Goal: Task Accomplishment & Management: Use online tool/utility

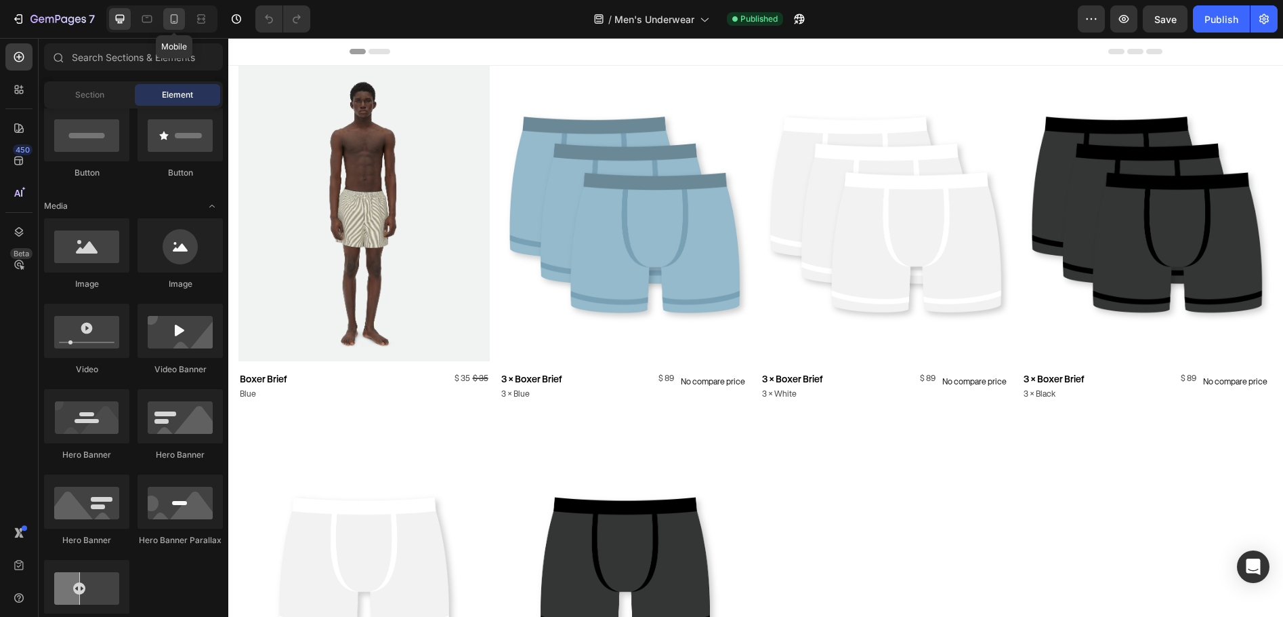
click at [178, 21] on icon at bounding box center [174, 18] width 7 height 9
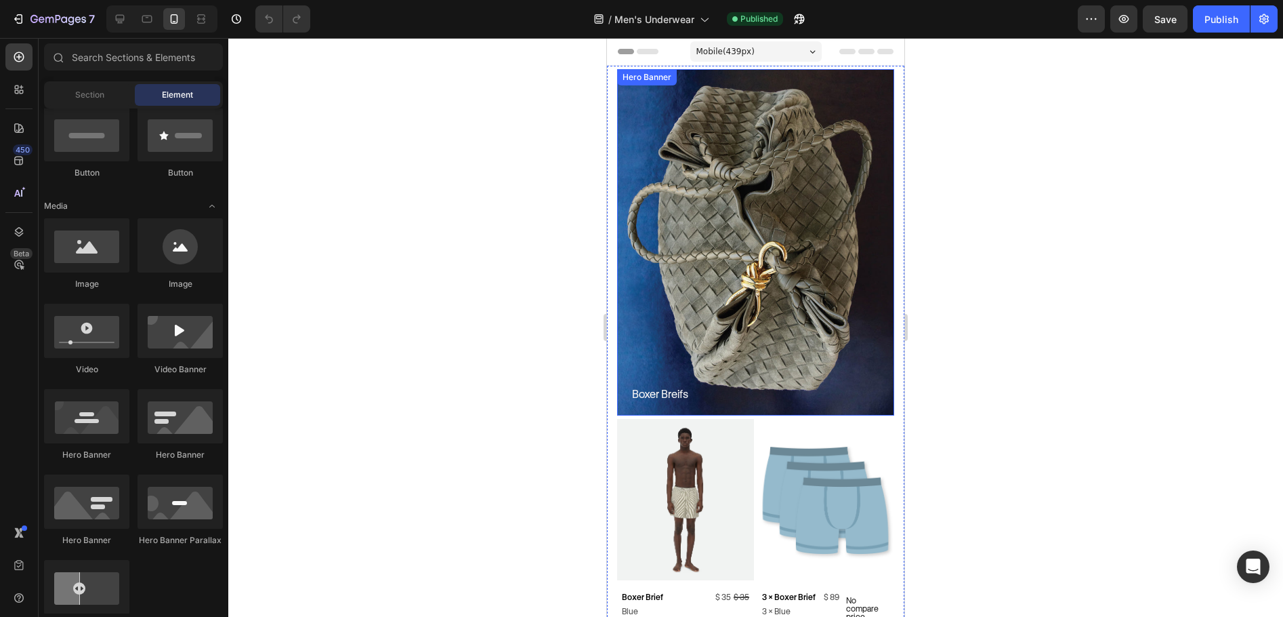
click at [718, 121] on div "Overlay" at bounding box center [755, 242] width 277 height 346
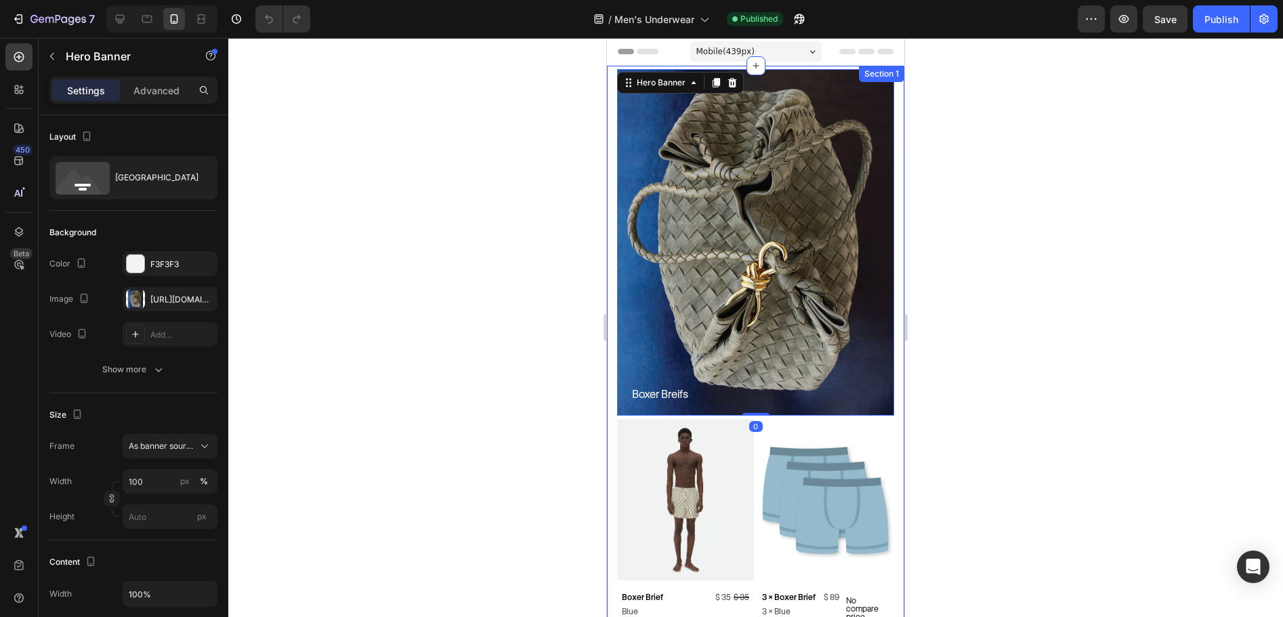
click at [609, 102] on div "Boxer Breifs Heading Hero Banner 0 Product Images Boxer Brief Product Title Blu…" at bounding box center [755, 558] width 297 height 985
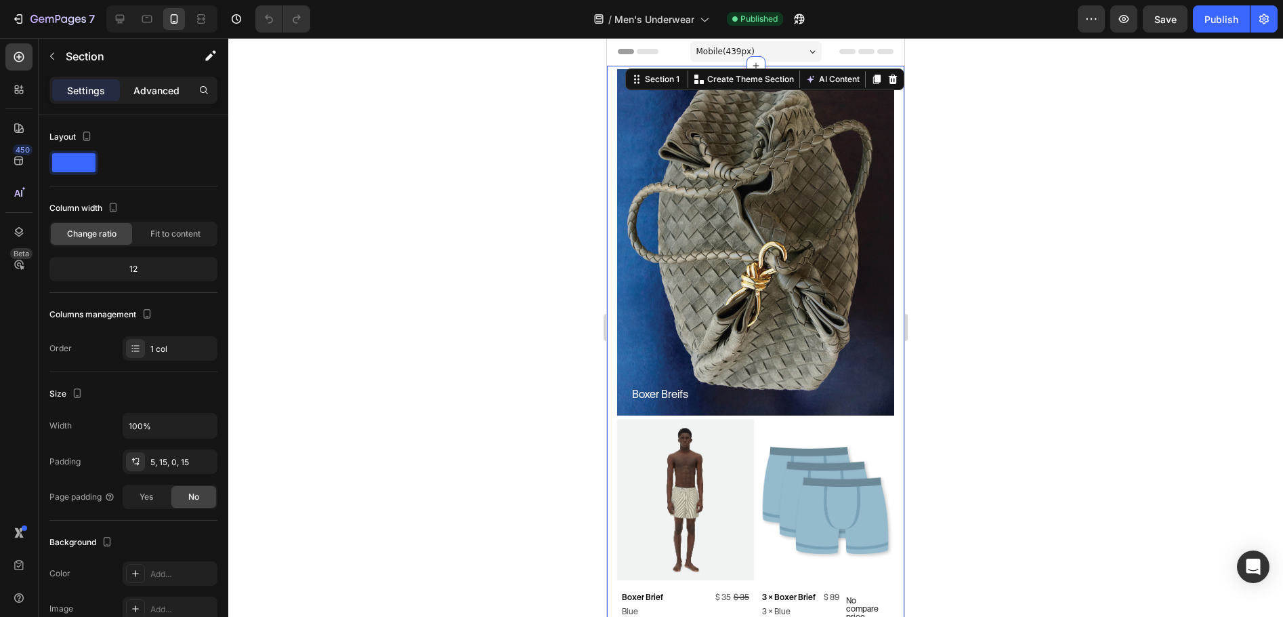
click at [157, 94] on p "Advanced" at bounding box center [156, 90] width 46 height 14
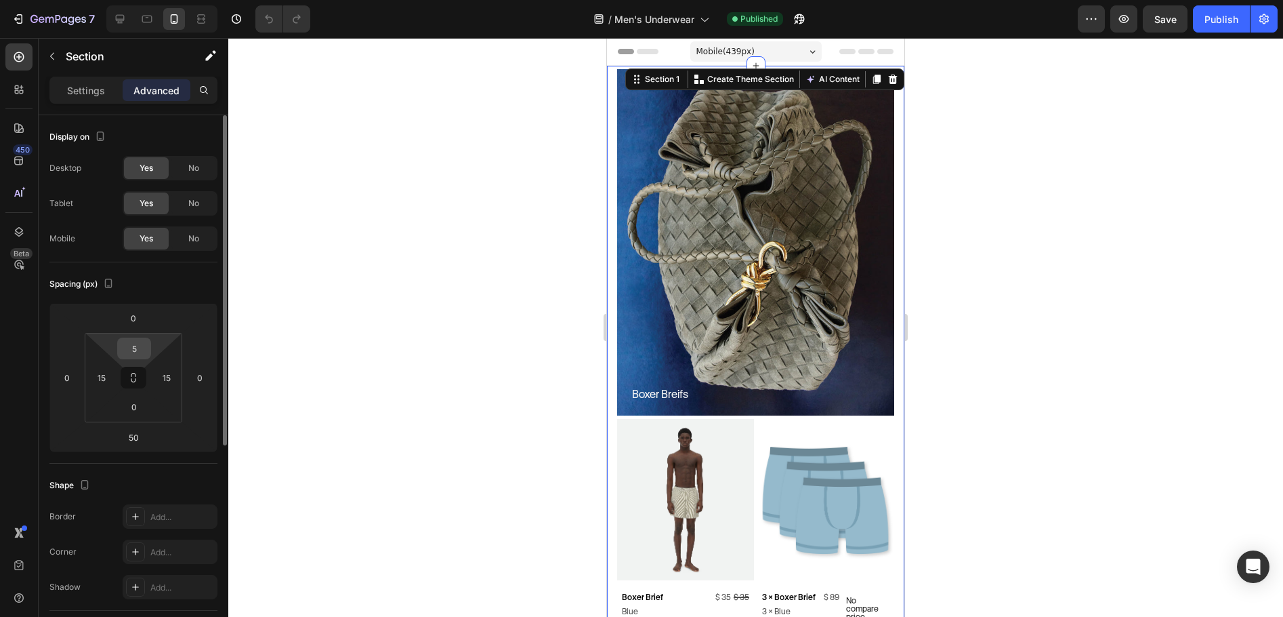
click at [136, 346] on input "5" at bounding box center [134, 348] width 27 height 20
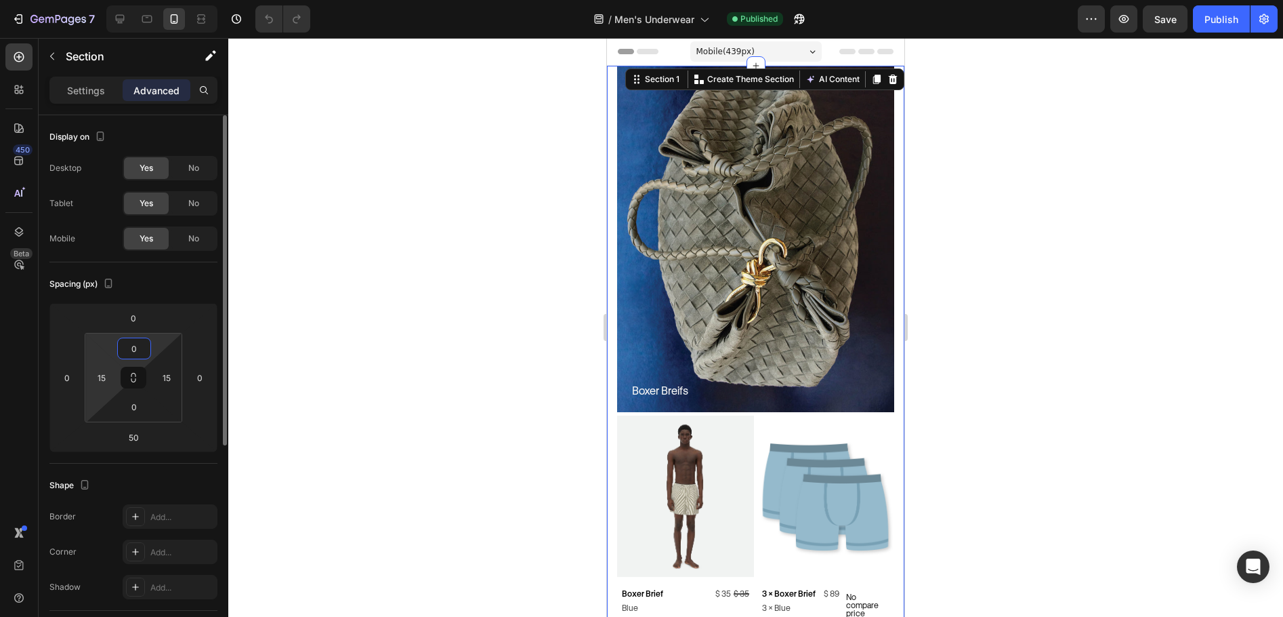
type input "0"
click at [119, 0] on html "7 Version history / Men's Underwear Published Preview Save Publish 450 Beta Sec…" at bounding box center [641, 0] width 1283 height 0
type input "0"
click at [156, 367] on div "15" at bounding box center [166, 378] width 27 height 22
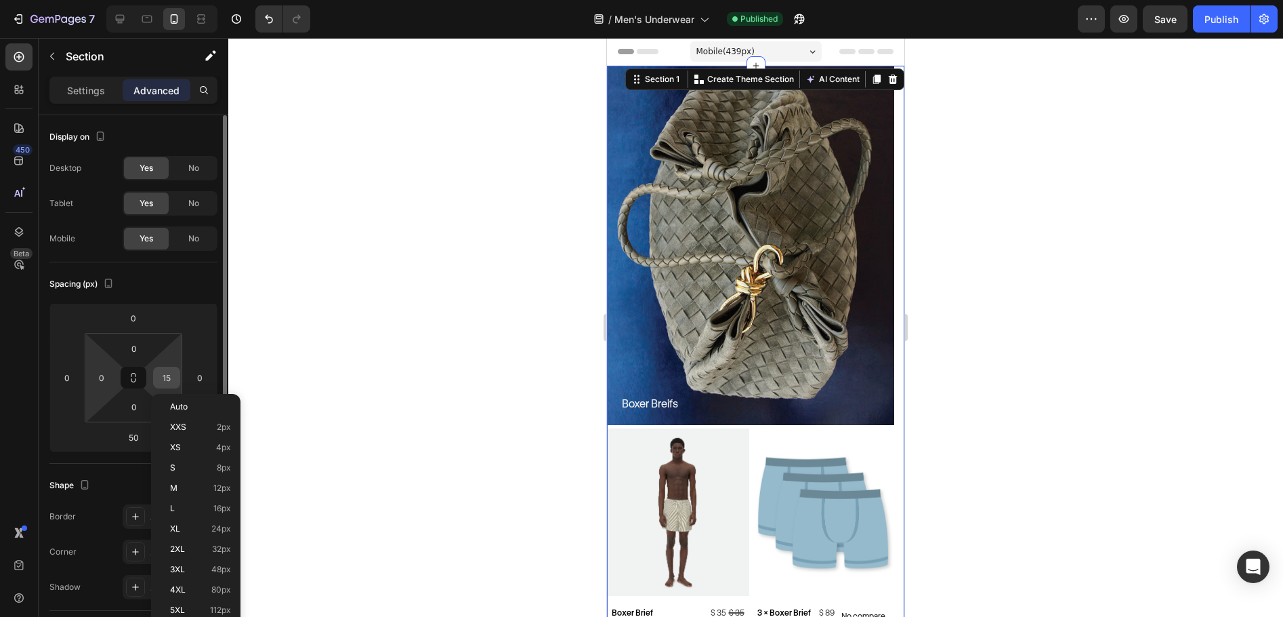
click at [167, 369] on input "15" at bounding box center [167, 377] width 20 height 20
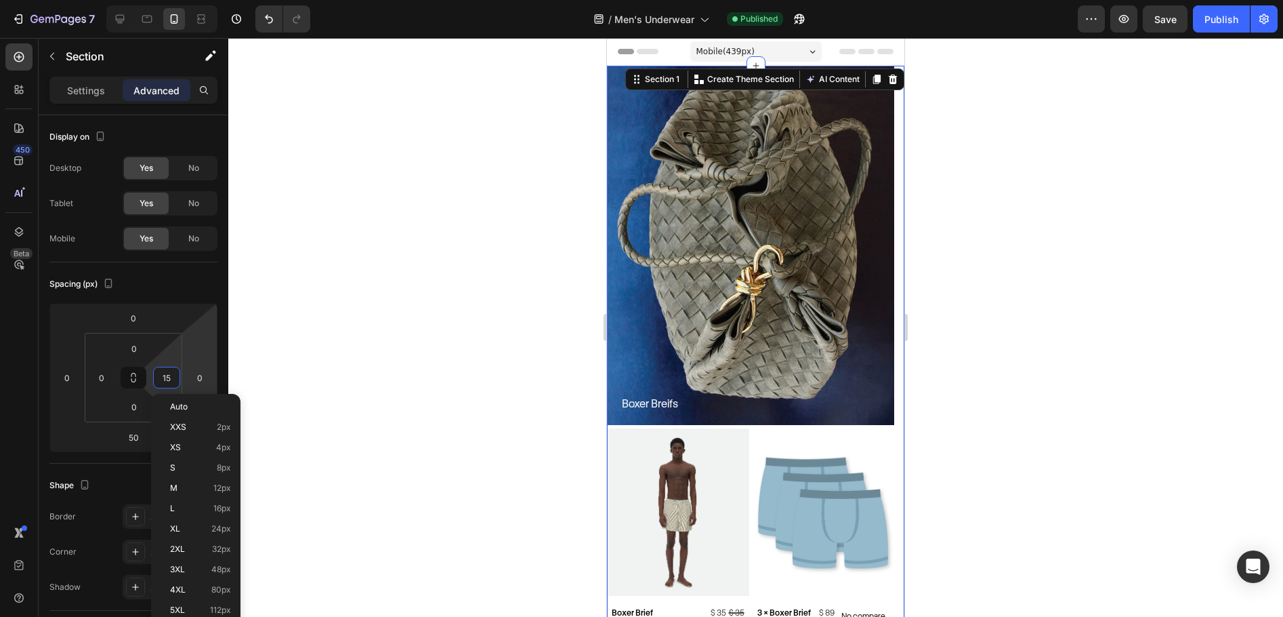
type input "0"
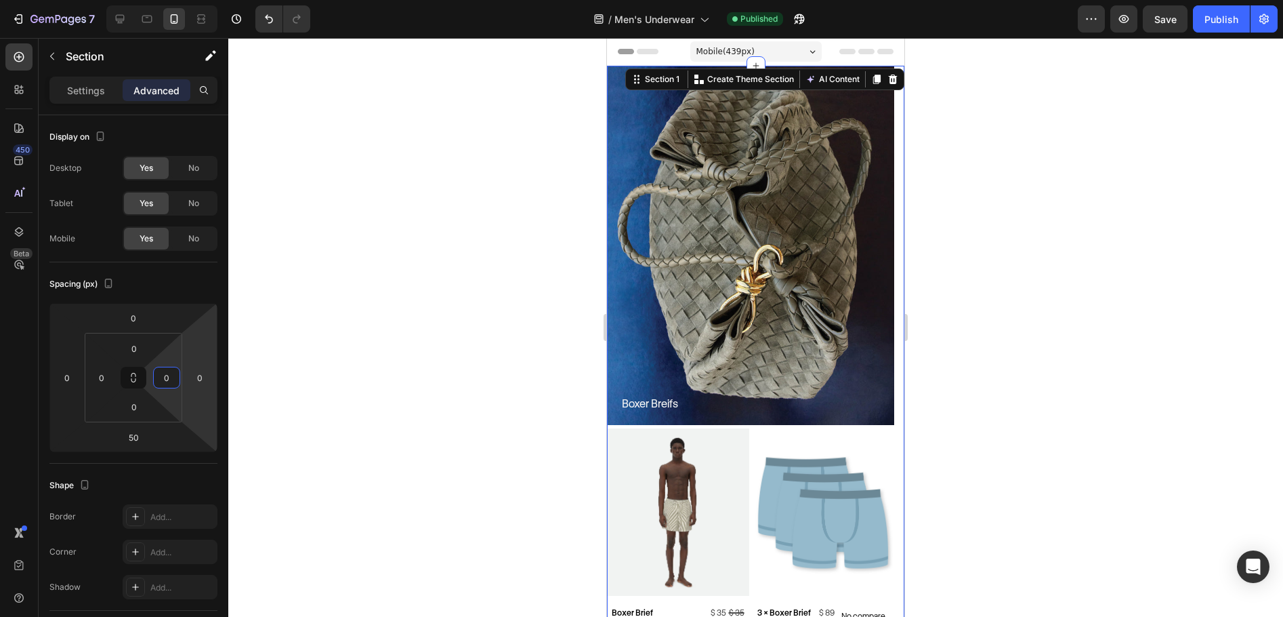
click at [1124, 357] on div at bounding box center [755, 327] width 1055 height 579
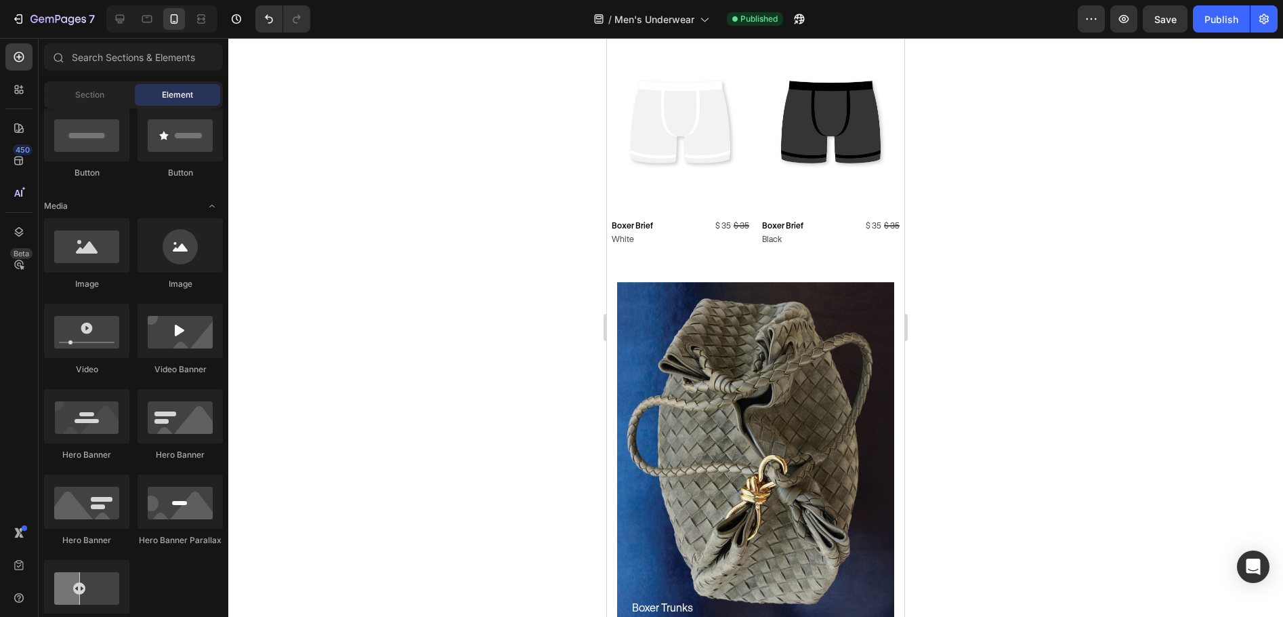
scroll to position [881, 0]
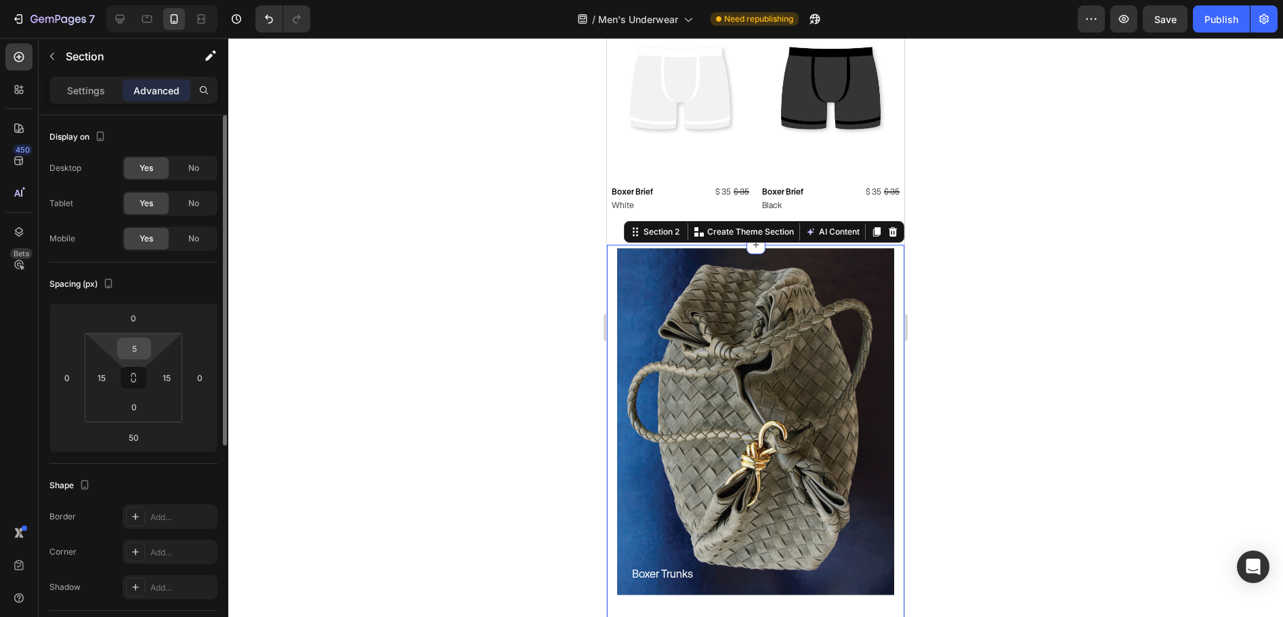
click at [136, 342] on input "5" at bounding box center [134, 348] width 27 height 20
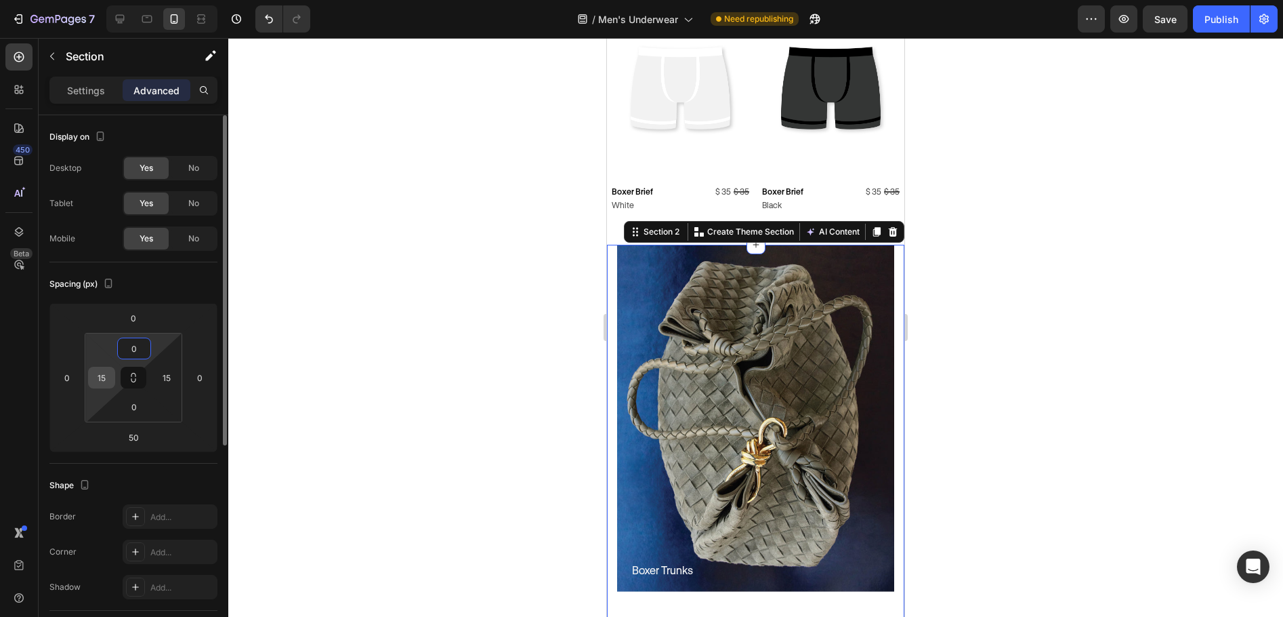
type input "0"
click at [107, 371] on input "15" at bounding box center [101, 377] width 20 height 20
type input "0"
click at [171, 378] on input "15" at bounding box center [167, 377] width 20 height 20
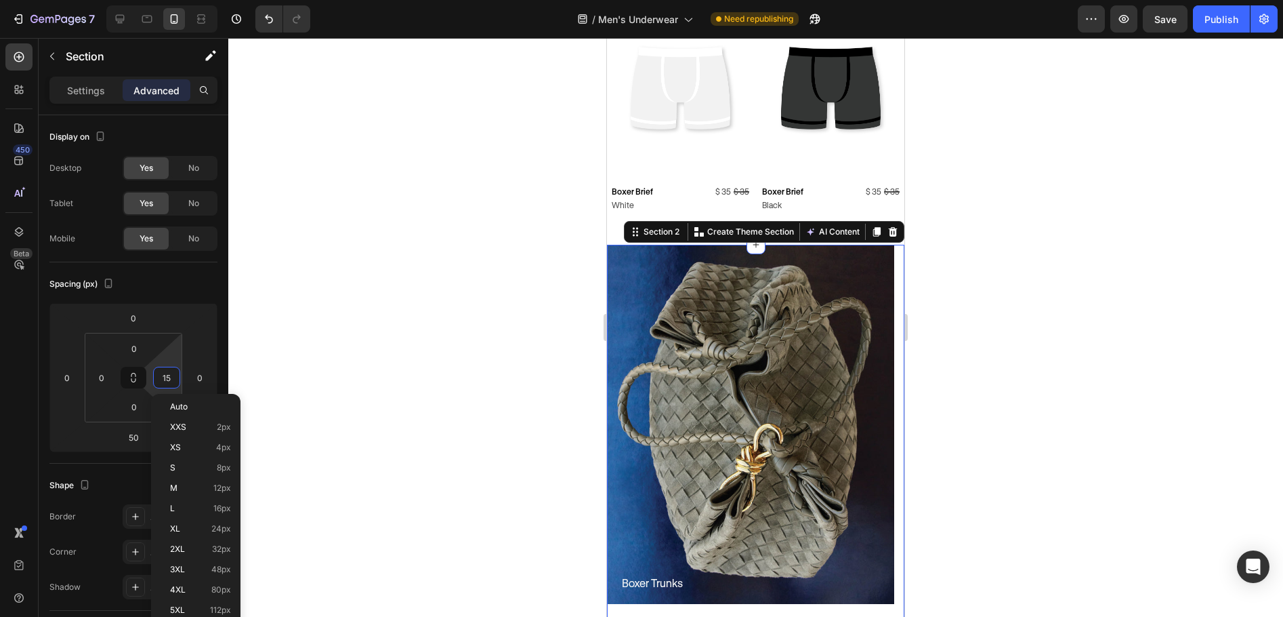
type input "0"
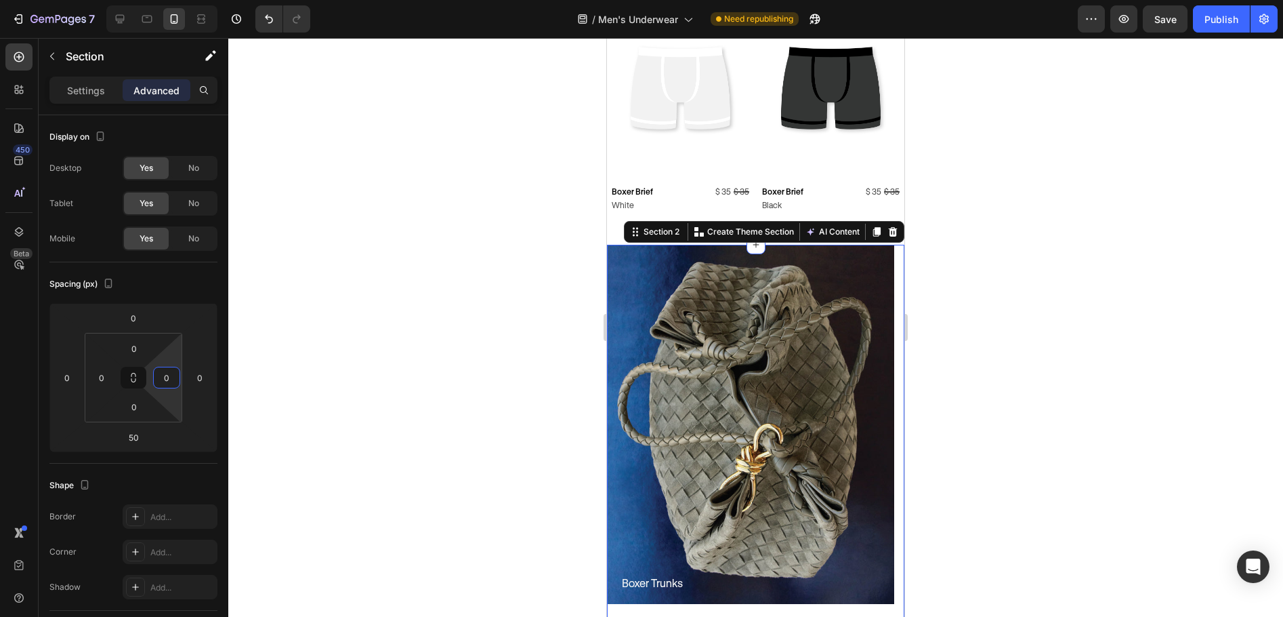
click at [377, 264] on div at bounding box center [755, 327] width 1055 height 579
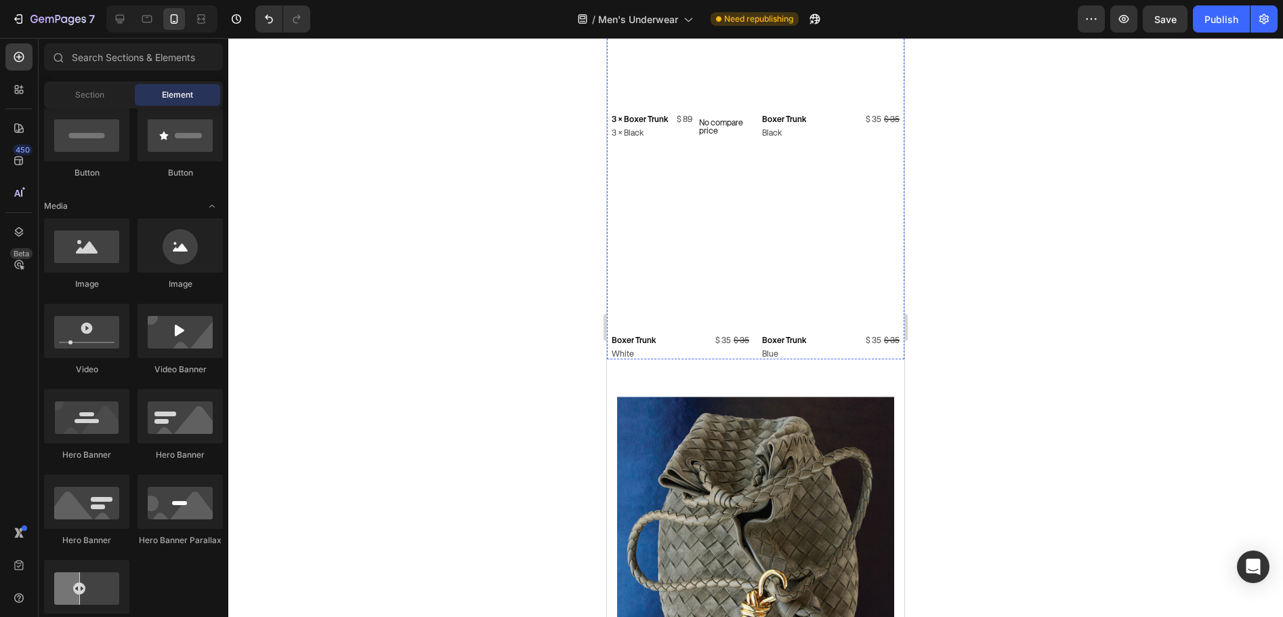
scroll to position [2101, 0]
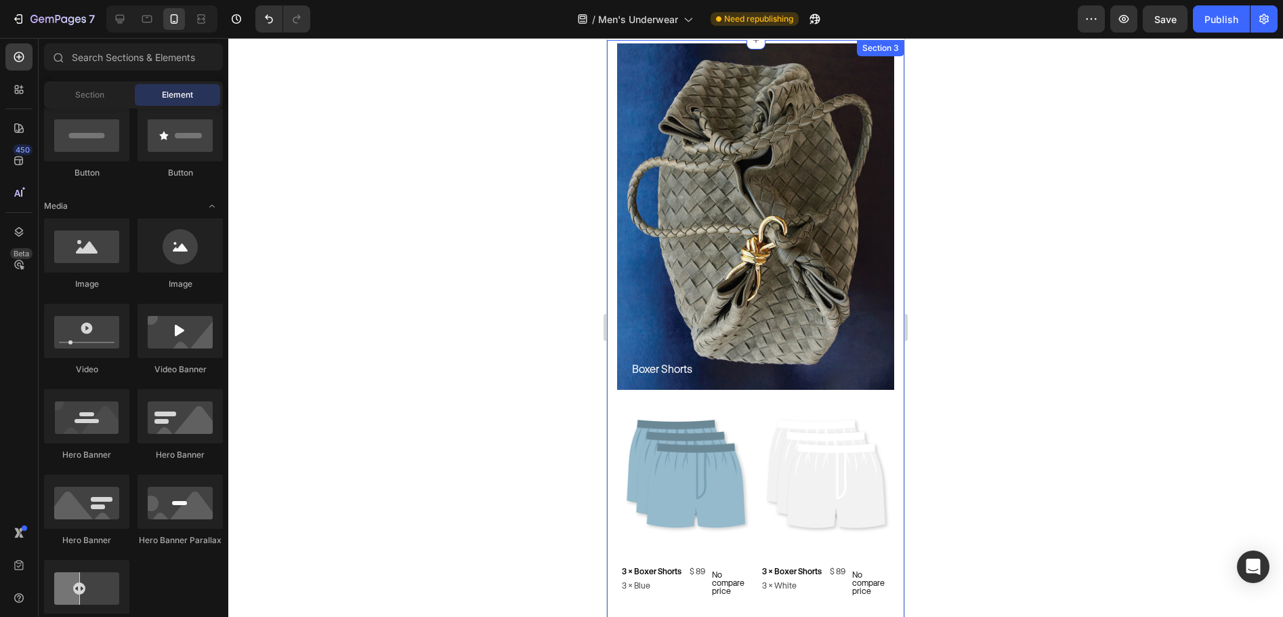
click at [610, 215] on div "Boxer Shorts Heading Hero Banner Product Images 3 × Boxer Shorts Product Title …" at bounding box center [755, 369] width 297 height 659
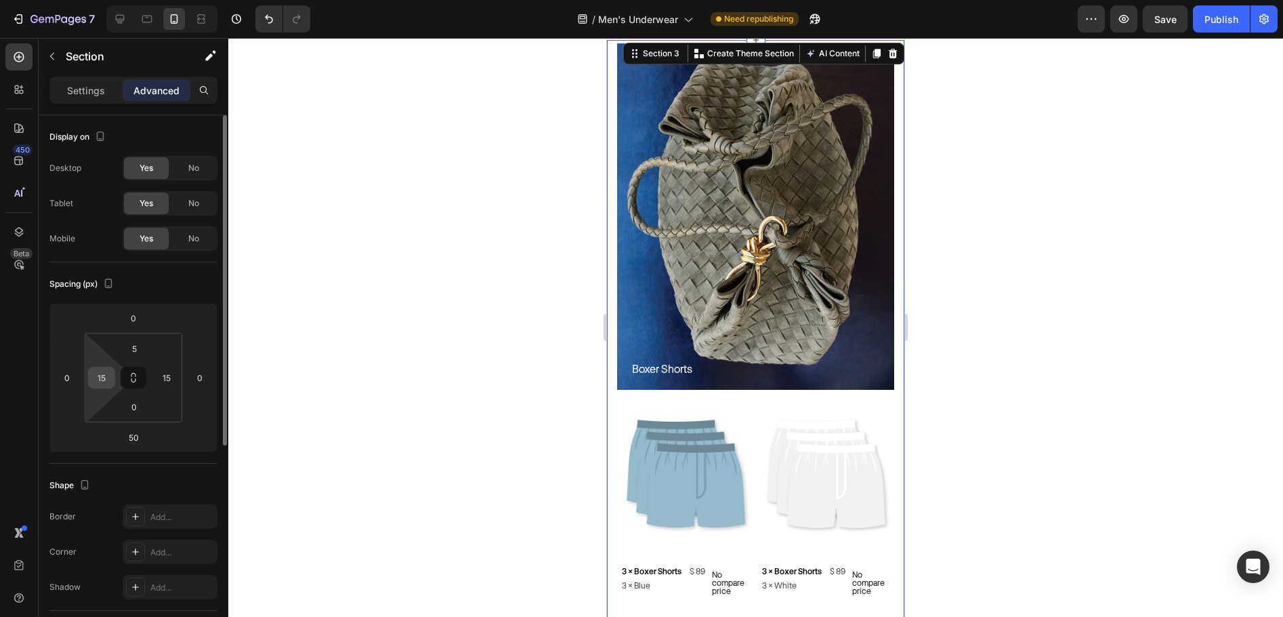
click at [106, 378] on input "15" at bounding box center [101, 377] width 20 height 20
type input "0"
click at [130, 347] on input "5" at bounding box center [134, 348] width 27 height 20
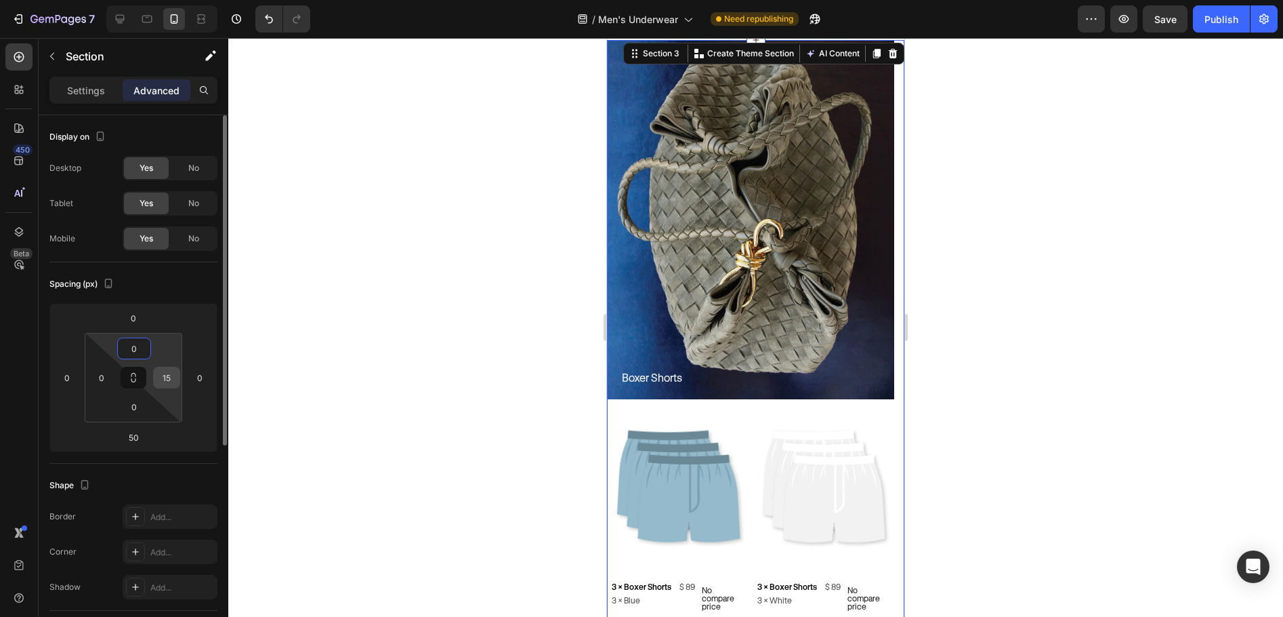
type input "0"
click at [175, 375] on input "15" at bounding box center [167, 377] width 20 height 20
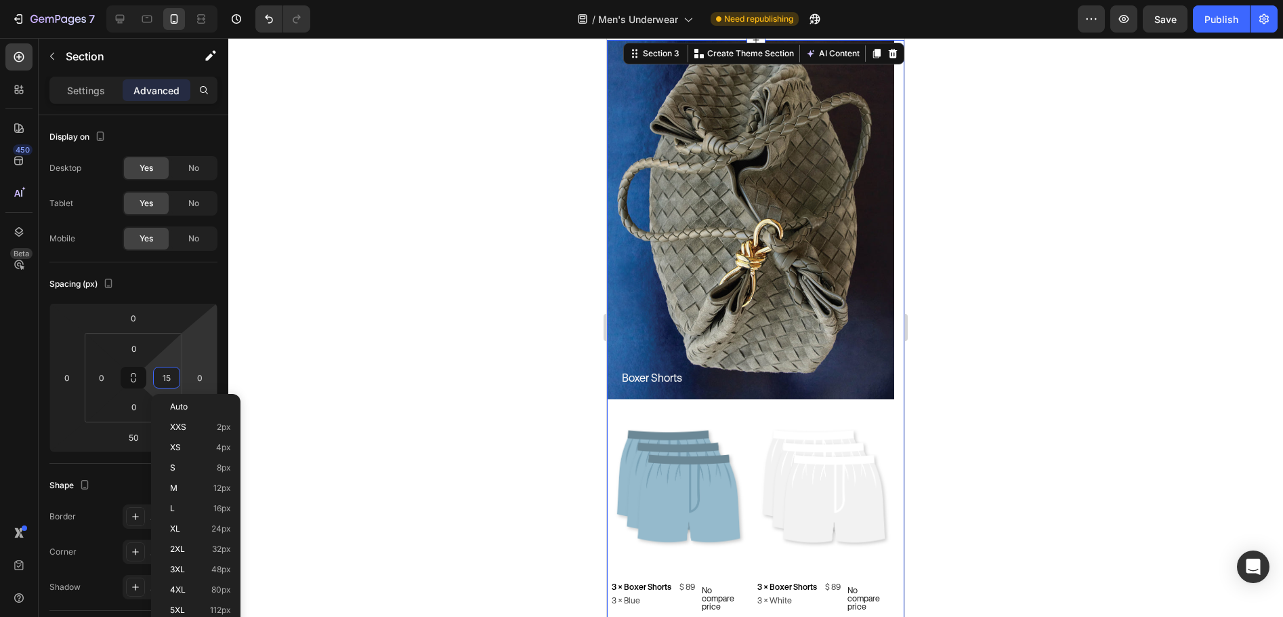
type input "0"
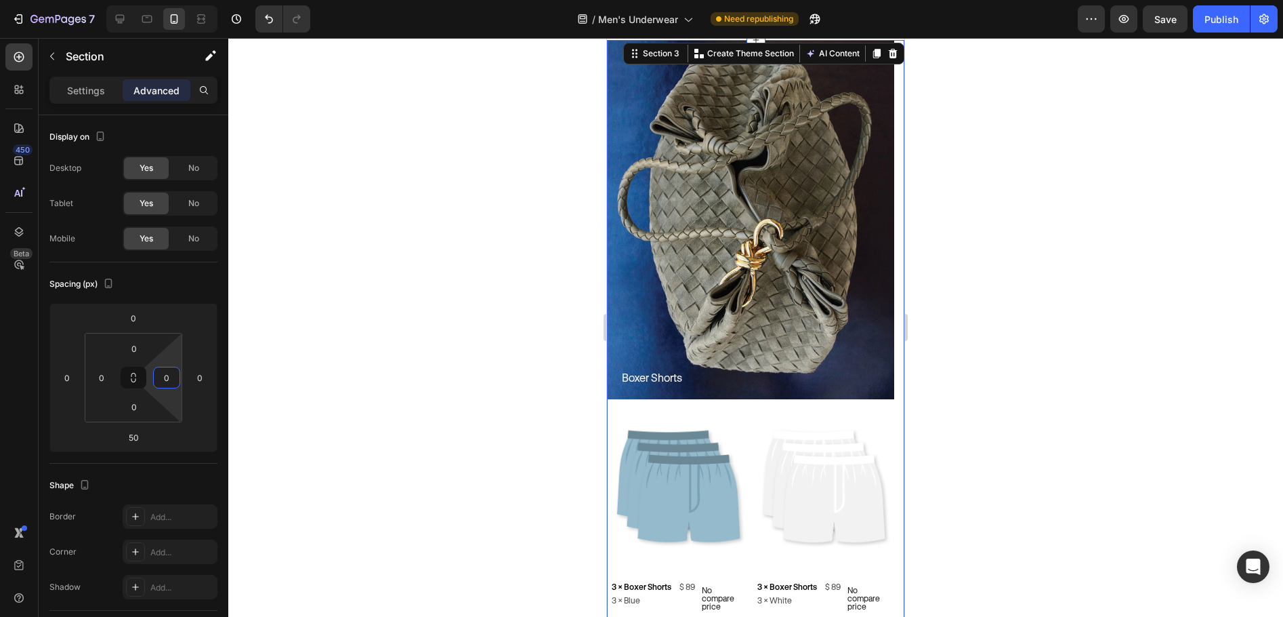
click at [430, 268] on div at bounding box center [755, 327] width 1055 height 579
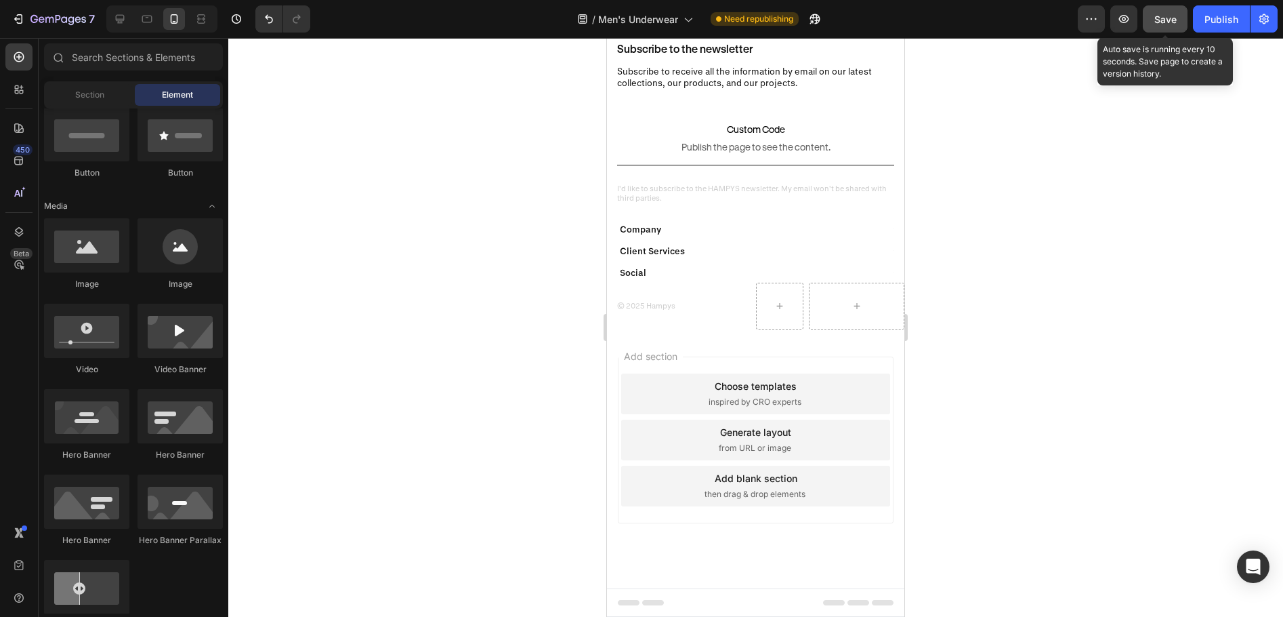
scroll to position [3156, 0]
click at [1178, 25] on button "Save" at bounding box center [1165, 18] width 45 height 27
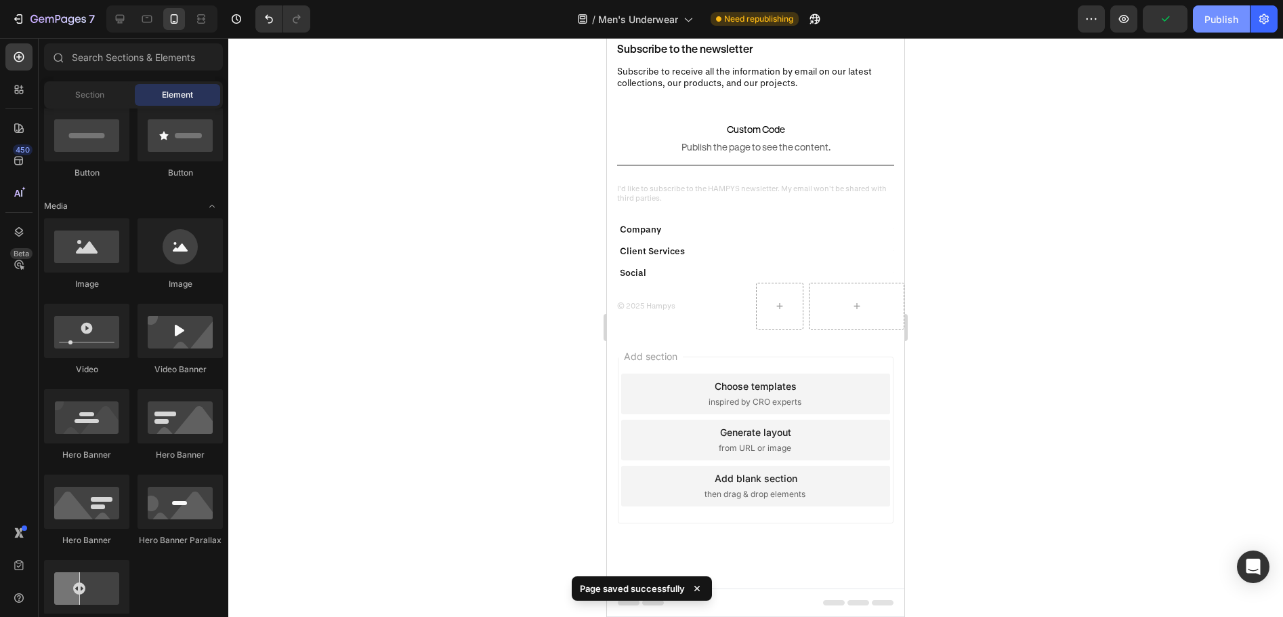
click at [1208, 9] on button "Publish" at bounding box center [1221, 18] width 57 height 27
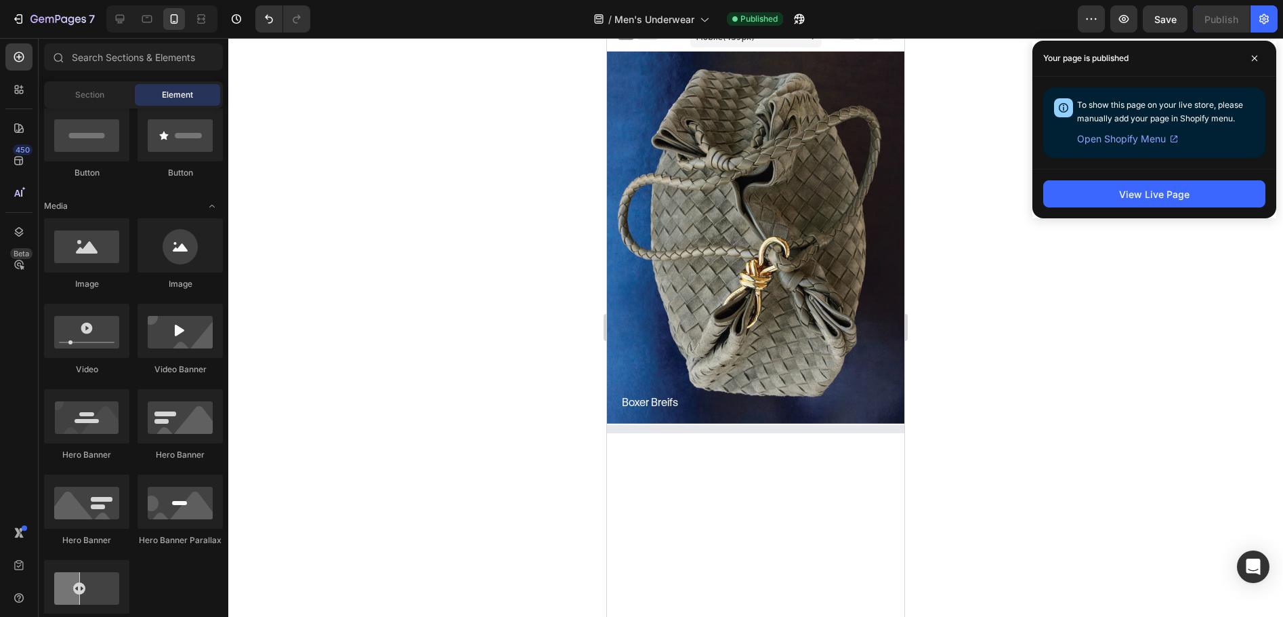
scroll to position [0, 0]
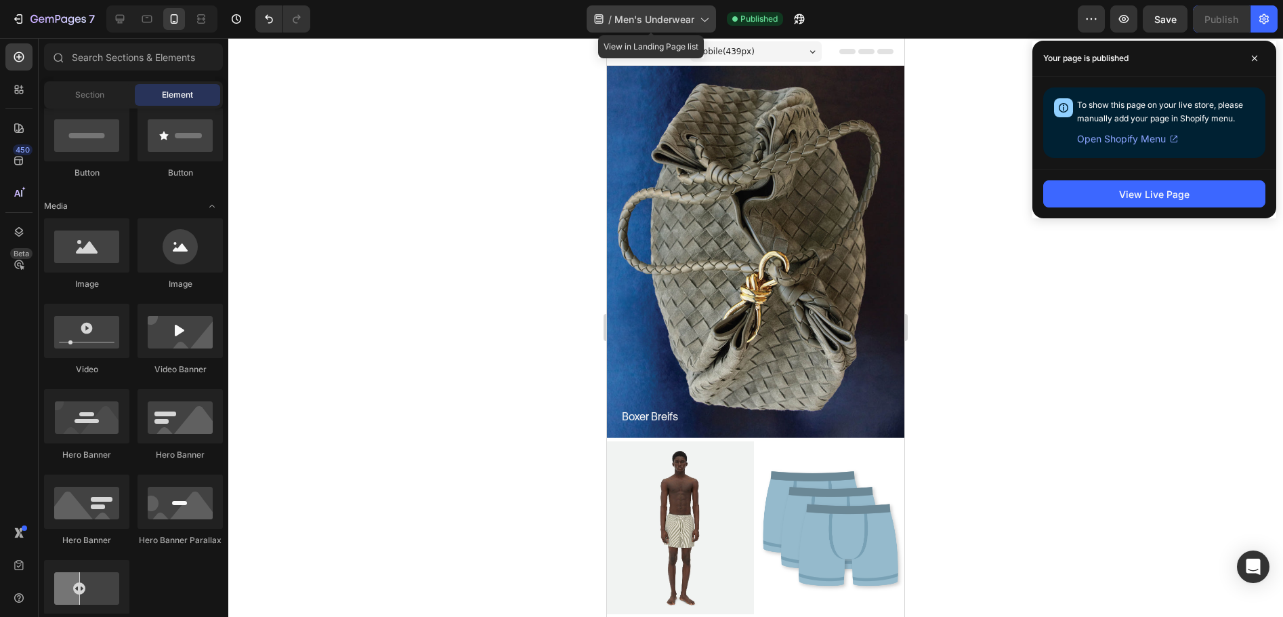
click at [623, 14] on span "Men's Underwear" at bounding box center [655, 19] width 80 height 14
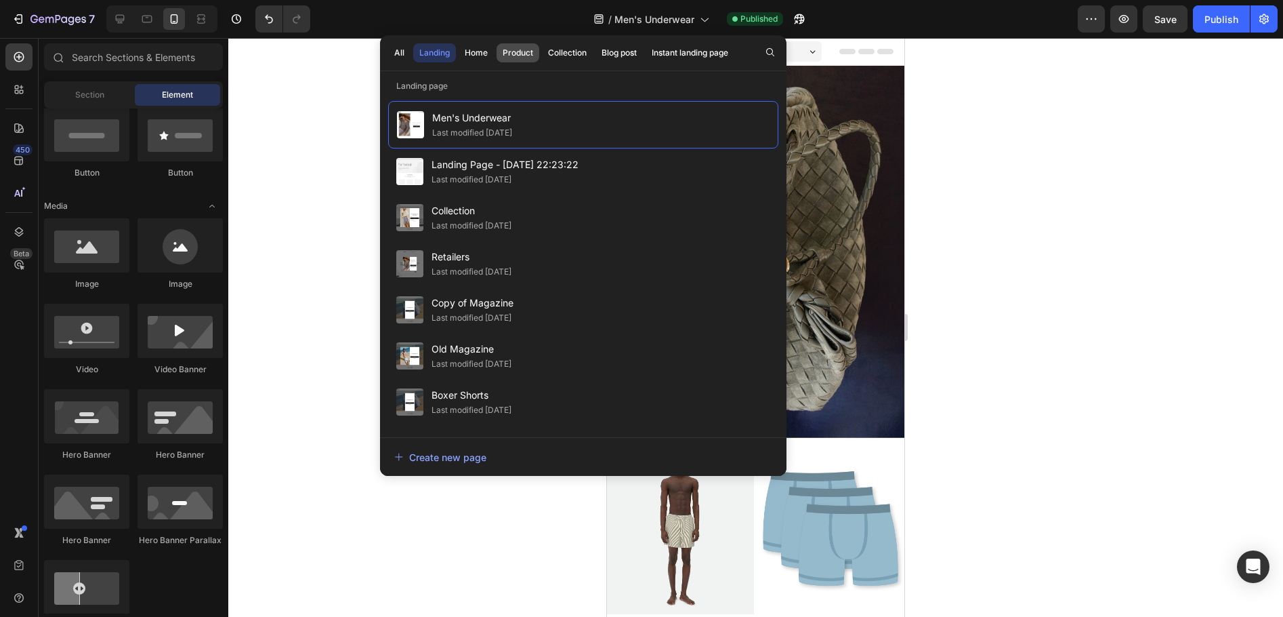
click at [514, 51] on div "Product" at bounding box center [518, 53] width 30 height 12
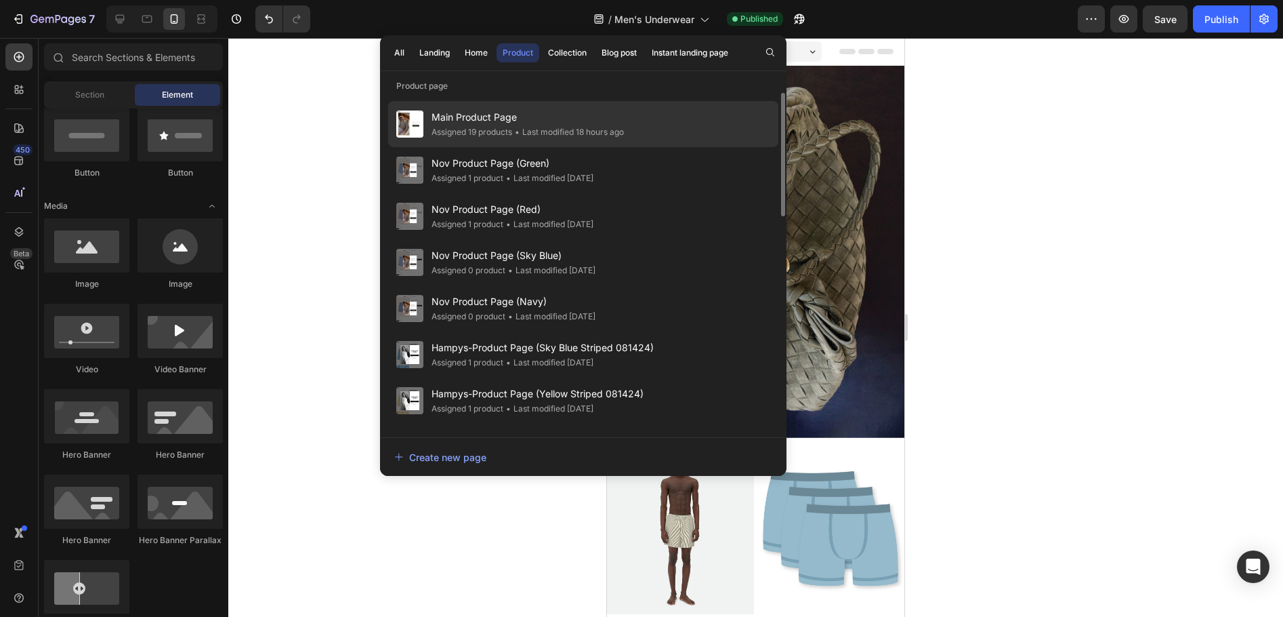
click at [503, 119] on span "Main Product Page" at bounding box center [528, 117] width 192 height 16
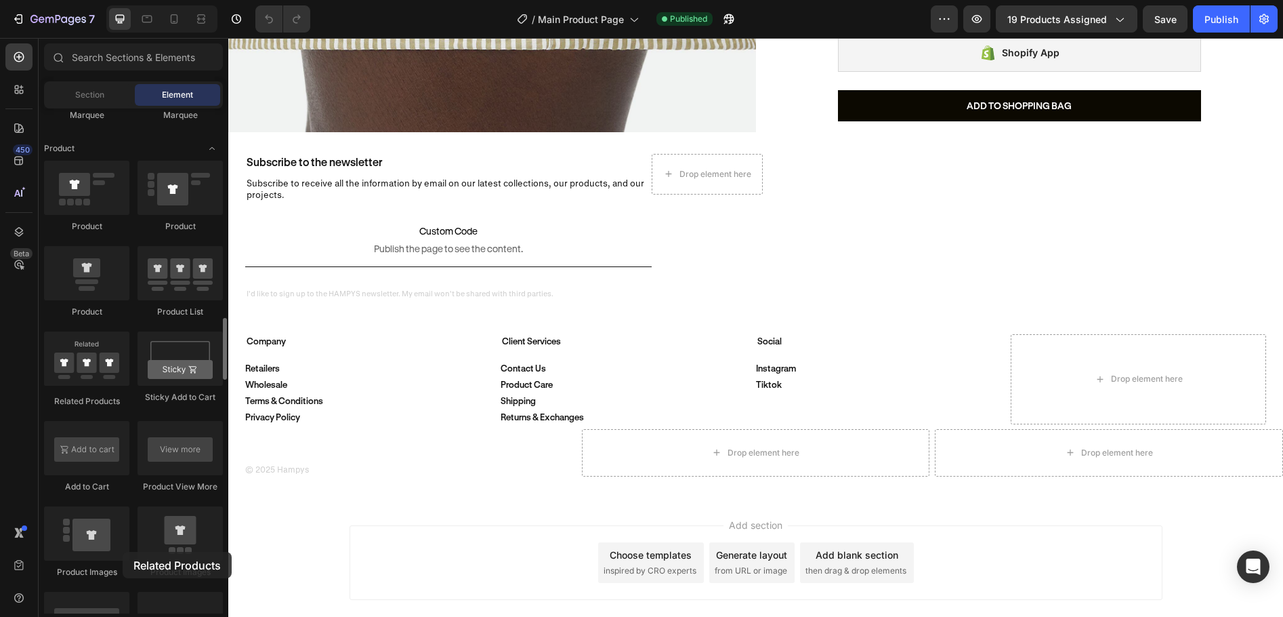
scroll to position [2488, 0]
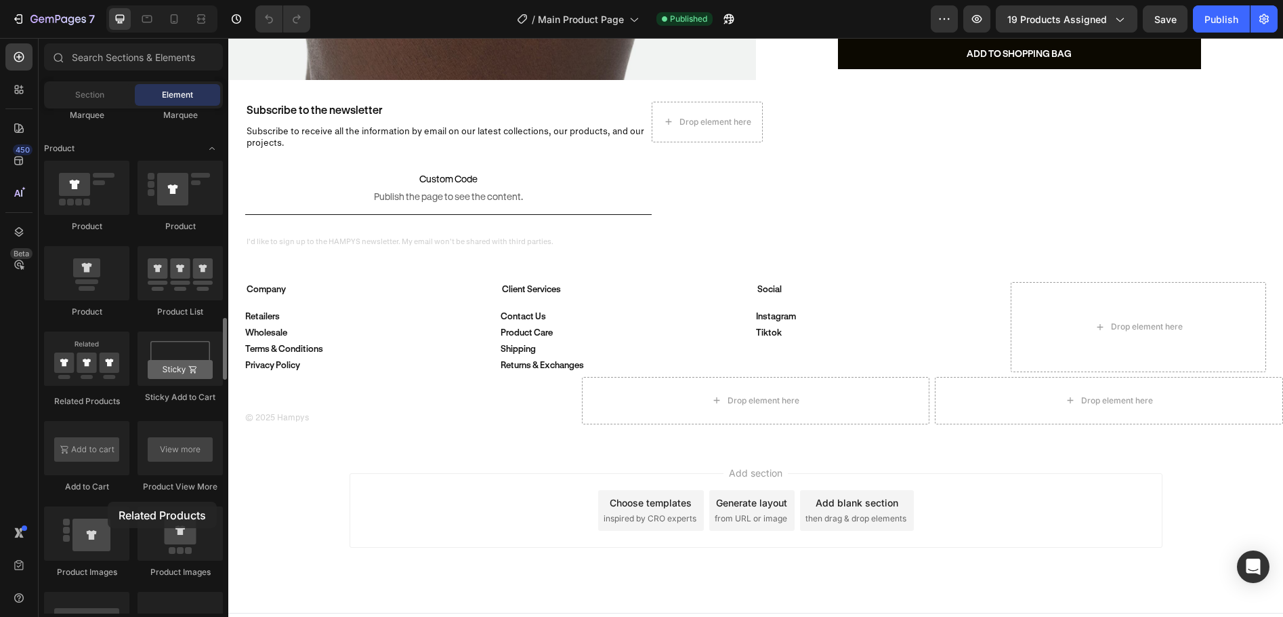
drag, startPoint x: 101, startPoint y: 347, endPoint x: 108, endPoint y: 501, distance: 154.7
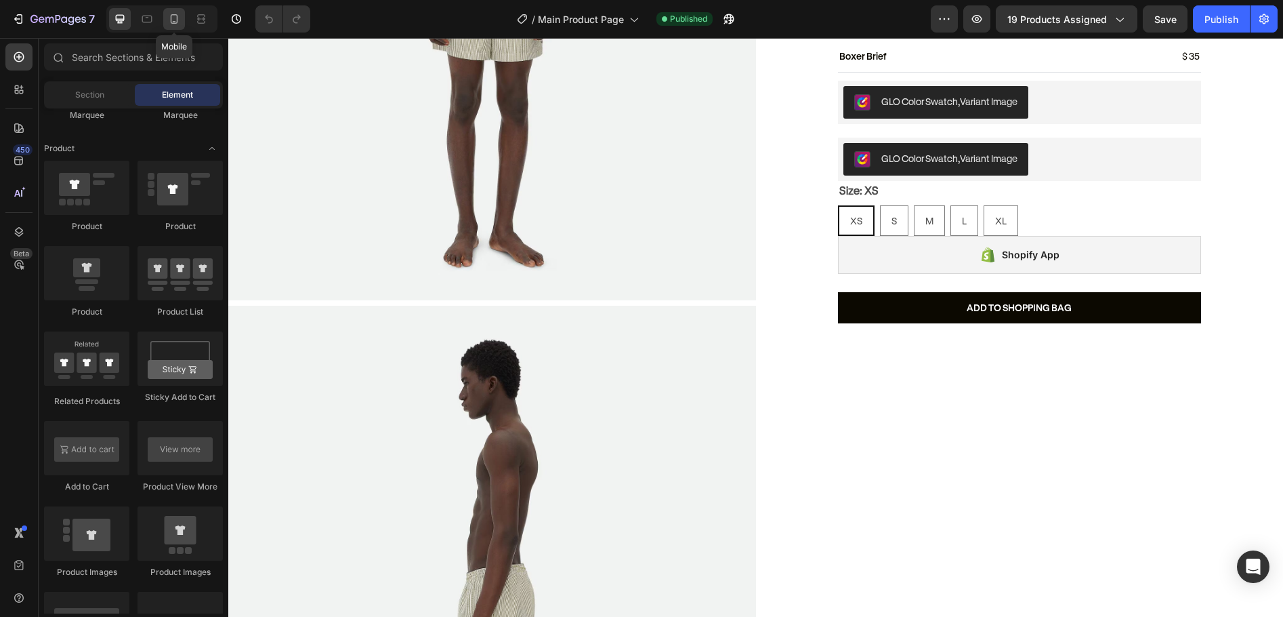
click at [177, 20] on icon at bounding box center [174, 18] width 7 height 9
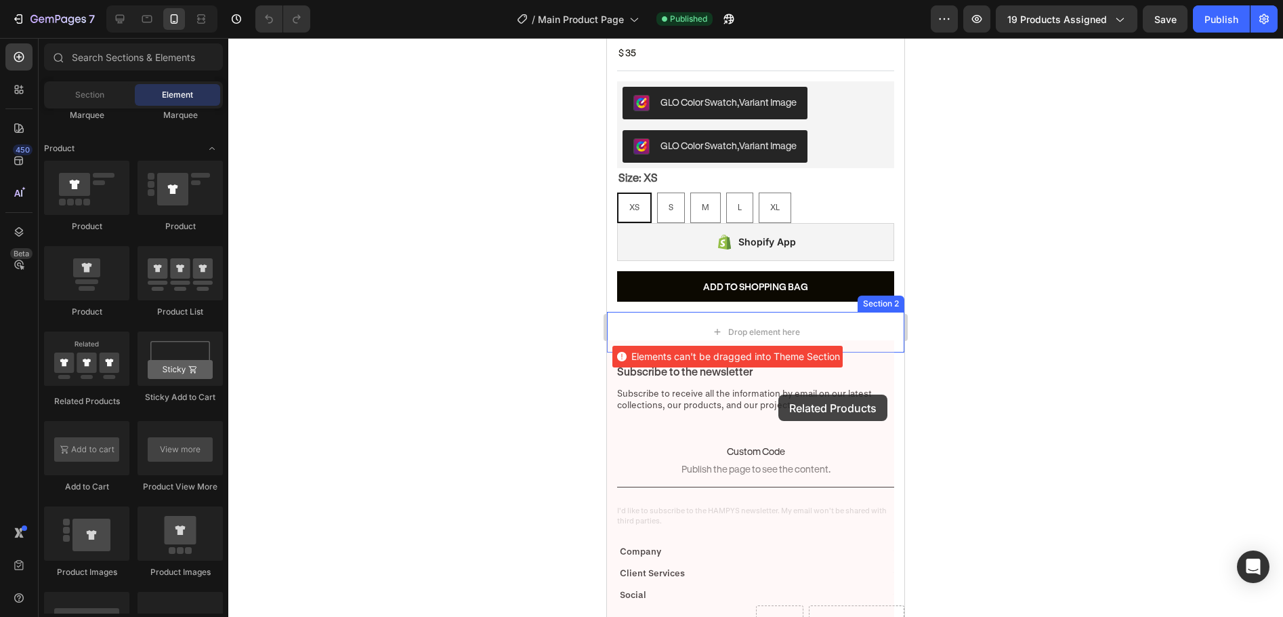
scroll to position [427, 0]
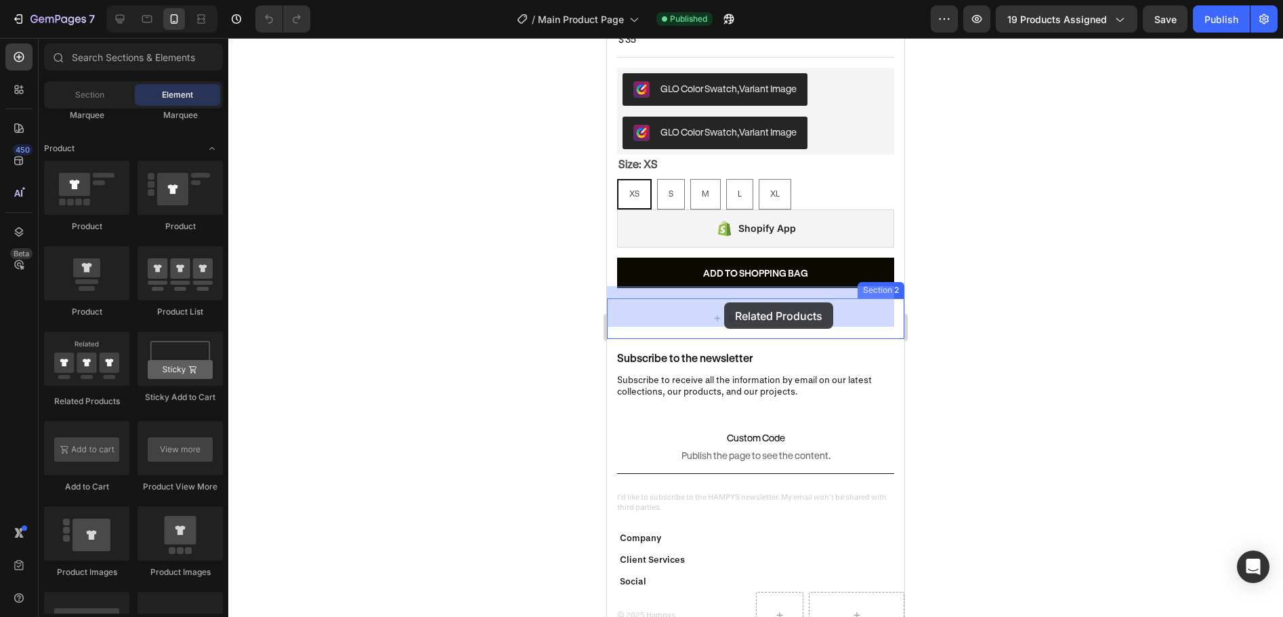
drag, startPoint x: 688, startPoint y: 415, endPoint x: 724, endPoint y: 302, distance: 118.1
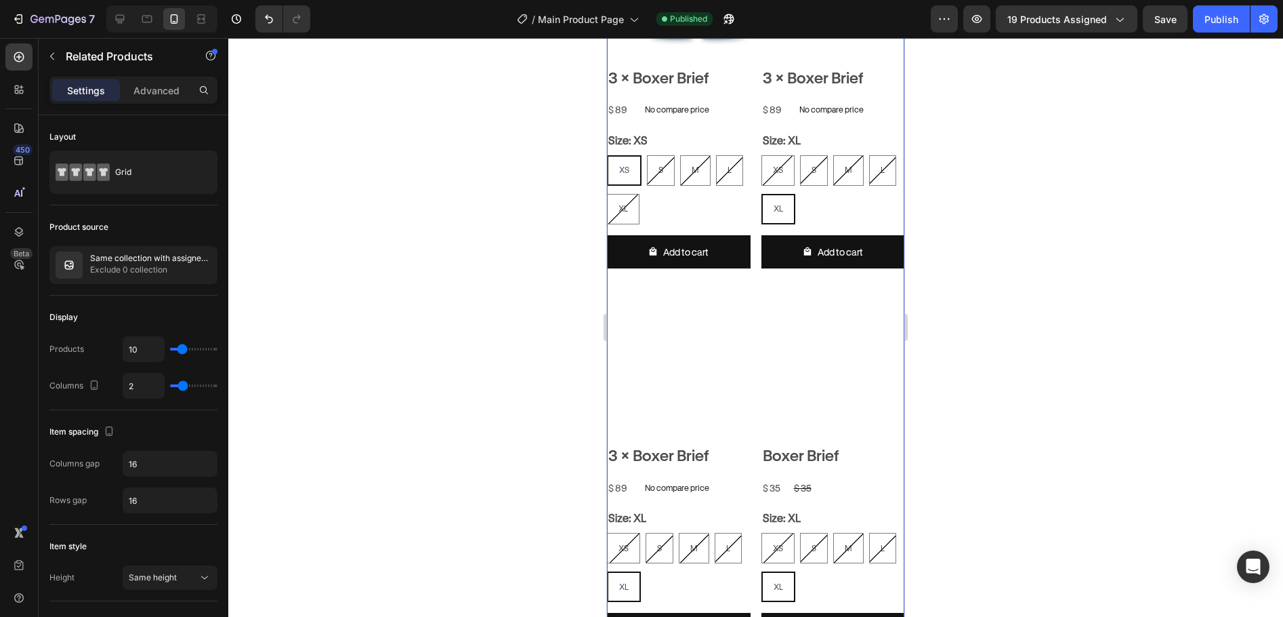
scroll to position [766, 0]
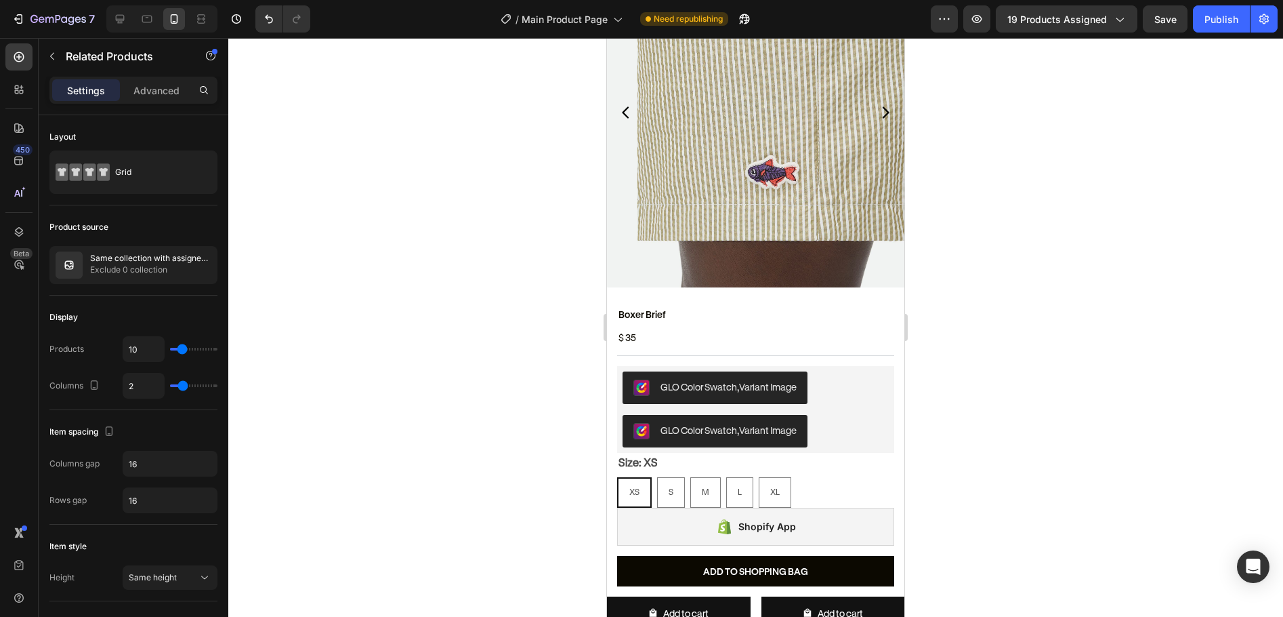
radio input "false"
radio input "true"
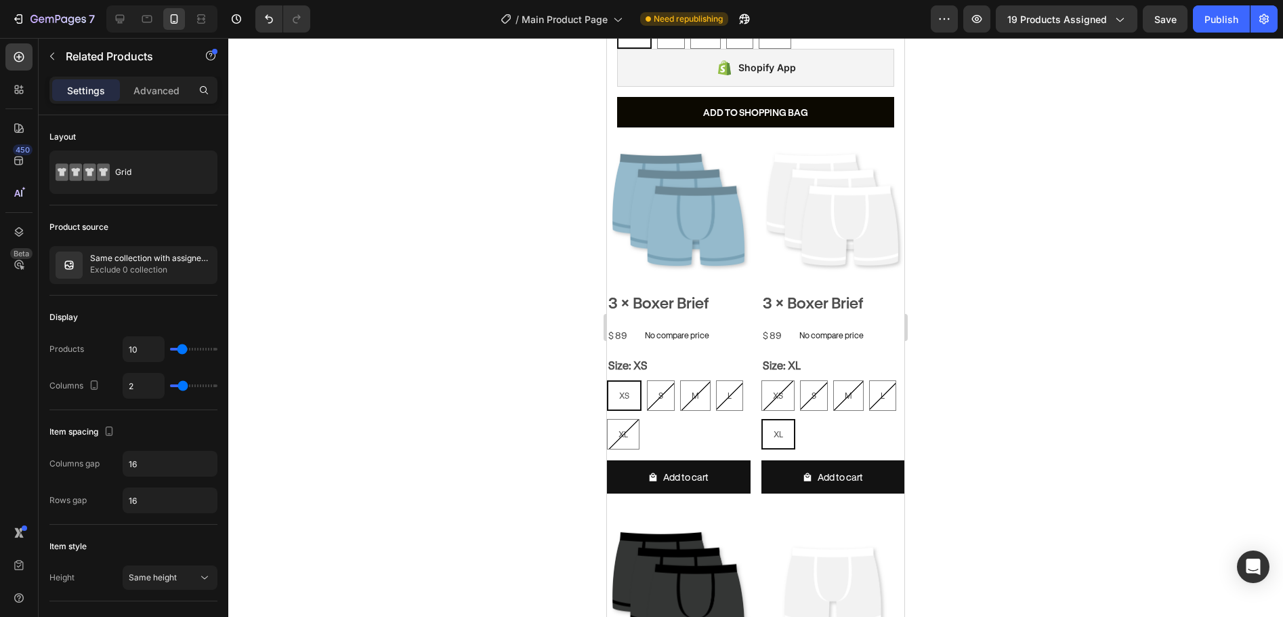
scroll to position [427, 0]
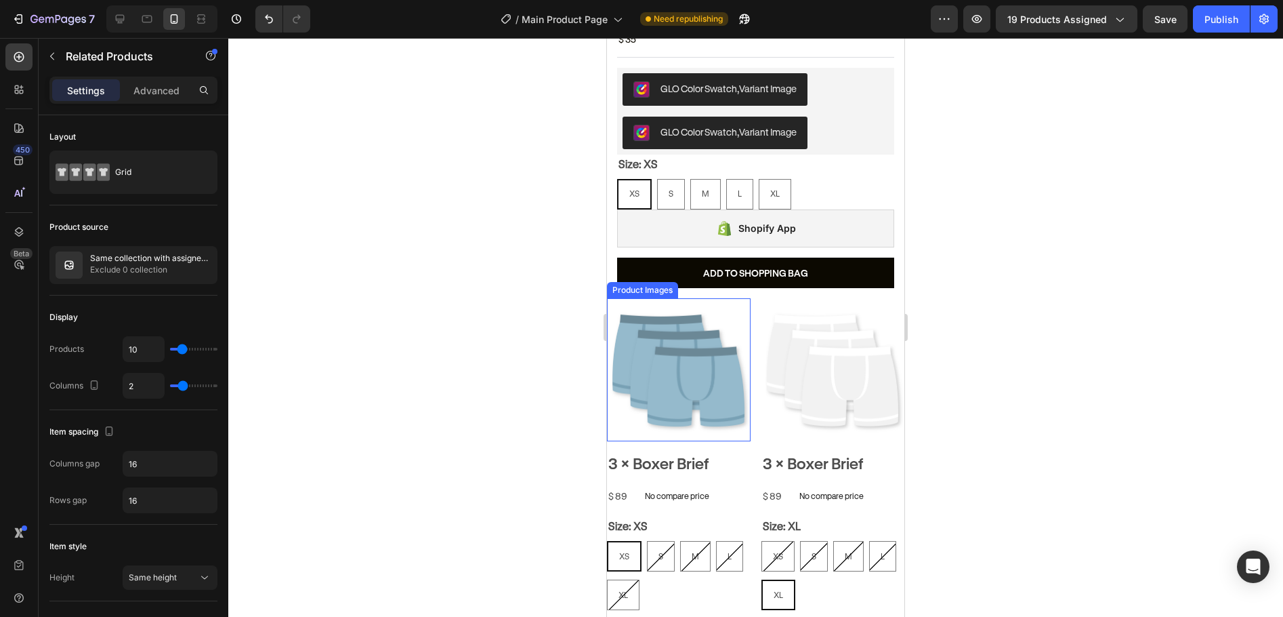
click at [619, 314] on img at bounding box center [679, 370] width 144 height 144
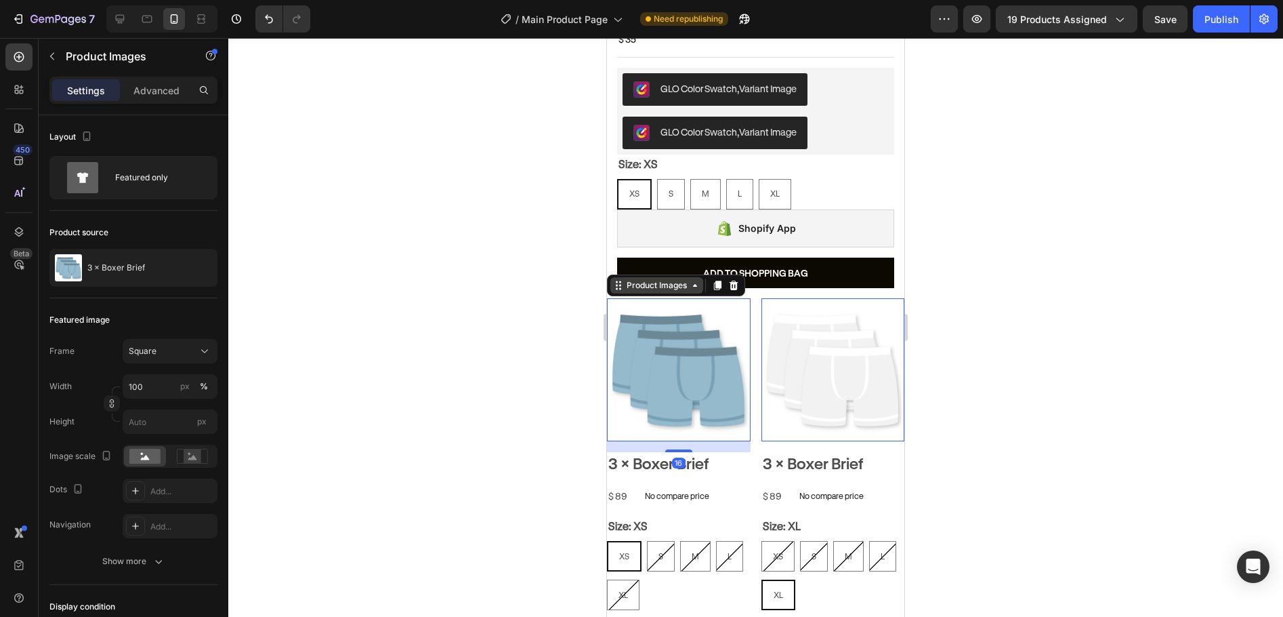
click at [645, 279] on div "Product Images" at bounding box center [657, 285] width 66 height 12
click at [641, 258] on div "Row 1 col" at bounding box center [633, 262] width 41 height 8
click at [733, 317] on img at bounding box center [679, 370] width 144 height 144
click at [669, 279] on div "Product Images" at bounding box center [657, 285] width 66 height 12
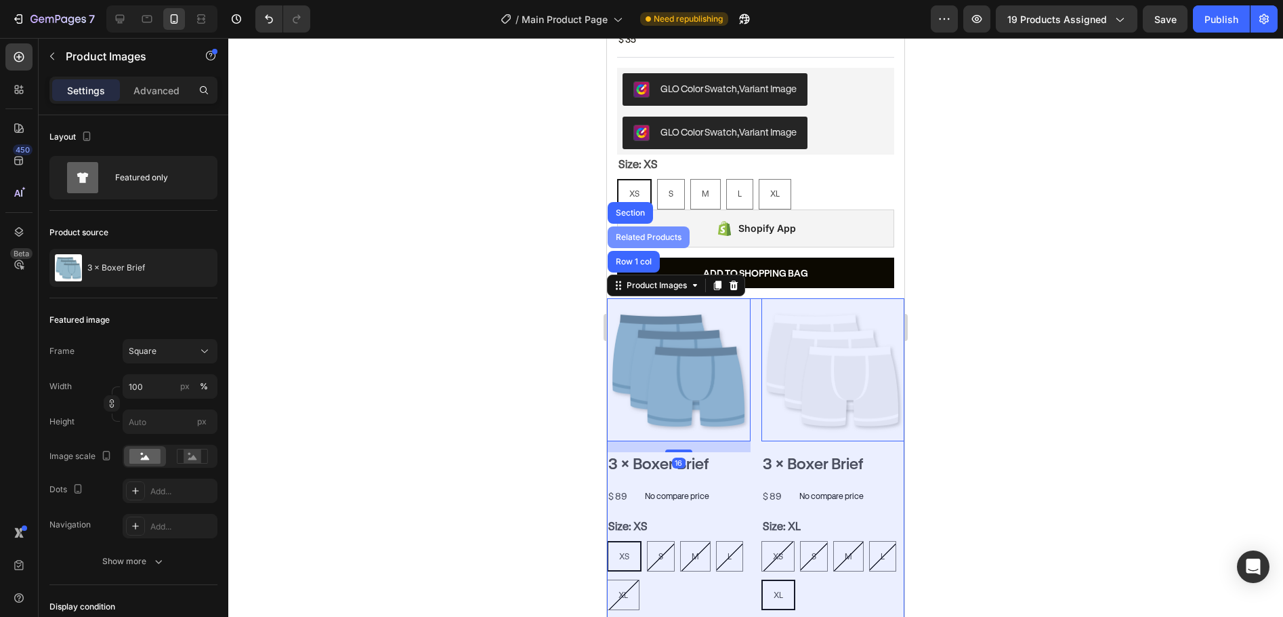
click at [644, 233] on div "Related Products" at bounding box center [648, 237] width 71 height 8
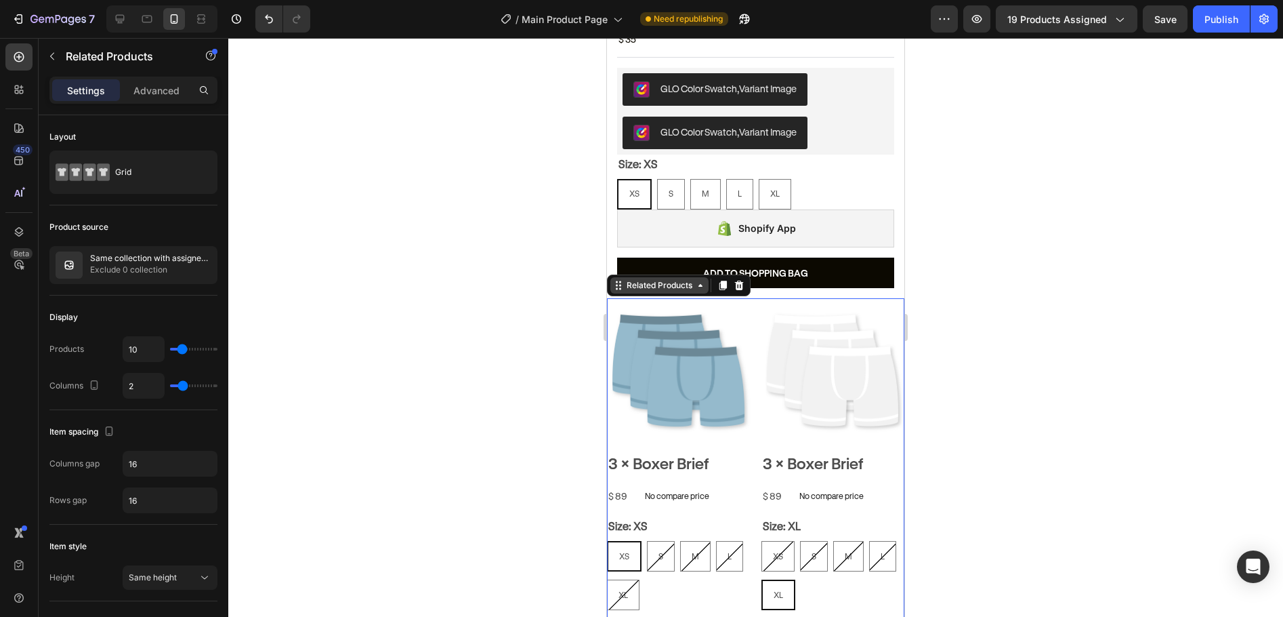
click at [685, 279] on div "Related Products" at bounding box center [659, 285] width 71 height 12
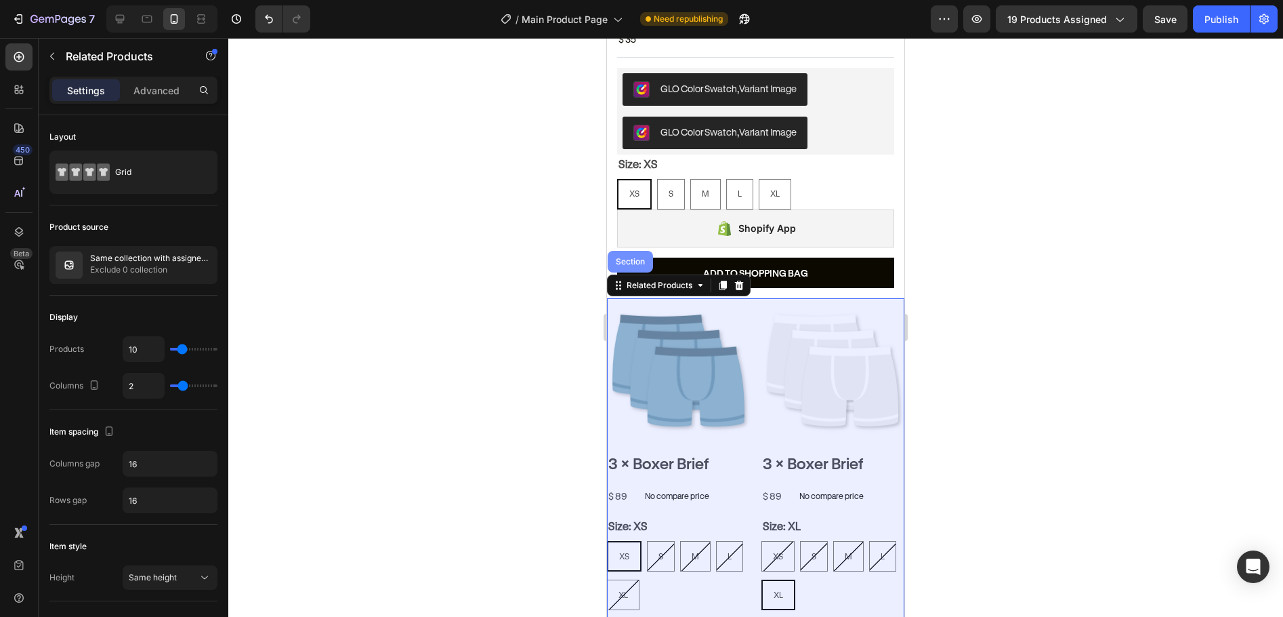
click at [640, 258] on div "Section" at bounding box center [630, 262] width 35 height 8
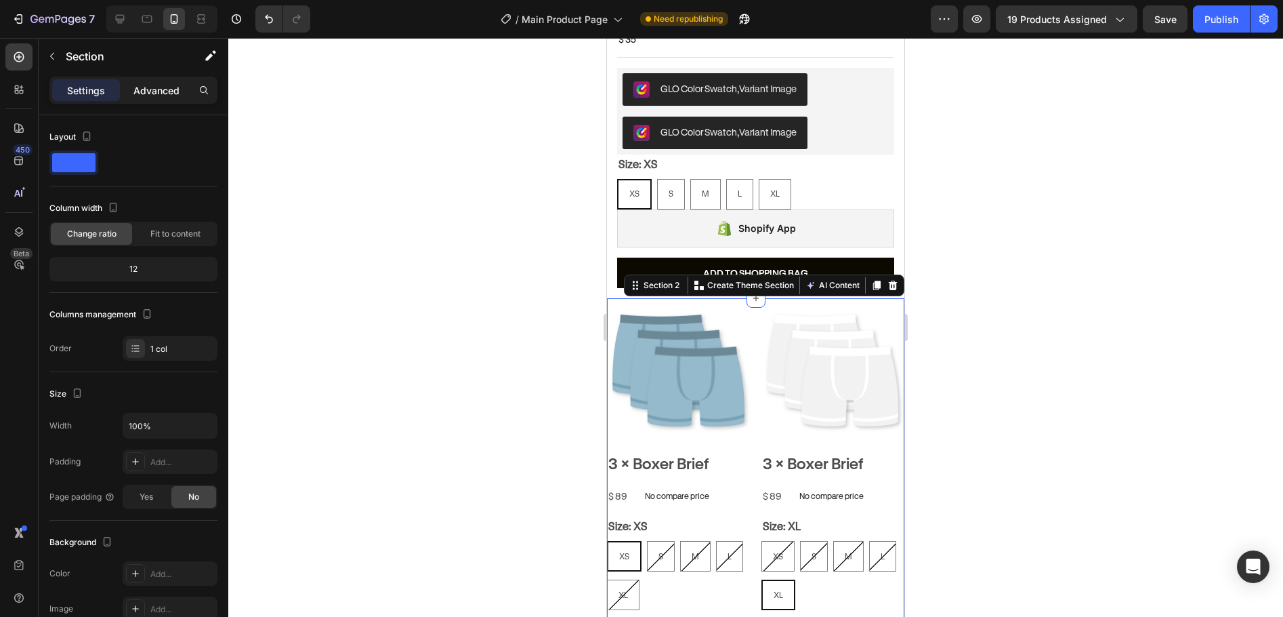
click at [149, 90] on p "Advanced" at bounding box center [156, 90] width 46 height 14
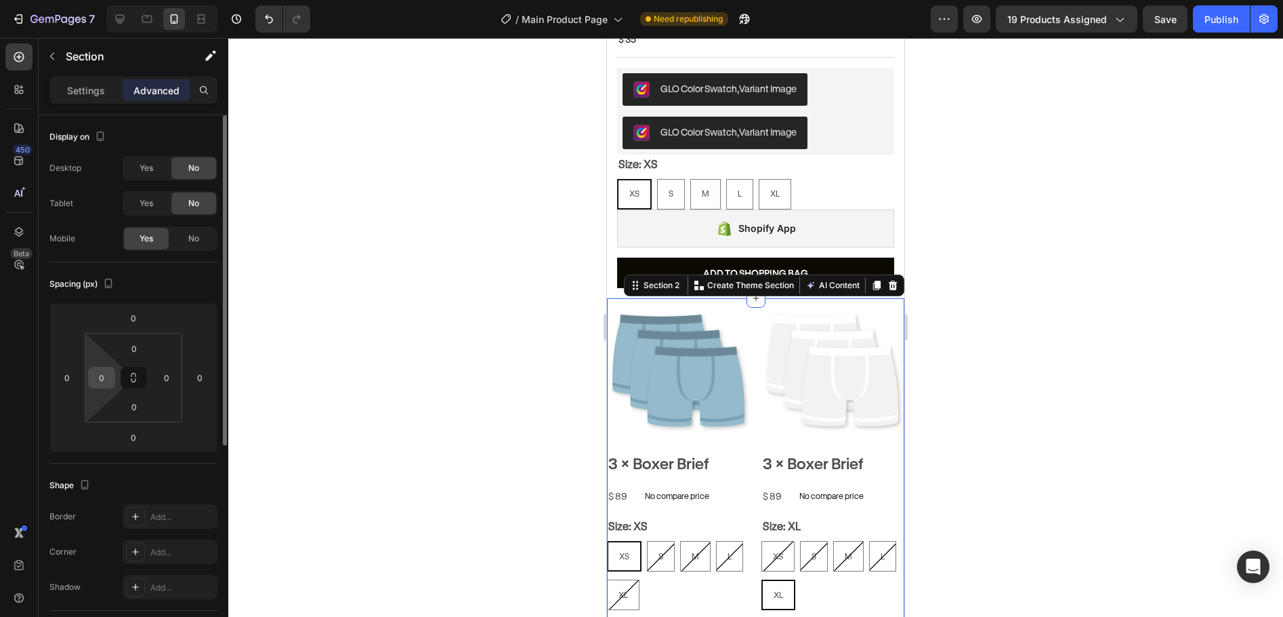
click at [99, 388] on div "0" at bounding box center [101, 378] width 27 height 22
click at [100, 375] on input "0" at bounding box center [101, 377] width 20 height 20
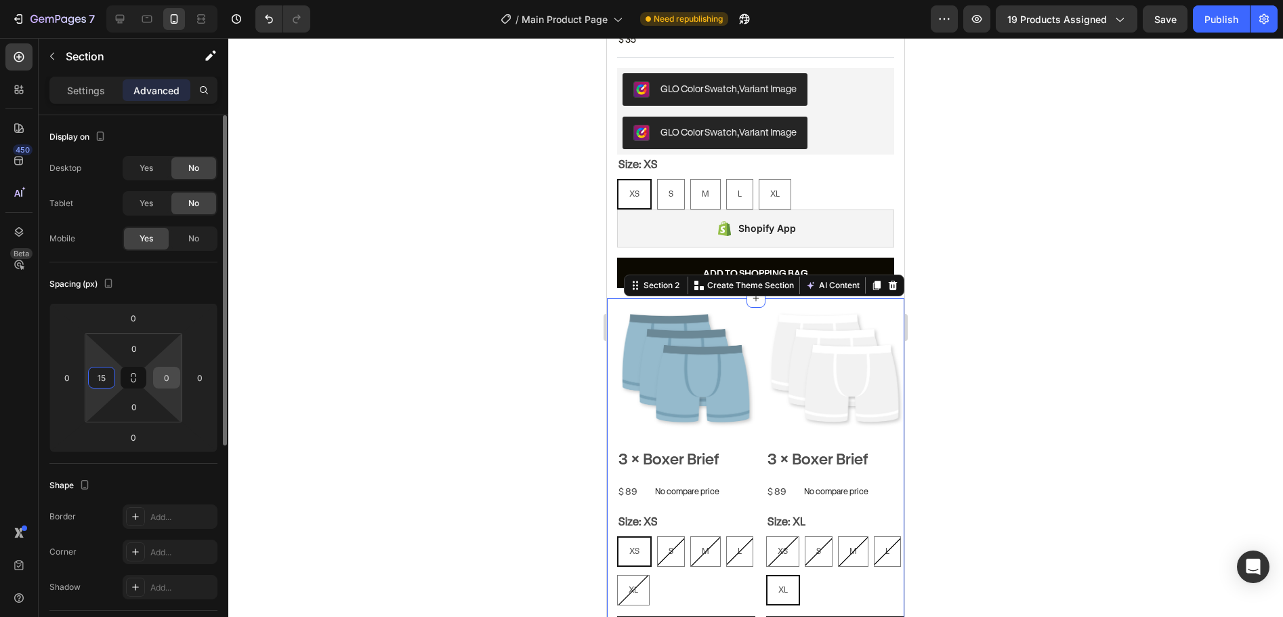
type input "15"
click at [168, 387] on input "0" at bounding box center [167, 377] width 20 height 20
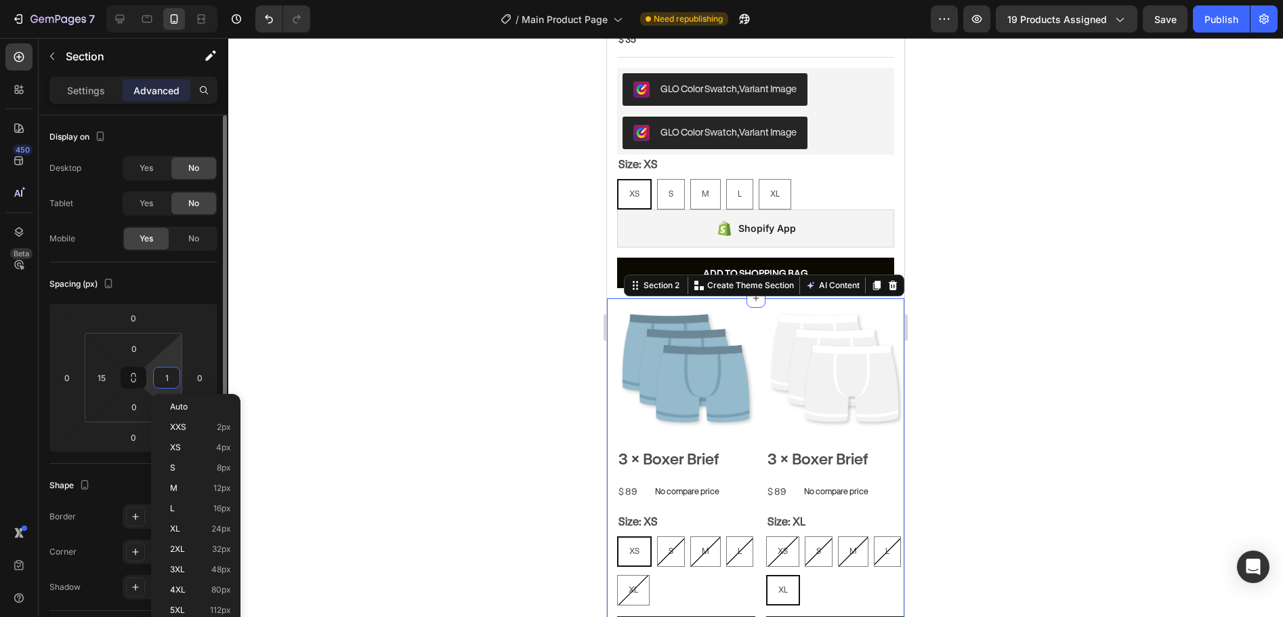
type input "15"
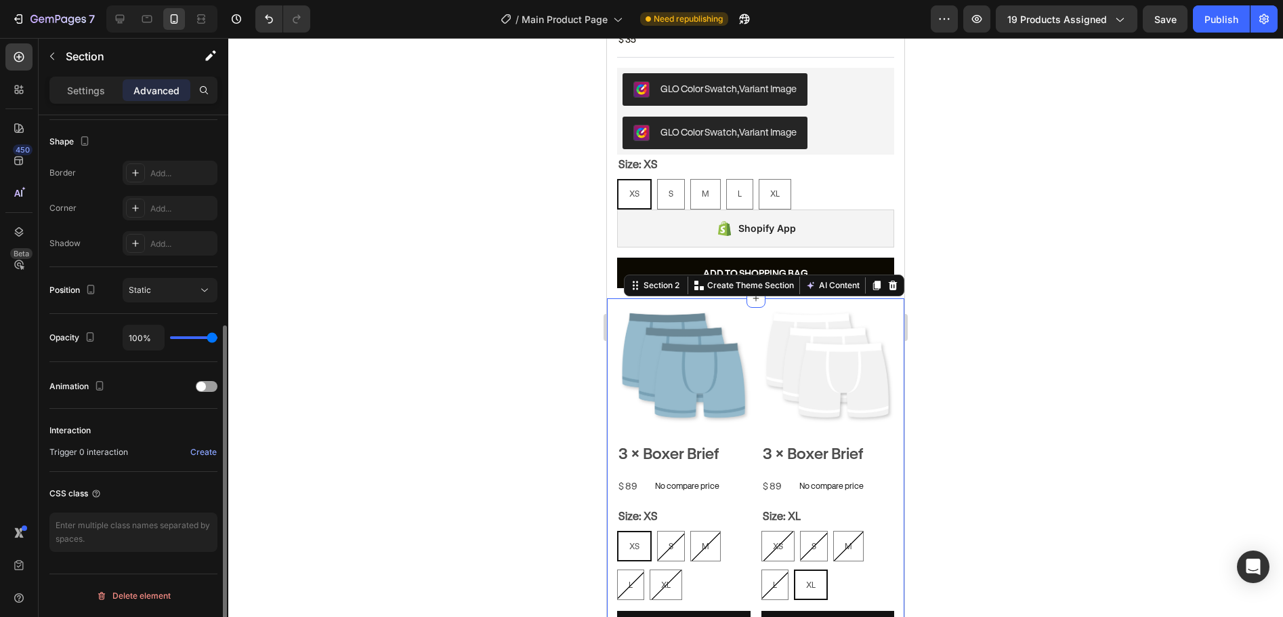
scroll to position [0, 0]
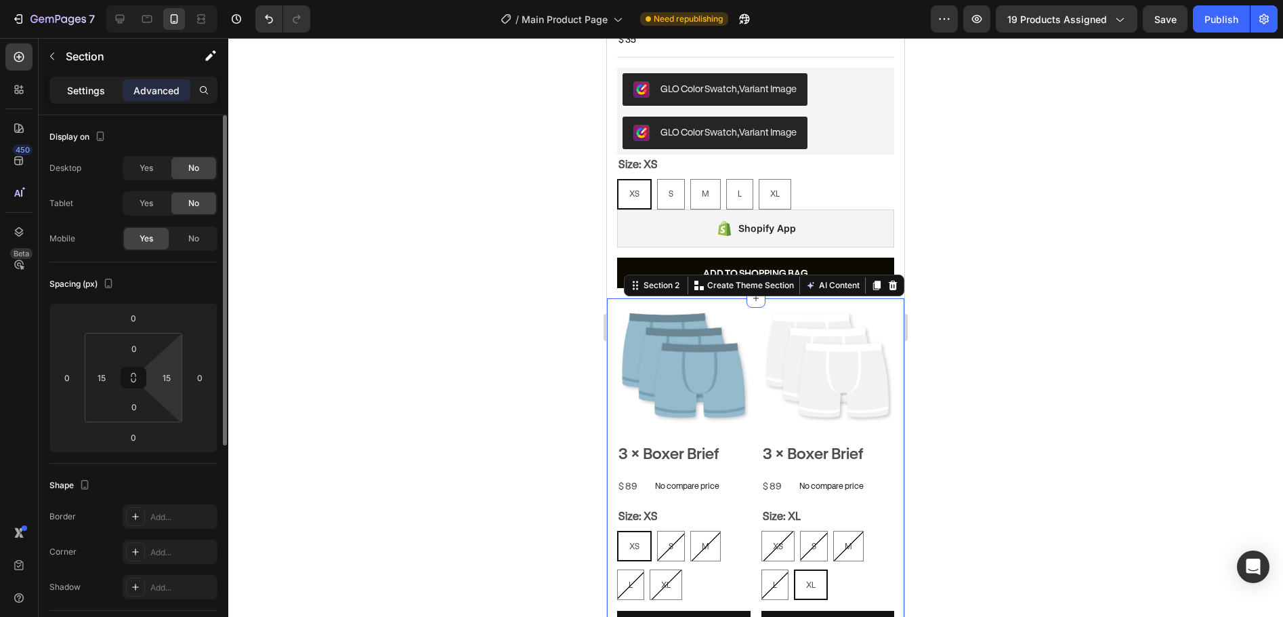
click at [76, 85] on p "Settings" at bounding box center [86, 90] width 38 height 14
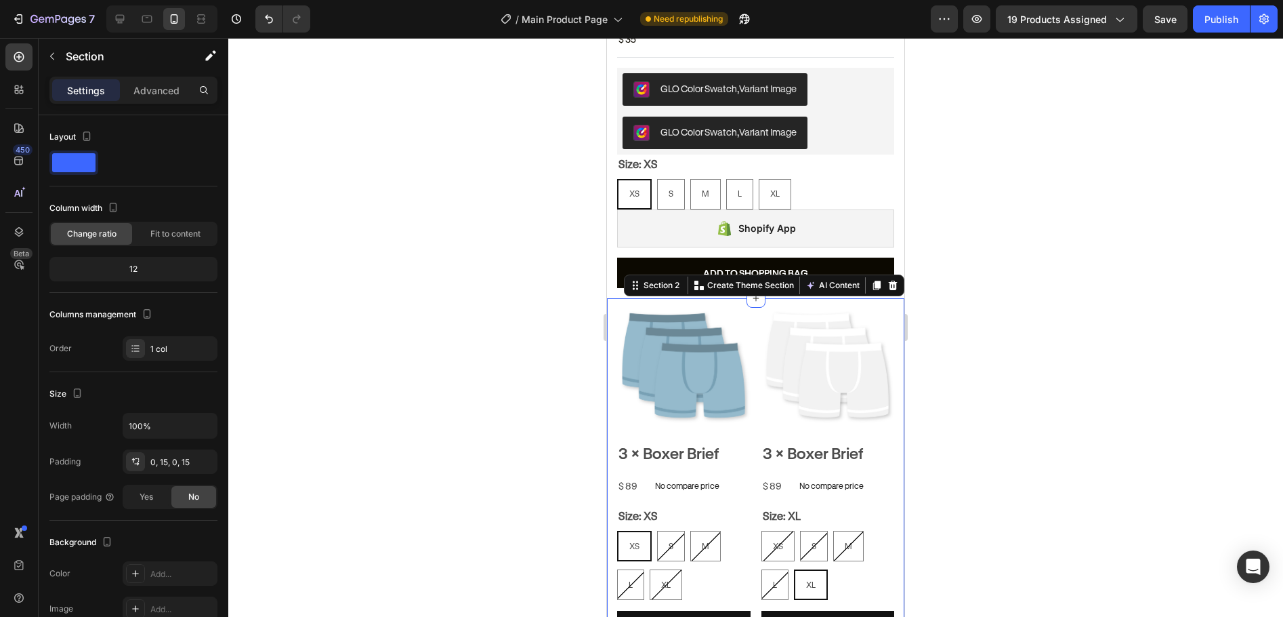
click at [1042, 297] on div at bounding box center [755, 327] width 1055 height 579
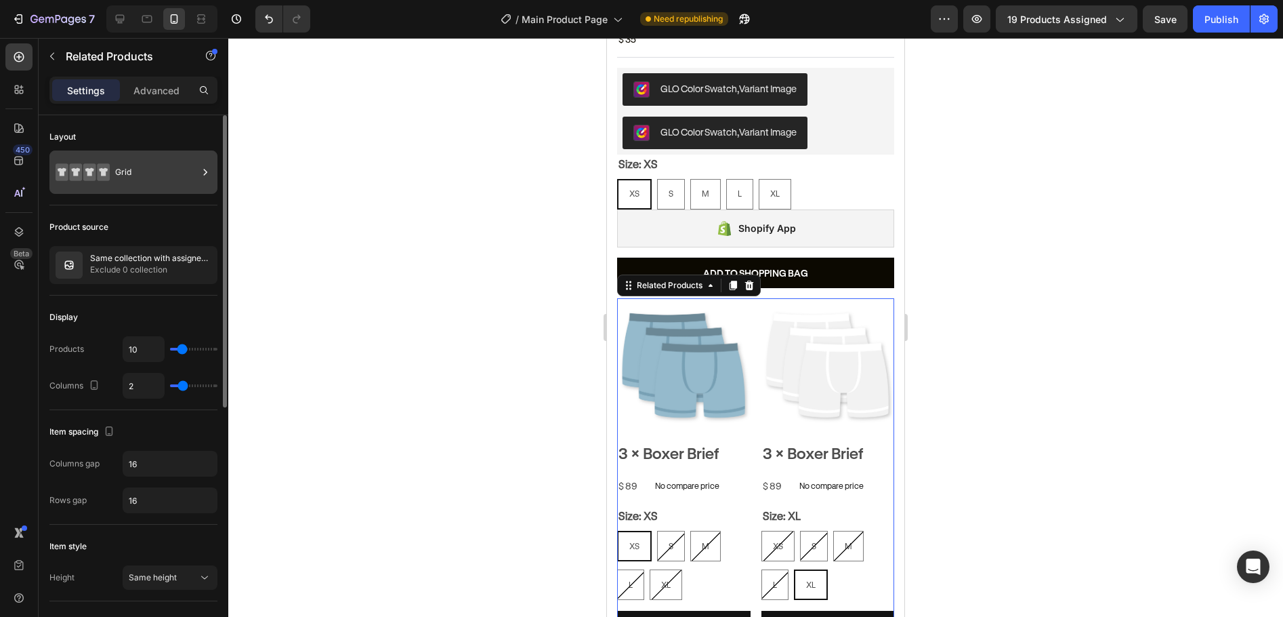
click at [123, 163] on div "Grid" at bounding box center [156, 172] width 83 height 31
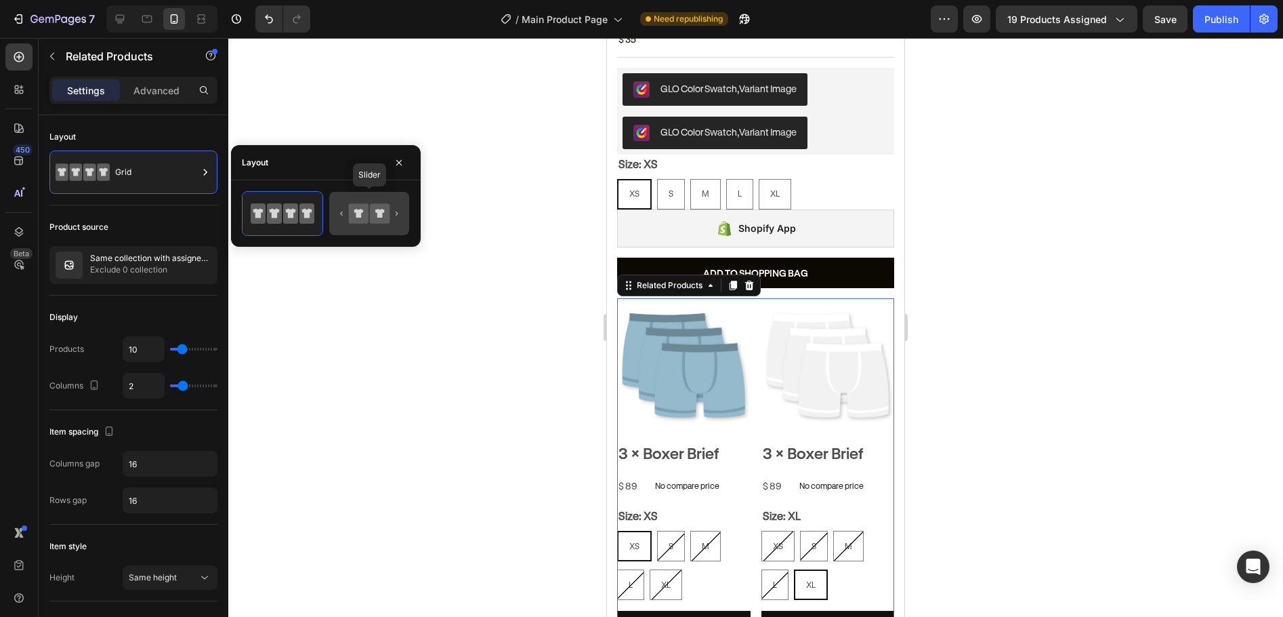
click at [351, 207] on icon at bounding box center [359, 213] width 20 height 20
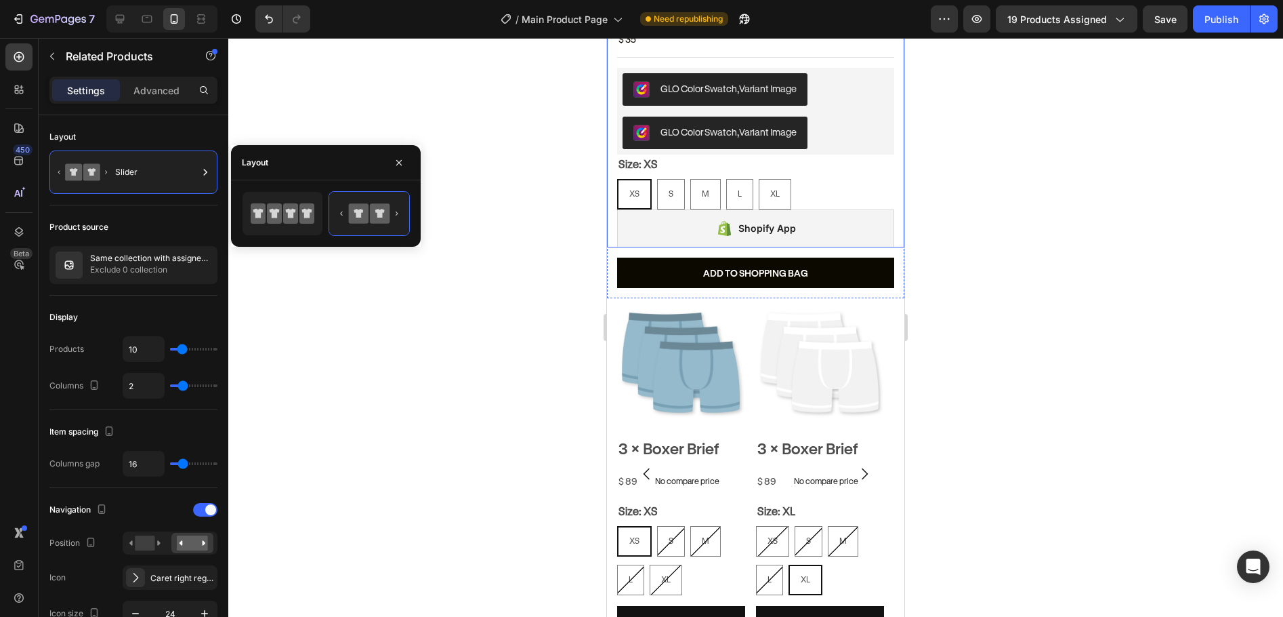
scroll to position [630, 0]
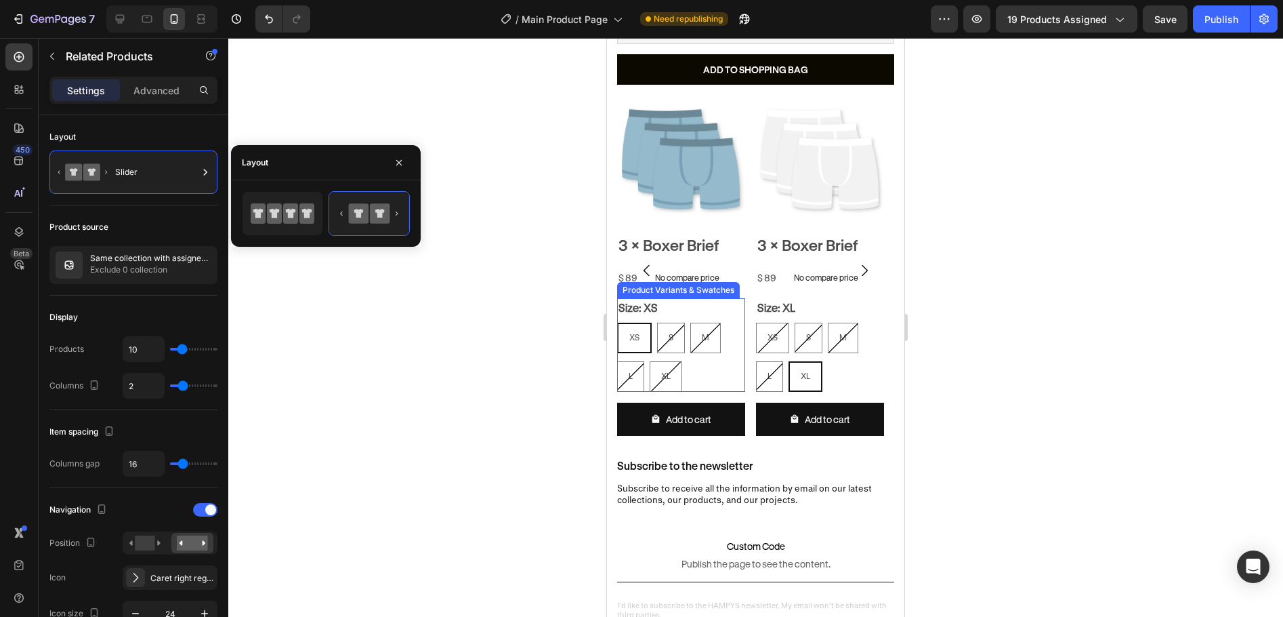
click at [682, 298] on div "Size: XS XS XS XS S S S M M M L L L XL XL XL" at bounding box center [681, 345] width 128 height 94
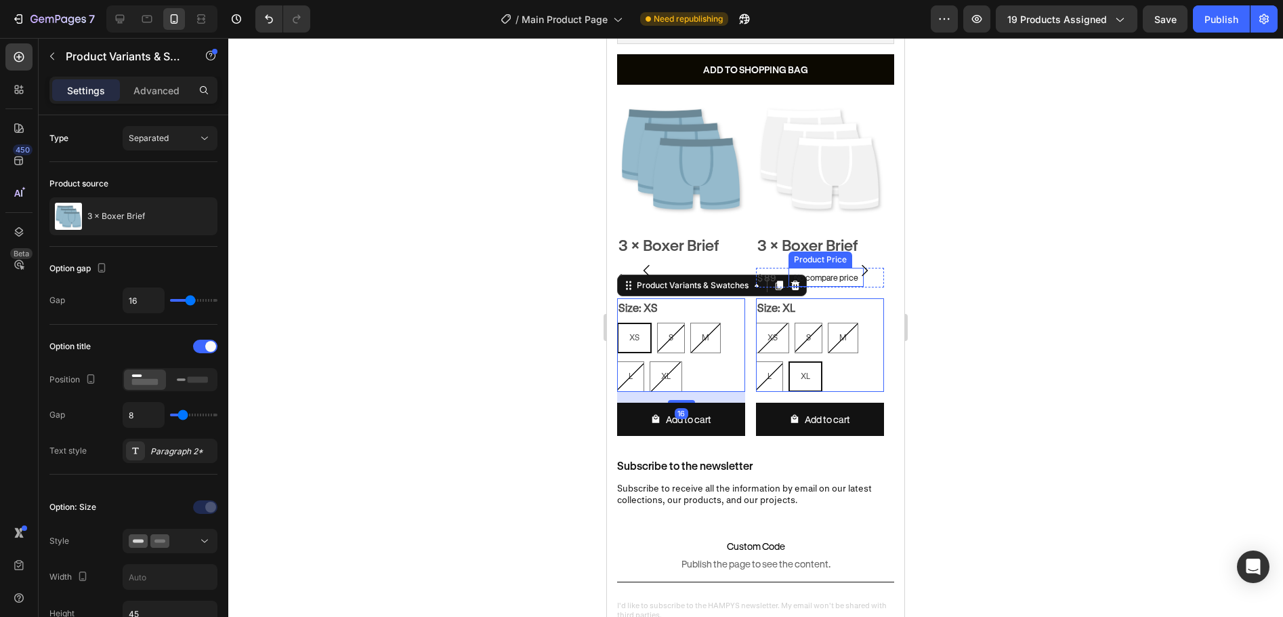
click at [797, 273] on p "No compare price" at bounding box center [826, 277] width 64 height 8
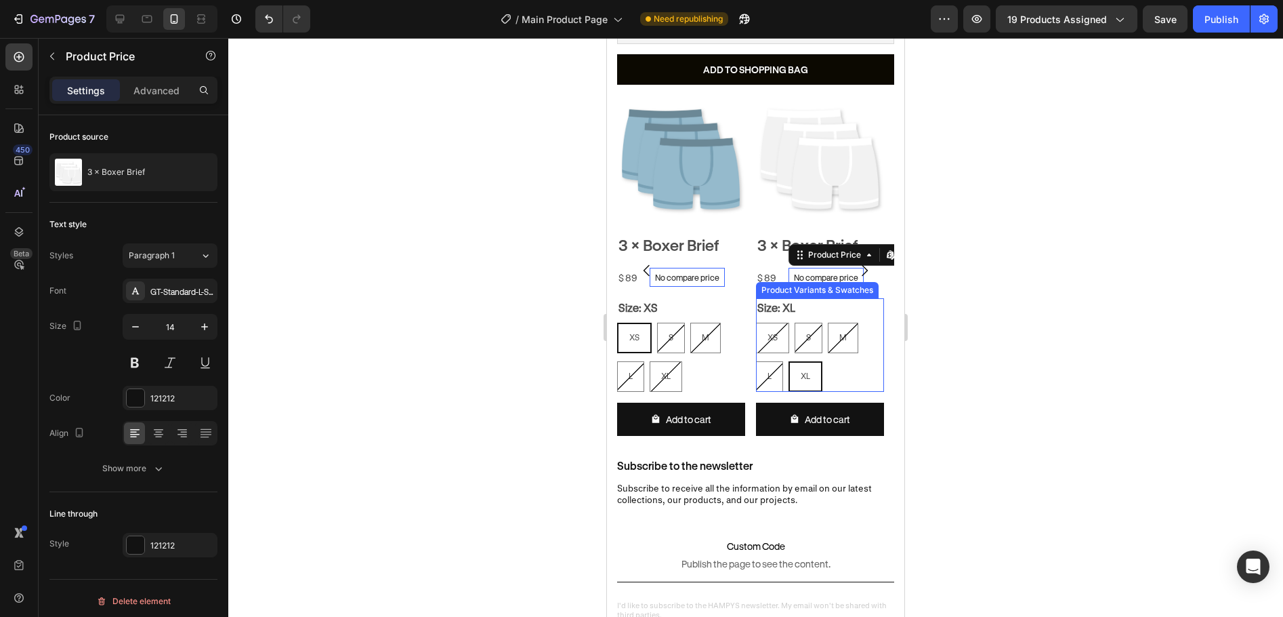
click at [815, 298] on div "Size: XL XS XS XS S S S M M M L L L XL XL XL" at bounding box center [820, 345] width 128 height 94
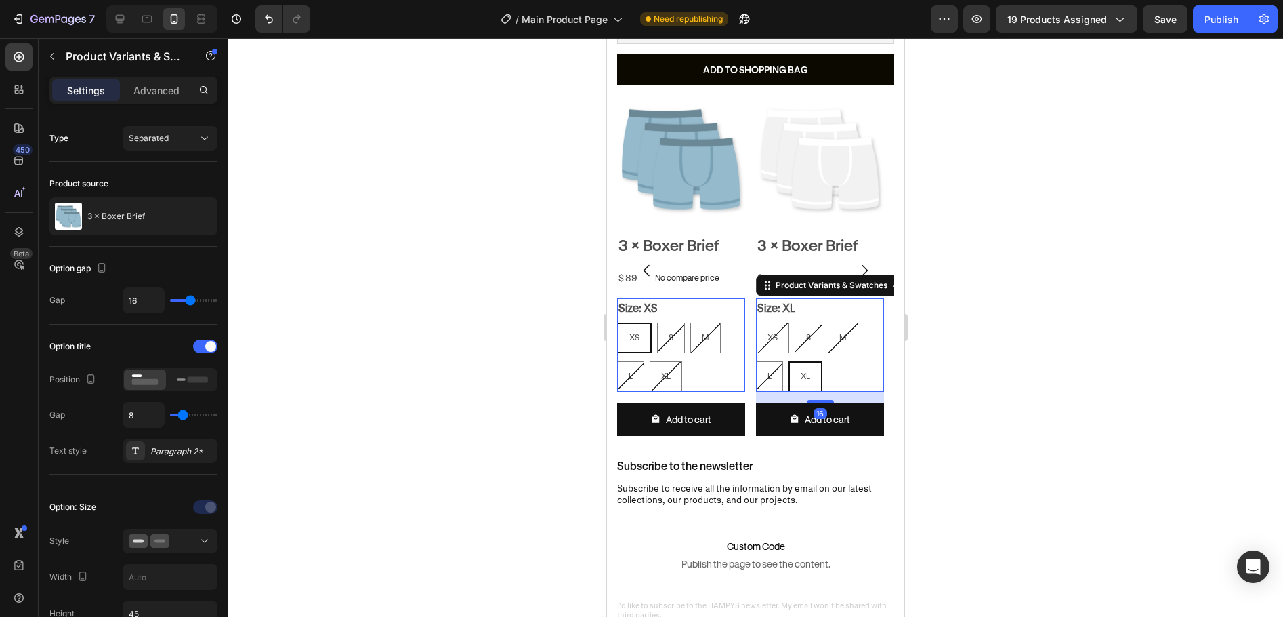
click at [719, 300] on div "Size: XS XS XS XS S S S M M M L L L XL XL XL" at bounding box center [681, 345] width 128 height 94
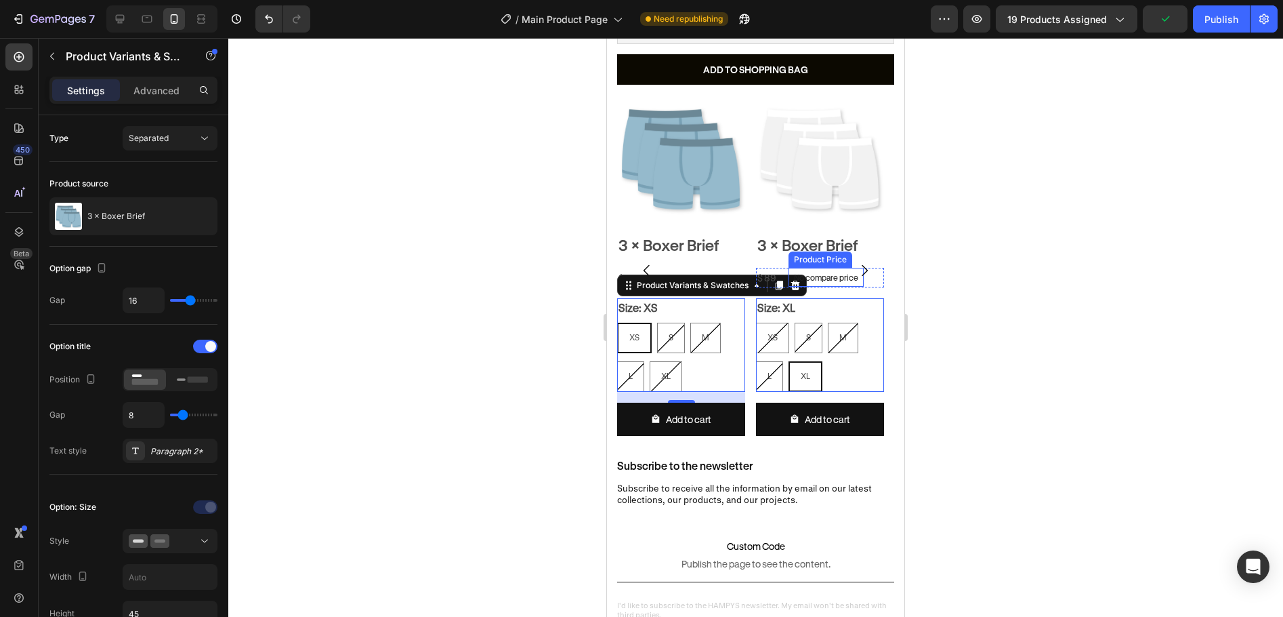
click at [794, 271] on div "No compare price" at bounding box center [826, 277] width 75 height 19
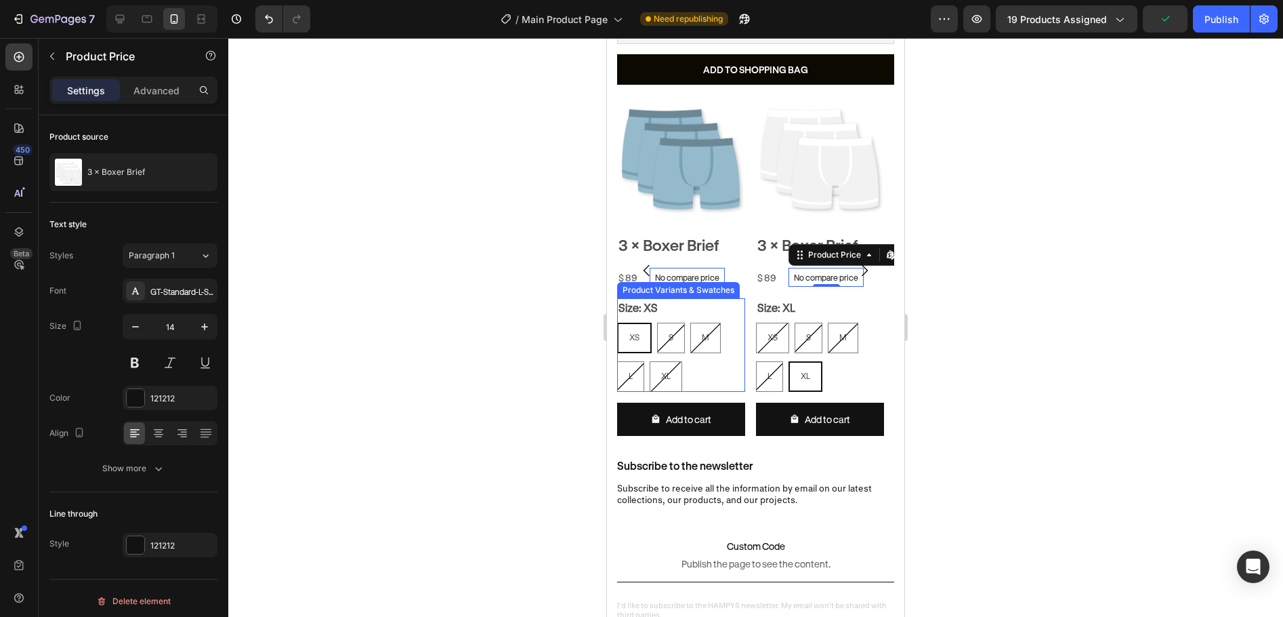
click at [714, 300] on div "Size: XS XS XS XS S S S M M M L L L XL XL XL" at bounding box center [681, 345] width 128 height 94
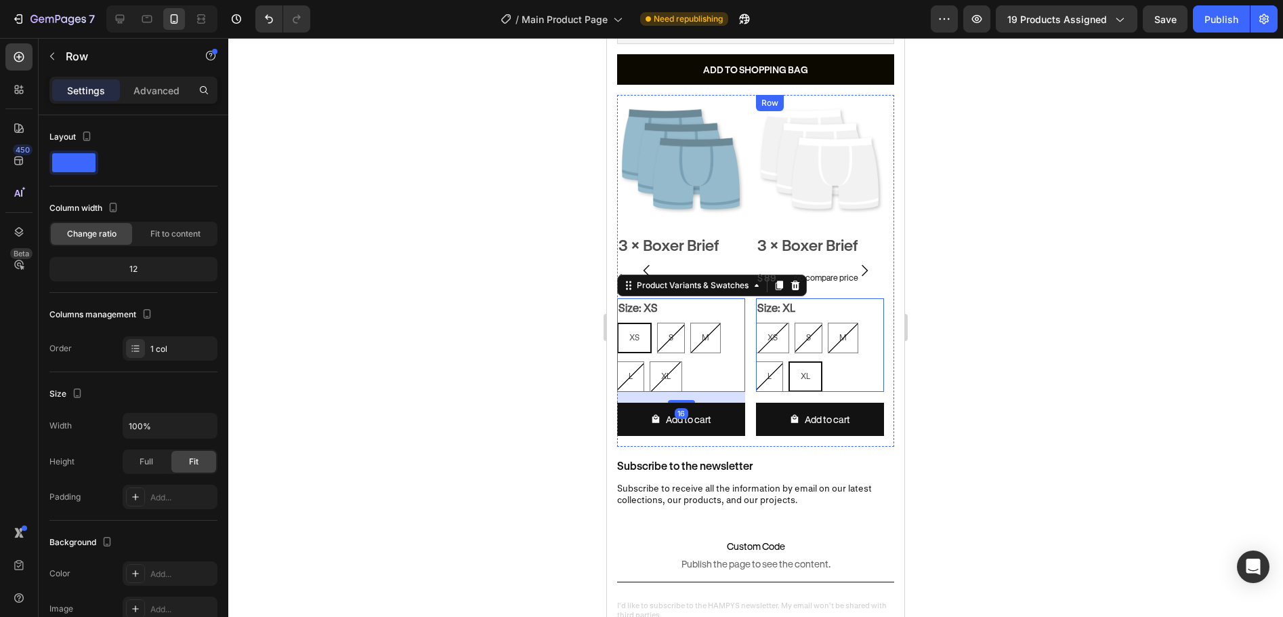
click at [798, 276] on div "Product Images 3 × Boxer Brief Product Title $ 89 Product Price Product Price N…" at bounding box center [820, 271] width 128 height 352
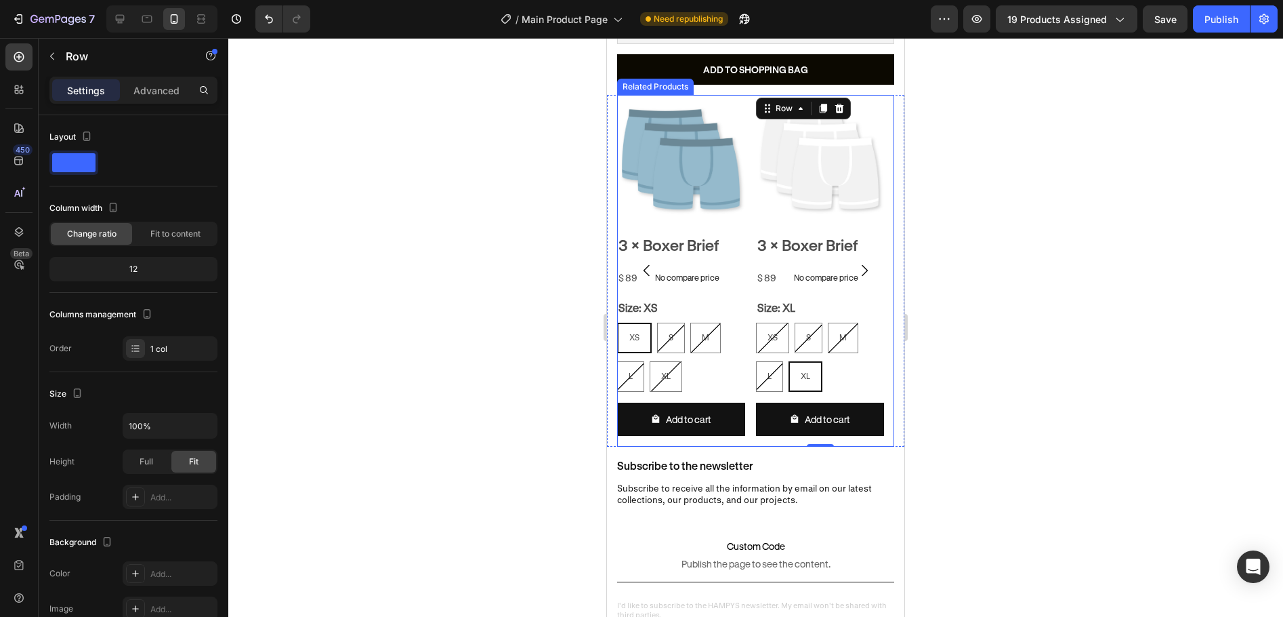
click at [709, 304] on div "Size: XS XS XS XS S S S M M M L L L XL XL XL" at bounding box center [681, 345] width 128 height 94
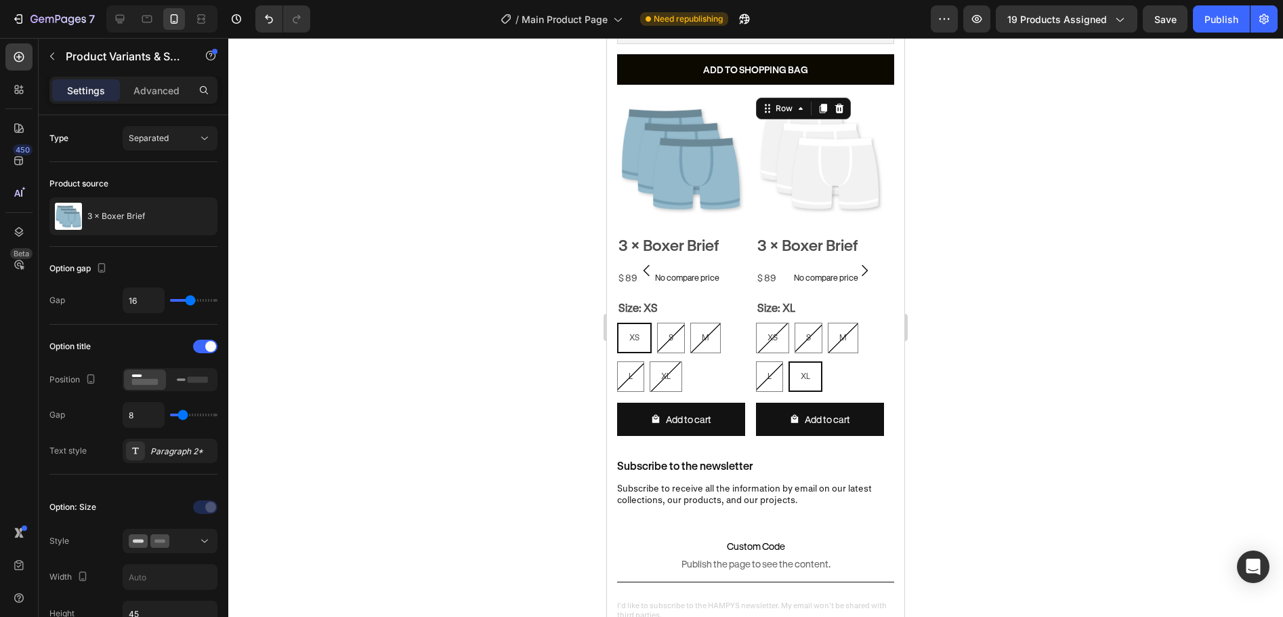
click at [796, 276] on div "Product Images 3 × Boxer Brief Product Title $ 89 Product Price Product Price N…" at bounding box center [820, 271] width 128 height 352
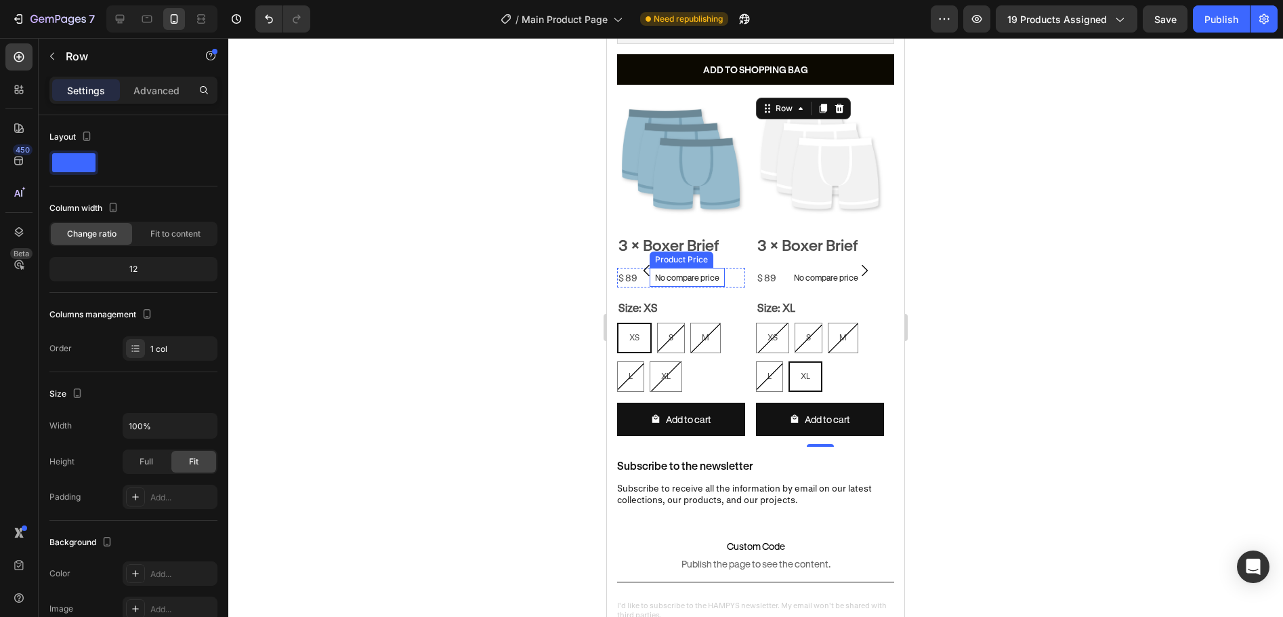
click at [713, 273] on p "No compare price" at bounding box center [687, 277] width 64 height 8
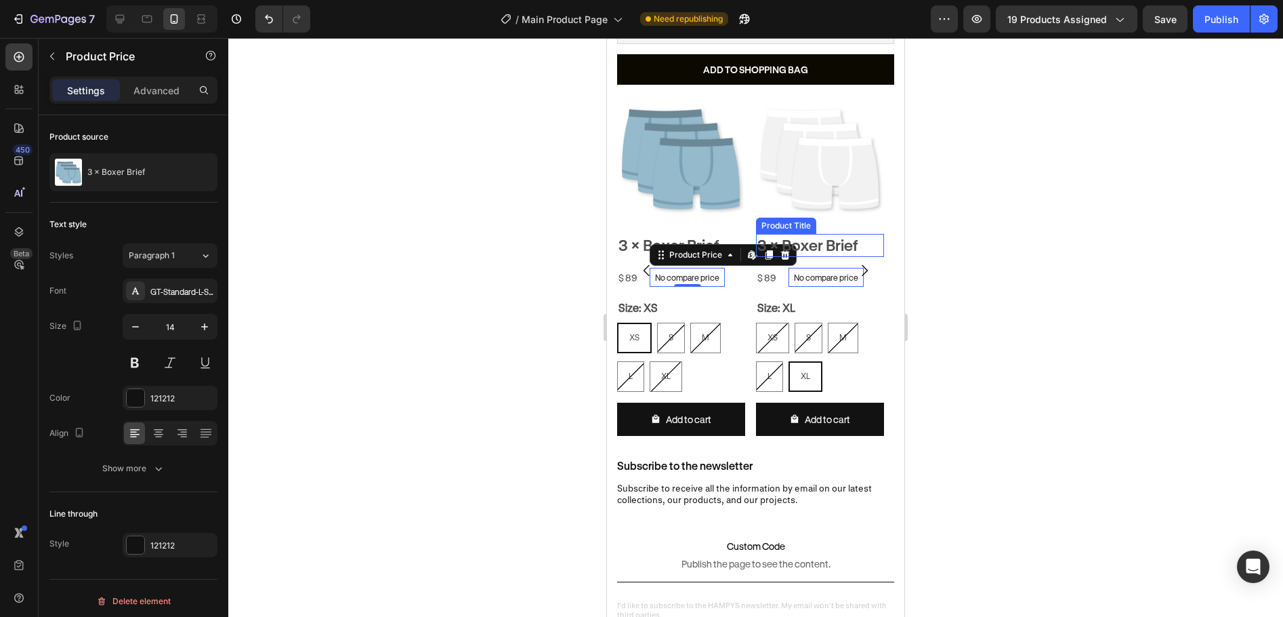
click at [785, 244] on h2 "3 × Boxer Brief" at bounding box center [820, 245] width 128 height 23
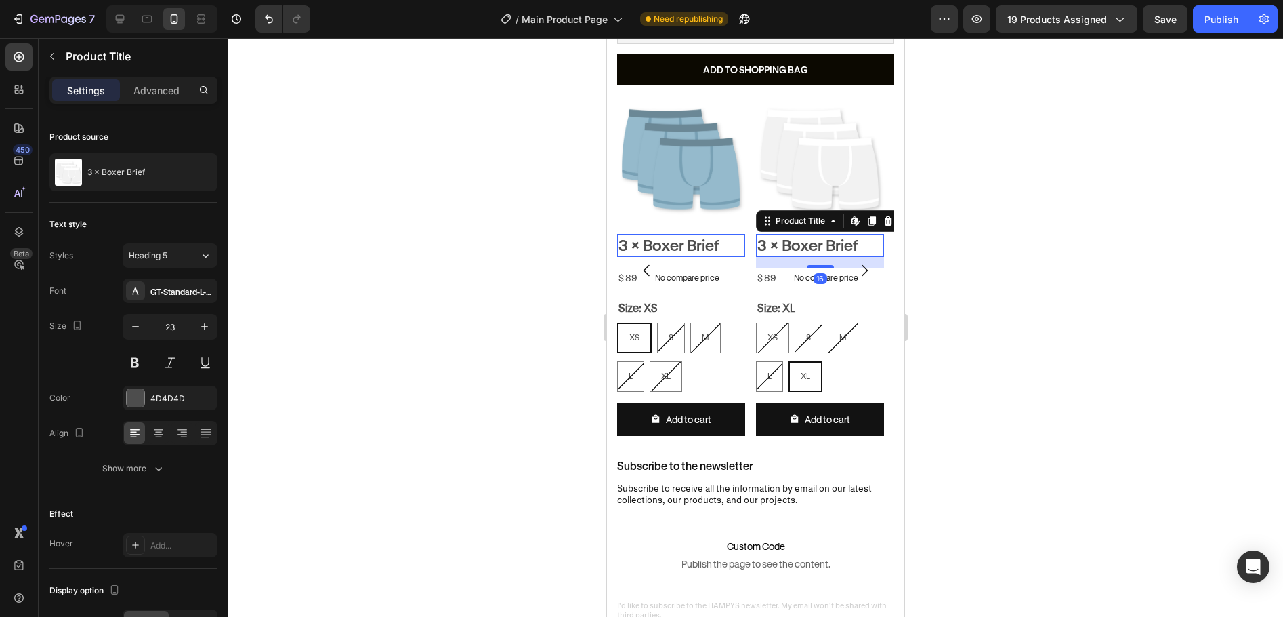
click at [667, 235] on h2 "3 × Boxer Brief" at bounding box center [681, 245] width 128 height 23
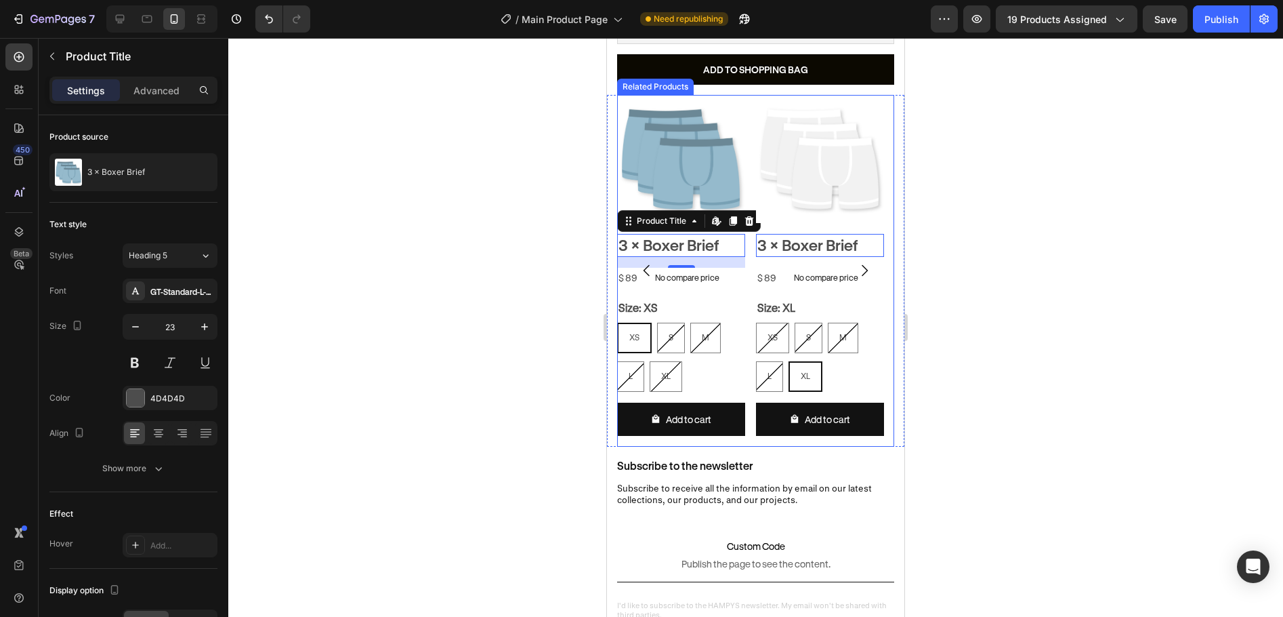
click at [660, 270] on button "Carousel Back Arrow" at bounding box center [647, 270] width 38 height 38
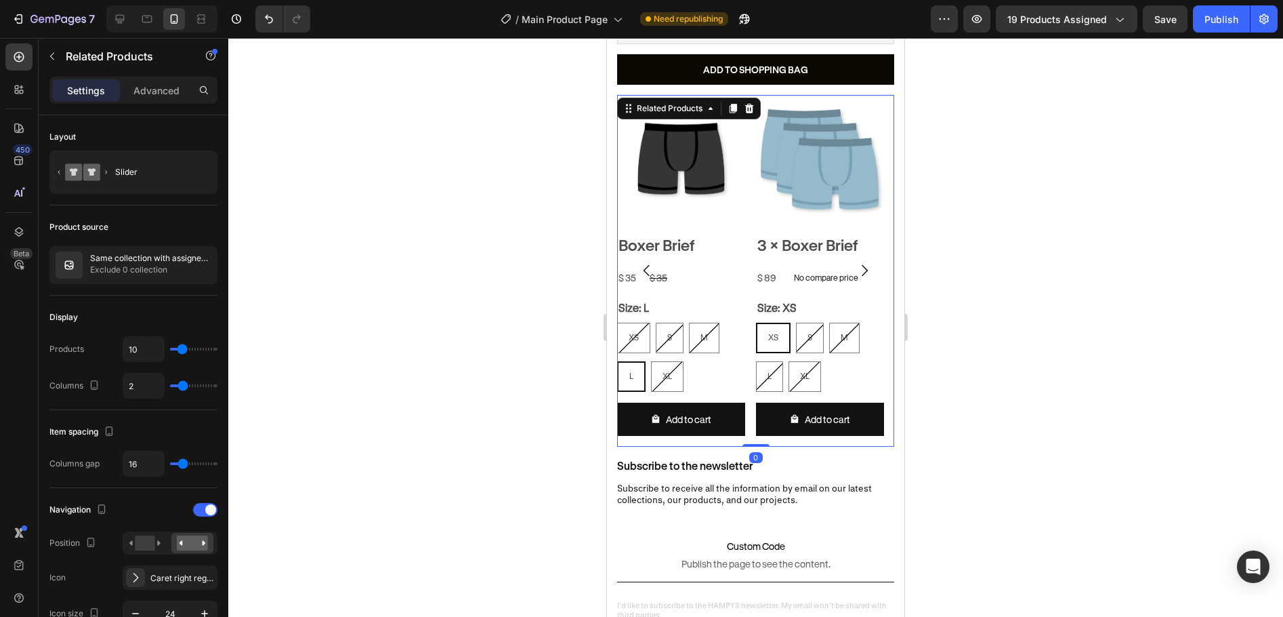
click at [641, 262] on icon "Carousel Back Arrow" at bounding box center [647, 270] width 16 height 16
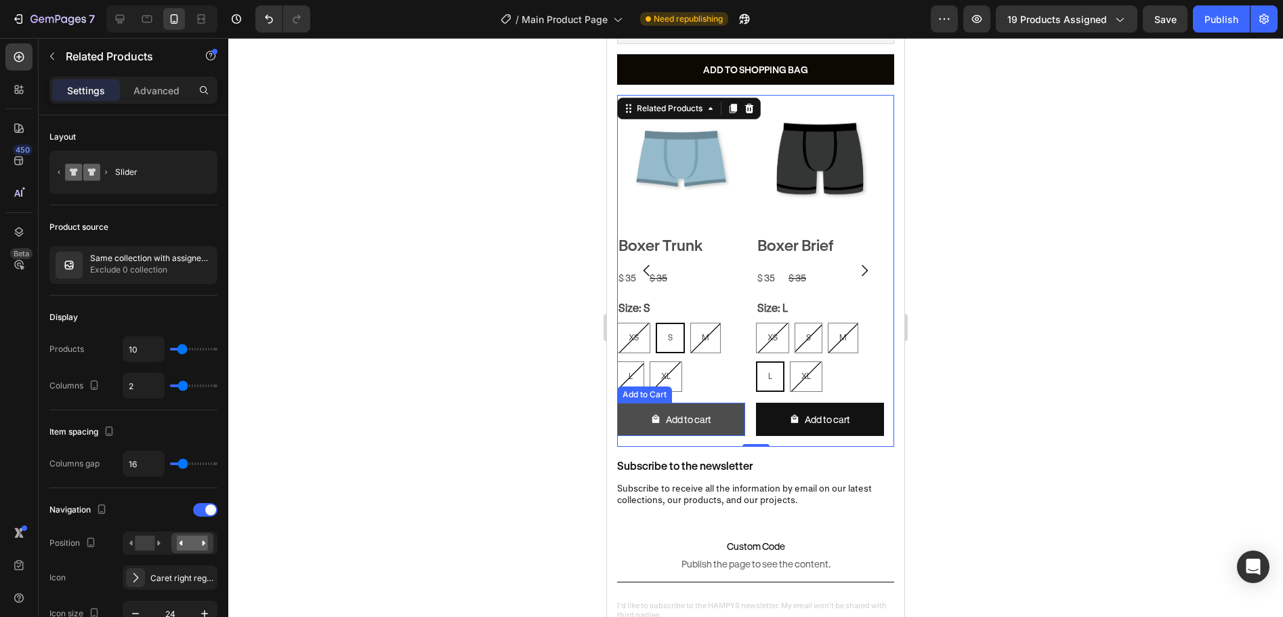
click at [726, 403] on button "Add to cart" at bounding box center [681, 419] width 128 height 33
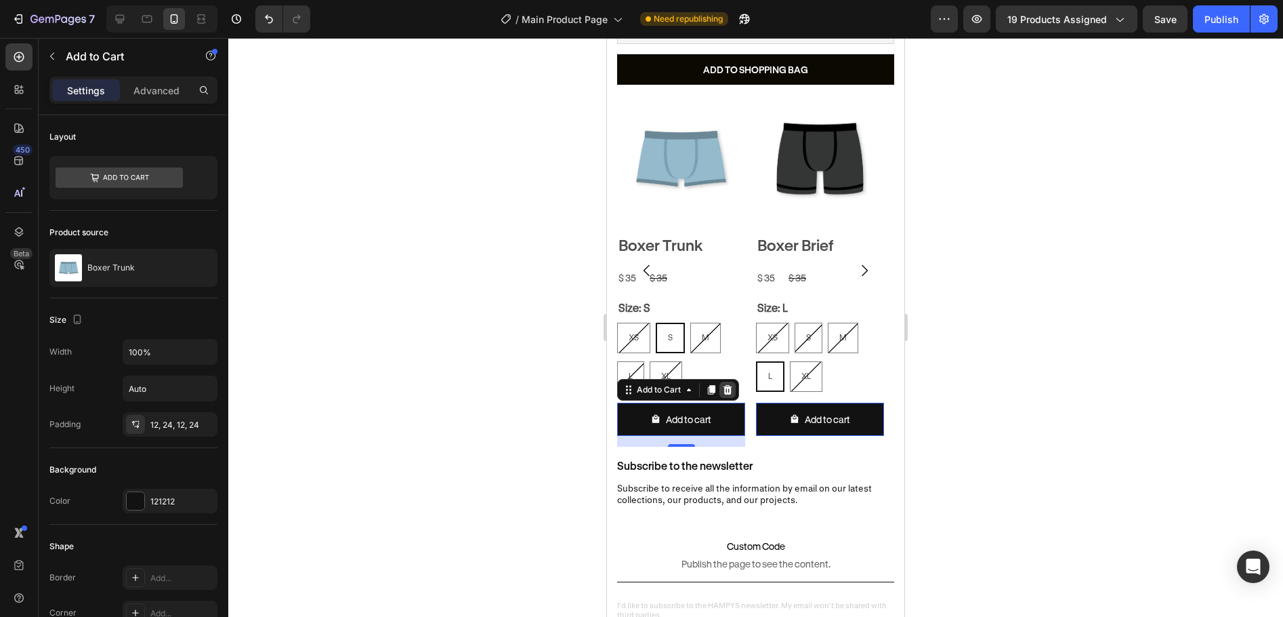
click at [729, 385] on icon at bounding box center [727, 389] width 9 height 9
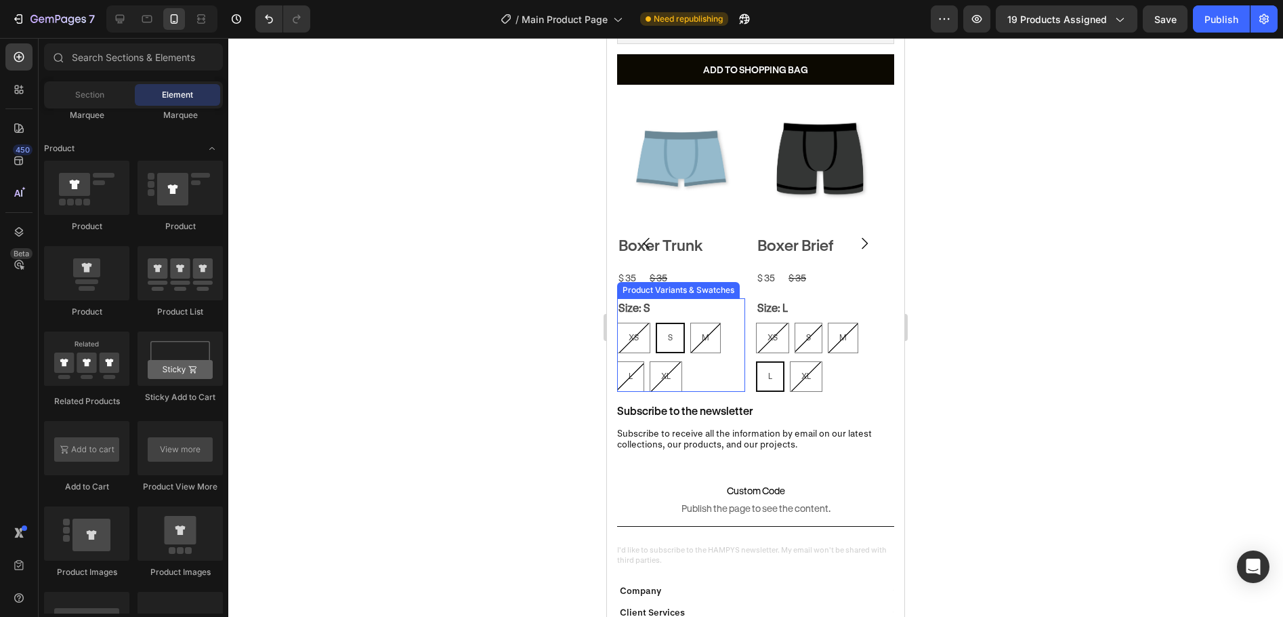
click at [729, 362] on div "XS XS XS S S S M M M L L L XL XL XL" at bounding box center [681, 357] width 128 height 69
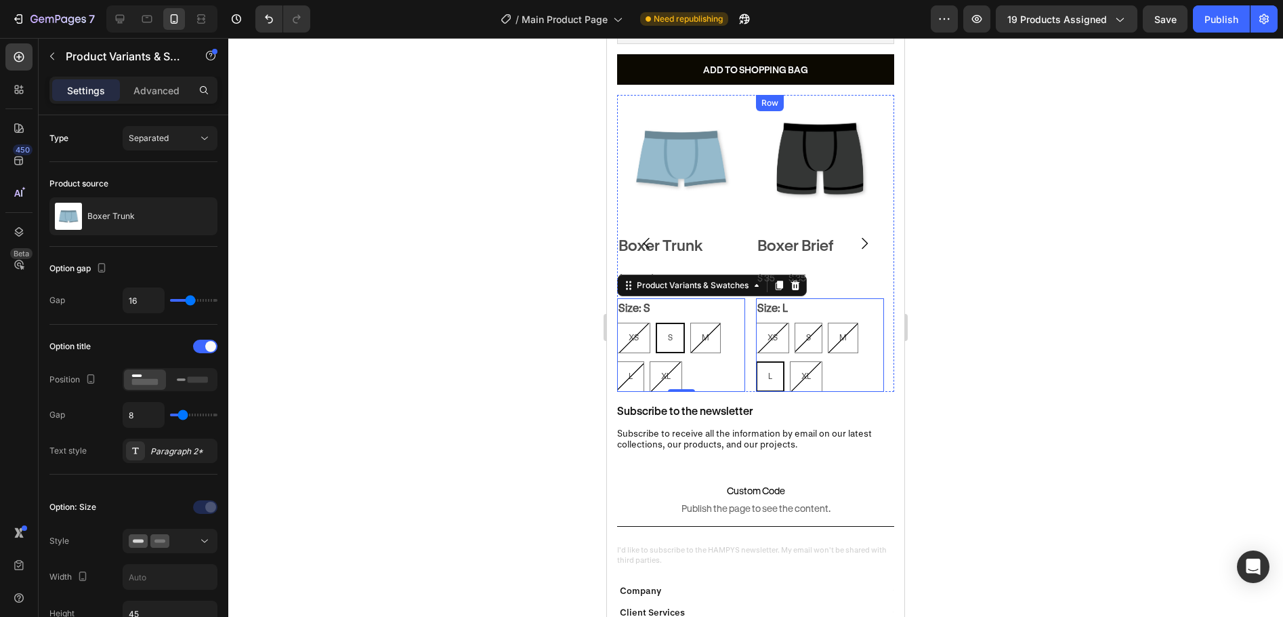
click at [794, 275] on div "$ 35" at bounding box center [797, 278] width 20 height 20
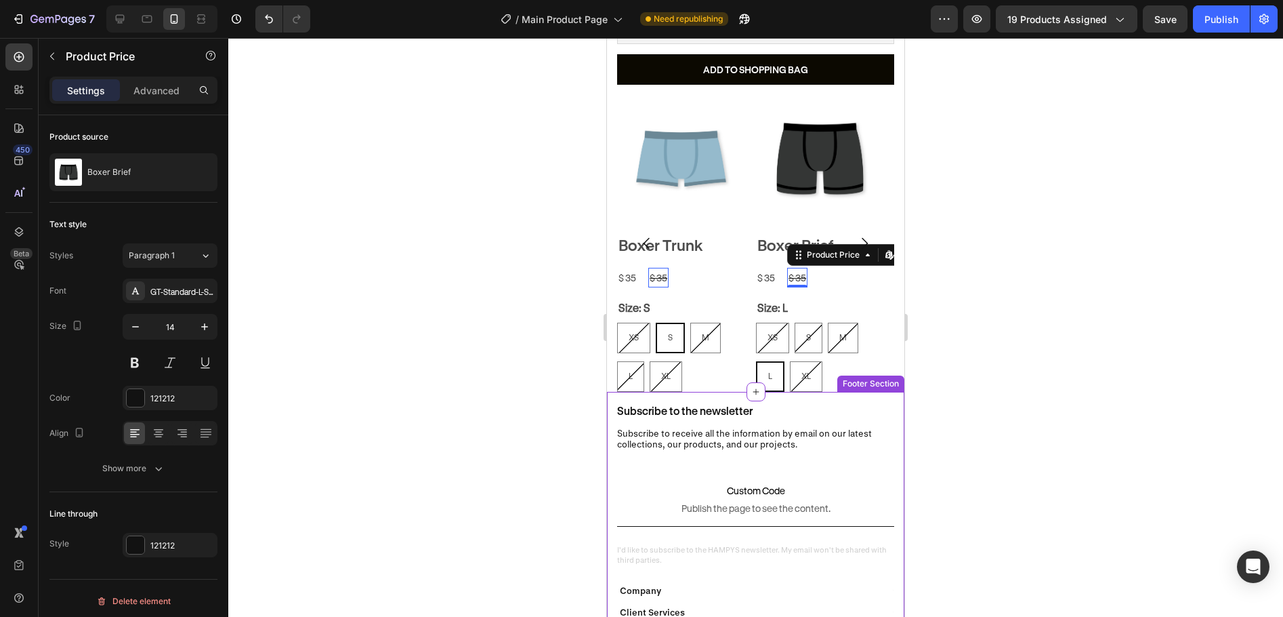
click at [728, 347] on div "XS XS XS S S S M M M L L L XL XL XL" at bounding box center [681, 357] width 128 height 69
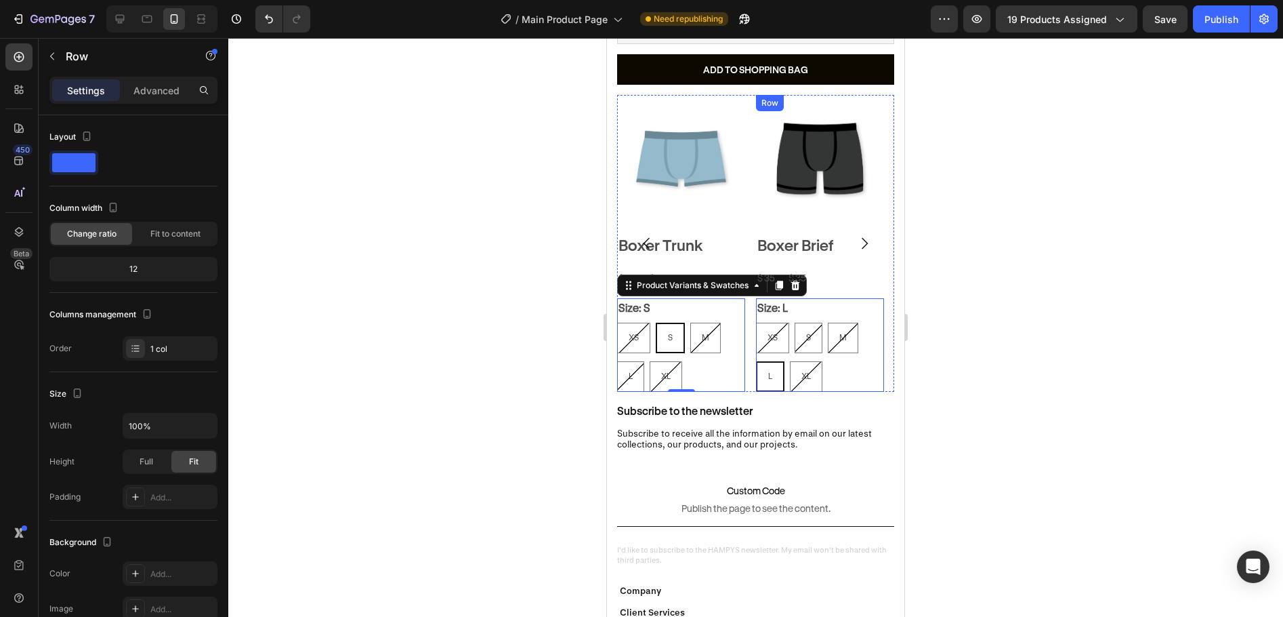
click at [792, 276] on div "Product Images Boxer Brief Product Title $ 35 Product Price Product Price $ 35 …" at bounding box center [820, 243] width 128 height 297
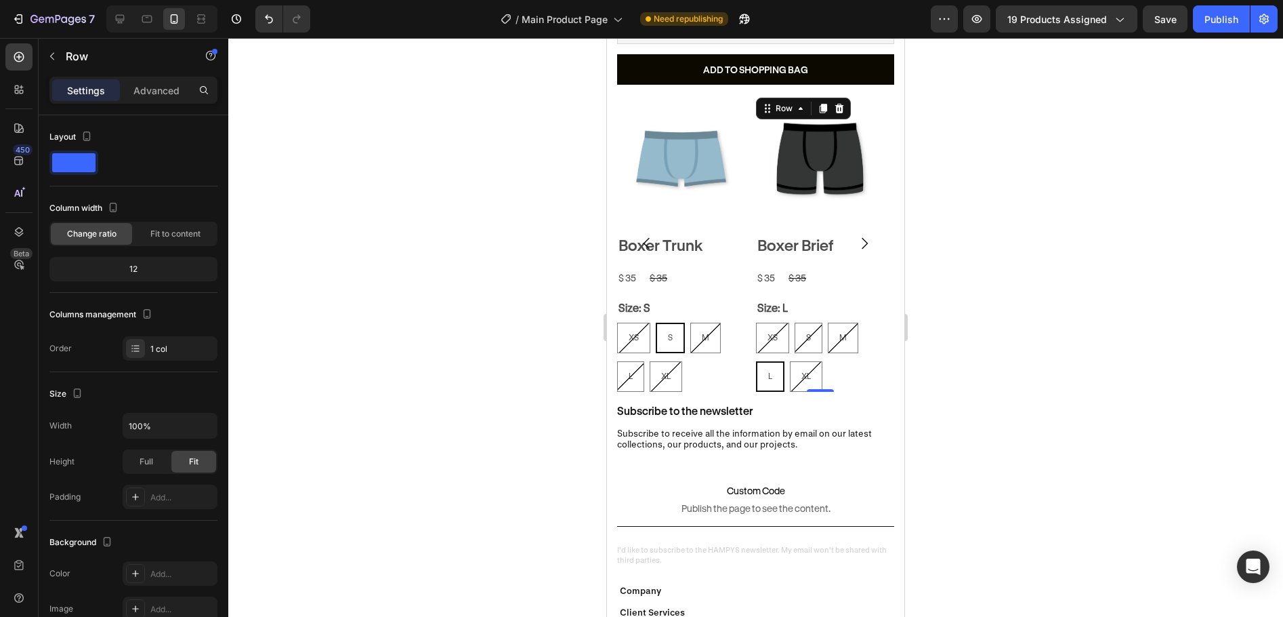
click at [1028, 225] on div at bounding box center [755, 327] width 1055 height 579
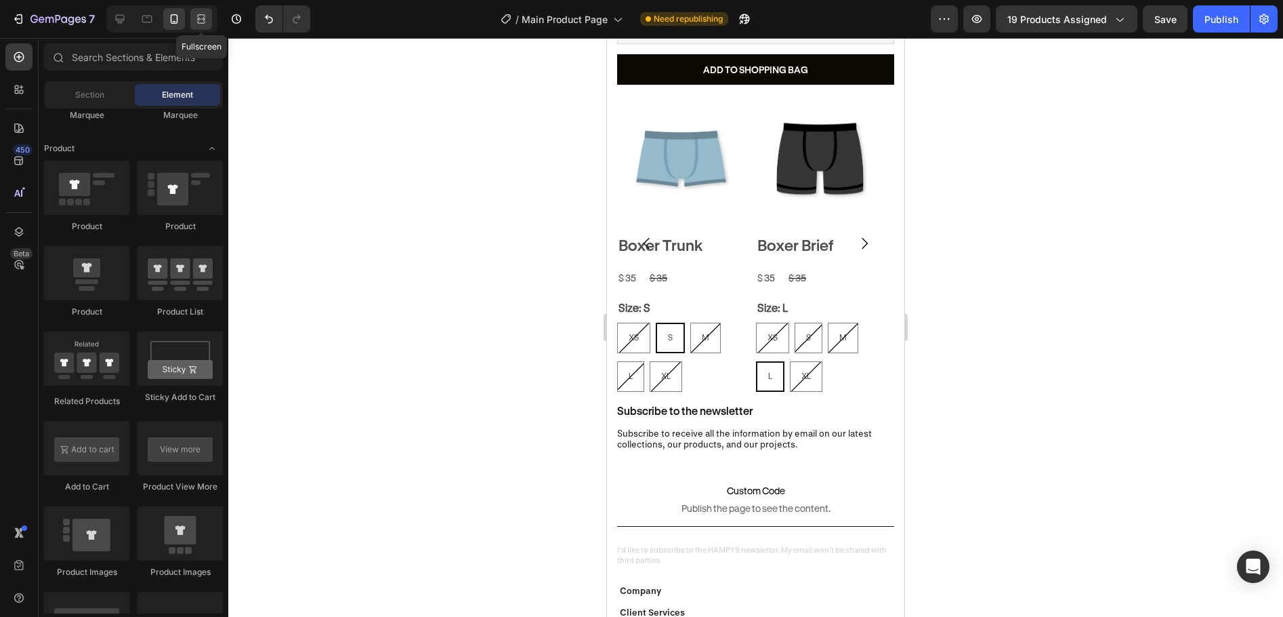
click at [205, 20] on icon at bounding box center [203, 18] width 4 height 3
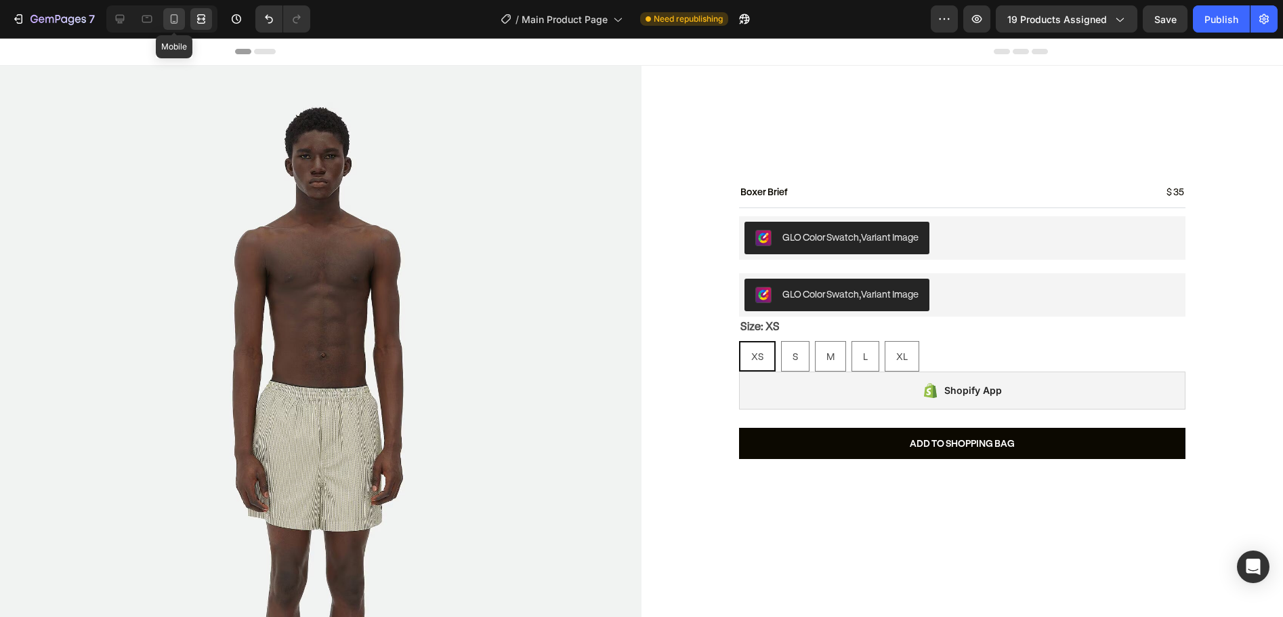
click at [169, 24] on icon at bounding box center [174, 19] width 14 height 14
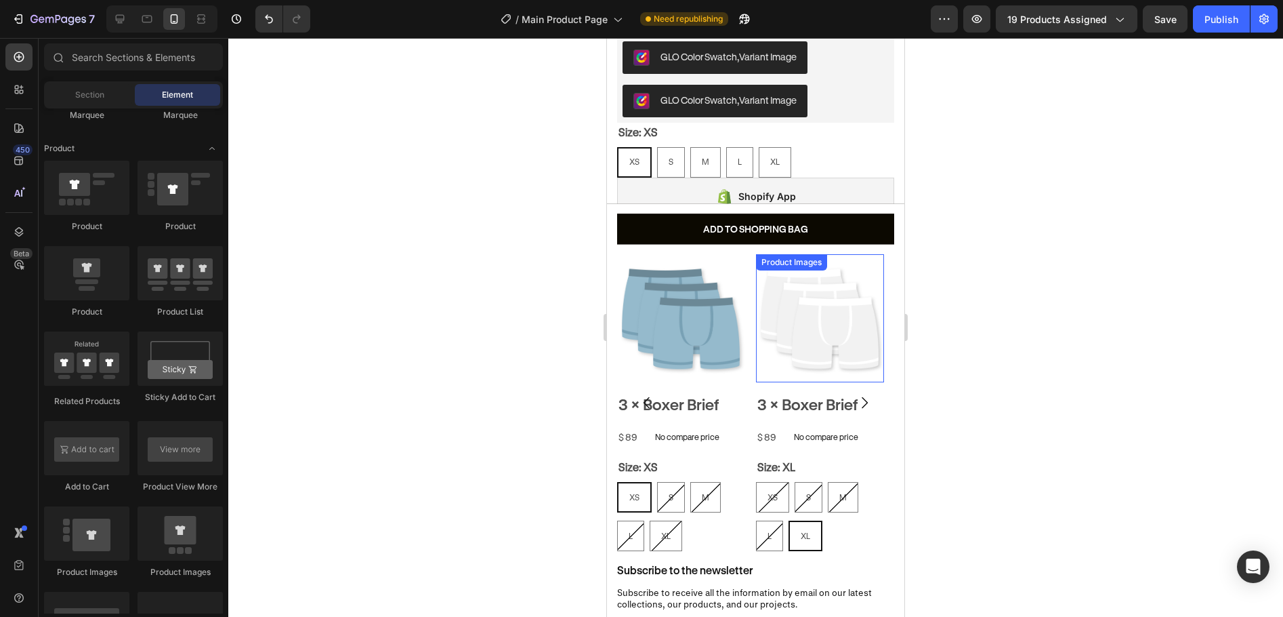
scroll to position [436, 0]
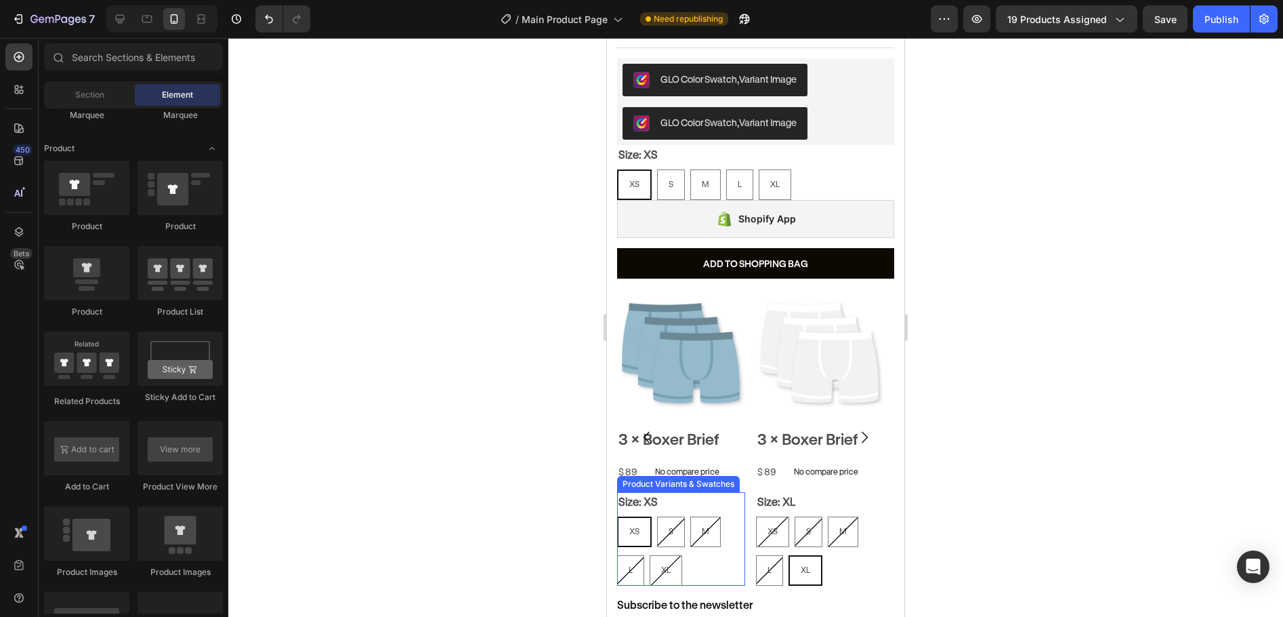
click at [667, 492] on div "Size: XS XS XS XS S S S M M M L L L XL XL XL" at bounding box center [681, 539] width 128 height 94
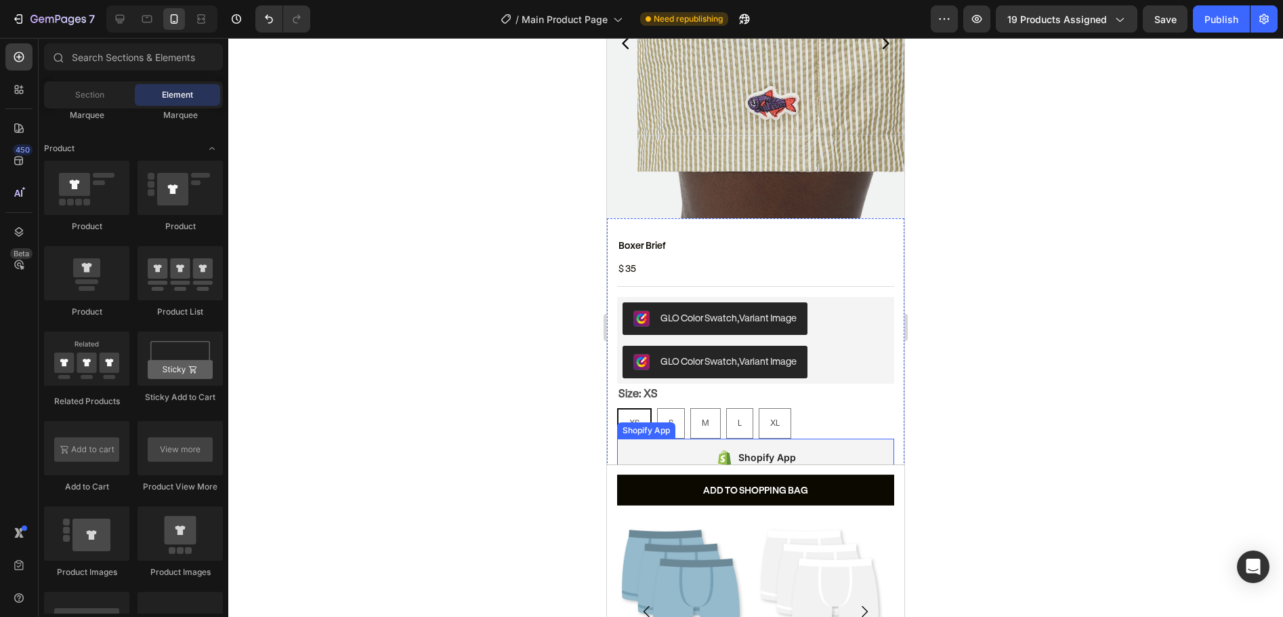
scroll to position [604, 0]
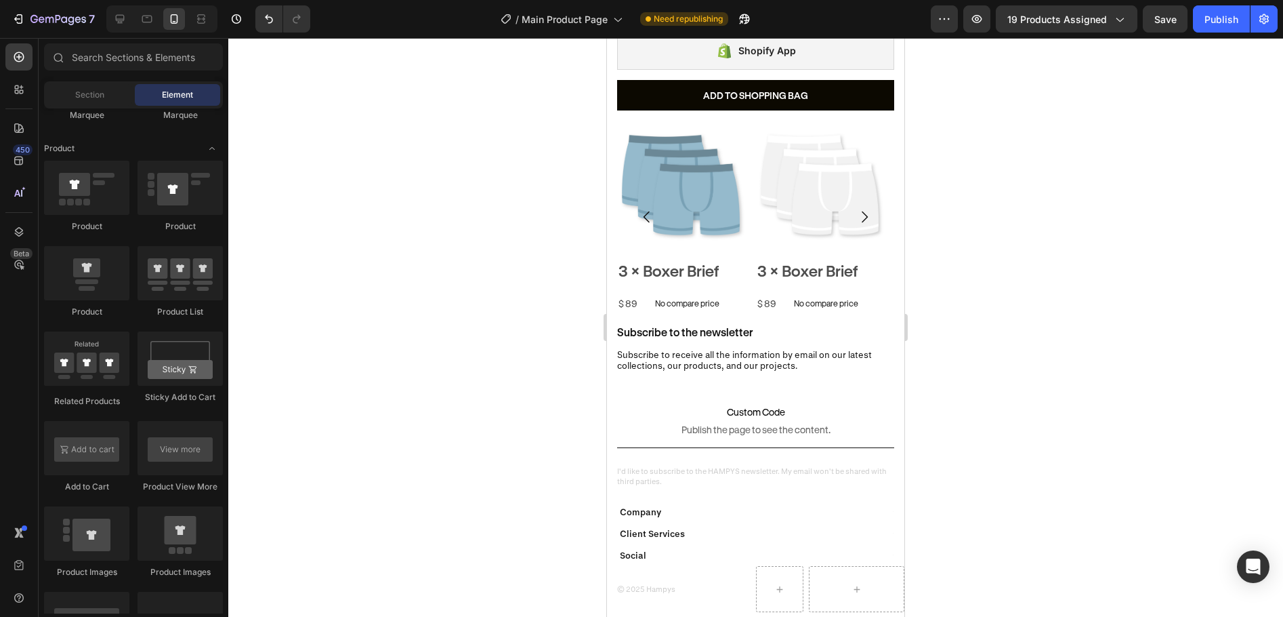
click at [1072, 337] on div at bounding box center [755, 327] width 1055 height 579
click at [709, 188] on img at bounding box center [681, 185] width 128 height 128
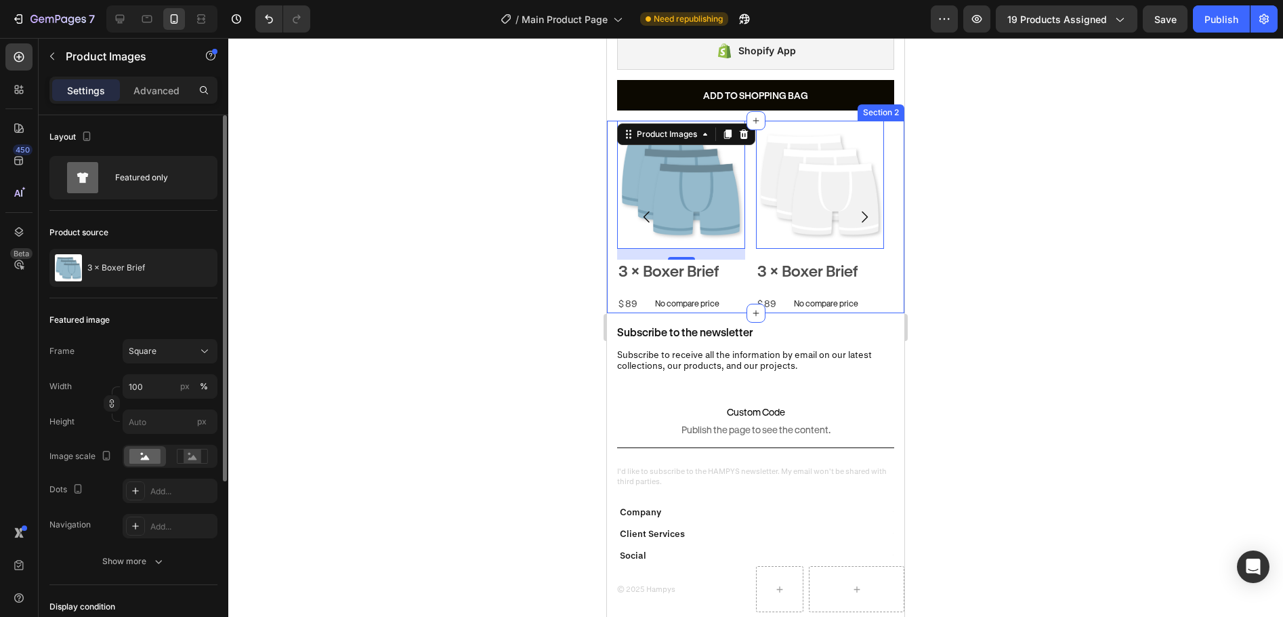
scroll to position [257, 0]
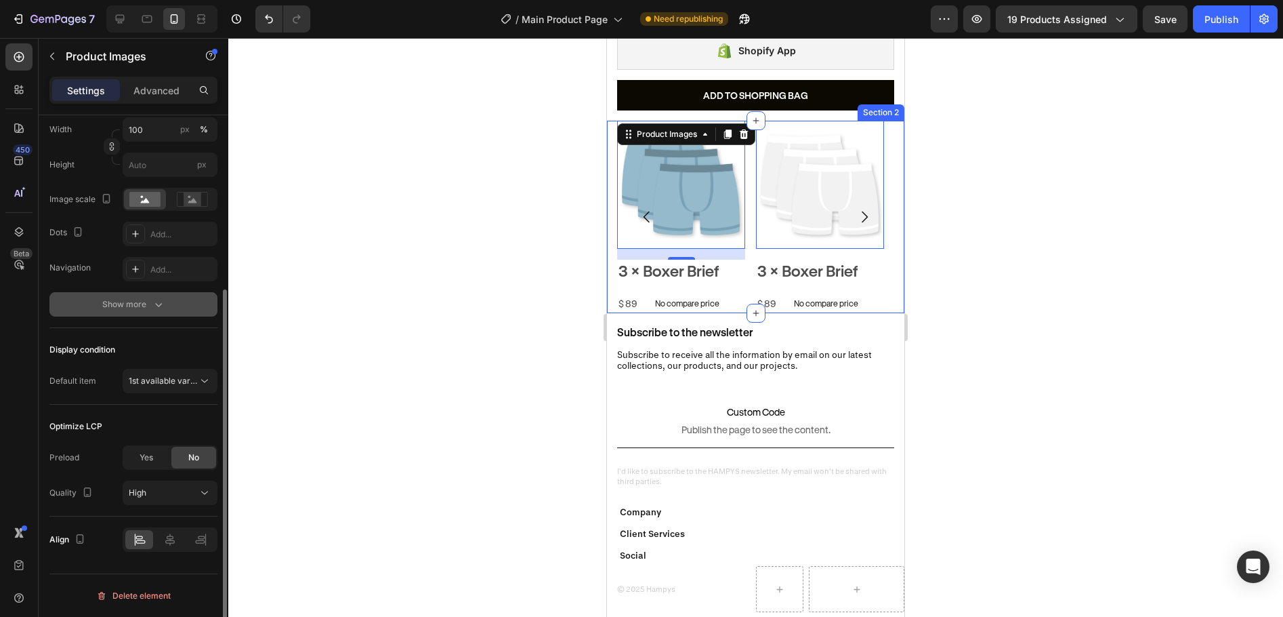
click at [144, 314] on button "Show more" at bounding box center [133, 304] width 168 height 24
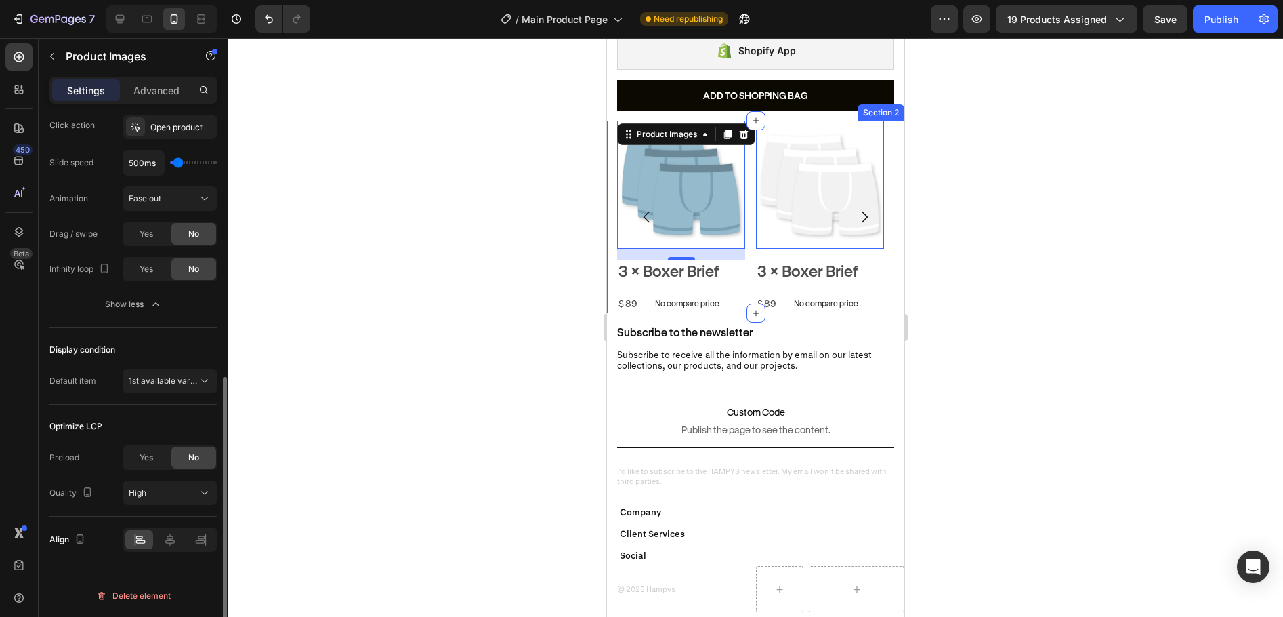
scroll to position [437, 0]
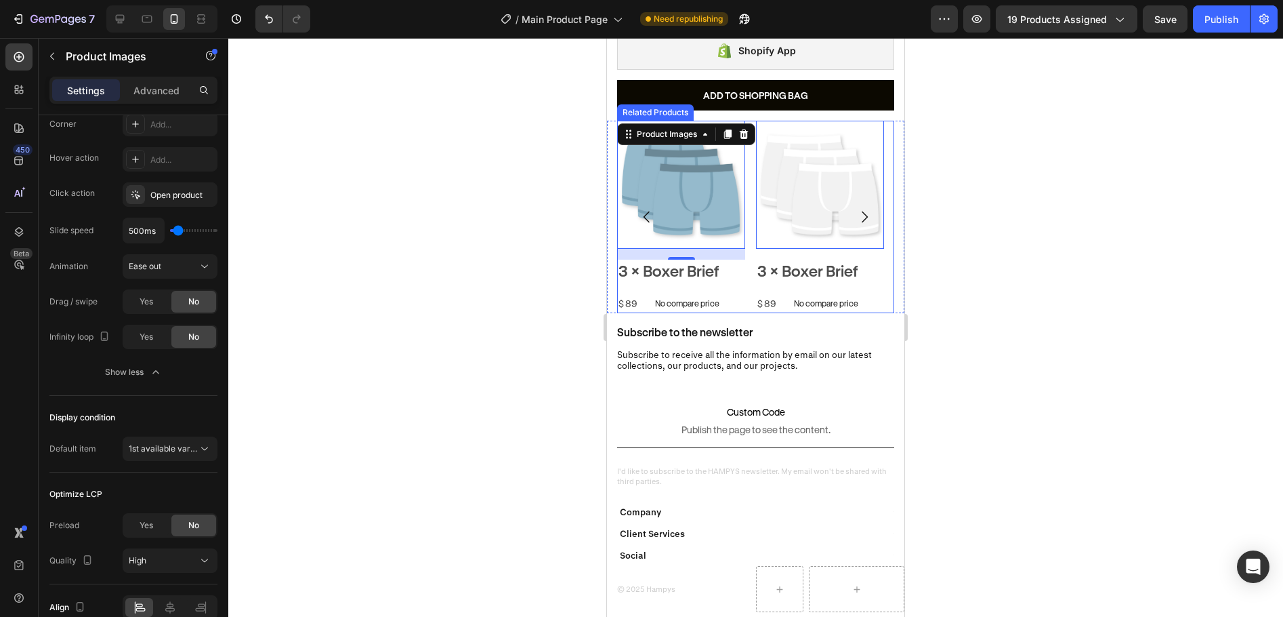
click at [749, 157] on div "Product Images 16 3 × Boxer Brief Product Title $ 89 Product Price Product Pric…" at bounding box center [755, 217] width 277 height 192
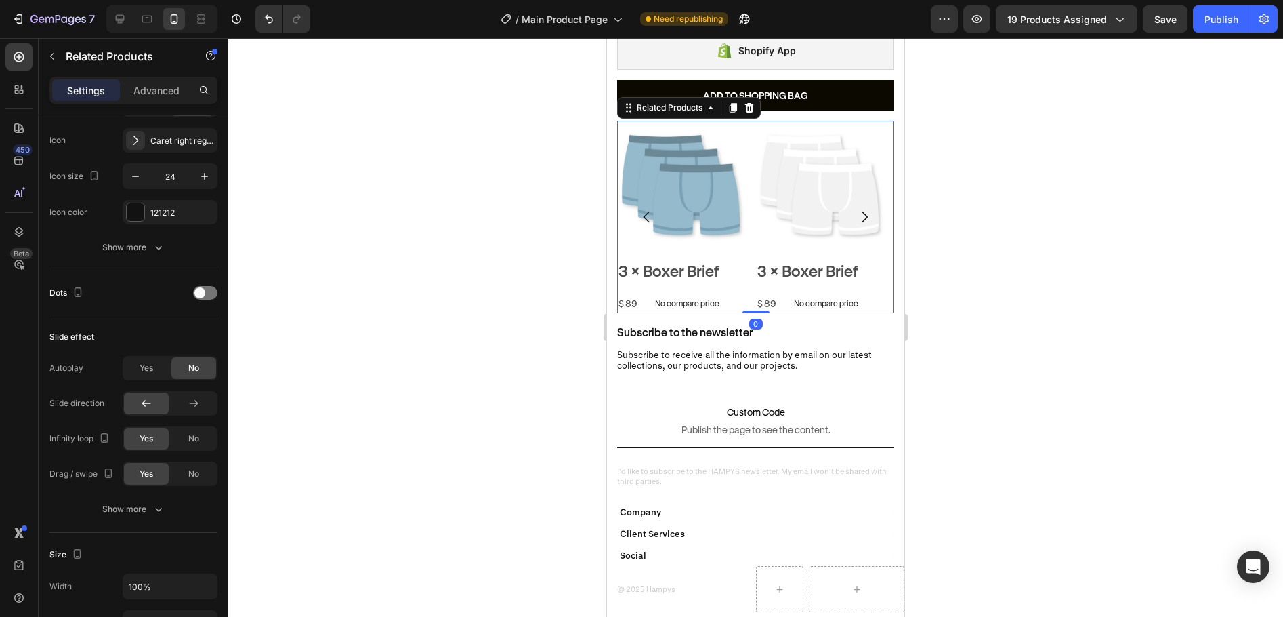
scroll to position [0, 0]
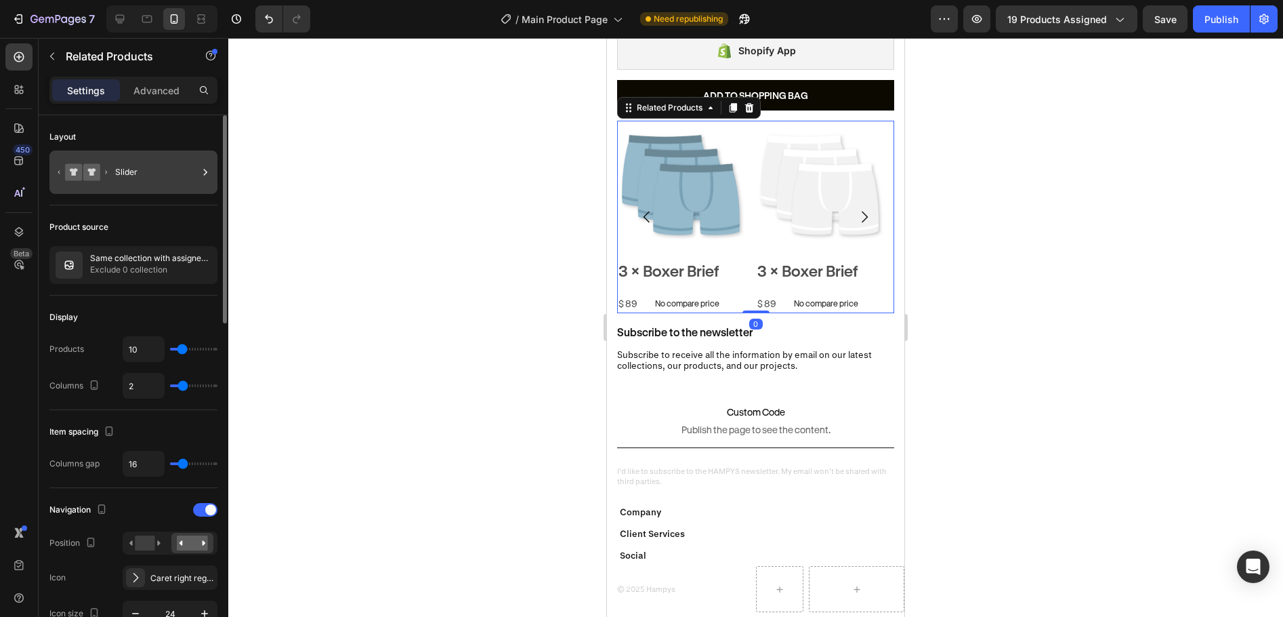
click at [143, 159] on div "Slider" at bounding box center [156, 172] width 83 height 31
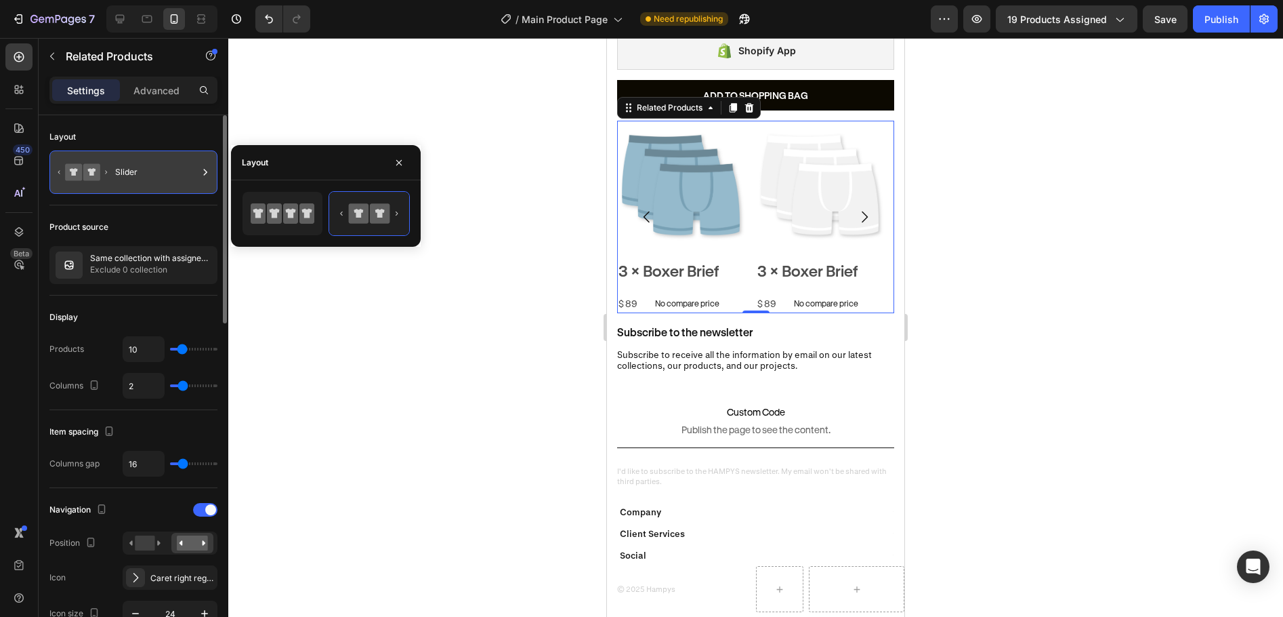
click at [144, 159] on div "Slider" at bounding box center [156, 172] width 83 height 31
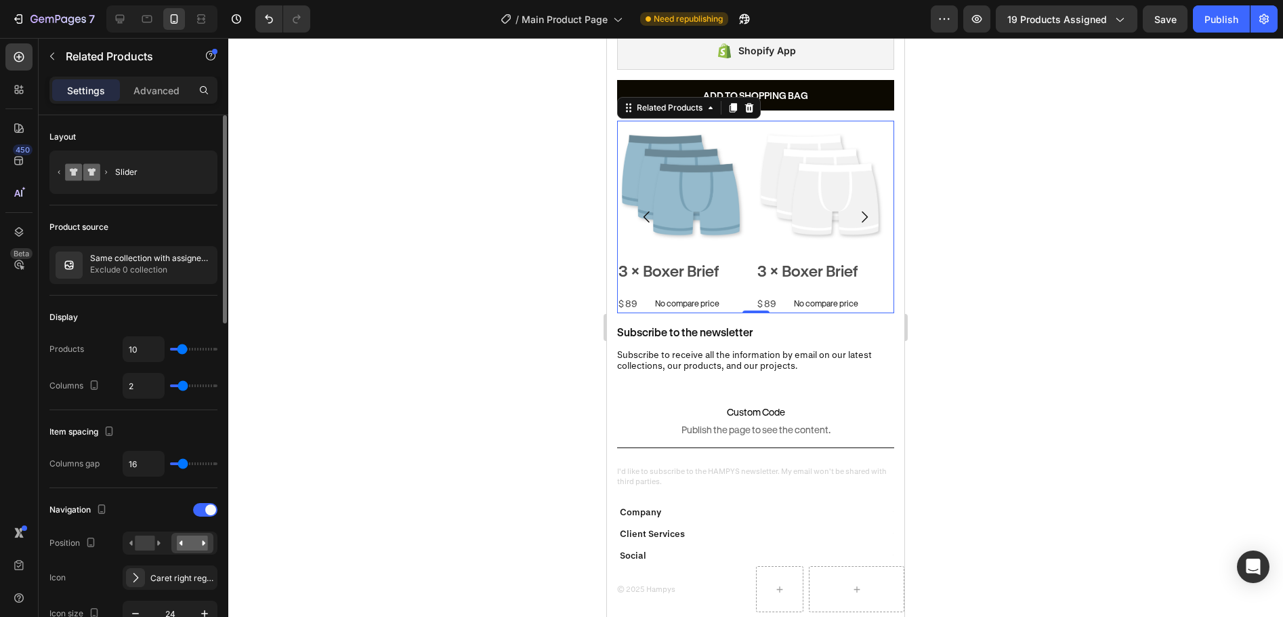
scroll to position [136, 0]
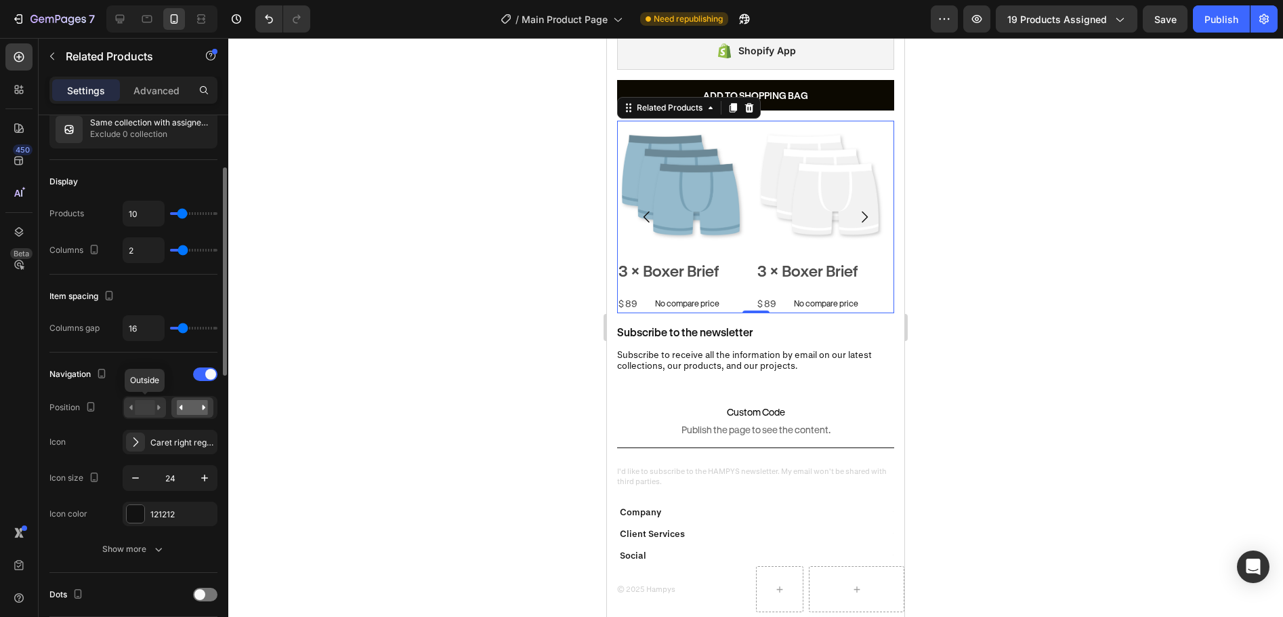
click at [163, 406] on div at bounding box center [145, 407] width 42 height 20
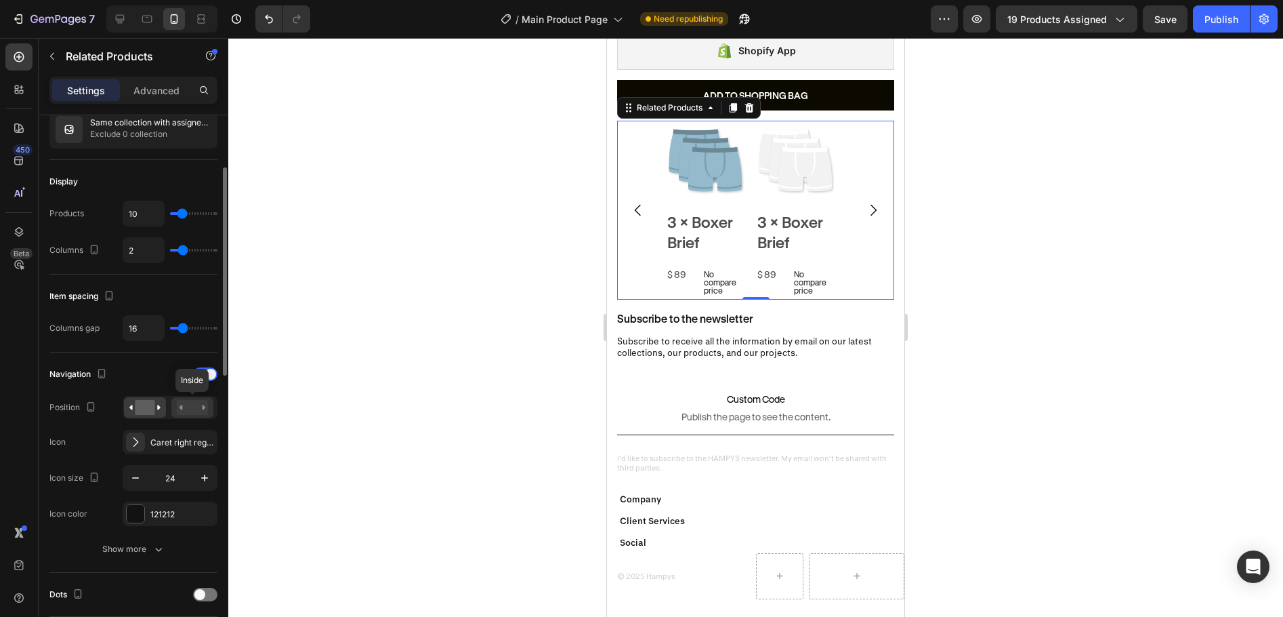
click at [206, 404] on rect at bounding box center [192, 407] width 31 height 15
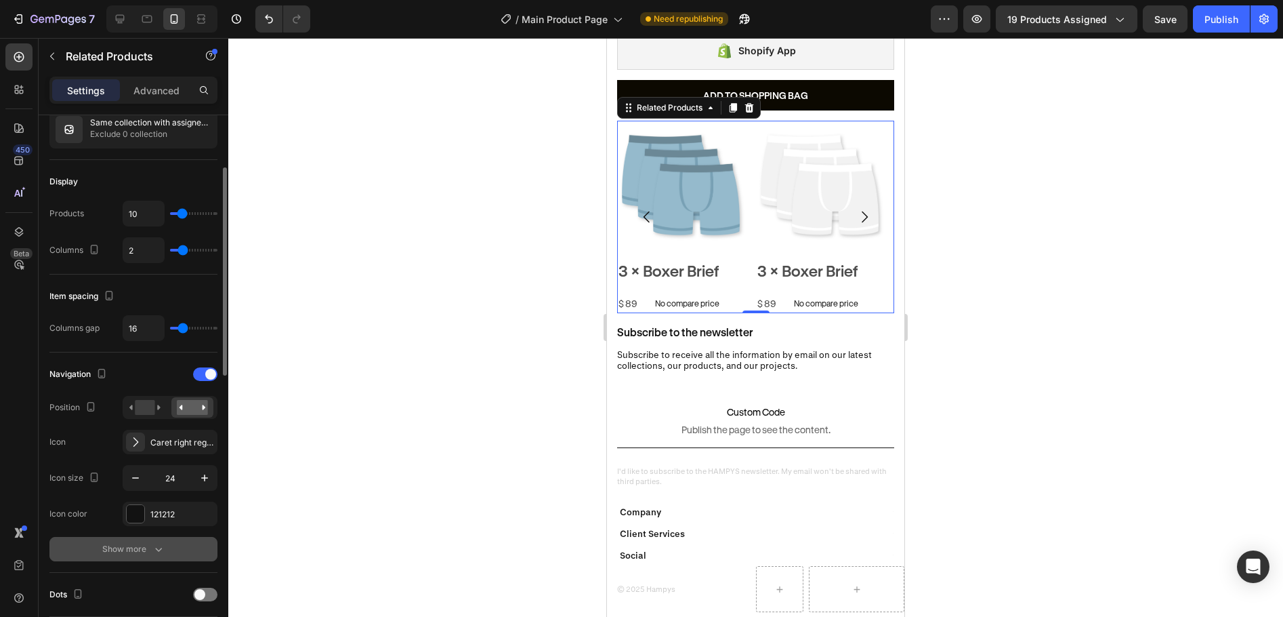
click at [143, 547] on div "Show more" at bounding box center [133, 549] width 63 height 14
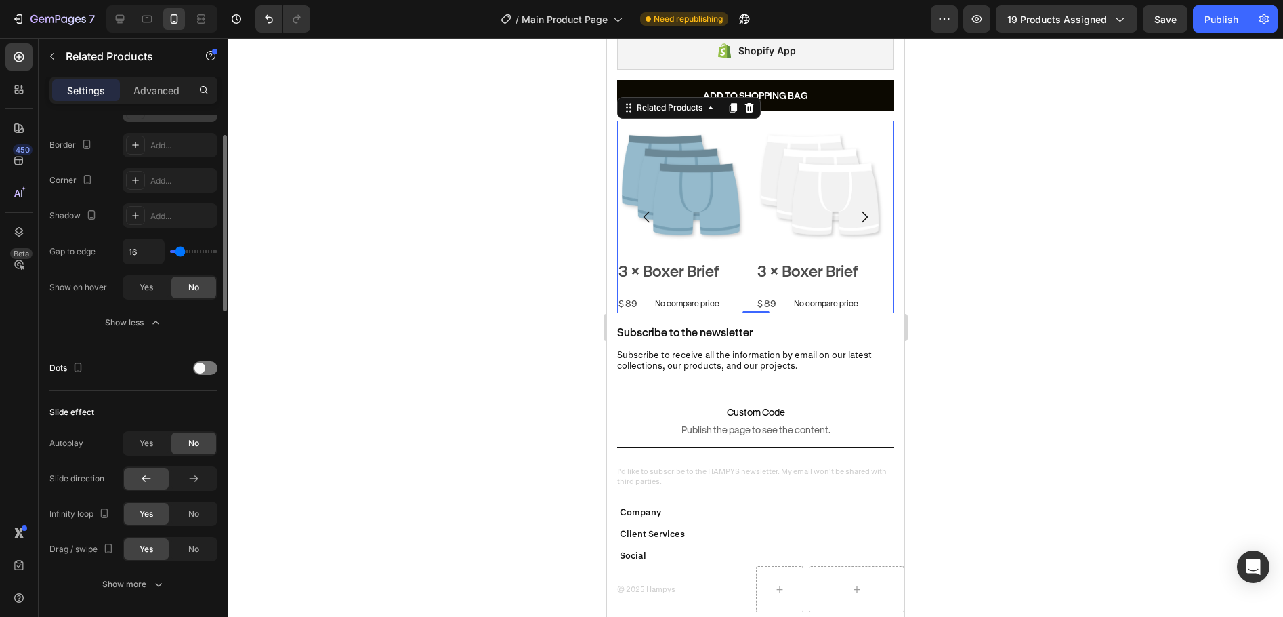
scroll to position [203, 0]
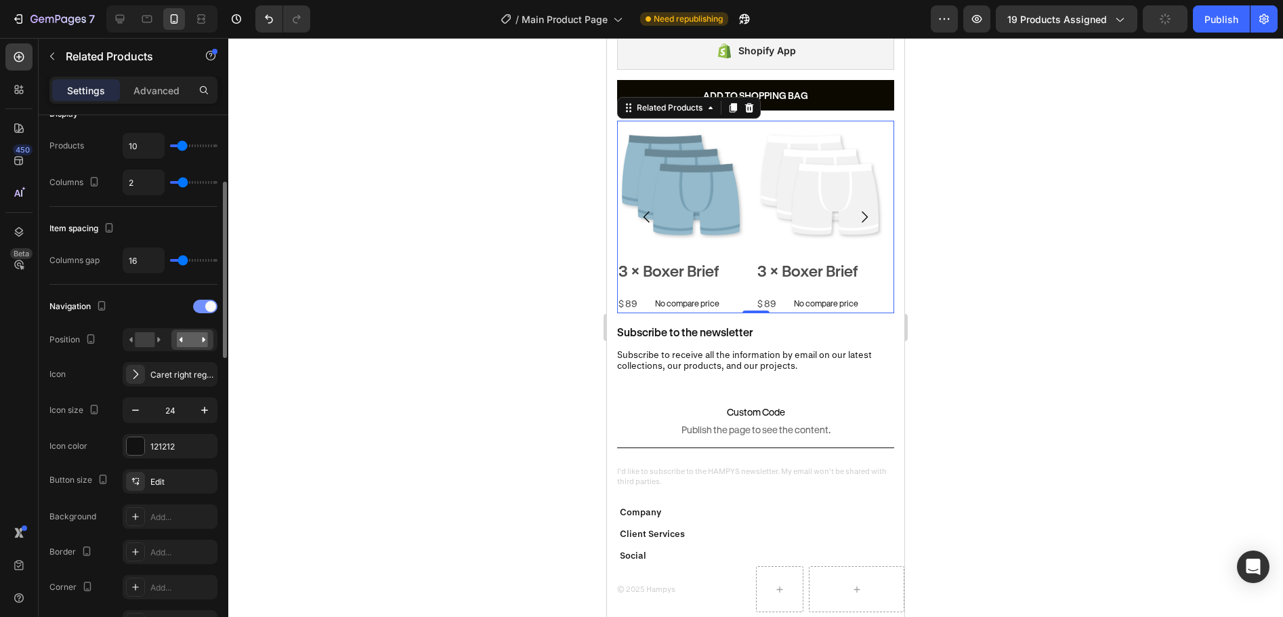
click at [207, 306] on span at bounding box center [210, 306] width 11 height 11
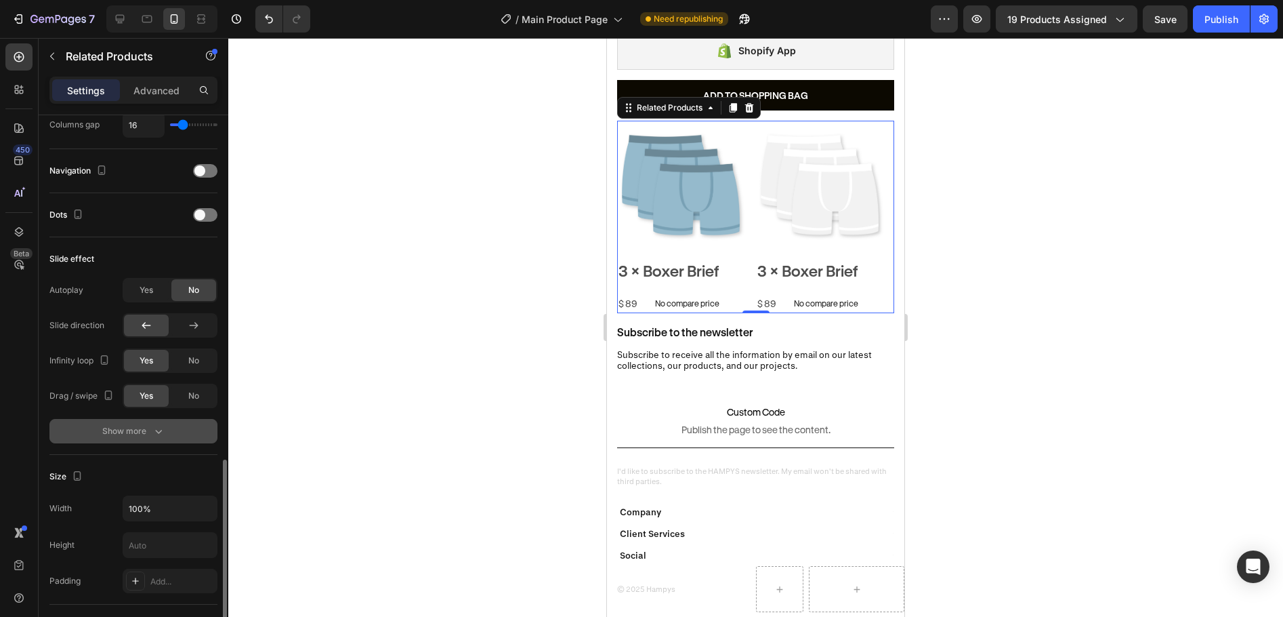
scroll to position [542, 0]
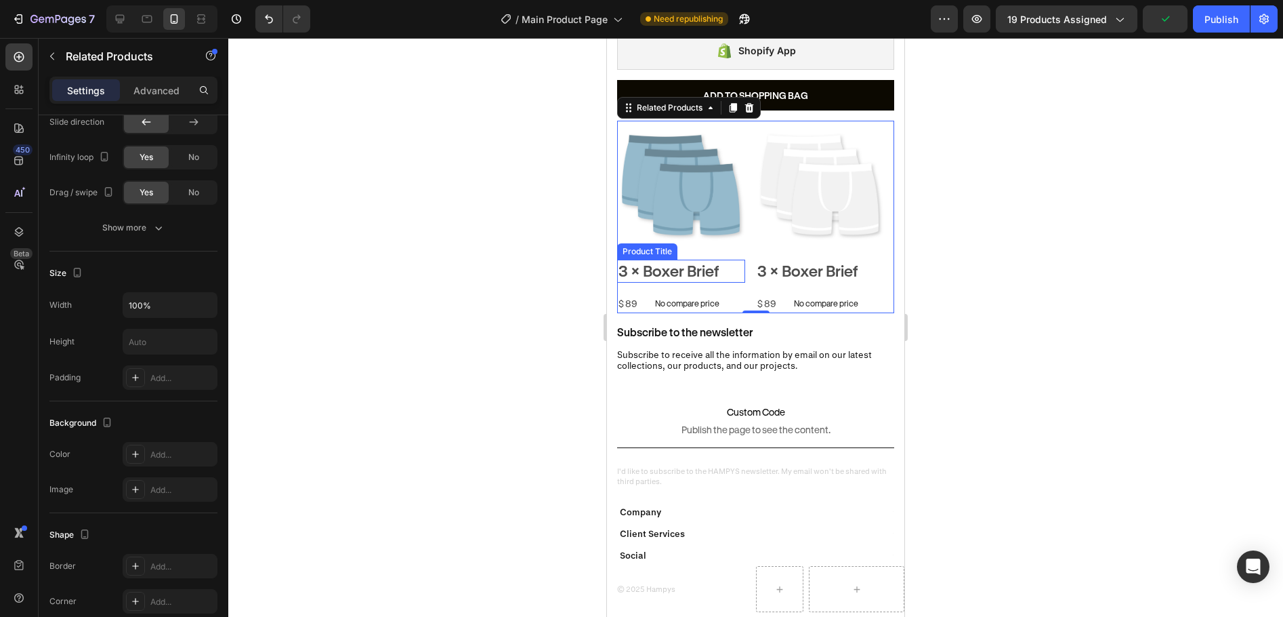
click at [674, 263] on h2 "3 × Boxer Brief" at bounding box center [681, 271] width 128 height 23
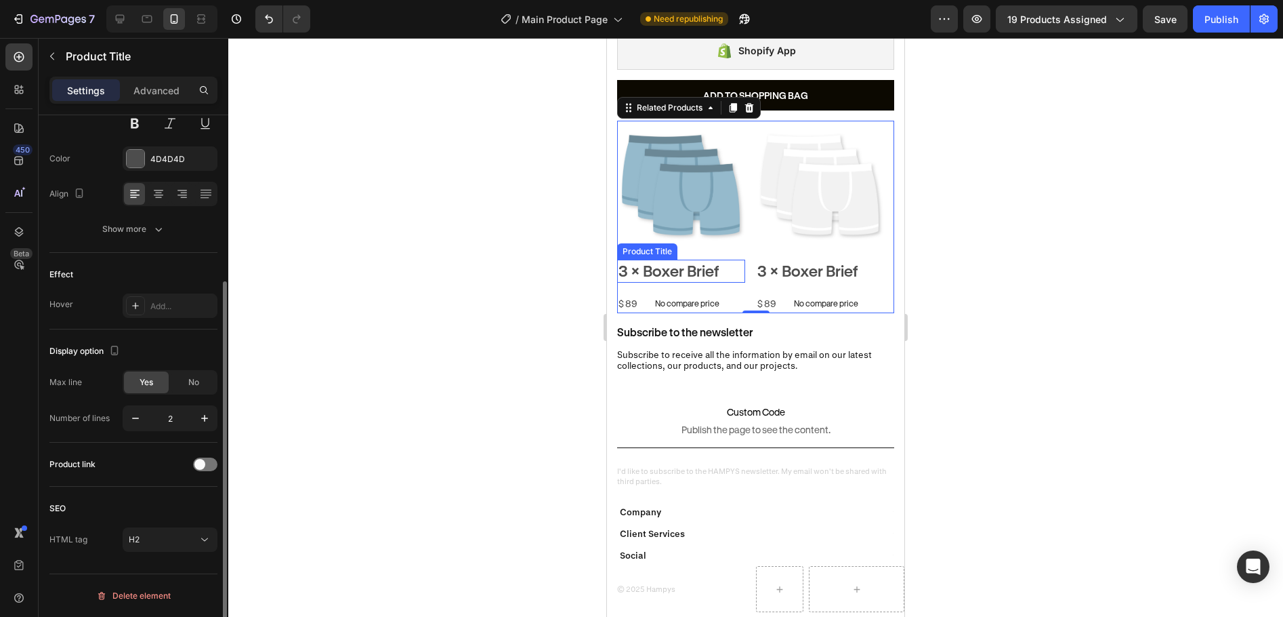
scroll to position [0, 0]
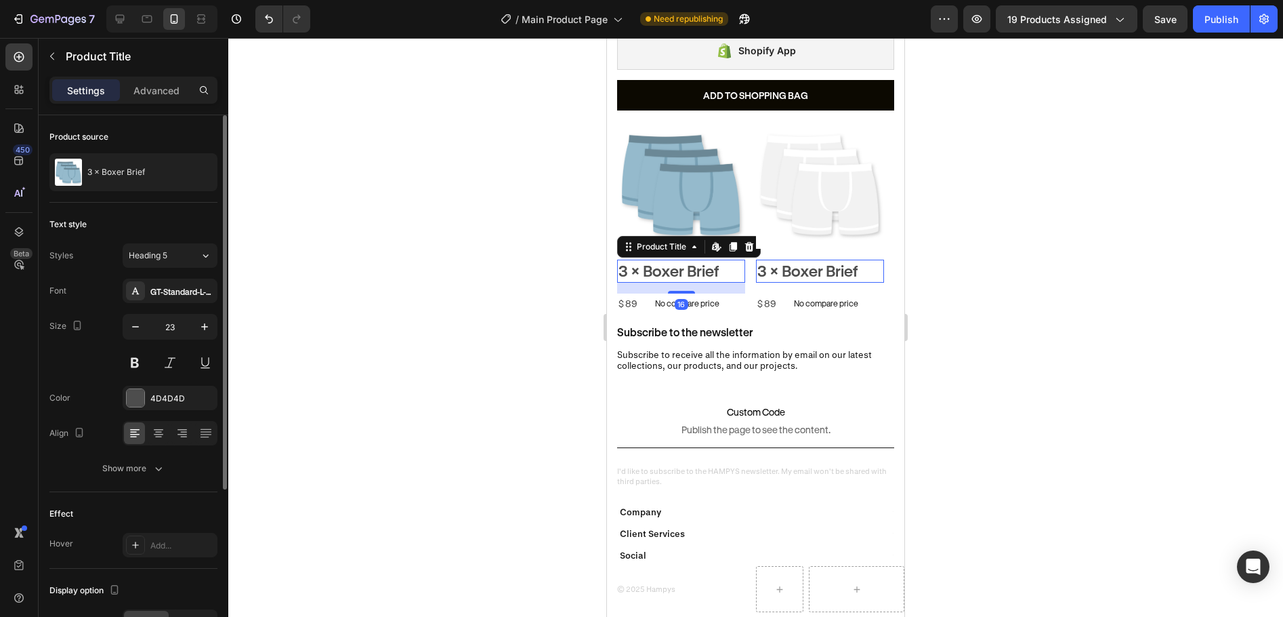
click at [964, 203] on div at bounding box center [755, 327] width 1055 height 579
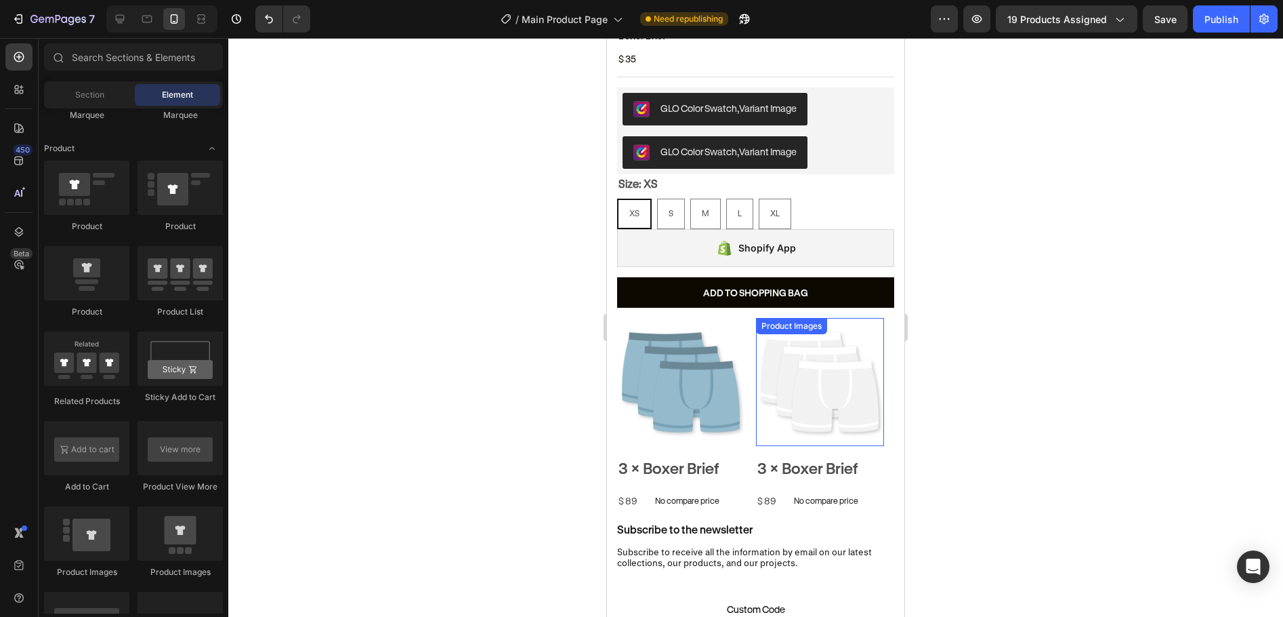
scroll to position [401, 0]
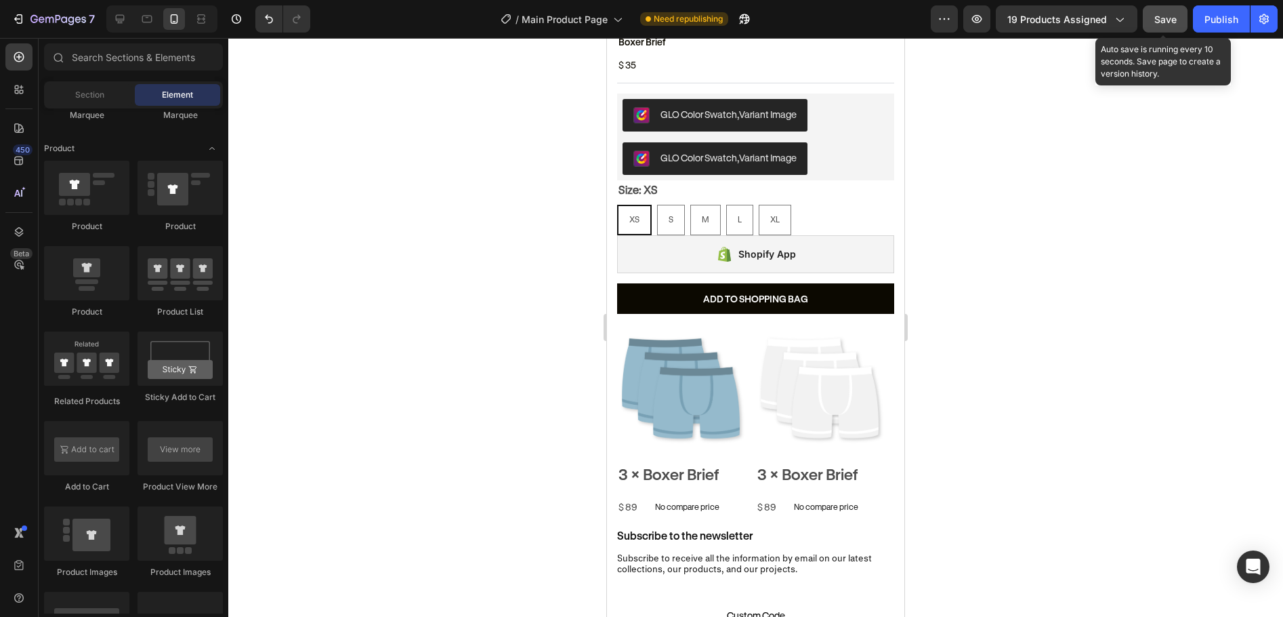
click at [1168, 14] on span "Save" at bounding box center [1166, 20] width 22 height 12
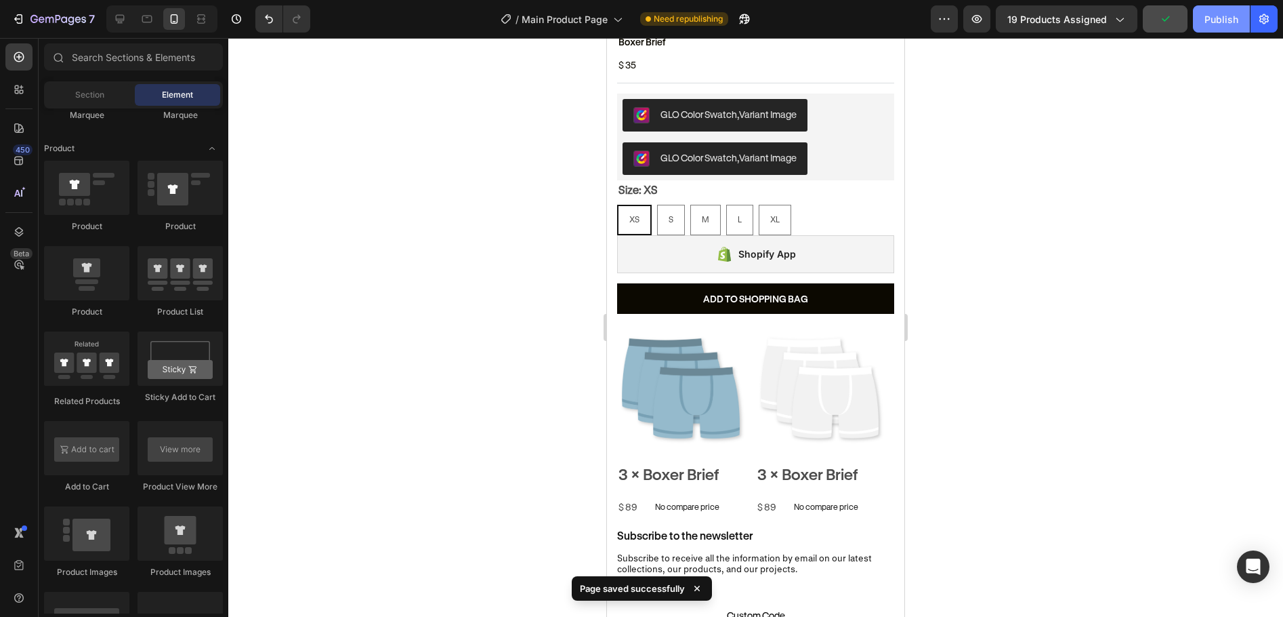
click at [1216, 15] on div "Publish" at bounding box center [1222, 19] width 34 height 14
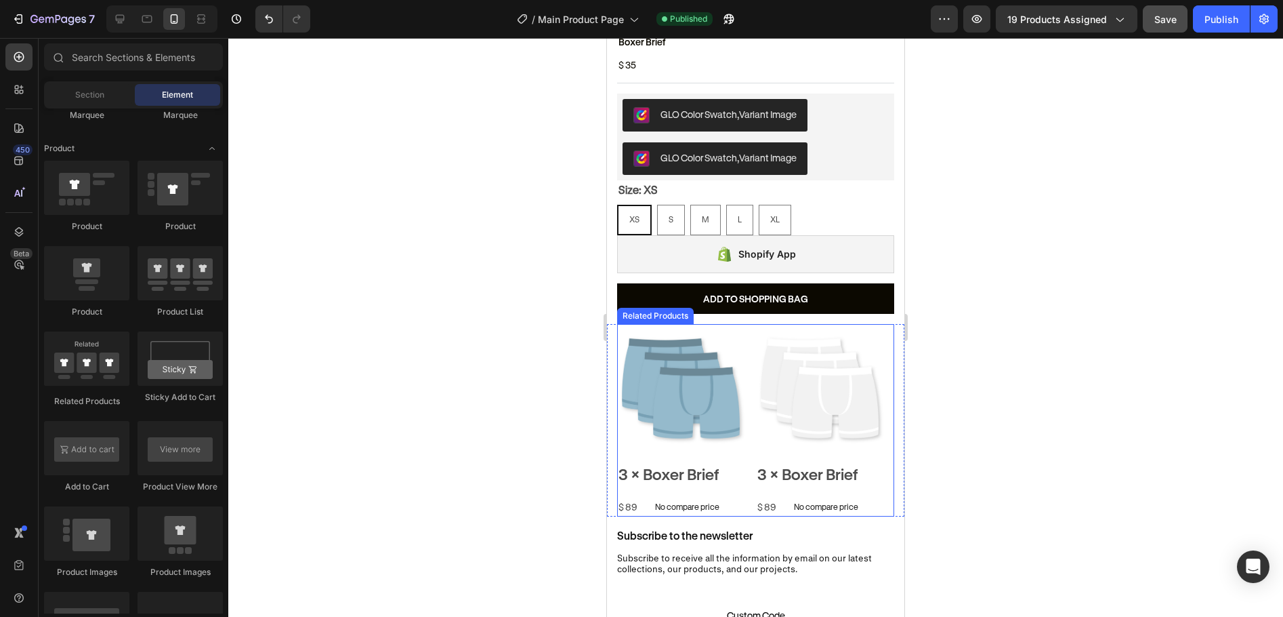
click at [754, 431] on div "Product Images 3 × Boxer Brief Product Title $ 89 Product Price Product Price N…" at bounding box center [755, 420] width 277 height 192
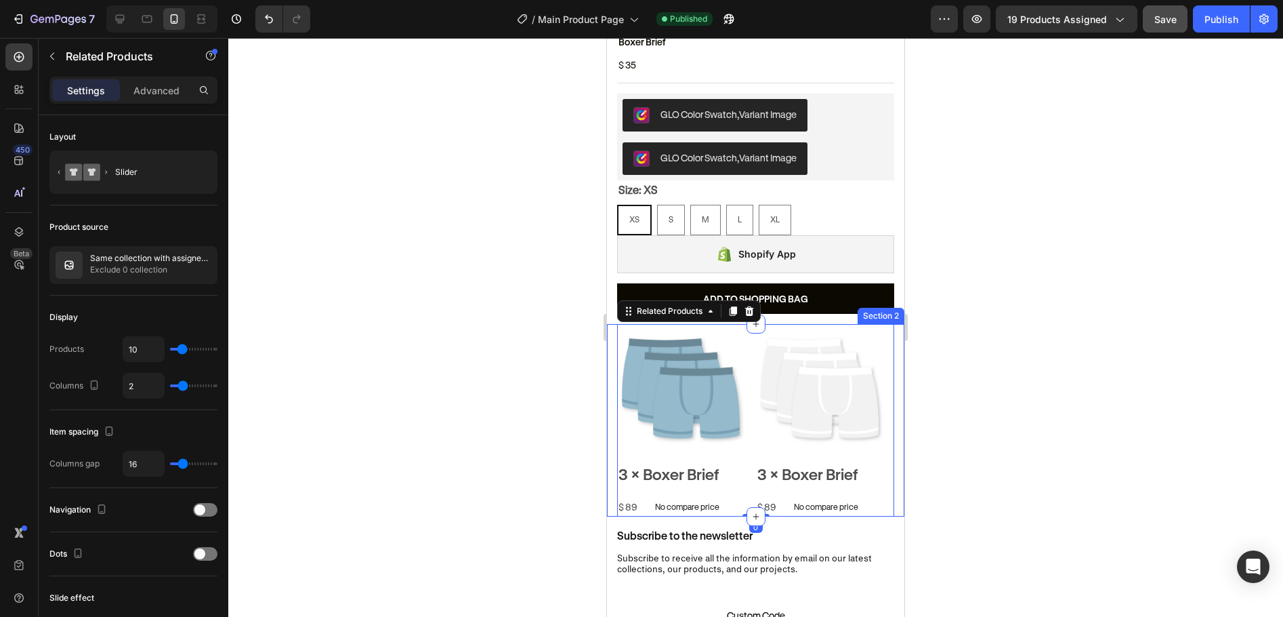
click at [613, 378] on div "Product Images 3 × Boxer Brief Product Title $ 89 Product Price Product Price N…" at bounding box center [755, 420] width 297 height 192
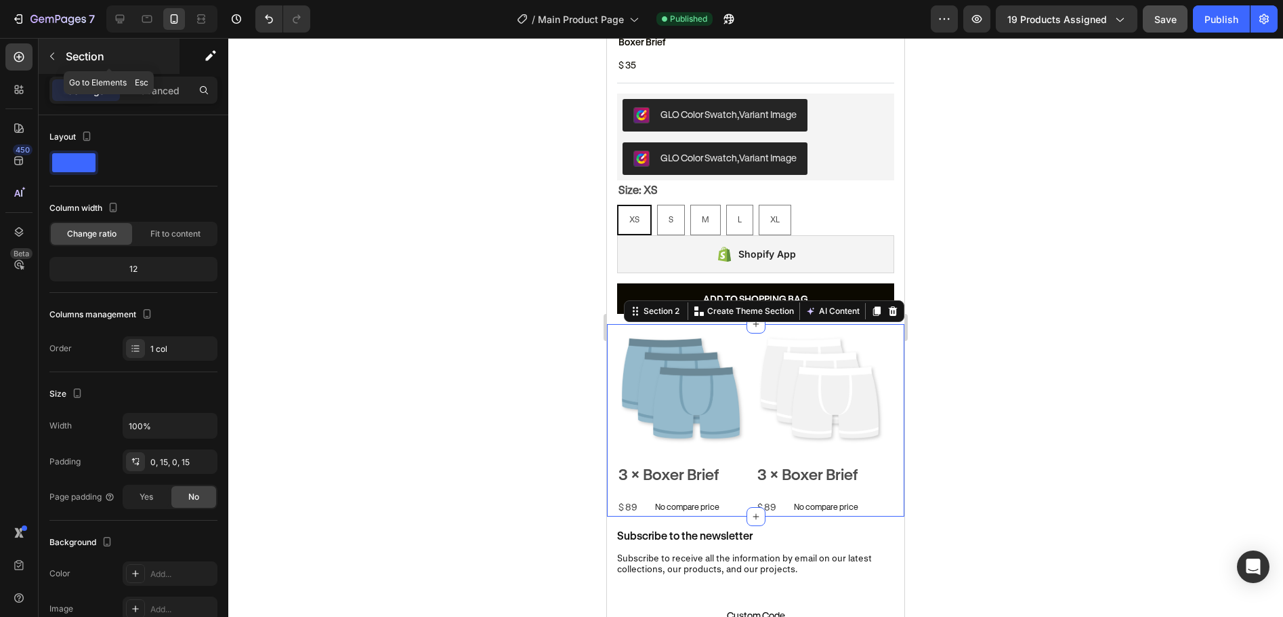
click at [52, 64] on button "button" at bounding box center [52, 56] width 22 height 22
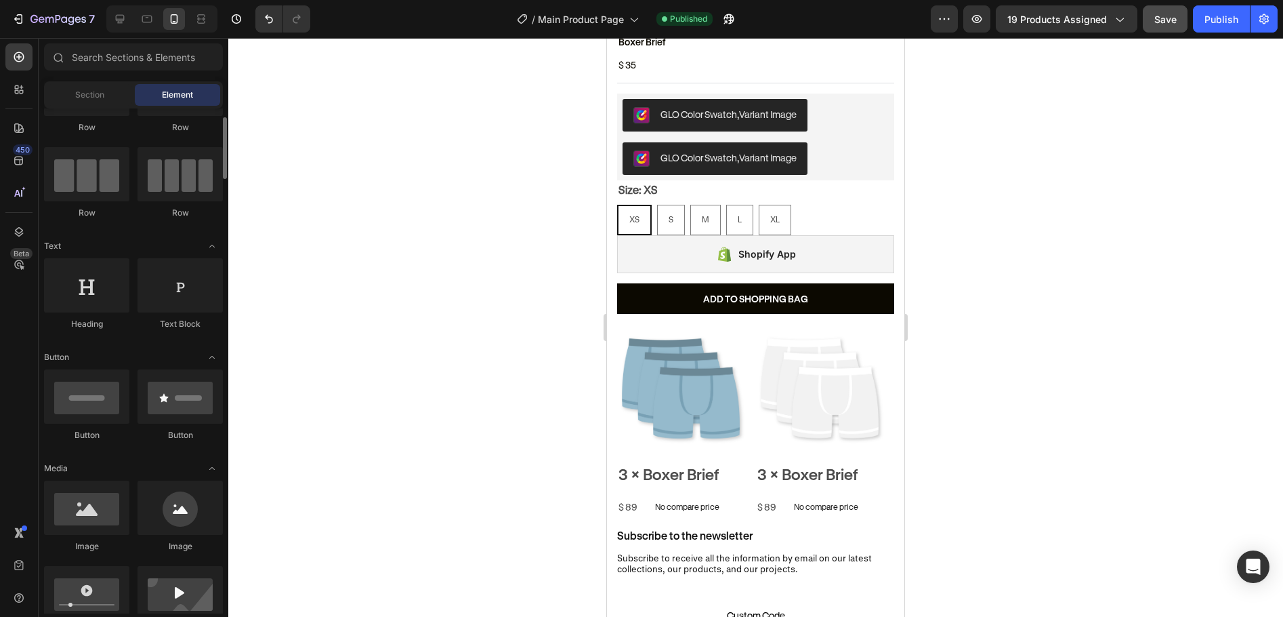
scroll to position [0, 0]
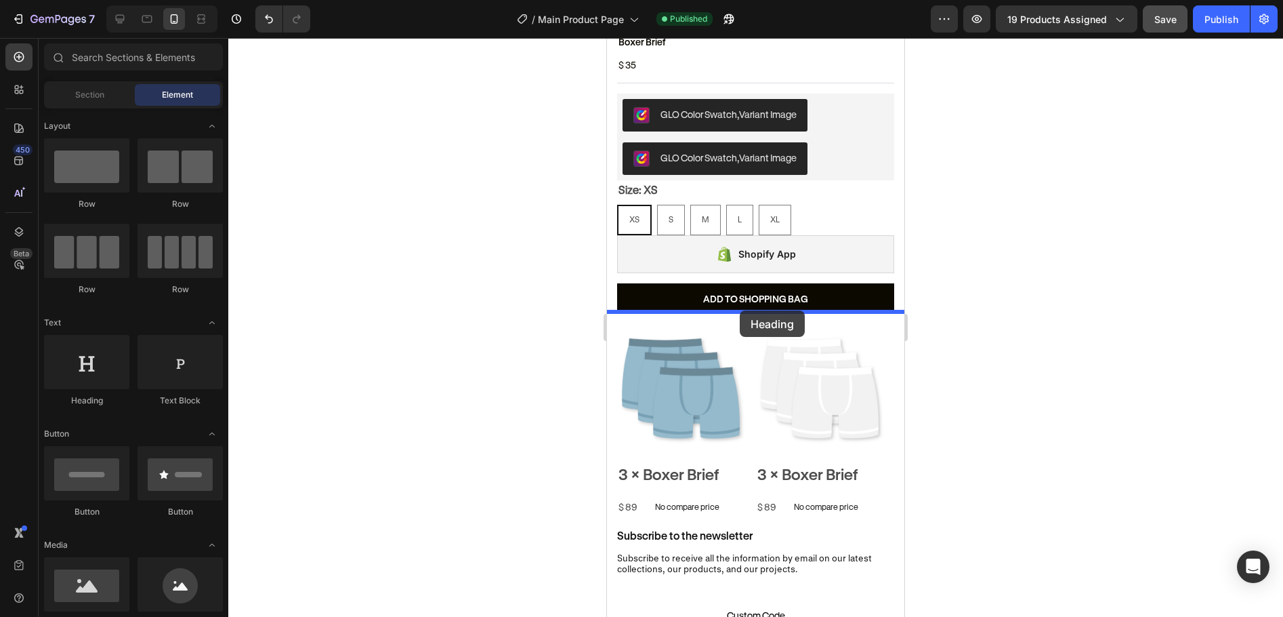
drag, startPoint x: 692, startPoint y: 398, endPoint x: 740, endPoint y: 310, distance: 100.4
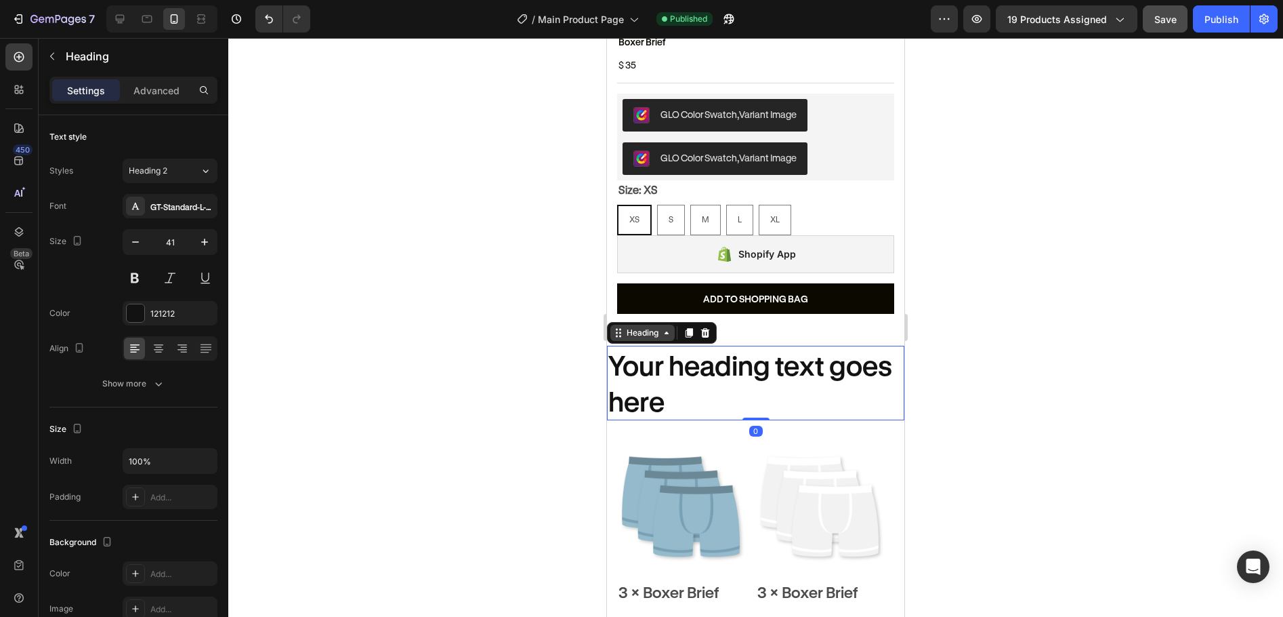
click at [631, 327] on div "Heading" at bounding box center [642, 333] width 37 height 12
click at [664, 361] on h2 "Your heading text goes here" at bounding box center [755, 383] width 297 height 75
click at [635, 350] on p "Your heading text goes here" at bounding box center [756, 383] width 295 height 73
click at [1046, 339] on div at bounding box center [755, 327] width 1055 height 579
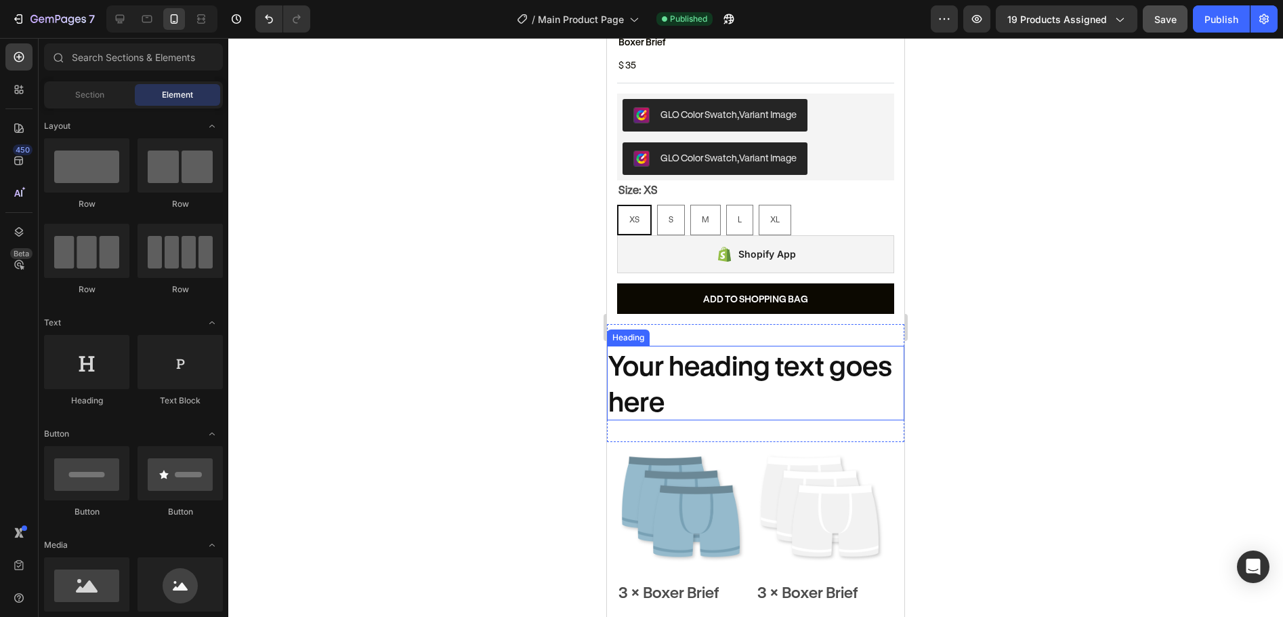
click at [809, 365] on p "Your heading text goes here" at bounding box center [756, 383] width 295 height 73
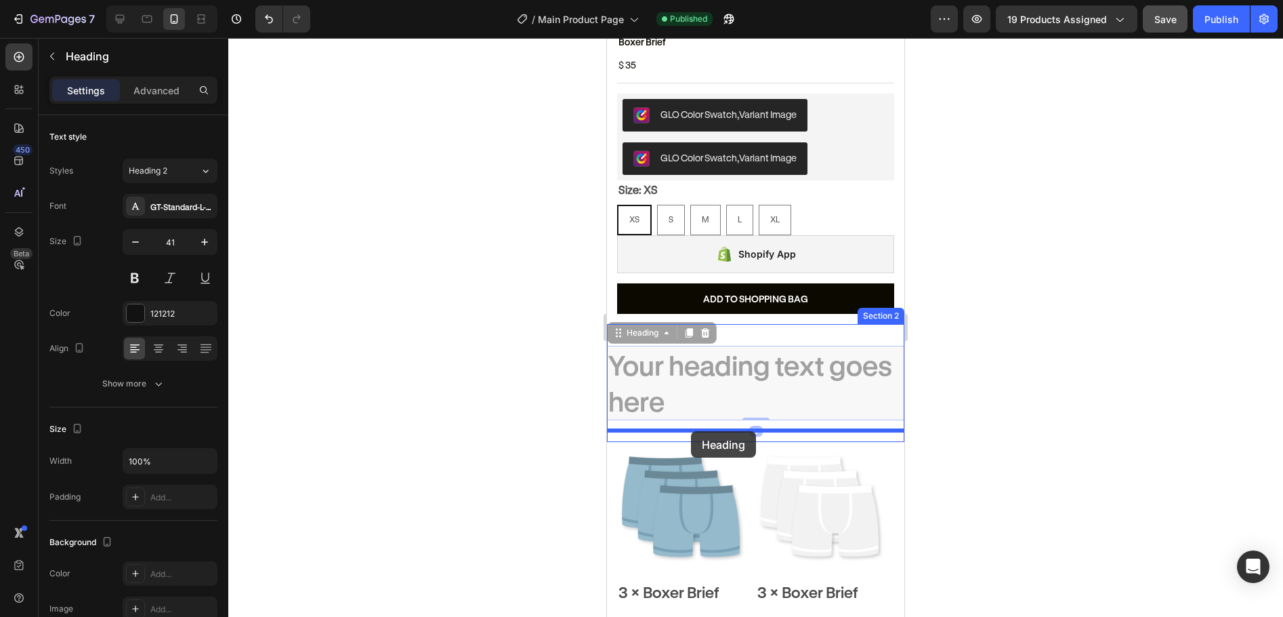
drag, startPoint x: 649, startPoint y: 321, endPoint x: 691, endPoint y: 431, distance: 118.2
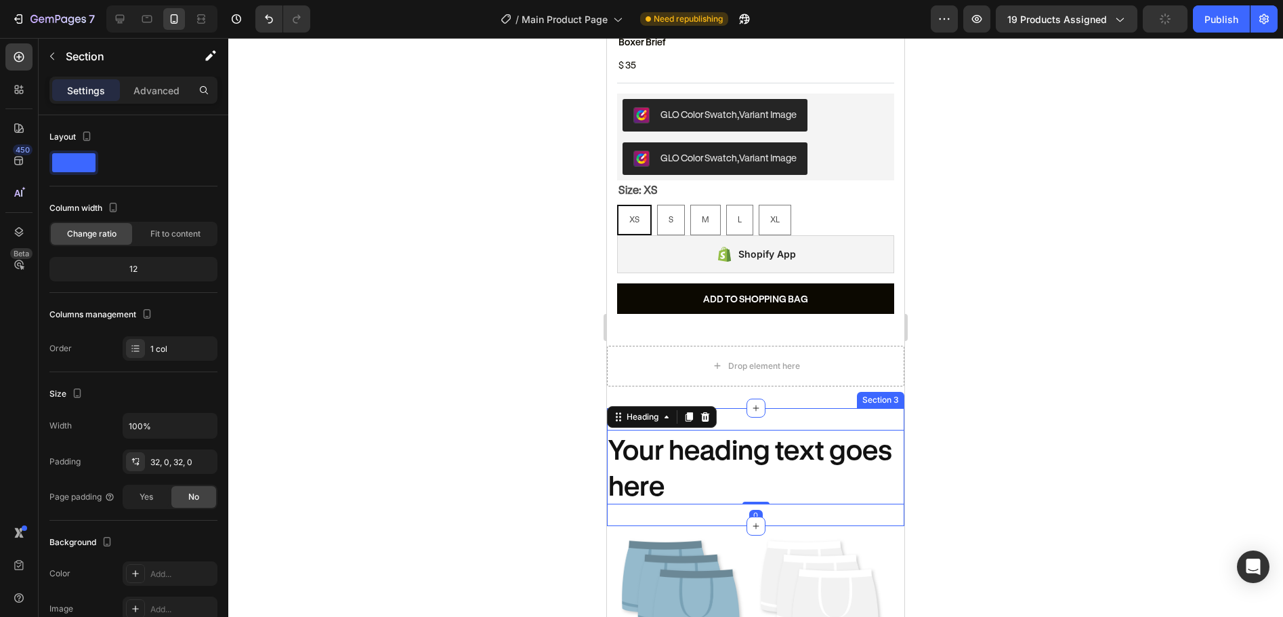
click at [778, 408] on div "Your heading text goes here Heading 0 Section 3" at bounding box center [755, 467] width 297 height 119
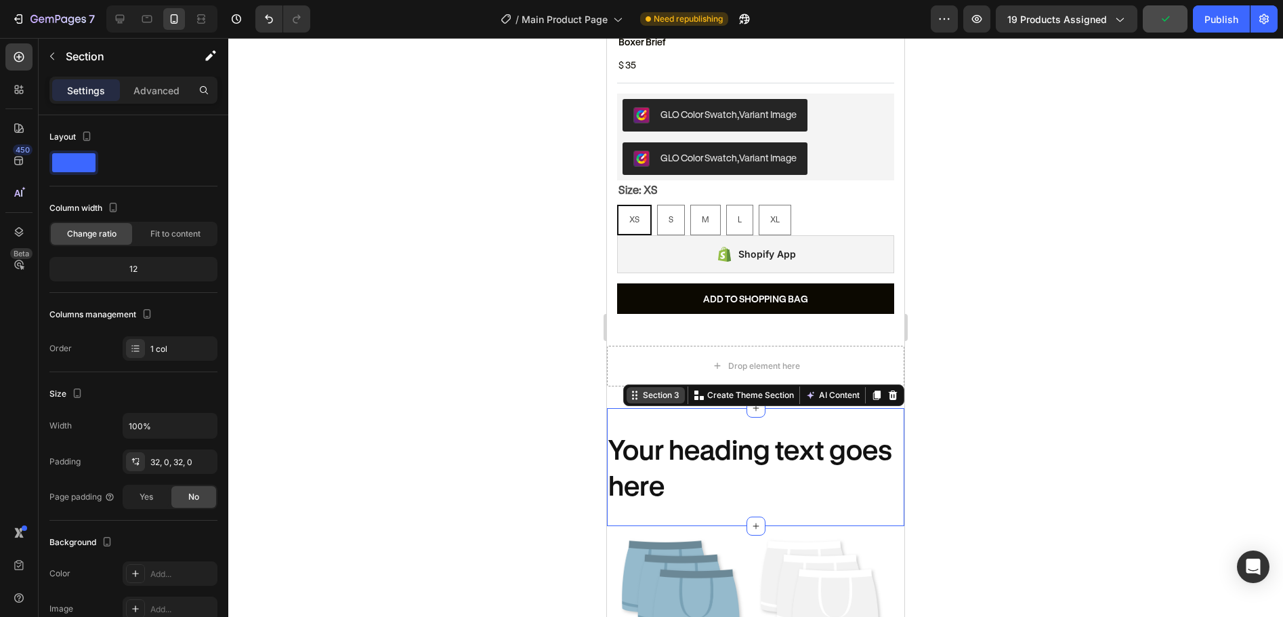
click at [644, 389] on div "Section 3" at bounding box center [661, 395] width 42 height 12
click at [647, 389] on div "Section 3" at bounding box center [661, 395] width 42 height 12
click at [1044, 348] on div at bounding box center [755, 327] width 1055 height 579
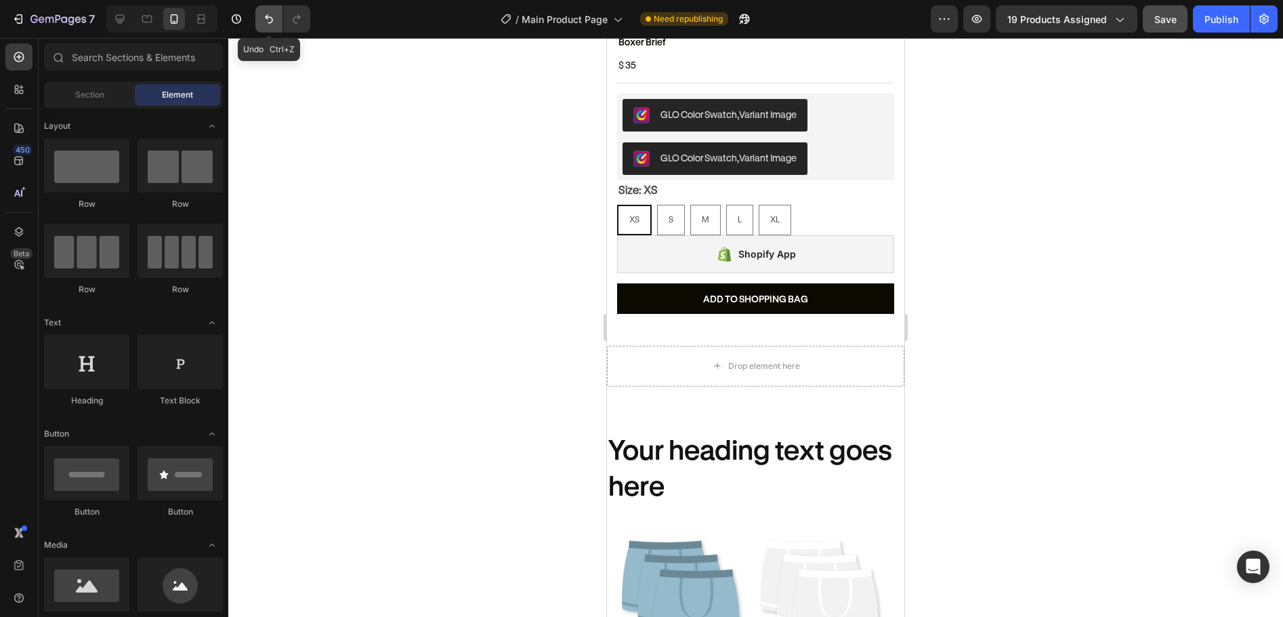
click at [270, 17] on icon "Undo/Redo" at bounding box center [269, 19] width 8 height 9
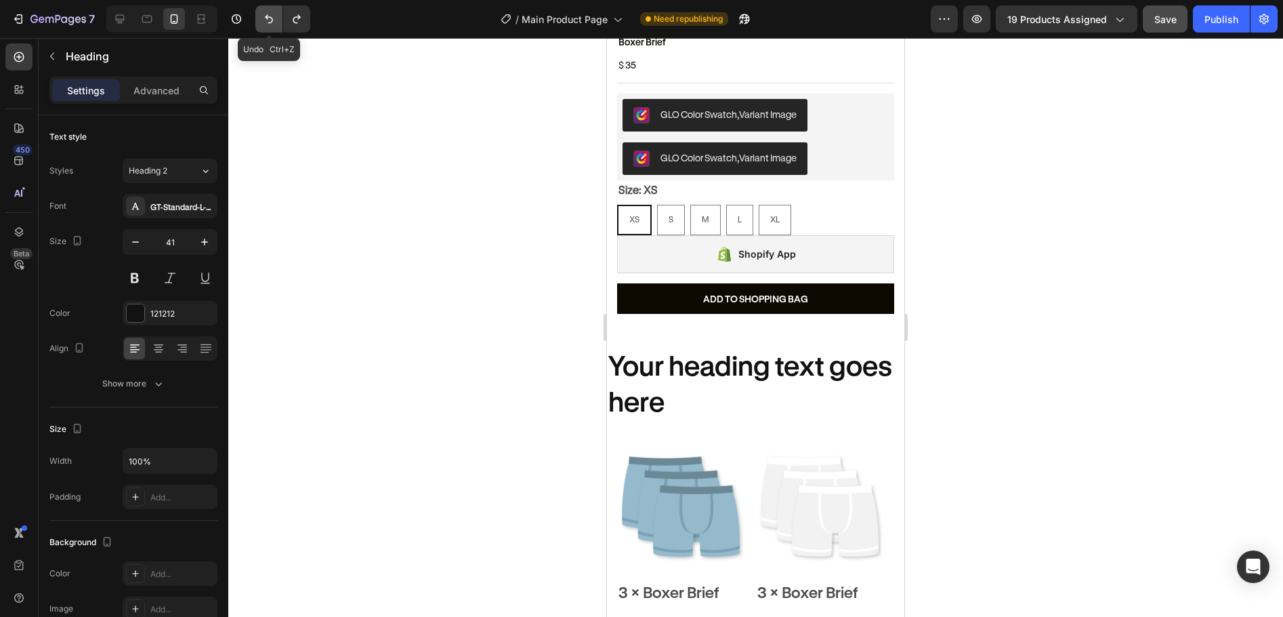
click at [270, 17] on icon "Undo/Redo" at bounding box center [269, 19] width 8 height 9
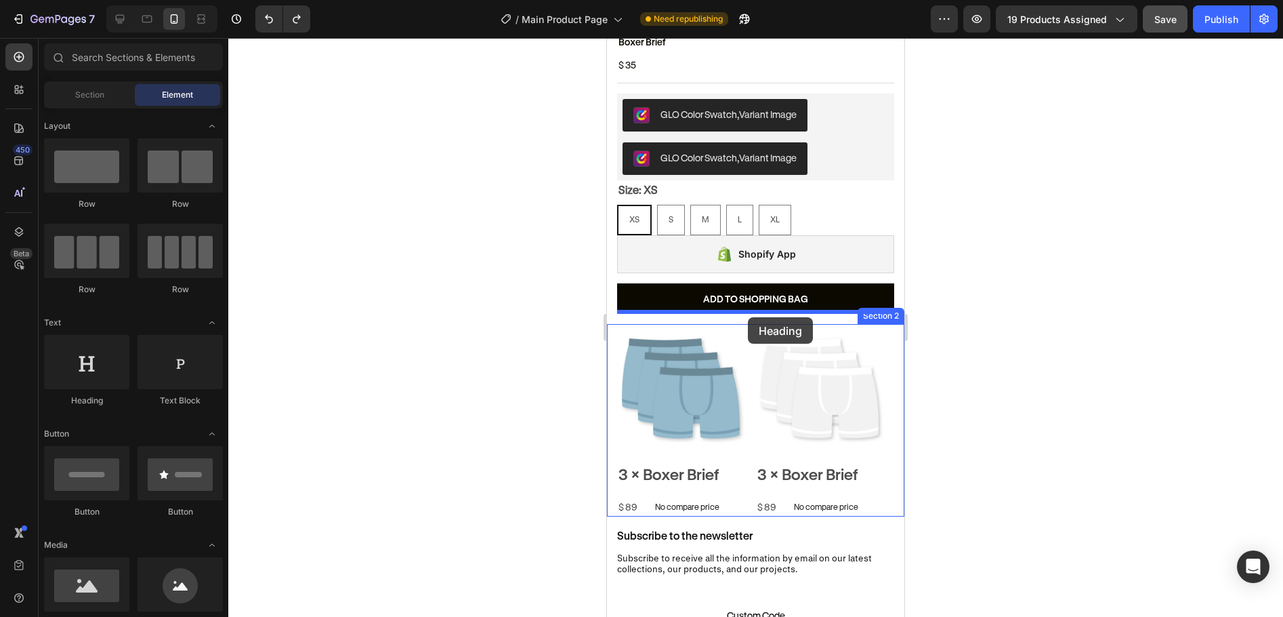
drag, startPoint x: 725, startPoint y: 400, endPoint x: 748, endPoint y: 317, distance: 86.5
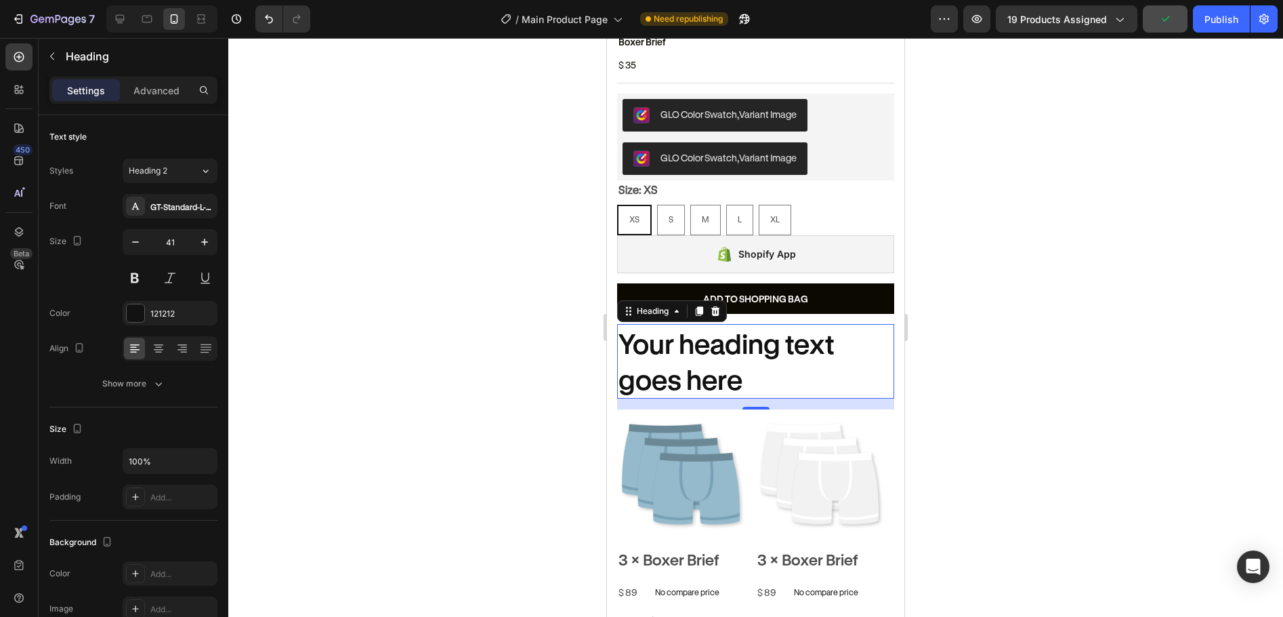
click at [161, 78] on div "Settings Advanced" at bounding box center [133, 90] width 168 height 27
click at [165, 87] on p "Advanced" at bounding box center [156, 90] width 46 height 14
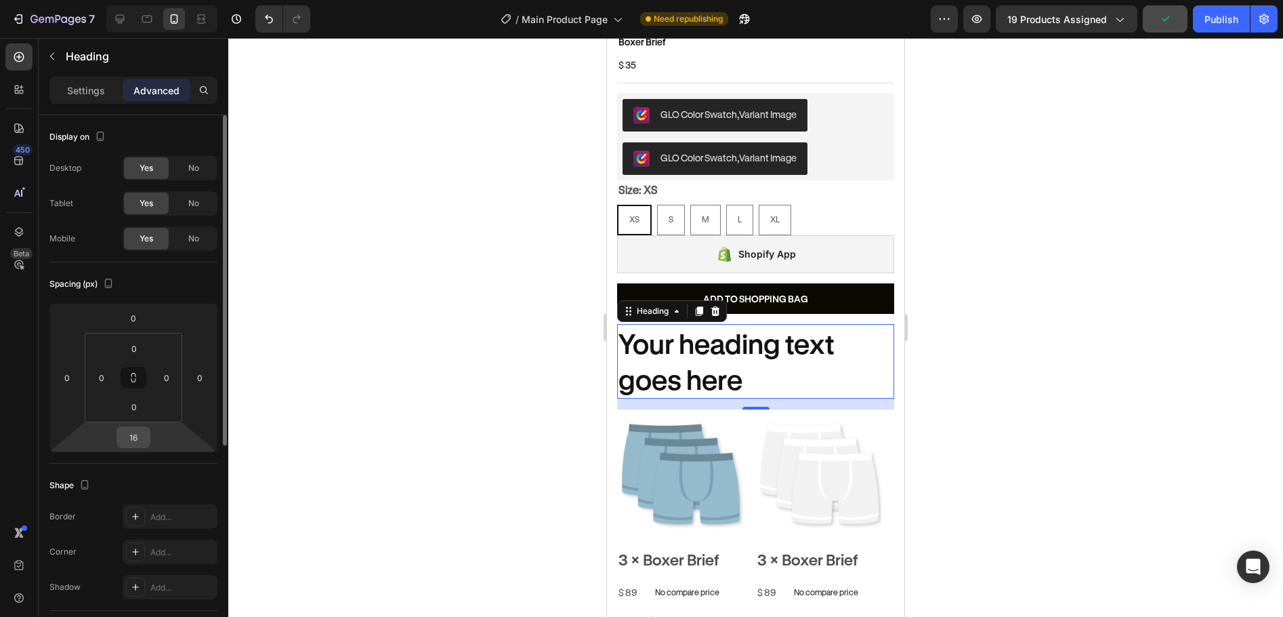
click at [127, 435] on input "16" at bounding box center [133, 437] width 27 height 20
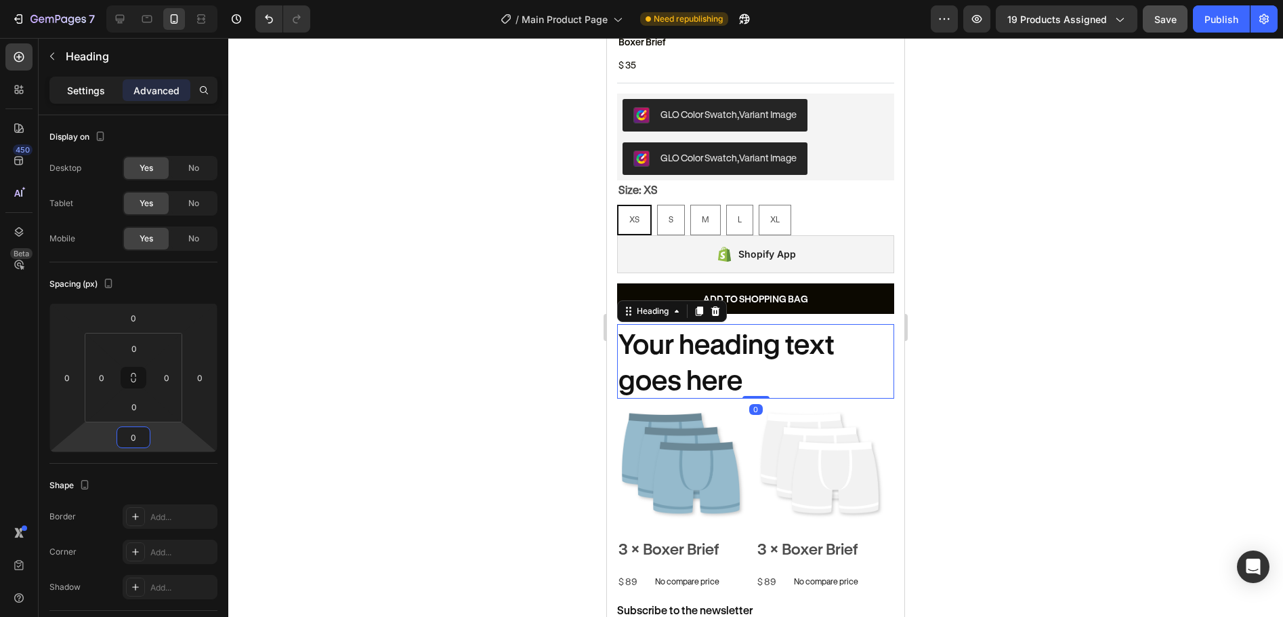
type input "0"
click at [83, 96] on p "Settings" at bounding box center [86, 90] width 38 height 14
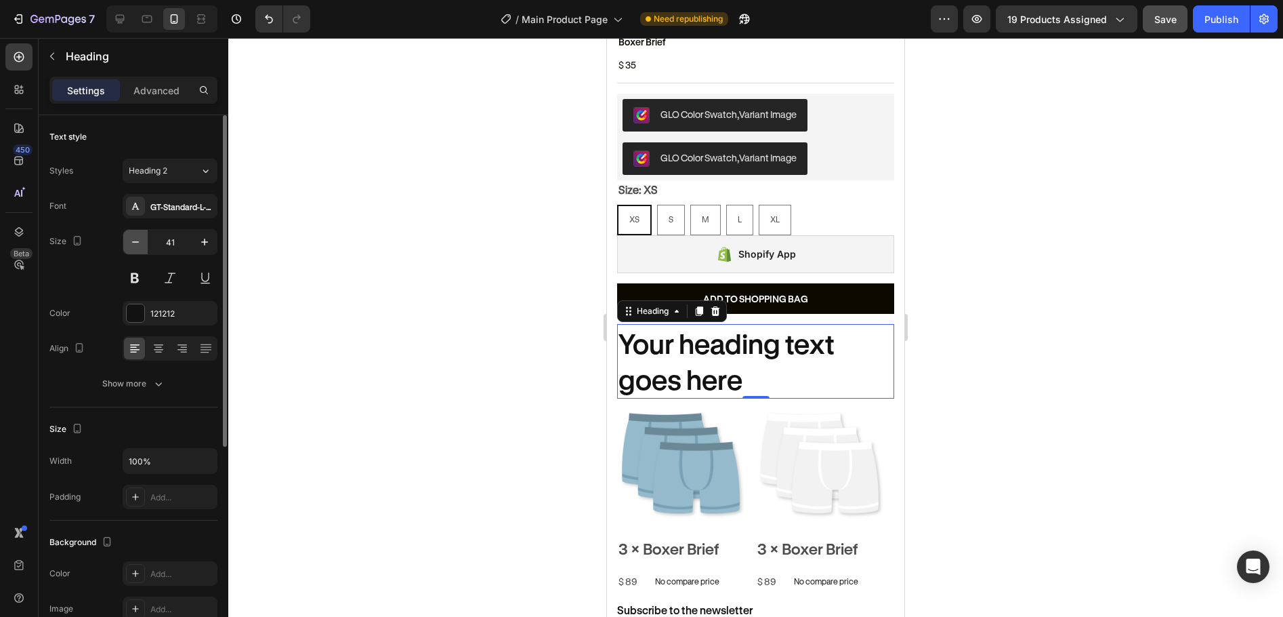
click at [133, 241] on icon "button" at bounding box center [136, 242] width 14 height 14
click at [184, 206] on div "GT-Standard-L-Standard-Semibold" at bounding box center [182, 207] width 64 height 12
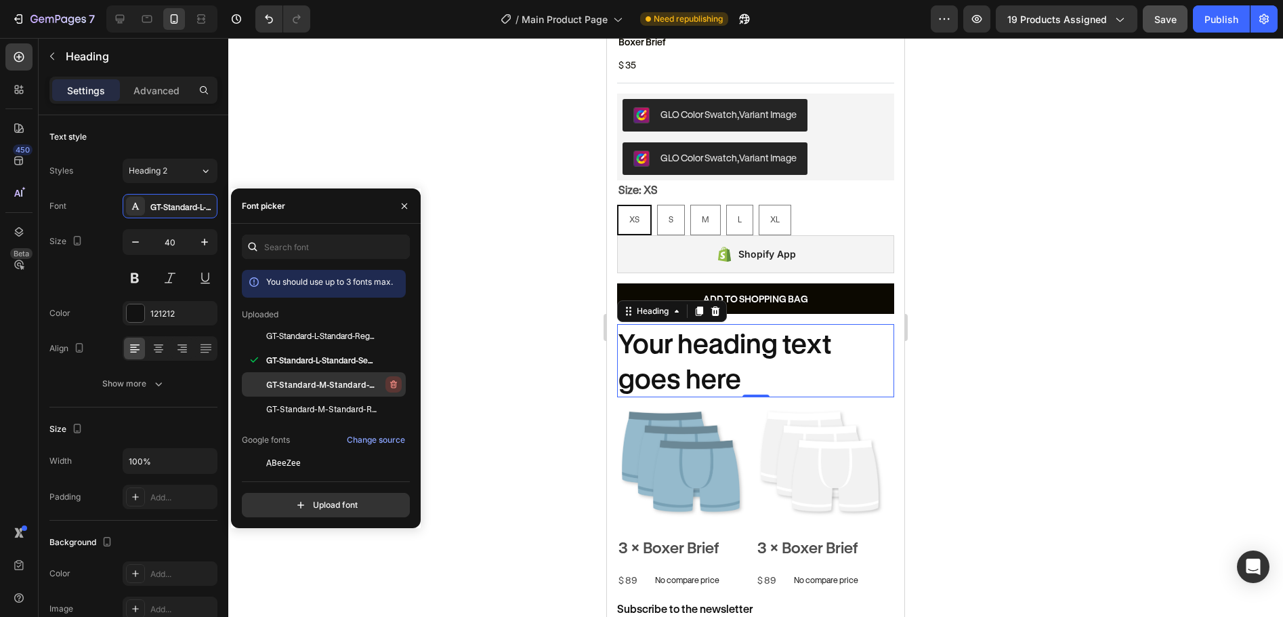
click at [394, 384] on icon "button" at bounding box center [394, 385] width 1 height 3
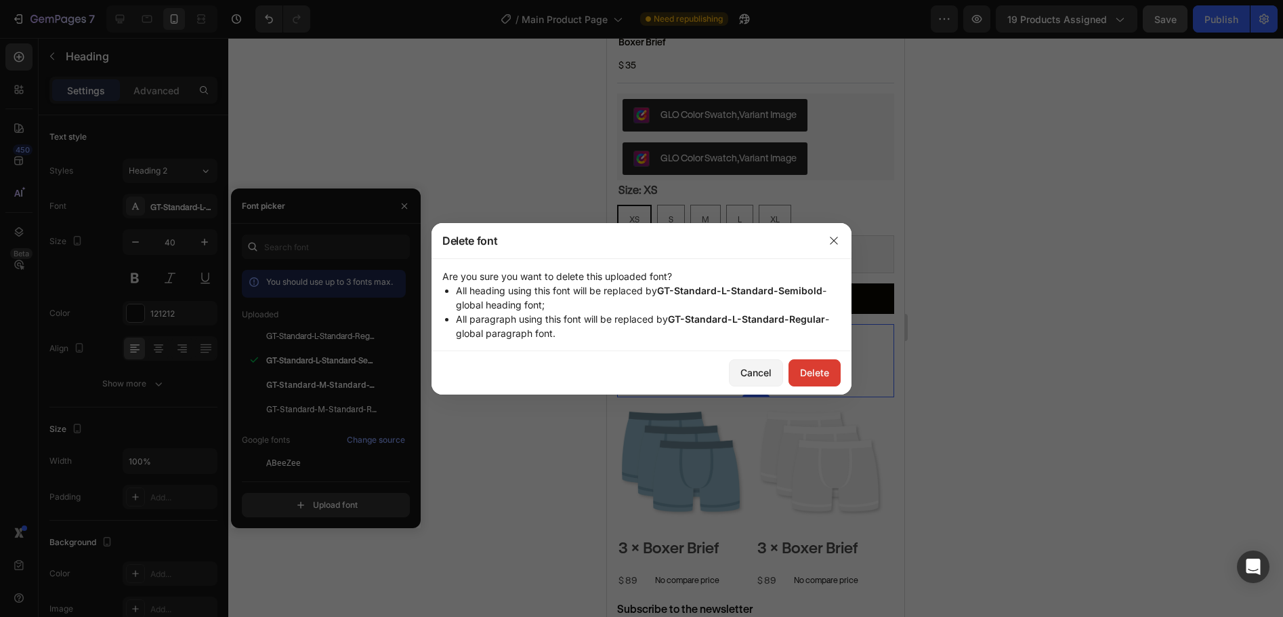
click at [814, 371] on div "Delete" at bounding box center [814, 372] width 29 height 14
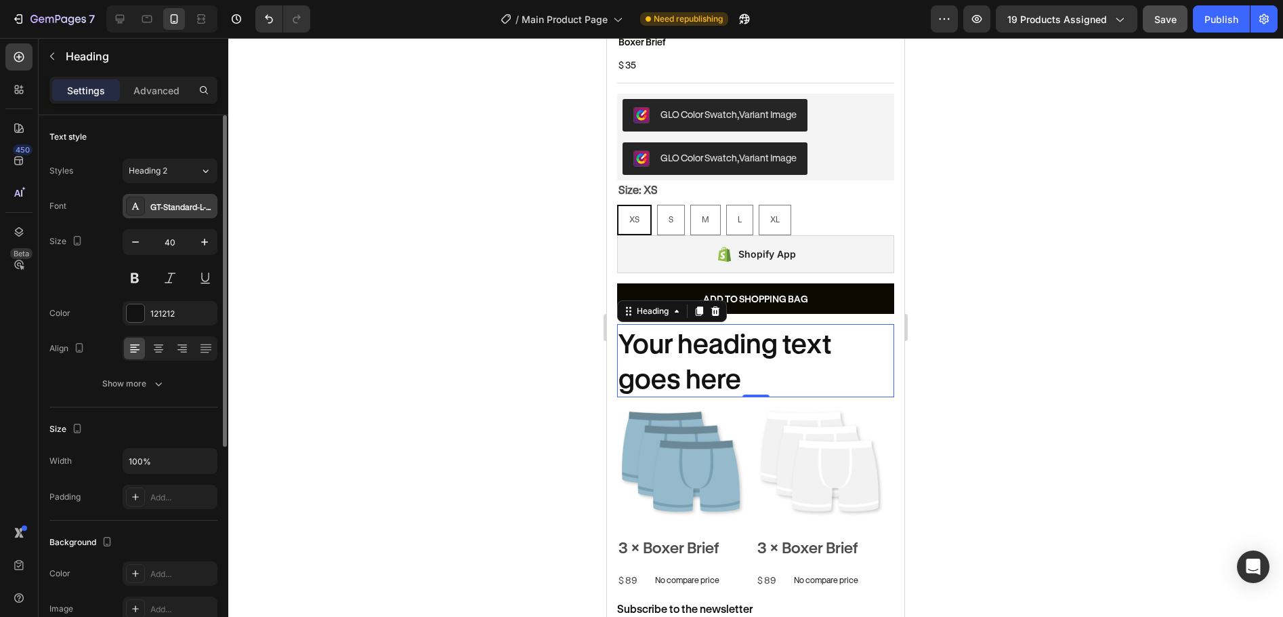
click at [192, 203] on div "GT-Standard-L-Standard-Semibold" at bounding box center [182, 207] width 64 height 12
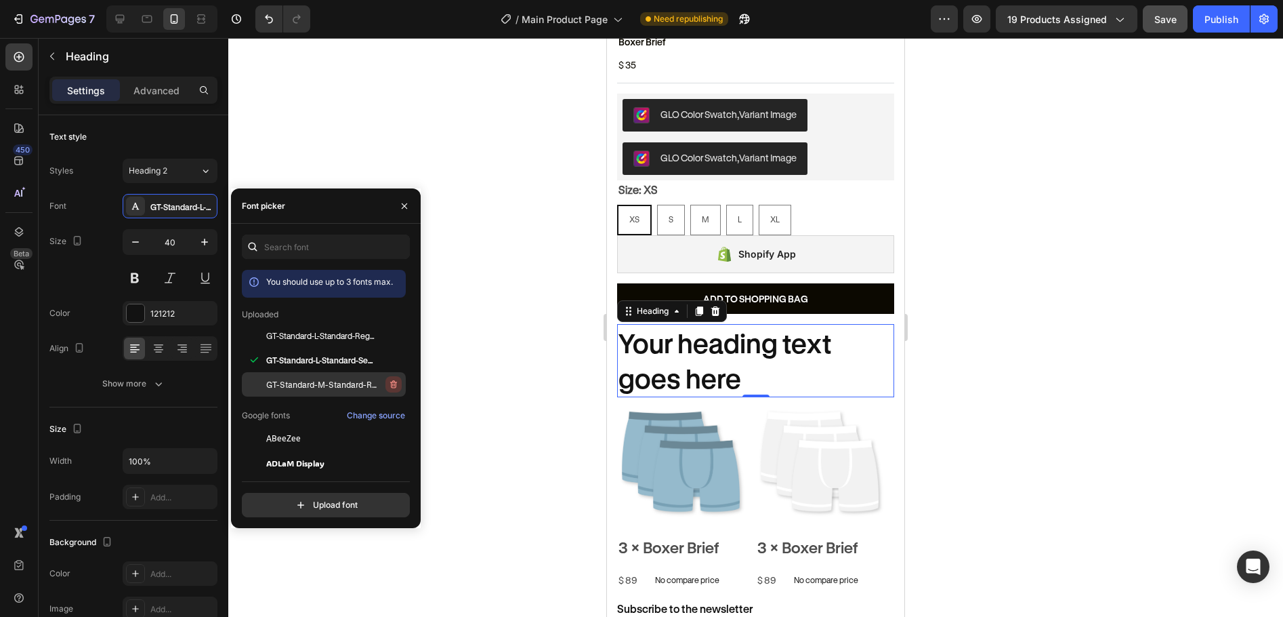
click at [394, 380] on icon "button" at bounding box center [393, 384] width 11 height 11
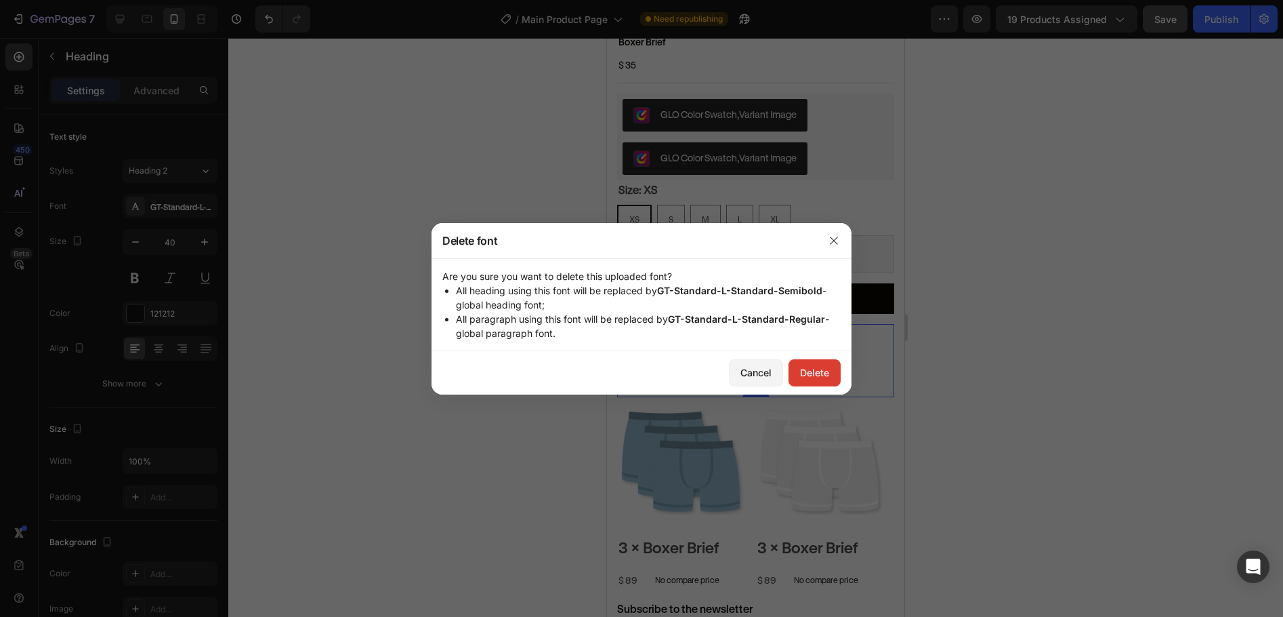
click at [826, 375] on div "Delete" at bounding box center [814, 372] width 29 height 14
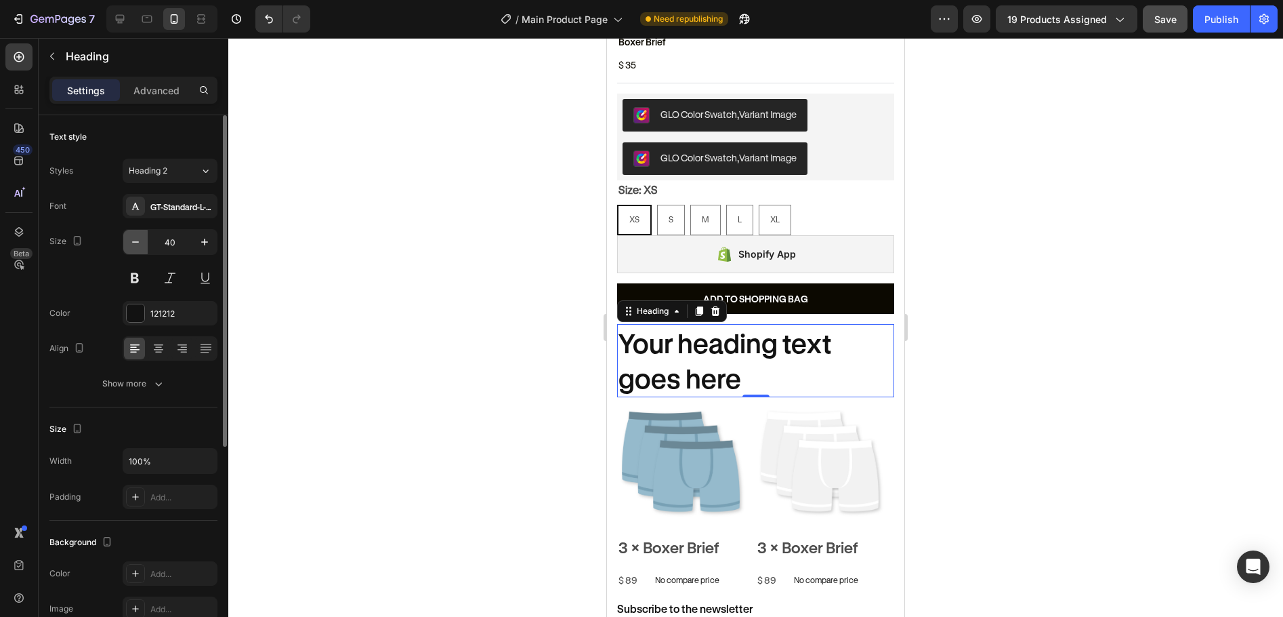
click at [136, 239] on icon "button" at bounding box center [136, 242] width 14 height 14
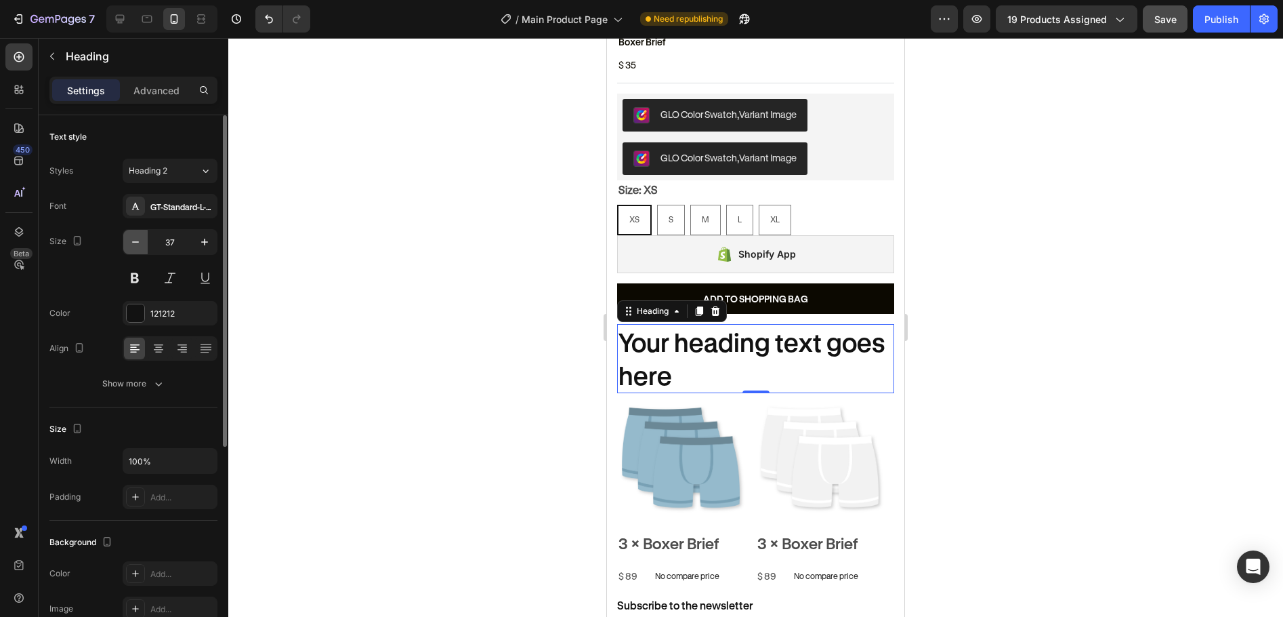
click at [136, 239] on icon "button" at bounding box center [136, 242] width 14 height 14
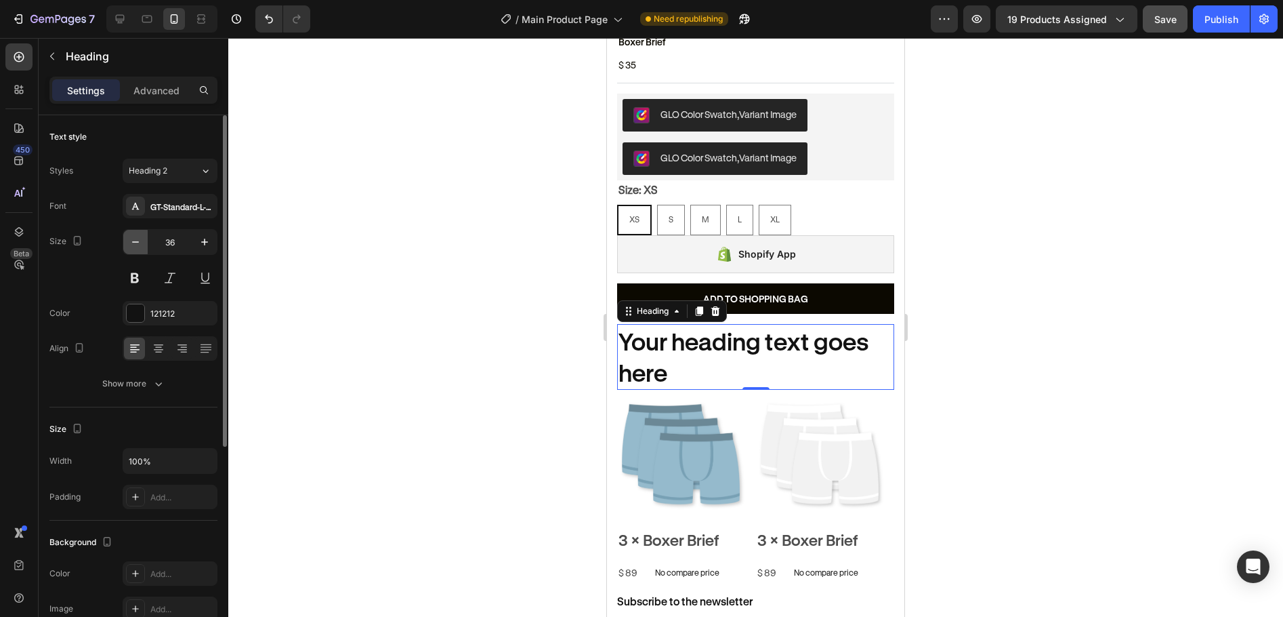
click at [136, 239] on icon "button" at bounding box center [136, 242] width 14 height 14
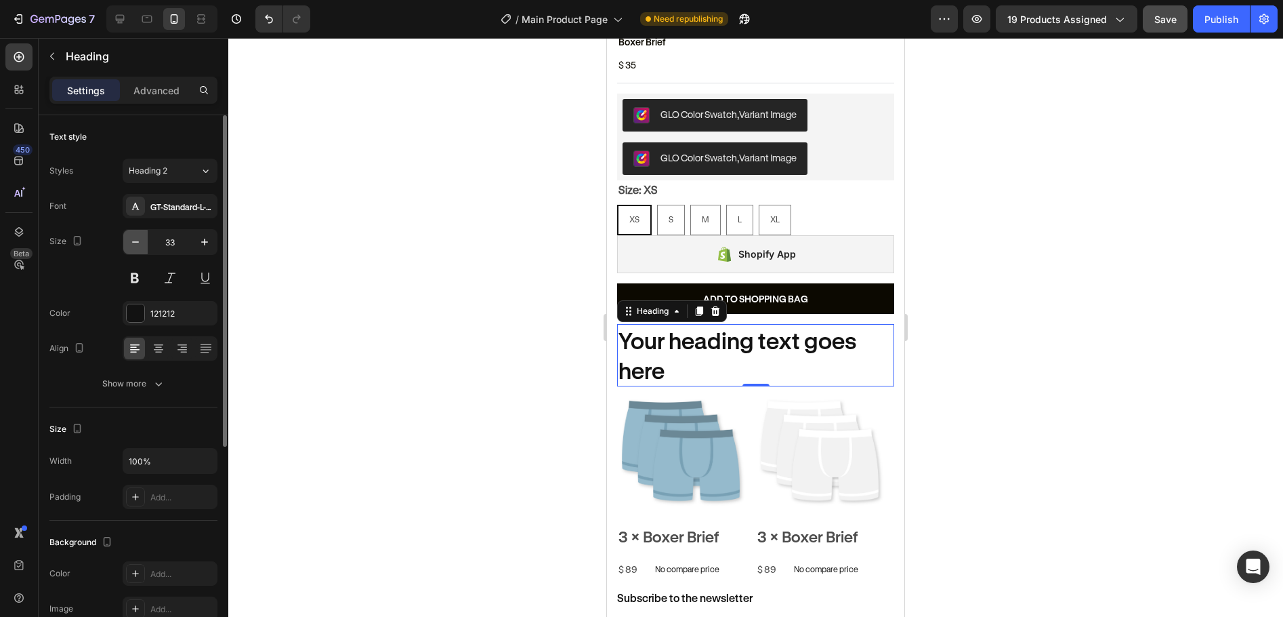
click at [136, 239] on icon "button" at bounding box center [136, 242] width 14 height 14
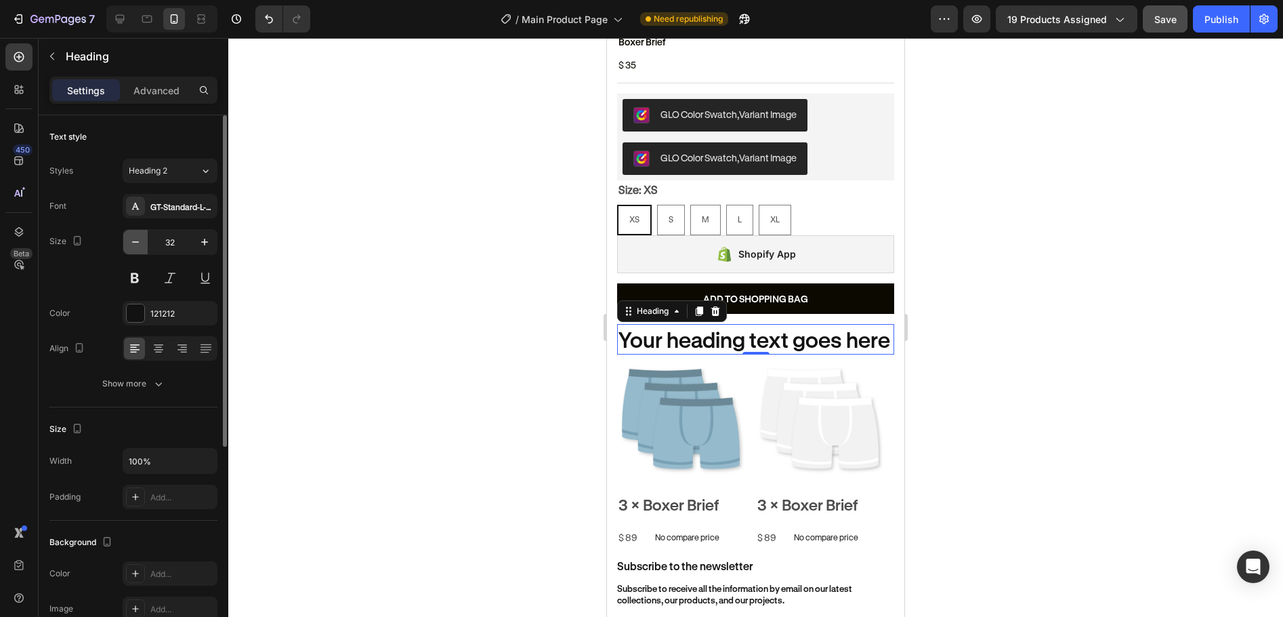
click at [136, 239] on icon "button" at bounding box center [136, 242] width 14 height 14
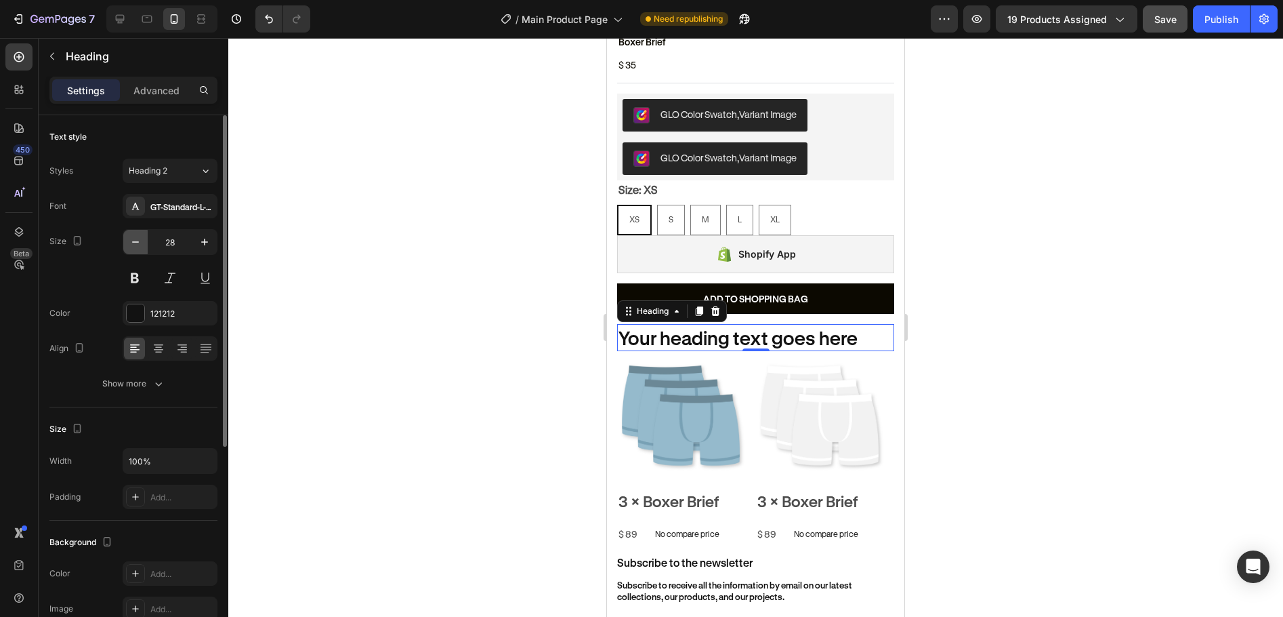
click at [136, 239] on icon "button" at bounding box center [136, 242] width 14 height 14
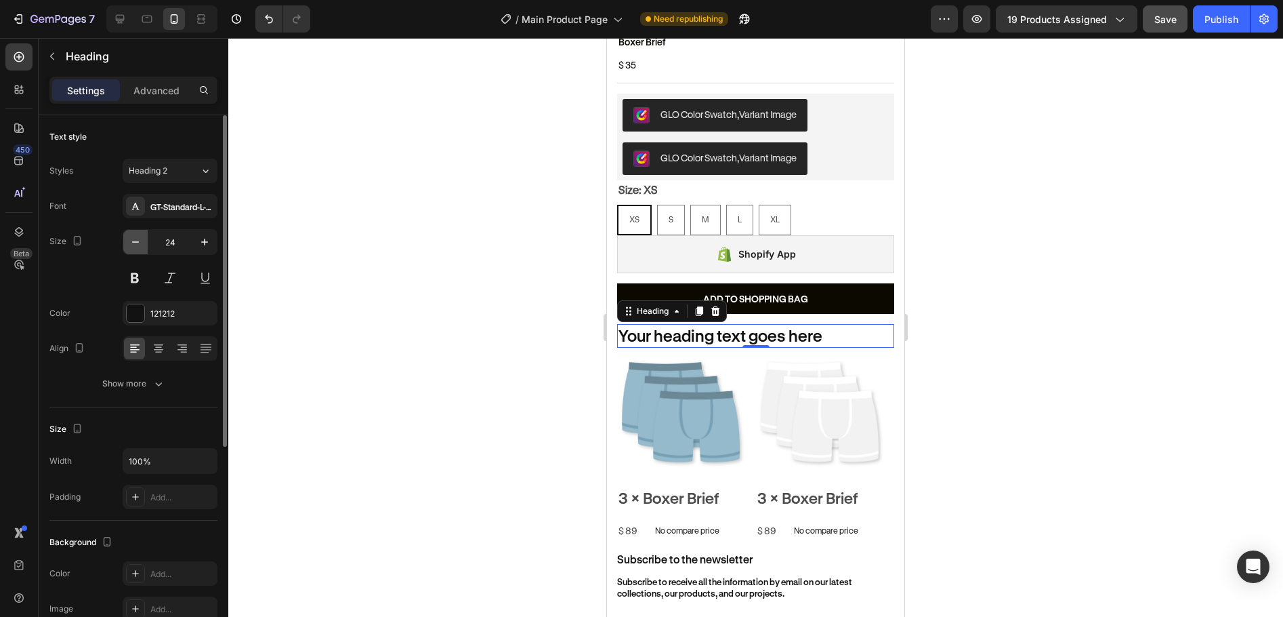
click at [136, 239] on icon "button" at bounding box center [136, 242] width 14 height 14
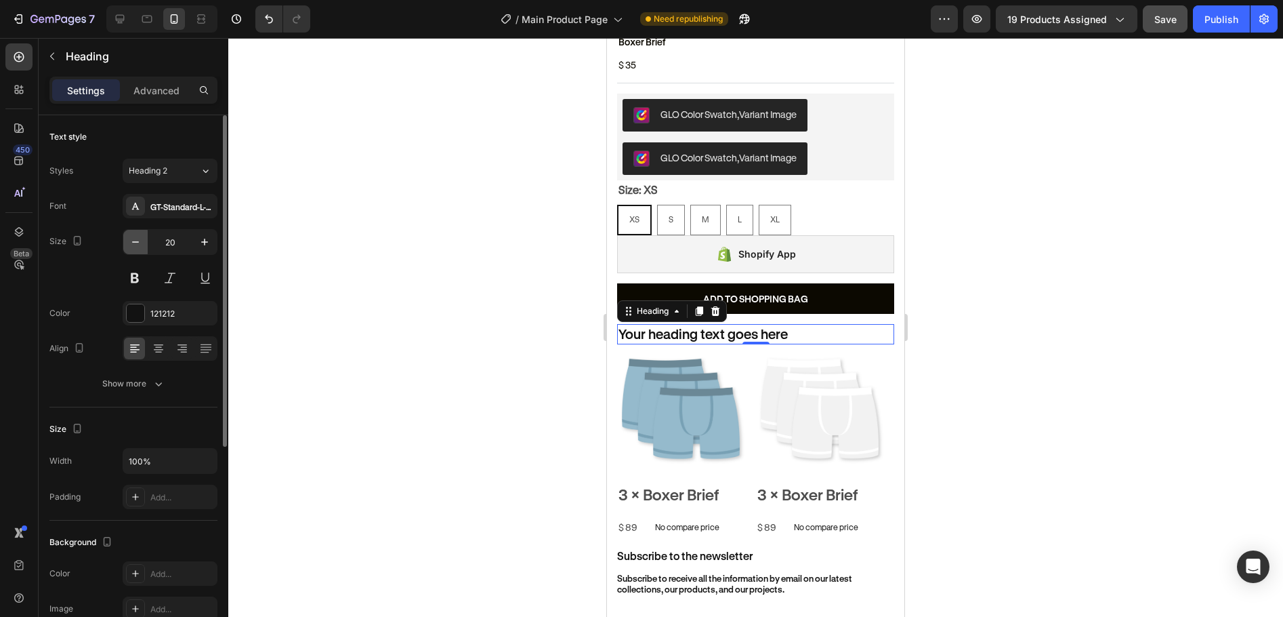
click at [136, 239] on icon "button" at bounding box center [136, 242] width 14 height 14
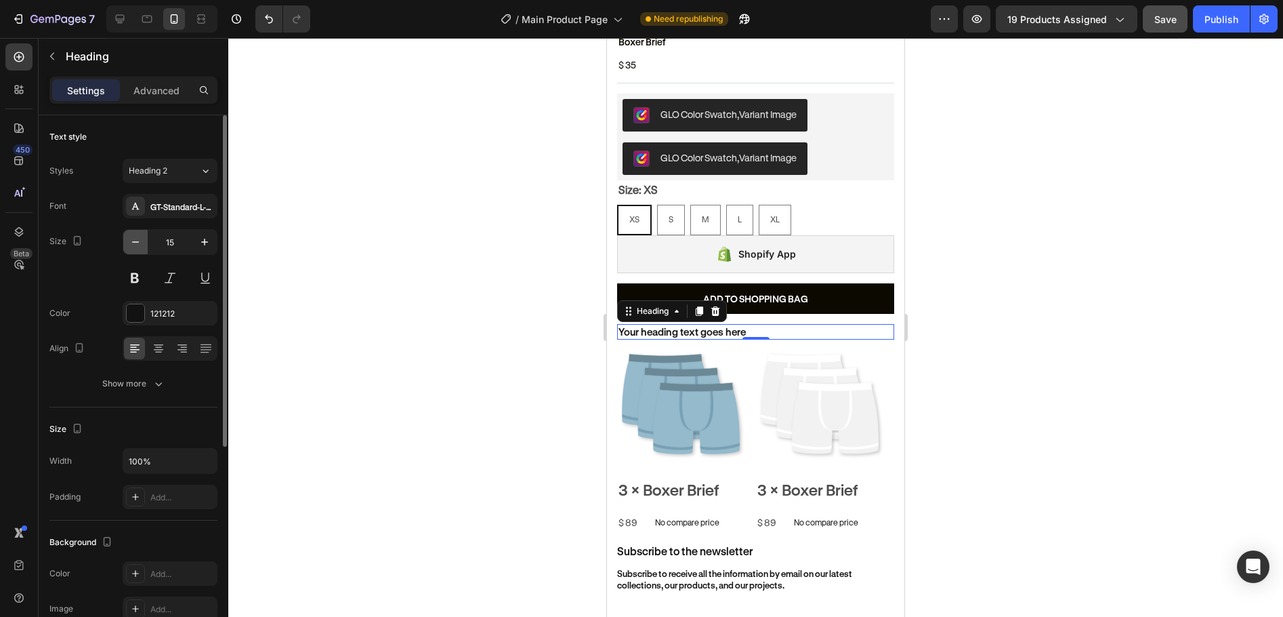
click at [136, 239] on icon "button" at bounding box center [136, 242] width 14 height 14
type input "14"
click at [161, 99] on div "Advanced" at bounding box center [157, 90] width 68 height 22
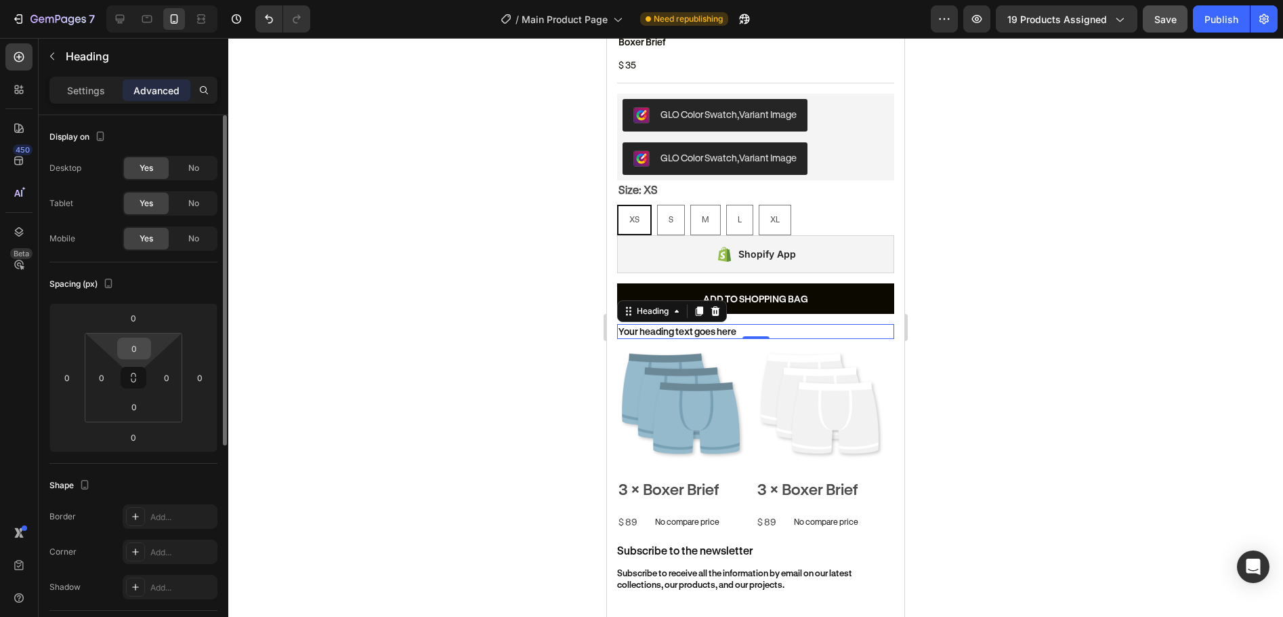
click at [137, 351] on input "0" at bounding box center [134, 348] width 27 height 20
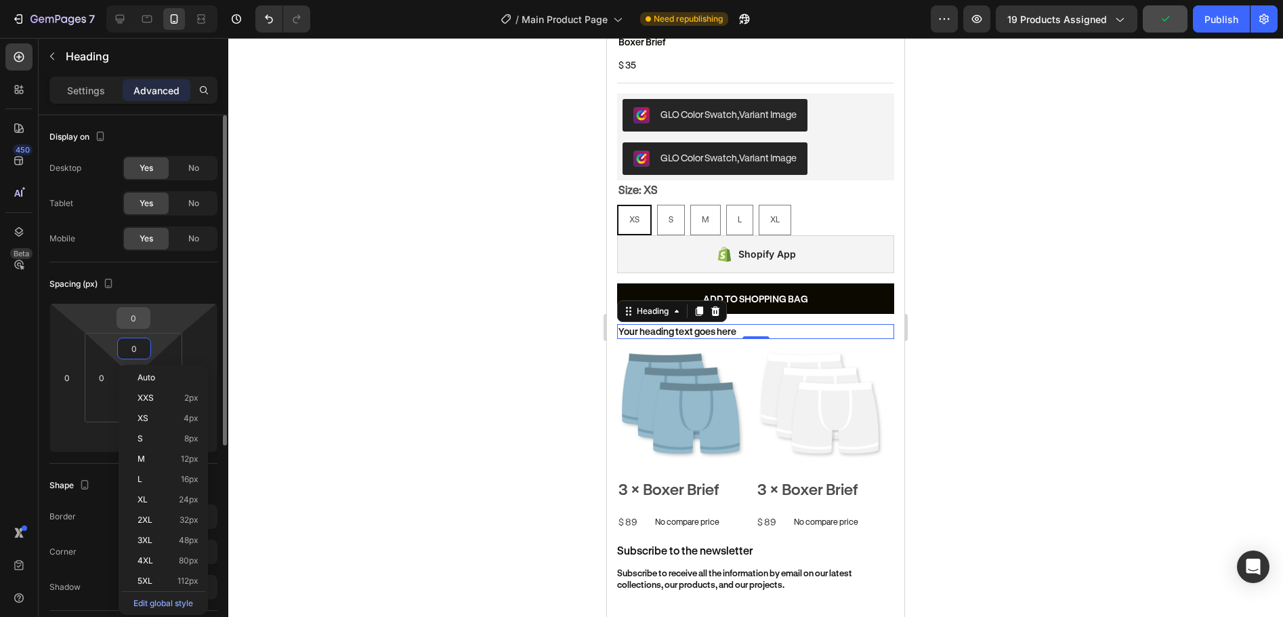
click at [139, 318] on input "0" at bounding box center [133, 318] width 27 height 20
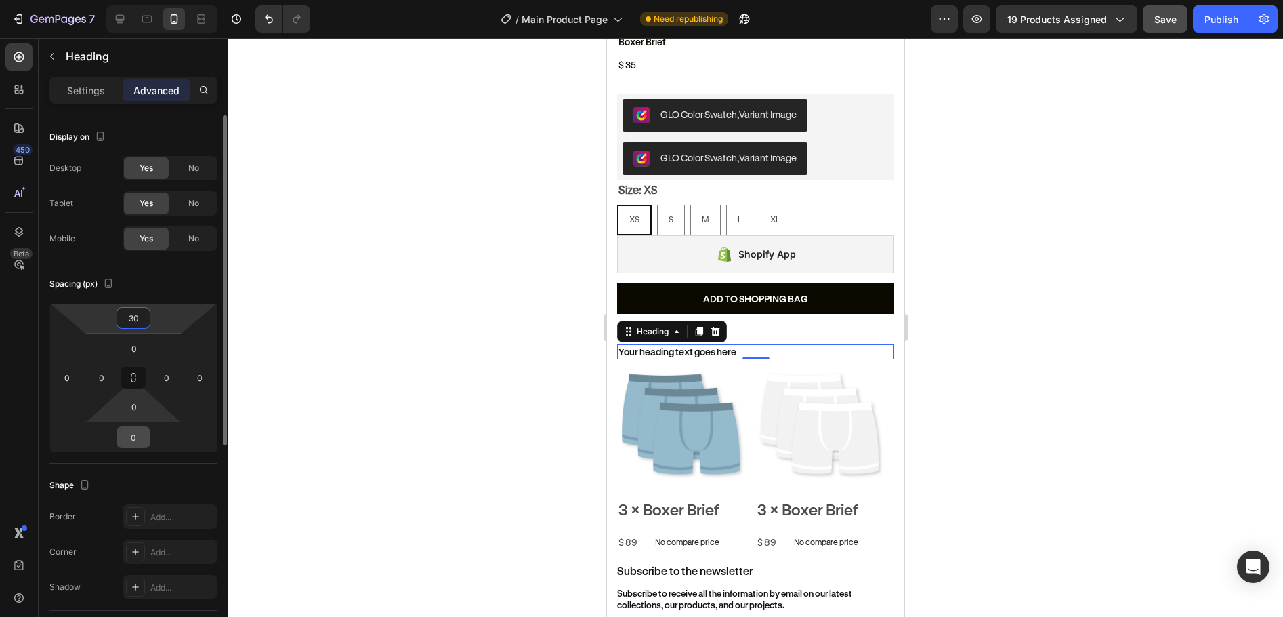
type input "30"
click at [133, 432] on input "0" at bounding box center [133, 437] width 27 height 20
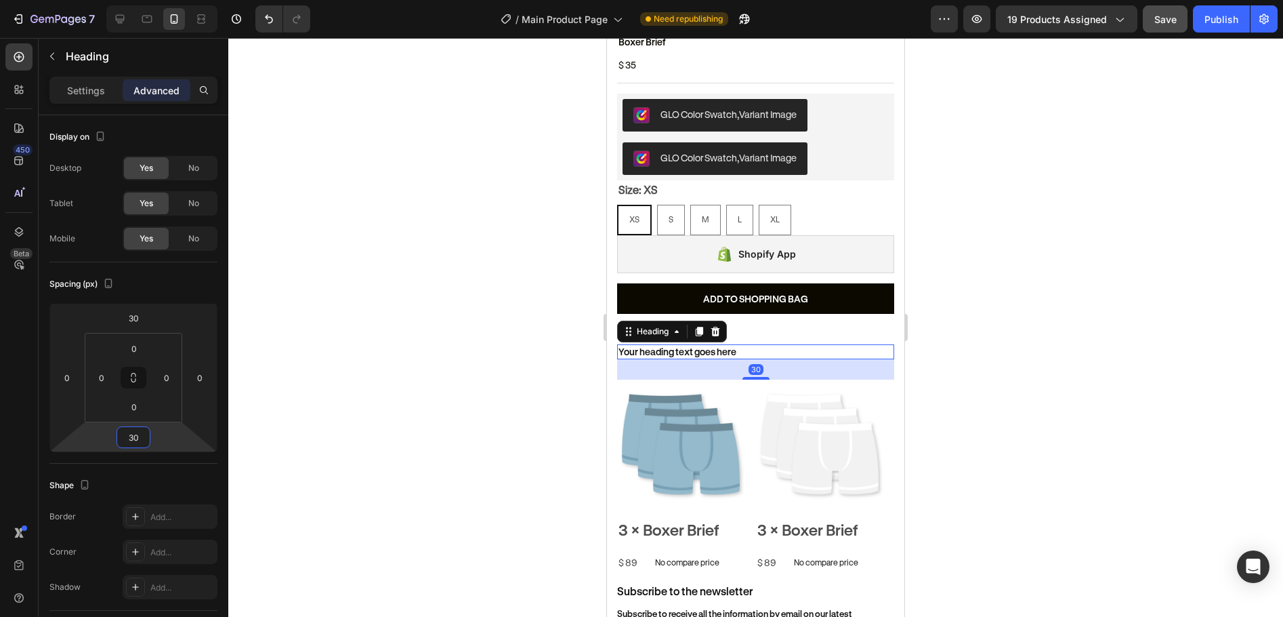
type input "30"
click at [711, 344] on h2 "Your heading text goes here" at bounding box center [755, 351] width 277 height 15
click at [83, 93] on p "Settings" at bounding box center [86, 90] width 38 height 14
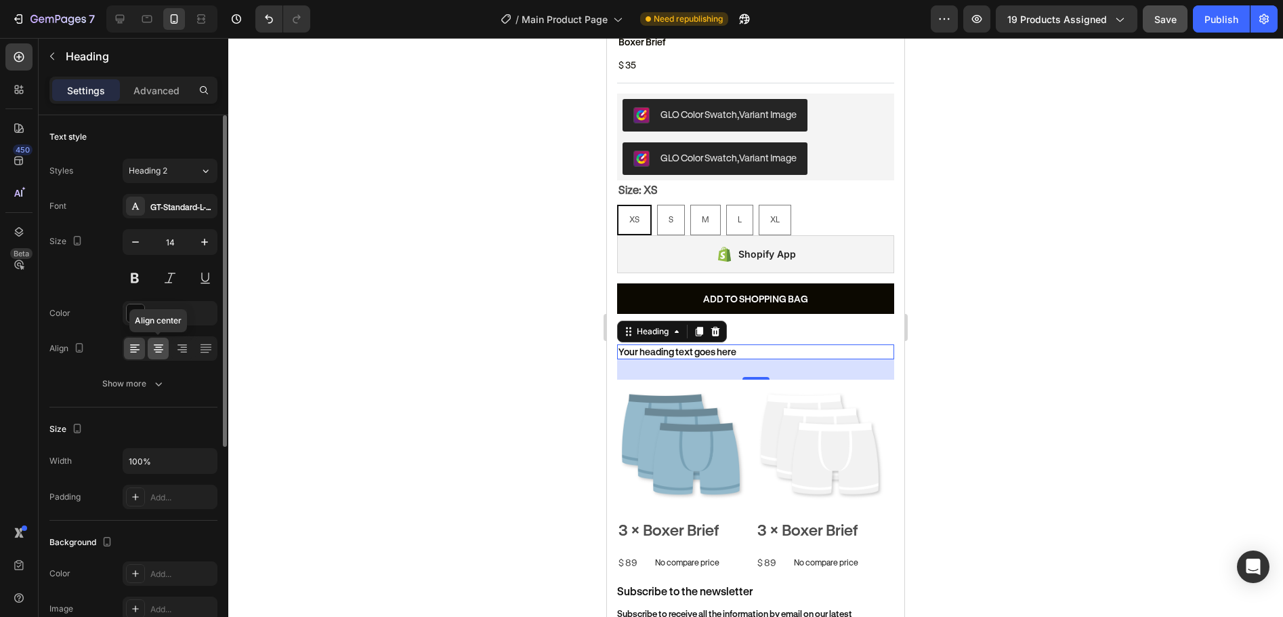
click at [155, 350] on icon at bounding box center [159, 349] width 14 height 14
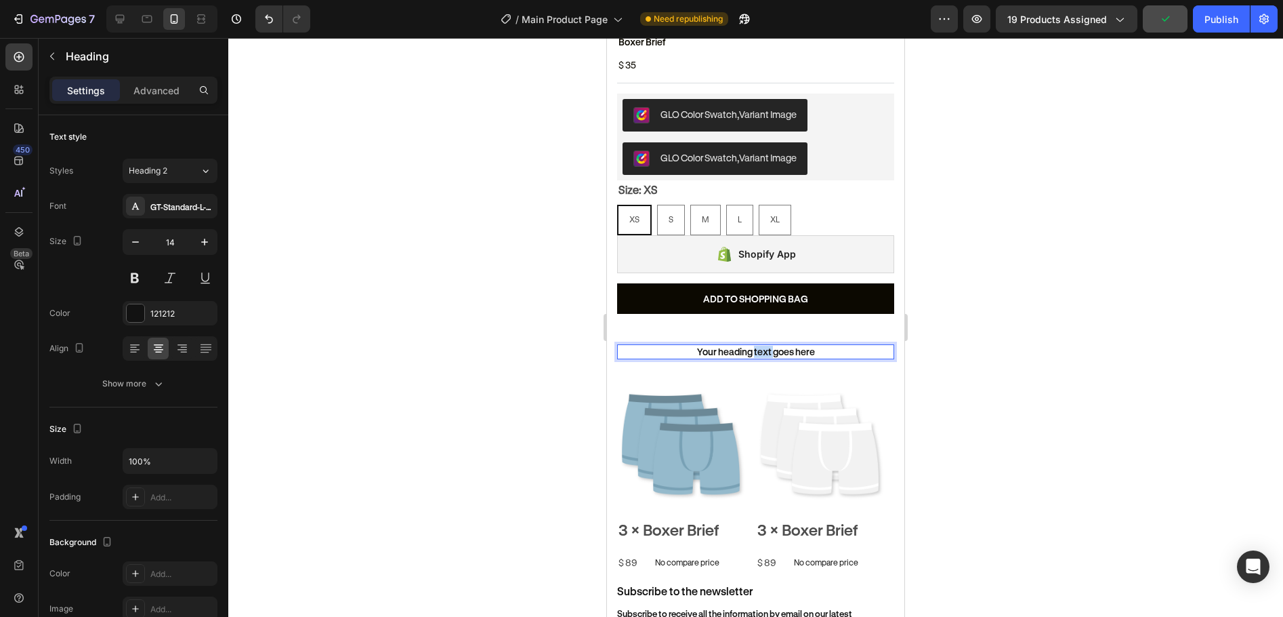
click at [764, 346] on p "Your heading text goes here" at bounding box center [756, 352] width 274 height 12
click at [745, 346] on p "You might also like" at bounding box center [756, 352] width 274 height 12
click at [942, 322] on div at bounding box center [755, 327] width 1055 height 579
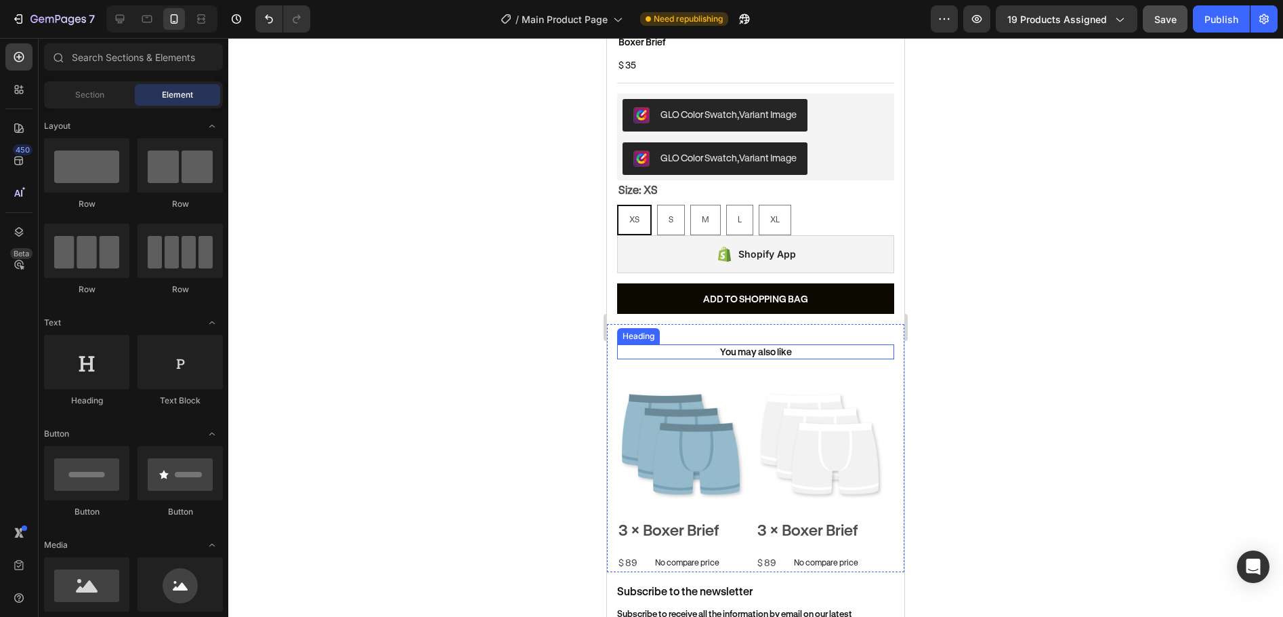
click at [766, 346] on p "You may also like" at bounding box center [756, 352] width 274 height 12
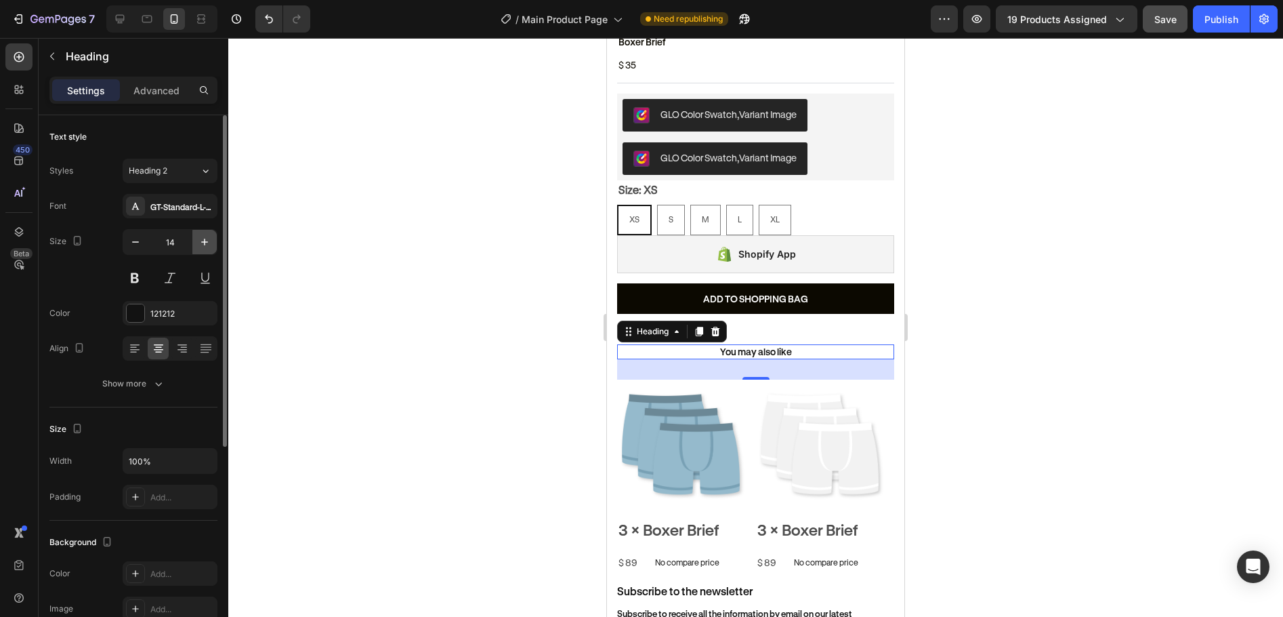
click at [209, 250] on button "button" at bounding box center [204, 242] width 24 height 24
type input "16"
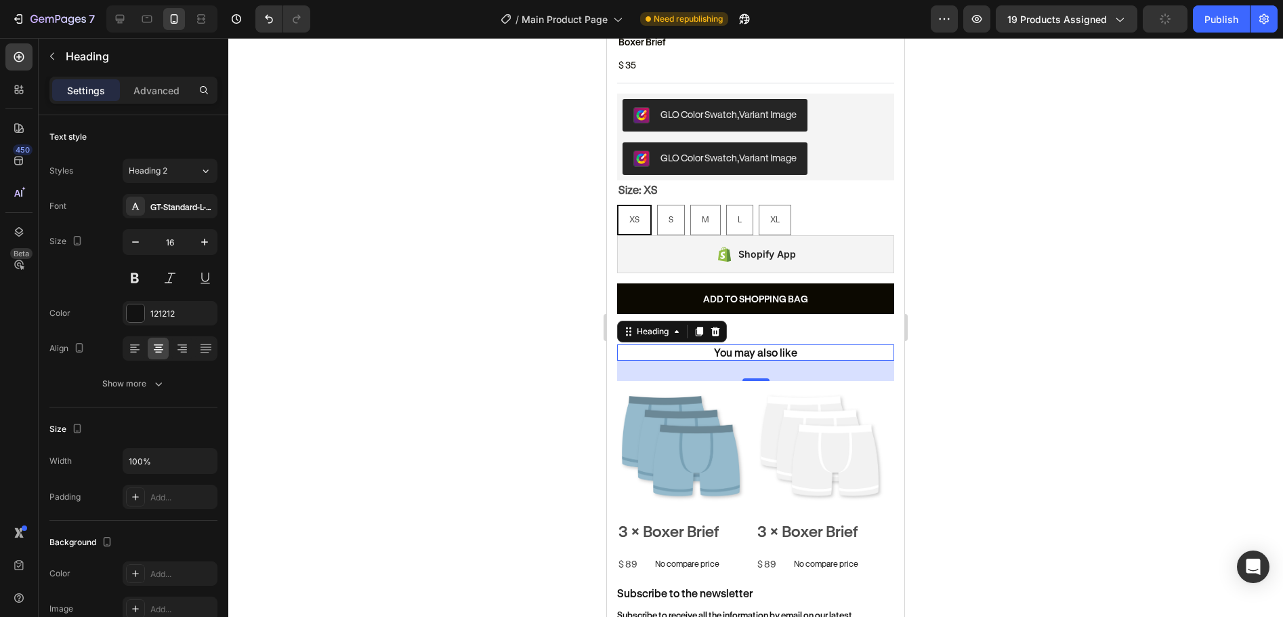
click at [1087, 298] on div at bounding box center [755, 327] width 1055 height 579
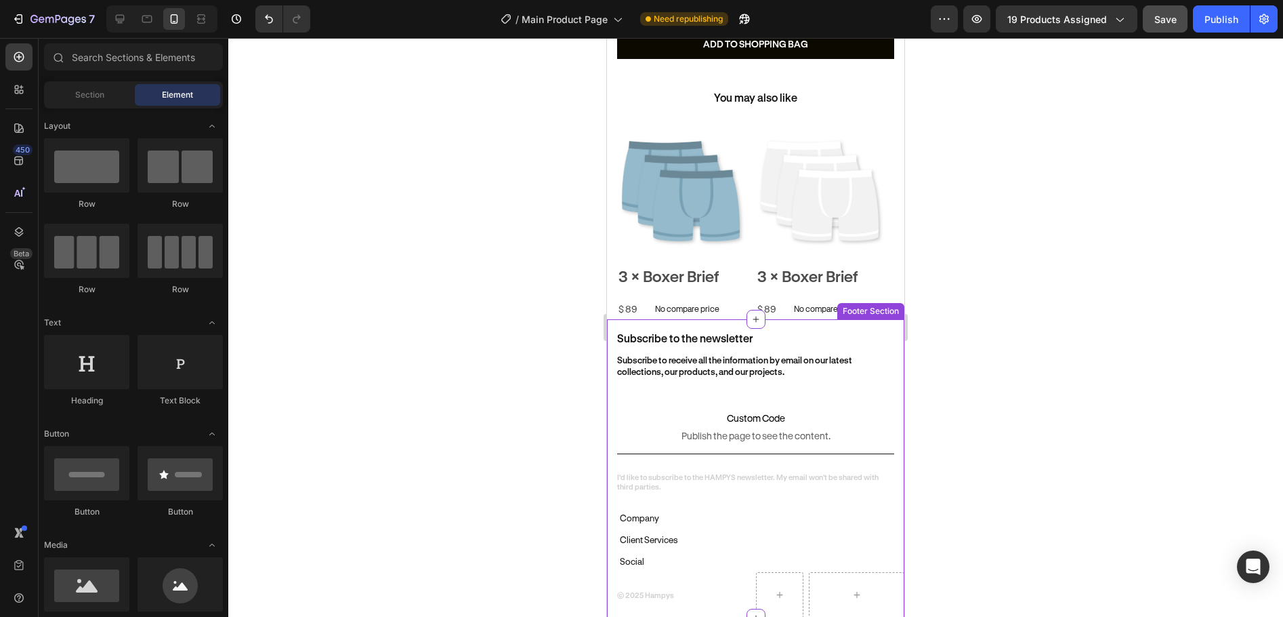
scroll to position [672, 0]
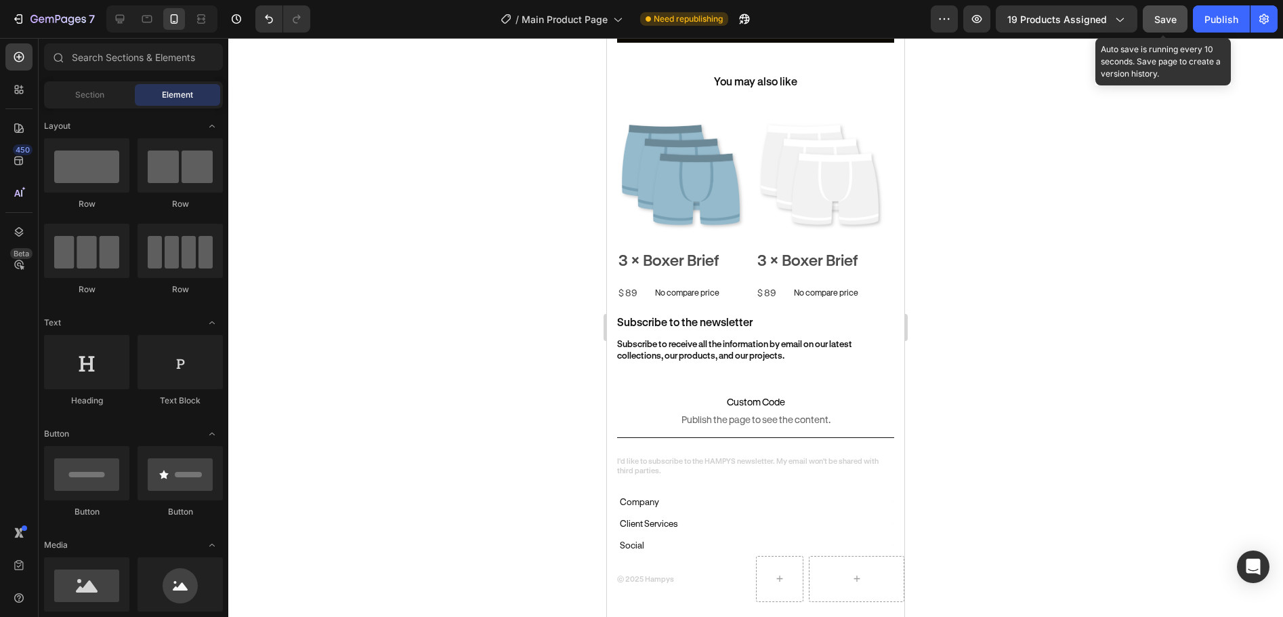
click at [1180, 20] on button "Save" at bounding box center [1165, 18] width 45 height 27
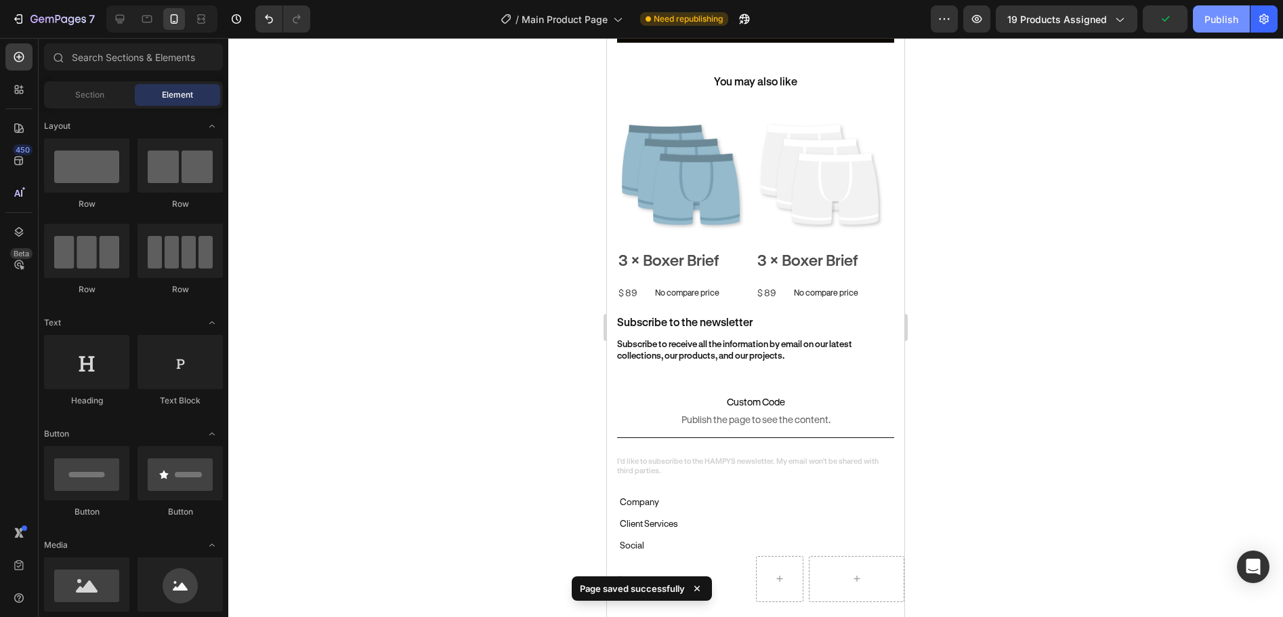
click at [1210, 24] on div "Publish" at bounding box center [1222, 19] width 34 height 14
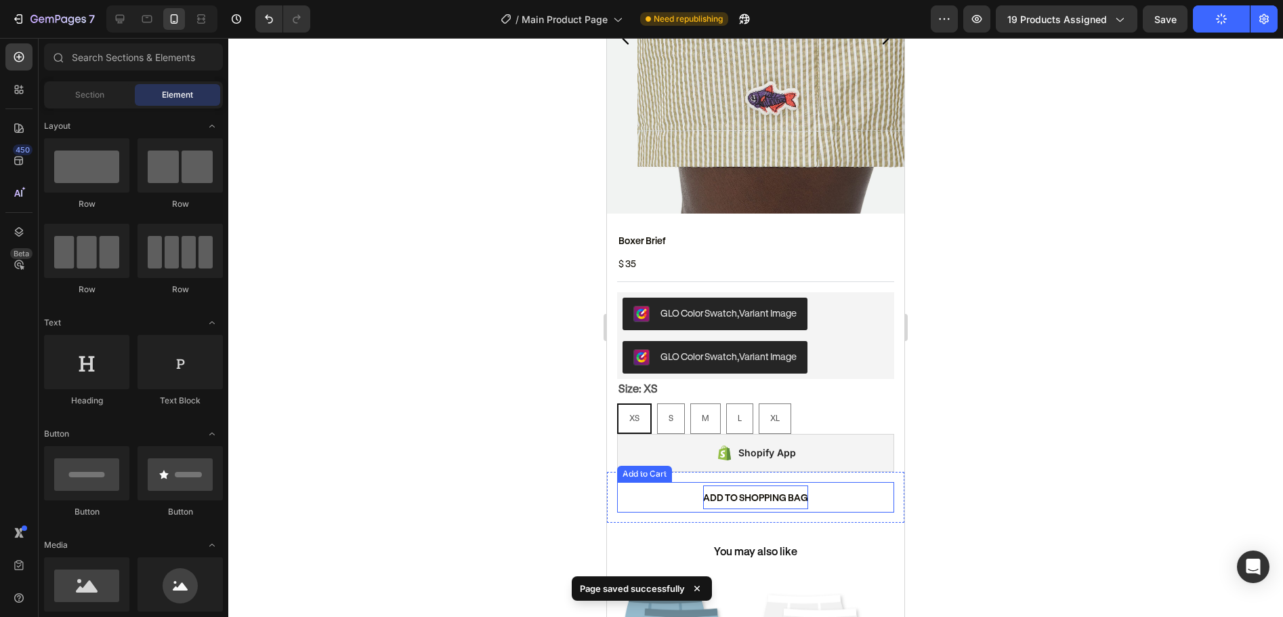
scroll to position [0, 0]
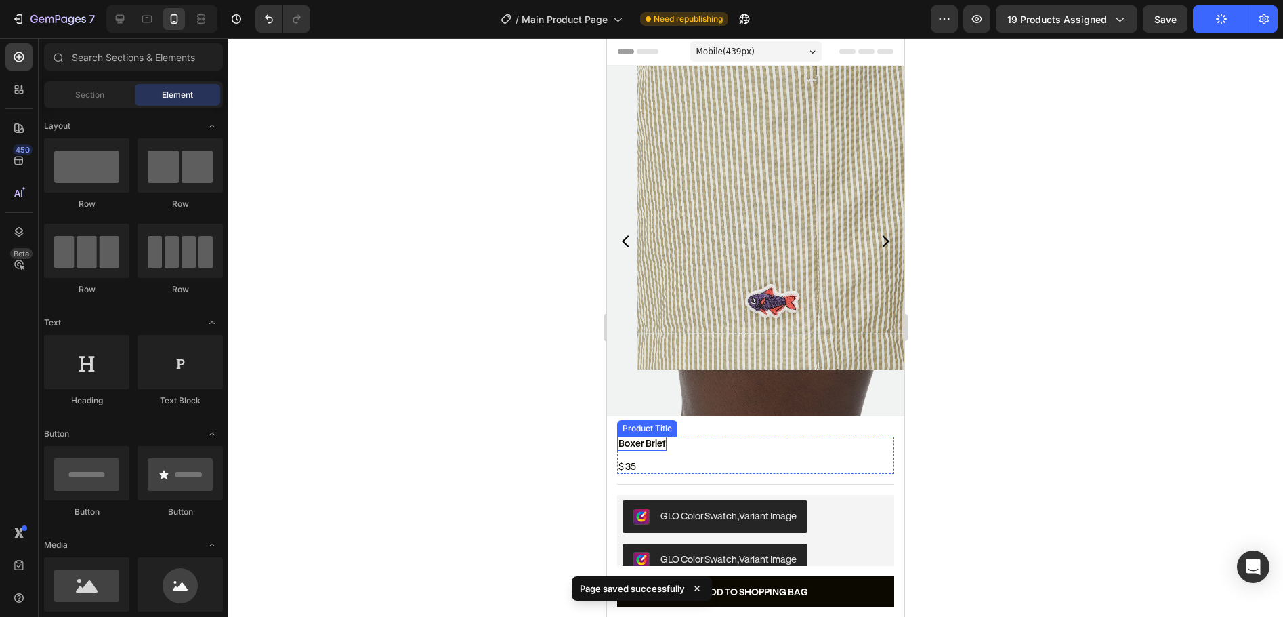
click at [654, 436] on h2 "Boxer Brief" at bounding box center [641, 443] width 49 height 14
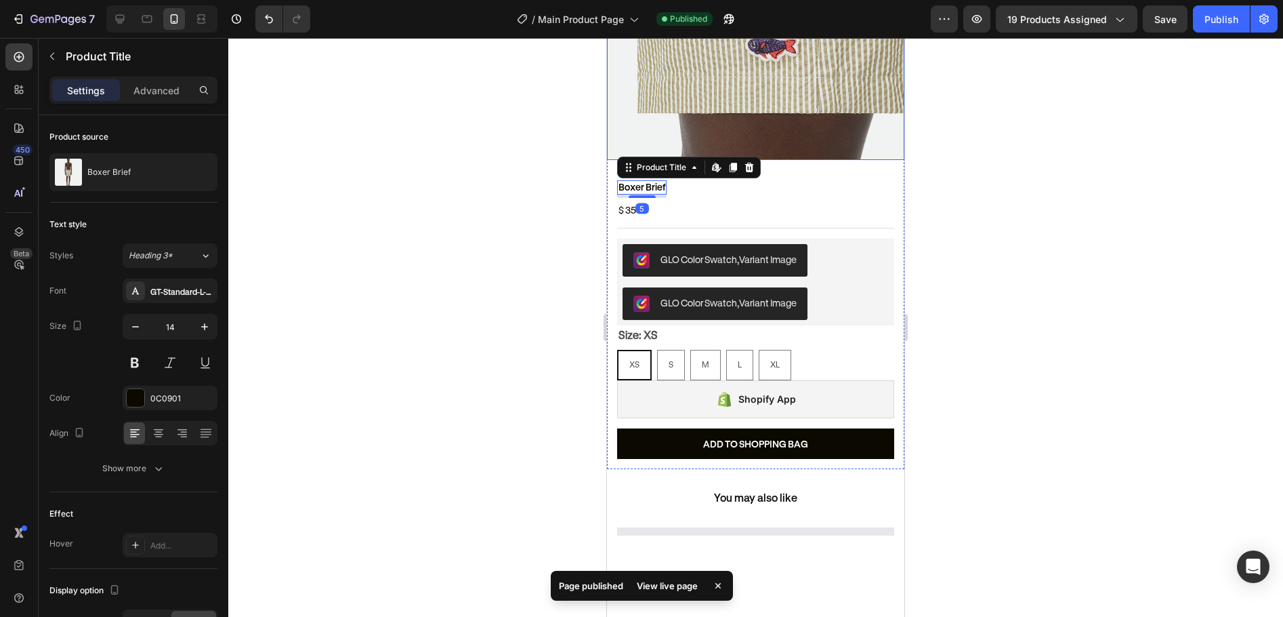
scroll to position [271, 0]
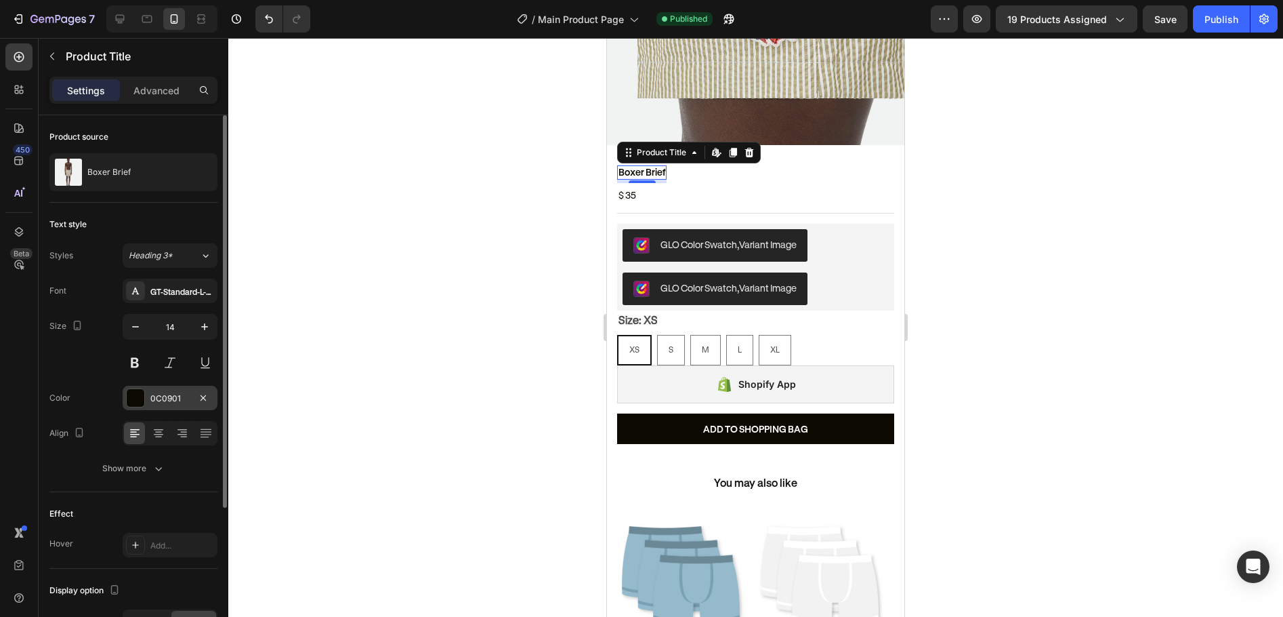
click at [164, 397] on div "0C0901" at bounding box center [169, 398] width 39 height 12
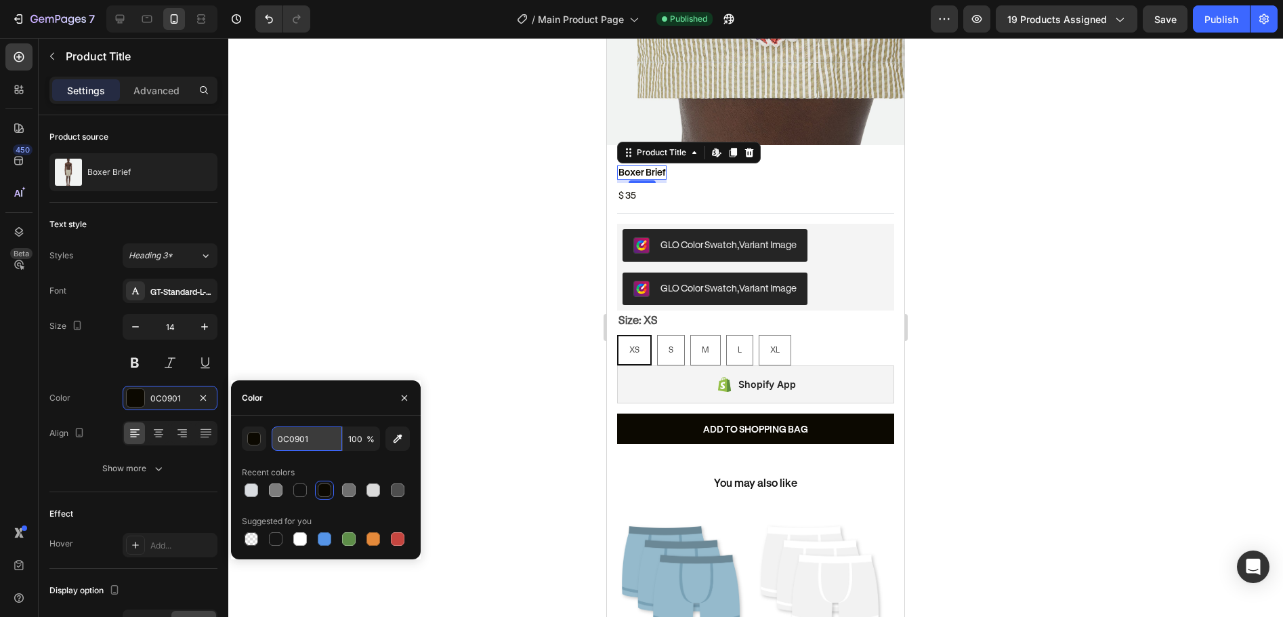
click at [281, 436] on input "0C0901" at bounding box center [307, 438] width 70 height 24
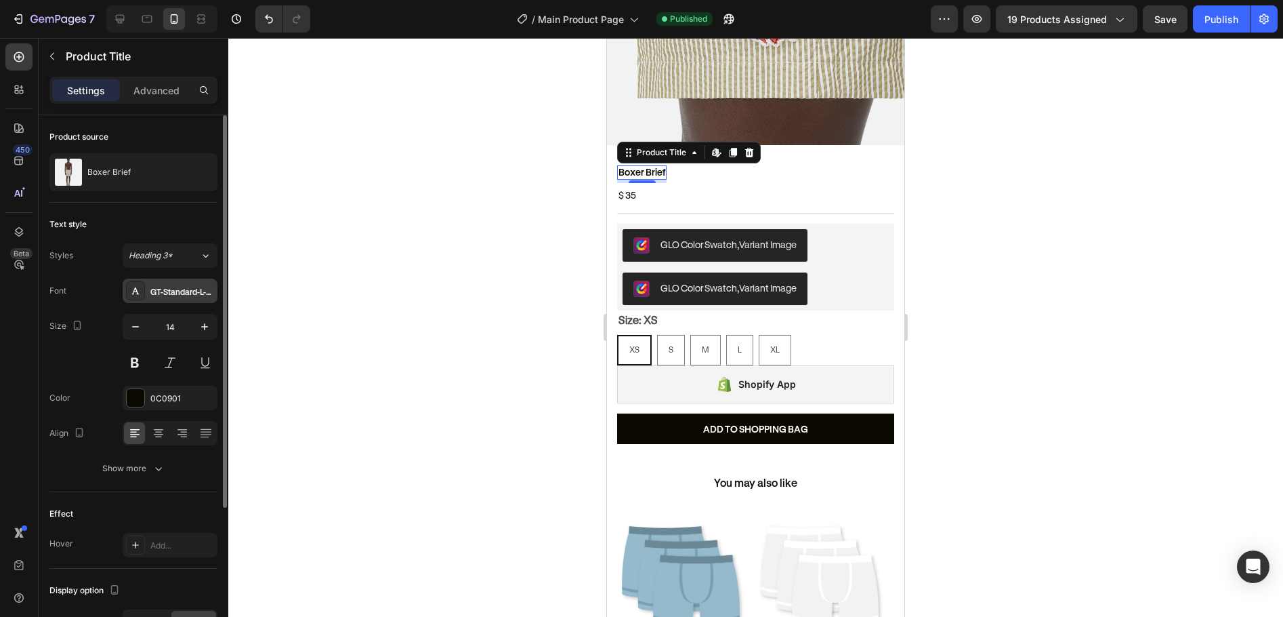
click at [163, 292] on div "GT-Standard-L-Standard-Semibold" at bounding box center [182, 291] width 64 height 12
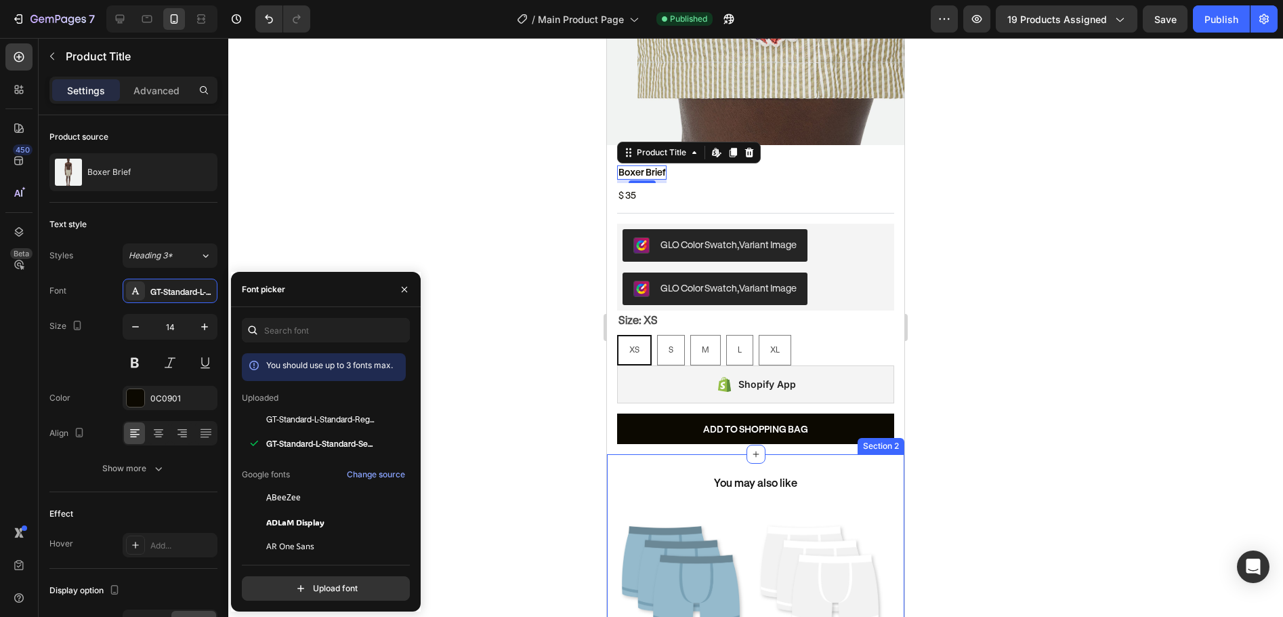
scroll to position [610, 0]
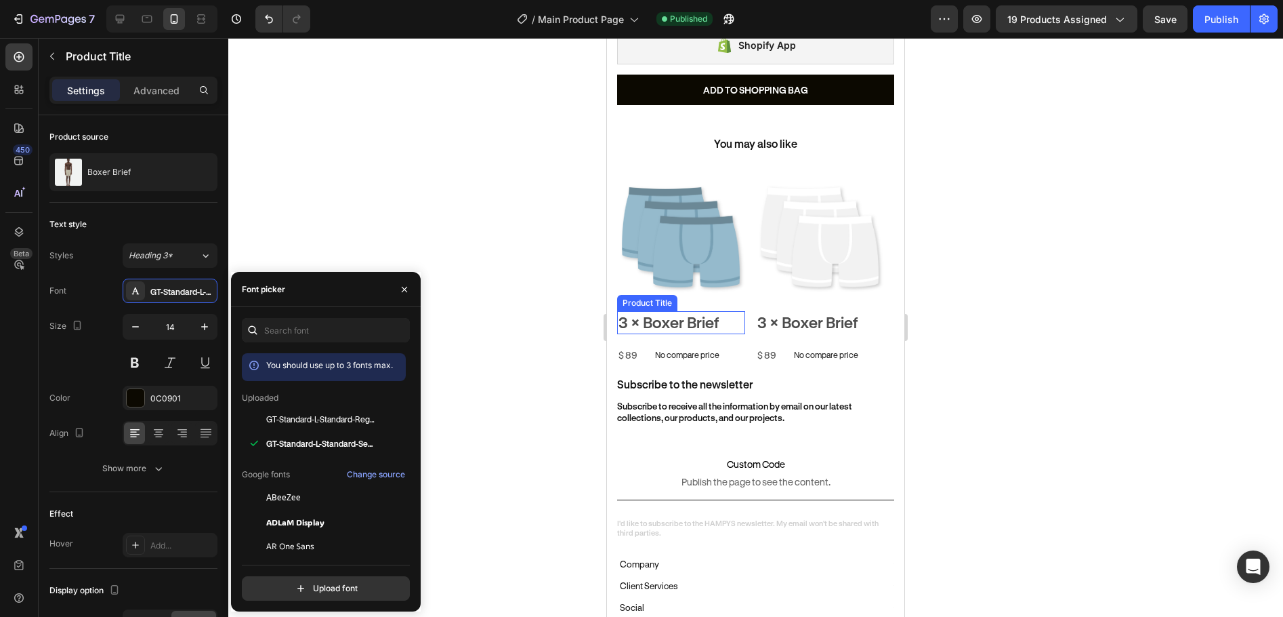
click at [653, 311] on h2 "3 × Boxer Brief" at bounding box center [681, 322] width 128 height 23
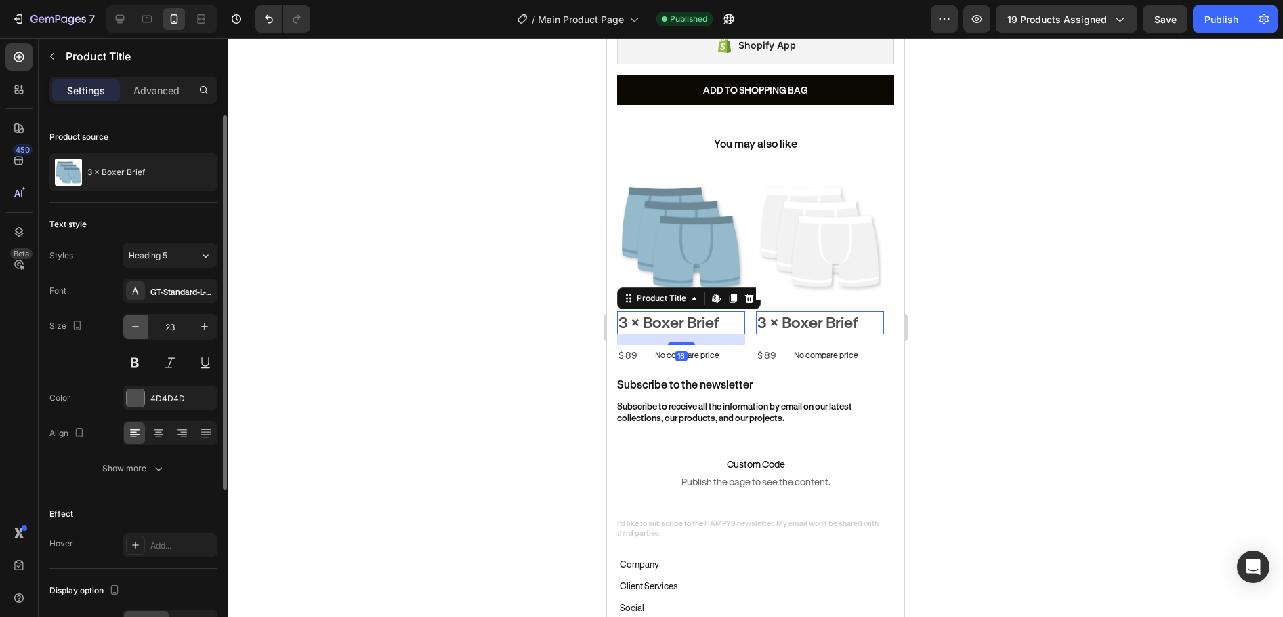
click at [135, 327] on icon "button" at bounding box center [136, 327] width 14 height 14
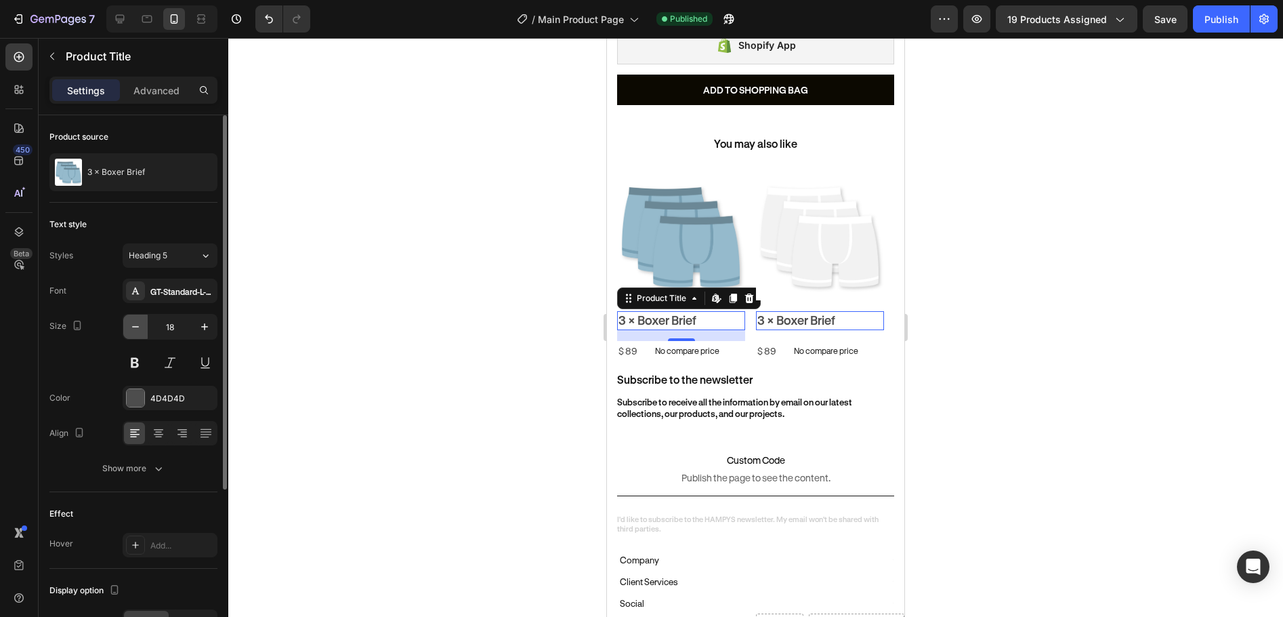
click at [135, 327] on icon "button" at bounding box center [136, 327] width 14 height 14
type input "14"
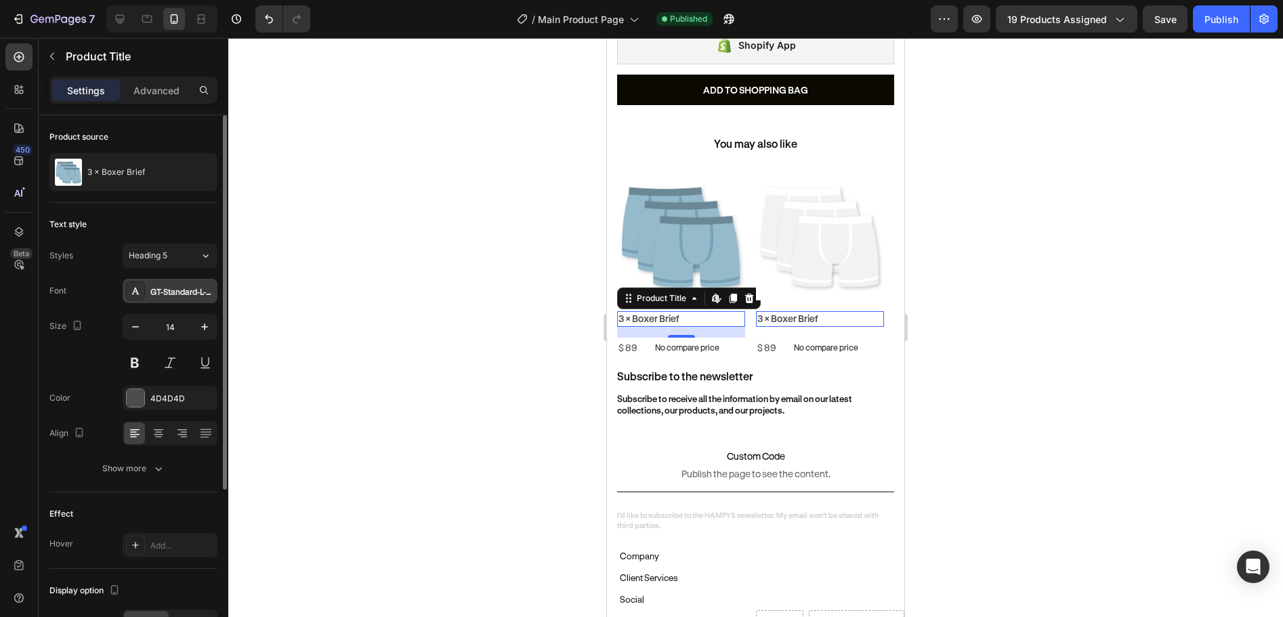
click at [168, 286] on div "GT-Standard-L-Standard-Semibold" at bounding box center [182, 291] width 64 height 12
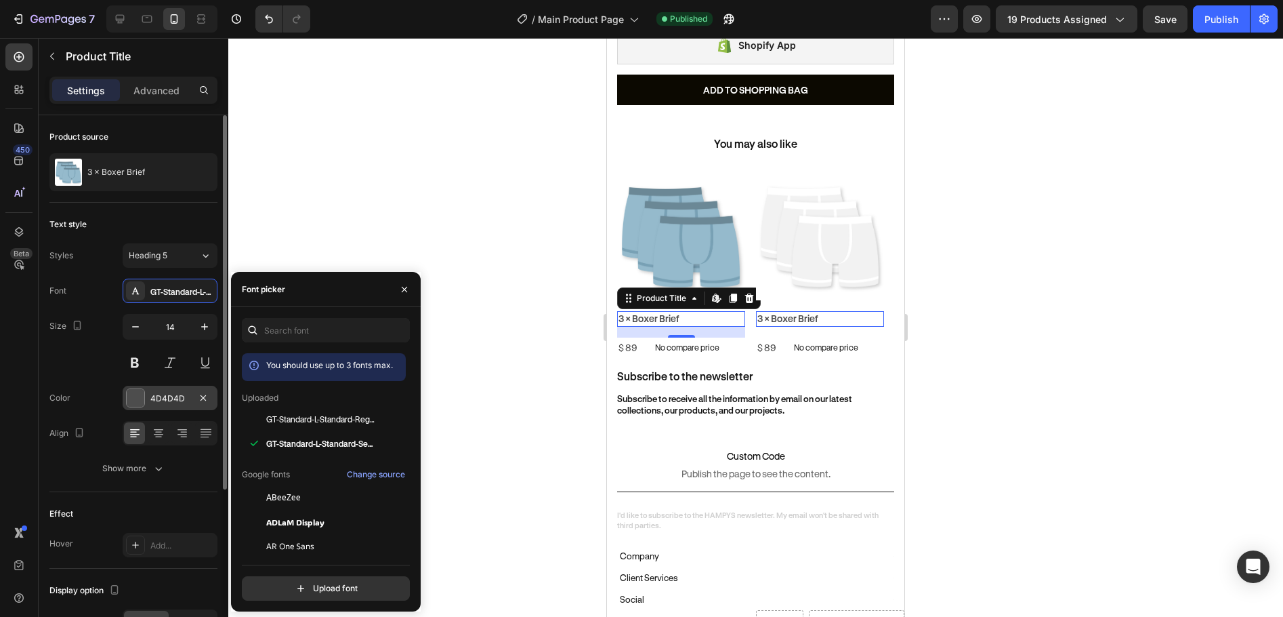
click at [176, 398] on div "4D4D4D" at bounding box center [169, 398] width 39 height 12
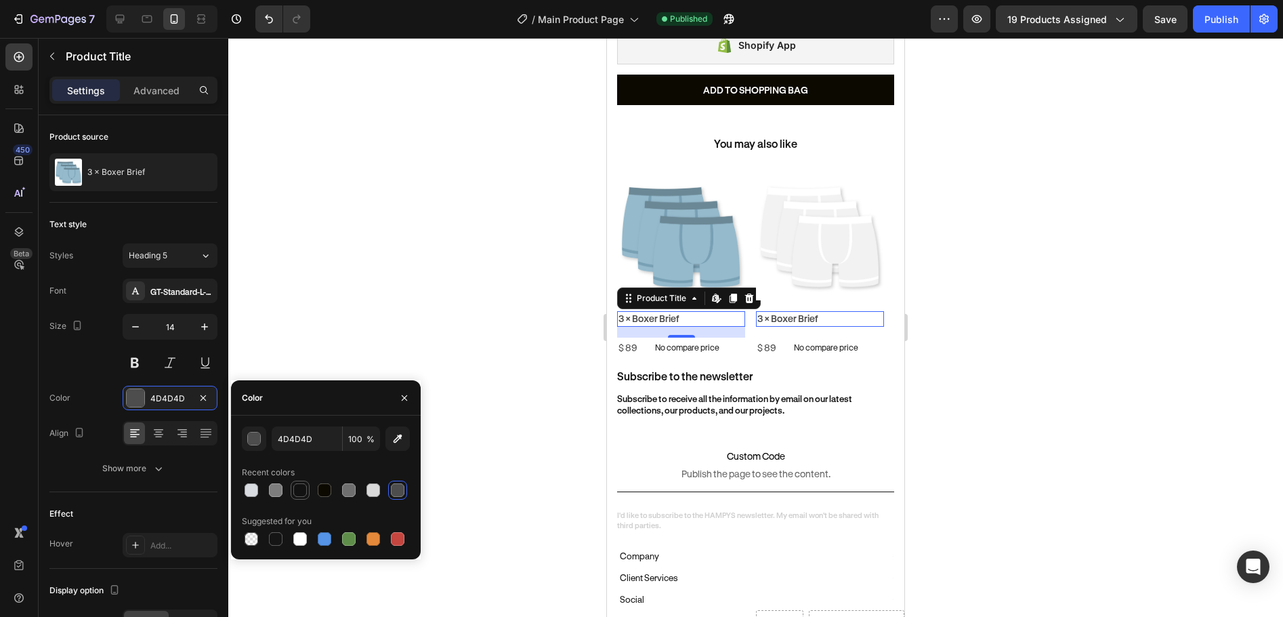
click at [300, 492] on div at bounding box center [300, 490] width 14 height 14
click at [322, 493] on div at bounding box center [325, 490] width 14 height 14
type input "0C0901"
click at [308, 438] on input "0C0901" at bounding box center [307, 438] width 70 height 24
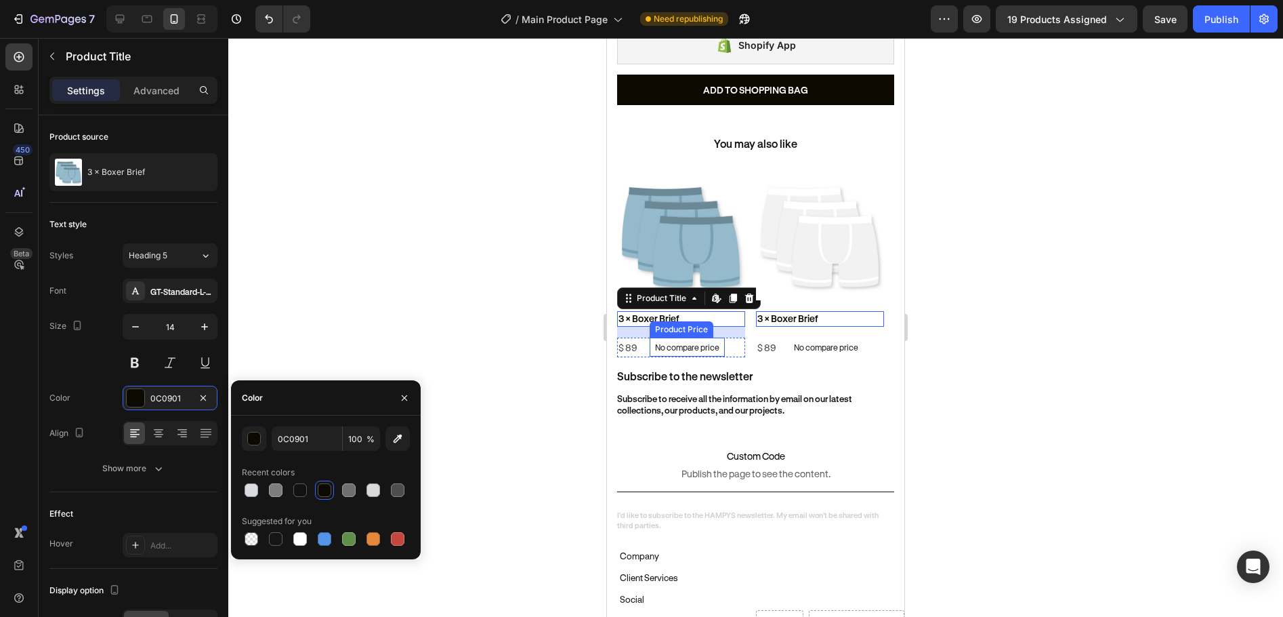
click at [668, 343] on p "No compare price" at bounding box center [687, 347] width 64 height 8
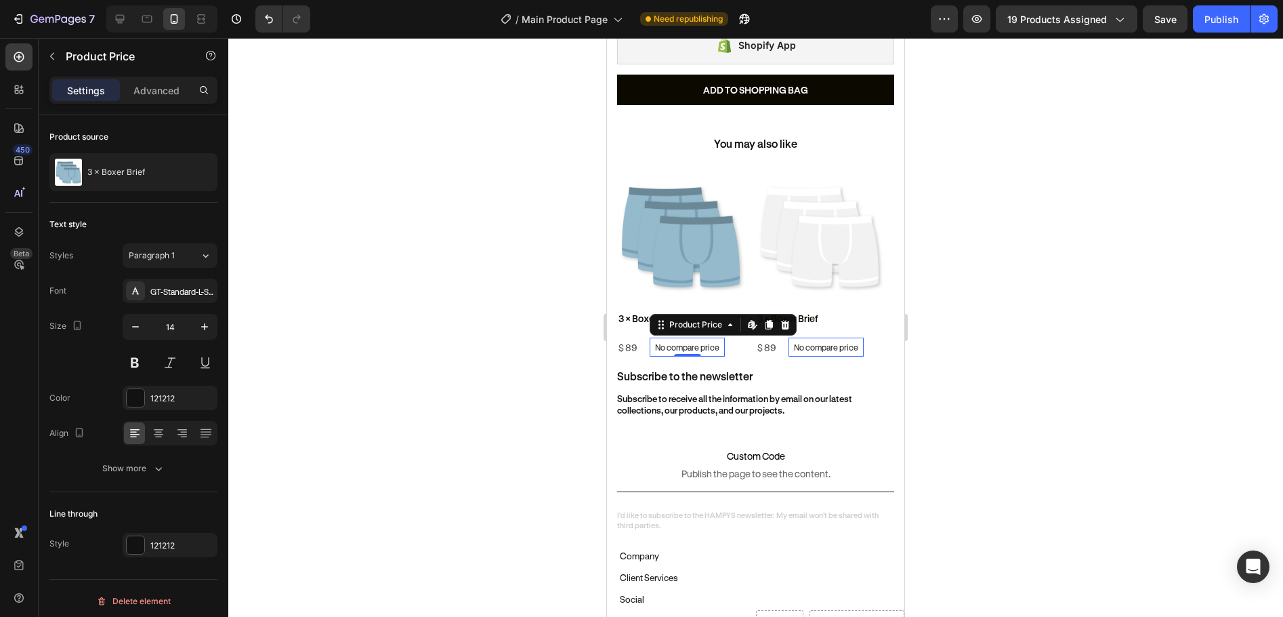
click at [686, 343] on p "No compare price" at bounding box center [687, 347] width 64 height 8
click at [676, 318] on div "Product Price" at bounding box center [696, 324] width 58 height 12
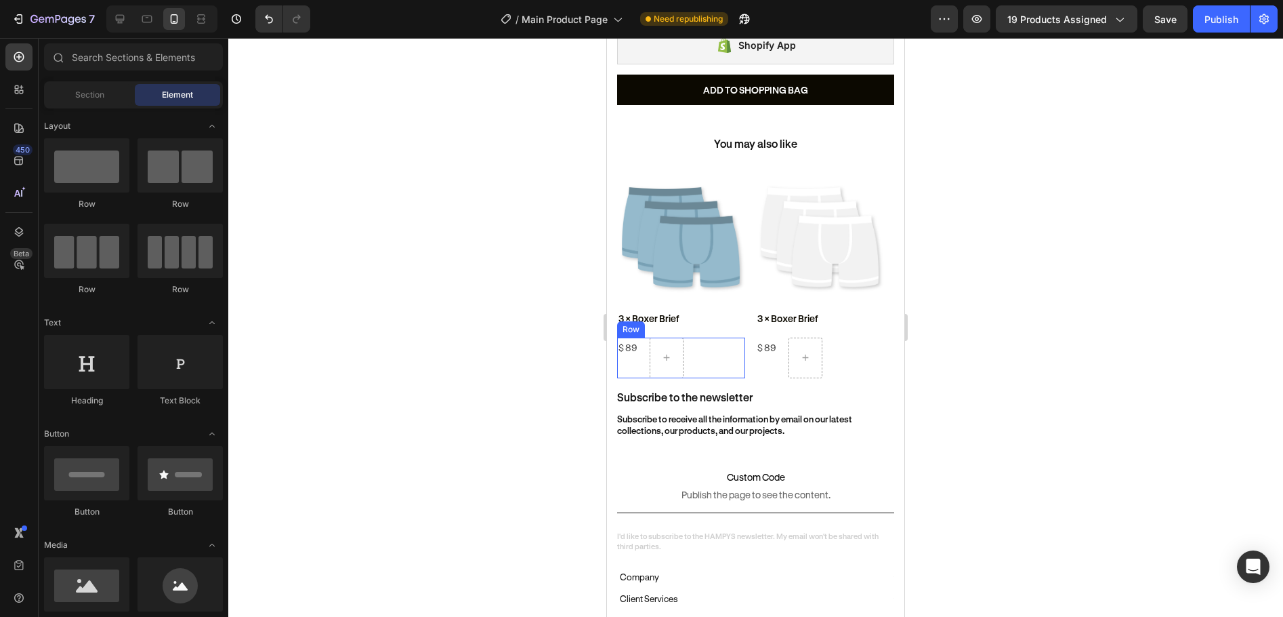
click at [642, 341] on div "$ 89 Product Price Product Price Row" at bounding box center [681, 357] width 128 height 41
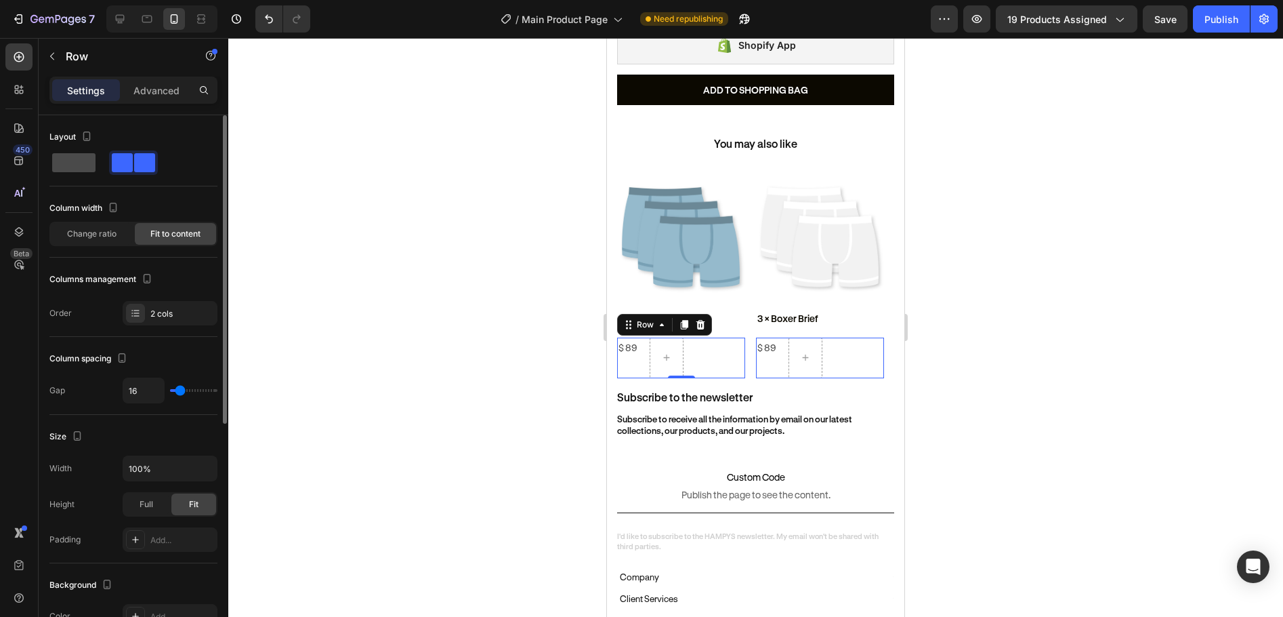
click at [67, 164] on span at bounding box center [73, 162] width 43 height 19
type input "0"
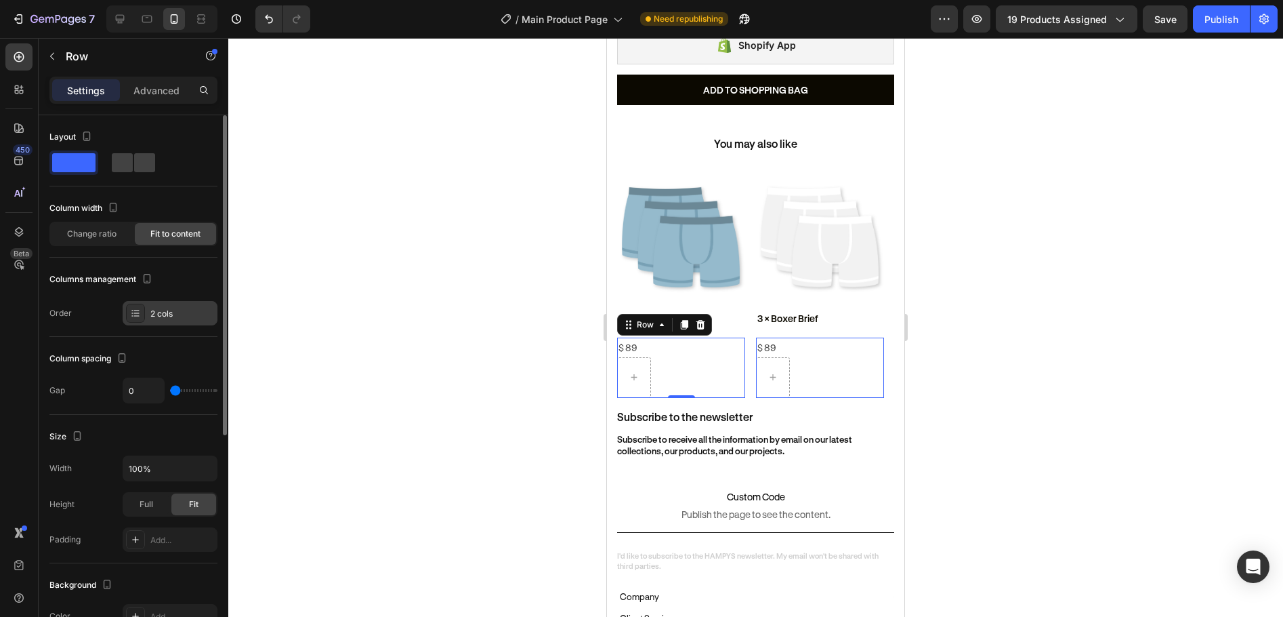
click at [199, 321] on div "2 cols" at bounding box center [170, 313] width 95 height 24
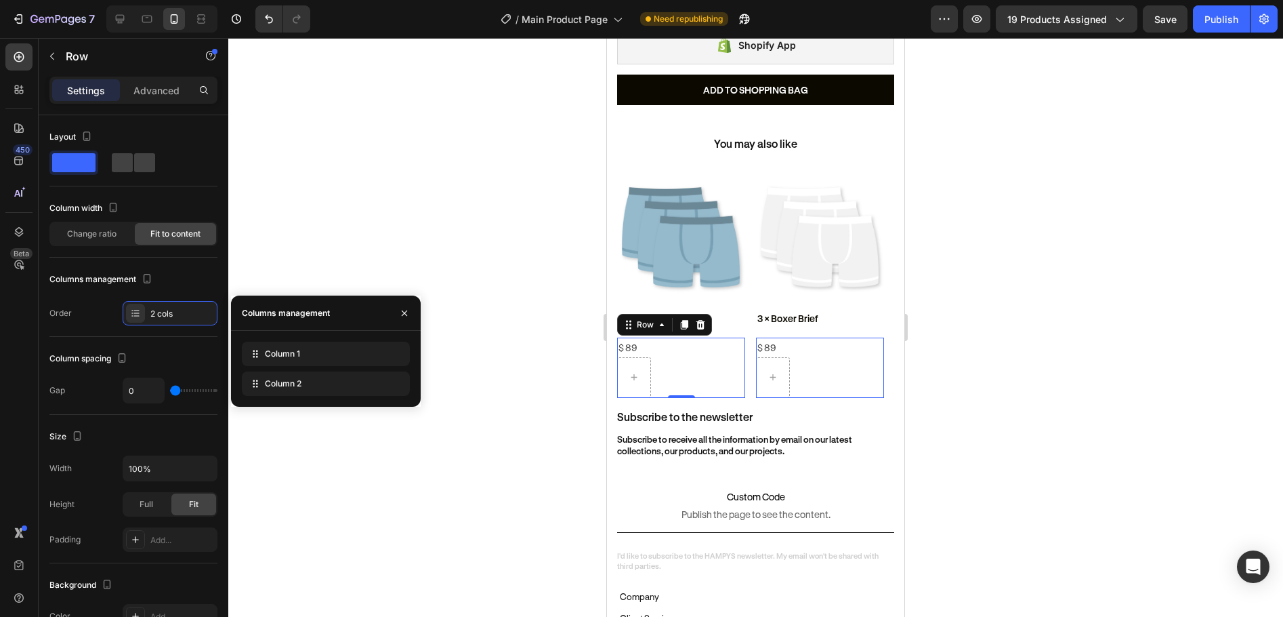
click at [1086, 446] on div at bounding box center [755, 327] width 1055 height 579
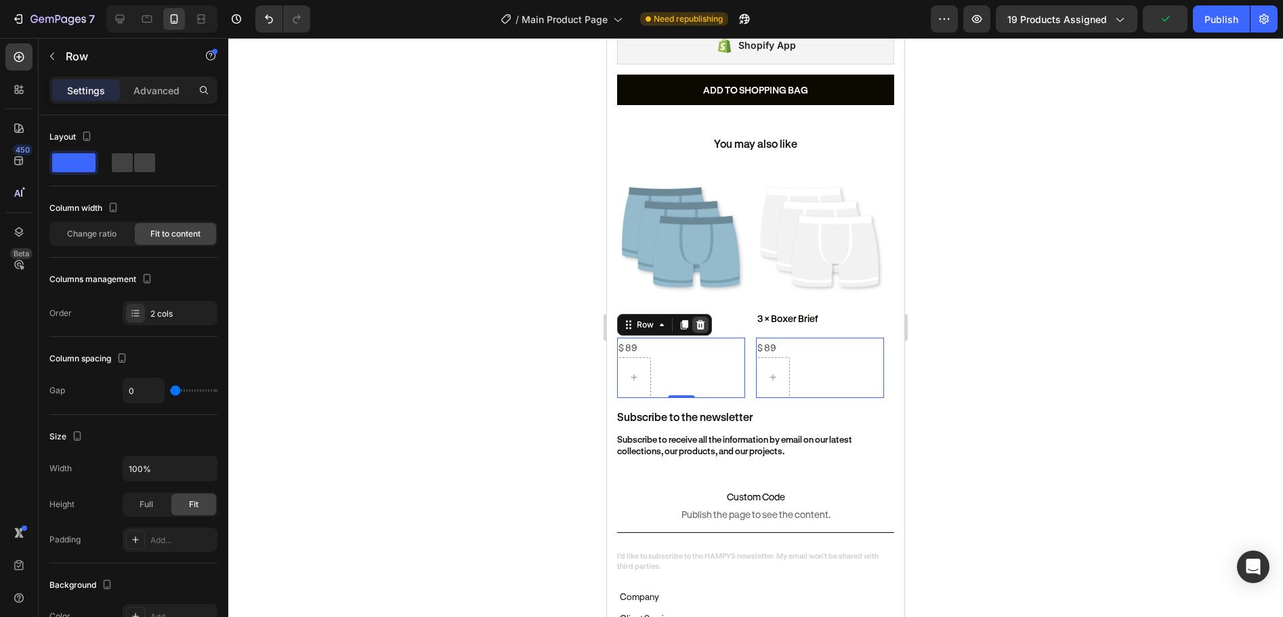
click at [701, 319] on icon at bounding box center [700, 324] width 11 height 11
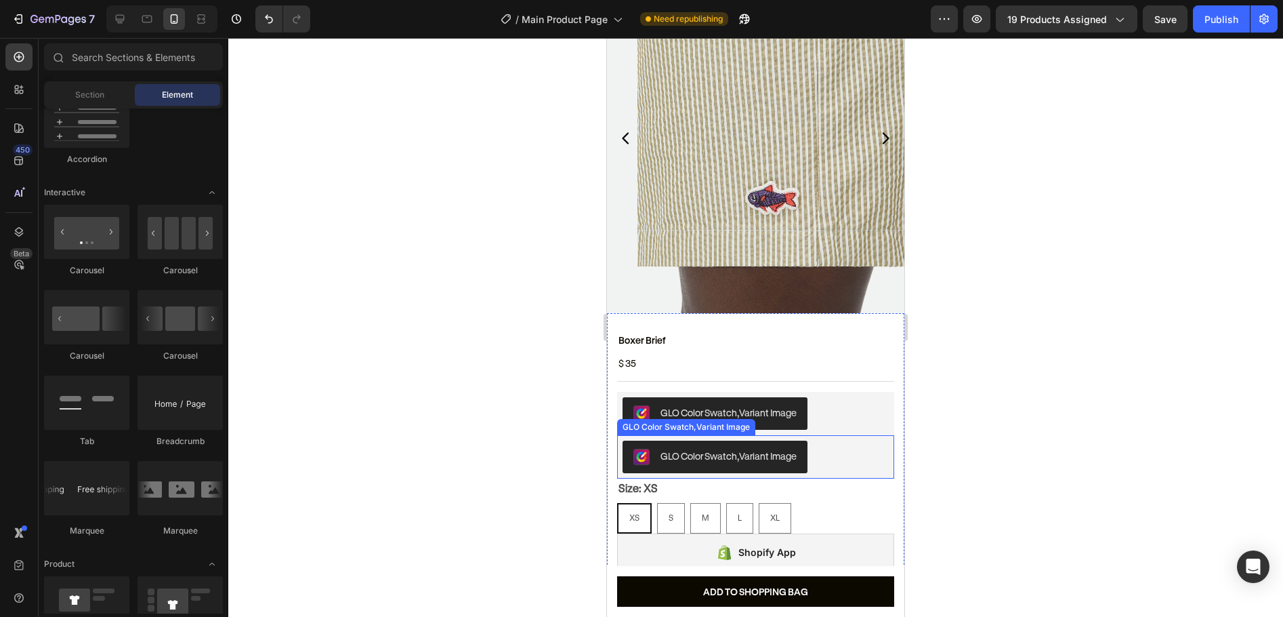
scroll to position [0, 0]
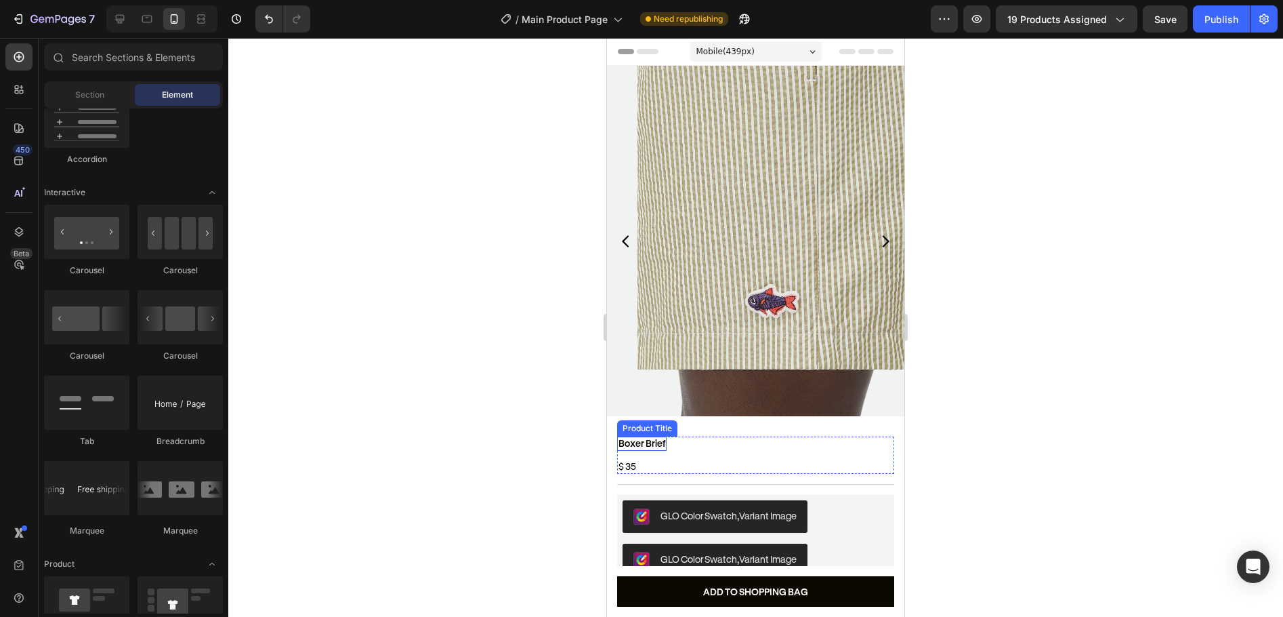
click at [634, 436] on h2 "Boxer Brief" at bounding box center [641, 443] width 49 height 14
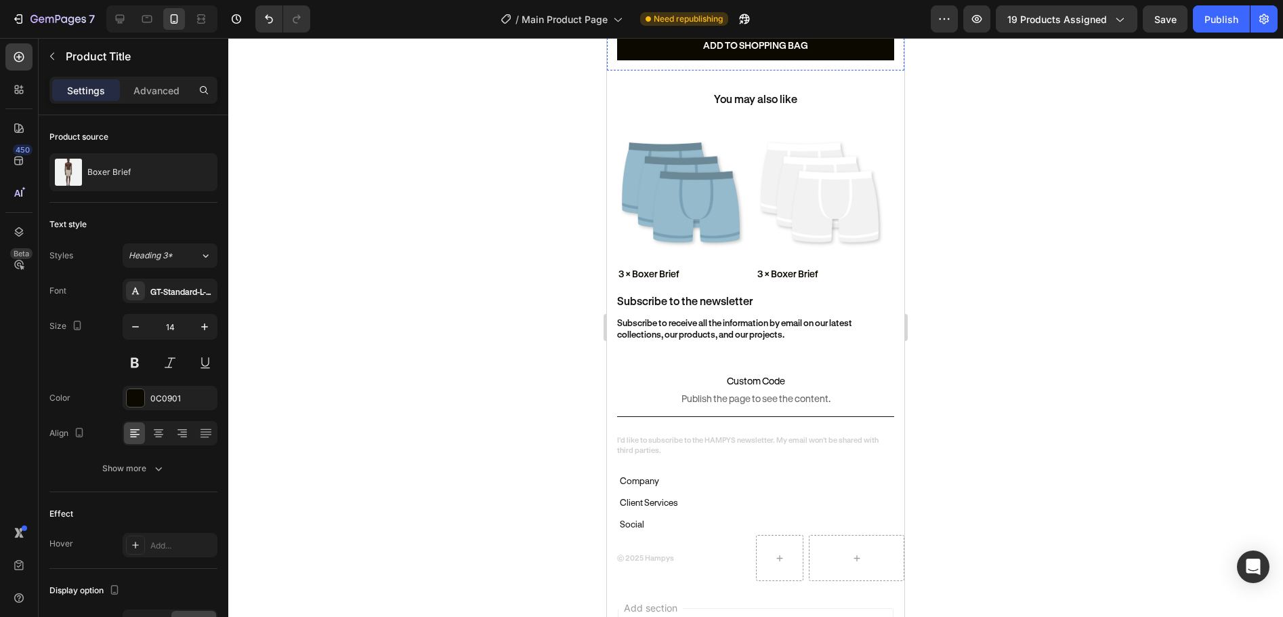
scroll to position [678, 0]
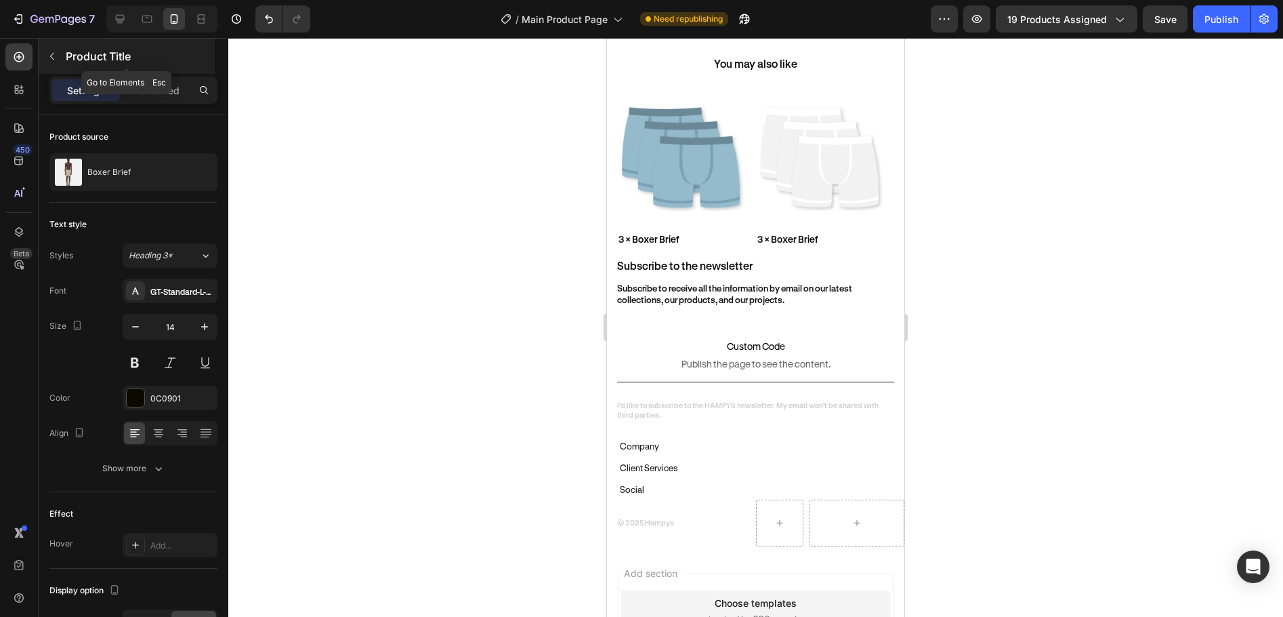
click at [48, 59] on icon "button" at bounding box center [52, 56] width 11 height 11
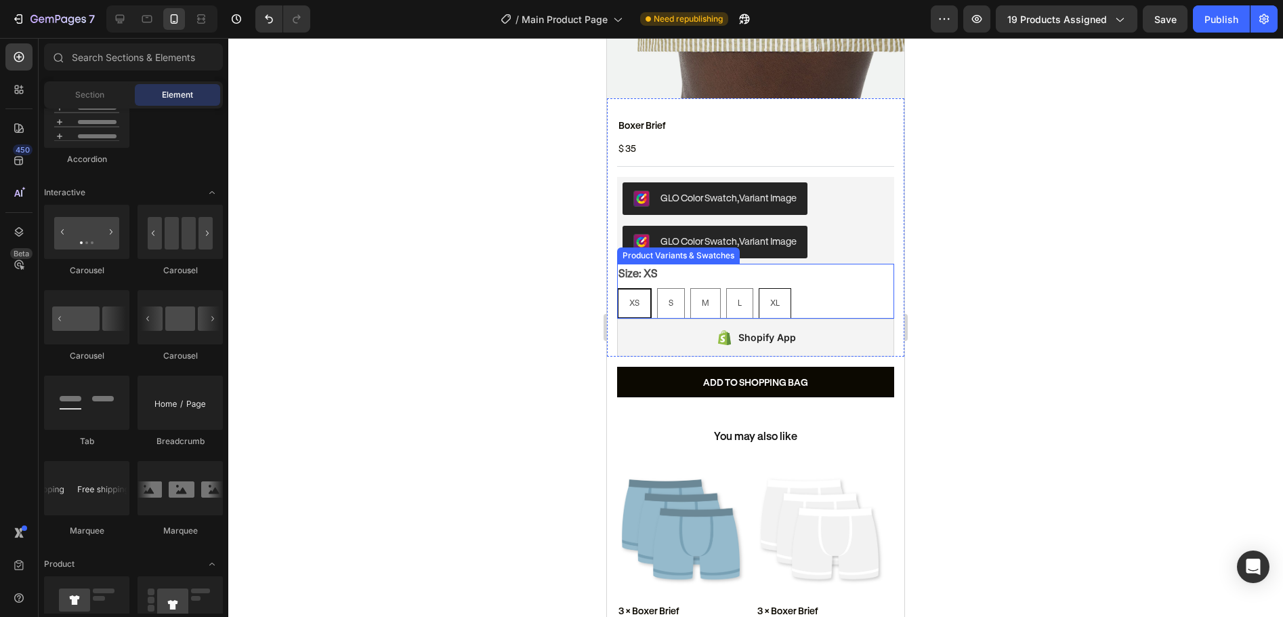
scroll to position [271, 0]
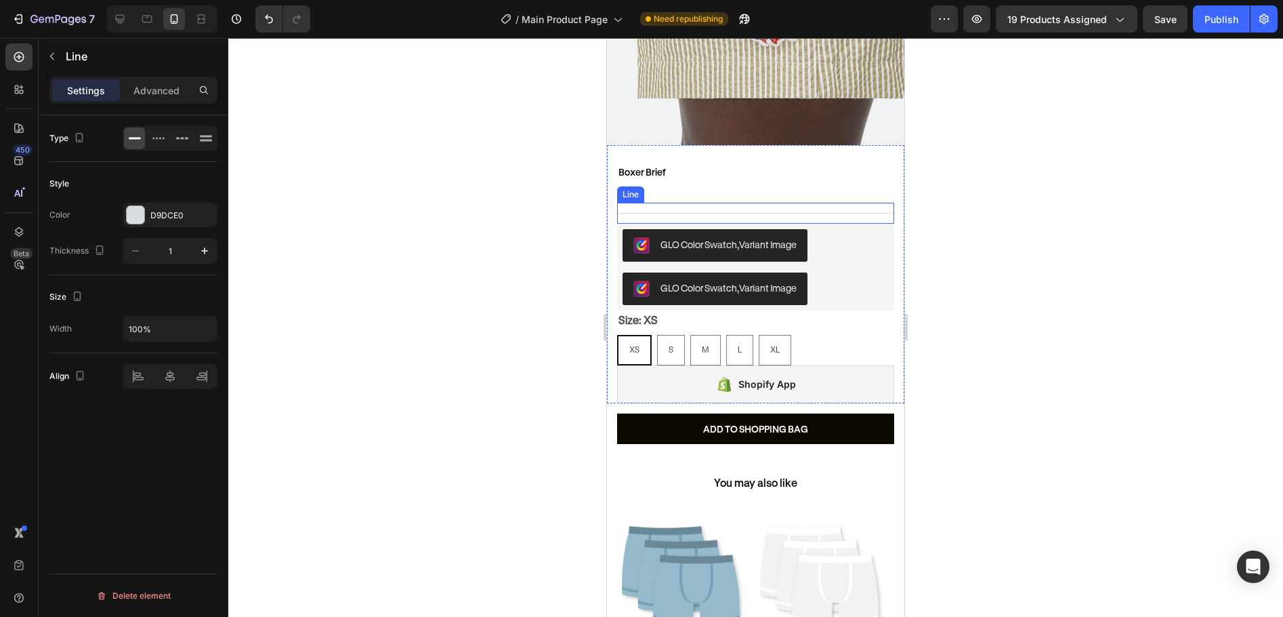
click at [741, 205] on div "Title Line" at bounding box center [755, 213] width 277 height 21
click at [684, 185] on icon at bounding box center [683, 189] width 7 height 9
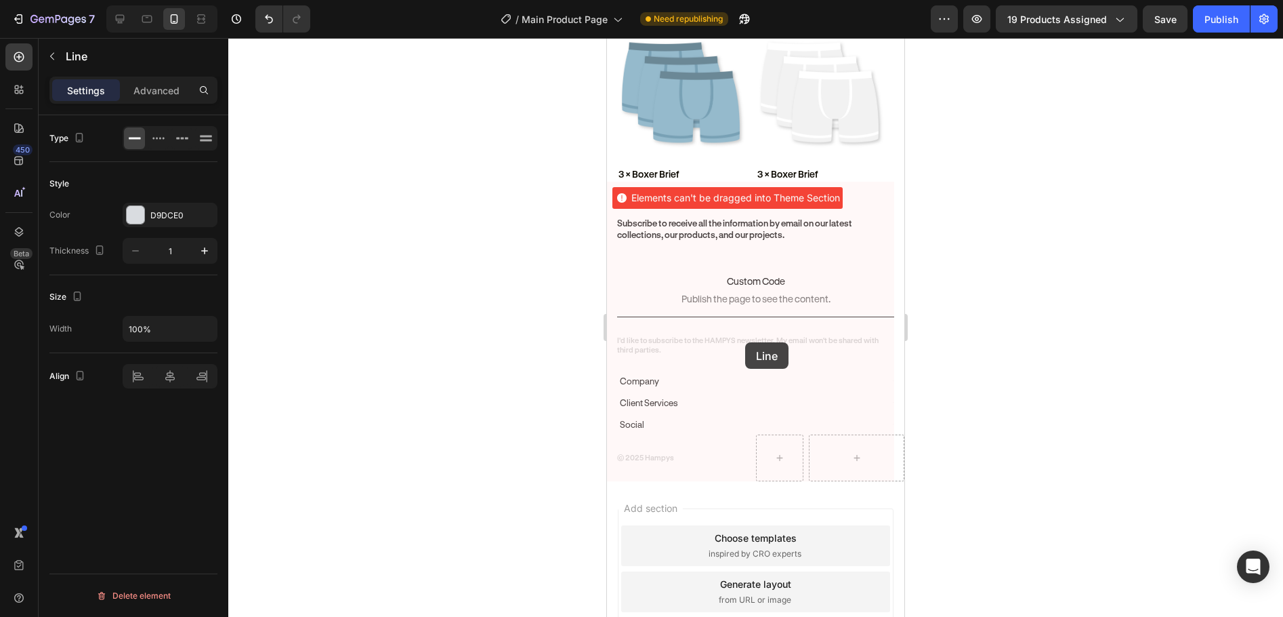
scroll to position [772, 0]
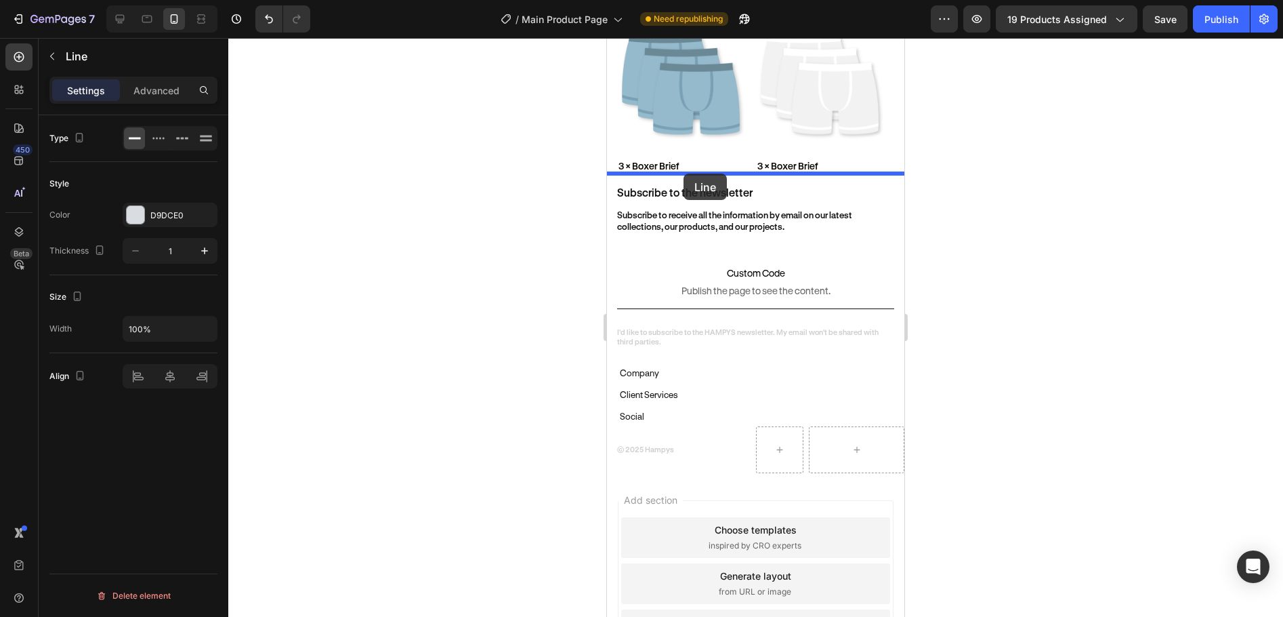
drag, startPoint x: 647, startPoint y: 201, endPoint x: 684, endPoint y: 173, distance: 45.9
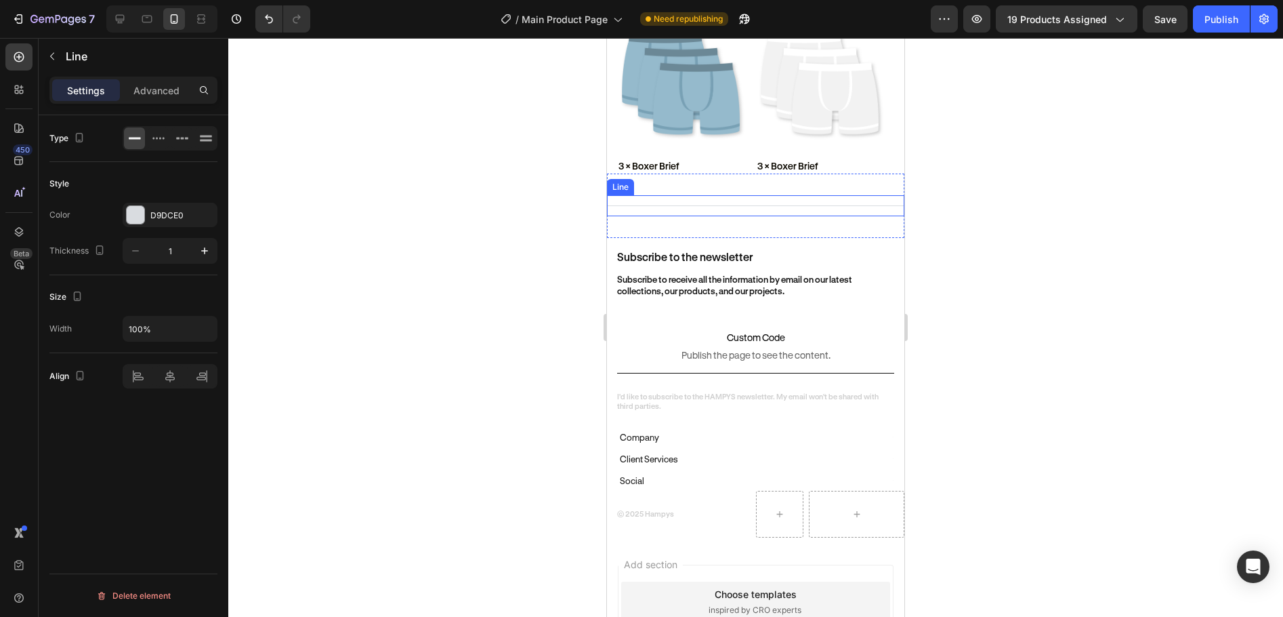
click at [709, 205] on div at bounding box center [755, 205] width 297 height 1
drag, startPoint x: 628, startPoint y: 184, endPoint x: 748, endPoint y: 166, distance: 121.3
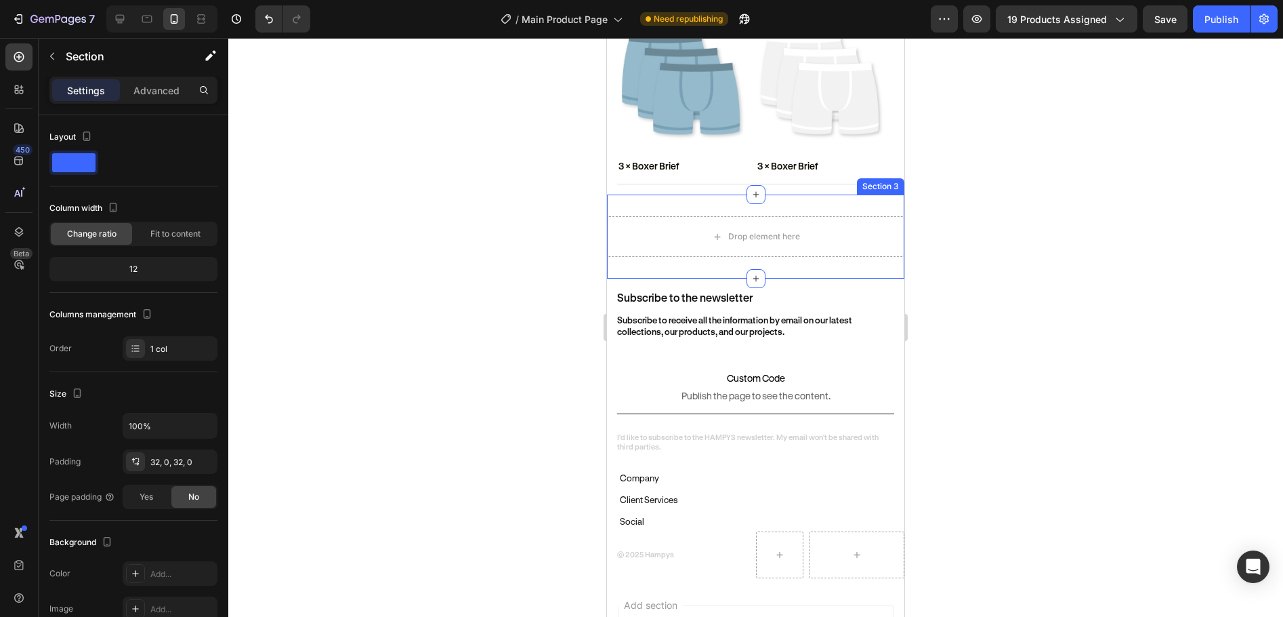
click at [653, 209] on div "Drop element here Section 3" at bounding box center [755, 236] width 297 height 84
click at [888, 180] on icon at bounding box center [893, 181] width 11 height 11
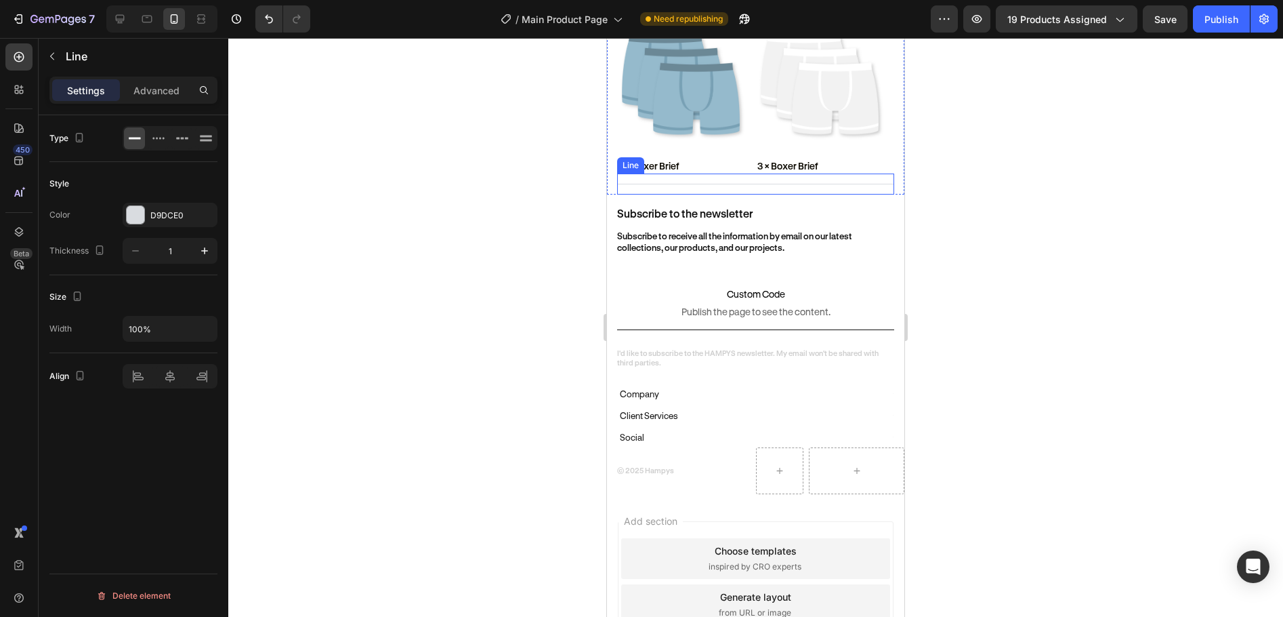
click at [702, 188] on div "Title Line" at bounding box center [755, 183] width 277 height 21
click at [1058, 205] on div at bounding box center [755, 327] width 1055 height 579
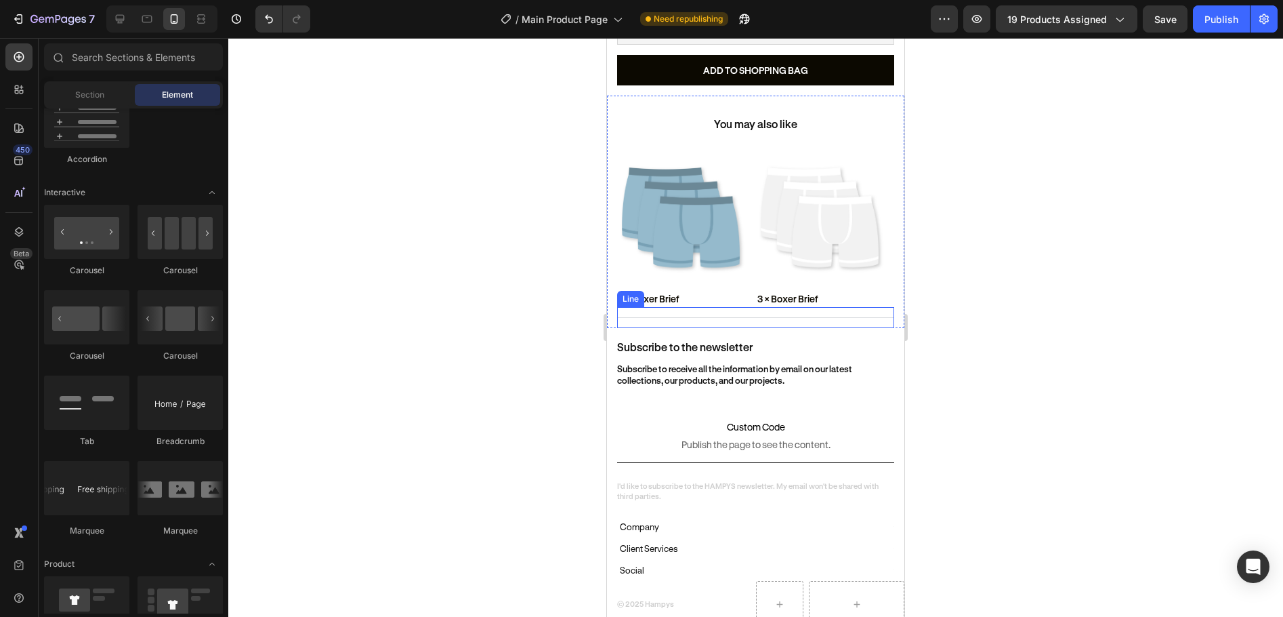
scroll to position [636, 0]
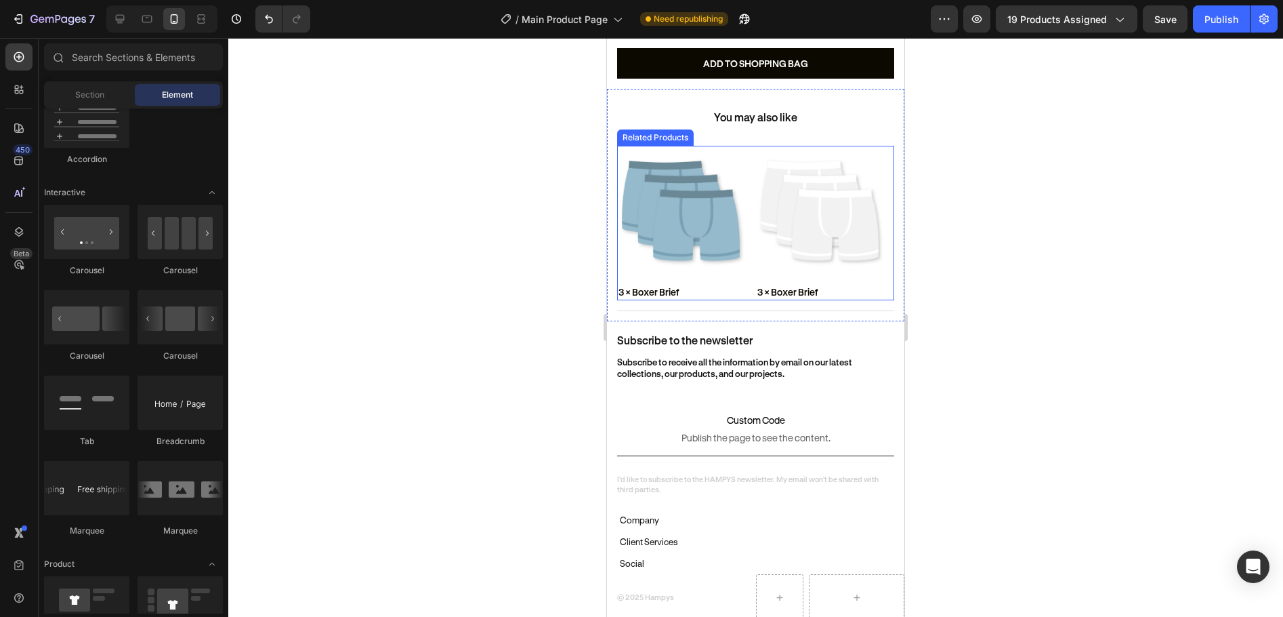
click at [753, 195] on div "Product Images 3 × Boxer Brief Product Title Row Related Products Product Image…" at bounding box center [755, 223] width 277 height 154
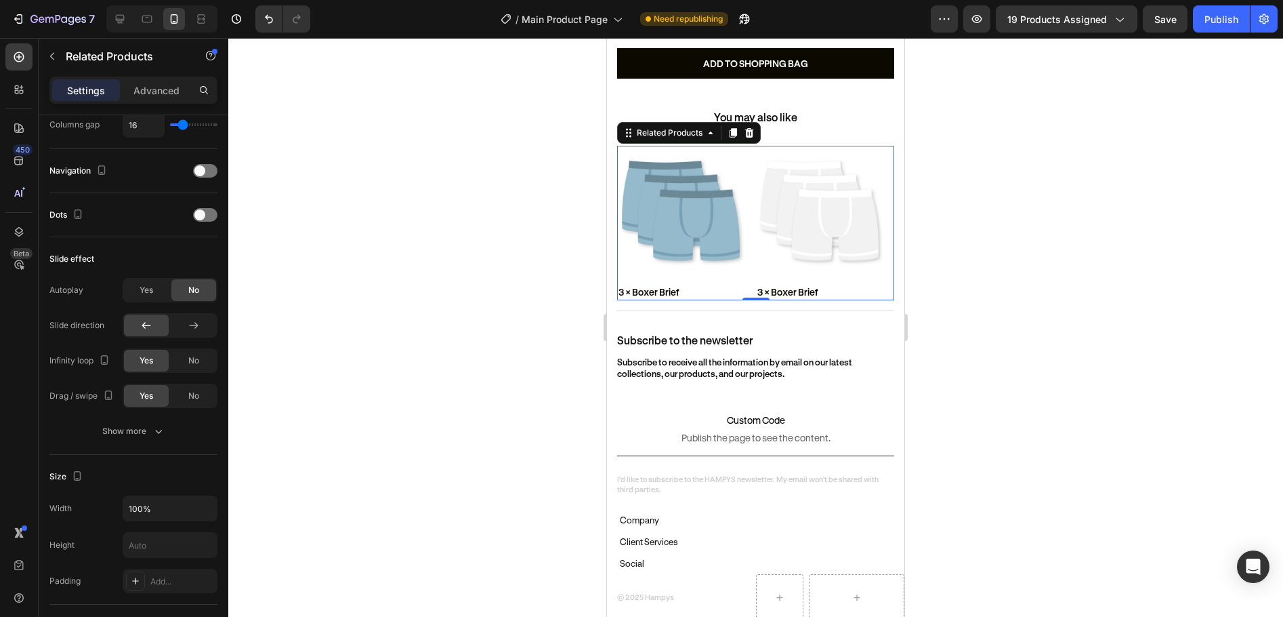
scroll to position [678, 0]
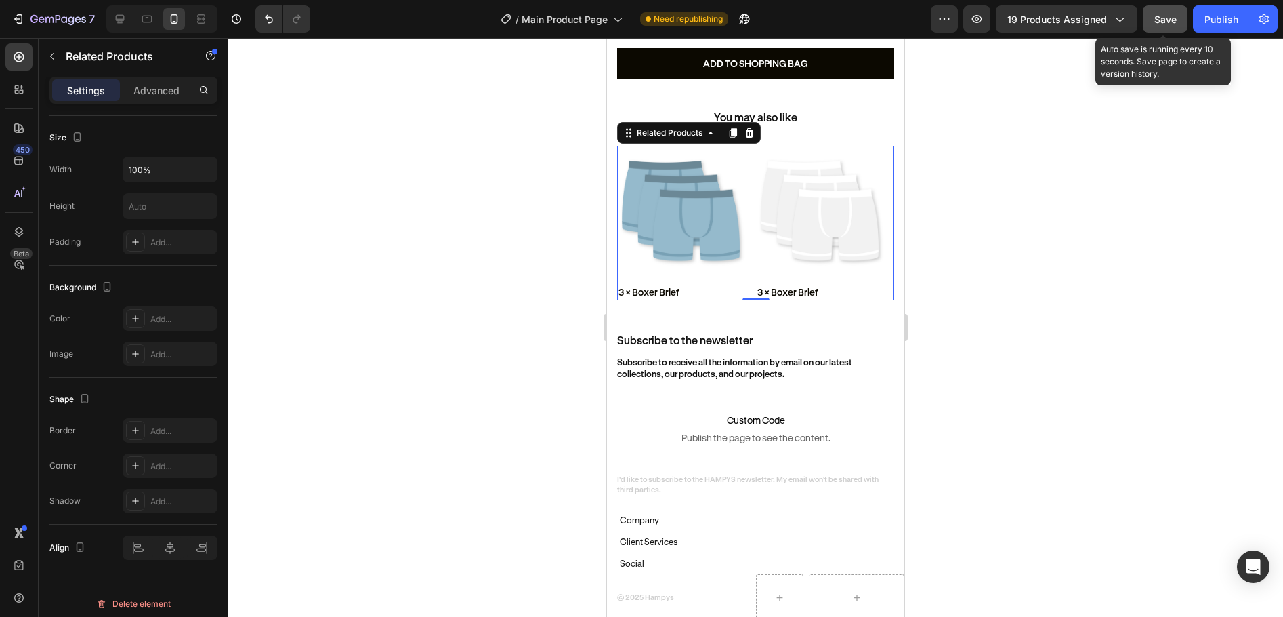
click at [1155, 13] on button "Save" at bounding box center [1165, 18] width 45 height 27
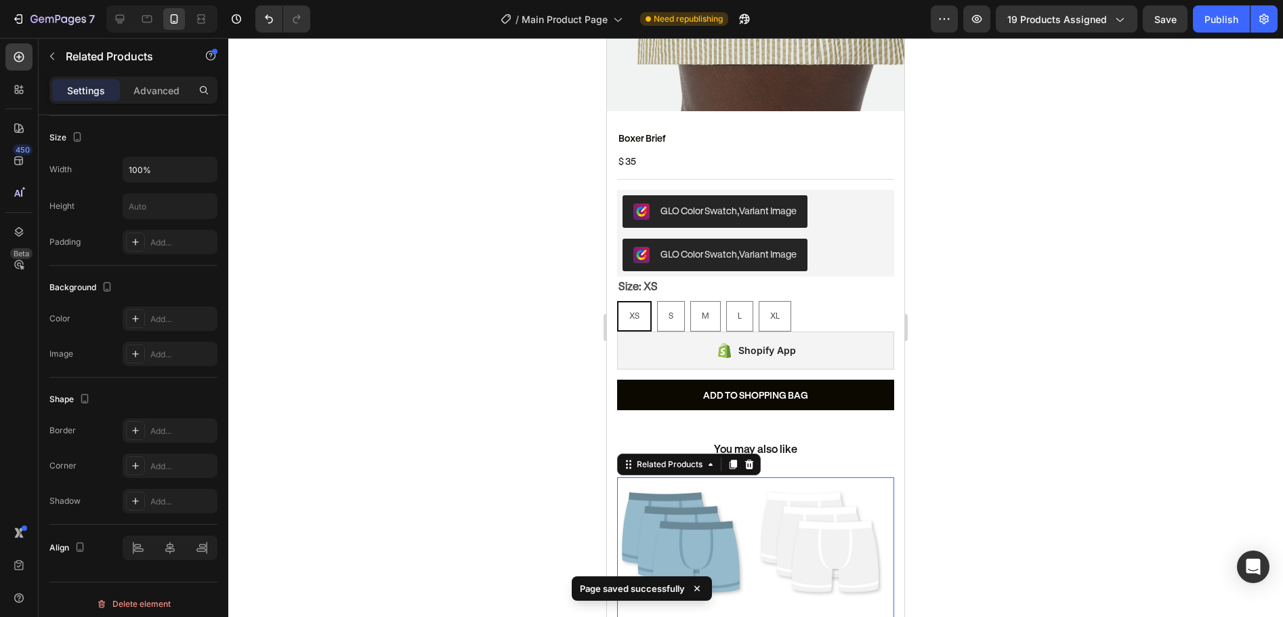
scroll to position [297, 0]
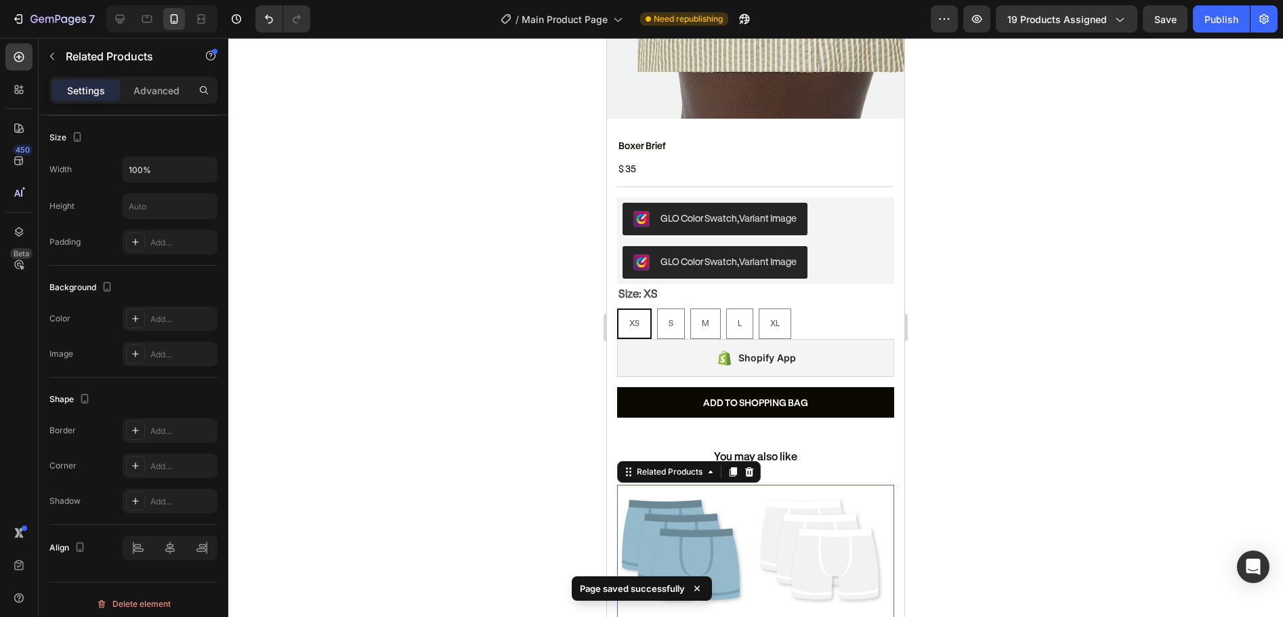
click at [1073, 217] on div at bounding box center [755, 327] width 1055 height 579
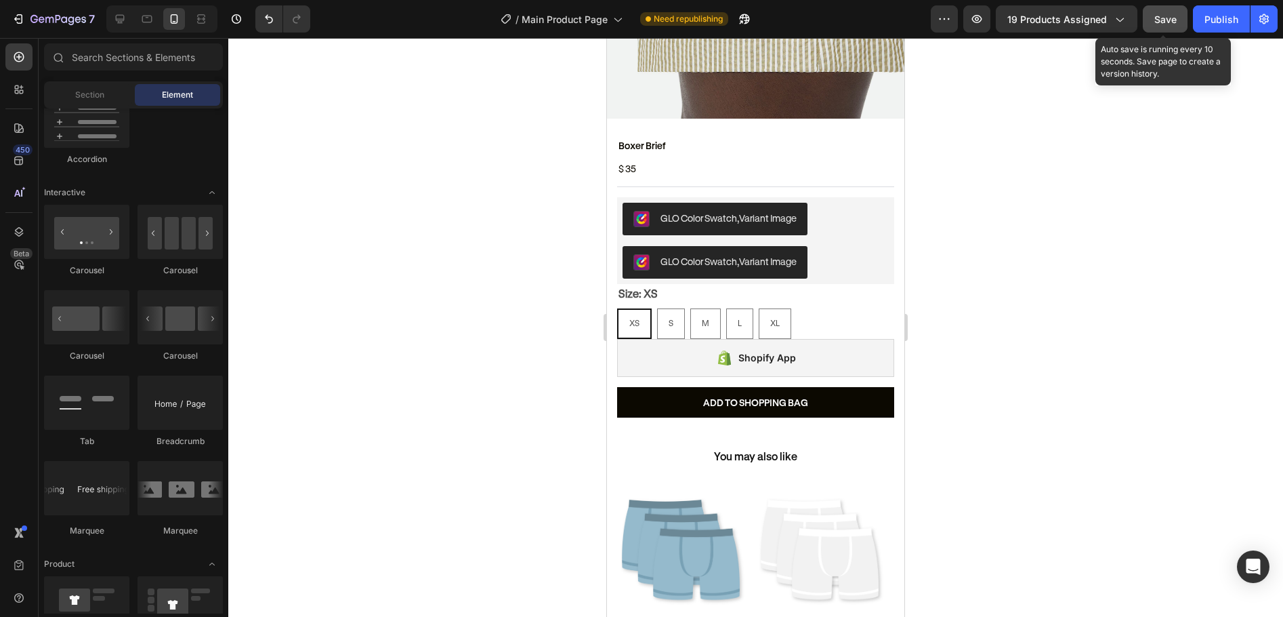
click at [1176, 31] on button "Save" at bounding box center [1165, 18] width 45 height 27
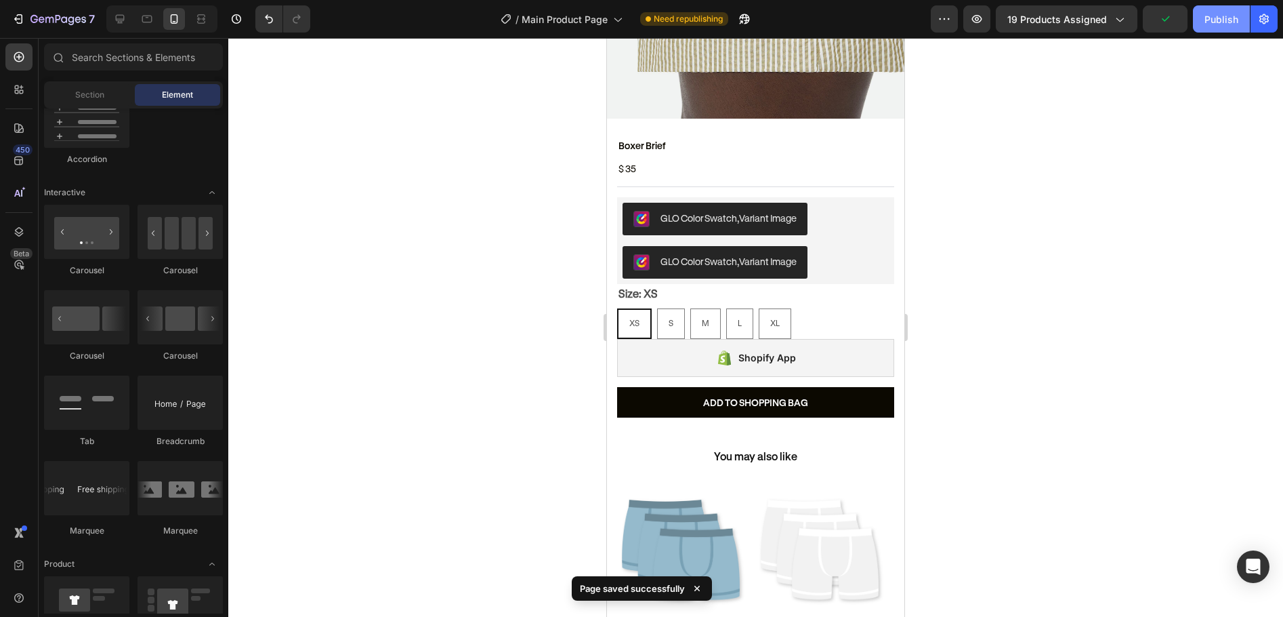
click at [1225, 14] on div "Publish" at bounding box center [1222, 19] width 34 height 14
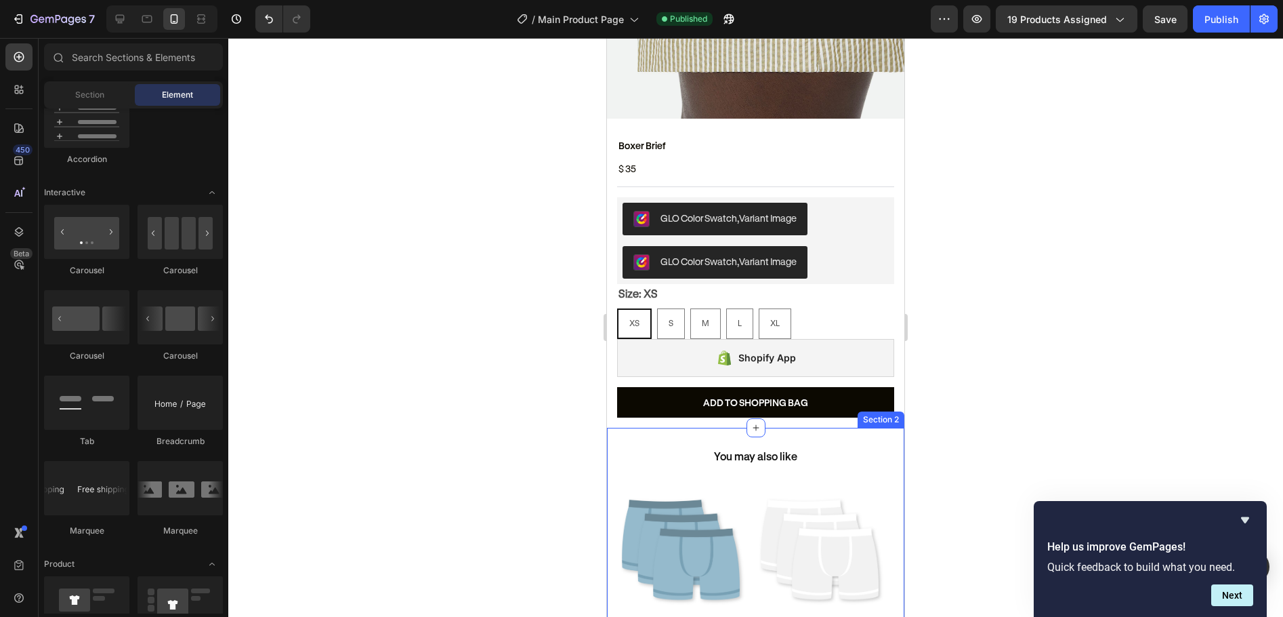
scroll to position [636, 0]
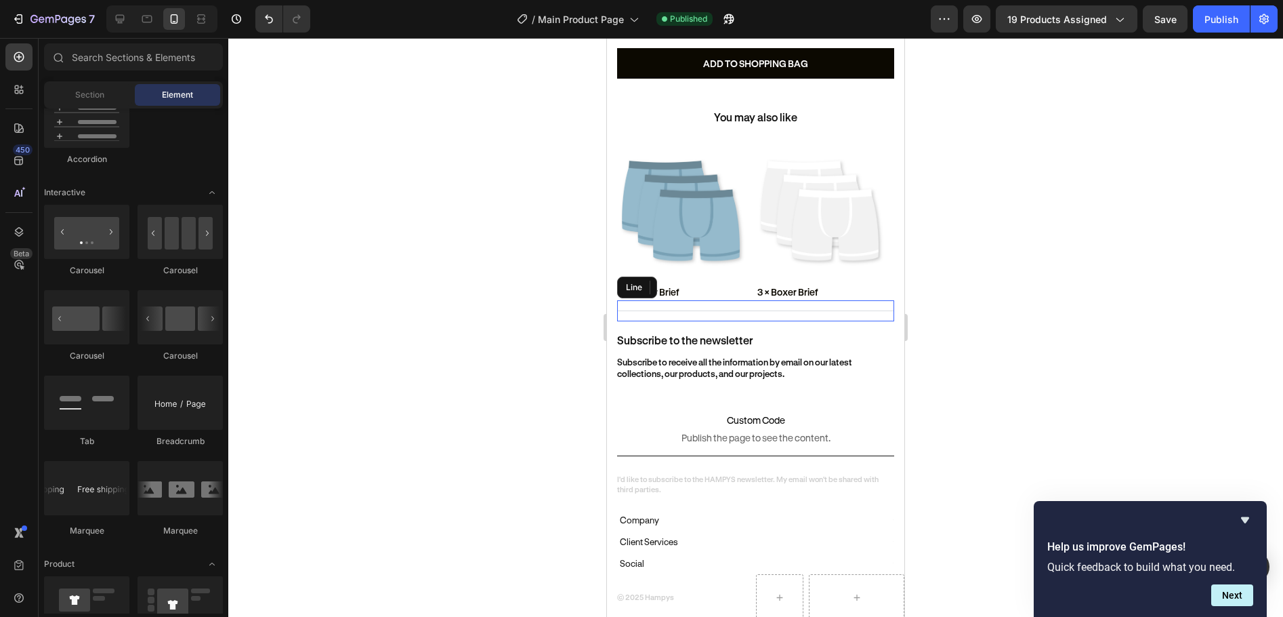
click at [689, 300] on div "Title Line" at bounding box center [755, 310] width 277 height 21
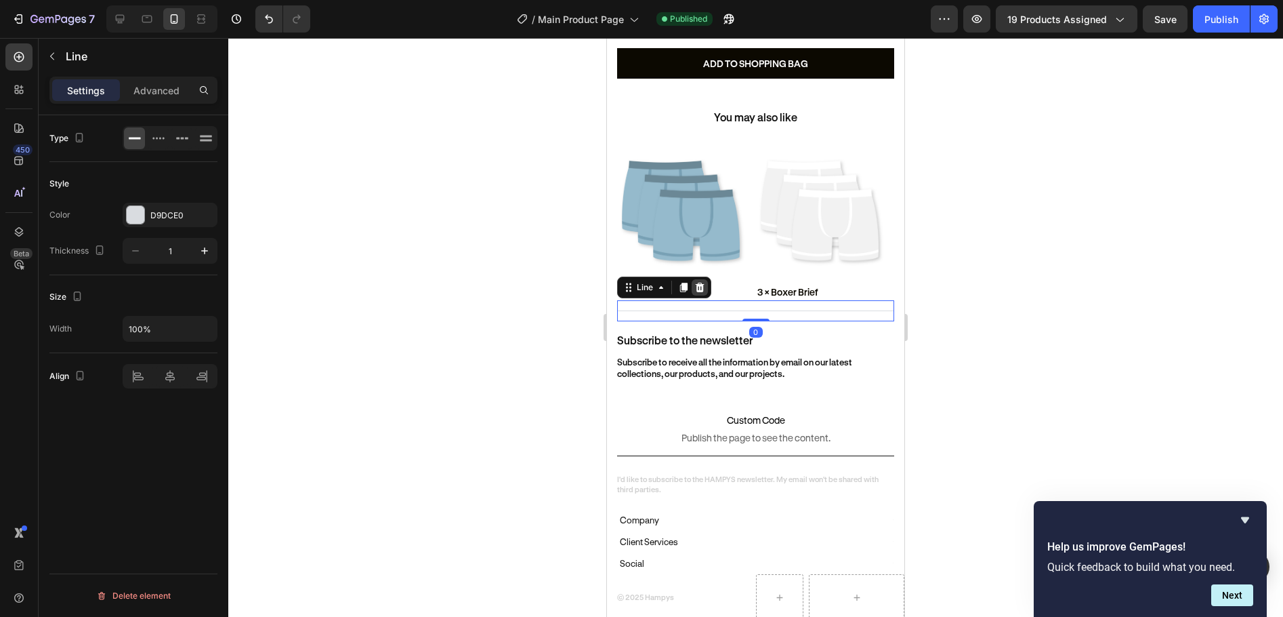
click at [705, 281] on div at bounding box center [700, 287] width 16 height 16
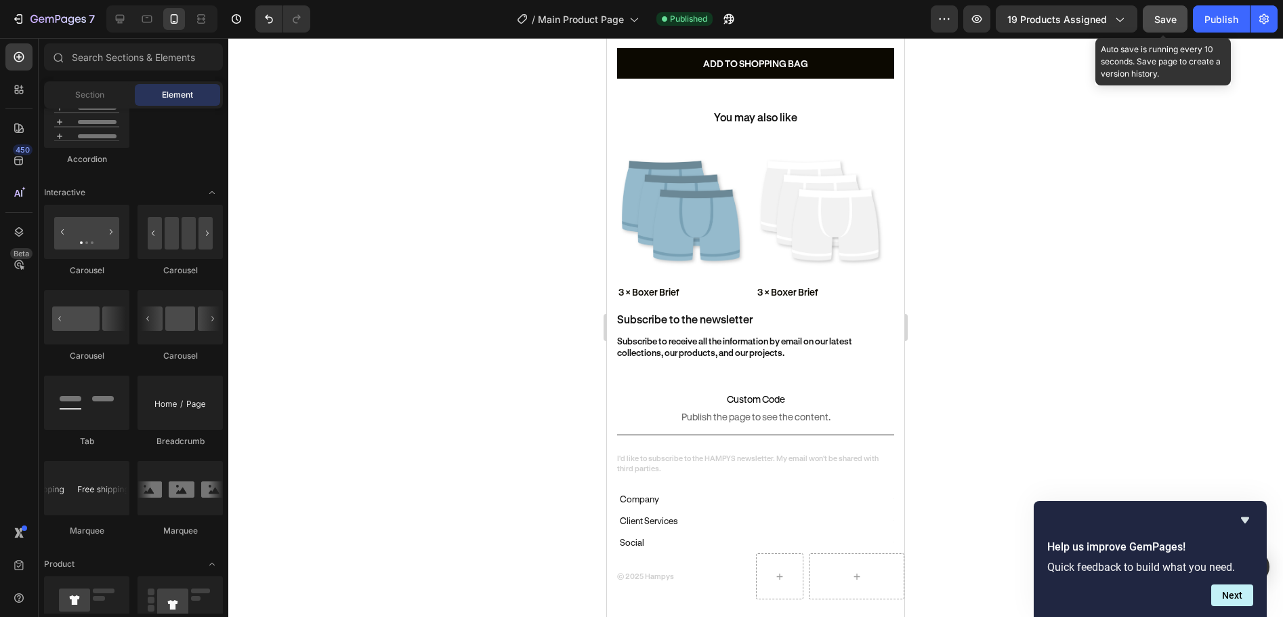
click at [1153, 19] on button "Save" at bounding box center [1165, 18] width 45 height 27
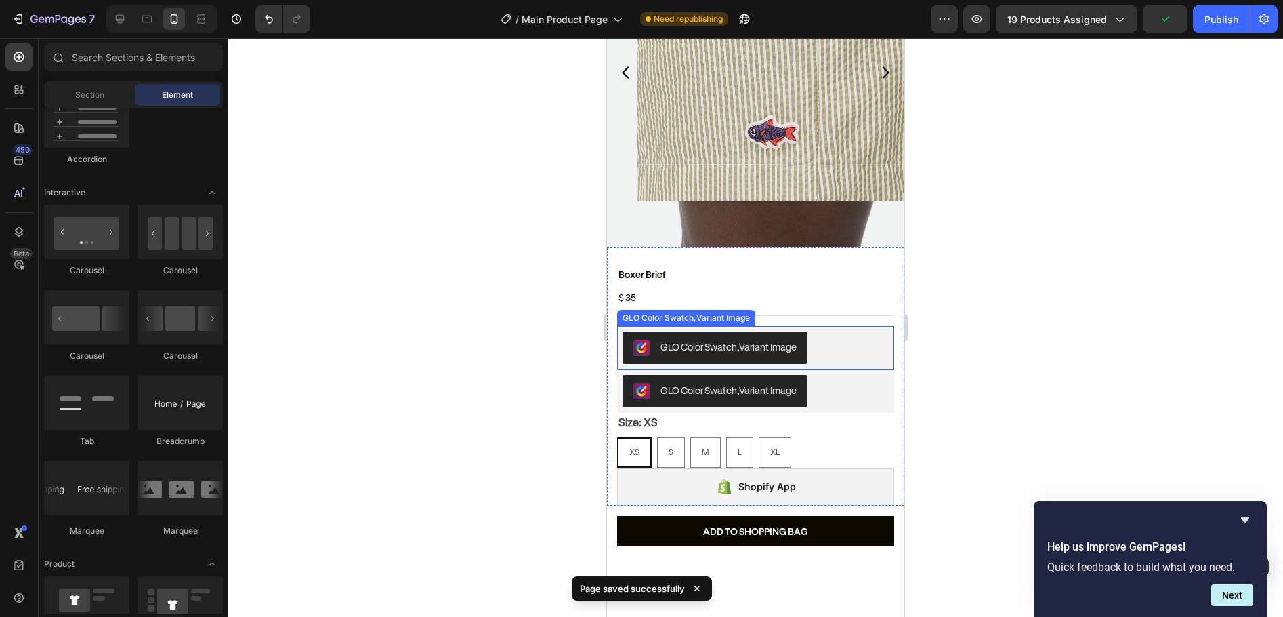
scroll to position [26, 0]
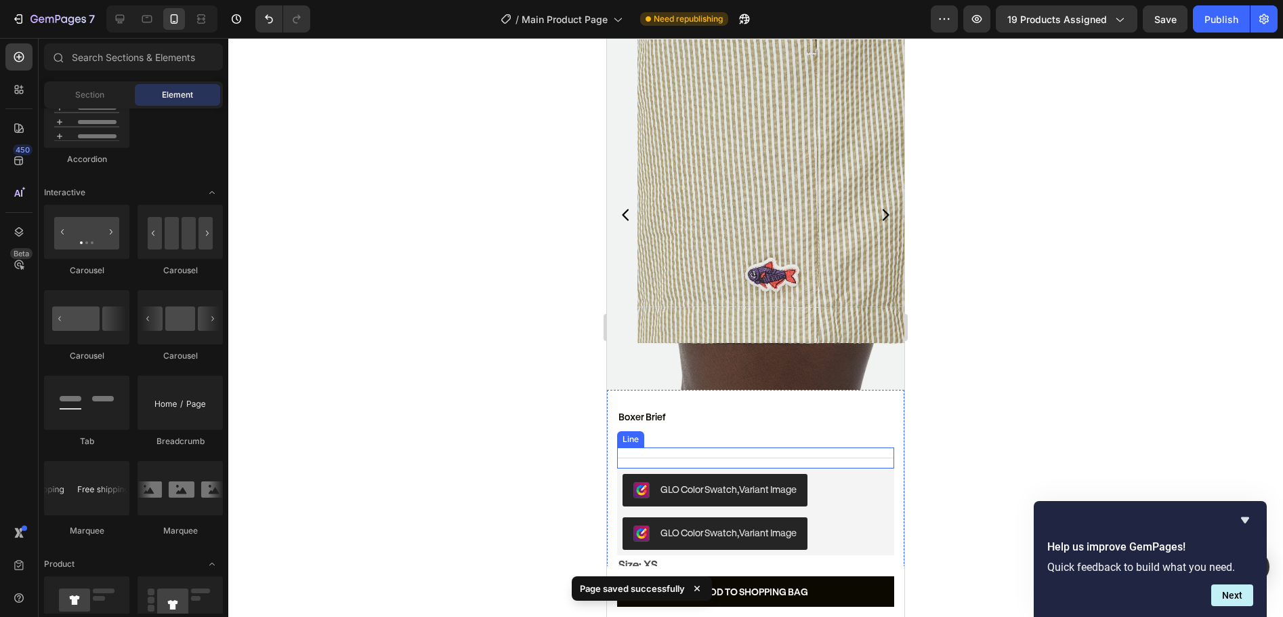
click at [792, 447] on div "Title Line" at bounding box center [755, 457] width 277 height 21
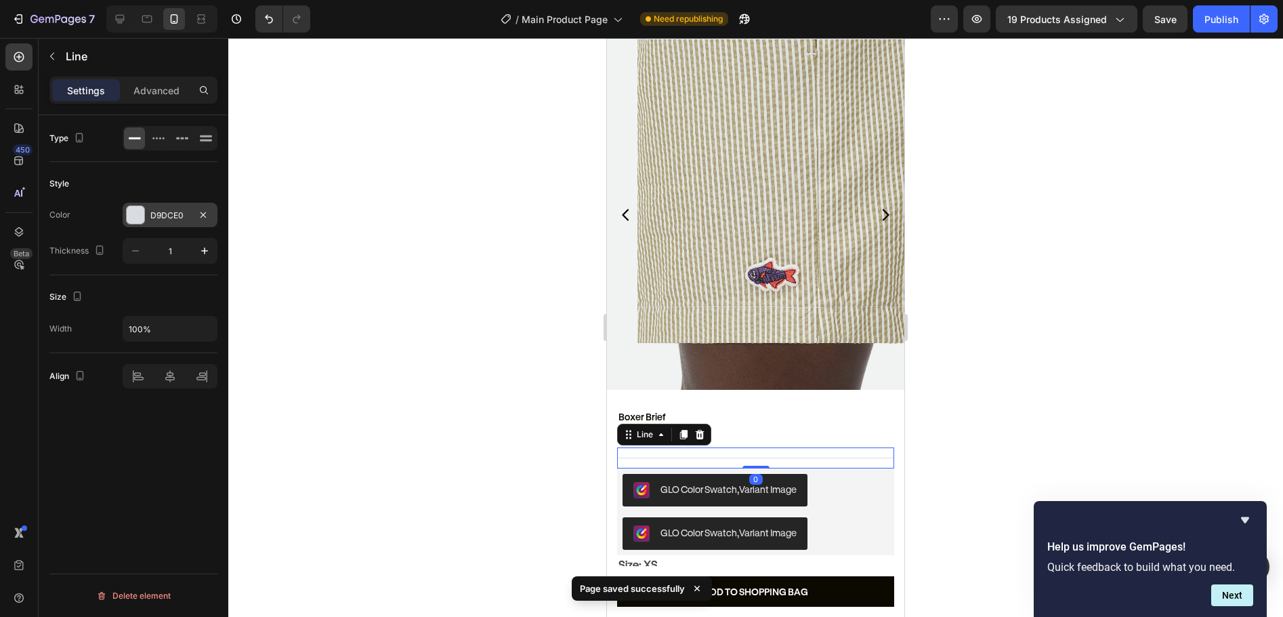
click at [163, 207] on div "D9DCE0" at bounding box center [170, 215] width 95 height 24
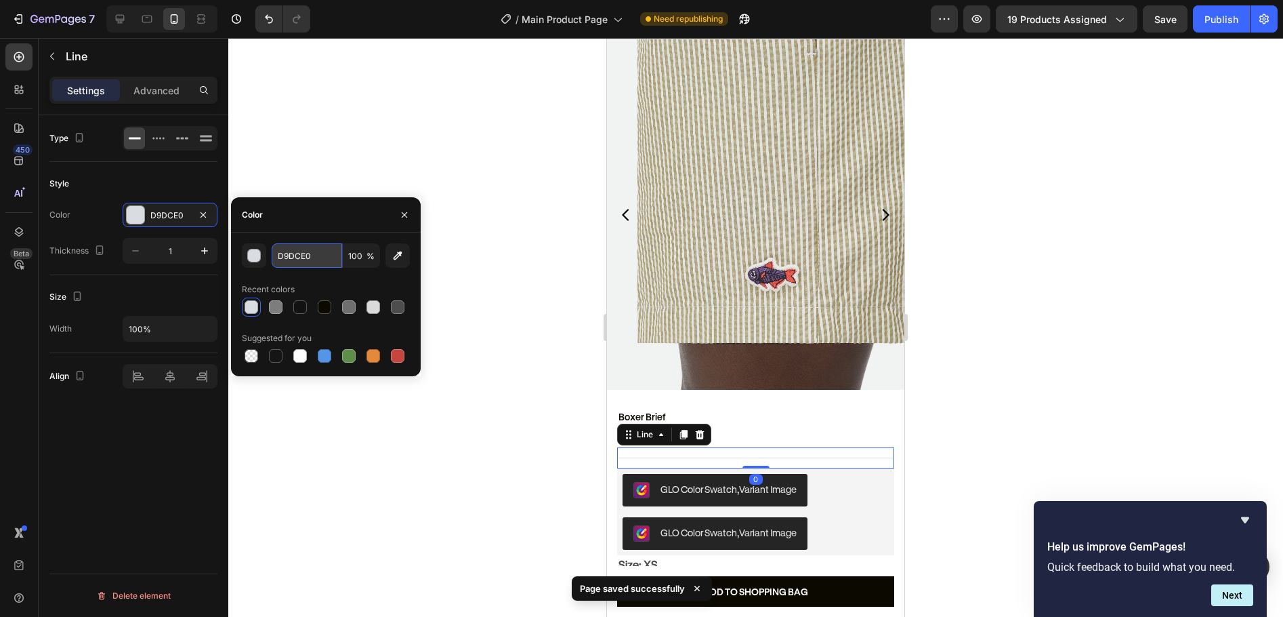
click at [291, 256] on input "D9DCE0" at bounding box center [307, 255] width 70 height 24
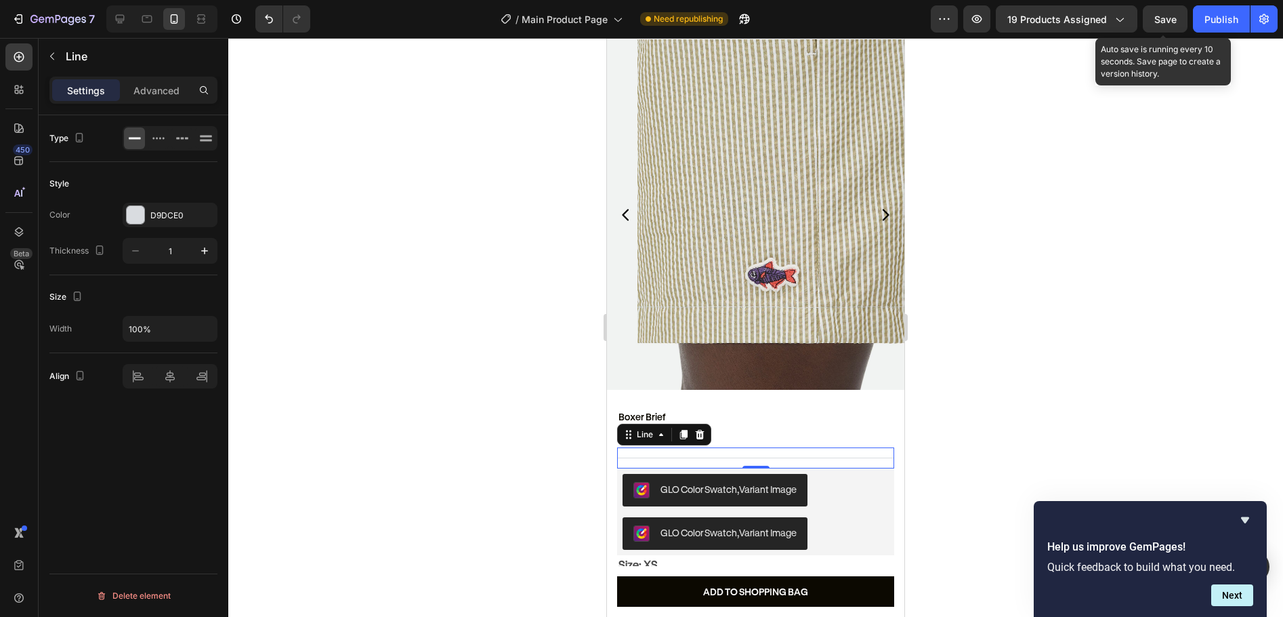
click at [1164, 14] on span "Save" at bounding box center [1166, 20] width 22 height 12
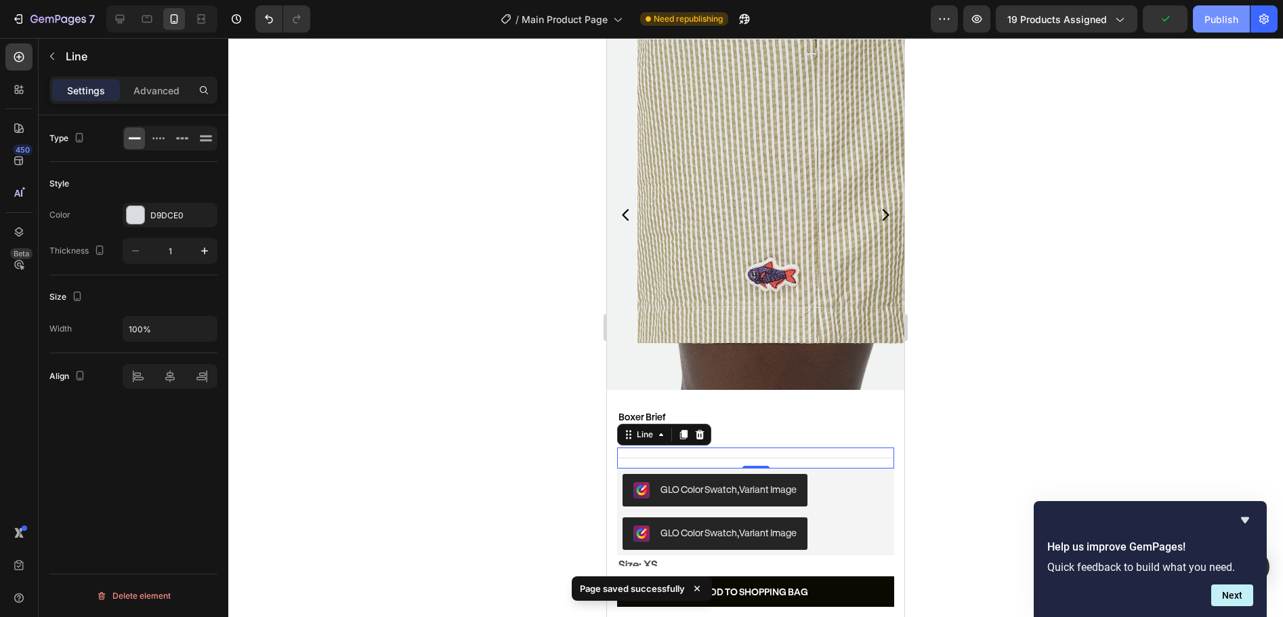
click at [1218, 21] on div "Publish" at bounding box center [1222, 19] width 34 height 14
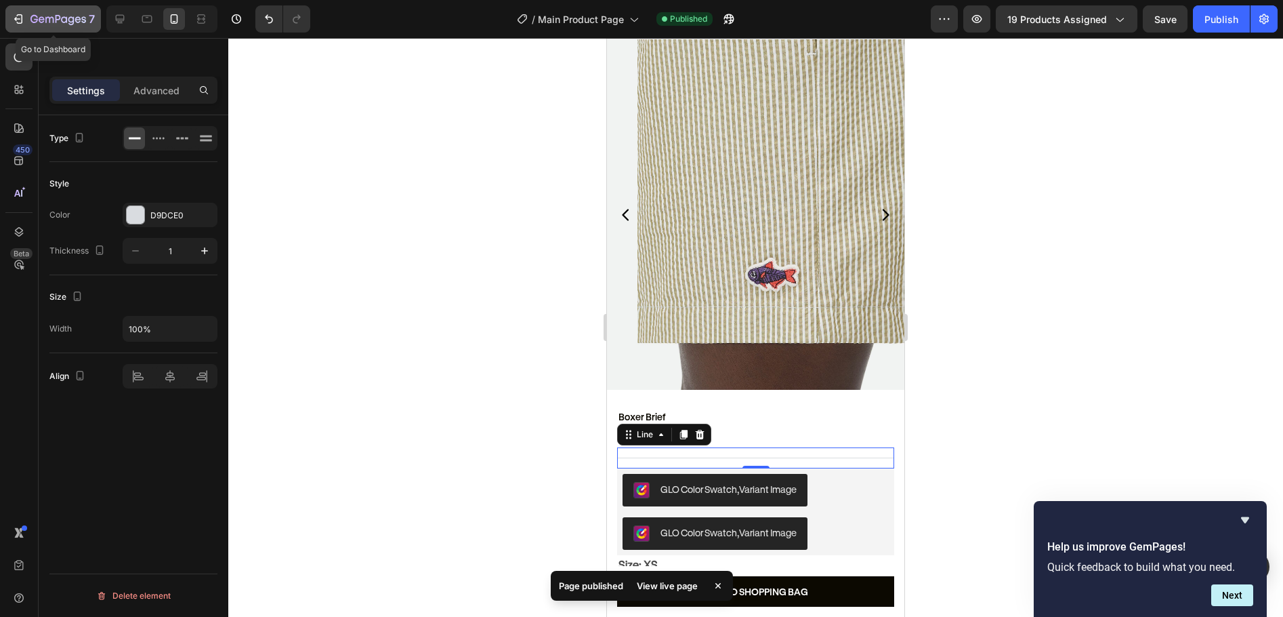
click at [71, 16] on icon "button" at bounding box center [58, 20] width 56 height 12
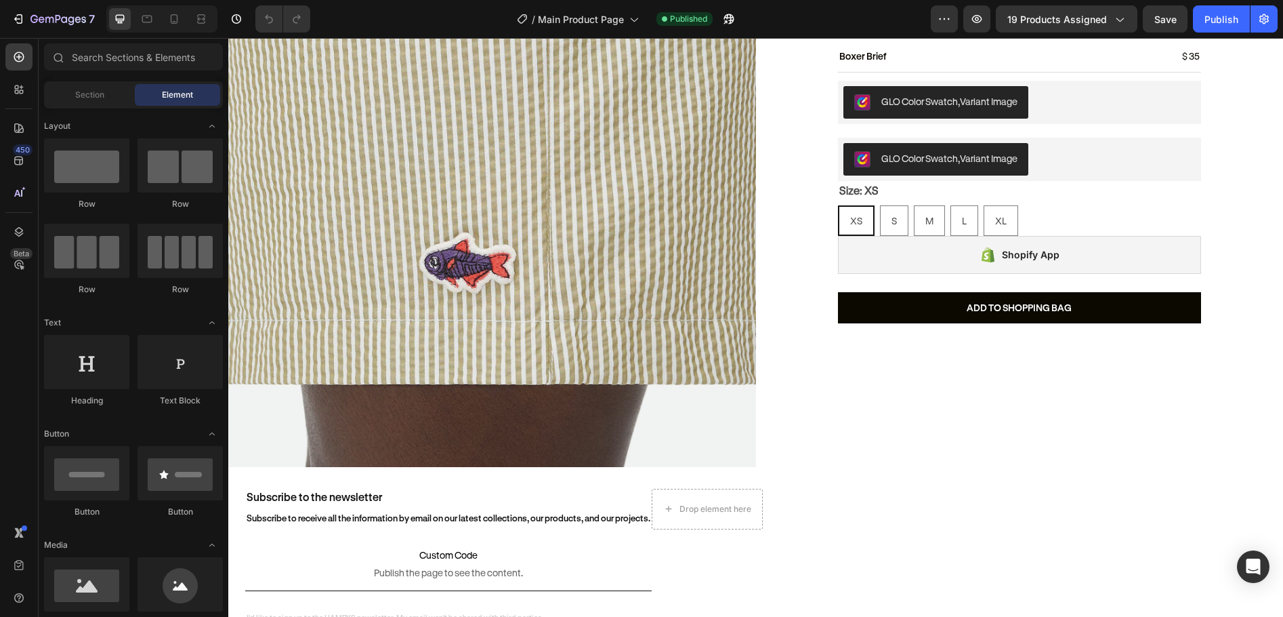
scroll to position [2488, 0]
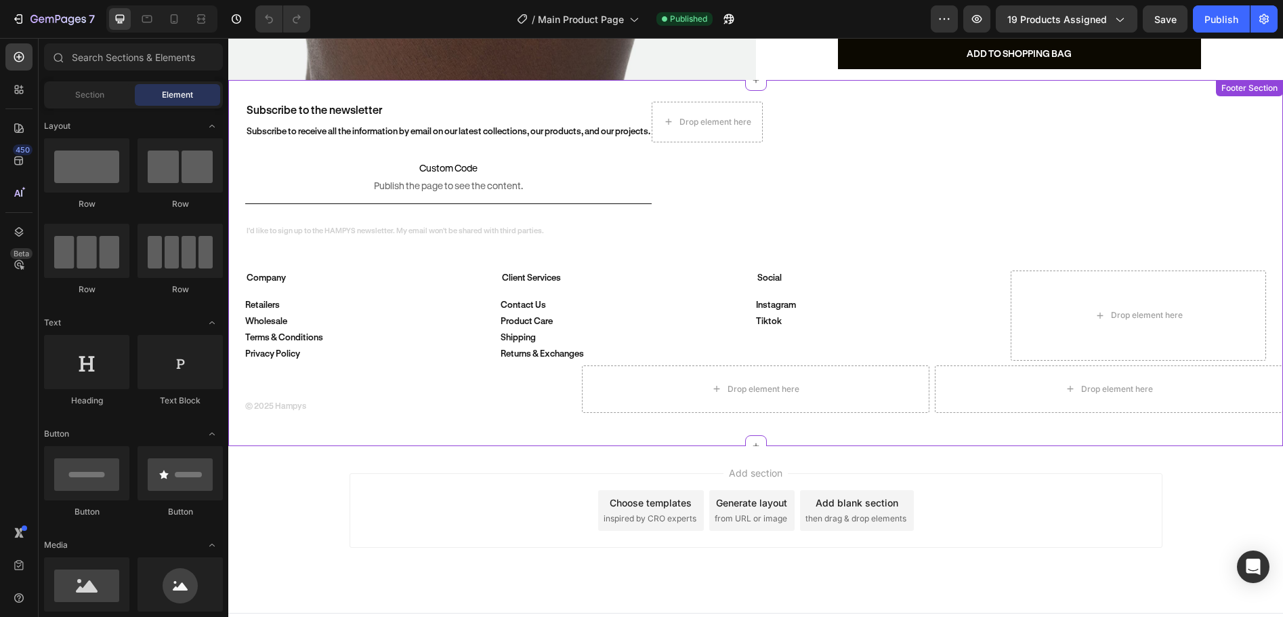
click at [500, 102] on h2 "Subscribe to the newsletter" at bounding box center [448, 110] width 407 height 17
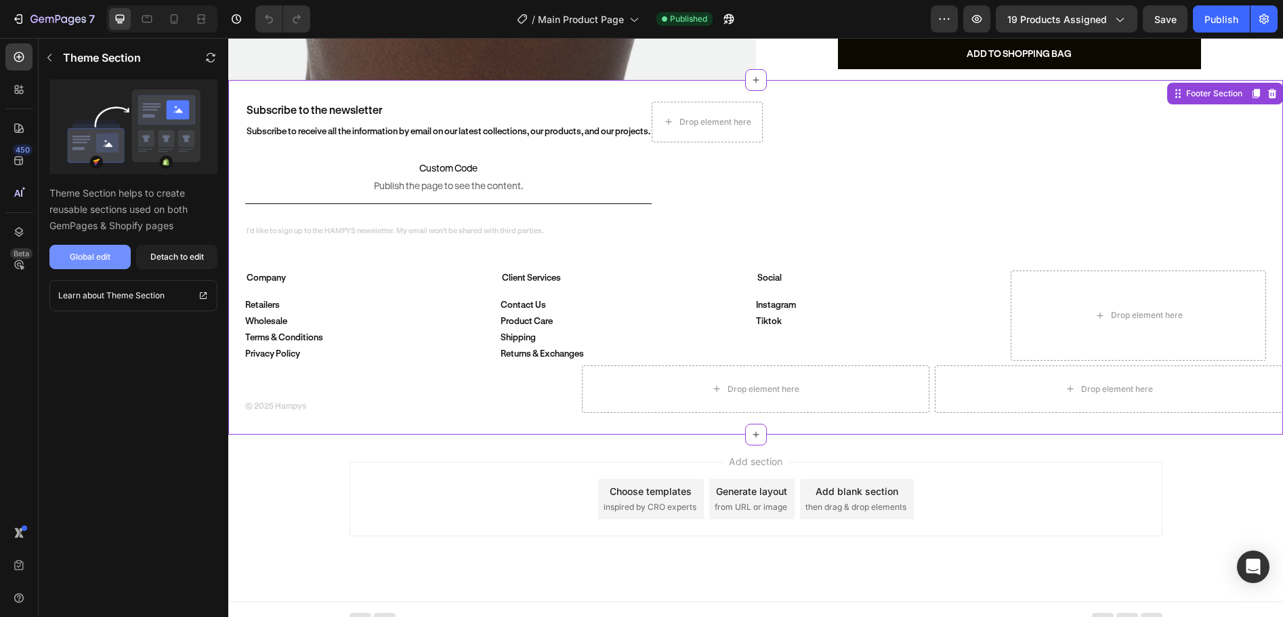
click at [107, 262] on div "Global edit" at bounding box center [90, 257] width 41 height 12
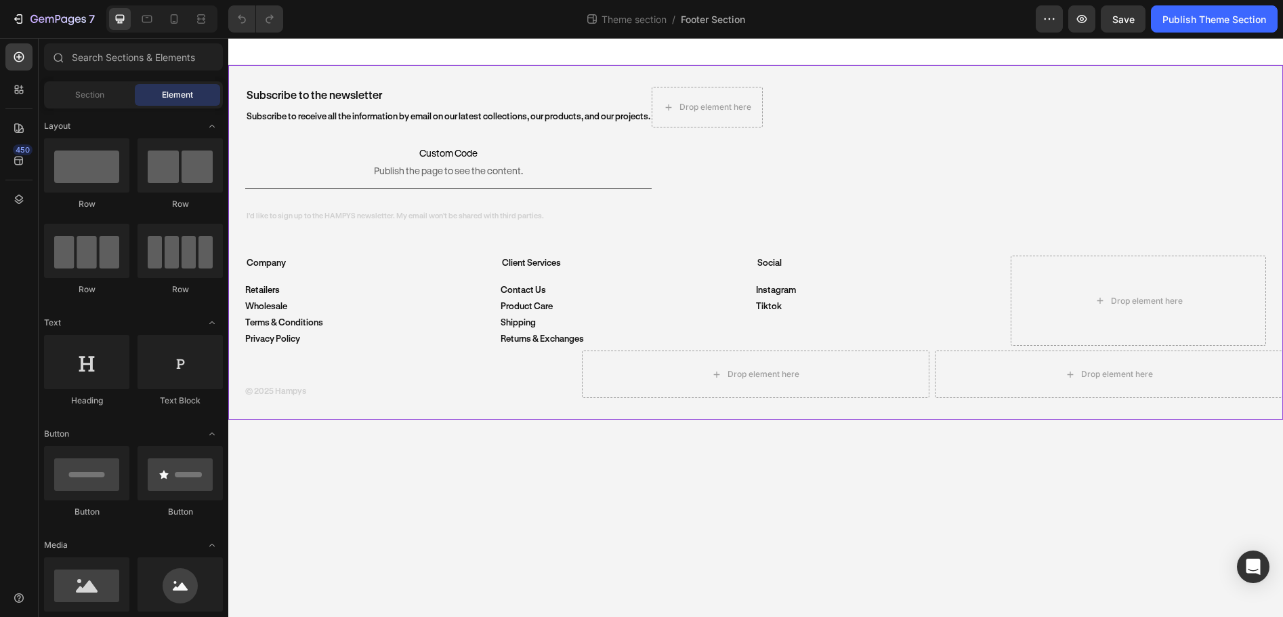
click at [779, 71] on div "Subscribe to the newsletter Heading Subscribe to receive all the information by…" at bounding box center [755, 242] width 1055 height 354
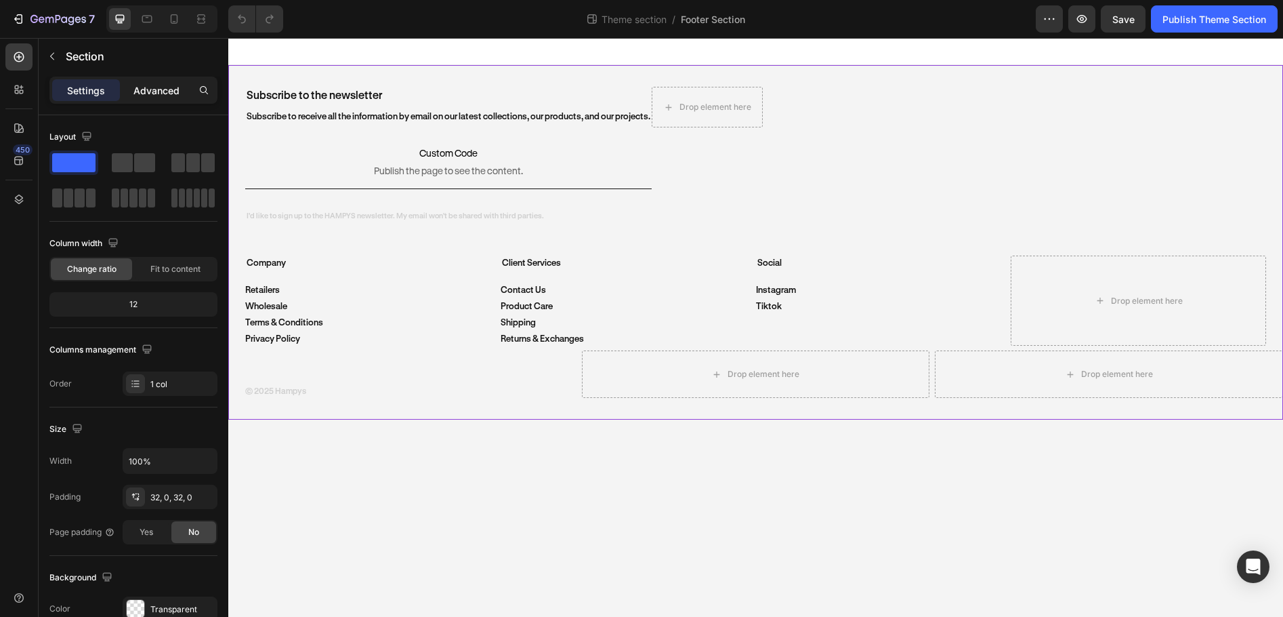
click at [166, 99] on div "Advanced" at bounding box center [157, 90] width 68 height 22
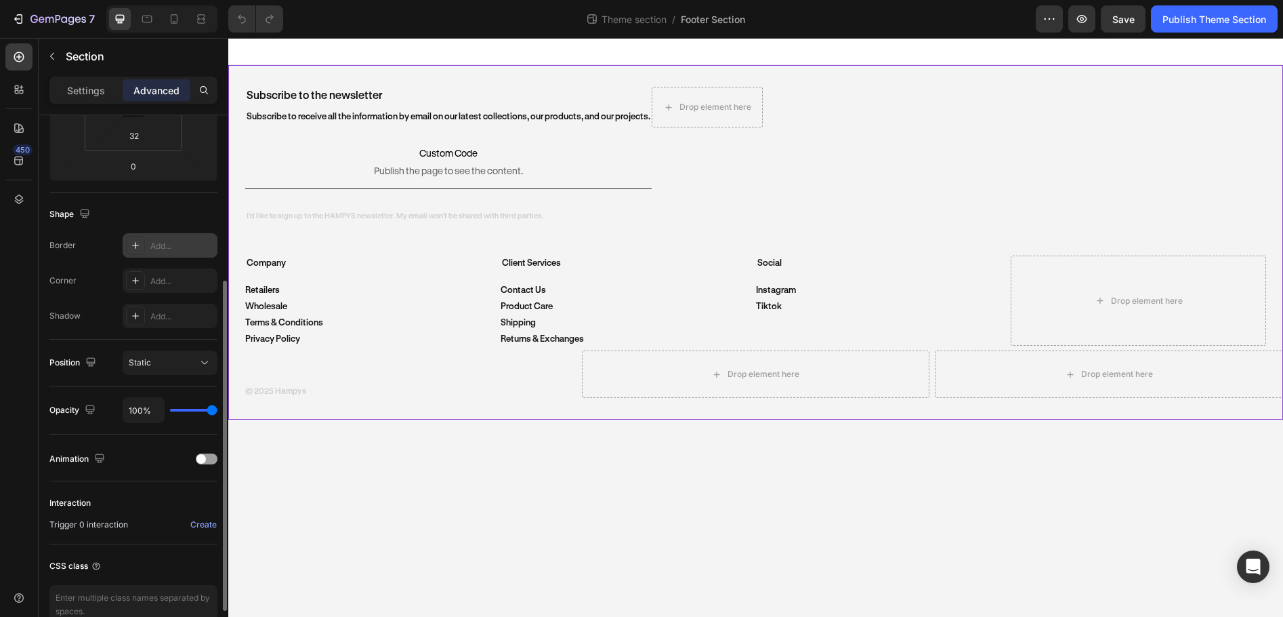
click at [163, 251] on div "Add..." at bounding box center [182, 246] width 64 height 12
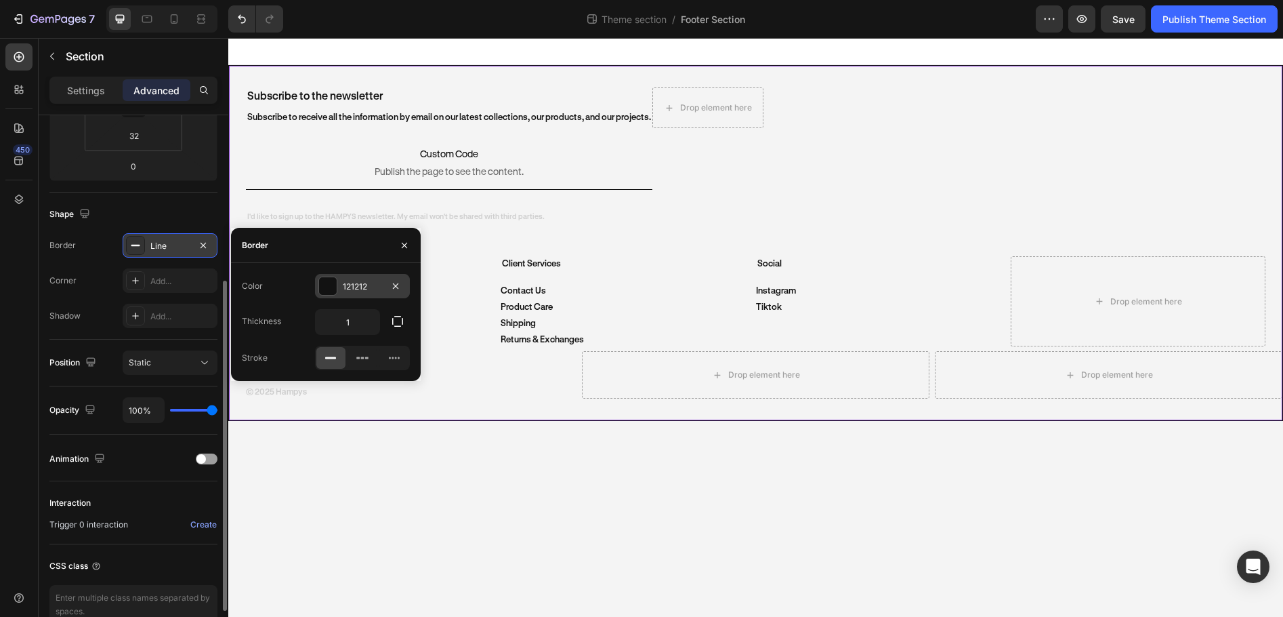
click at [354, 286] on div "121212" at bounding box center [362, 287] width 39 height 12
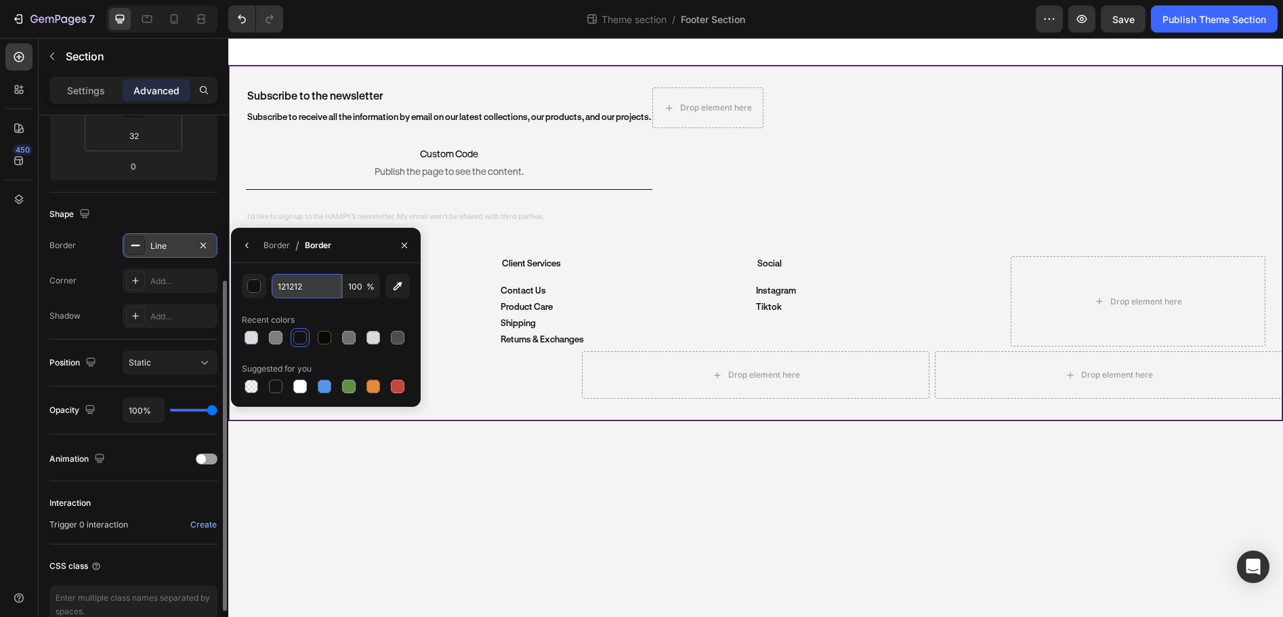
click at [300, 285] on input "121212" at bounding box center [307, 286] width 70 height 24
paste input "D9DCE0"
type input "D9DCE0"
click at [271, 254] on div "Border" at bounding box center [277, 245] width 26 height 22
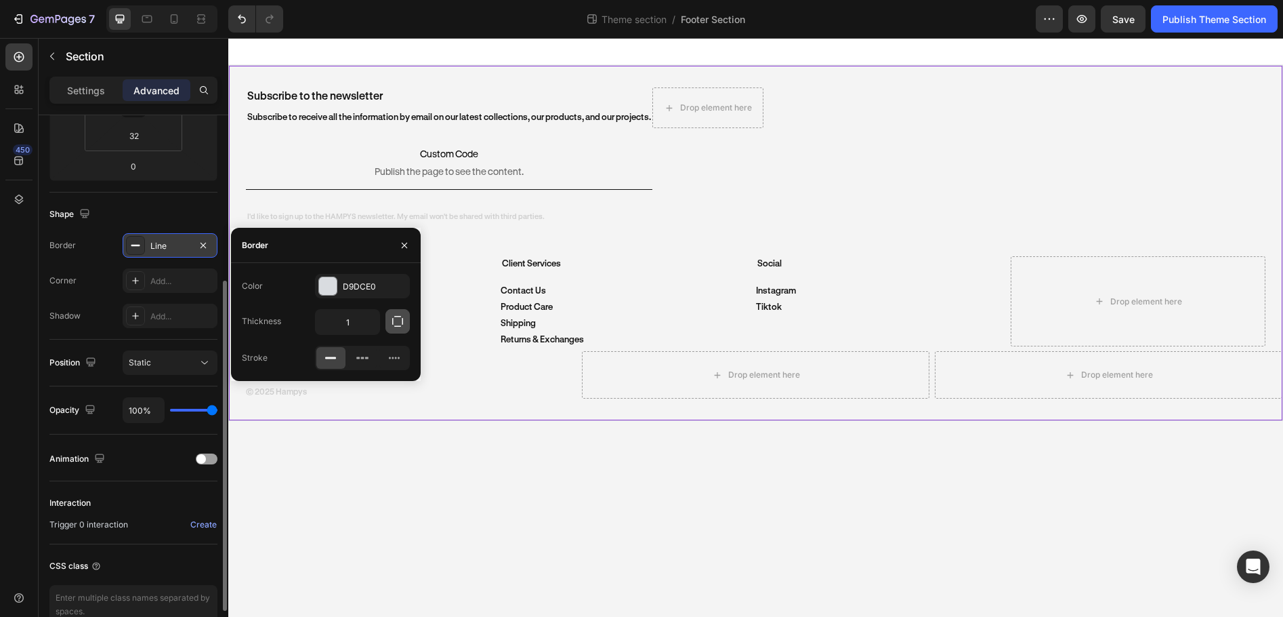
click at [392, 325] on icon "button" at bounding box center [398, 321] width 14 height 14
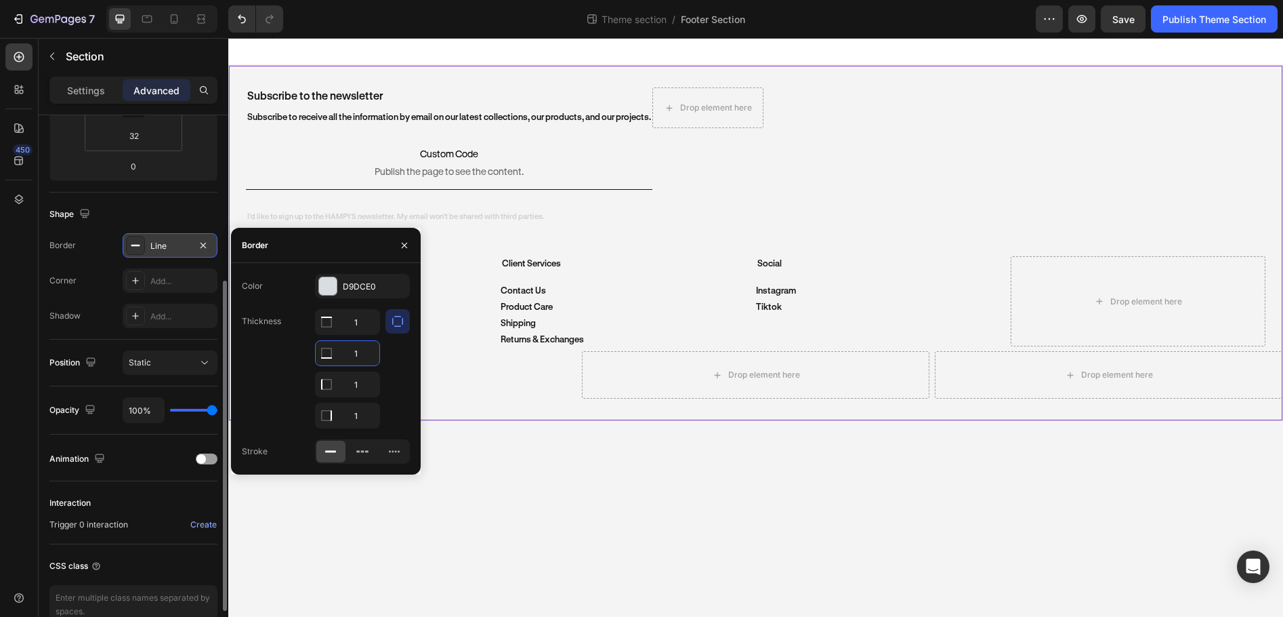
click at [357, 346] on input "1" at bounding box center [348, 353] width 64 height 24
type input "0"
click at [362, 382] on input "1" at bounding box center [348, 384] width 64 height 24
type input "0"
click at [359, 413] on input "1" at bounding box center [348, 415] width 64 height 24
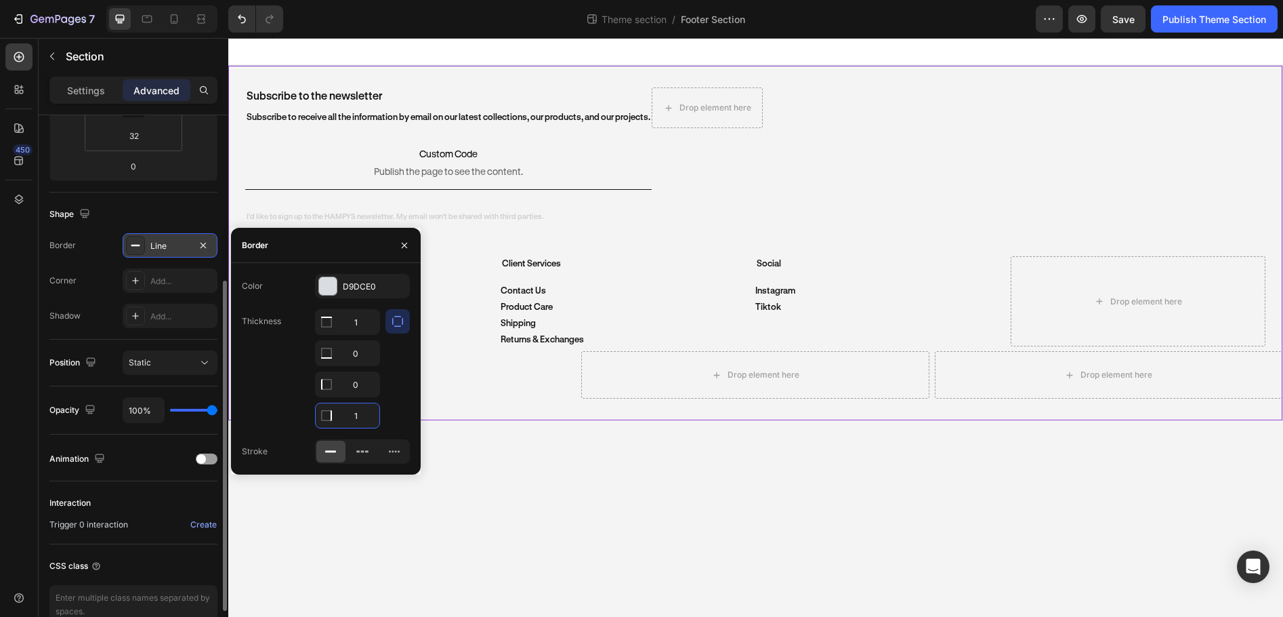
type input "0"
click at [167, 20] on icon at bounding box center [174, 19] width 14 height 14
type input "0"
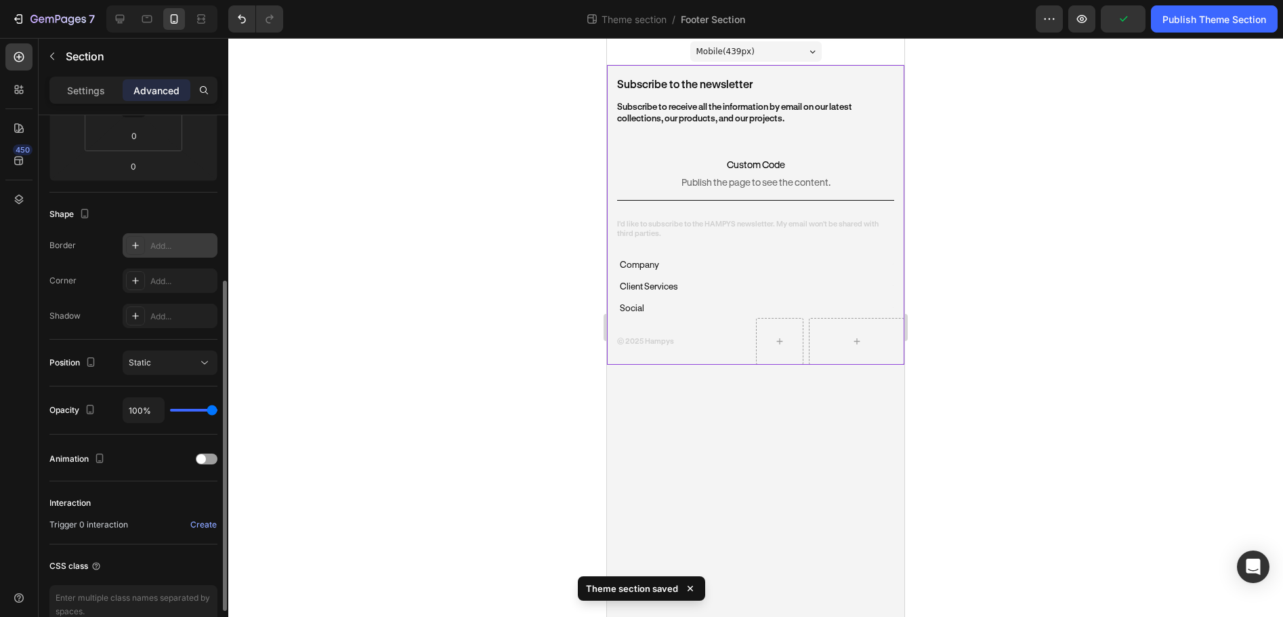
click at [1015, 314] on div at bounding box center [755, 327] width 1055 height 579
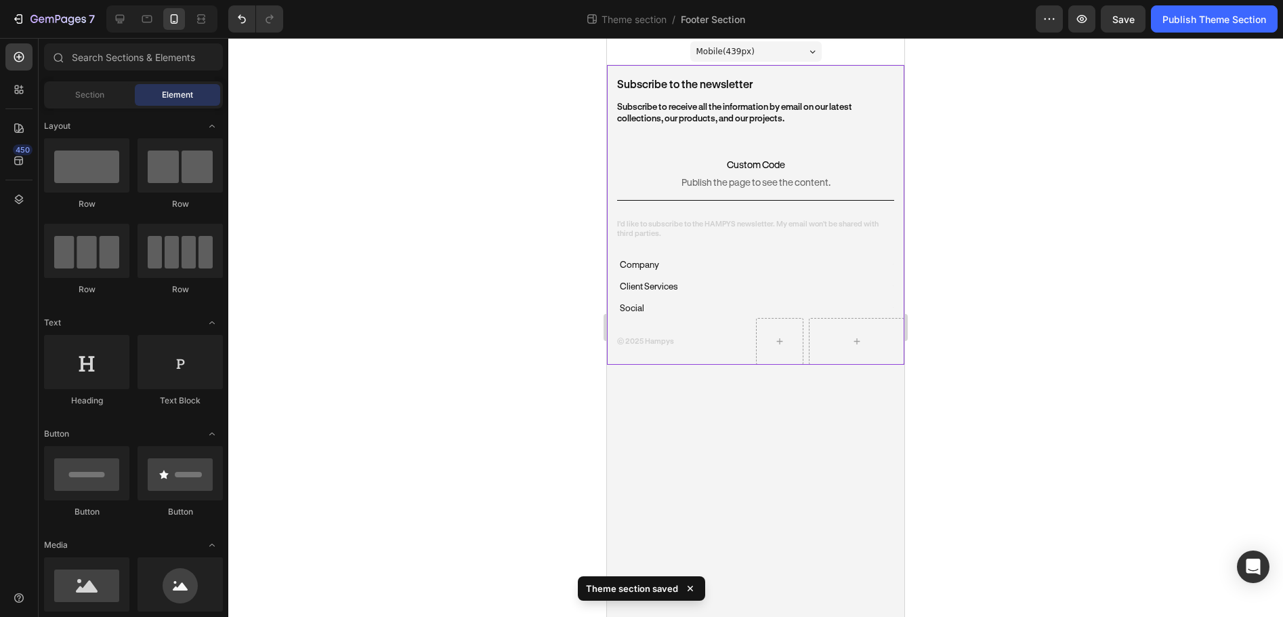
click at [880, 68] on div "Subscribe to the newsletter Heading Subscribe to receive all the information by…" at bounding box center [755, 215] width 297 height 300
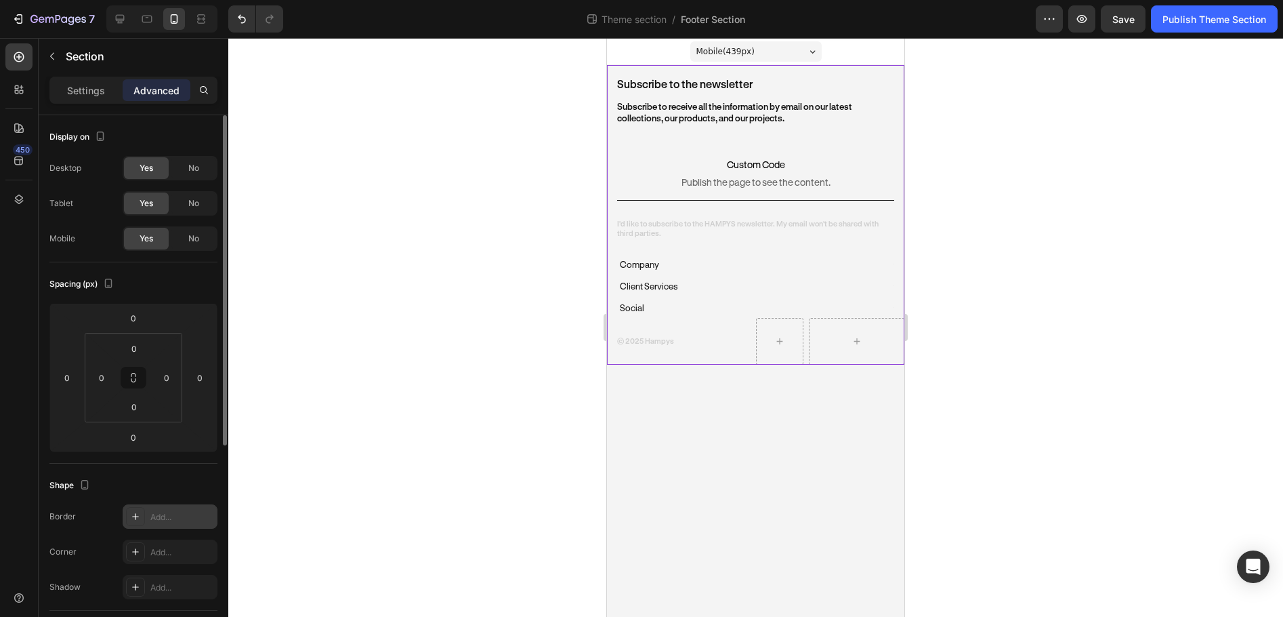
click at [166, 520] on div "Add..." at bounding box center [182, 517] width 64 height 12
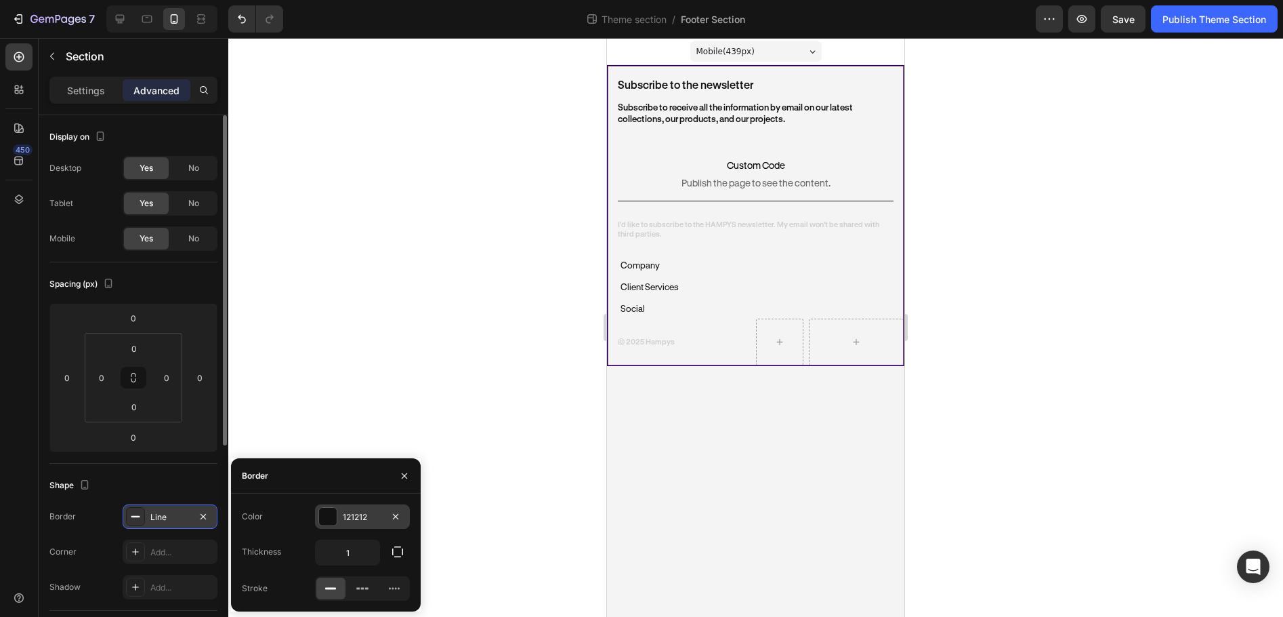
click at [356, 513] on div "121212" at bounding box center [362, 517] width 39 height 12
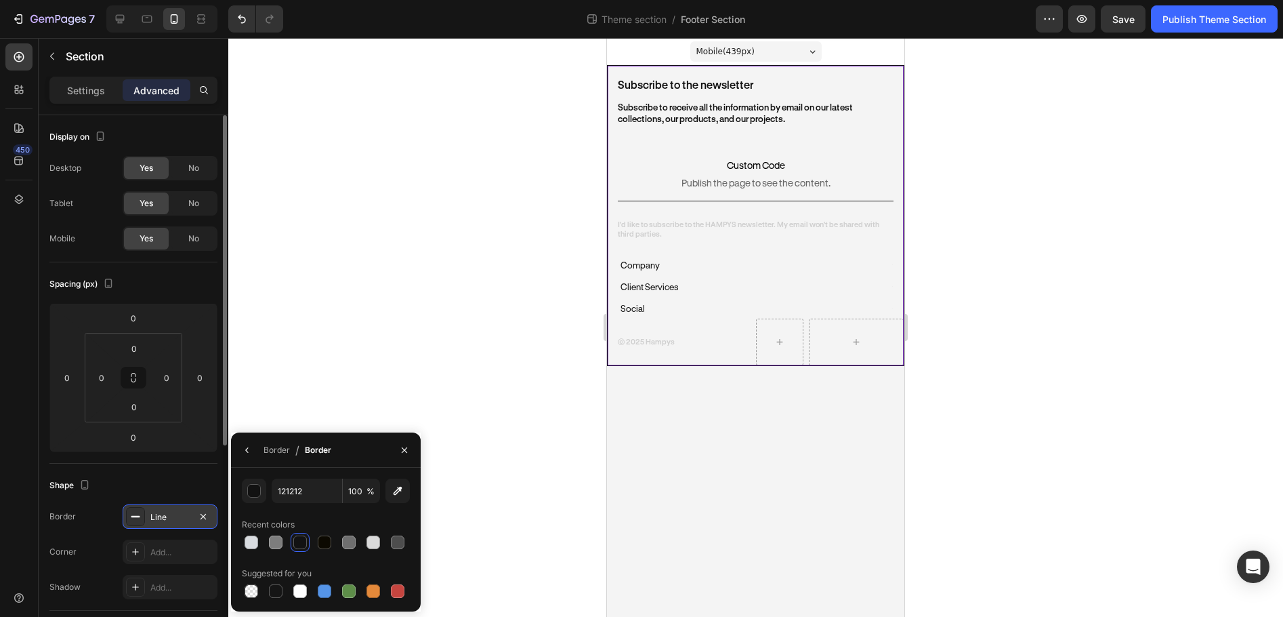
click at [267, 489] on div "121212 100 %" at bounding box center [326, 490] width 168 height 24
click at [287, 495] on input "121212" at bounding box center [307, 490] width 70 height 24
paste input "D9DCE0"
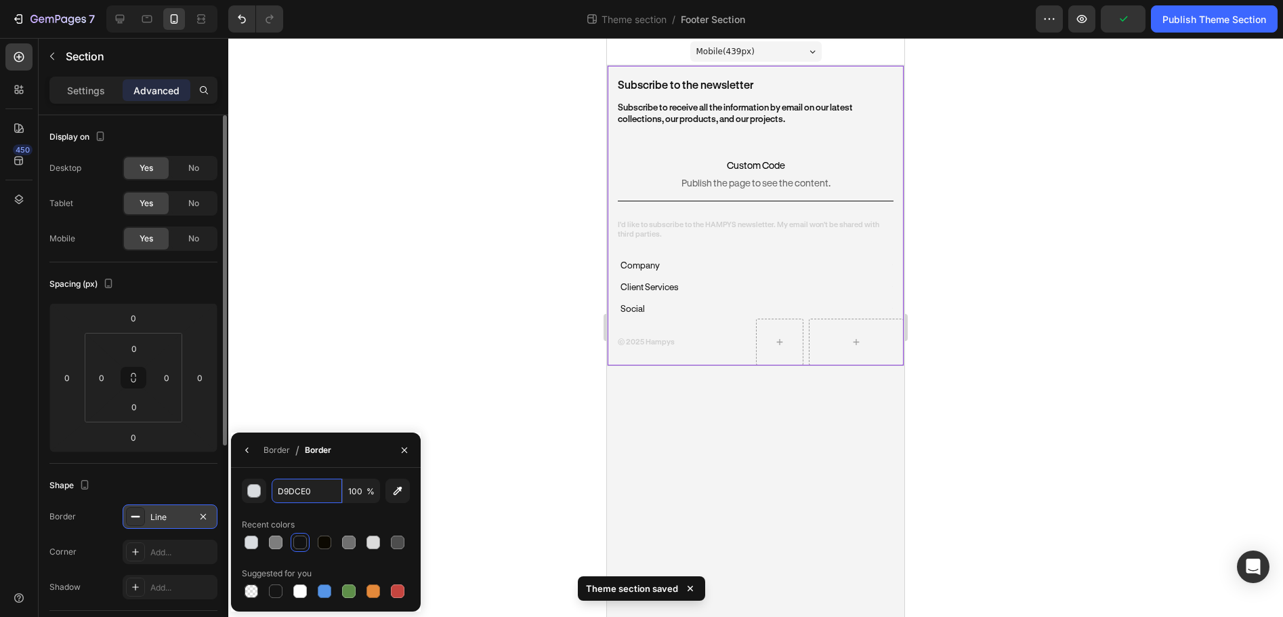
type input "D9DCE0"
click at [155, 509] on div "Line" at bounding box center [170, 516] width 95 height 24
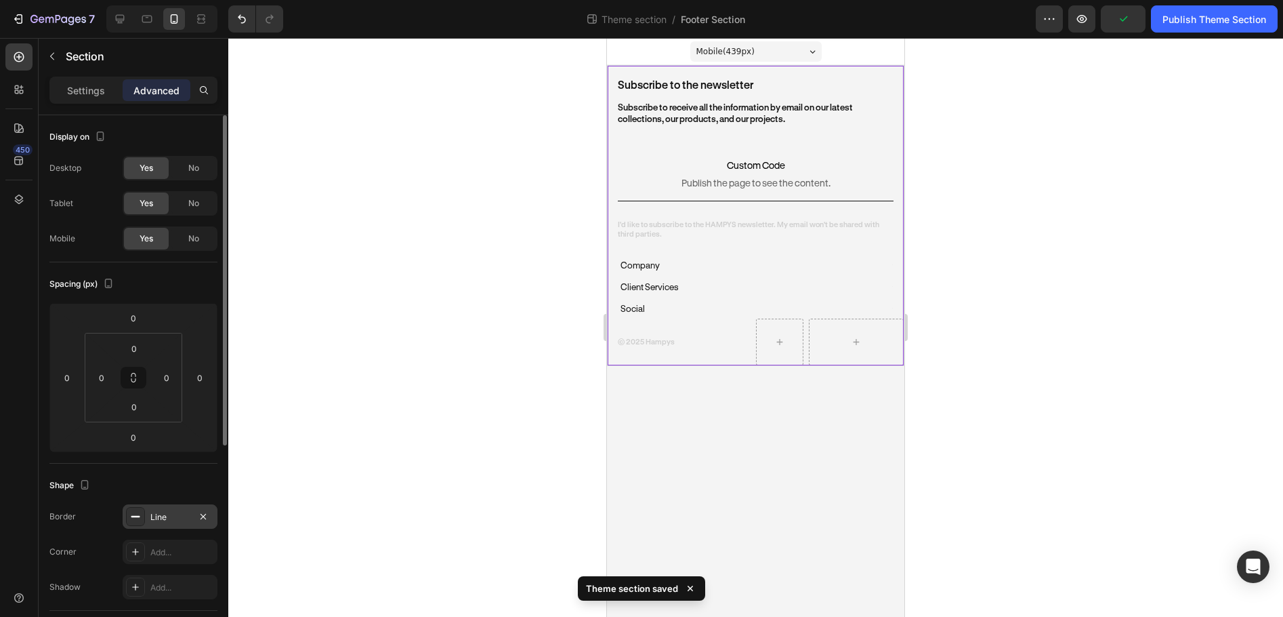
click at [158, 511] on div "Line" at bounding box center [169, 517] width 39 height 12
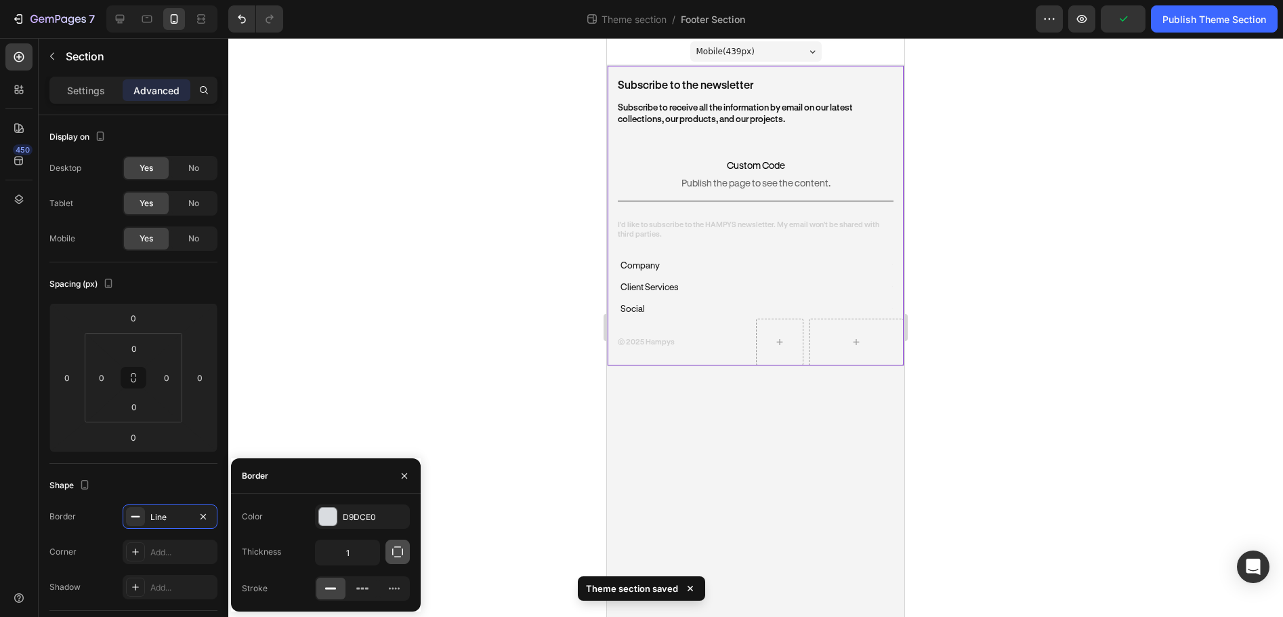
click at [406, 555] on button "button" at bounding box center [398, 551] width 24 height 24
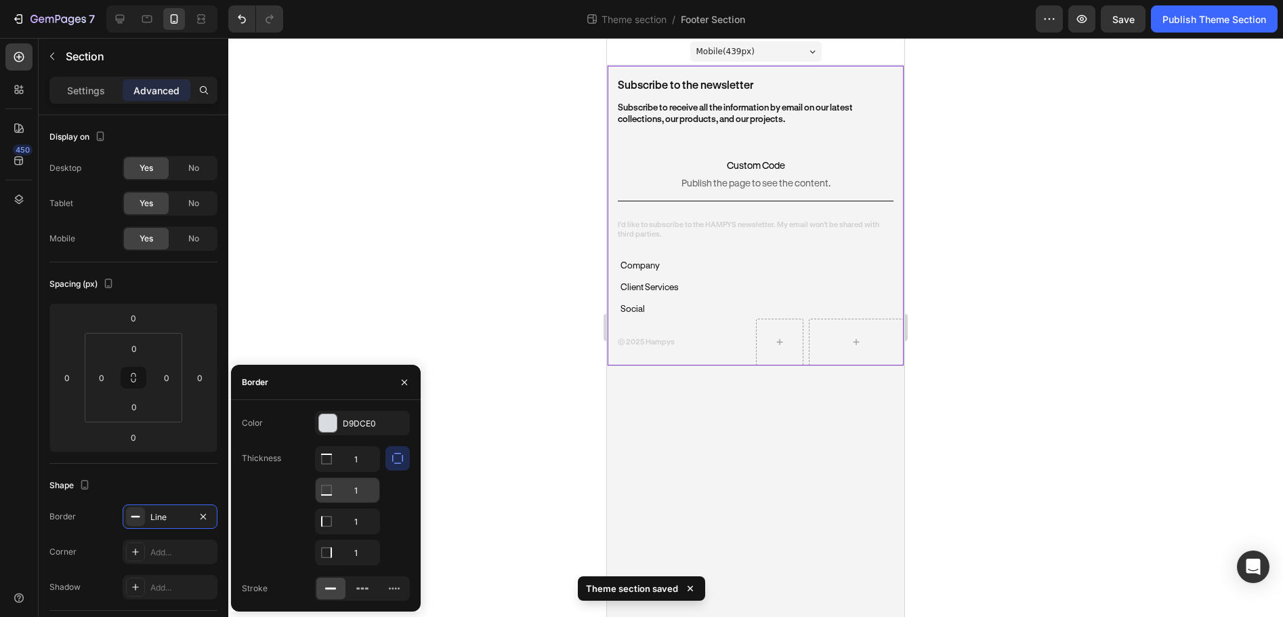
click at [356, 482] on input "1" at bounding box center [348, 490] width 64 height 24
type input "0"
click at [353, 524] on input "1" at bounding box center [348, 521] width 64 height 24
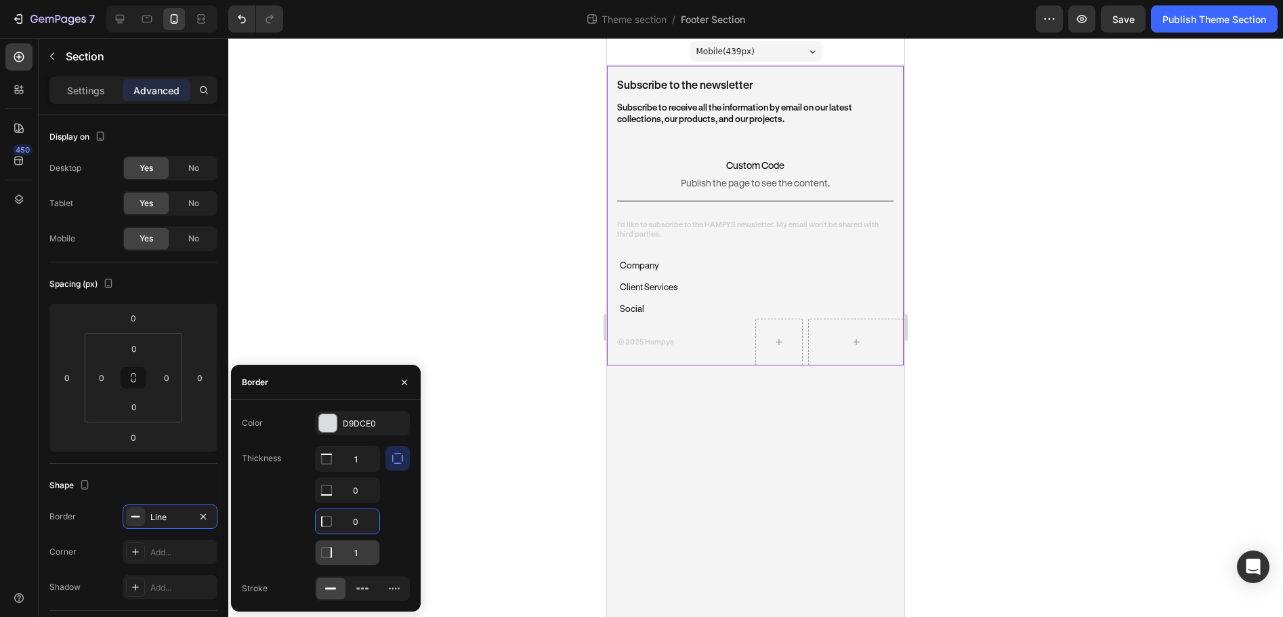
type input "0"
click at [362, 549] on input "1" at bounding box center [348, 552] width 64 height 24
type input "0"
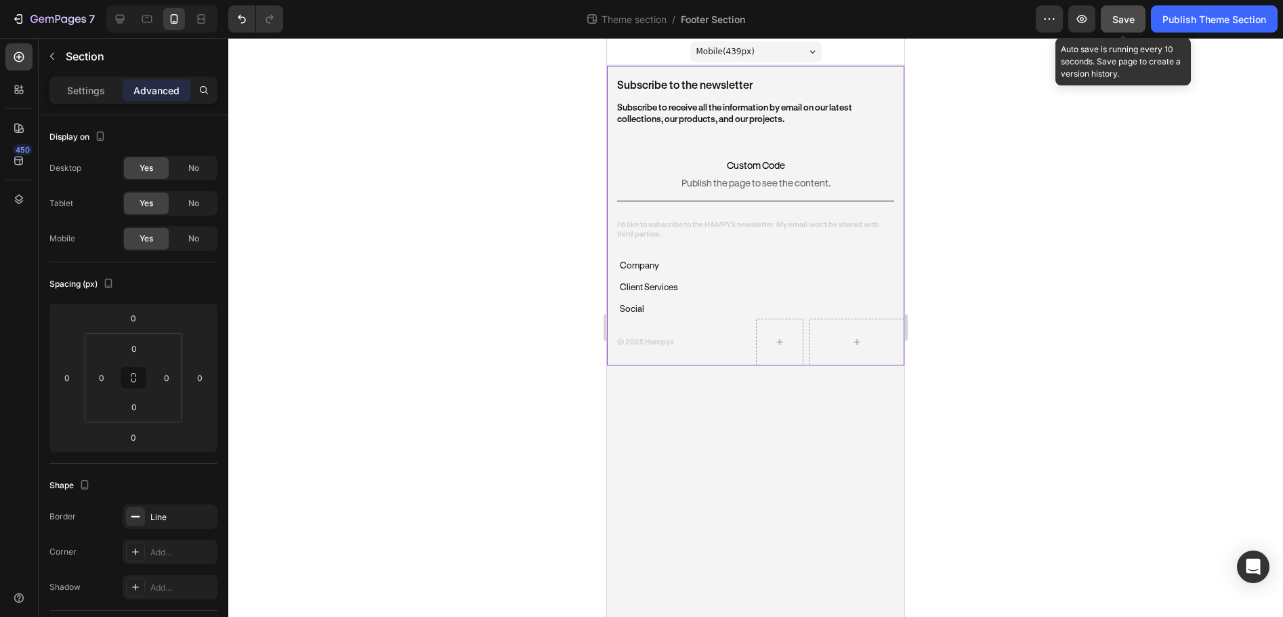
click at [1127, 24] on span "Save" at bounding box center [1124, 20] width 22 height 12
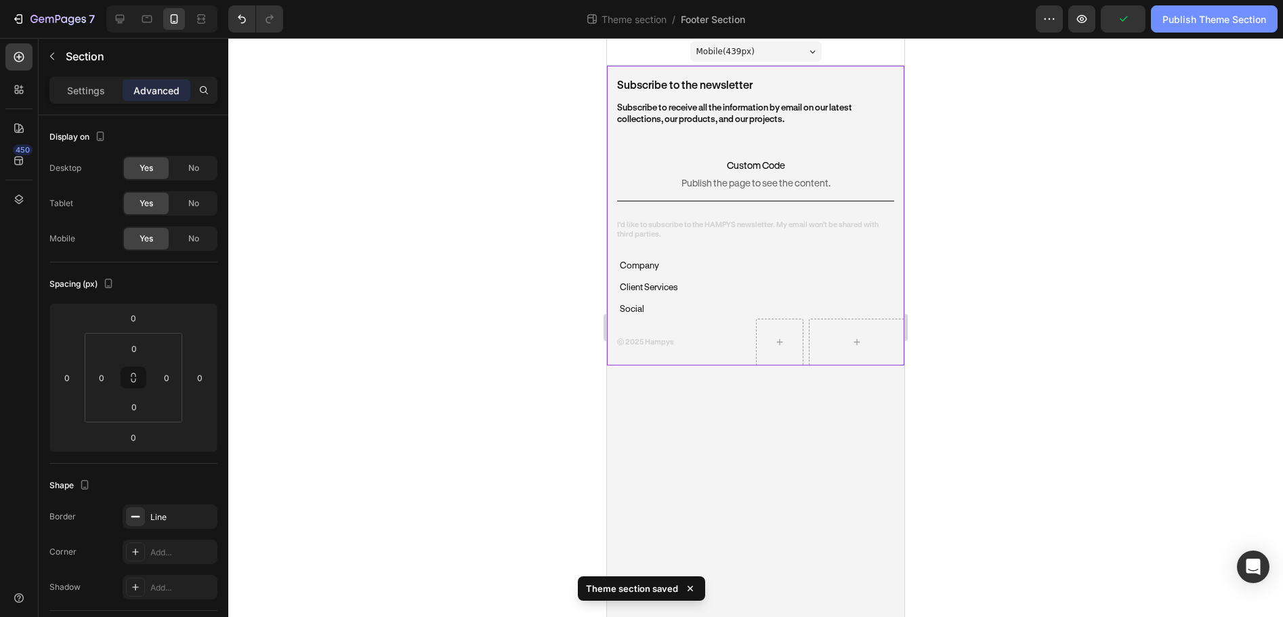
click at [1196, 20] on div "Publish Theme Section" at bounding box center [1215, 19] width 104 height 14
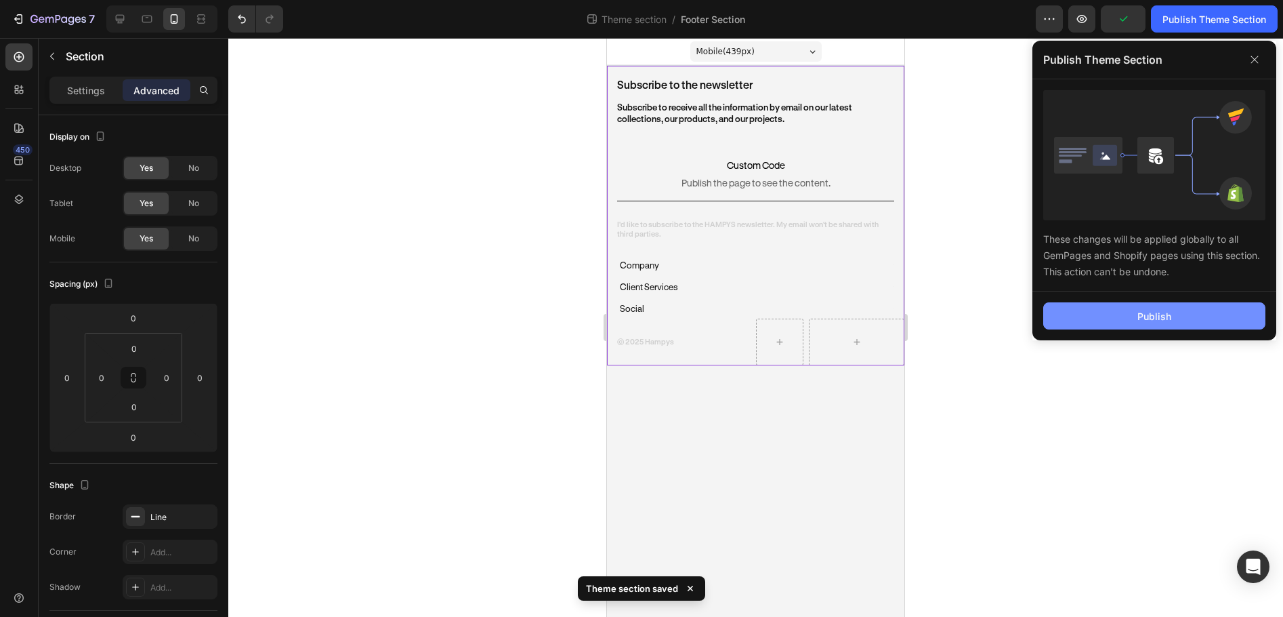
click at [1210, 308] on button "Publish" at bounding box center [1155, 315] width 222 height 27
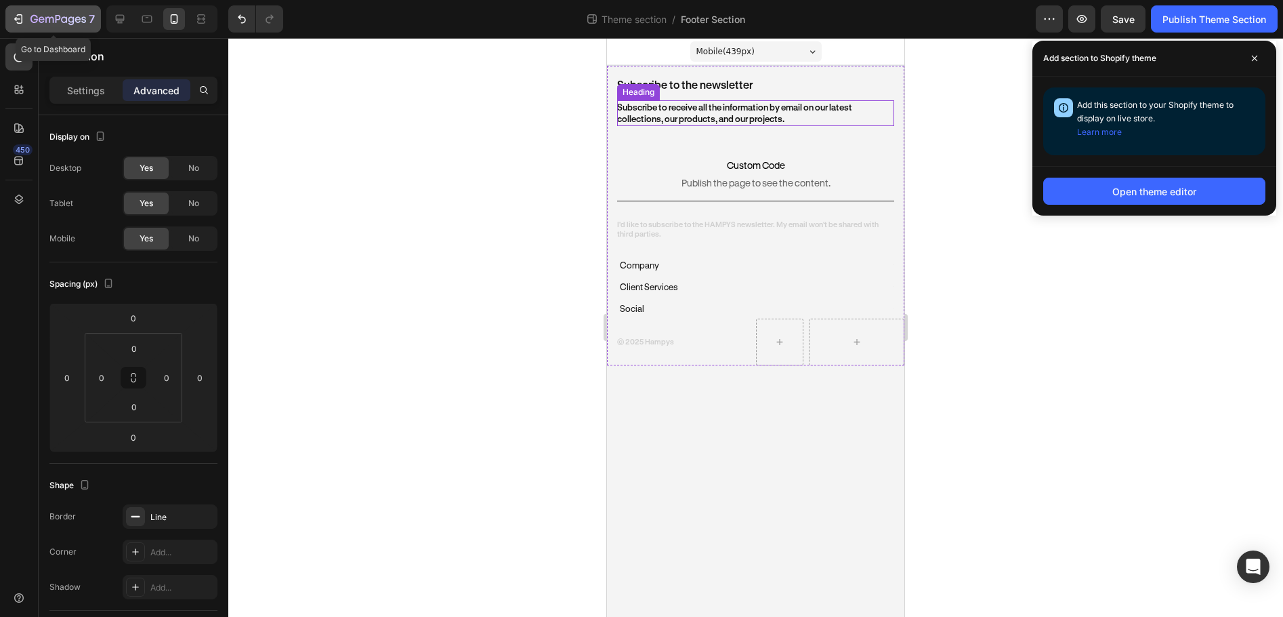
click at [66, 21] on icon "button" at bounding box center [64, 19] width 6 height 6
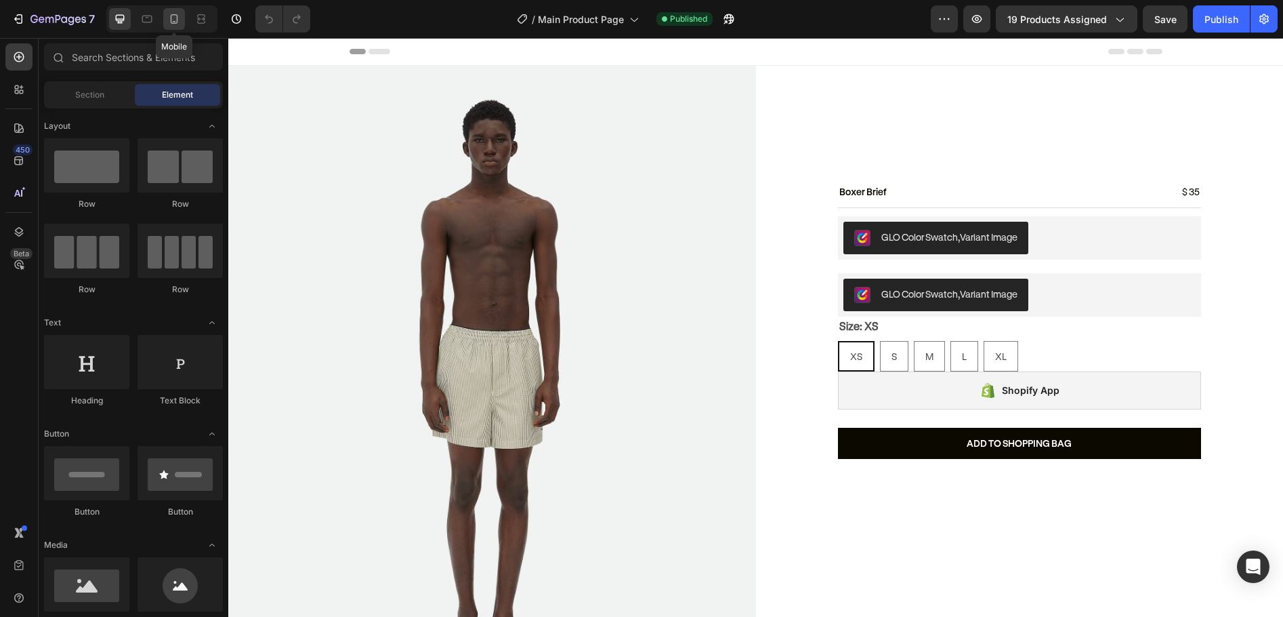
click at [175, 26] on div at bounding box center [174, 19] width 22 height 22
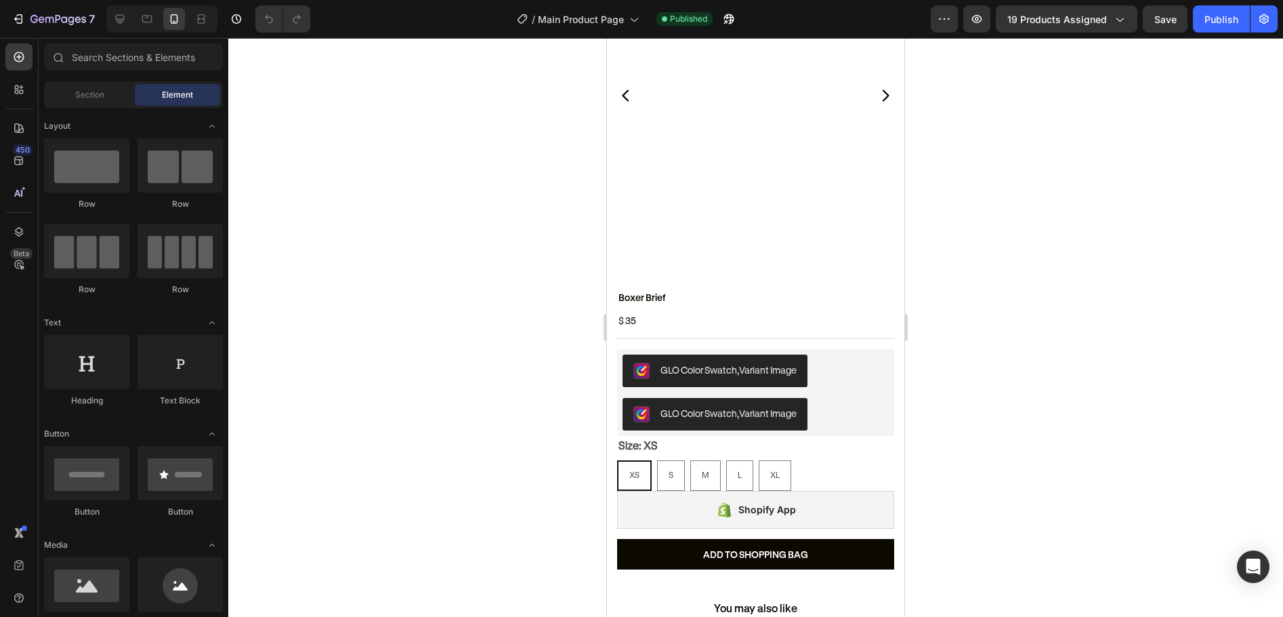
scroll to position [474, 0]
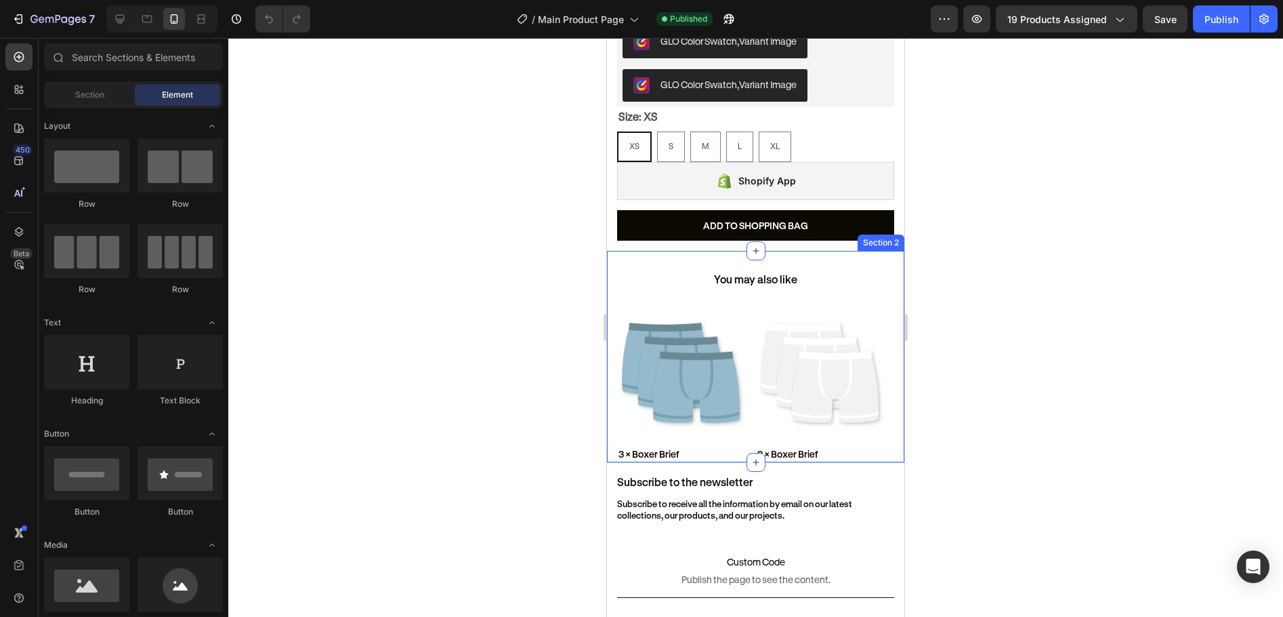
click at [612, 255] on div "You may also like Heading Product Images 3 × Boxer Brief Product Title Row Rela…" at bounding box center [755, 356] width 297 height 211
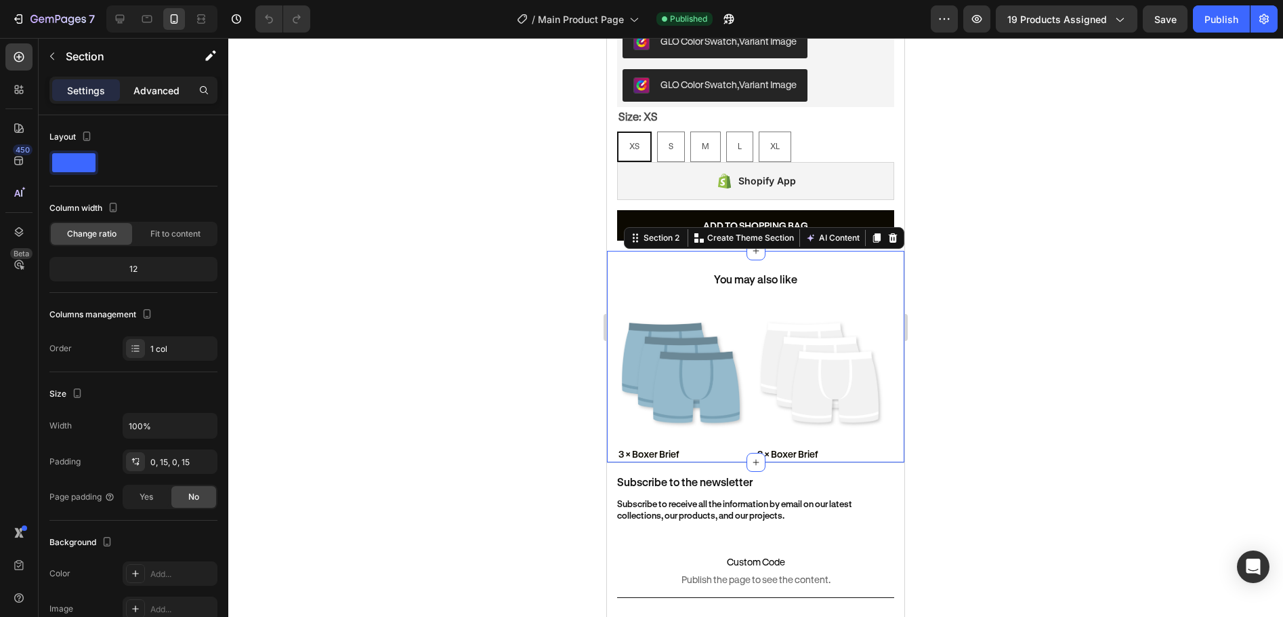
click at [166, 90] on p "Advanced" at bounding box center [156, 90] width 46 height 14
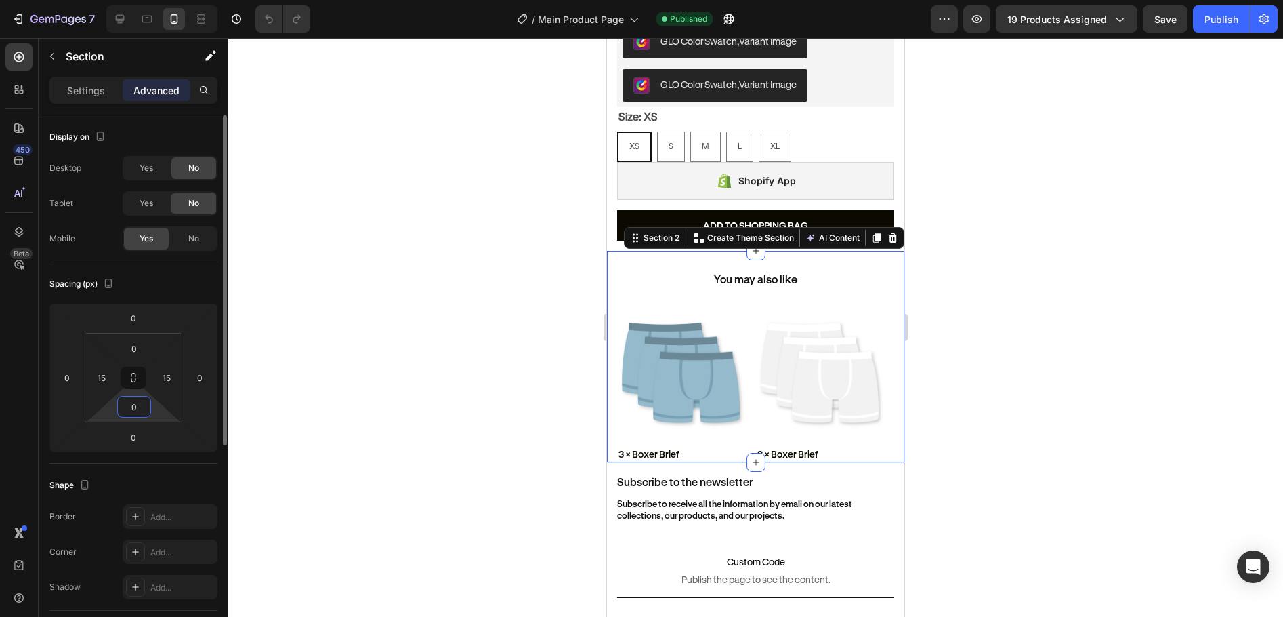
click at [132, 413] on input "0" at bounding box center [134, 406] width 27 height 20
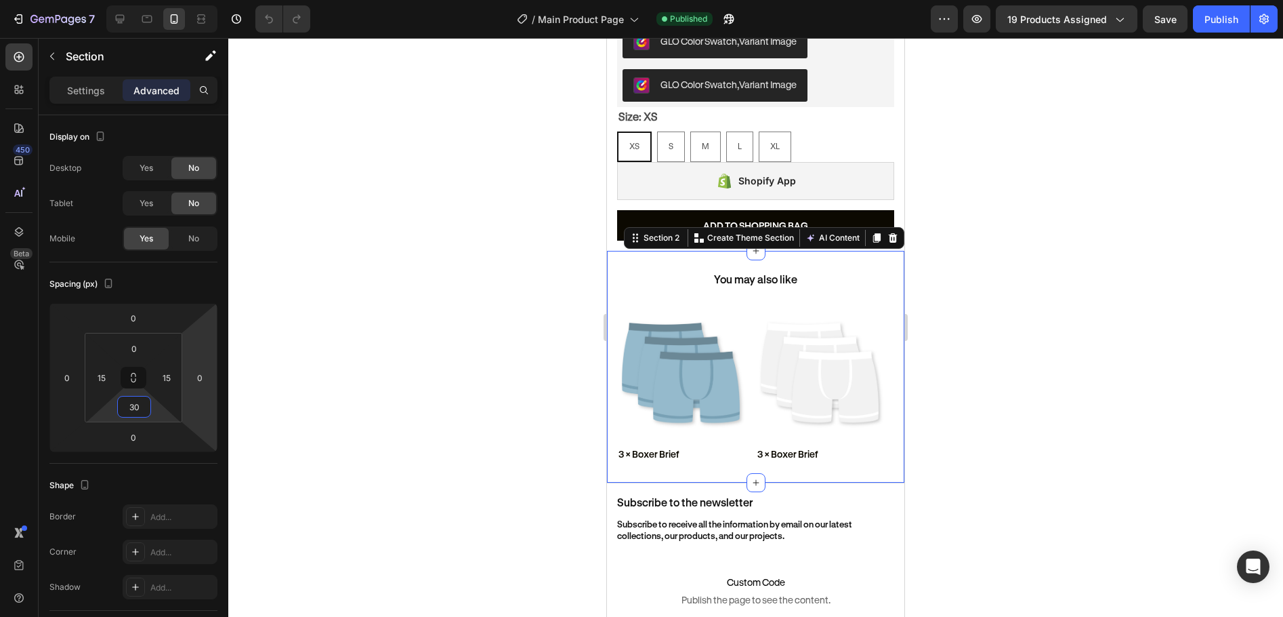
type input "3"
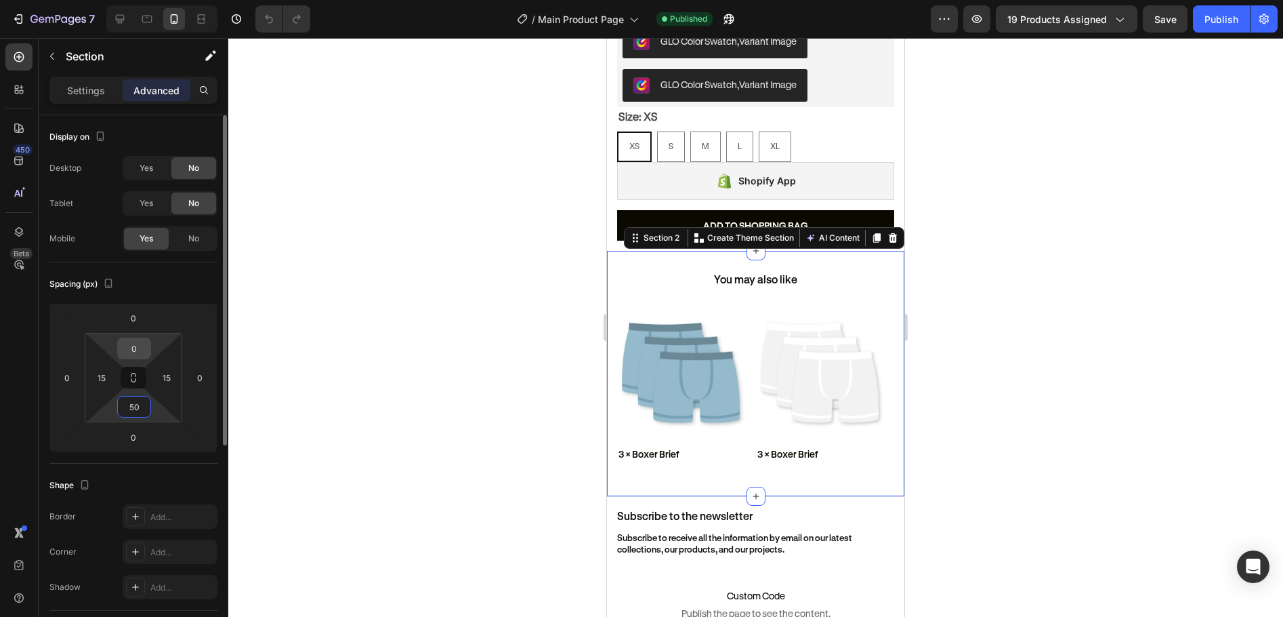
type input "50"
click at [137, 350] on input "0" at bounding box center [134, 348] width 27 height 20
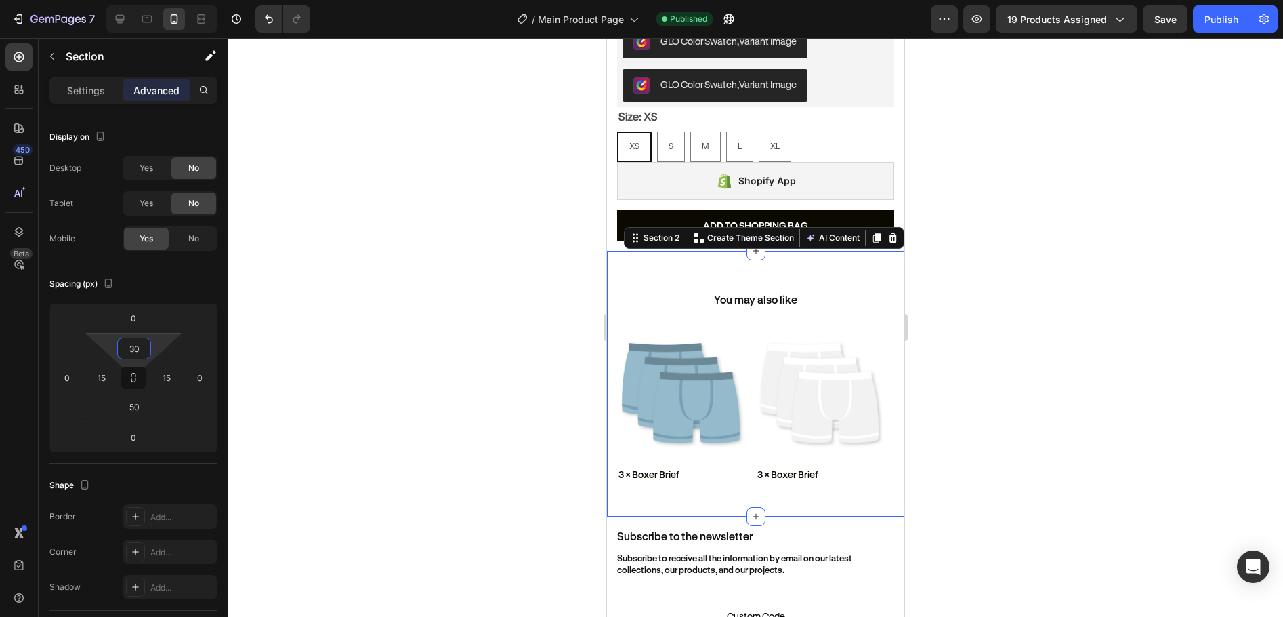
type input "3"
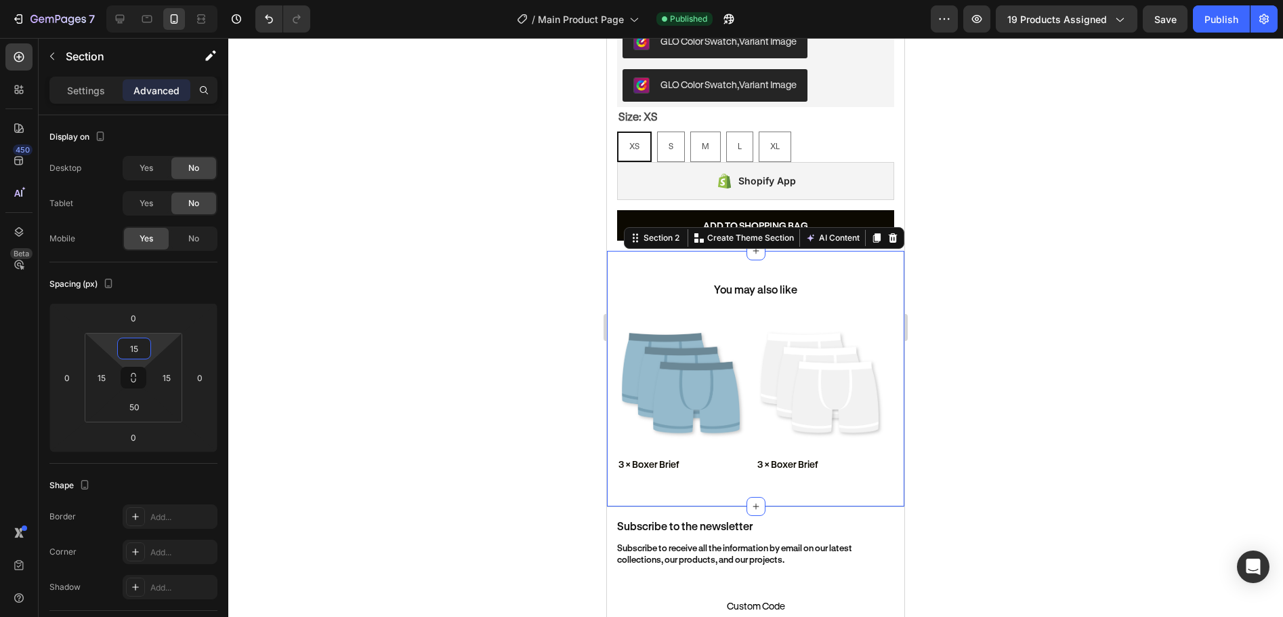
type input "15"
click at [1017, 363] on div at bounding box center [755, 327] width 1055 height 579
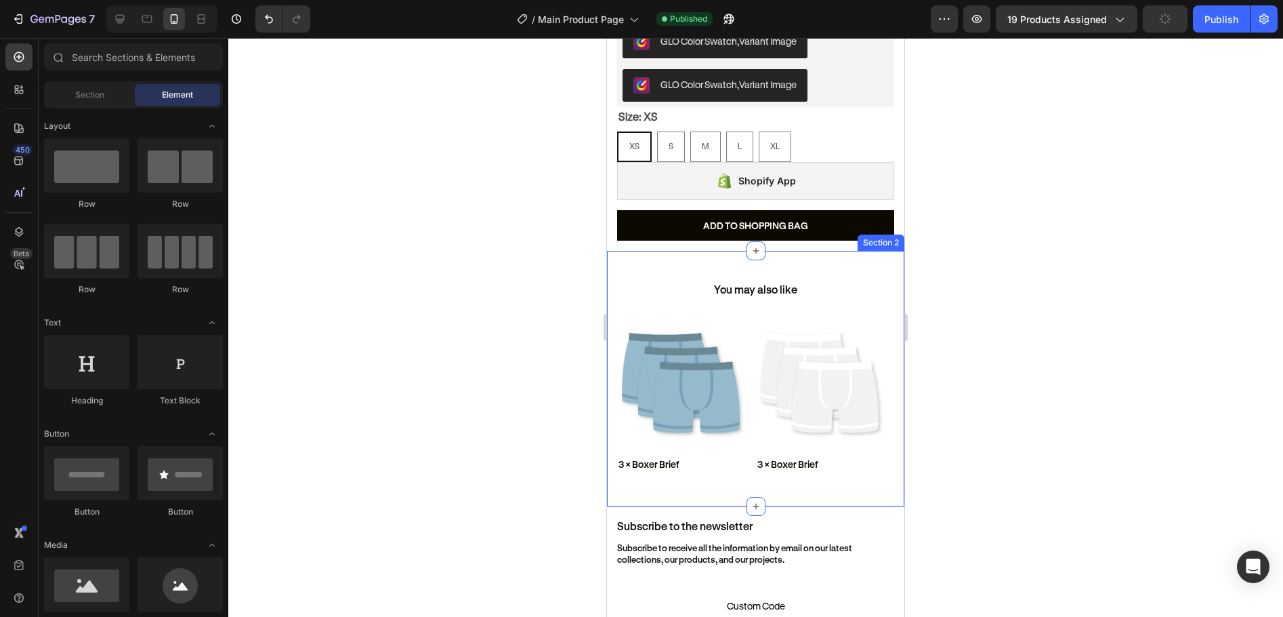
click at [613, 380] on div "You may also like Heading Product Images 3 × Boxer Brief Product Title Row Rela…" at bounding box center [755, 378] width 297 height 255
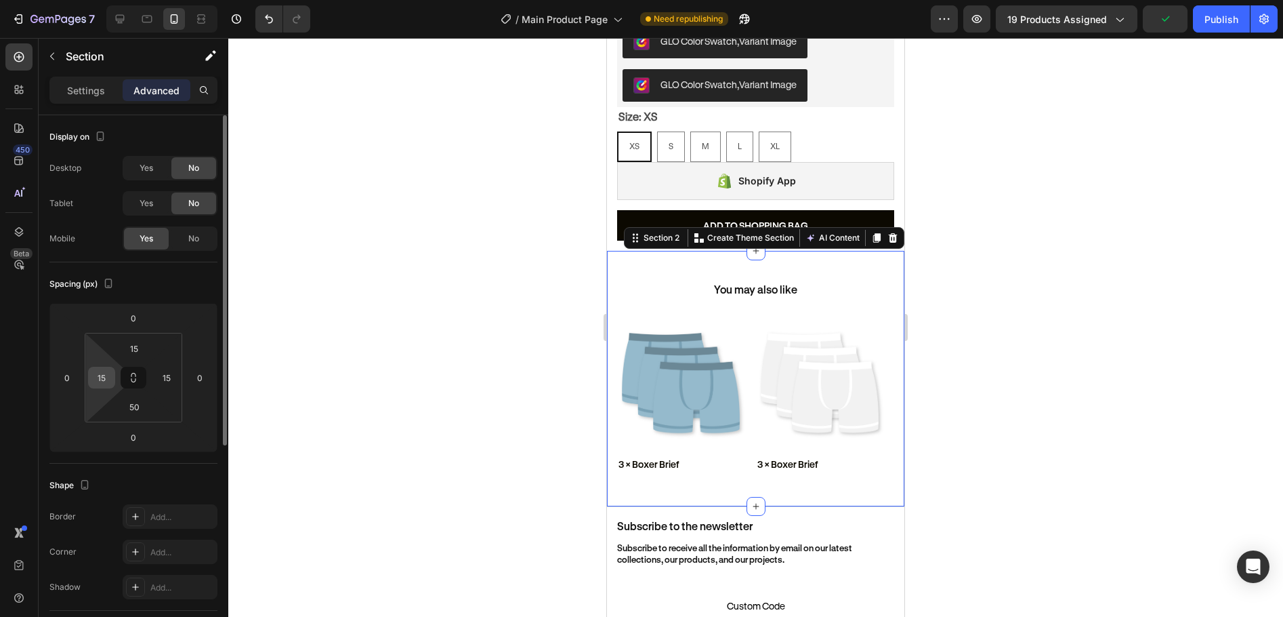
click at [105, 379] on input "15" at bounding box center [101, 377] width 20 height 20
type input "0"
click at [173, 377] on input "15" at bounding box center [167, 377] width 20 height 20
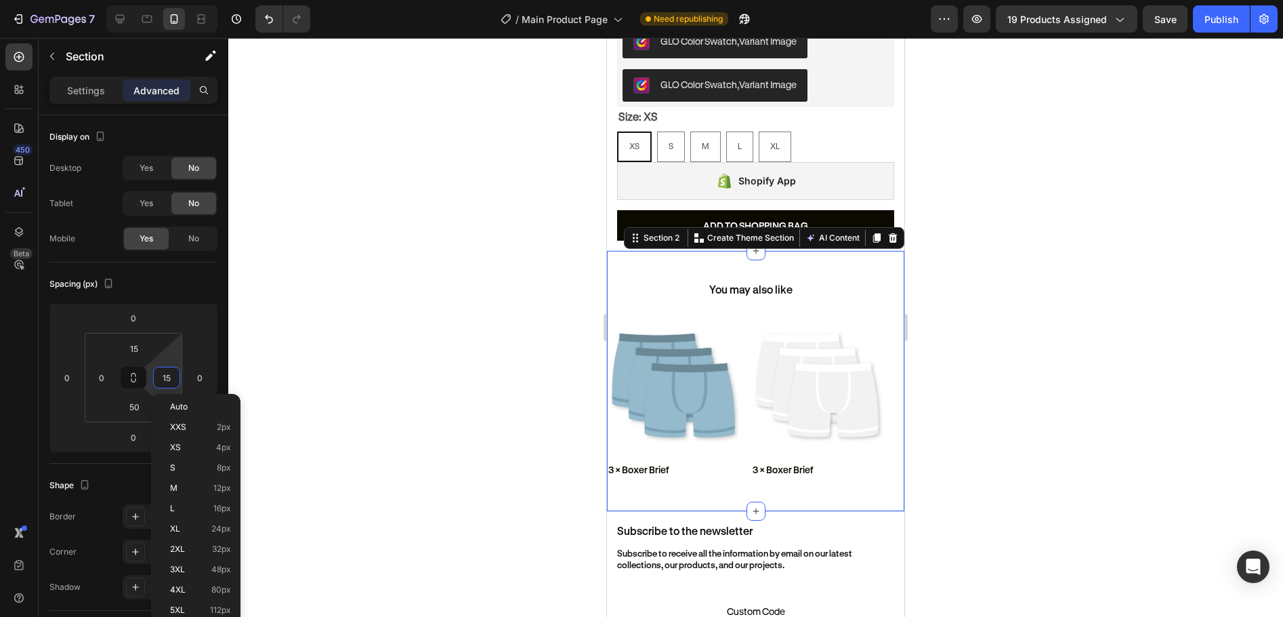
type input "0"
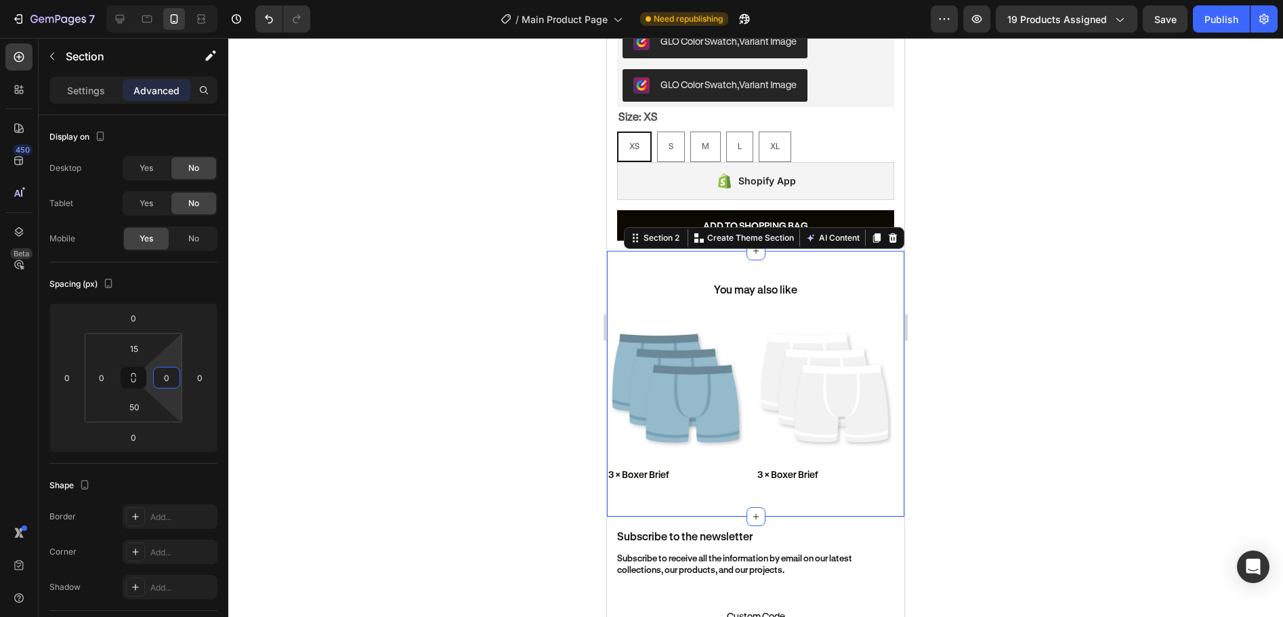
click at [1035, 291] on div at bounding box center [755, 327] width 1055 height 579
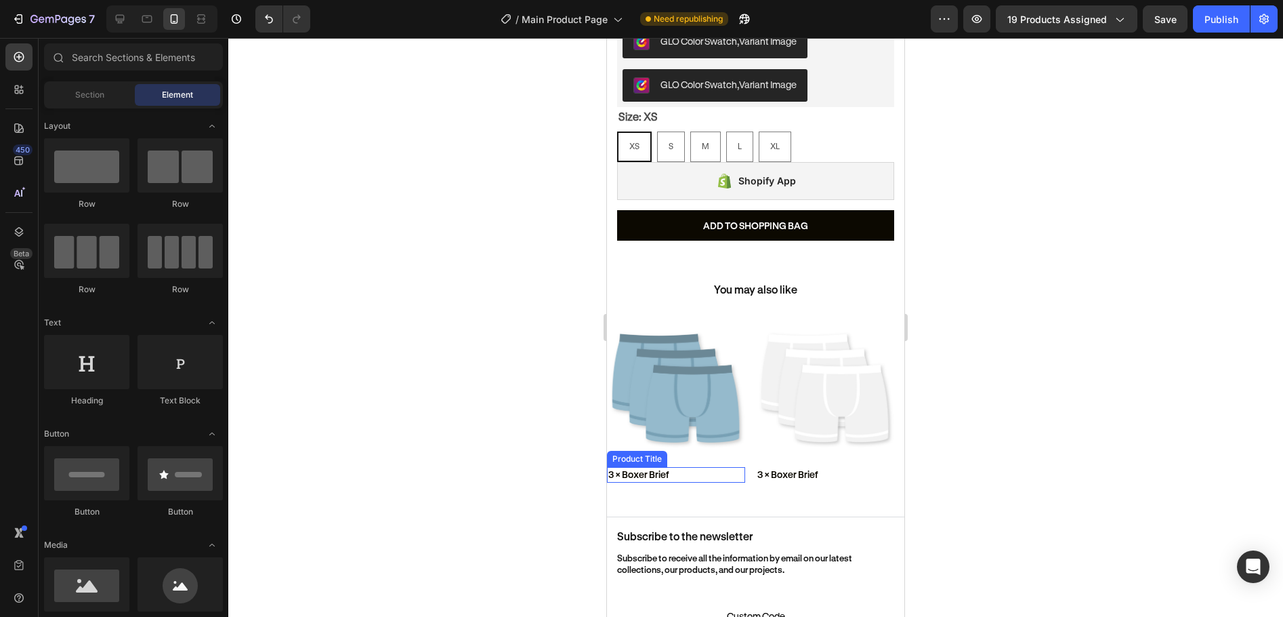
click at [625, 467] on h2 "3 × Boxer Brief" at bounding box center [676, 474] width 138 height 15
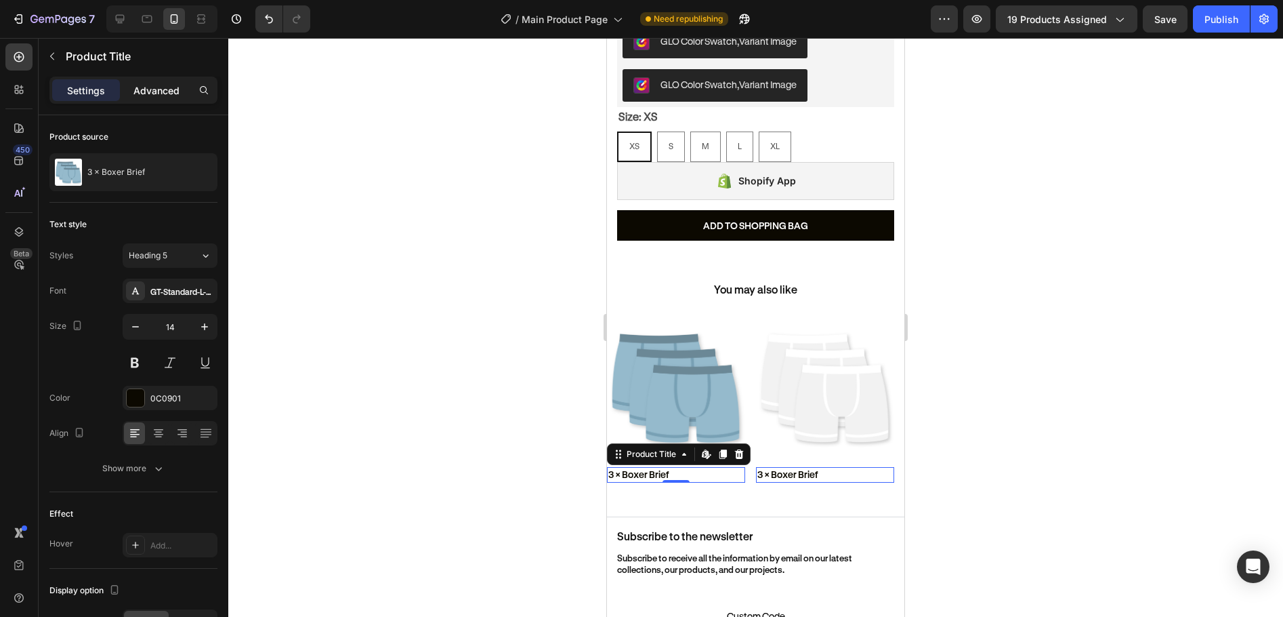
click at [137, 100] on div "Advanced" at bounding box center [157, 90] width 68 height 22
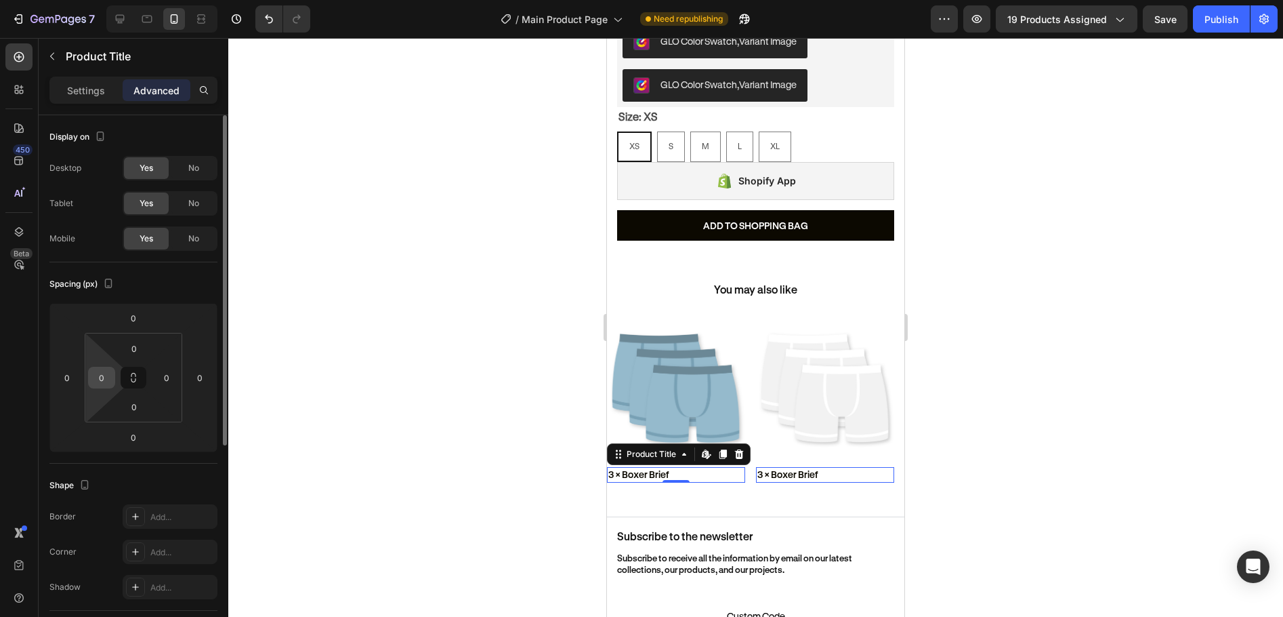
click at [105, 370] on input "0" at bounding box center [101, 377] width 20 height 20
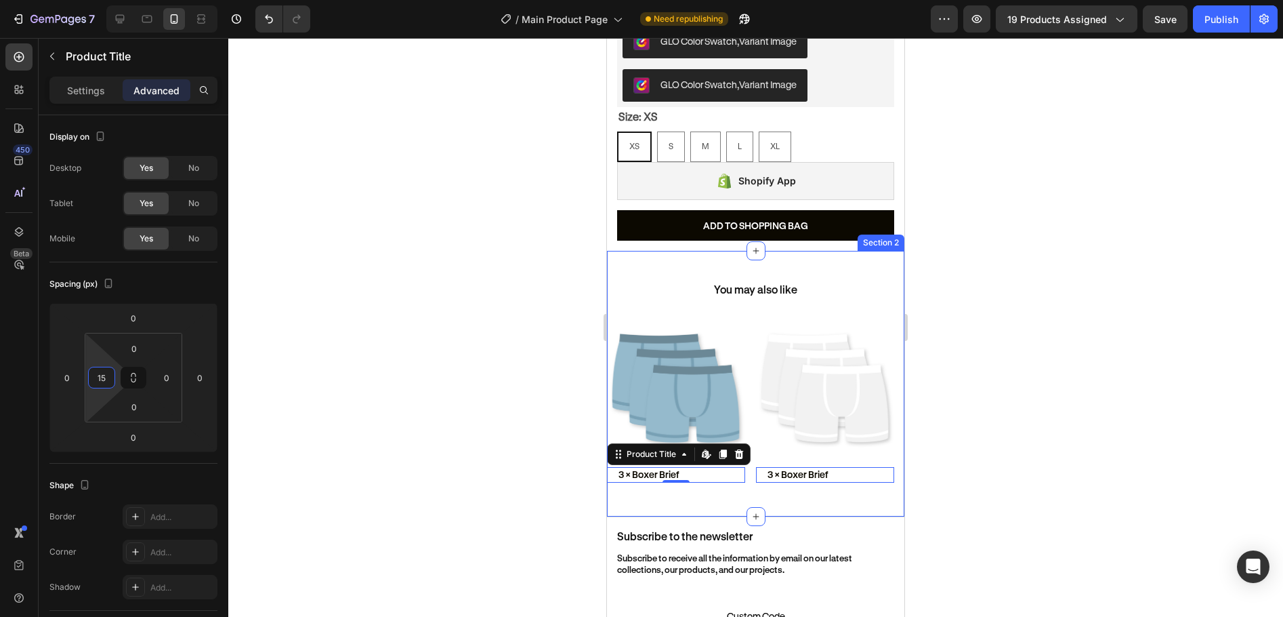
type input "15"
click at [1008, 287] on div at bounding box center [755, 327] width 1055 height 579
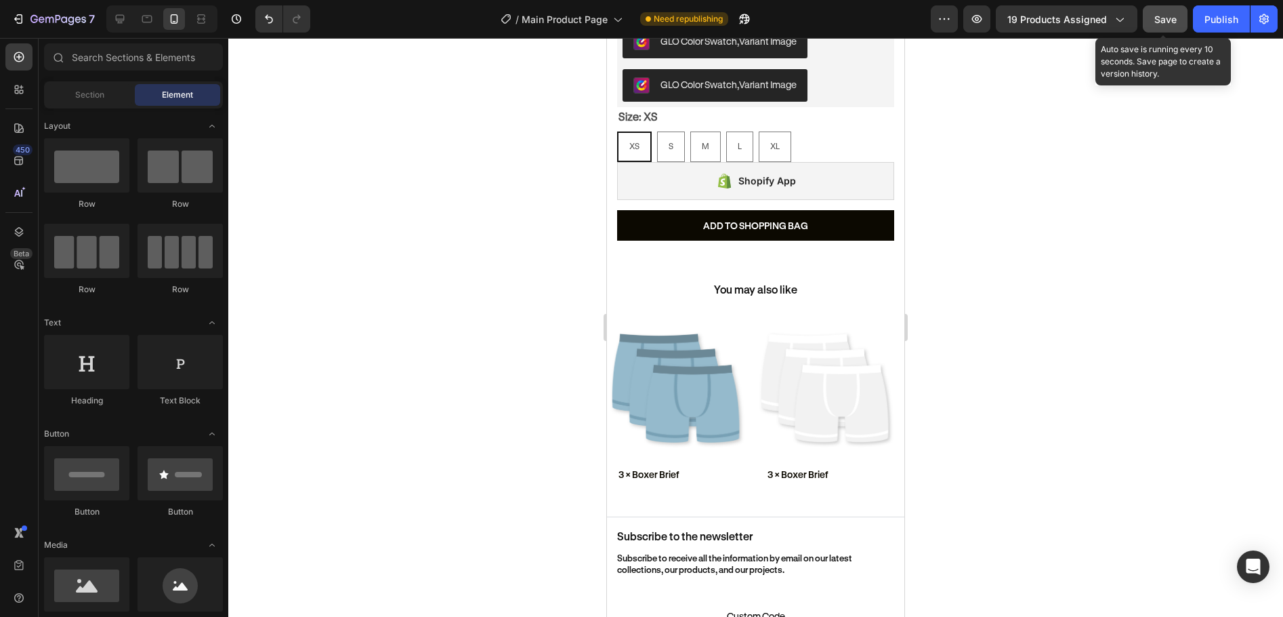
click at [1161, 25] on div "Save" at bounding box center [1166, 19] width 22 height 14
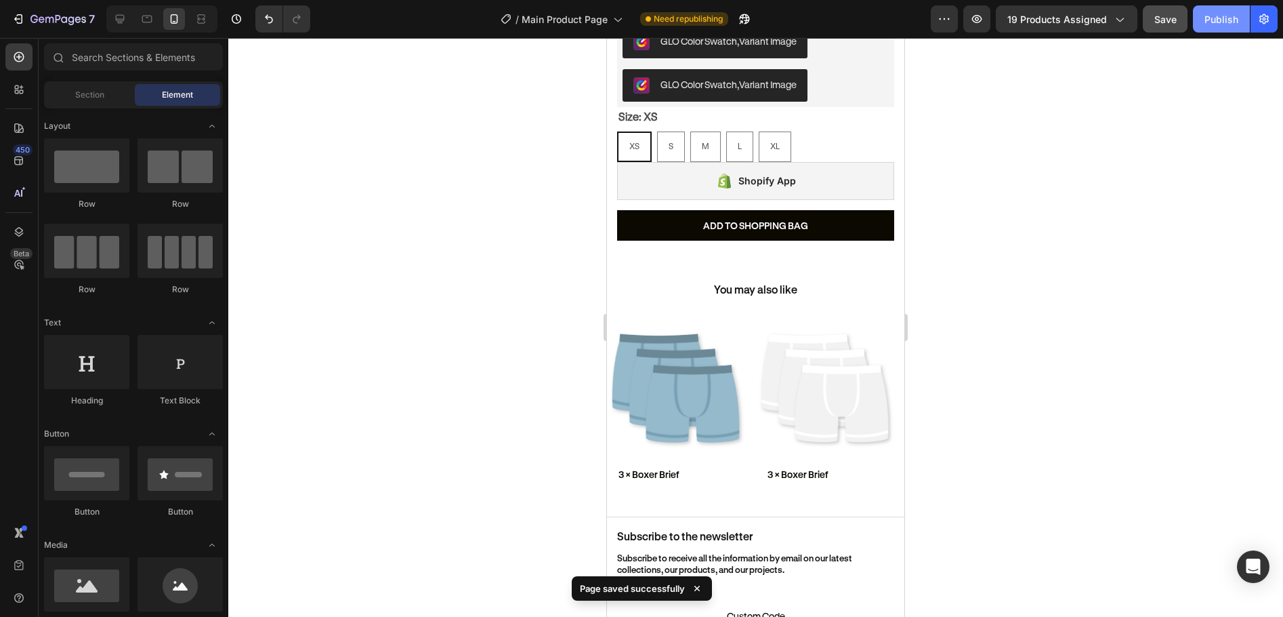
click at [1222, 20] on div "Publish" at bounding box center [1222, 19] width 34 height 14
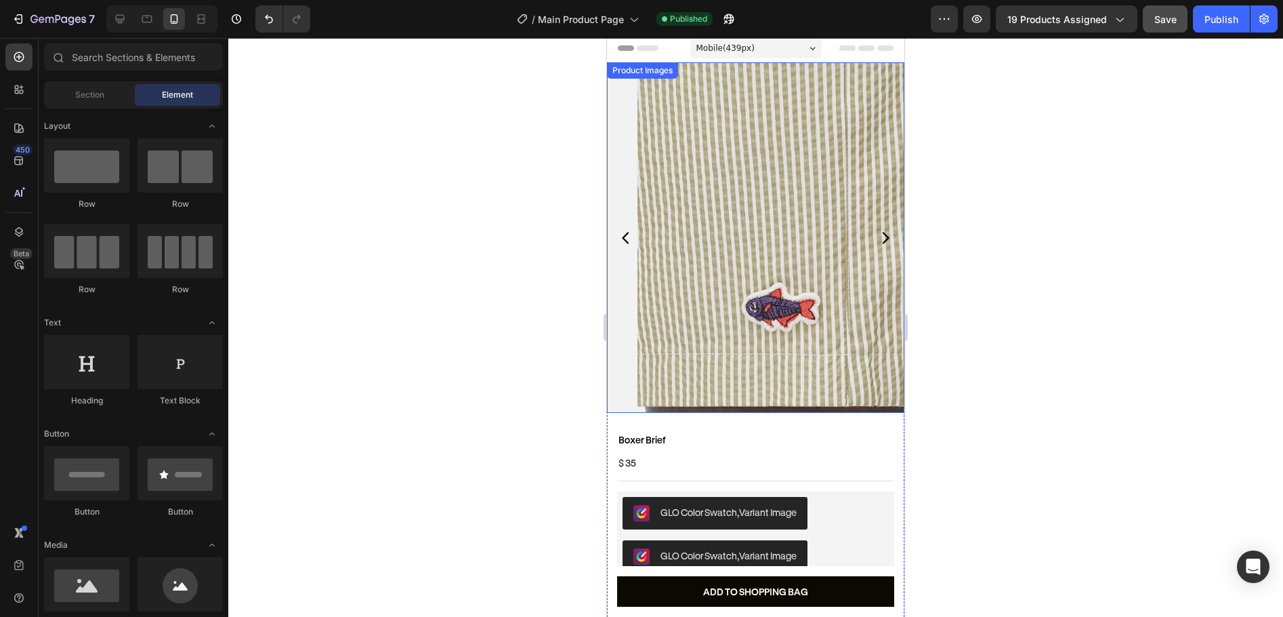
scroll to position [0, 0]
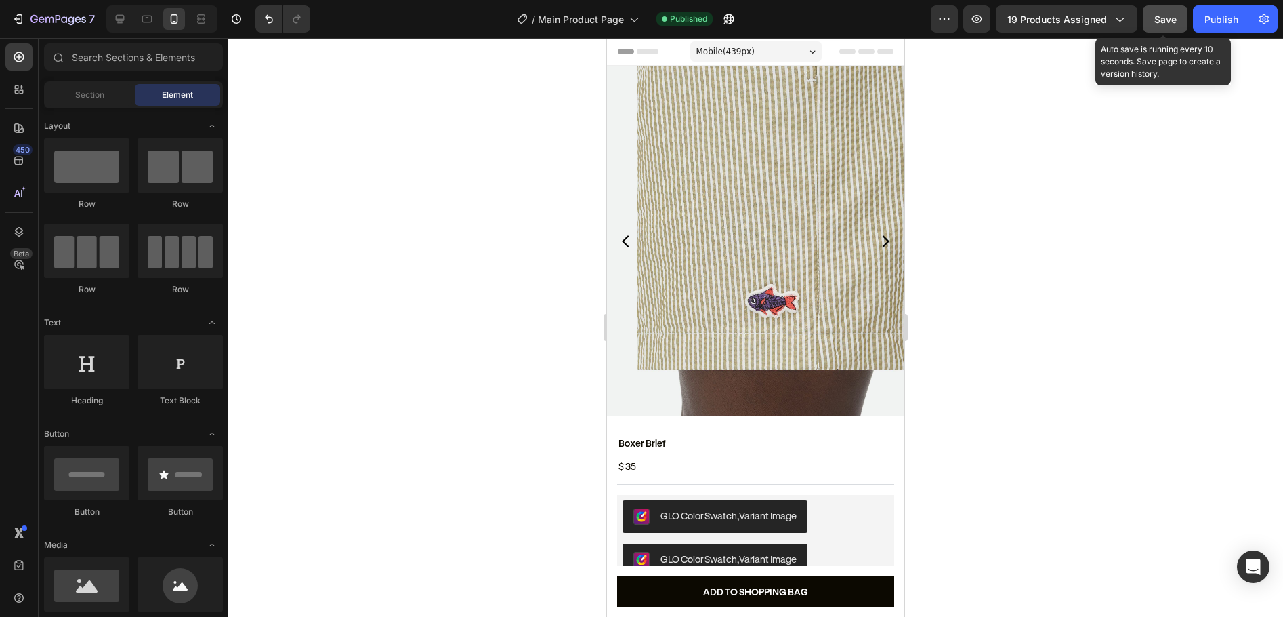
click at [1172, 22] on span "Save" at bounding box center [1166, 20] width 22 height 12
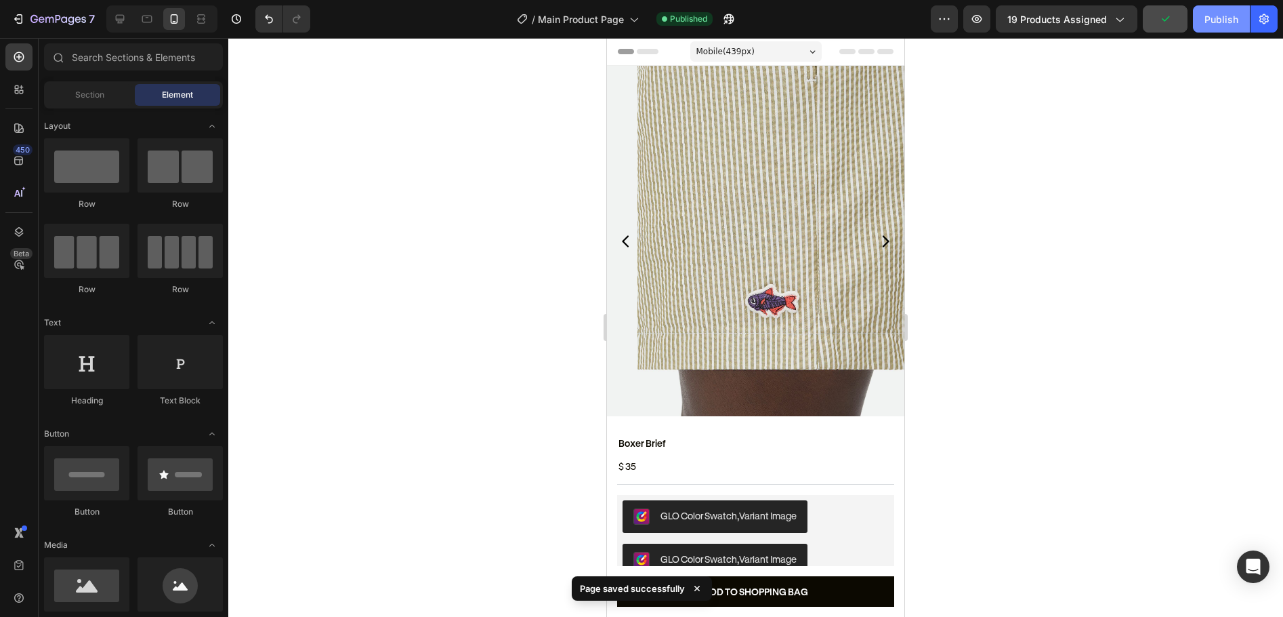
click at [1198, 18] on button "Publish" at bounding box center [1221, 18] width 57 height 27
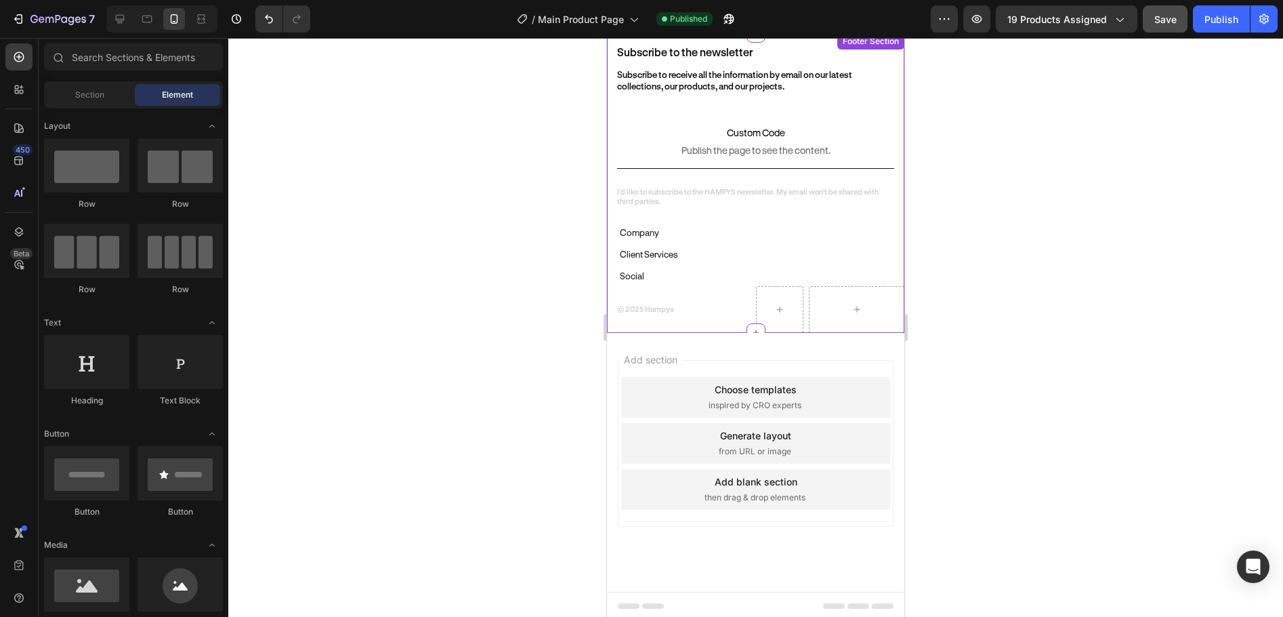
scroll to position [949, 0]
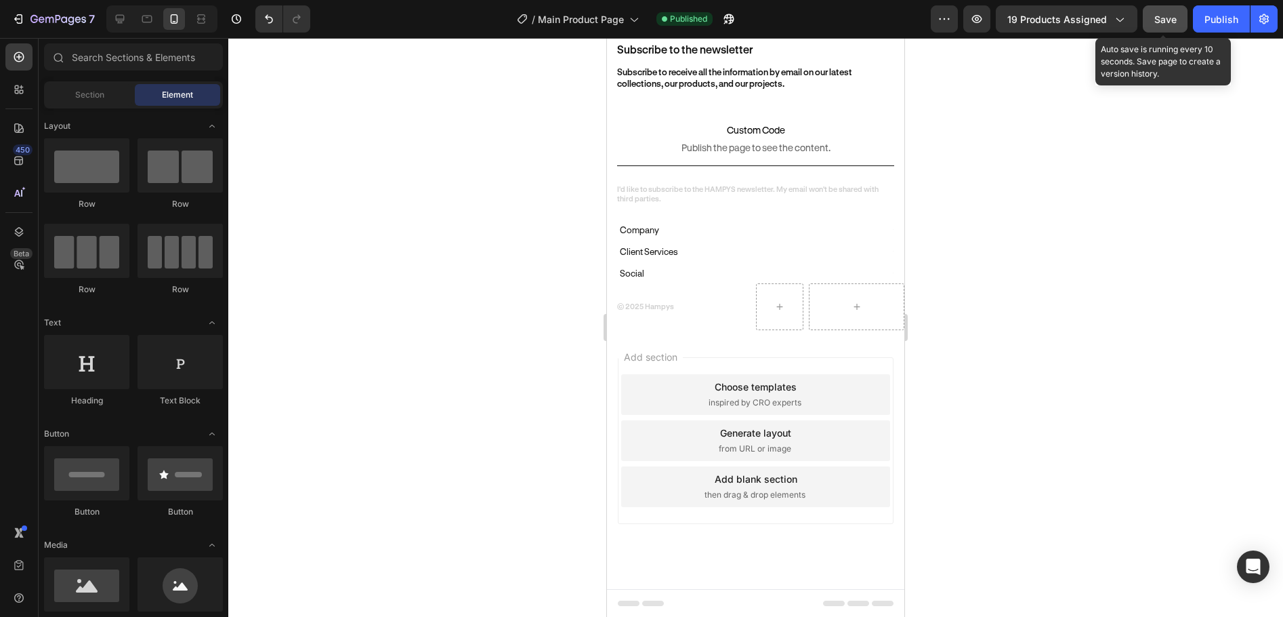
click at [1156, 16] on span "Save" at bounding box center [1166, 20] width 22 height 12
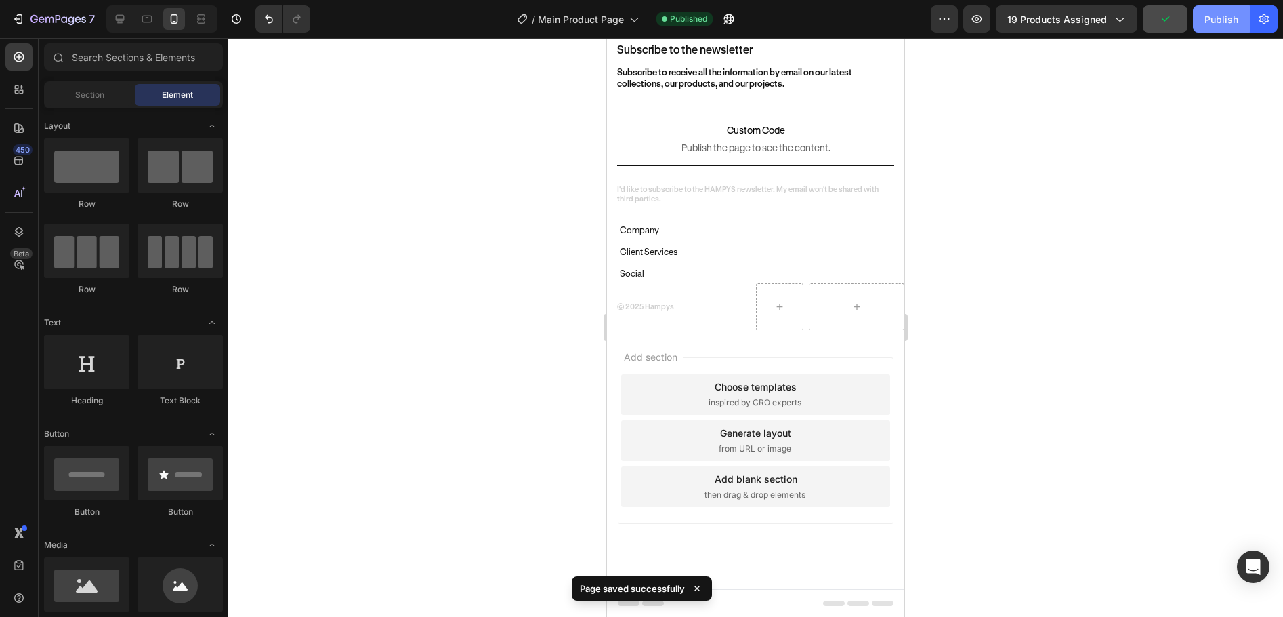
click at [1220, 15] on div "Publish" at bounding box center [1222, 19] width 34 height 14
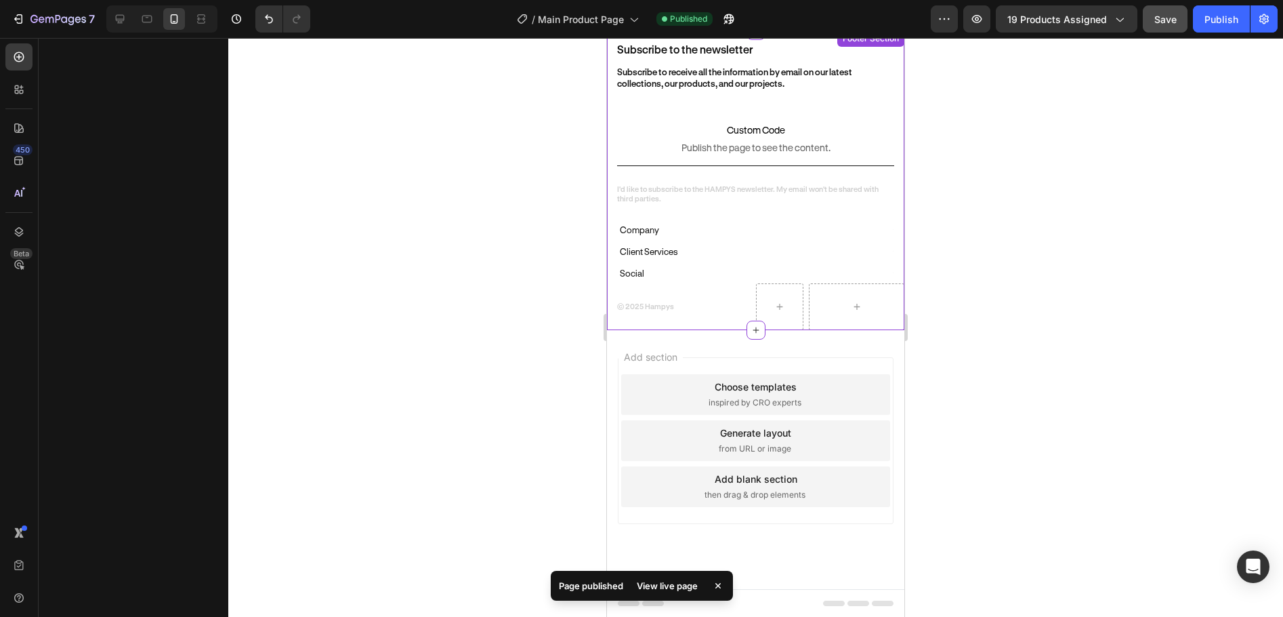
click at [623, 109] on div "Subscribe to the newsletter Heading Subscribe to receive all the information by…" at bounding box center [755, 180] width 297 height 300
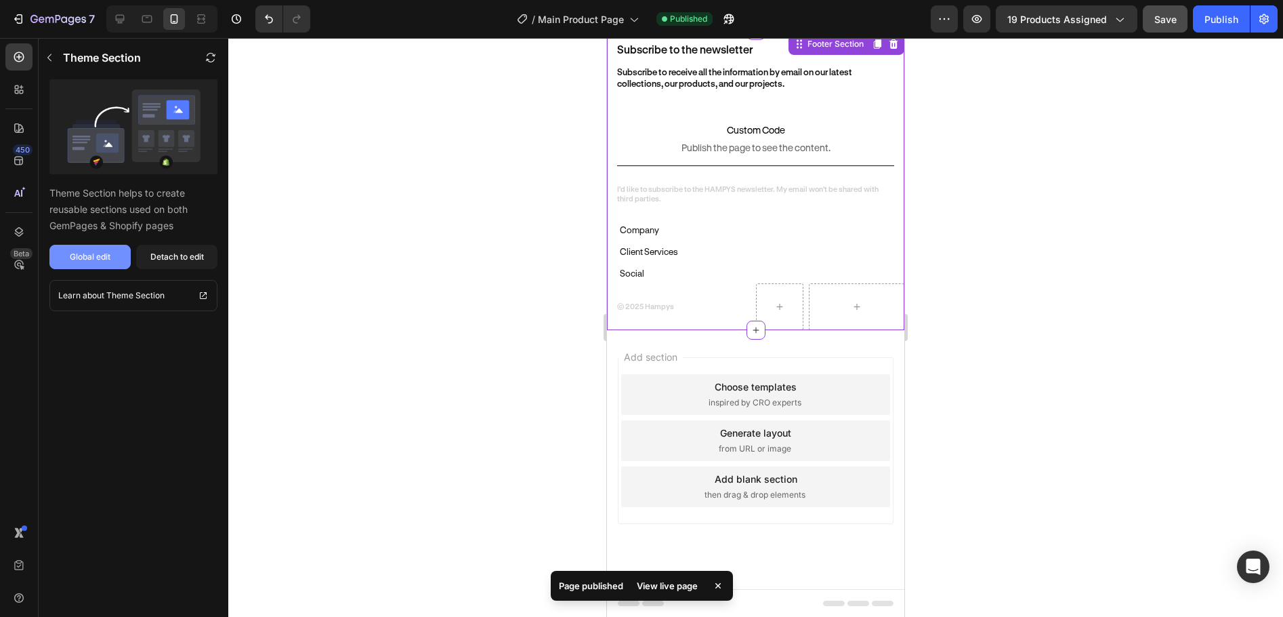
click at [63, 258] on button "Global edit" at bounding box center [89, 257] width 81 height 24
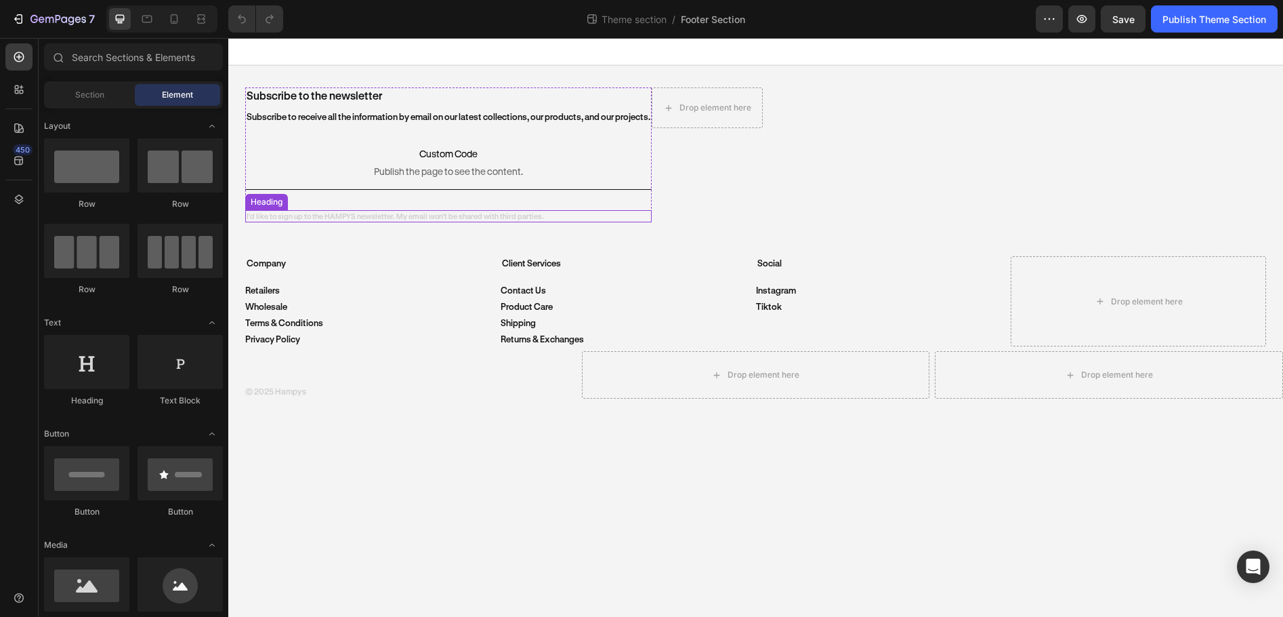
click at [321, 222] on h2 "I'd like to sign up to the HAMPYS newsletter. My email won't be shared with thi…" at bounding box center [448, 216] width 407 height 12
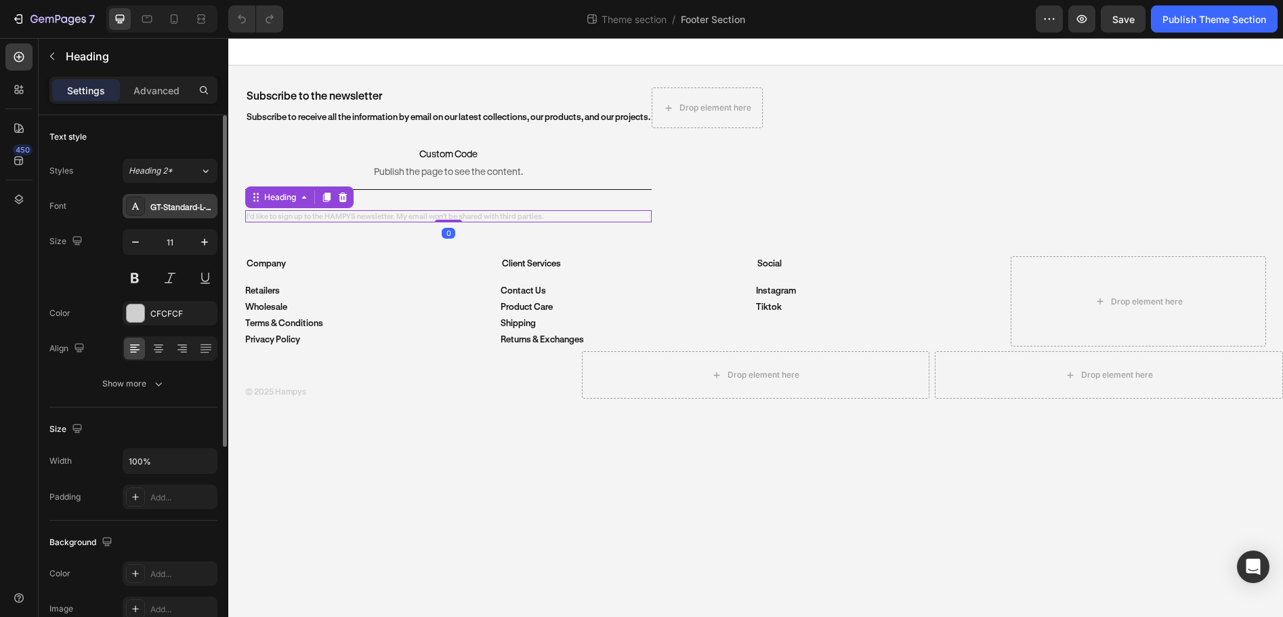
click at [167, 207] on div "GT-Standard-L-Standard-Semibold" at bounding box center [182, 207] width 64 height 12
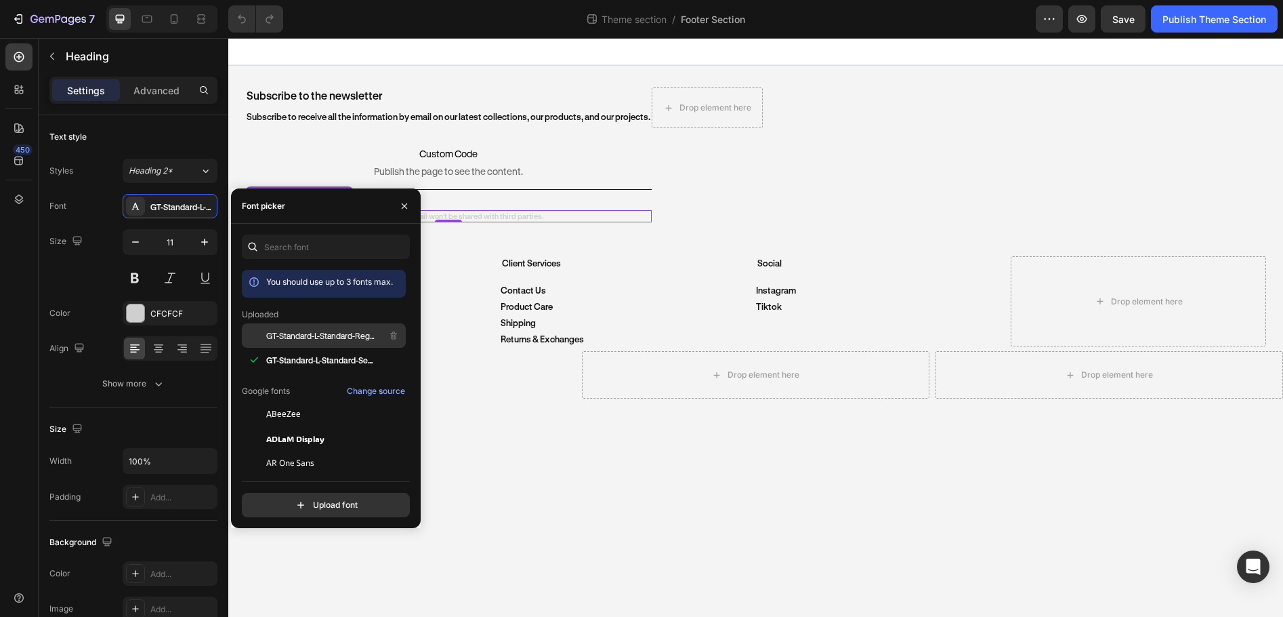
click at [339, 337] on span "GT-Standard-L-Standard-Regular" at bounding box center [322, 335] width 112 height 12
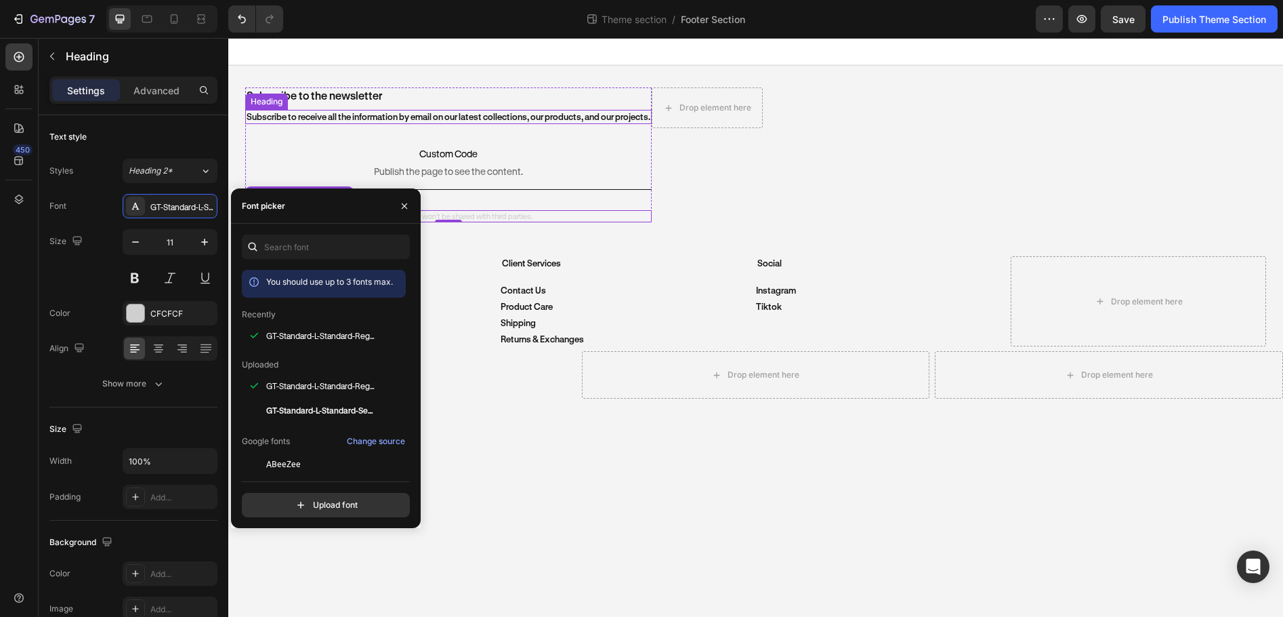
click at [501, 112] on h2 "Subscribe to receive all the information by email on our latest collections, ou…" at bounding box center [448, 117] width 407 height 14
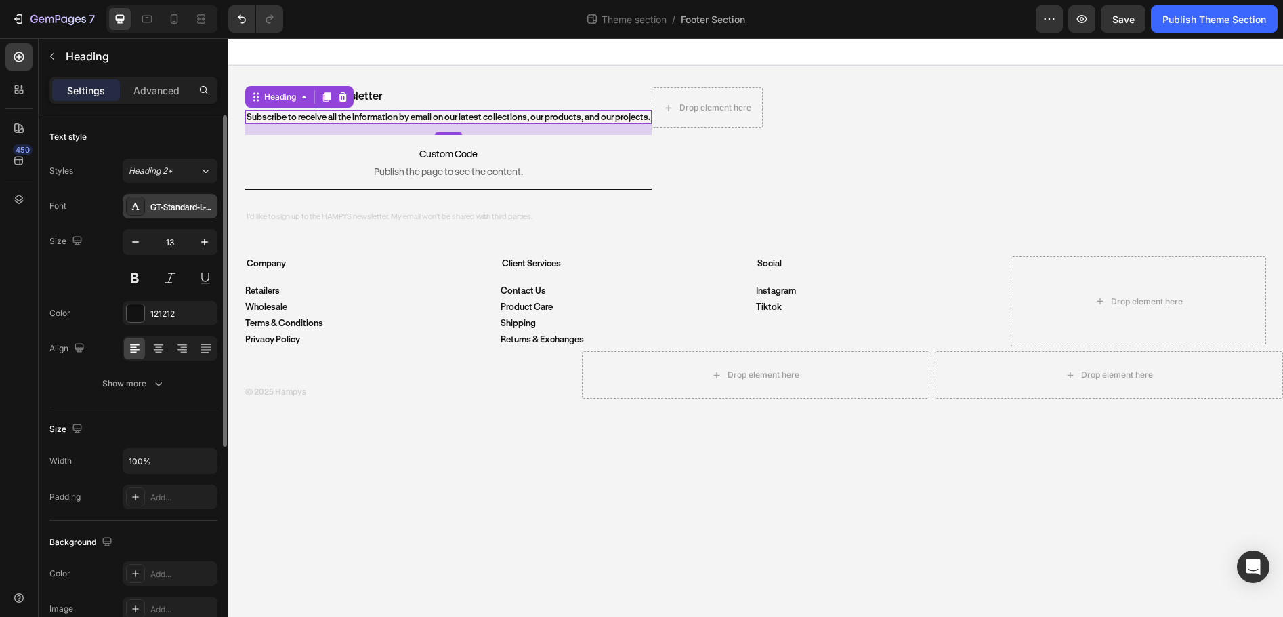
click at [181, 201] on div "GT-Standard-L-Standard-Semibold" at bounding box center [182, 207] width 64 height 12
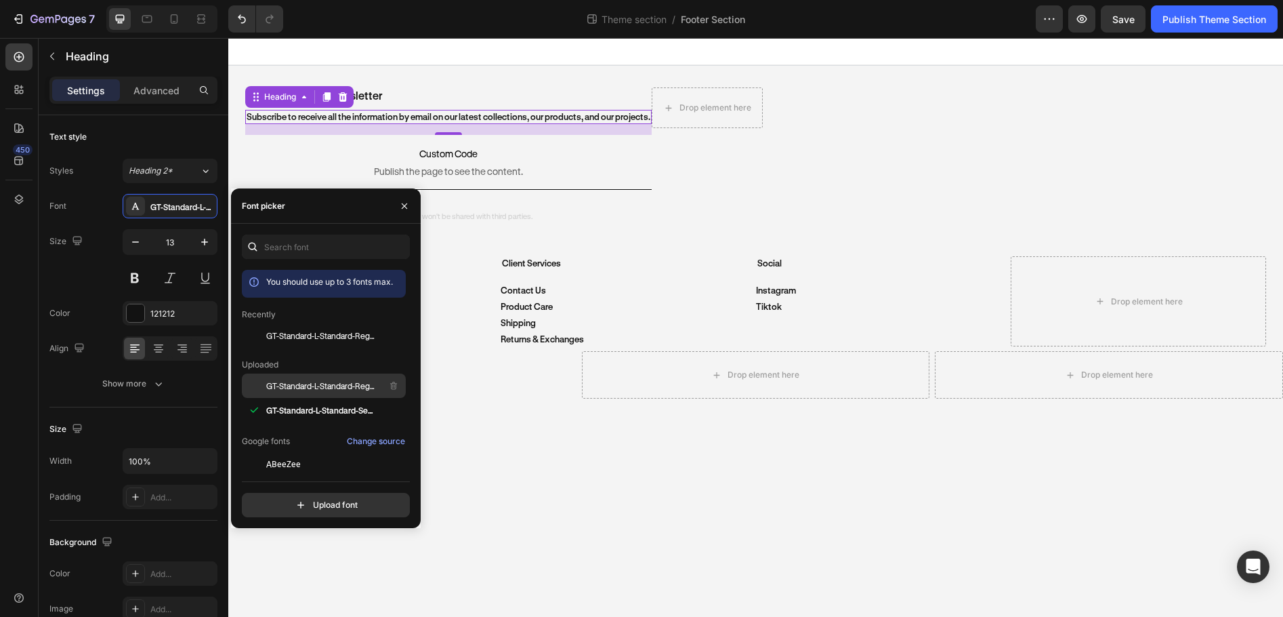
click at [346, 388] on span "GT-Standard-L-Standard-Regular" at bounding box center [322, 385] width 112 height 12
click at [381, 94] on h2 "Subscribe to the newsletter" at bounding box center [448, 95] width 407 height 17
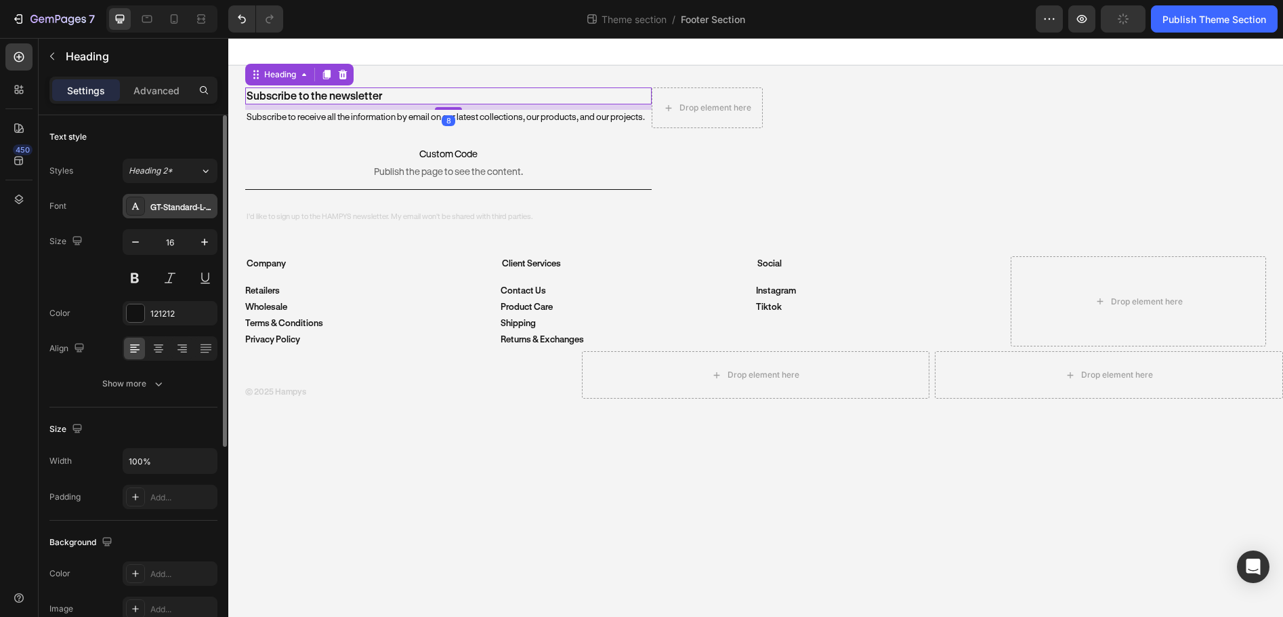
click at [177, 207] on div "GT-Standard-L-Standard-Semibold" at bounding box center [182, 207] width 64 height 12
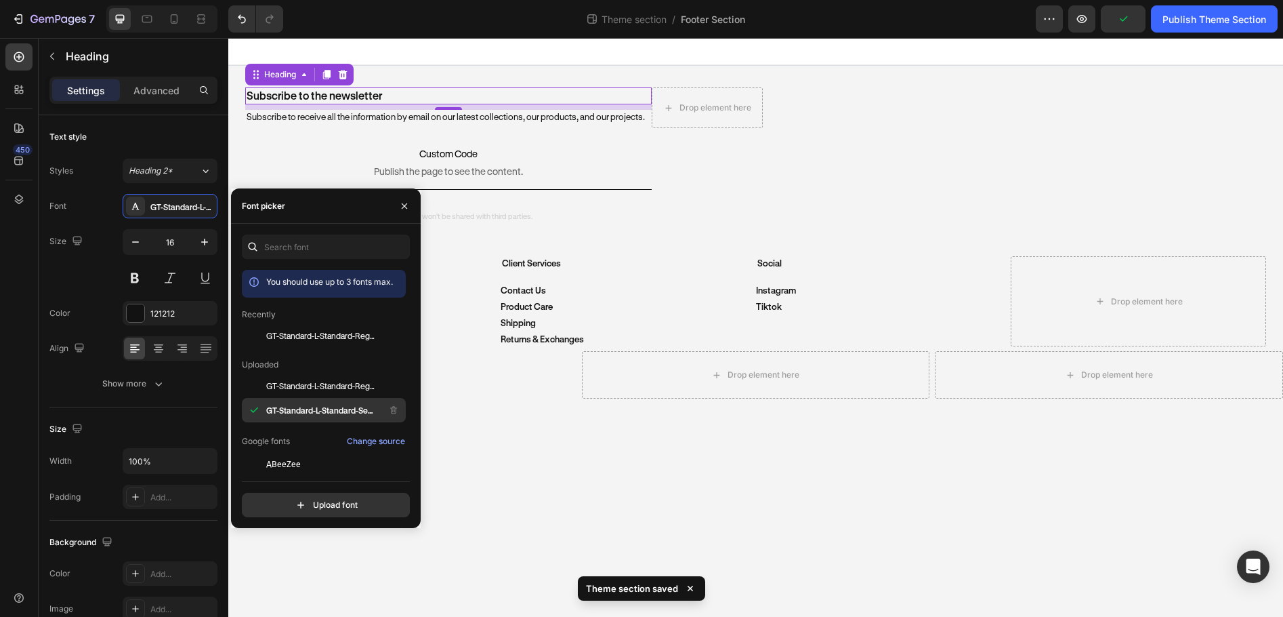
click at [326, 405] on span "GT-Standard-L-Standard-Semibold" at bounding box center [322, 410] width 112 height 12
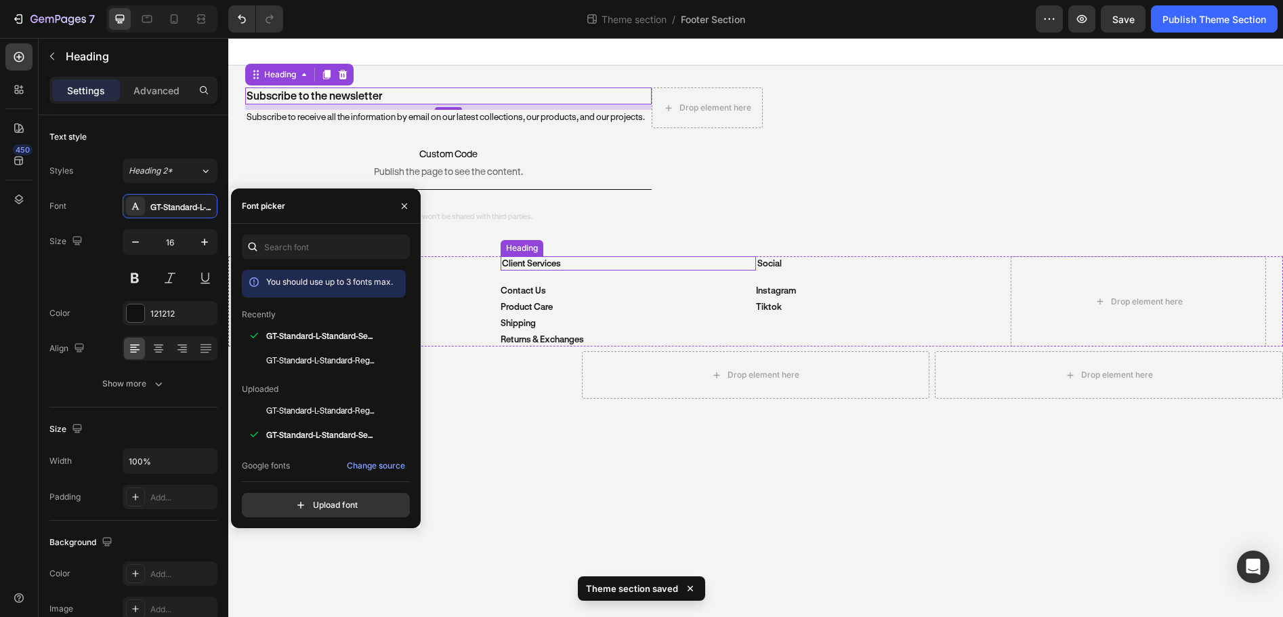
click at [644, 266] on h2 "Client Services" at bounding box center [628, 263] width 255 height 14
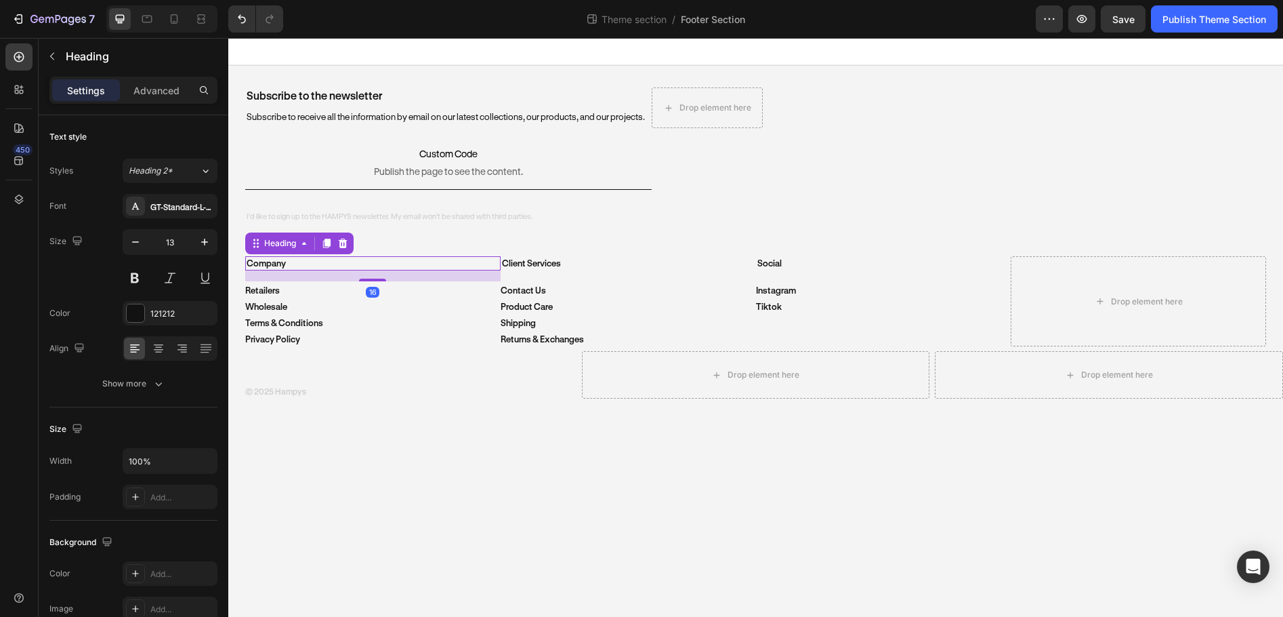
click at [264, 264] on h2 "Company" at bounding box center [372, 263] width 255 height 14
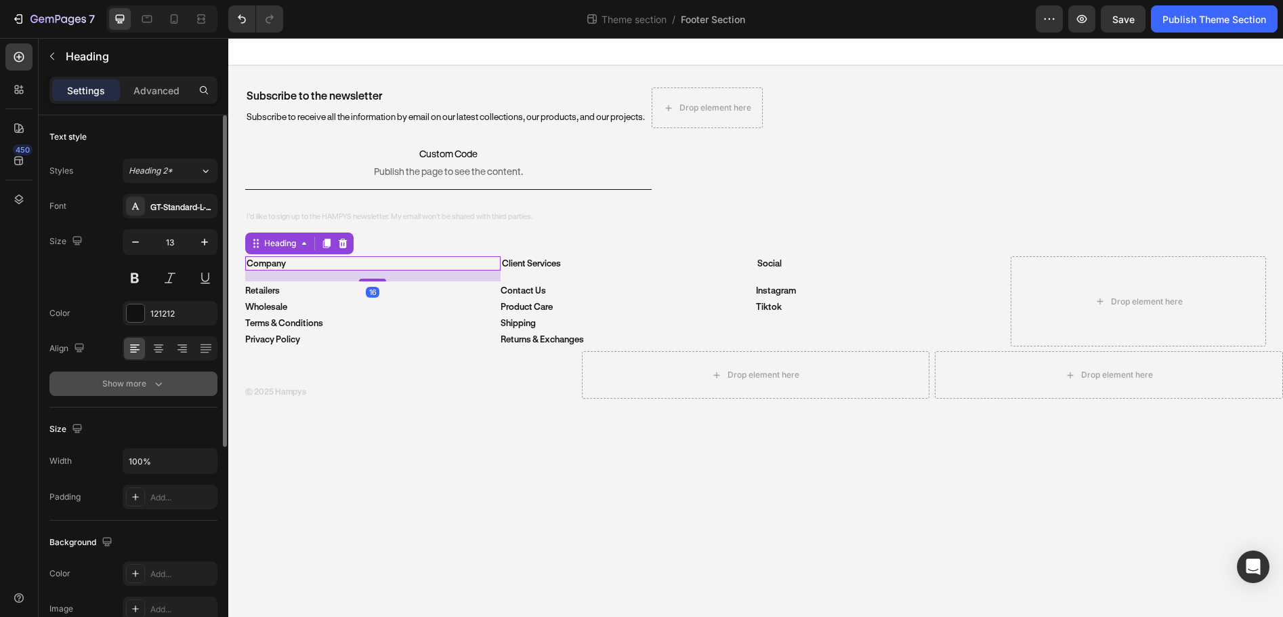
click at [119, 389] on div "Show more" at bounding box center [133, 384] width 63 height 14
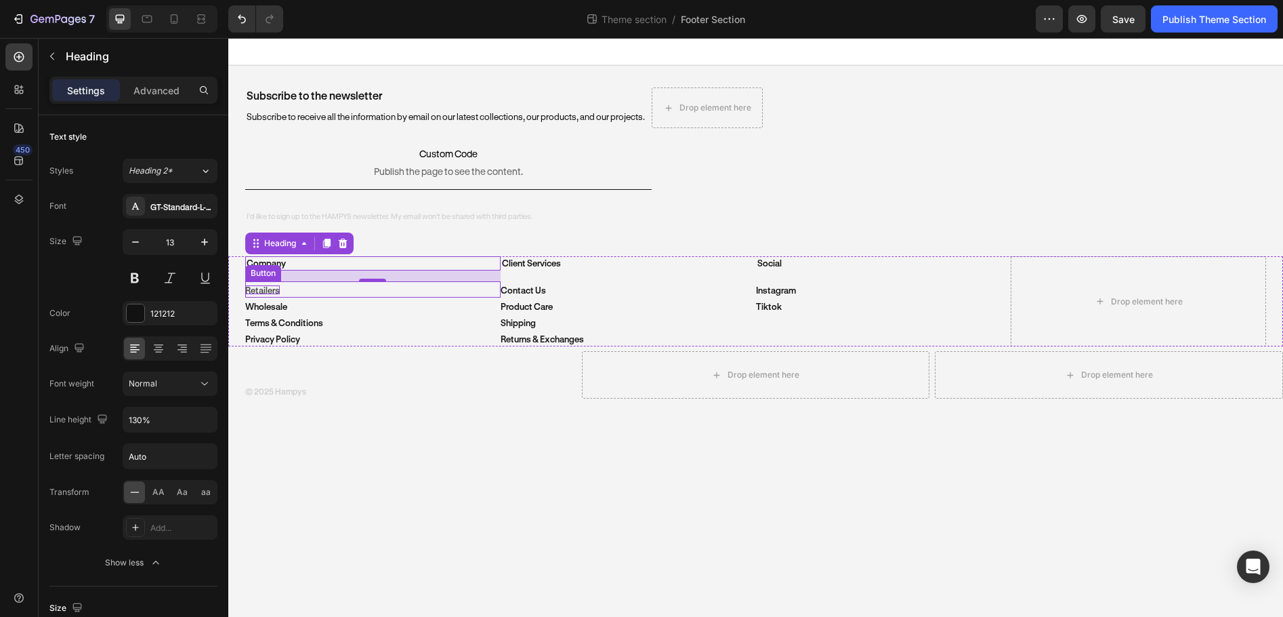
click at [266, 289] on p "Retailers" at bounding box center [262, 289] width 35 height 9
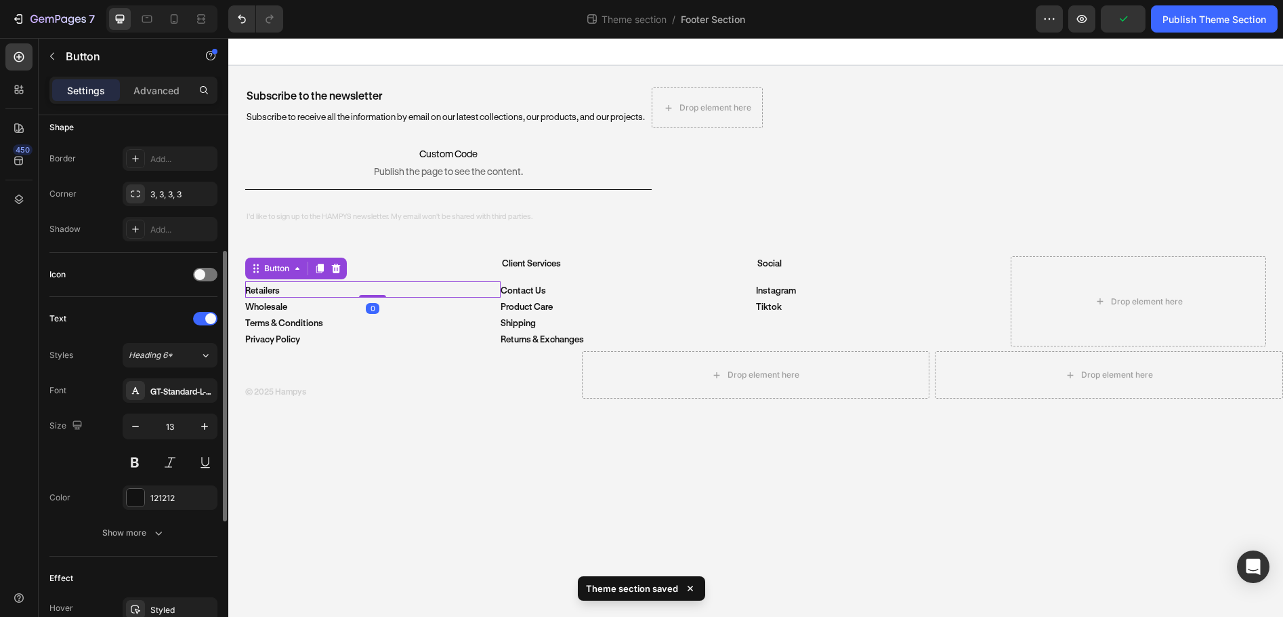
scroll to position [339, 0]
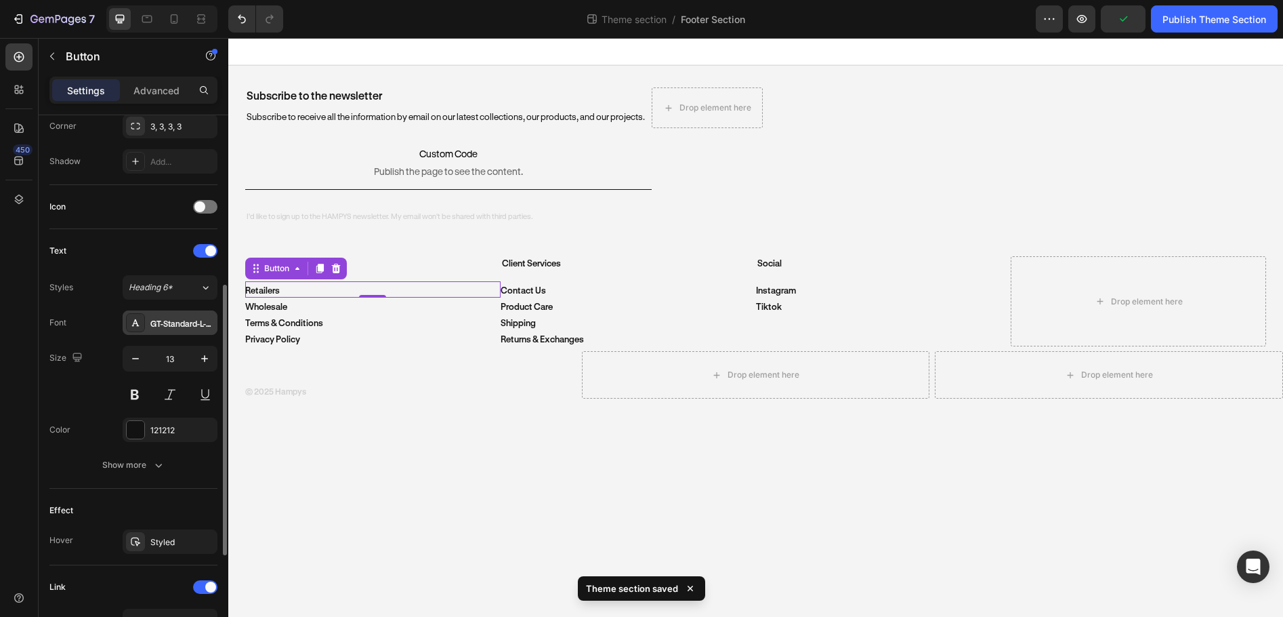
click at [180, 322] on div "GT-Standard-L-Standard-Semibold" at bounding box center [182, 323] width 64 height 12
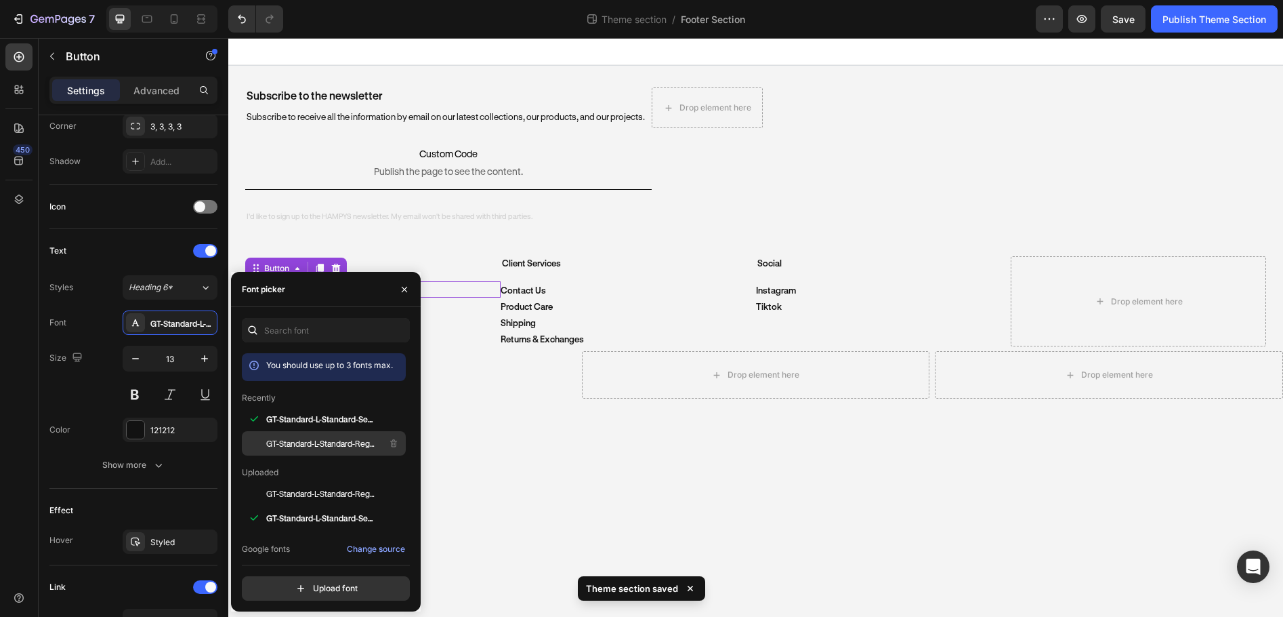
click at [308, 442] on span "GT-Standard-L-Standard-Regular" at bounding box center [322, 443] width 112 height 12
click at [518, 291] on p "Contact Us" at bounding box center [523, 291] width 45 height 12
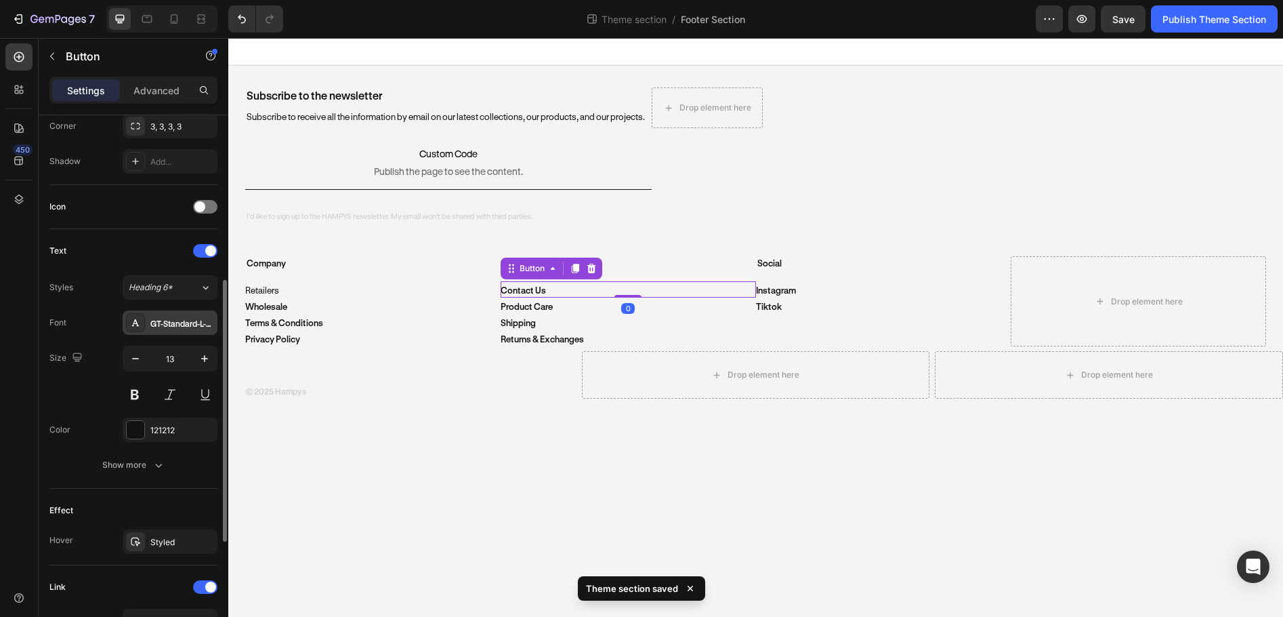
click at [174, 326] on div "GT-Standard-L-Standard-Semibold" at bounding box center [182, 323] width 64 height 12
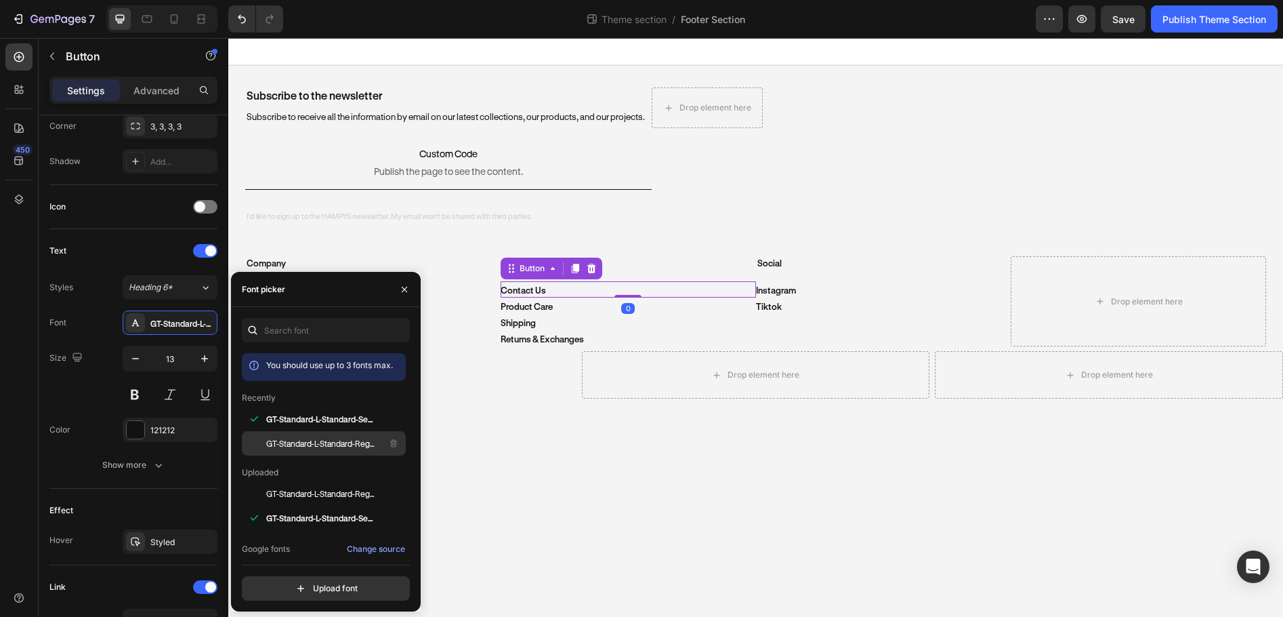
click at [303, 447] on span "GT-Standard-L-Standard-Regular" at bounding box center [322, 443] width 112 height 12
click at [774, 289] on p "Instagram" at bounding box center [776, 291] width 40 height 12
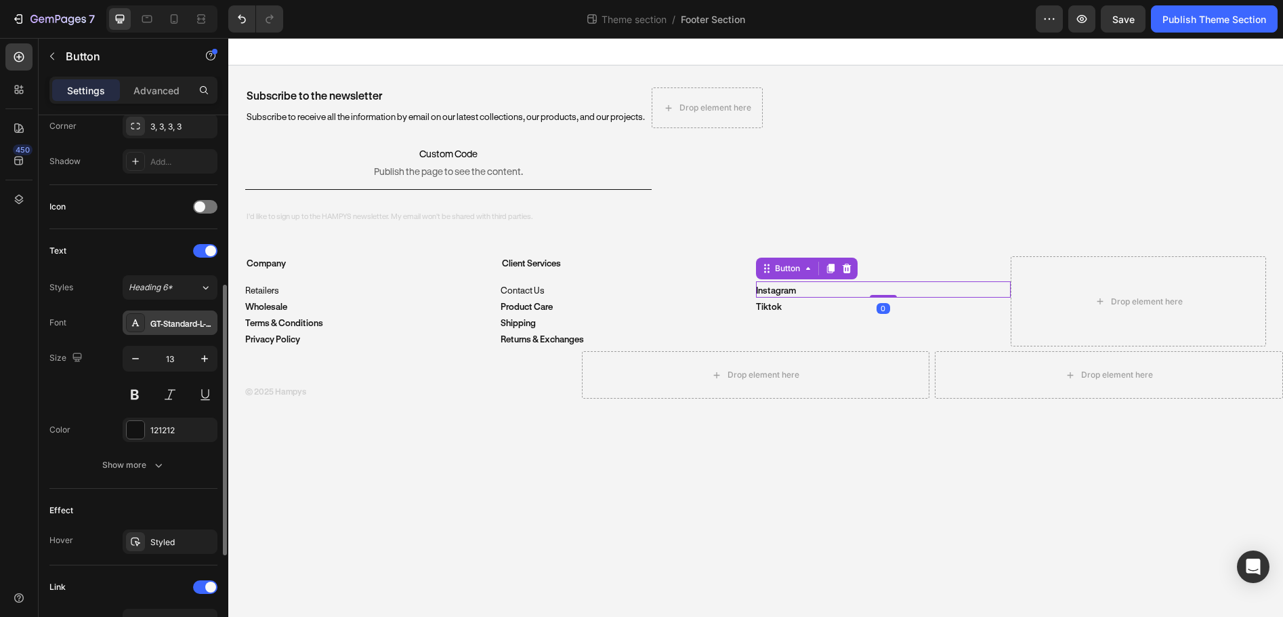
click at [176, 331] on div "GT-Standard-L-Standard-Semibold" at bounding box center [170, 322] width 95 height 24
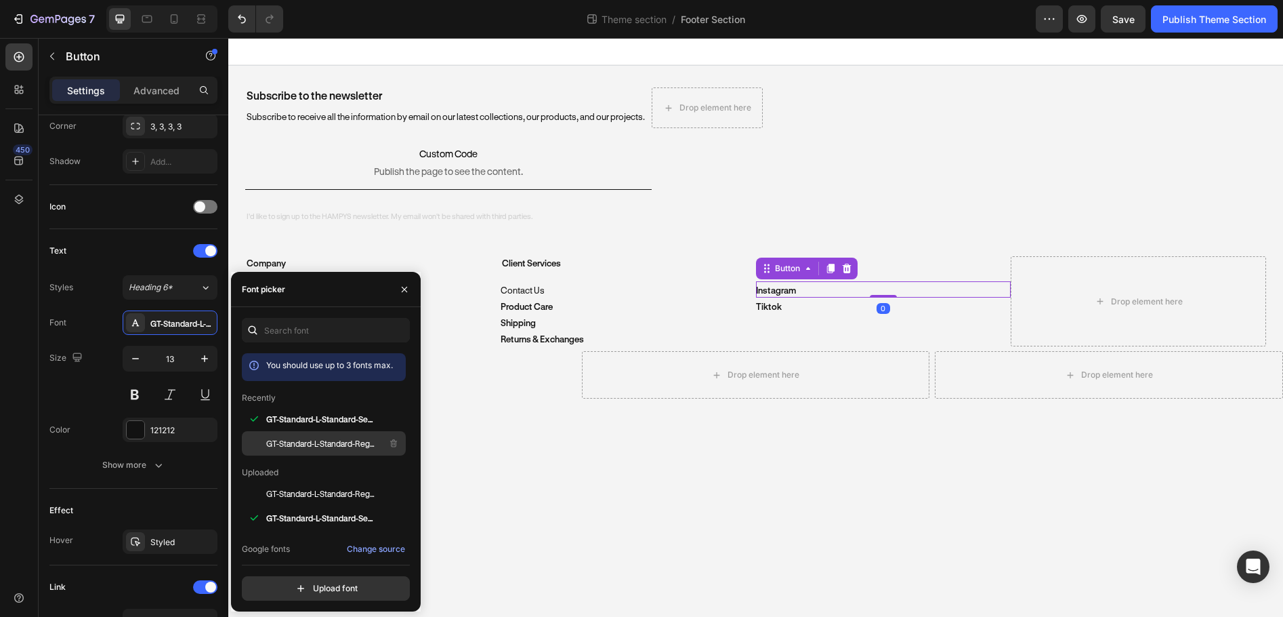
click at [316, 436] on div "GT-Standard-L-Standard-Regular" at bounding box center [334, 443] width 137 height 16
click at [779, 307] on p "tiktok" at bounding box center [769, 307] width 26 height 12
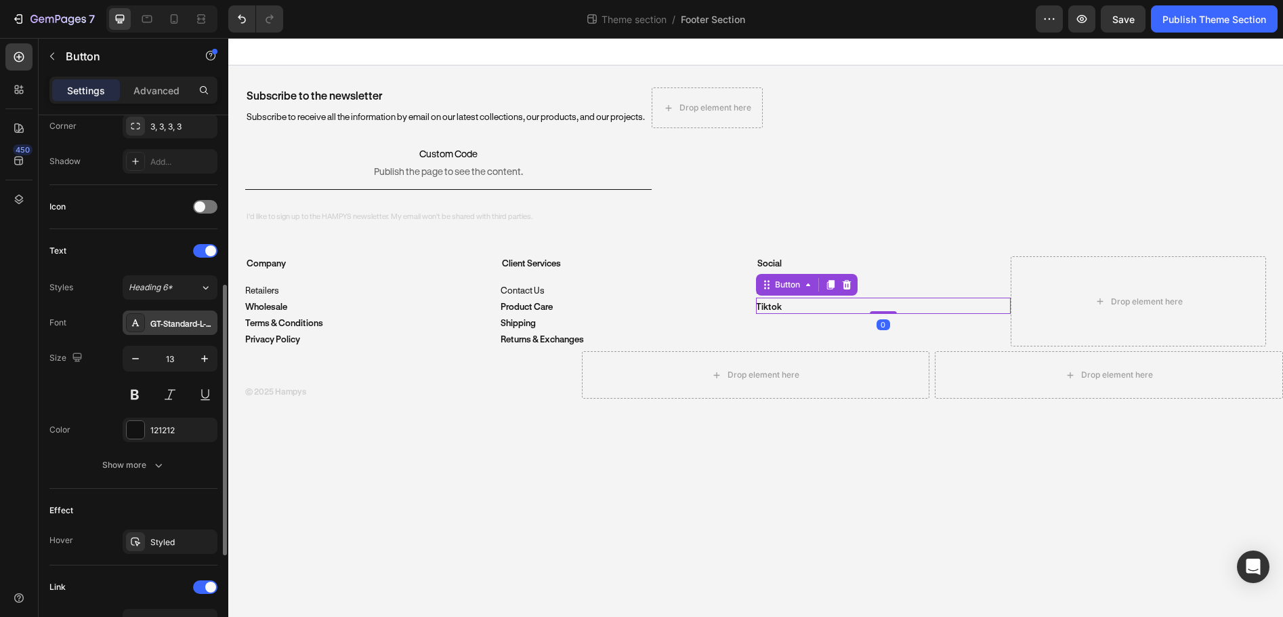
click at [173, 331] on div "GT-Standard-L-Standard-Semibold" at bounding box center [170, 322] width 95 height 24
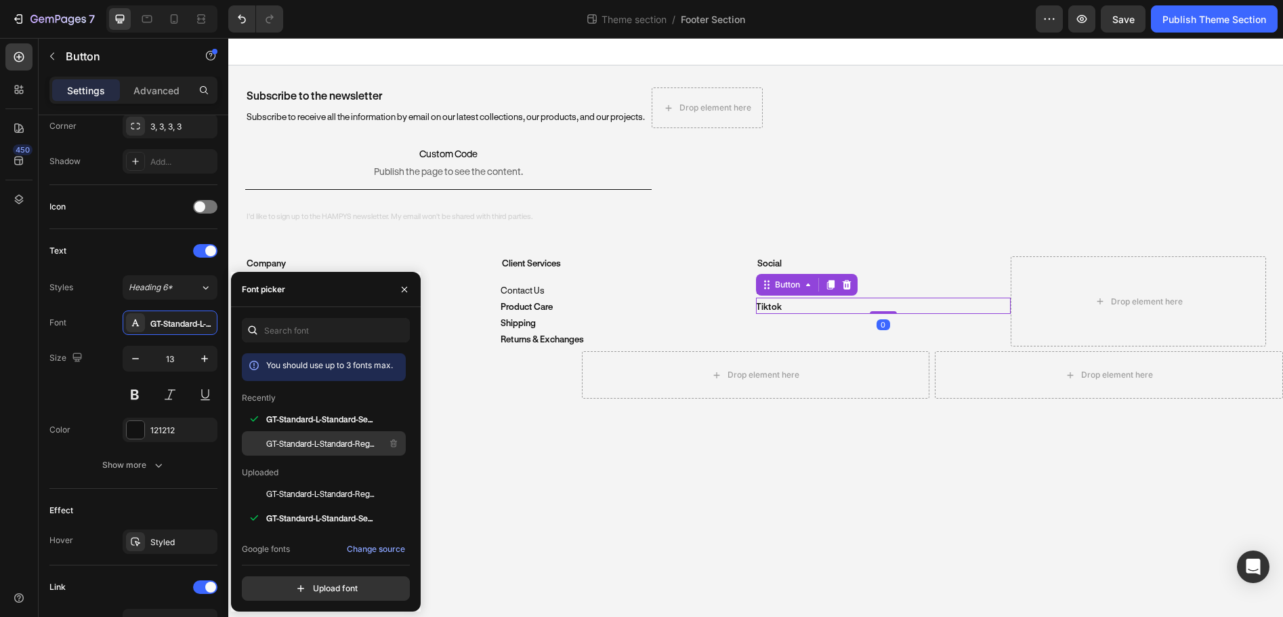
click at [308, 443] on span "GT-Standard-L-Standard-Regular" at bounding box center [322, 443] width 112 height 12
click at [515, 308] on p "Product Care" at bounding box center [527, 307] width 52 height 12
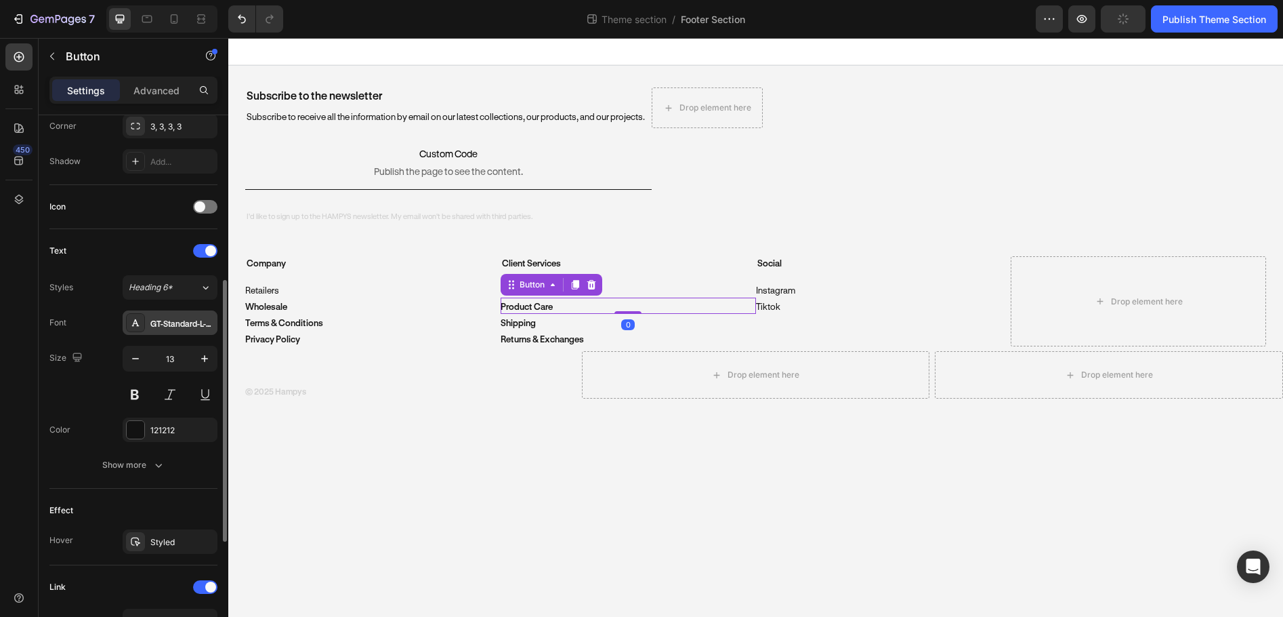
click at [173, 323] on div "GT-Standard-L-Standard-Semibold" at bounding box center [182, 323] width 64 height 12
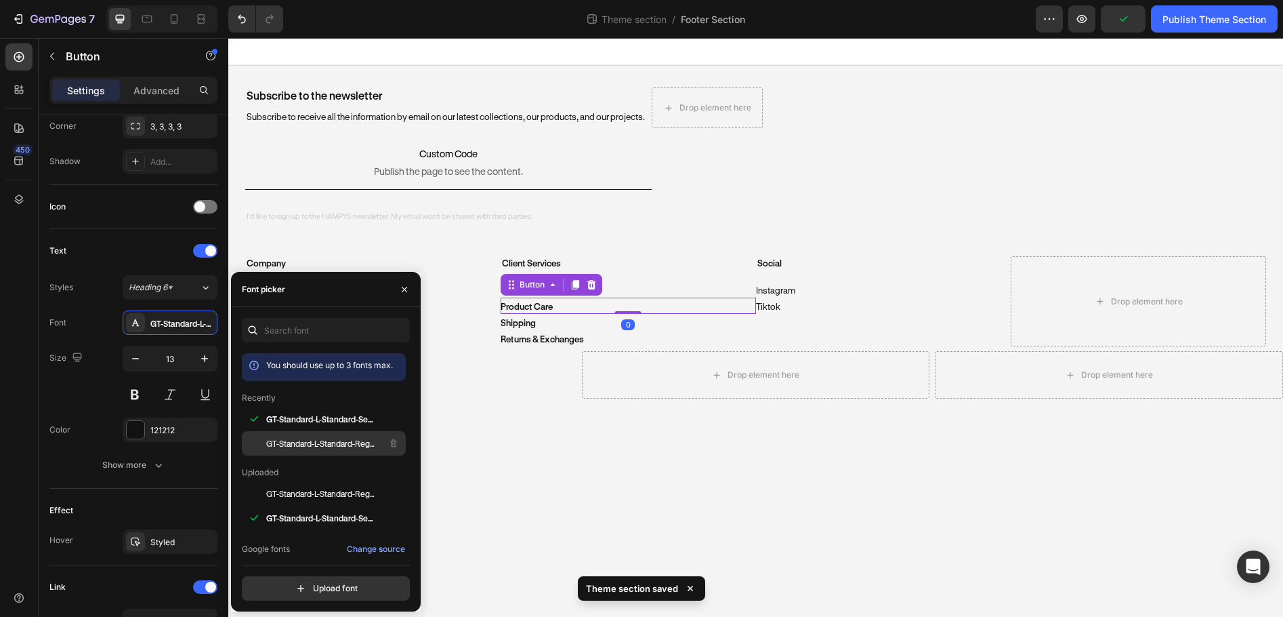
click at [308, 446] on span "GT-Standard-L-Standard-Regular" at bounding box center [322, 443] width 112 height 12
click at [545, 338] on p "Returns & Exchanges" at bounding box center [542, 339] width 83 height 12
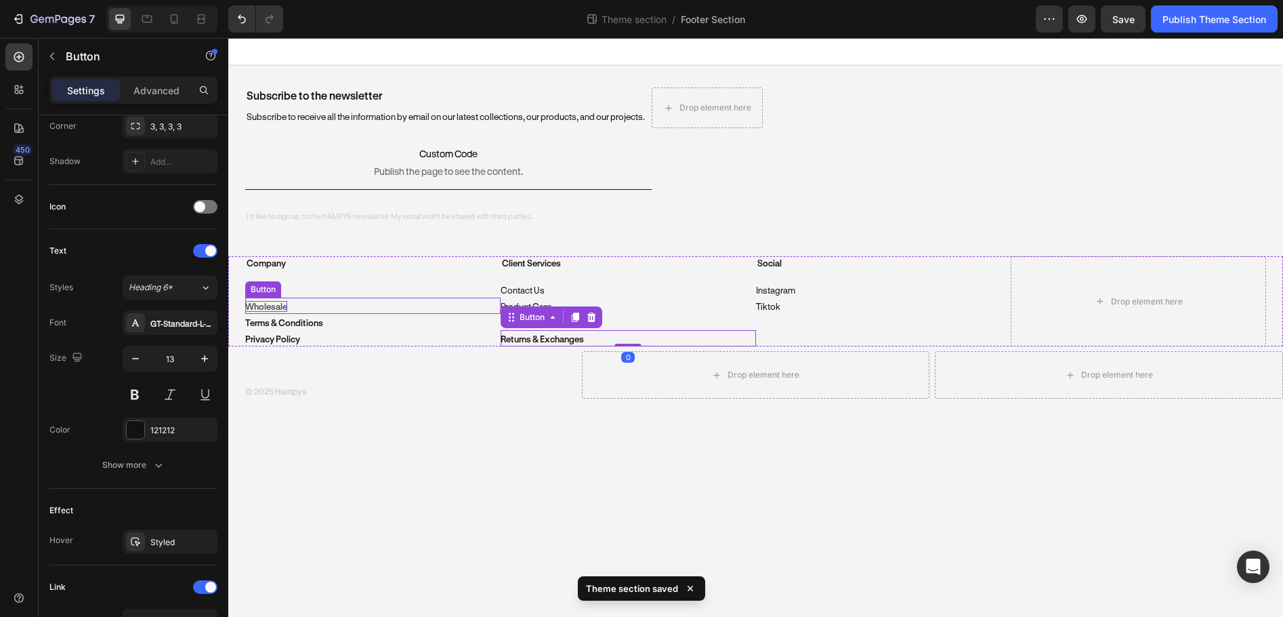
click at [270, 307] on p "Wholesale" at bounding box center [266, 306] width 42 height 11
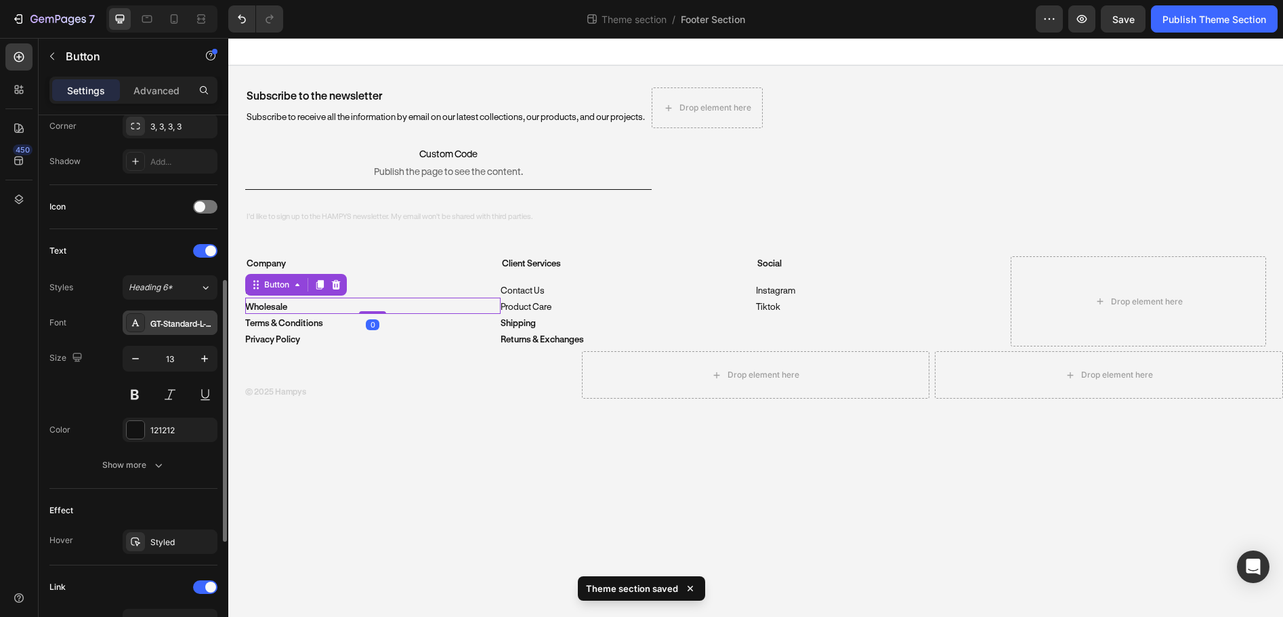
click at [196, 327] on div "GT-Standard-L-Standard-Semibold" at bounding box center [182, 323] width 64 height 12
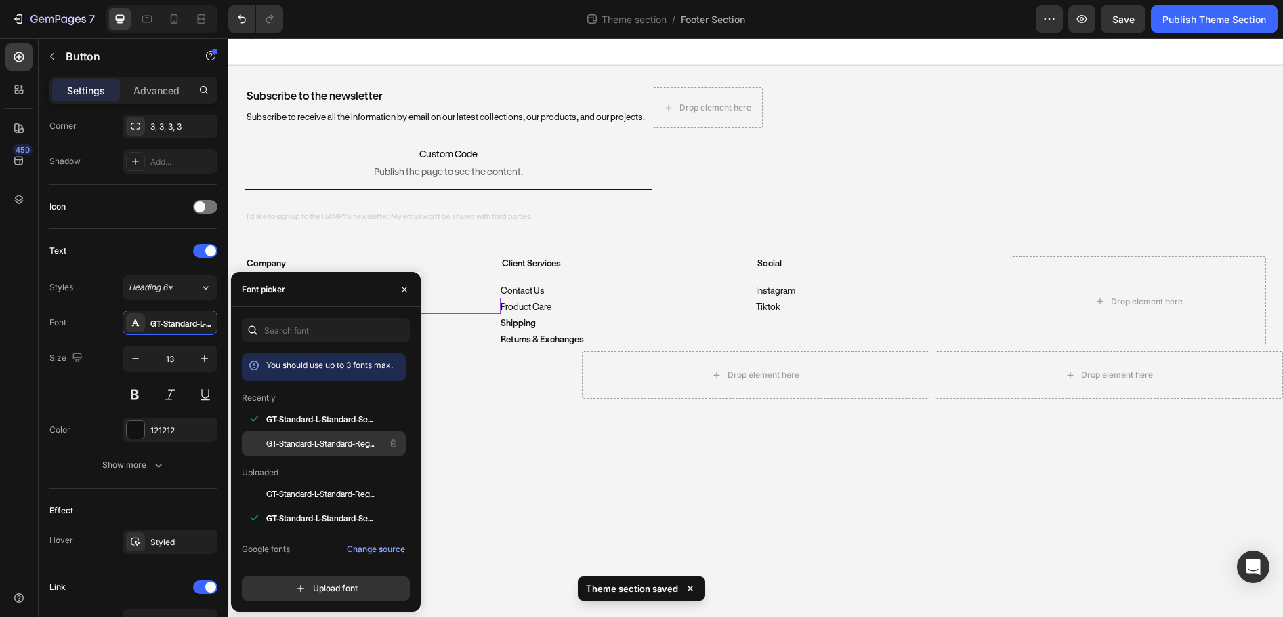
click at [295, 437] on span "GT-Standard-L-Standard-Regular" at bounding box center [322, 443] width 112 height 12
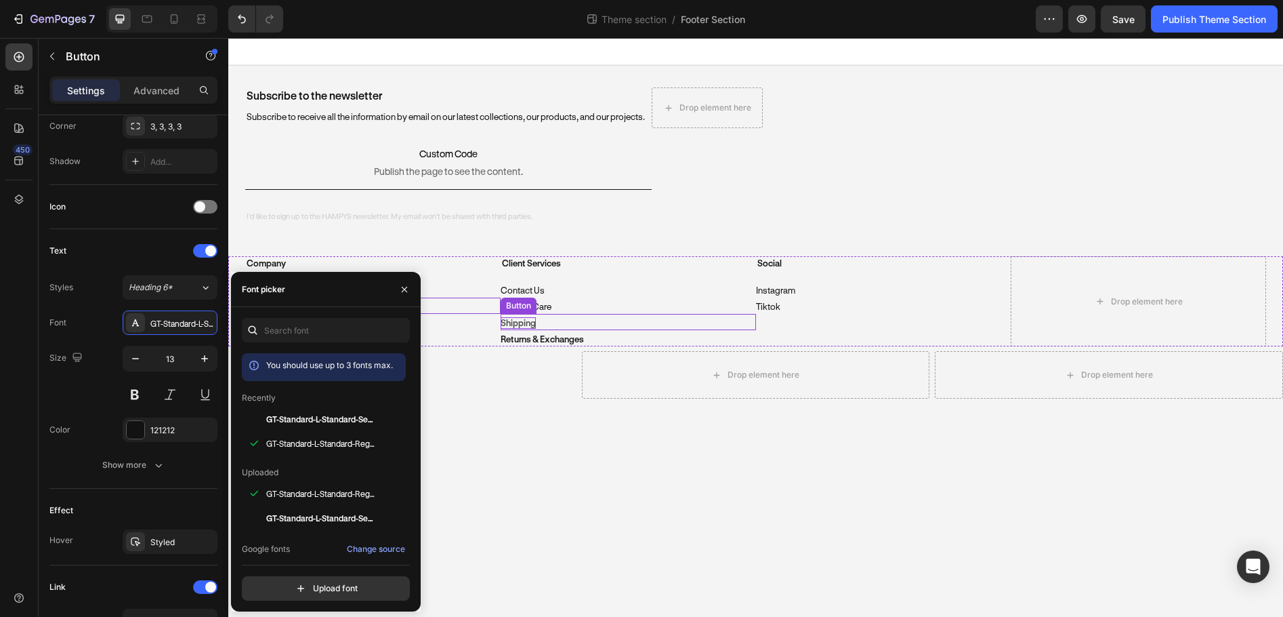
click at [515, 318] on p "Shipping" at bounding box center [518, 323] width 35 height 12
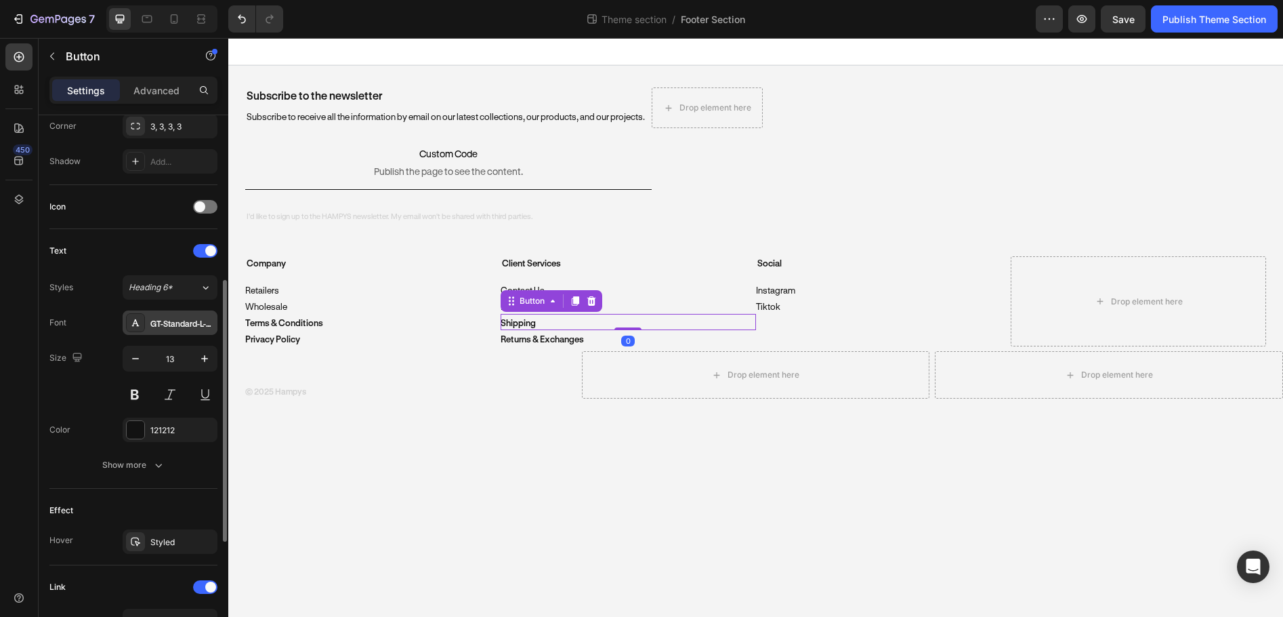
click at [170, 329] on div "GT-Standard-L-Standard-Semibold" at bounding box center [170, 322] width 95 height 24
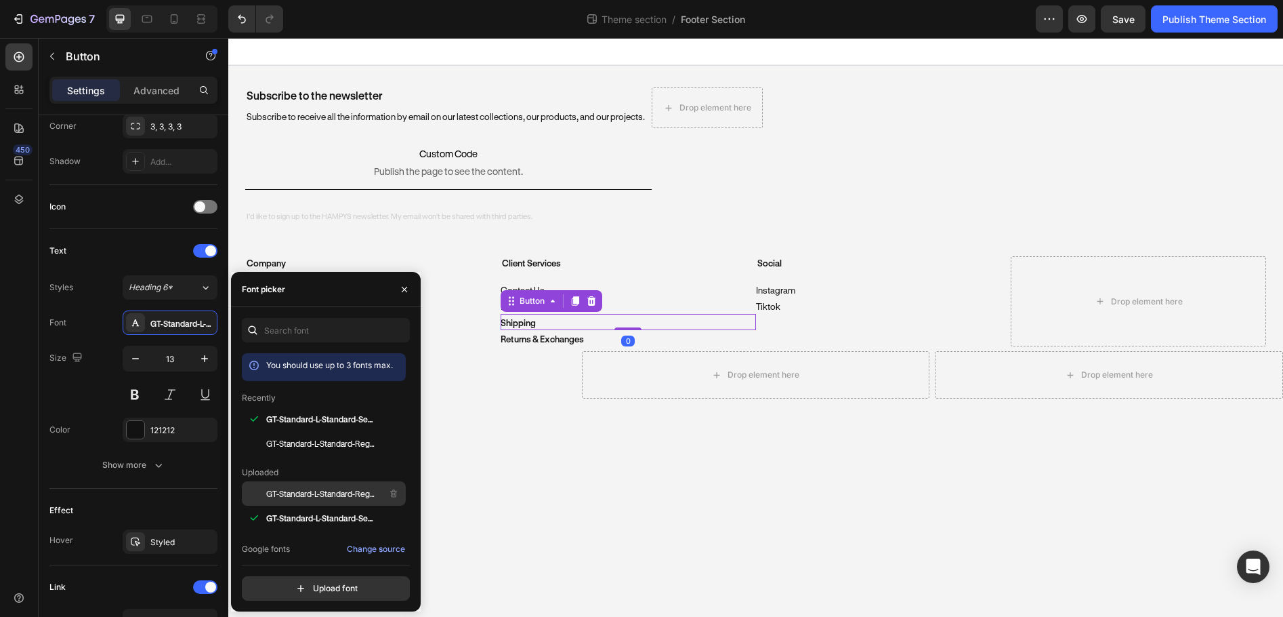
click at [309, 493] on span "GT-Standard-L-Standard-Regular" at bounding box center [322, 493] width 112 height 12
click at [550, 342] on p "Returns & Exchanges" at bounding box center [542, 339] width 83 height 12
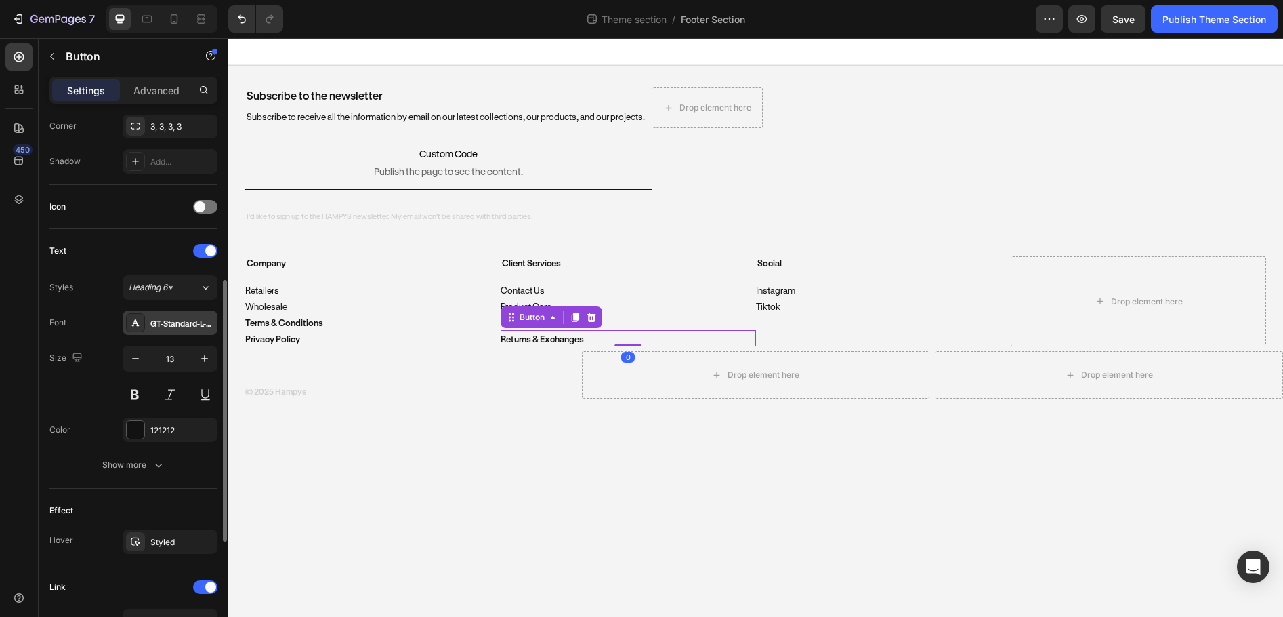
click at [174, 332] on div "GT-Standard-L-Standard-Semibold" at bounding box center [170, 322] width 95 height 24
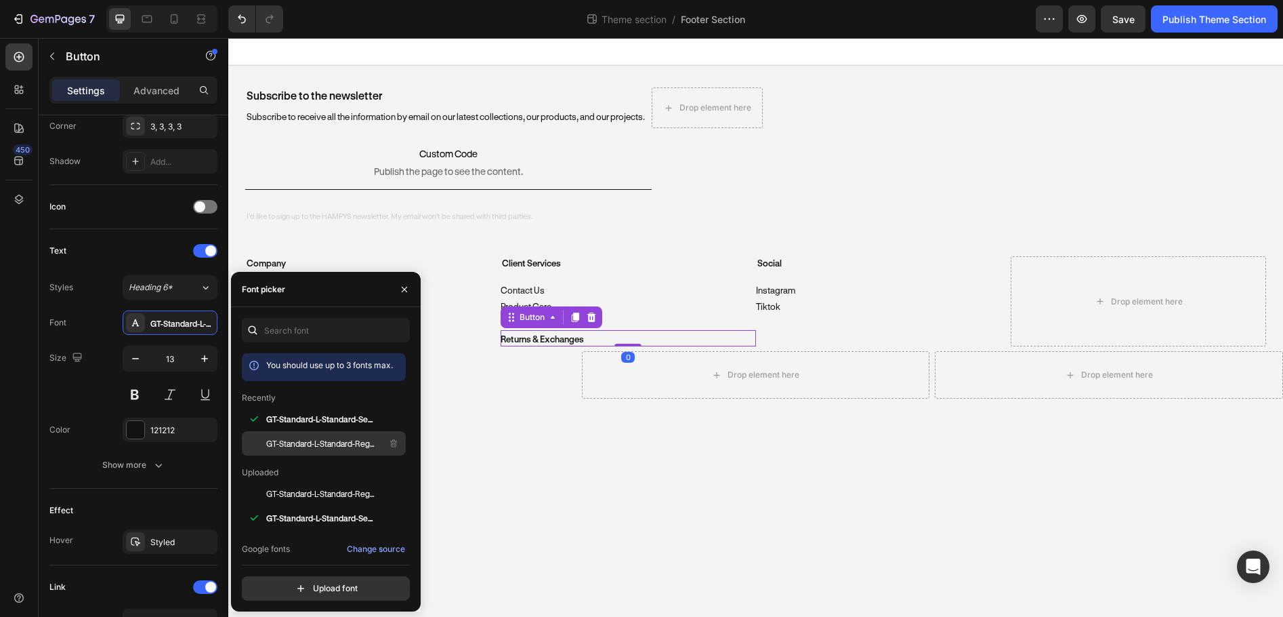
click at [314, 443] on span "GT-Standard-L-Standard-Regular" at bounding box center [322, 443] width 112 height 12
click at [540, 286] on p "Contact Us" at bounding box center [523, 291] width 44 height 12
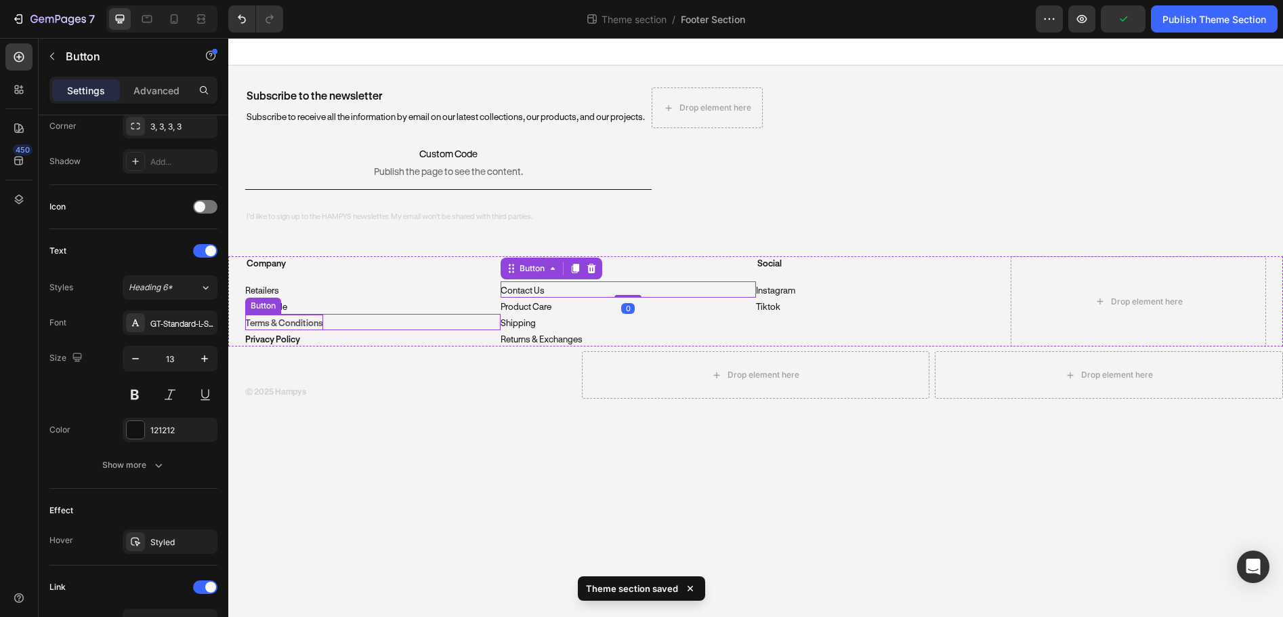
click at [288, 325] on p "Terms & Conditions" at bounding box center [284, 322] width 78 height 16
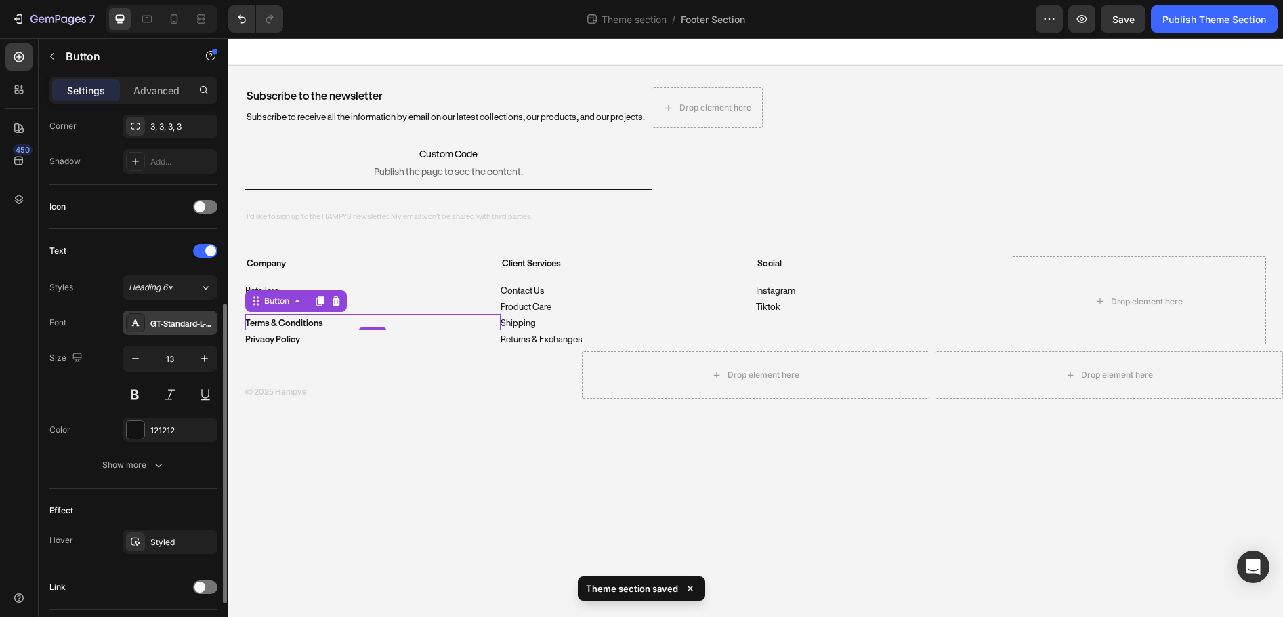
click at [186, 317] on div "GT-Standard-L-Standard-Semibold" at bounding box center [182, 323] width 64 height 12
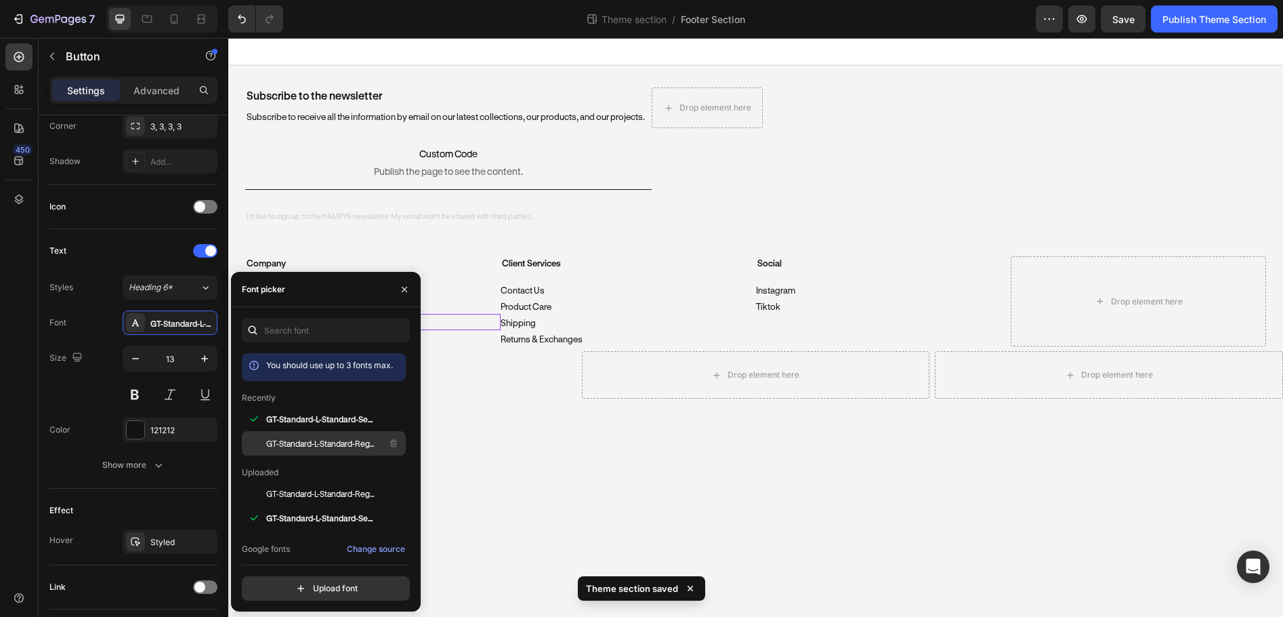
click at [275, 447] on span "GT-Standard-L-Standard-Regular" at bounding box center [322, 443] width 112 height 12
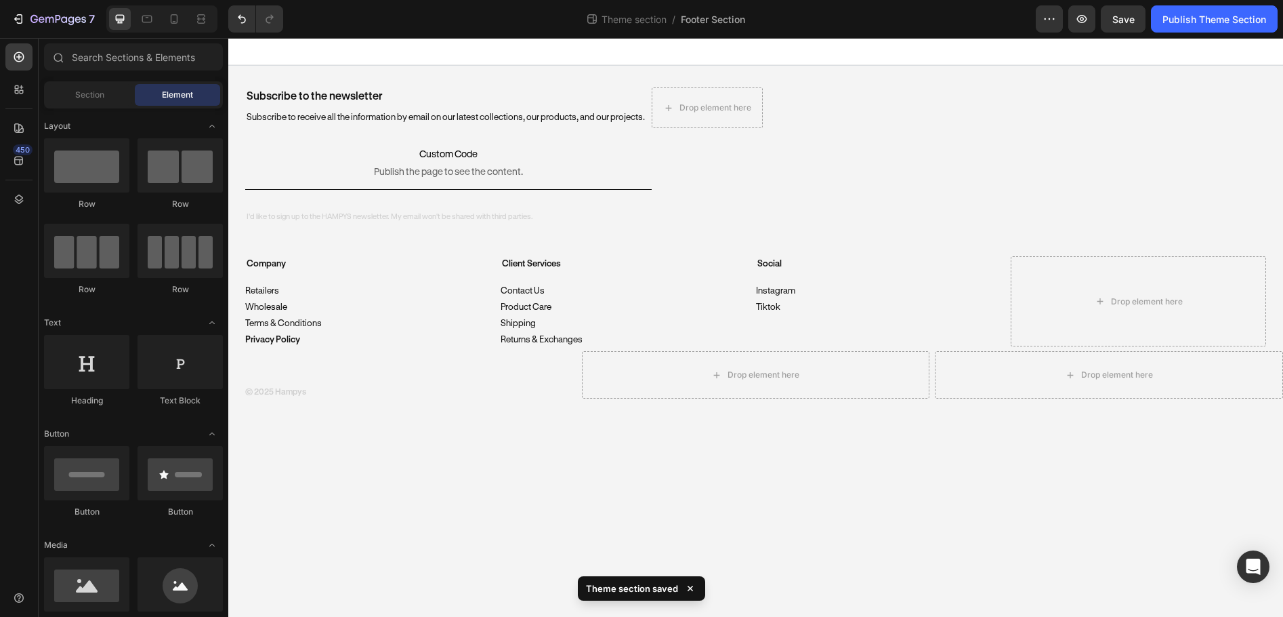
click at [454, 444] on body "Subscribe to the newsletter Heading Subscribe to receive all the information by…" at bounding box center [755, 327] width 1055 height 579
click at [287, 340] on p "Privacy Policy" at bounding box center [272, 339] width 55 height 12
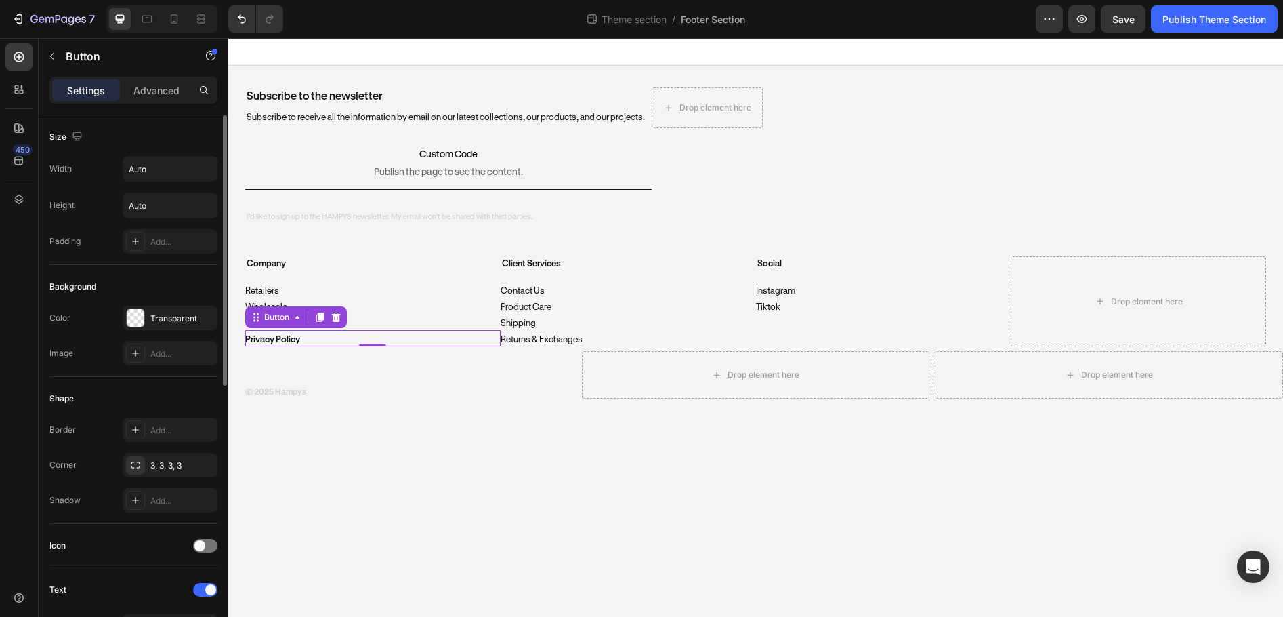
scroll to position [271, 0]
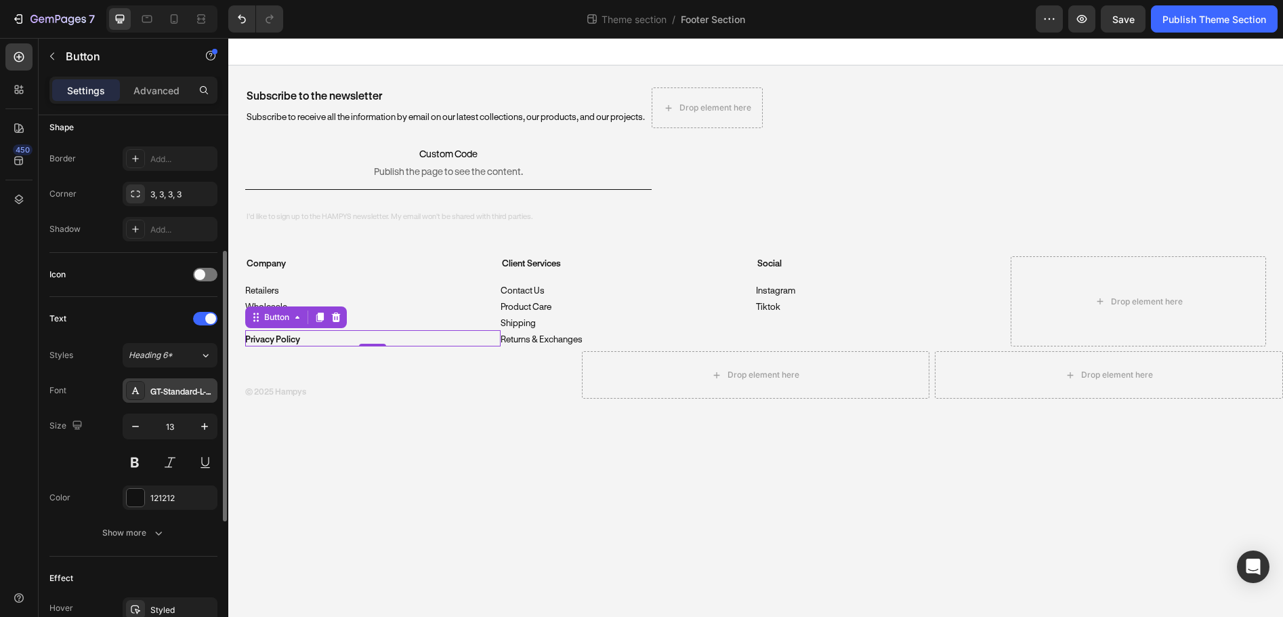
click at [176, 393] on div "GT-Standard-L-Standard-Semibold" at bounding box center [182, 391] width 64 height 12
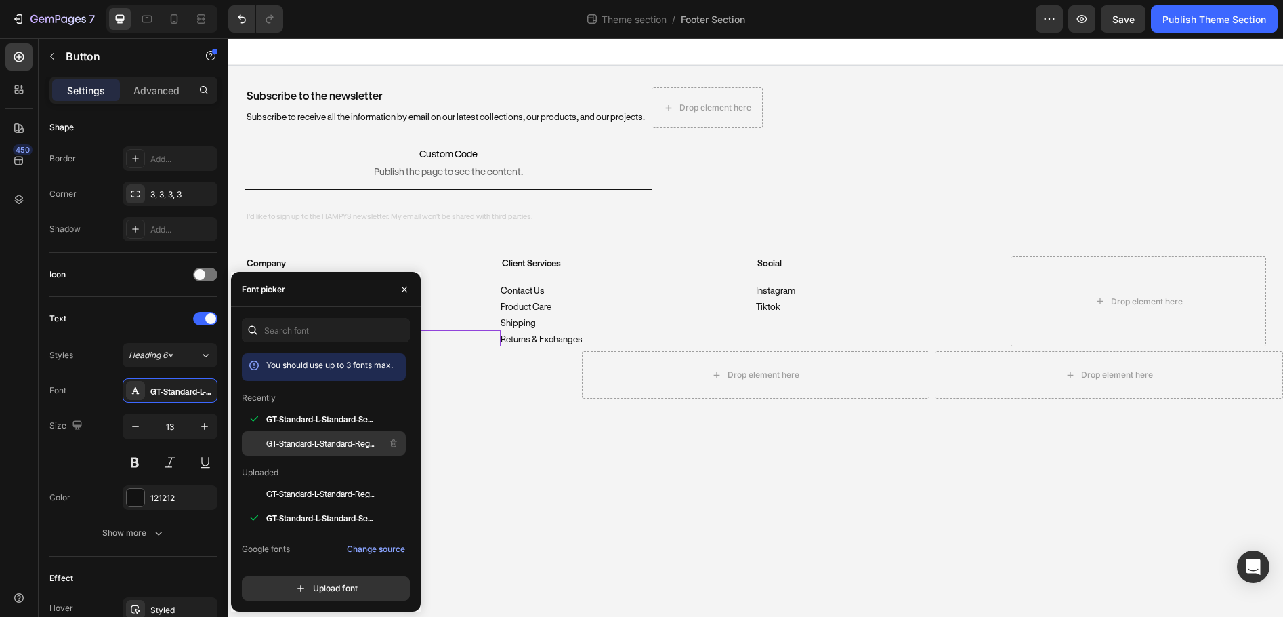
click at [302, 437] on span "GT-Standard-L-Standard-Regular" at bounding box center [322, 443] width 112 height 12
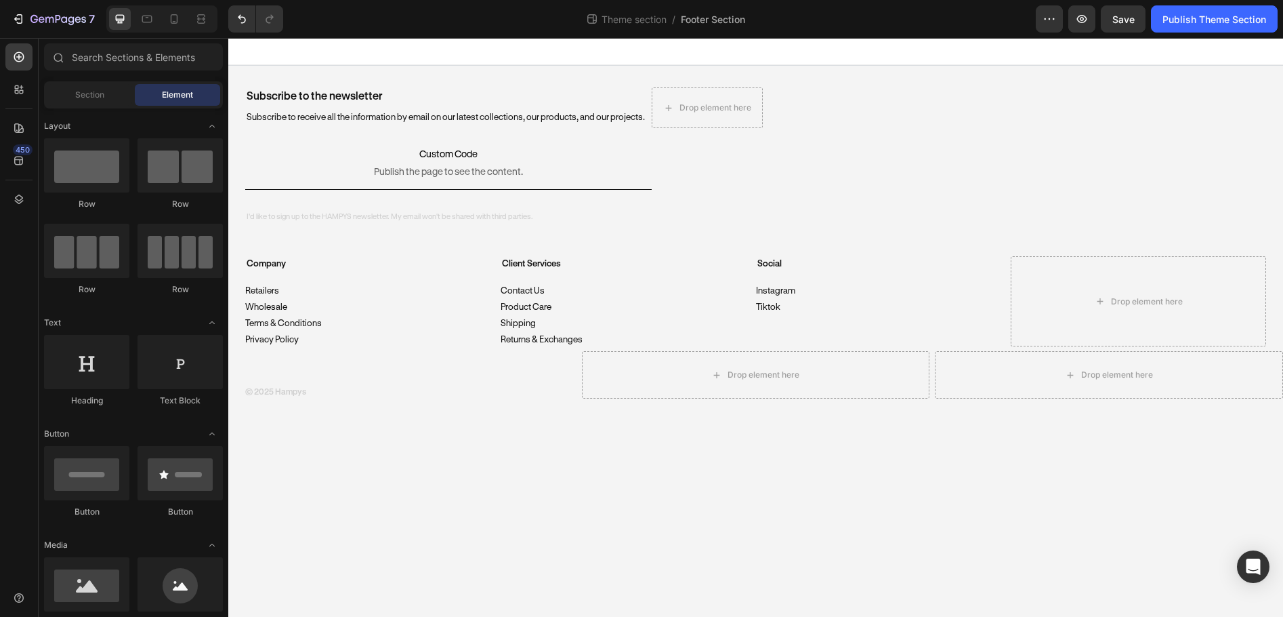
click at [456, 470] on body "Subscribe to the newsletter Heading Subscribe to receive all the information by…" at bounding box center [755, 327] width 1055 height 579
click at [285, 392] on h2 "© 2025 Hampys" at bounding box center [275, 392] width 61 height 14
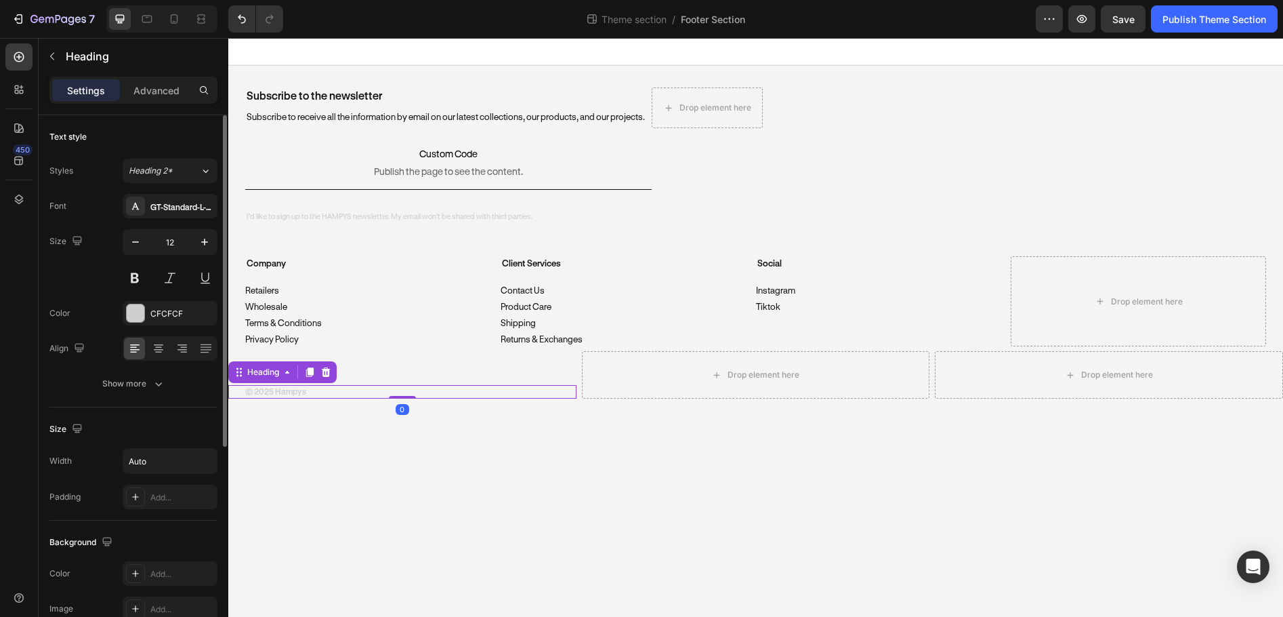
click at [173, 220] on div "Font GT-Standard-L-Standard-Semibold Size 12 Color CFCFCF Align Show more" at bounding box center [133, 295] width 168 height 202
click at [174, 212] on div "GT-Standard-L-Standard-Semibold" at bounding box center [182, 207] width 64 height 12
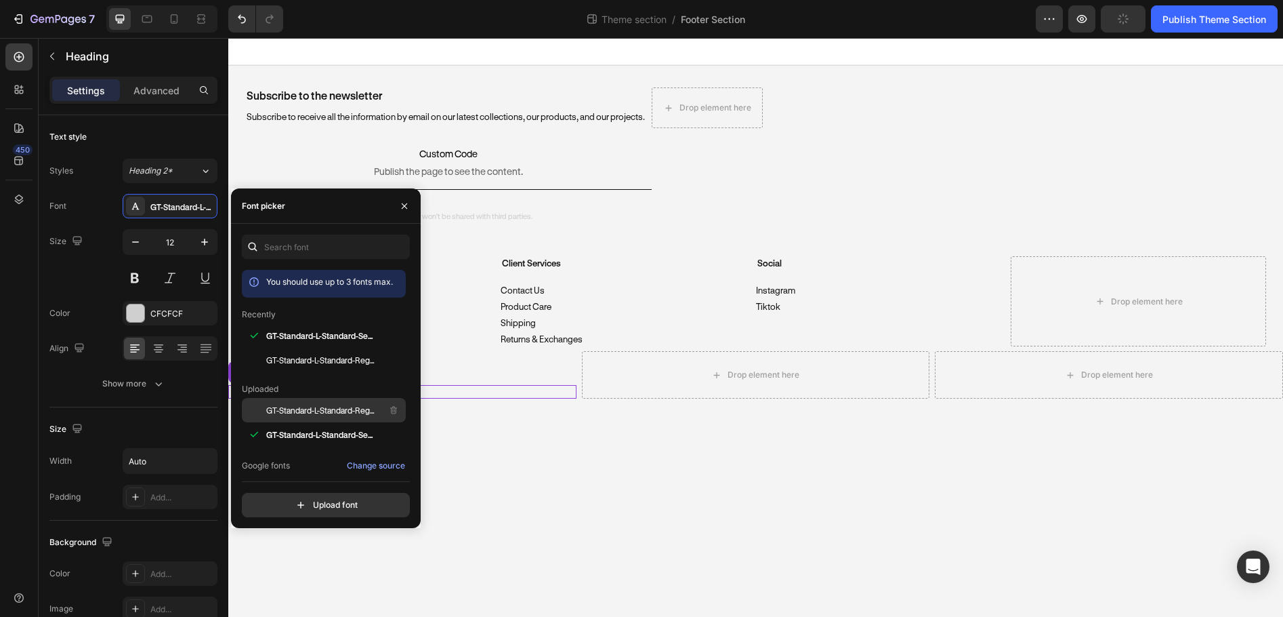
click at [293, 406] on span "GT-Standard-L-Standard-Regular" at bounding box center [322, 410] width 112 height 12
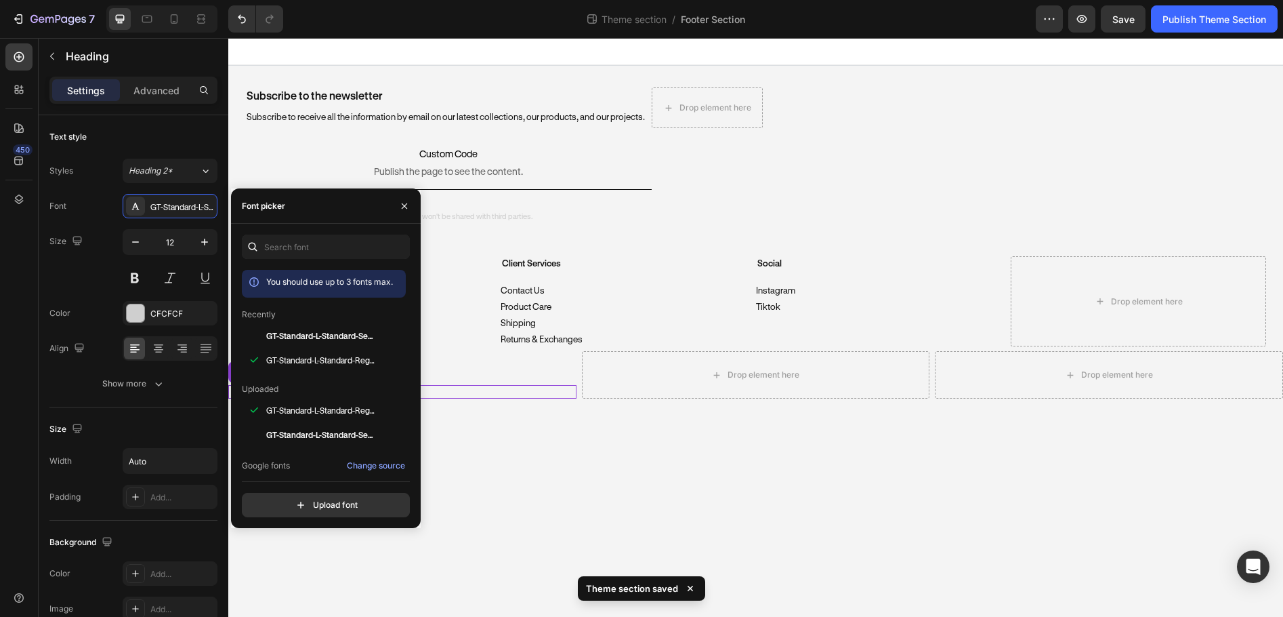
click at [459, 439] on body "Subscribe to the newsletter Heading Subscribe to receive all the information by…" at bounding box center [755, 327] width 1055 height 579
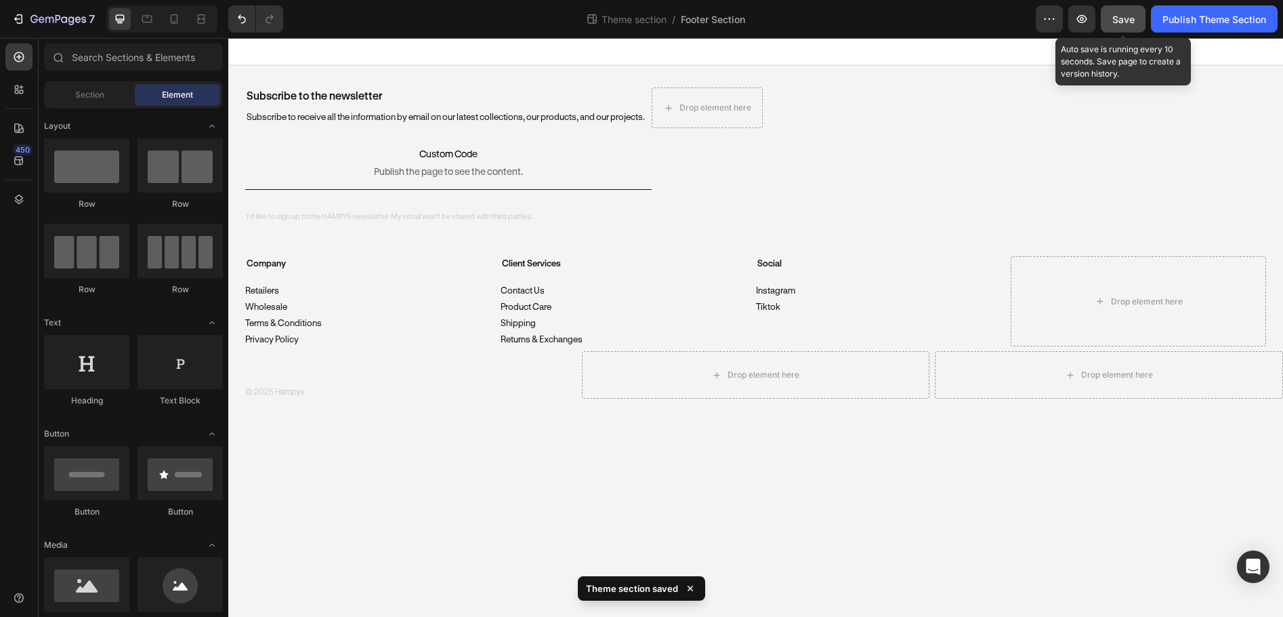
click at [1128, 26] on div "Save" at bounding box center [1124, 19] width 22 height 14
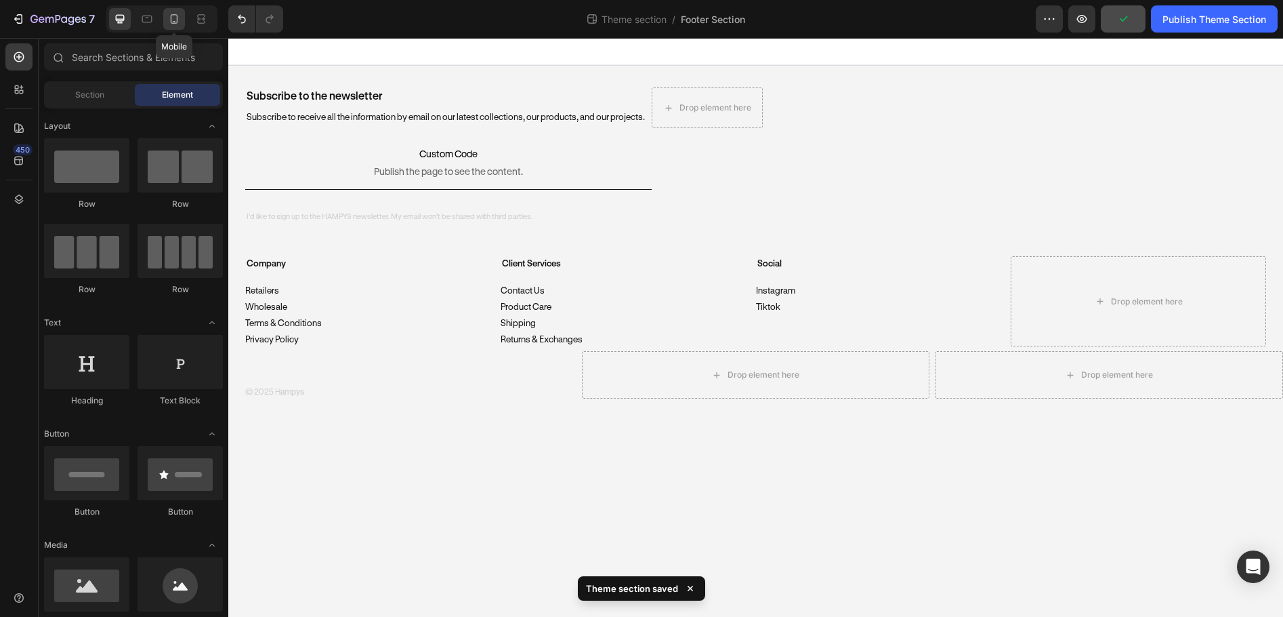
click at [173, 16] on icon at bounding box center [174, 19] width 14 height 14
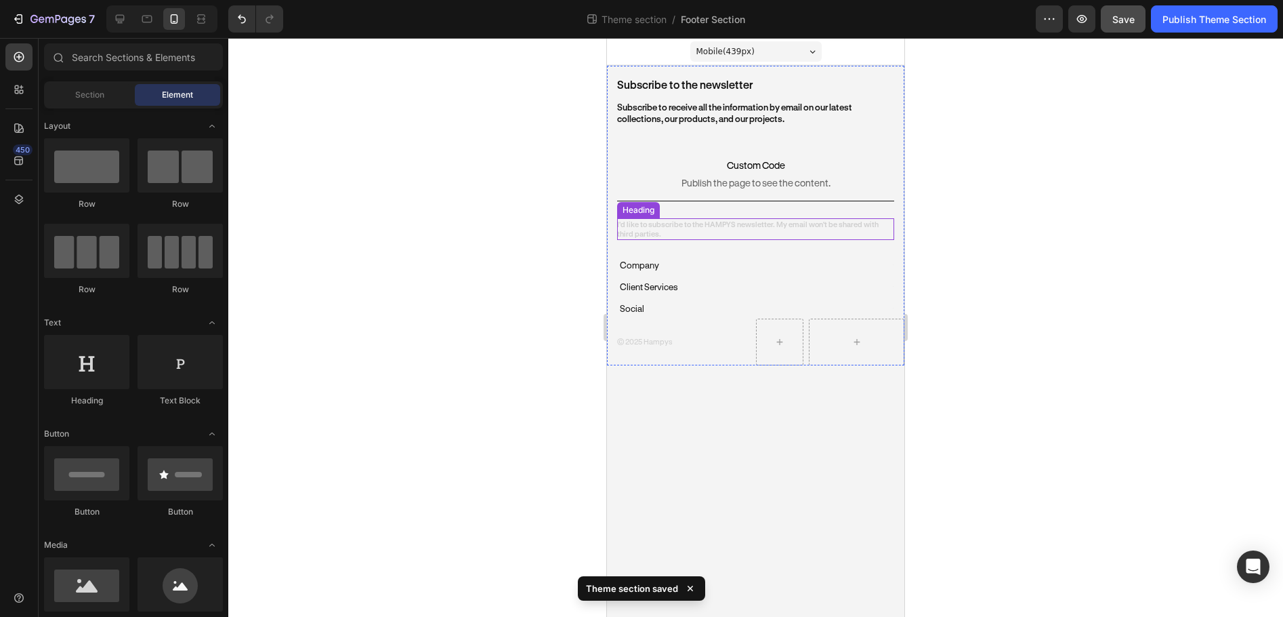
click at [714, 225] on span "I'd like to subscribe to the HAMPYS newsletter. My email won't be shared with t…" at bounding box center [748, 229] width 262 height 18
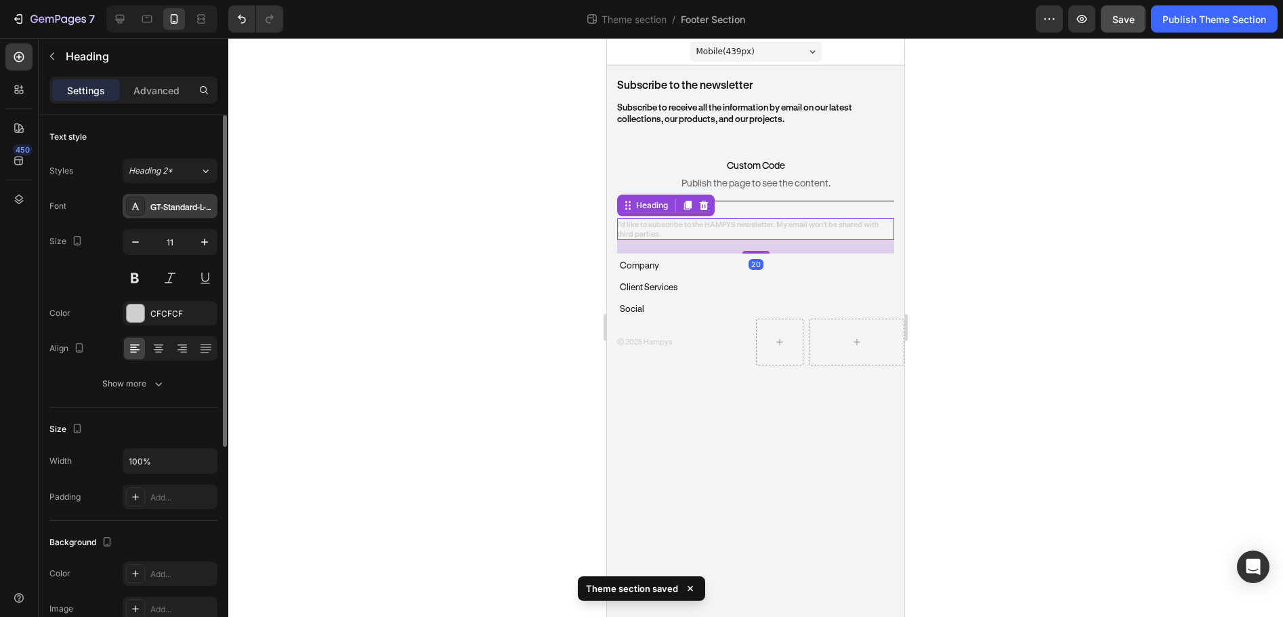
click at [191, 197] on div "GT-Standard-L-Standard-Semibold" at bounding box center [170, 206] width 95 height 24
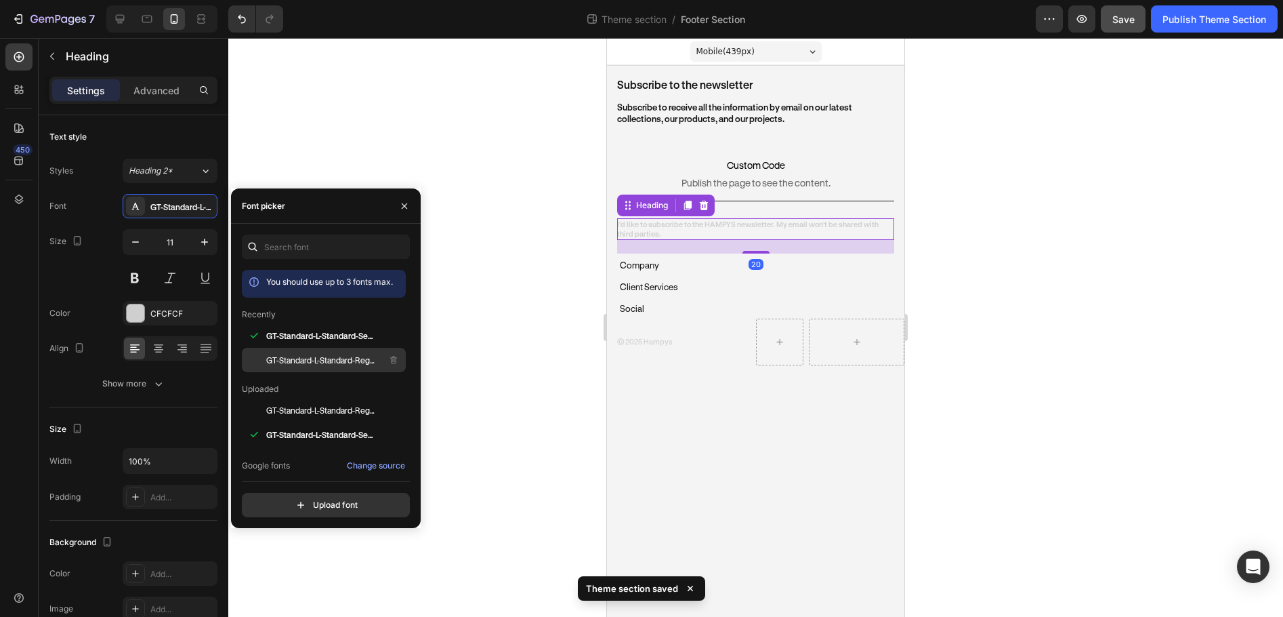
click at [315, 353] on div "GT-Standard-L-Standard-Regular" at bounding box center [334, 360] width 137 height 16
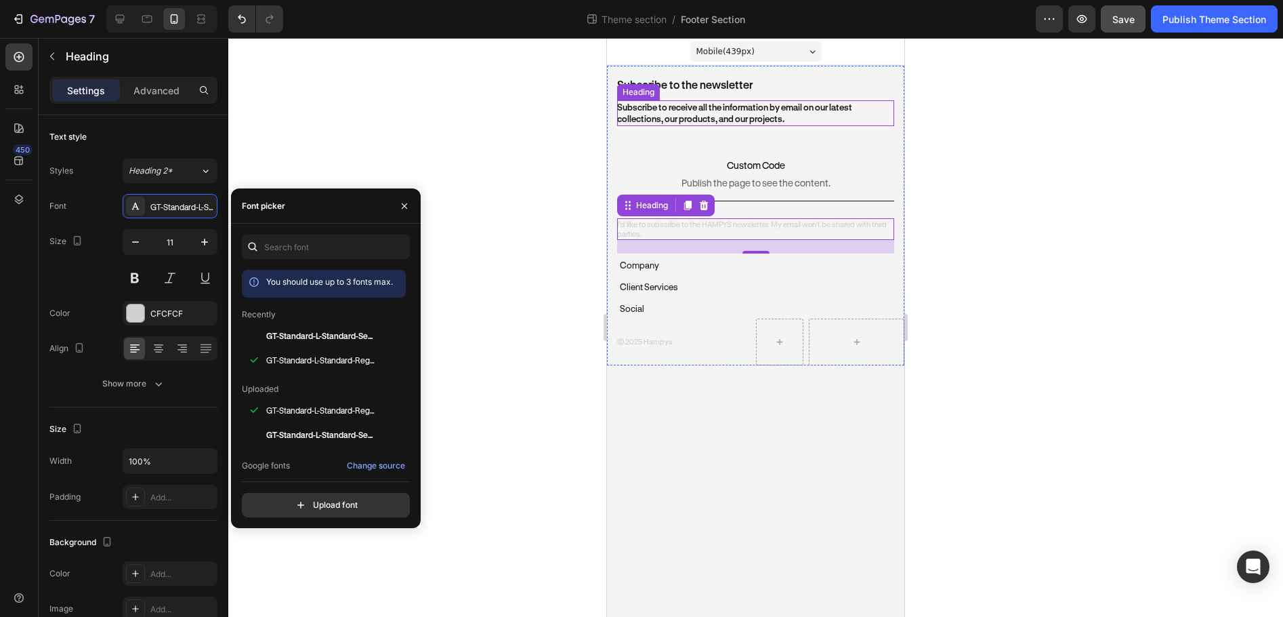
click at [661, 108] on h2 "Subscribe to receive all the information by email on our latest collections, ou…" at bounding box center [755, 113] width 277 height 26
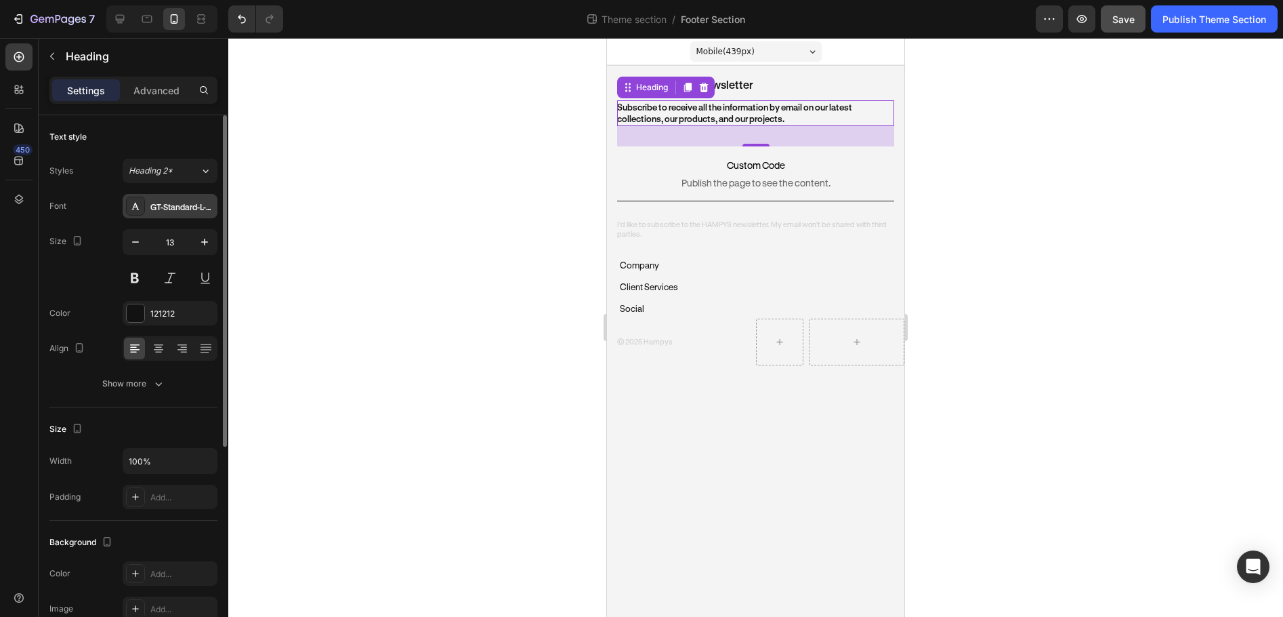
click at [197, 207] on div "GT-Standard-L-Standard-Semibold" at bounding box center [182, 207] width 64 height 12
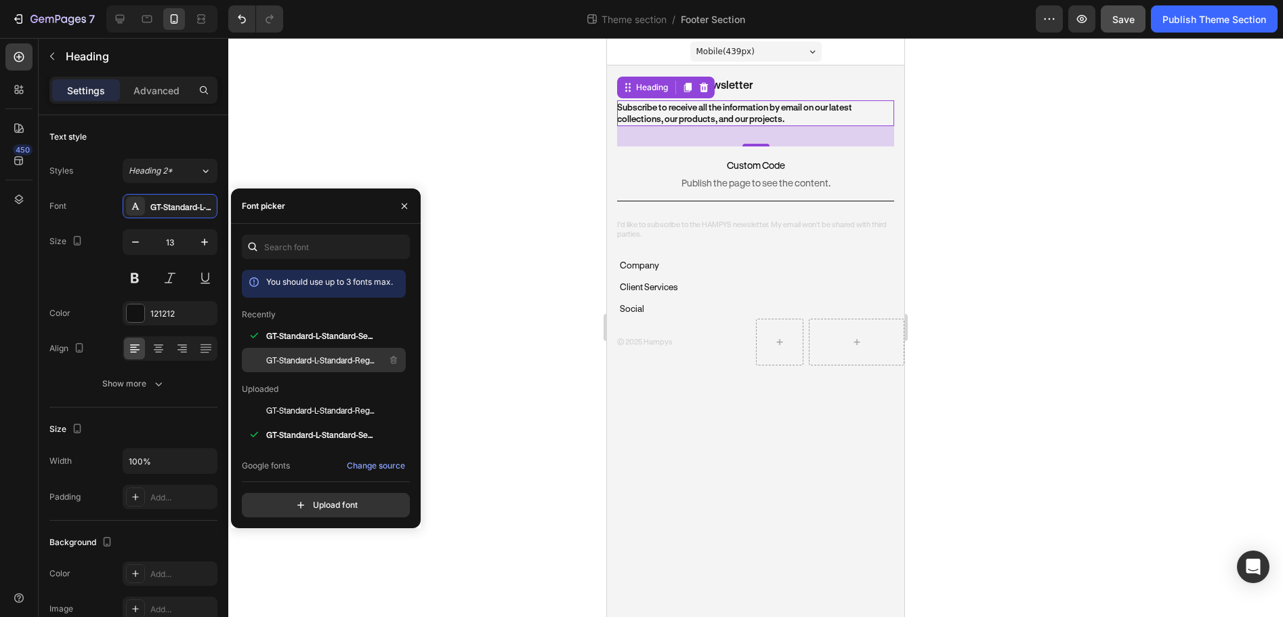
click at [299, 356] on span "GT-Standard-L-Standard-Regular" at bounding box center [322, 360] width 112 height 12
click at [640, 269] on p "Company" at bounding box center [639, 265] width 39 height 16
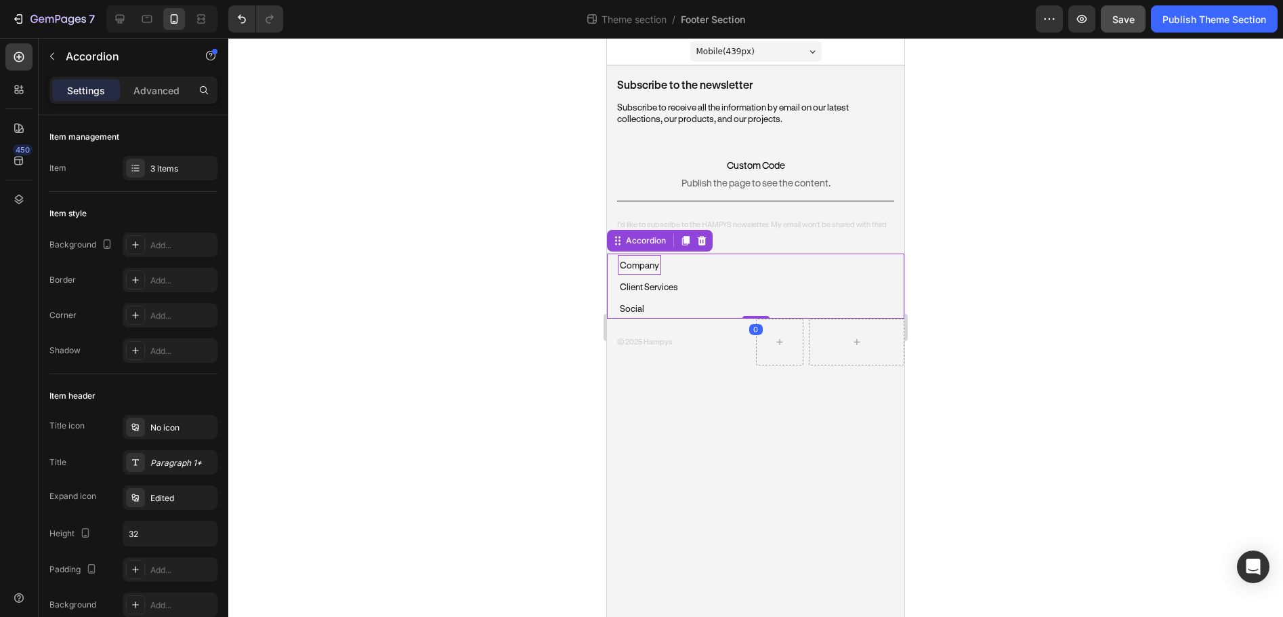
click at [649, 264] on p "Company" at bounding box center [639, 265] width 39 height 16
click at [667, 257] on div "Company" at bounding box center [750, 265] width 264 height 20
click at [642, 291] on p "Retailers" at bounding box center [635, 291] width 35 height 12
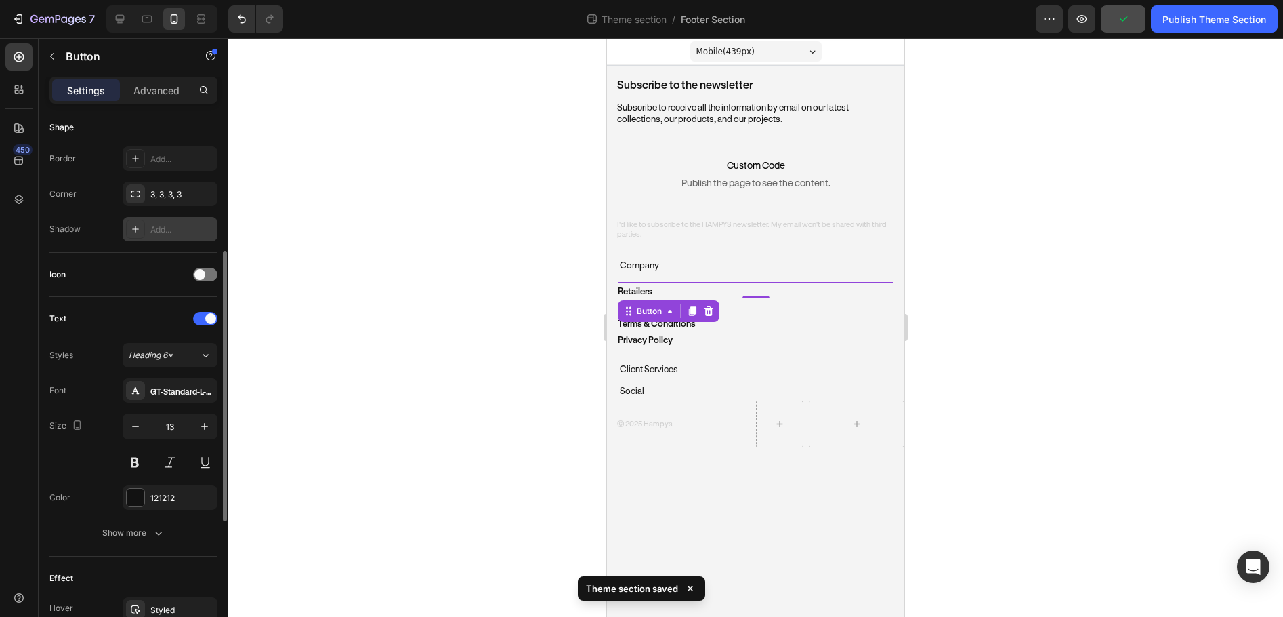
scroll to position [407, 0]
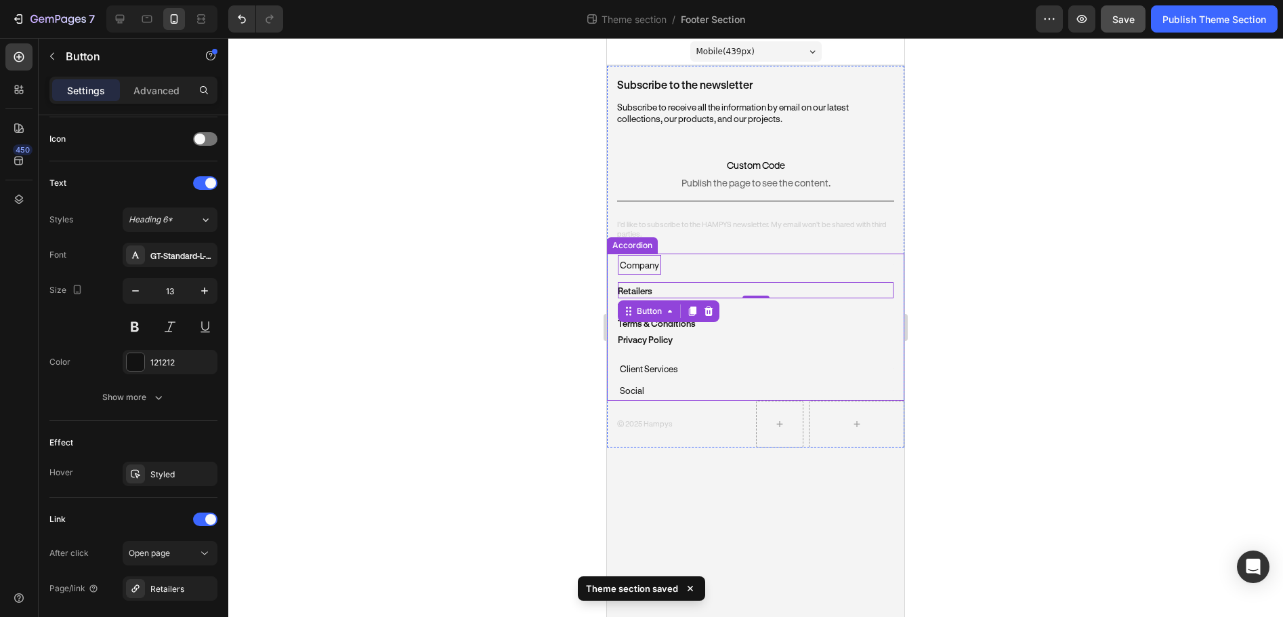
click at [643, 266] on p "Company" at bounding box center [639, 265] width 39 height 16
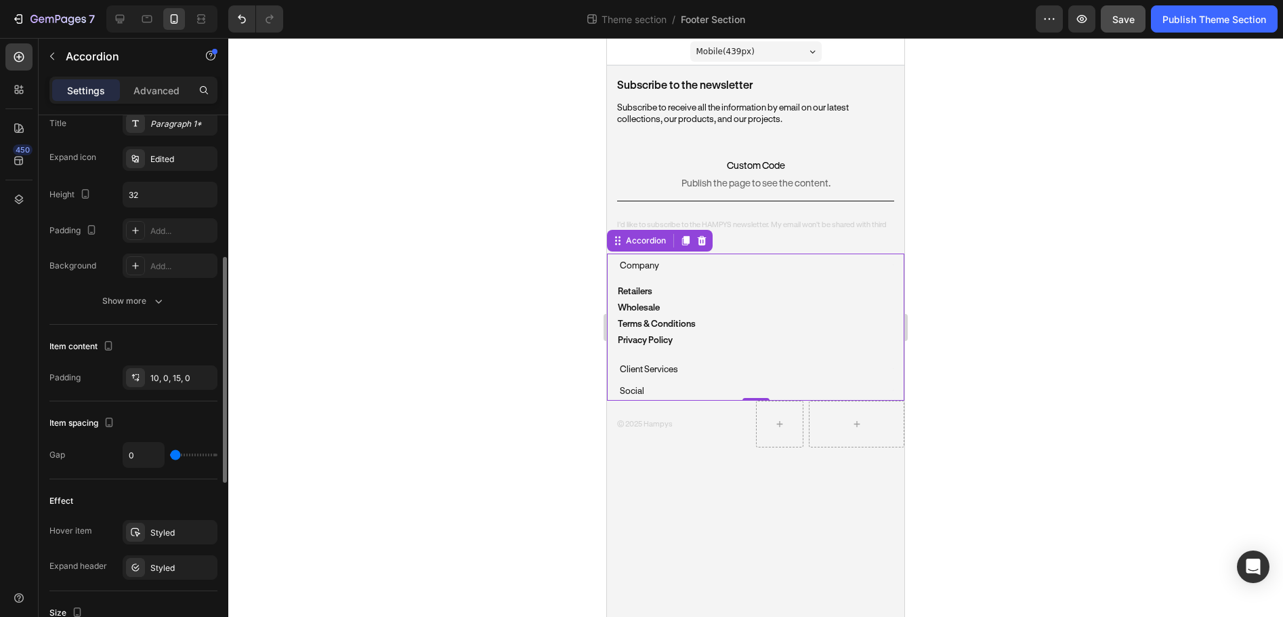
scroll to position [0, 0]
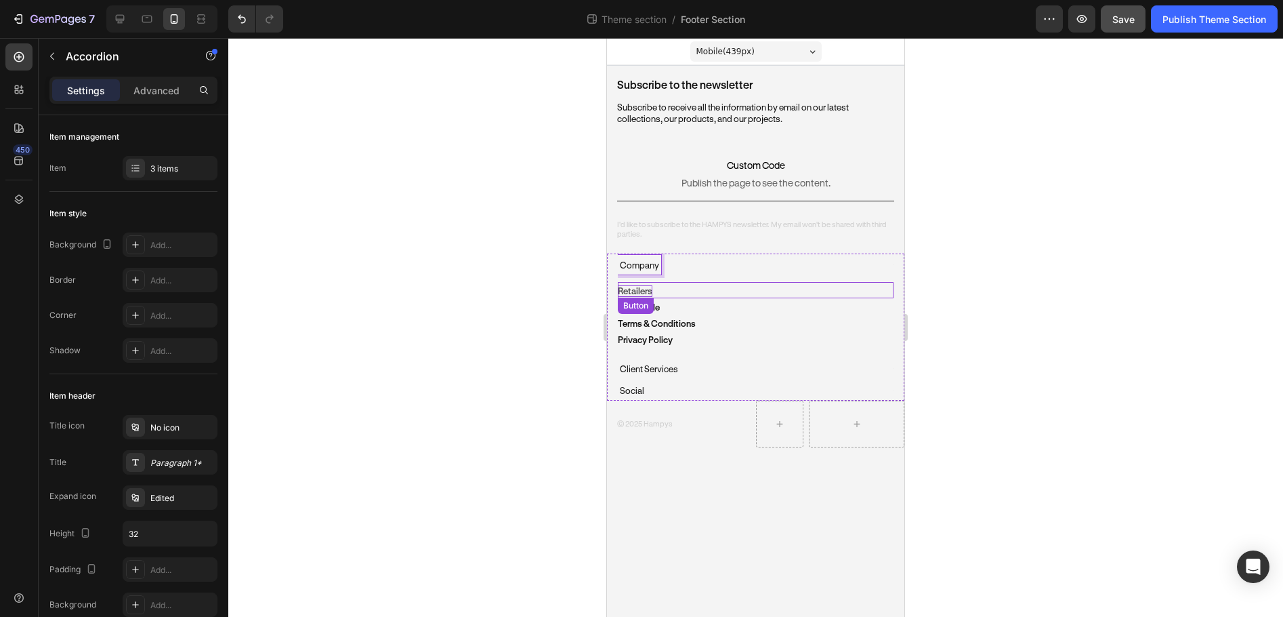
click at [650, 290] on p "Retailers" at bounding box center [635, 291] width 35 height 12
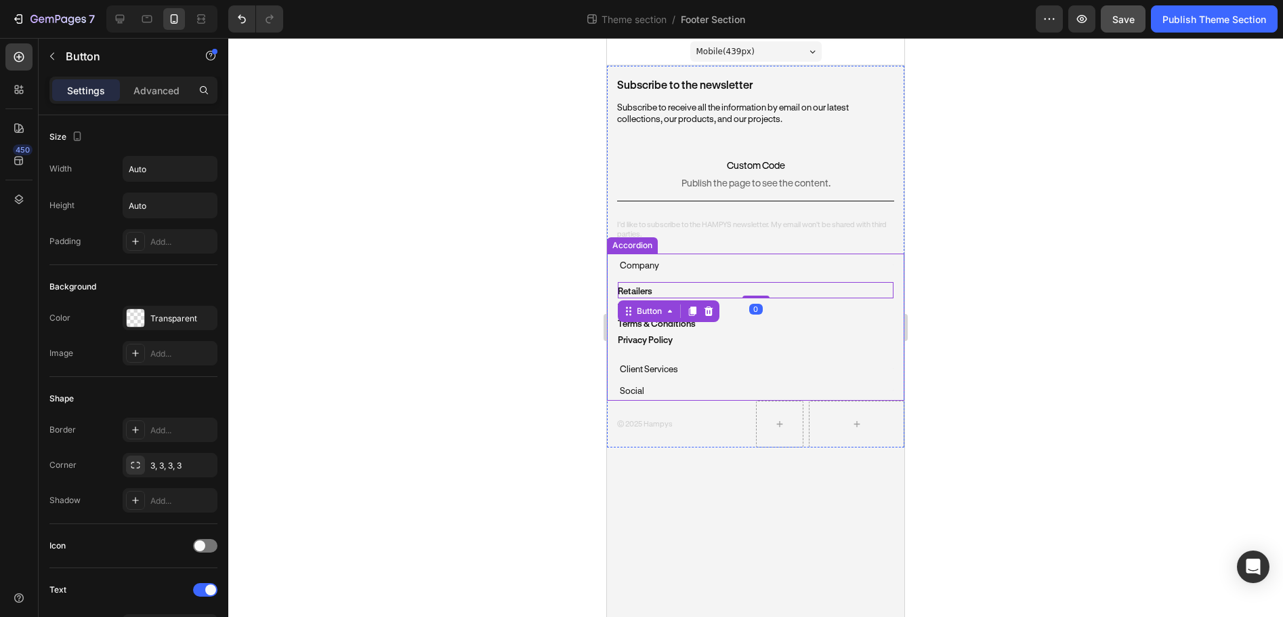
click at [688, 270] on div "Company" at bounding box center [750, 265] width 264 height 20
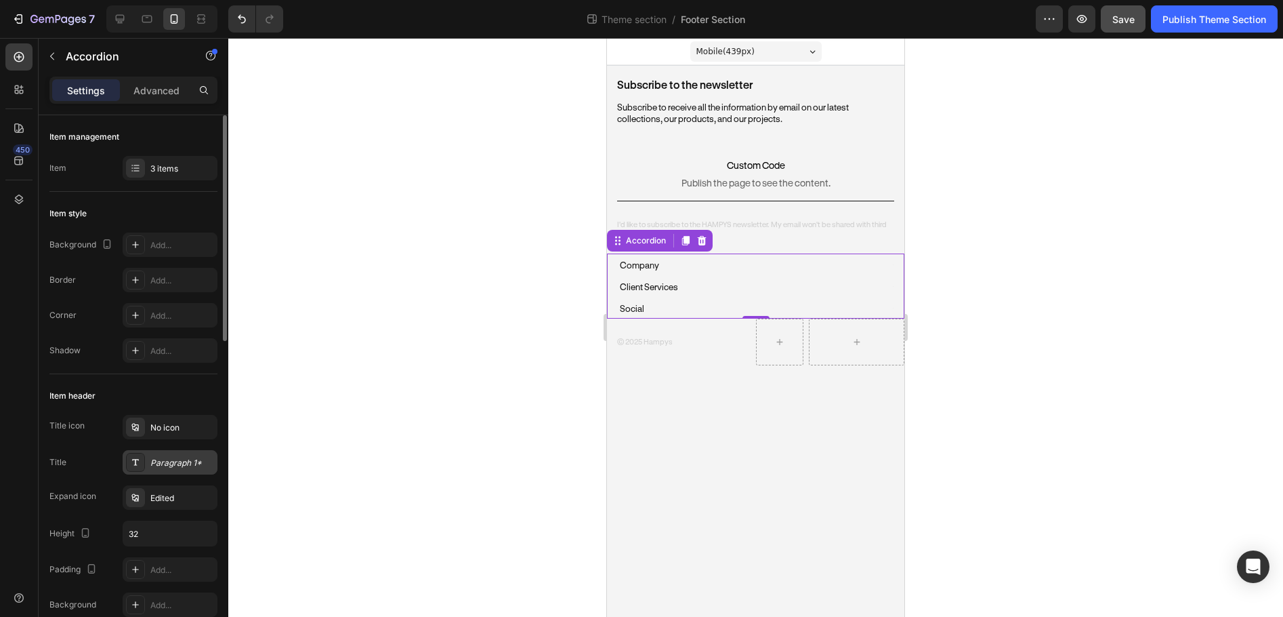
click at [180, 461] on div "Paragraph 1*" at bounding box center [182, 463] width 64 height 12
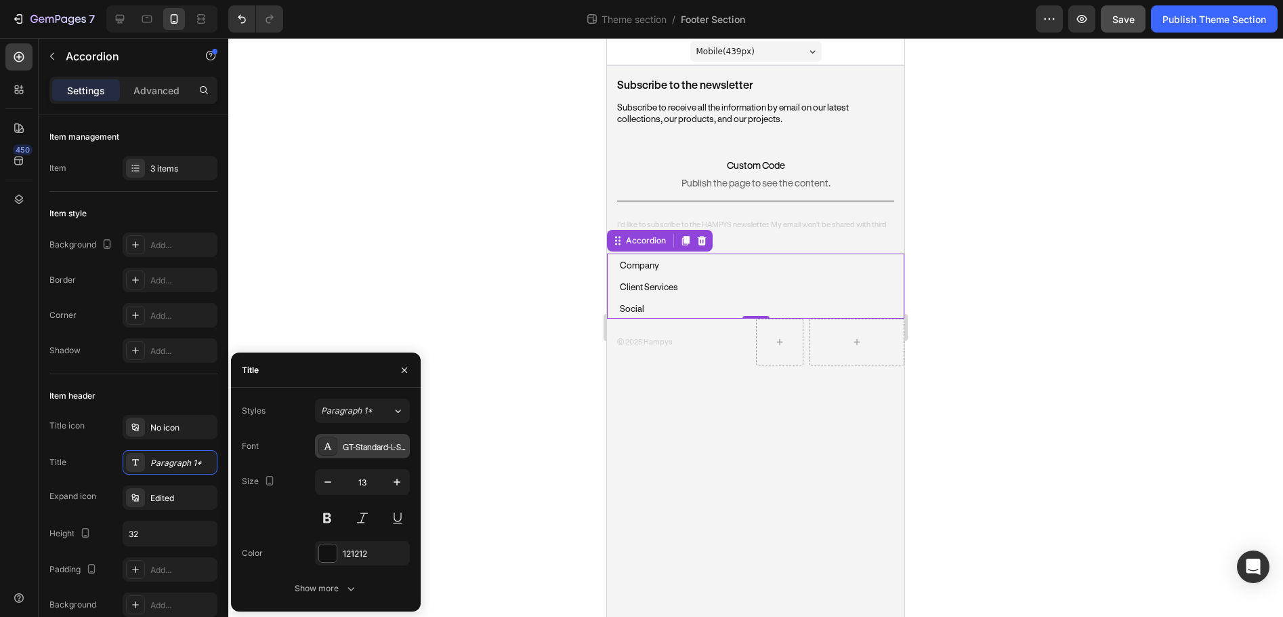
click at [384, 447] on div "GT-Standard-L-Standard-Regular" at bounding box center [375, 446] width 64 height 12
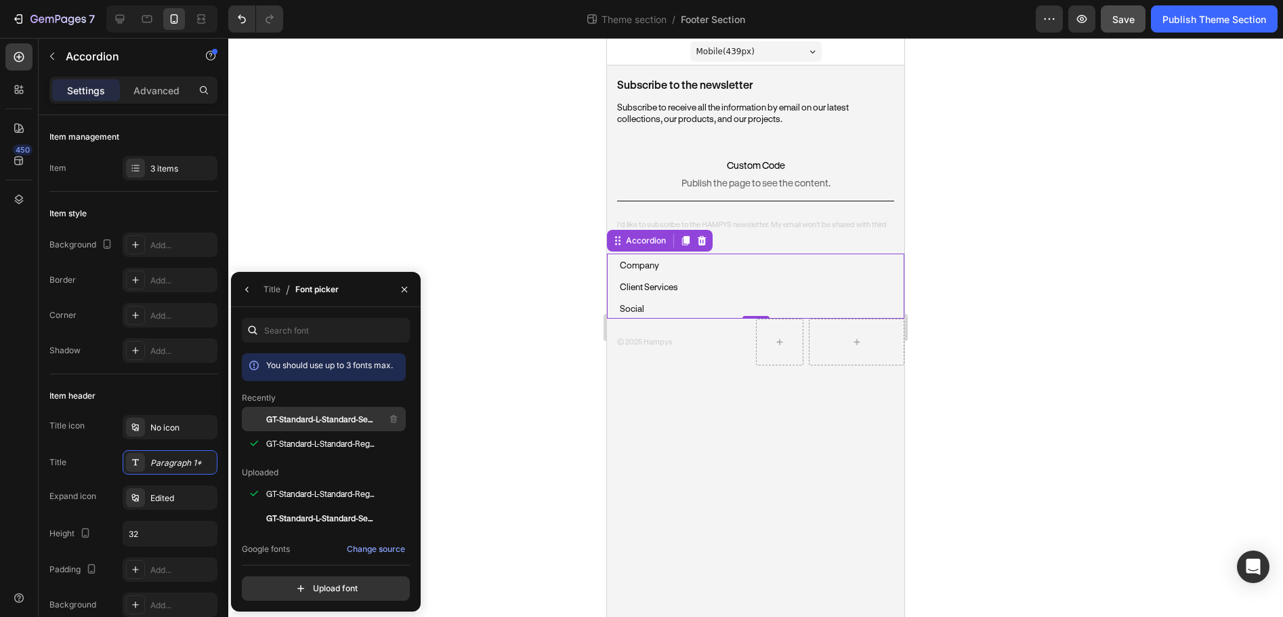
click at [343, 417] on span "GT-Standard-L-Standard-Semibold" at bounding box center [322, 419] width 112 height 12
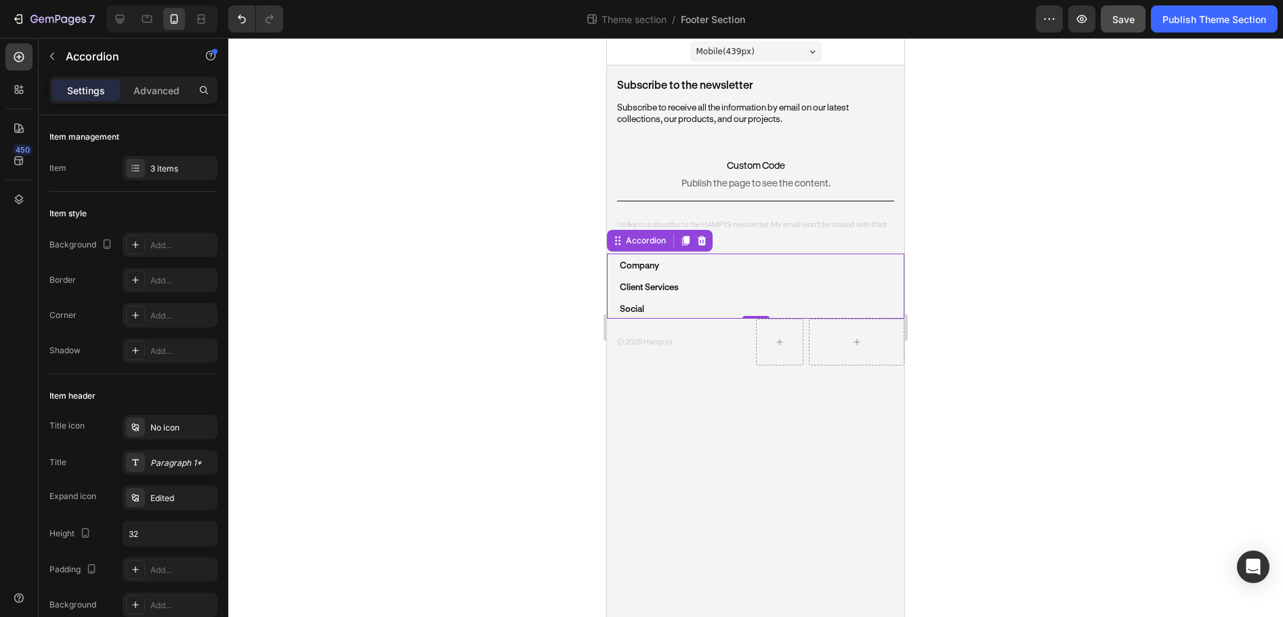
click at [678, 263] on div "Company" at bounding box center [750, 265] width 264 height 20
click at [653, 291] on div "Retailers Button" at bounding box center [756, 290] width 276 height 16
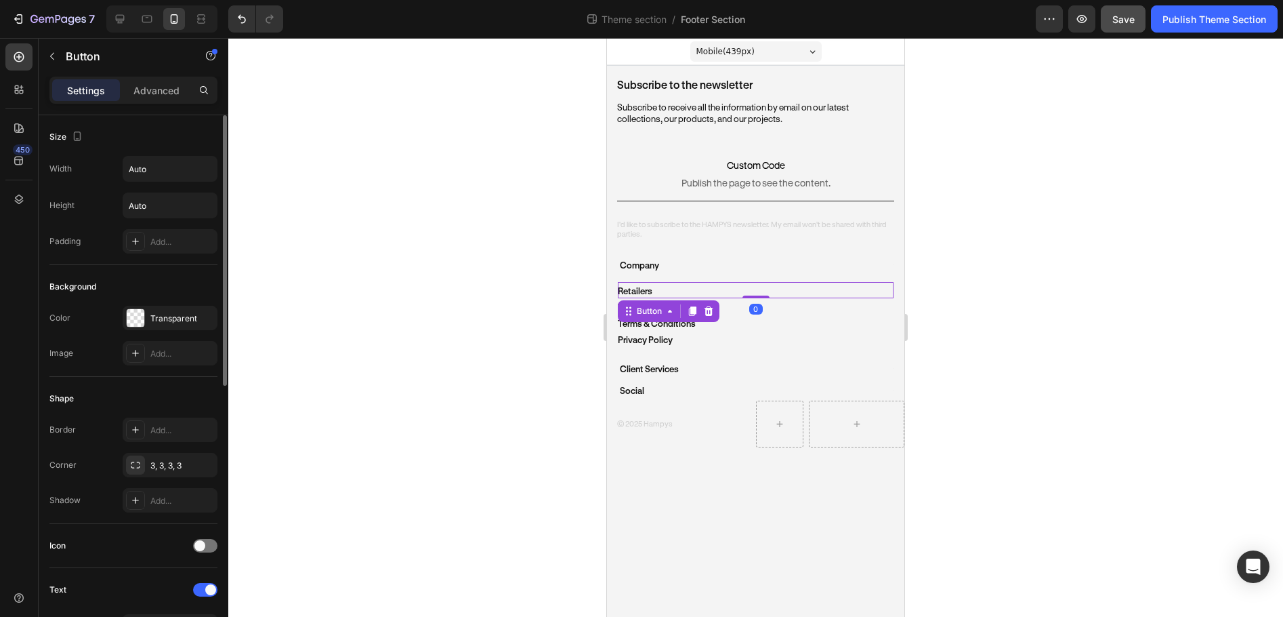
scroll to position [271, 0]
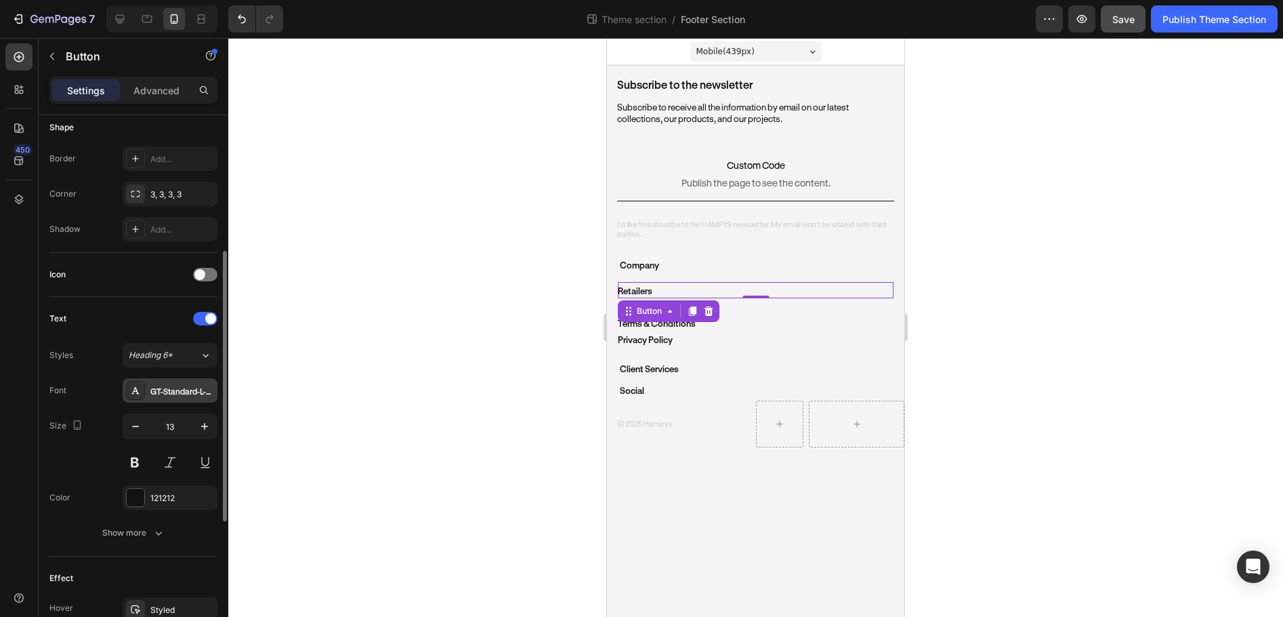
click at [170, 386] on div "GT-Standard-L-Standard-Semibold" at bounding box center [182, 391] width 64 height 12
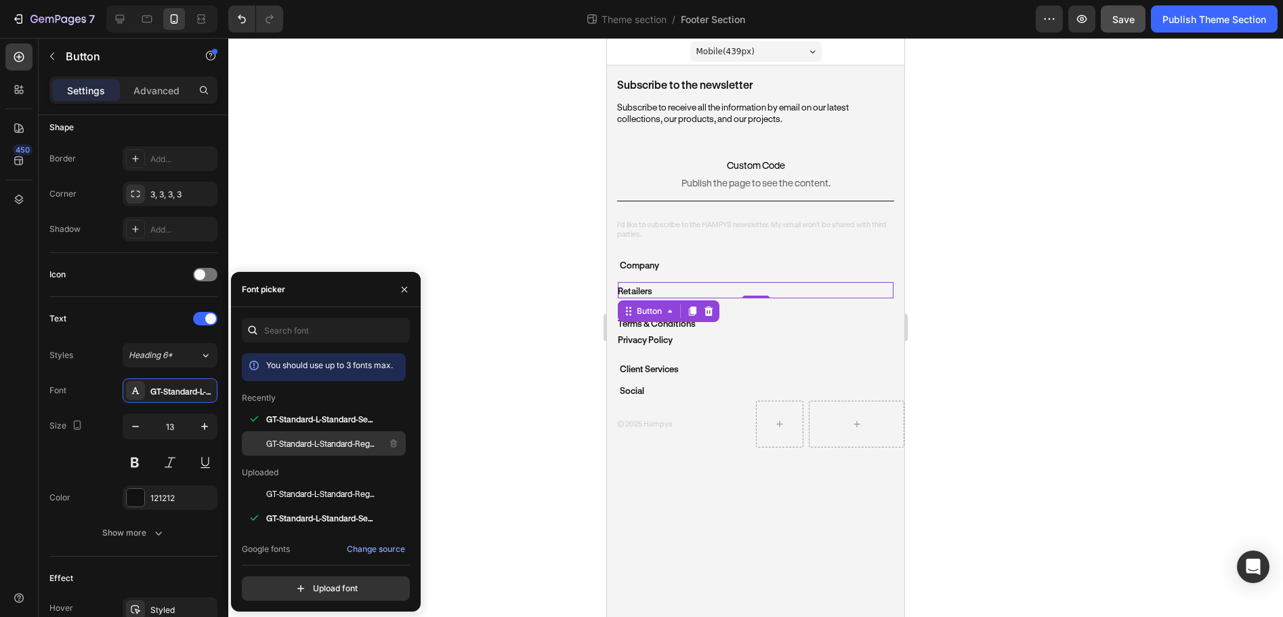
click at [321, 447] on span "GT-Standard-L-Standard-Regular" at bounding box center [322, 443] width 112 height 12
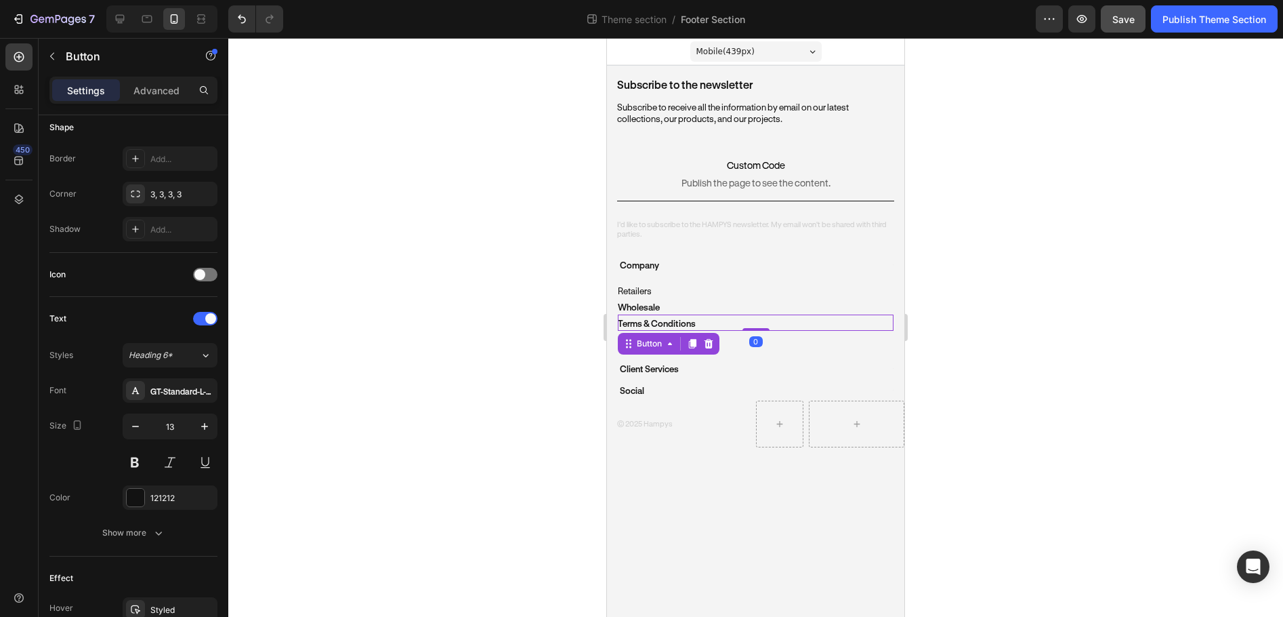
click at [720, 323] on div "Terms & Conditions Button 0" at bounding box center [756, 322] width 276 height 16
click at [218, 391] on div "Size Width Auto Height Auto Padding Add... Background Color Transparent Image A…" at bounding box center [134, 330] width 190 height 972
click at [200, 391] on div "GT-Standard-L-Standard-Semibold" at bounding box center [182, 391] width 64 height 12
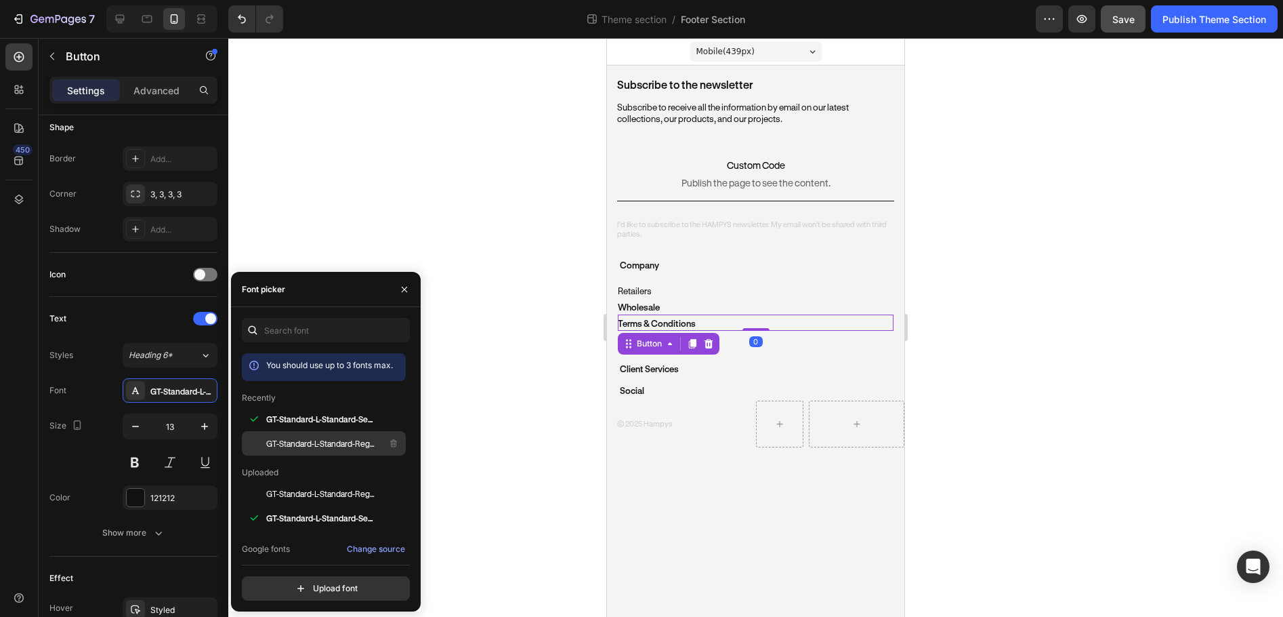
click at [300, 447] on span "GT-Standard-L-Standard-Regular" at bounding box center [322, 443] width 112 height 12
click at [748, 342] on div "Privacy Policy Button" at bounding box center [756, 339] width 276 height 16
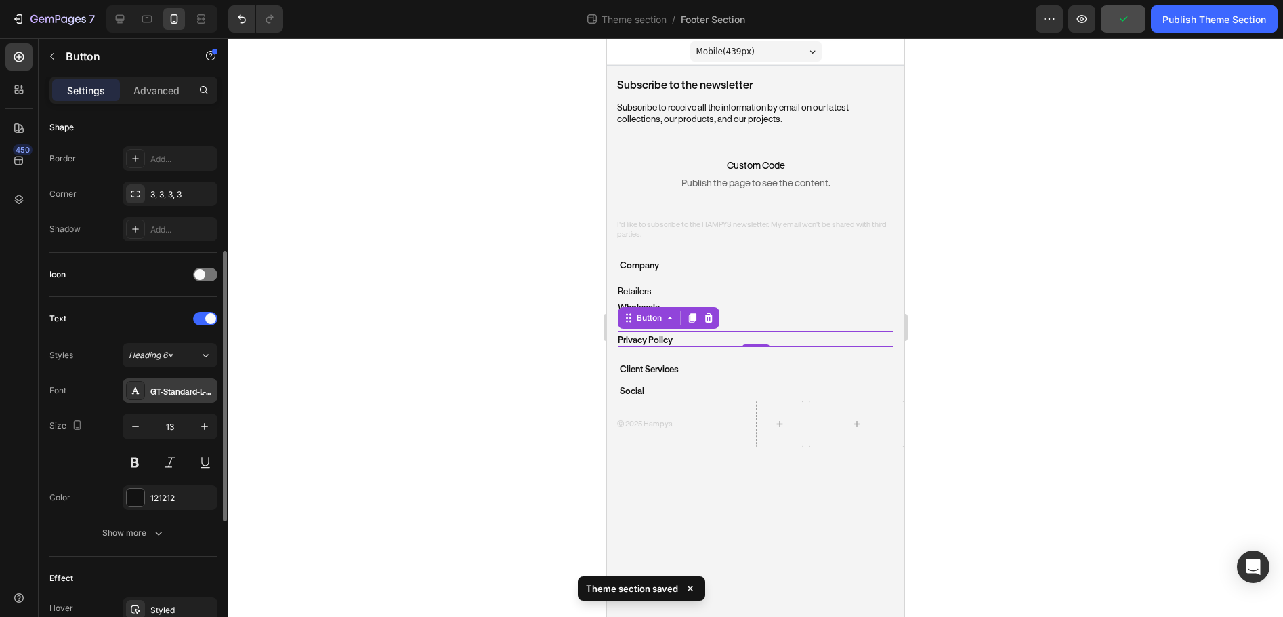
click at [196, 392] on div "GT-Standard-L-Standard-Semibold" at bounding box center [182, 391] width 64 height 12
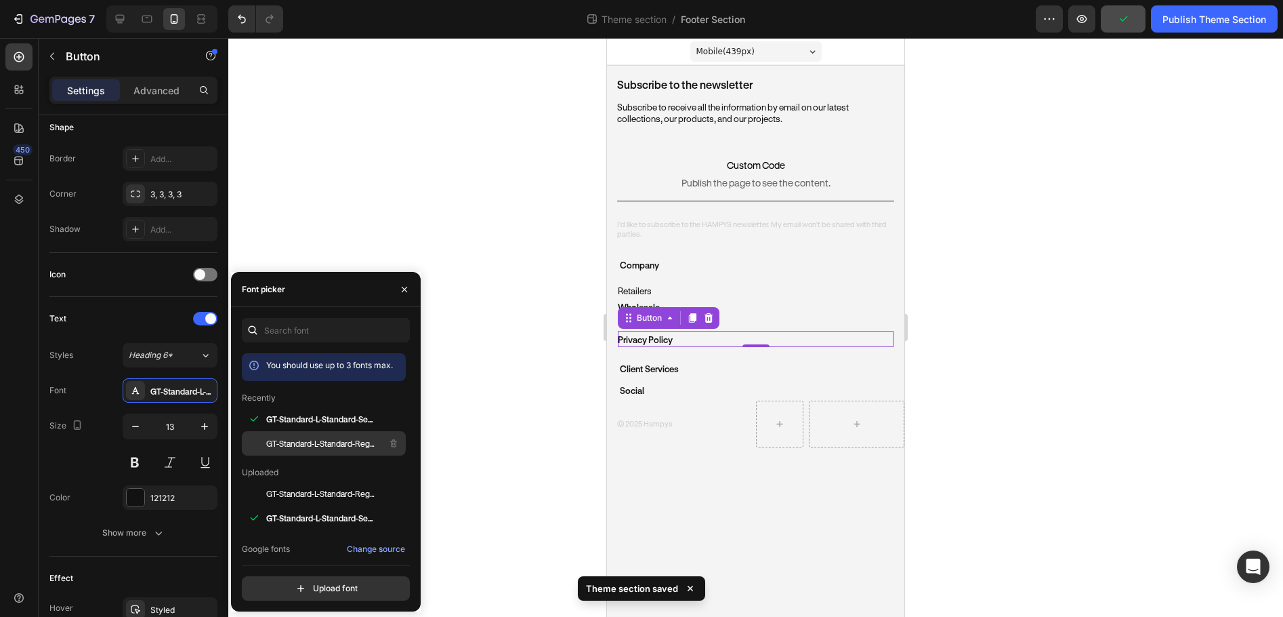
click at [297, 446] on span "GT-Standard-L-Standard-Regular" at bounding box center [322, 443] width 112 height 12
click at [709, 371] on div "Client Services" at bounding box center [750, 368] width 264 height 20
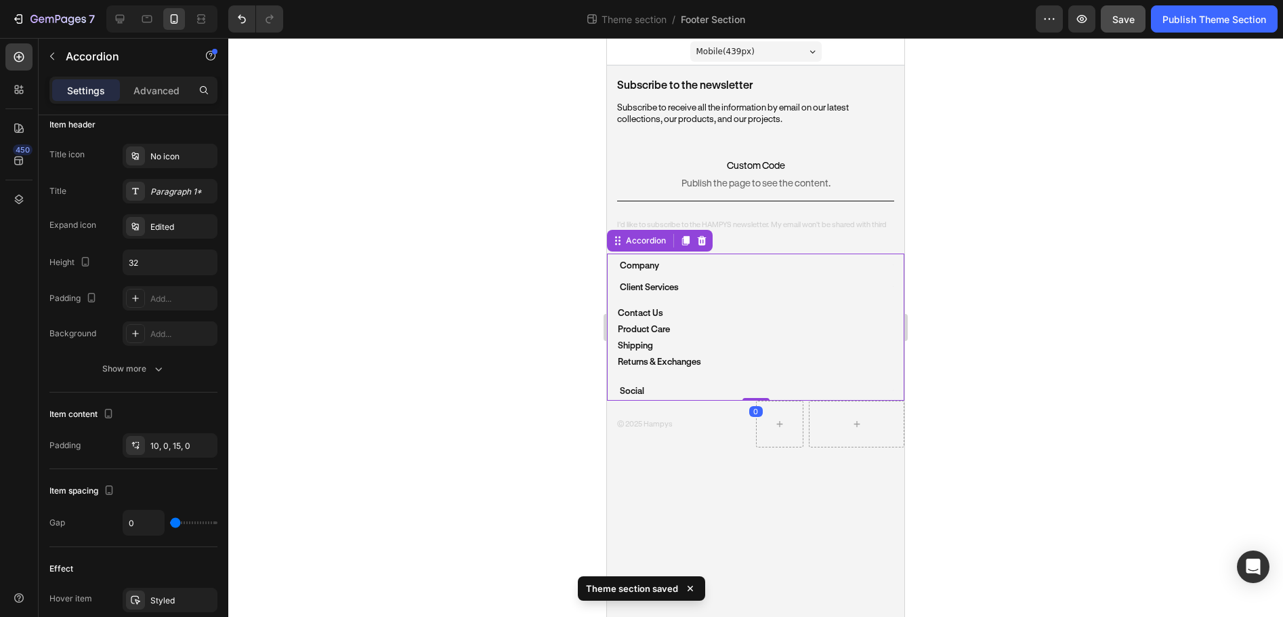
scroll to position [0, 0]
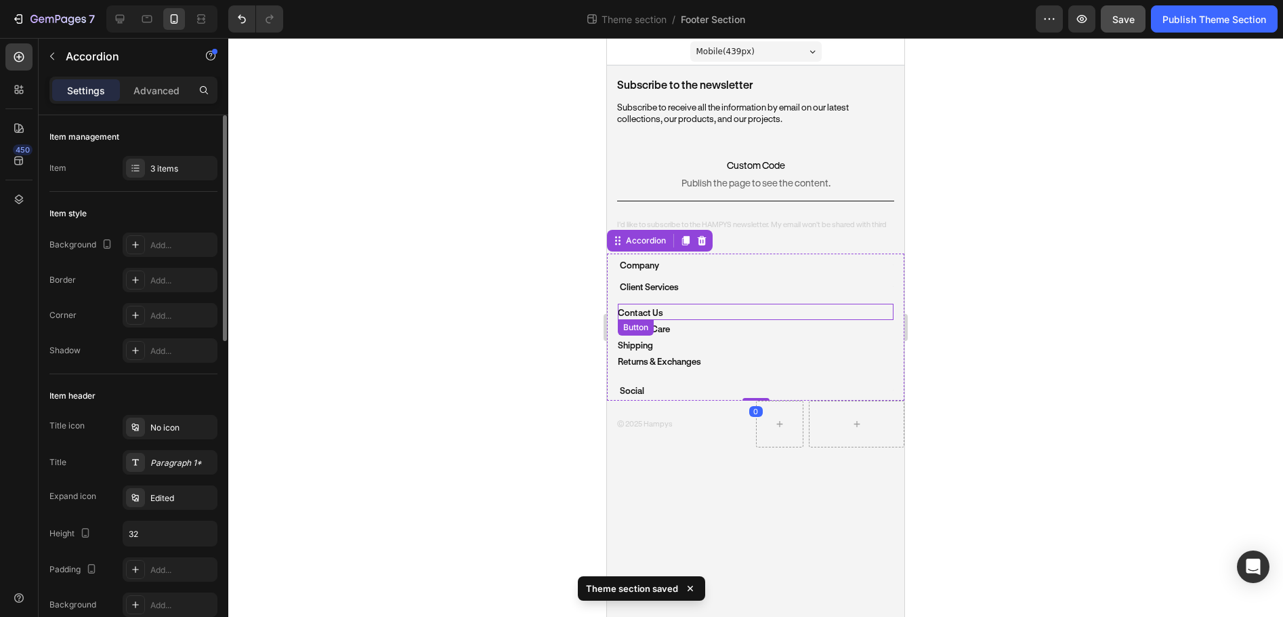
click at [695, 316] on div "Contact Us Button" at bounding box center [756, 312] width 276 height 16
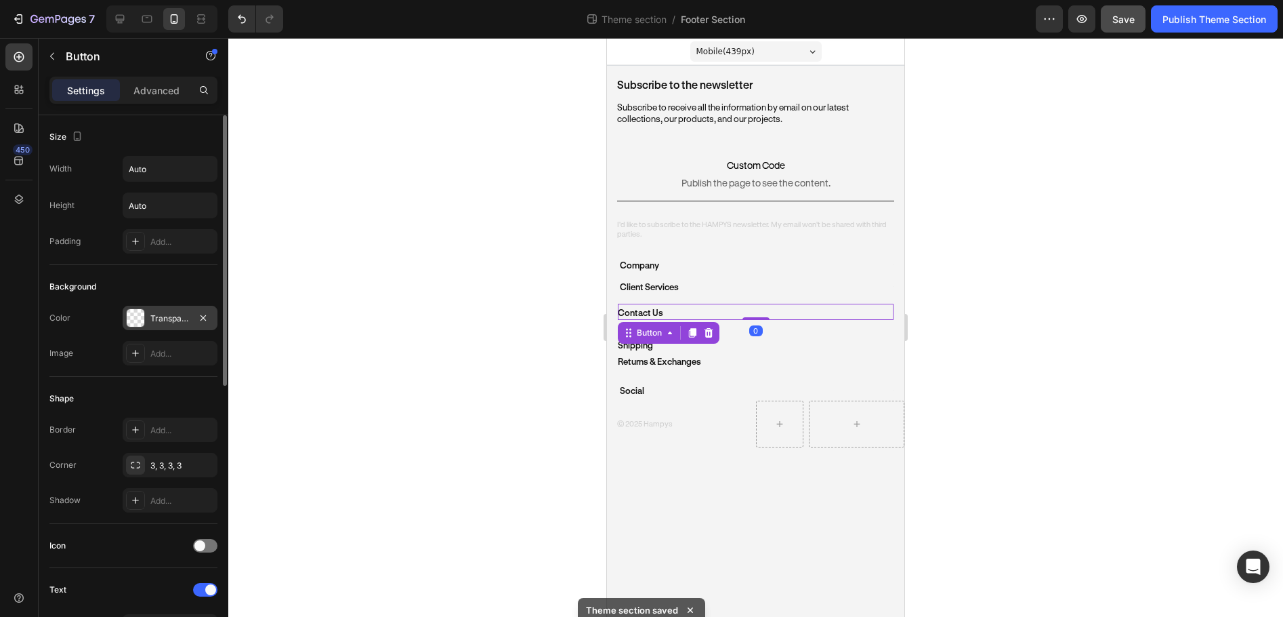
click at [173, 323] on div "Transparent" at bounding box center [169, 318] width 39 height 12
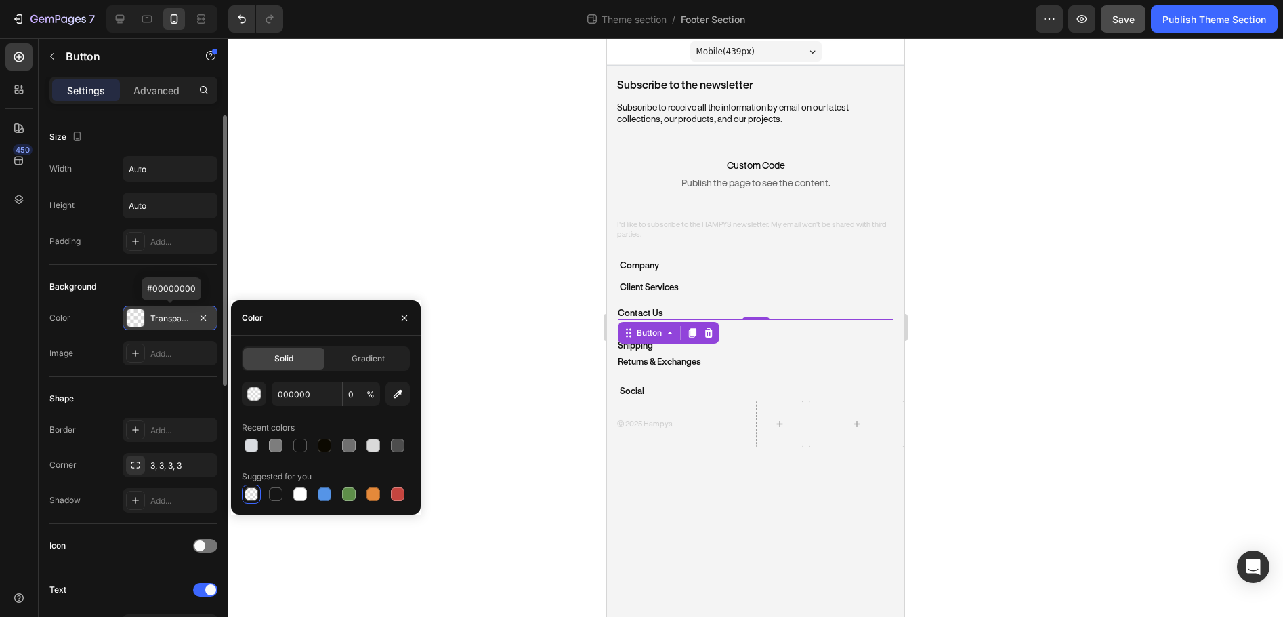
click at [173, 323] on div "Transparent" at bounding box center [169, 318] width 39 height 12
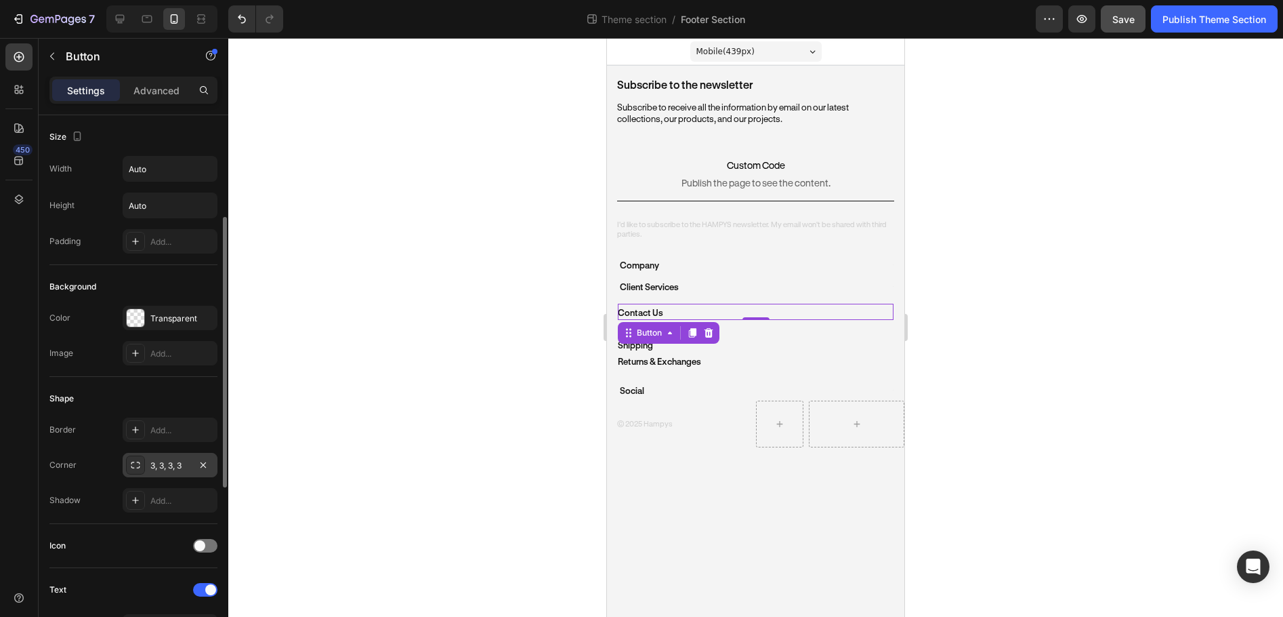
scroll to position [339, 0]
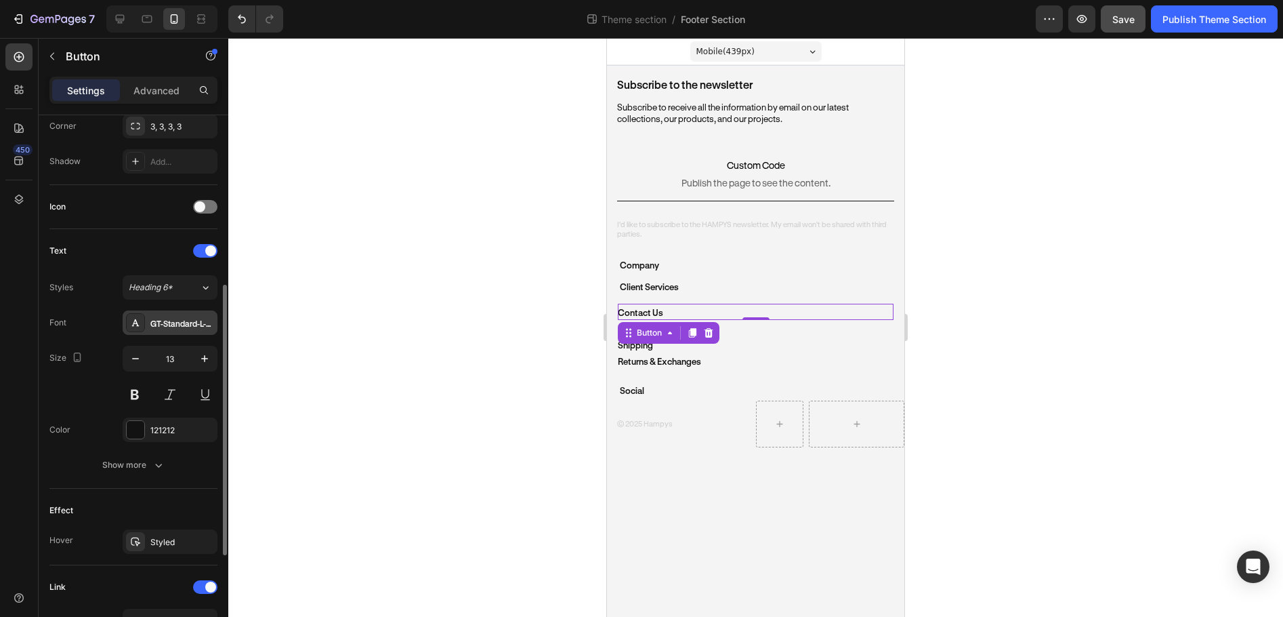
click at [196, 315] on div "GT-Standard-L-Standard-Semibold" at bounding box center [170, 322] width 95 height 24
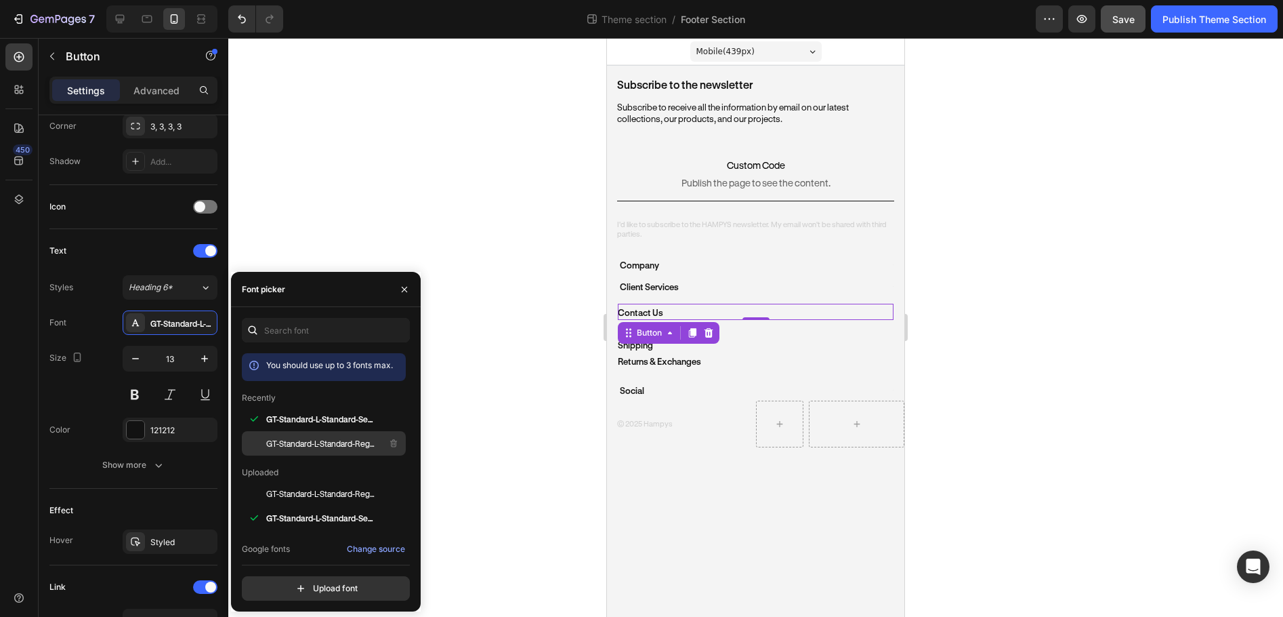
click at [300, 440] on span "GT-Standard-L-Standard-Regular" at bounding box center [322, 443] width 112 height 12
click at [644, 365] on p "Returns & Exchanges" at bounding box center [659, 362] width 83 height 12
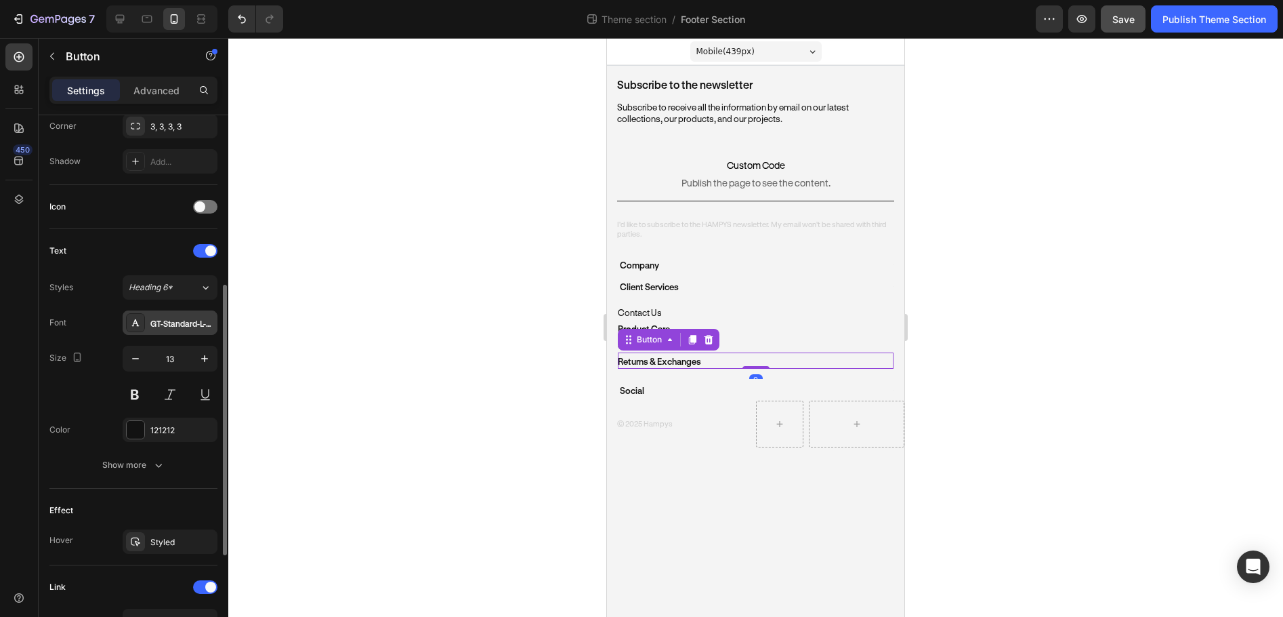
click at [171, 323] on div "GT-Standard-L-Standard-Semibold" at bounding box center [182, 323] width 64 height 12
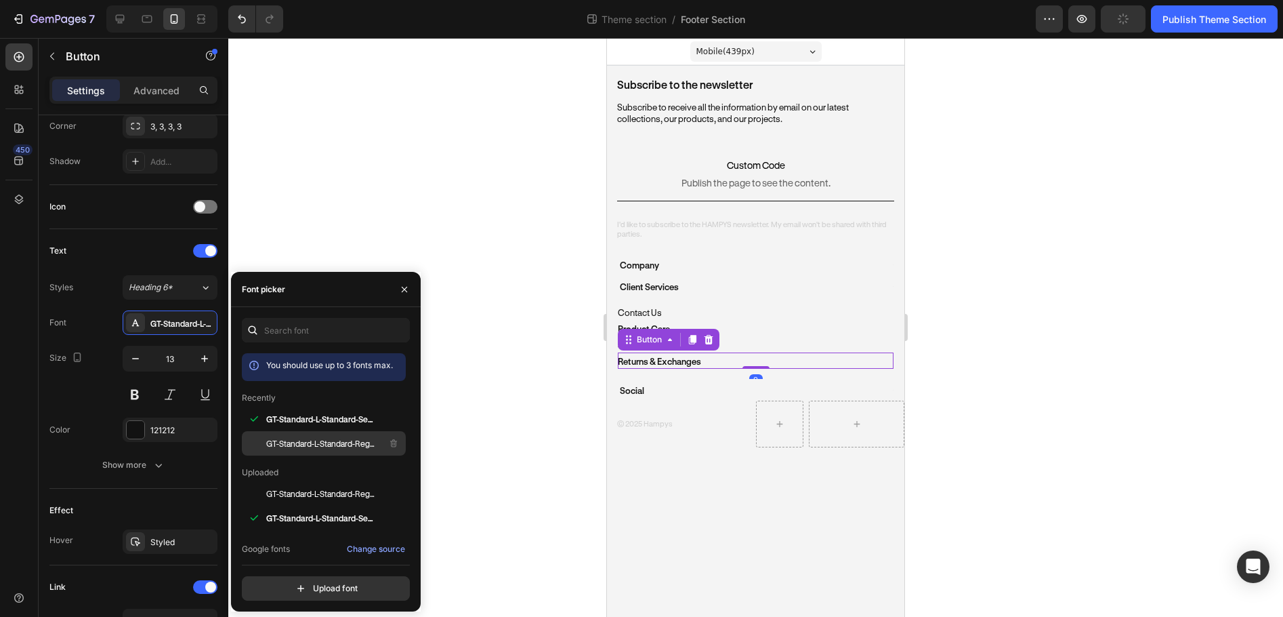
click at [295, 441] on span "GT-Standard-L-Standard-Regular" at bounding box center [322, 443] width 112 height 12
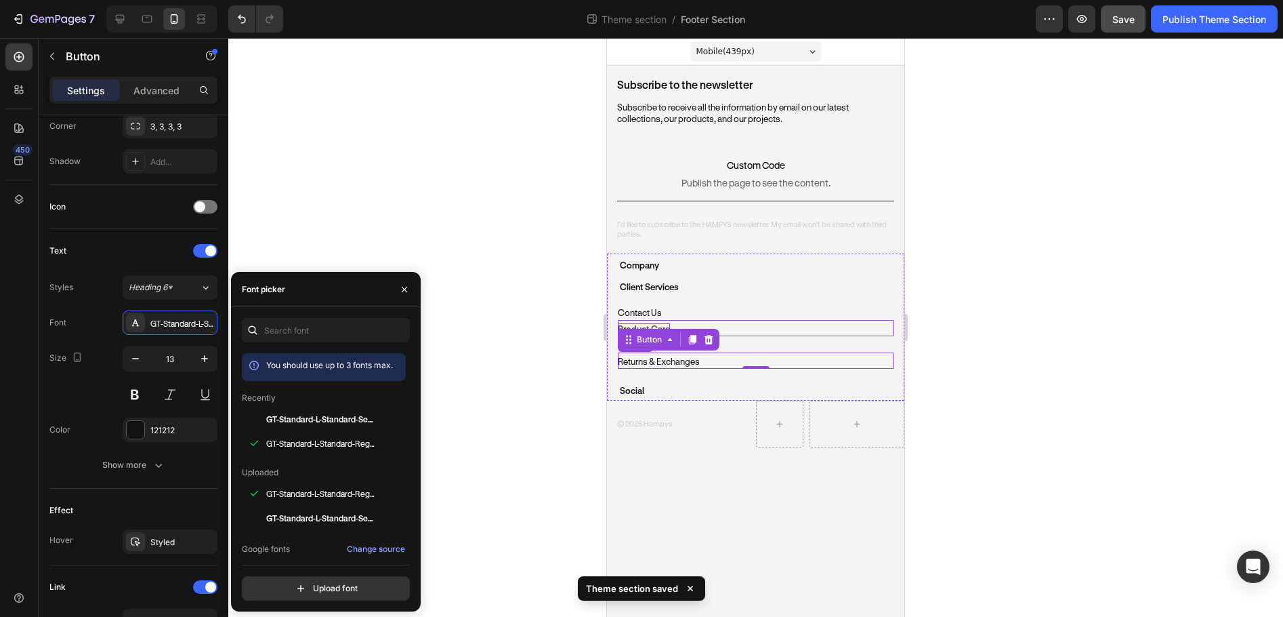
click at [630, 325] on p "Product Care" at bounding box center [644, 329] width 52 height 12
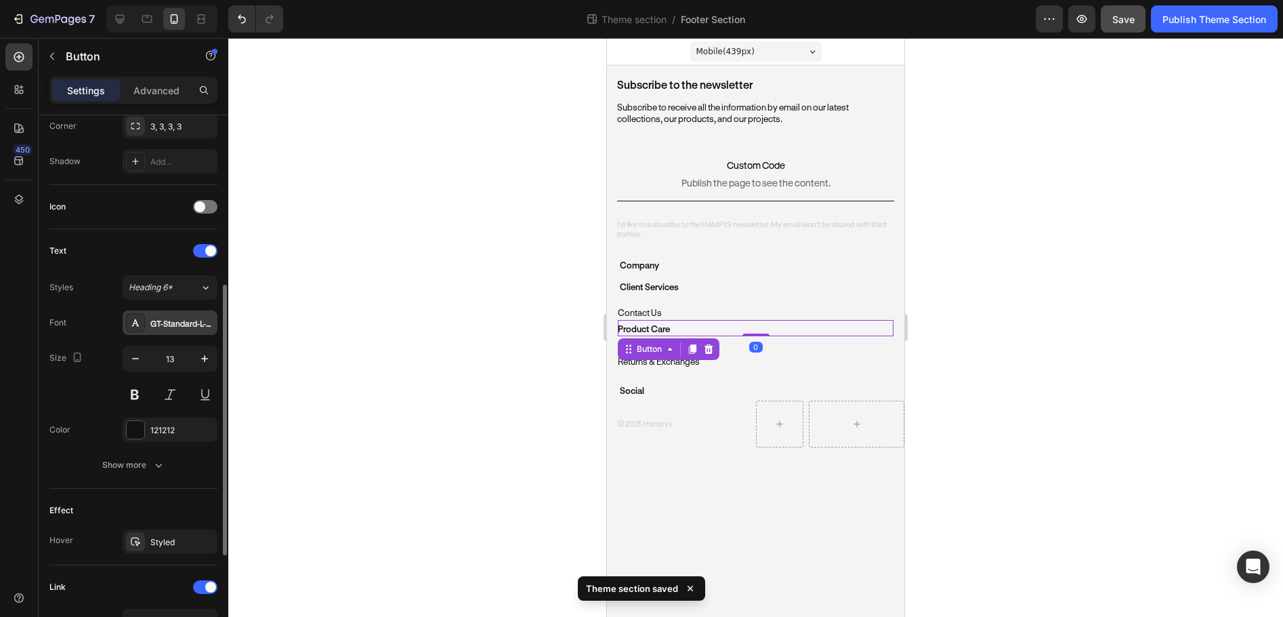
click at [180, 332] on div "GT-Standard-L-Standard-Semibold" at bounding box center [170, 322] width 95 height 24
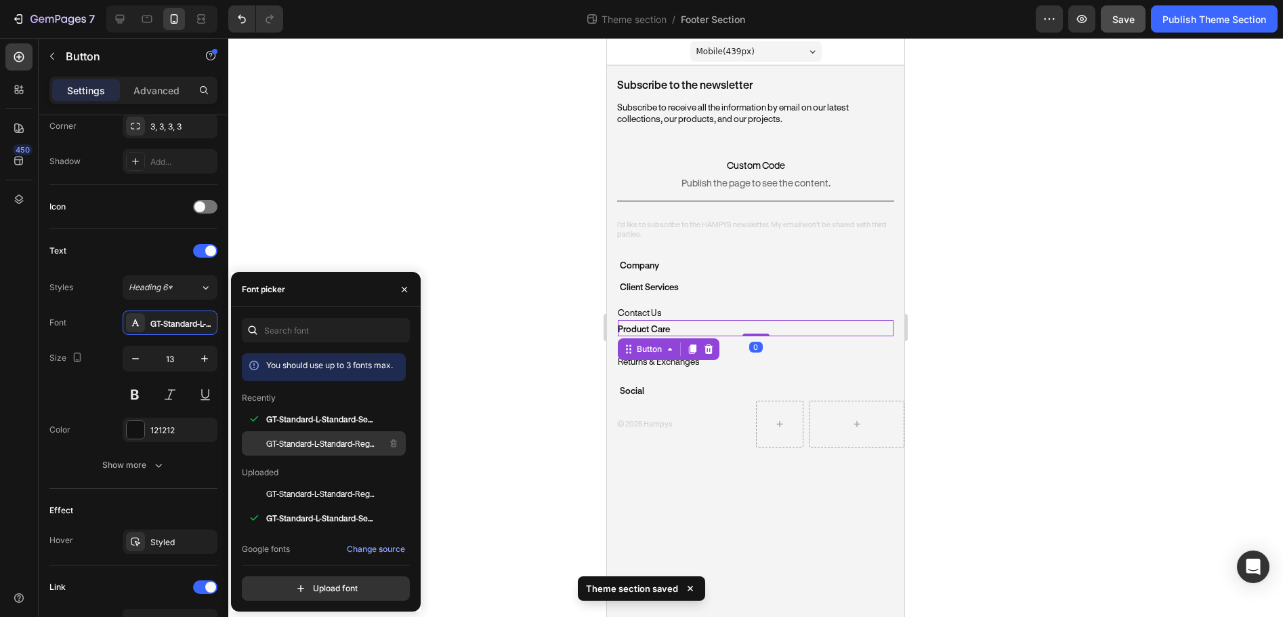
click at [290, 435] on div "GT-Standard-L-Standard-Regular" at bounding box center [334, 443] width 137 height 16
click at [632, 390] on p "Social" at bounding box center [632, 390] width 24 height 16
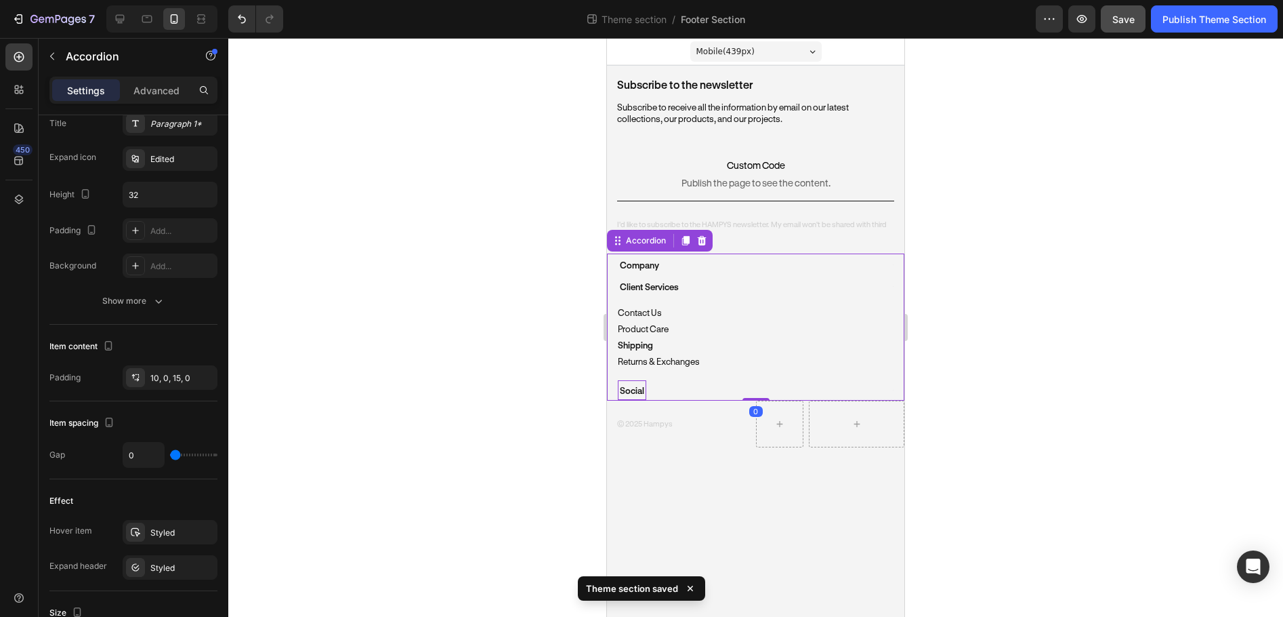
scroll to position [0, 0]
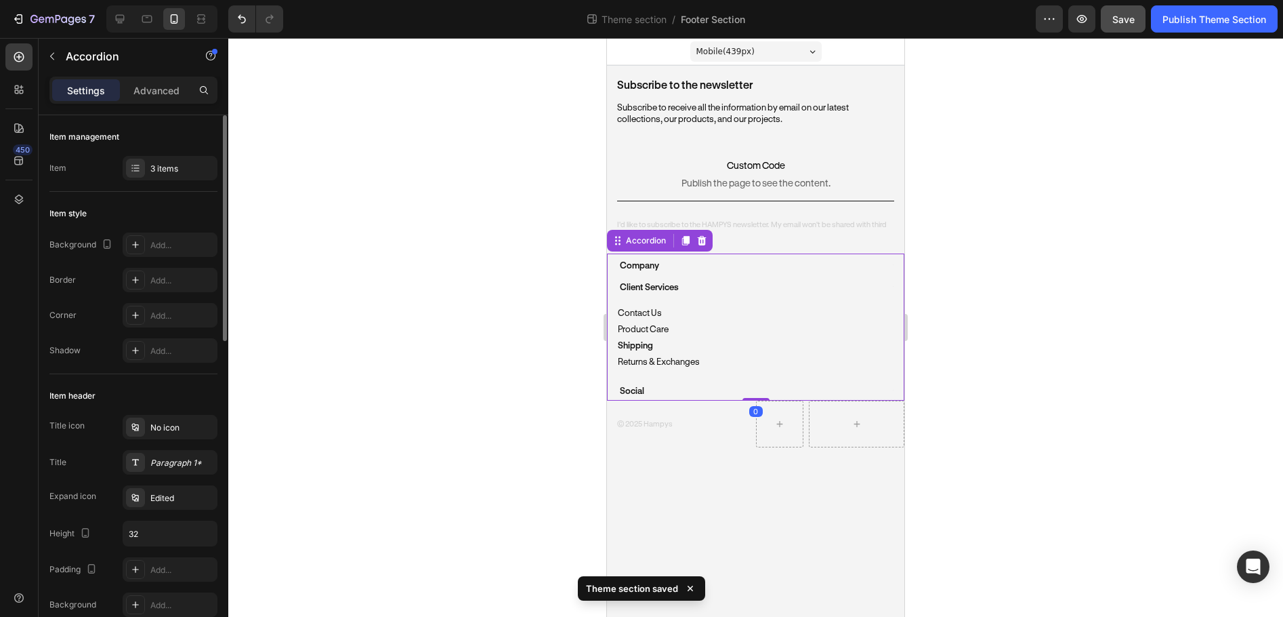
click at [654, 389] on div "Social" at bounding box center [750, 390] width 264 height 20
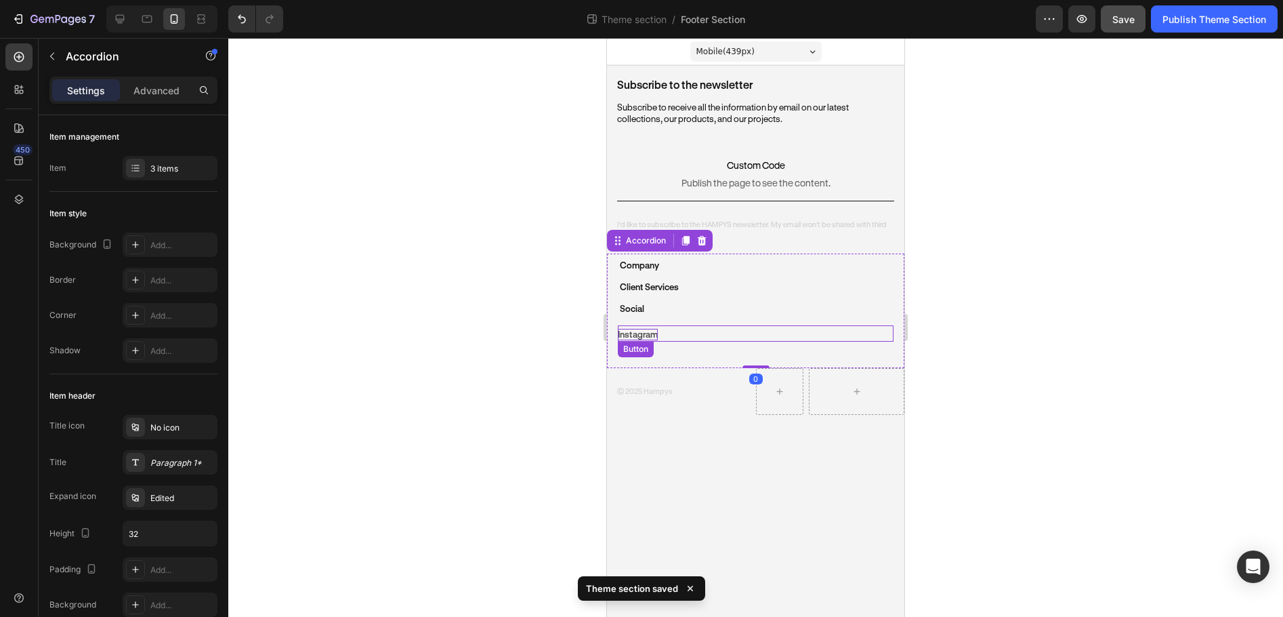
click at [643, 333] on p "Instagram" at bounding box center [638, 335] width 40 height 12
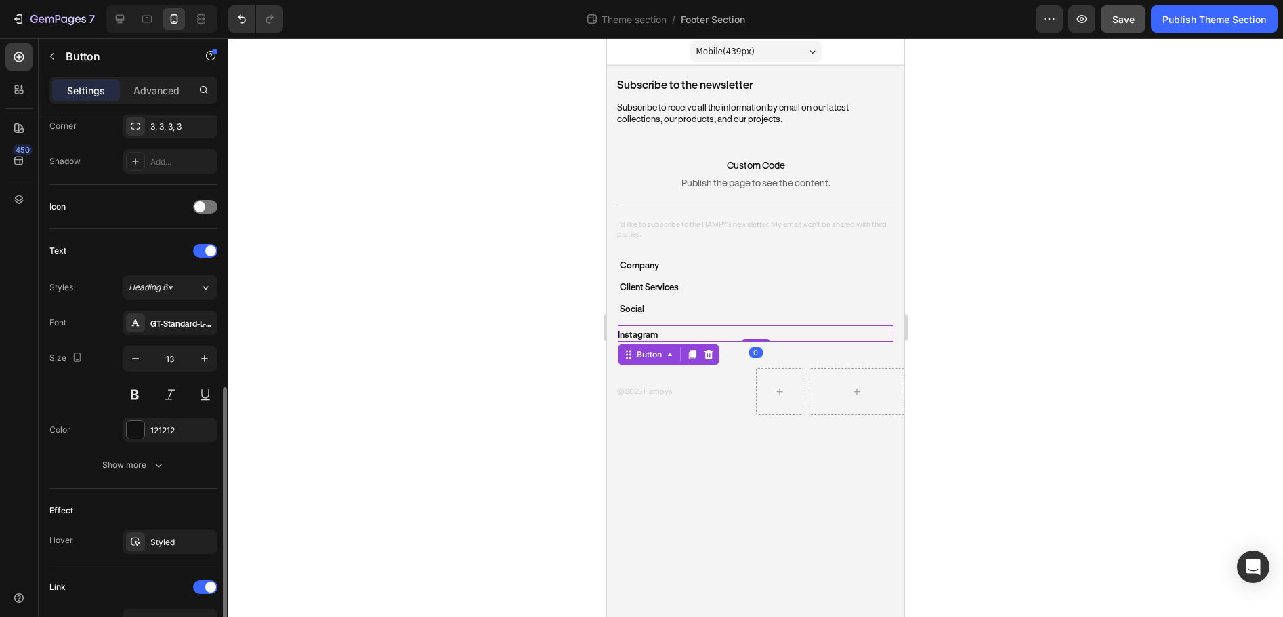
scroll to position [407, 0]
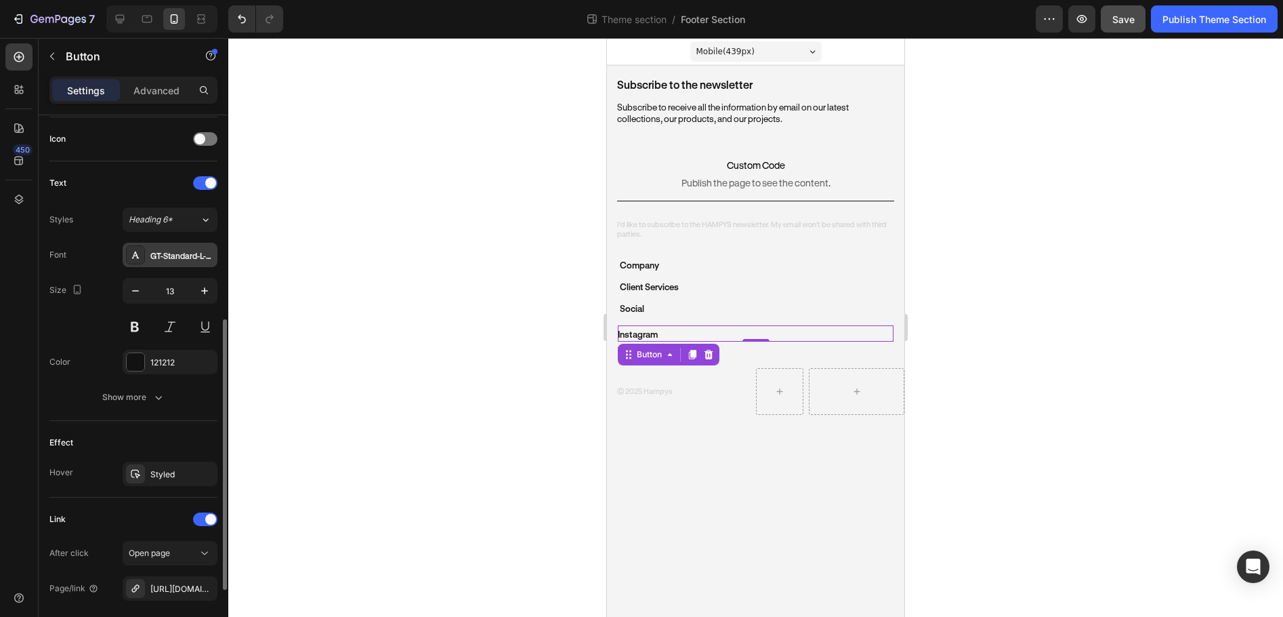
click at [178, 261] on div "GT-Standard-L-Standard-Semibold" at bounding box center [182, 255] width 64 height 12
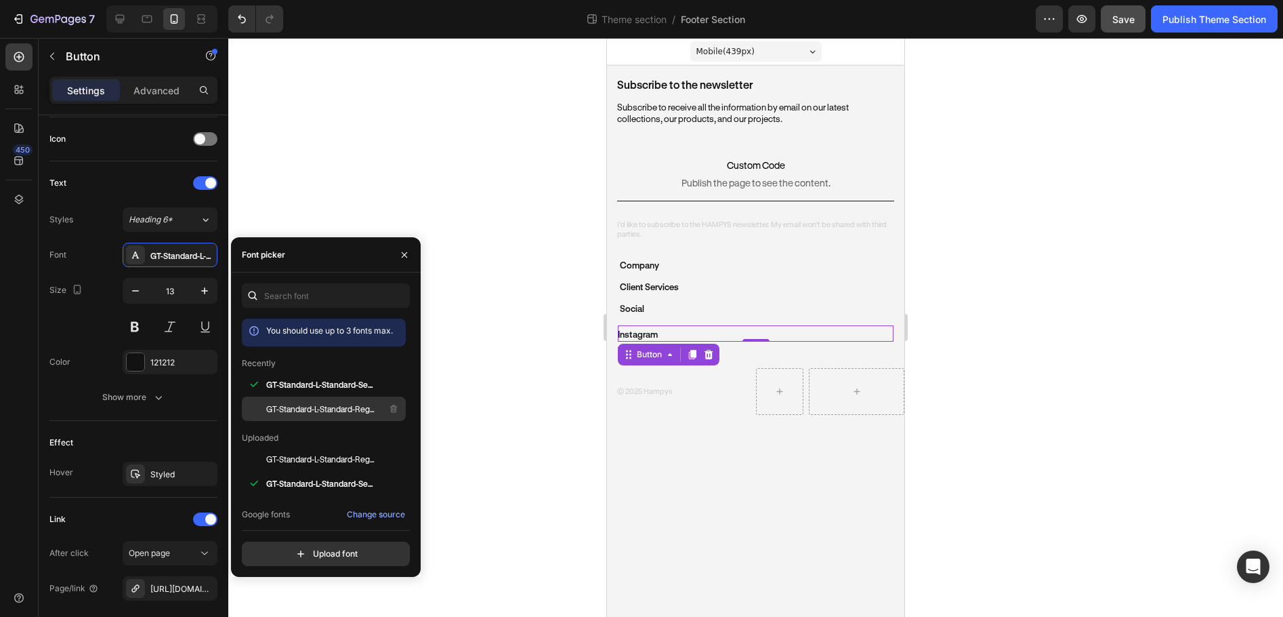
click at [293, 405] on span "GT-Standard-L-Standard-Regular" at bounding box center [322, 409] width 112 height 12
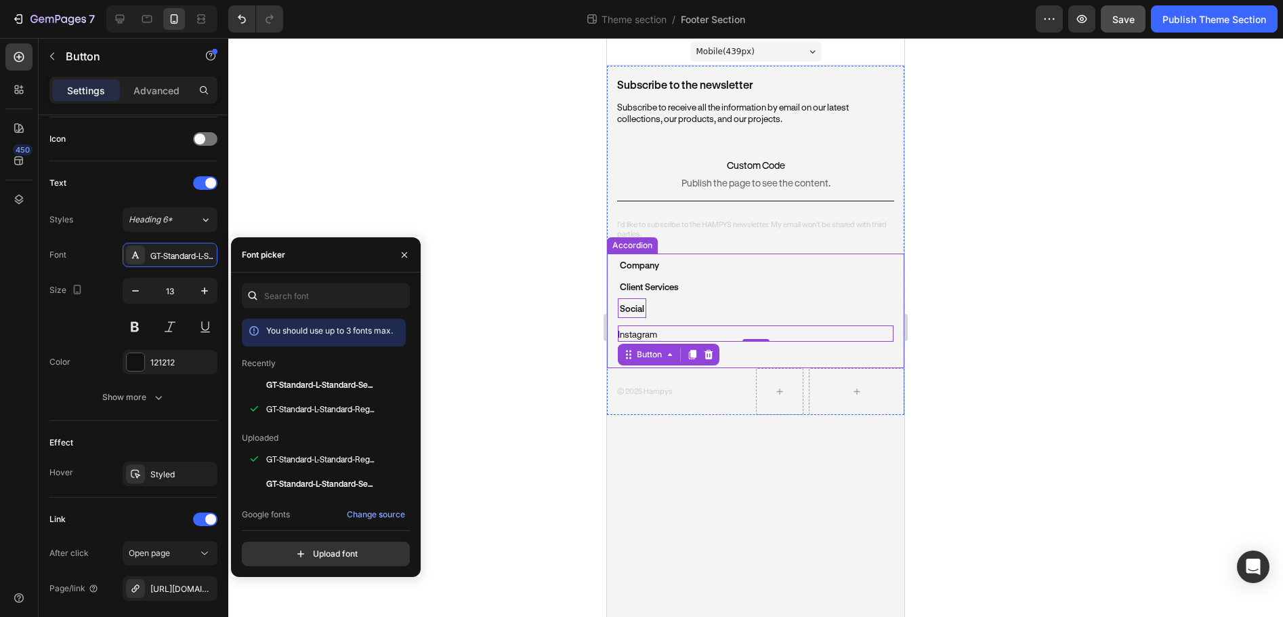
click at [640, 307] on p "Social" at bounding box center [632, 308] width 24 height 16
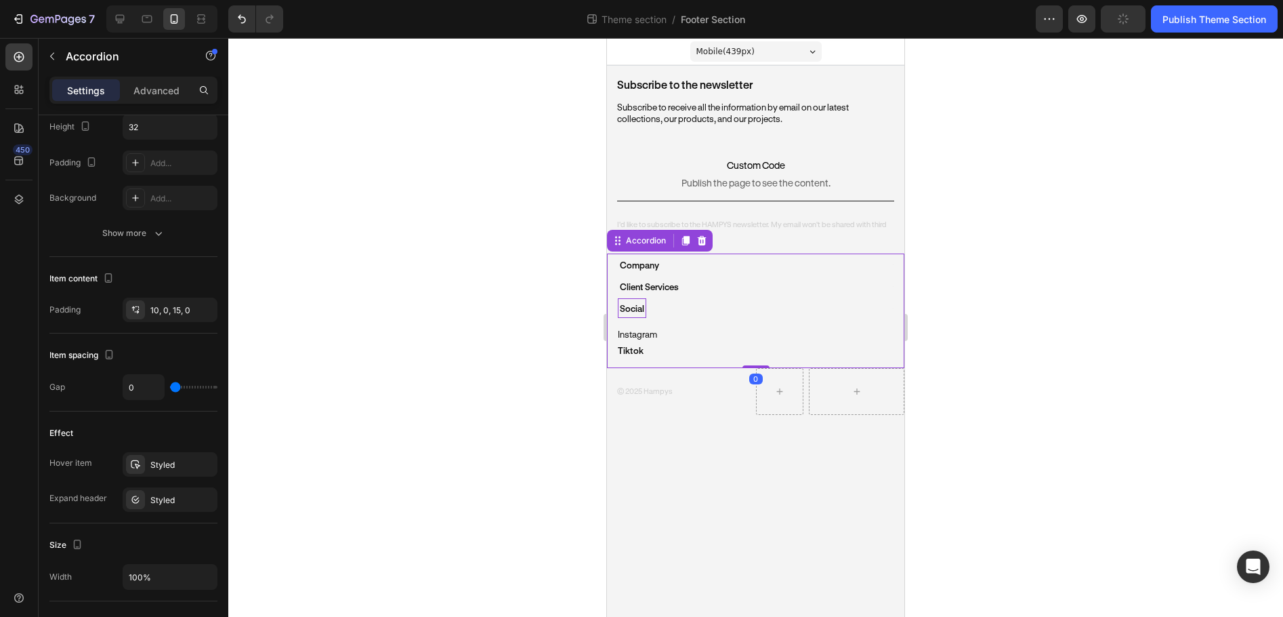
scroll to position [0, 0]
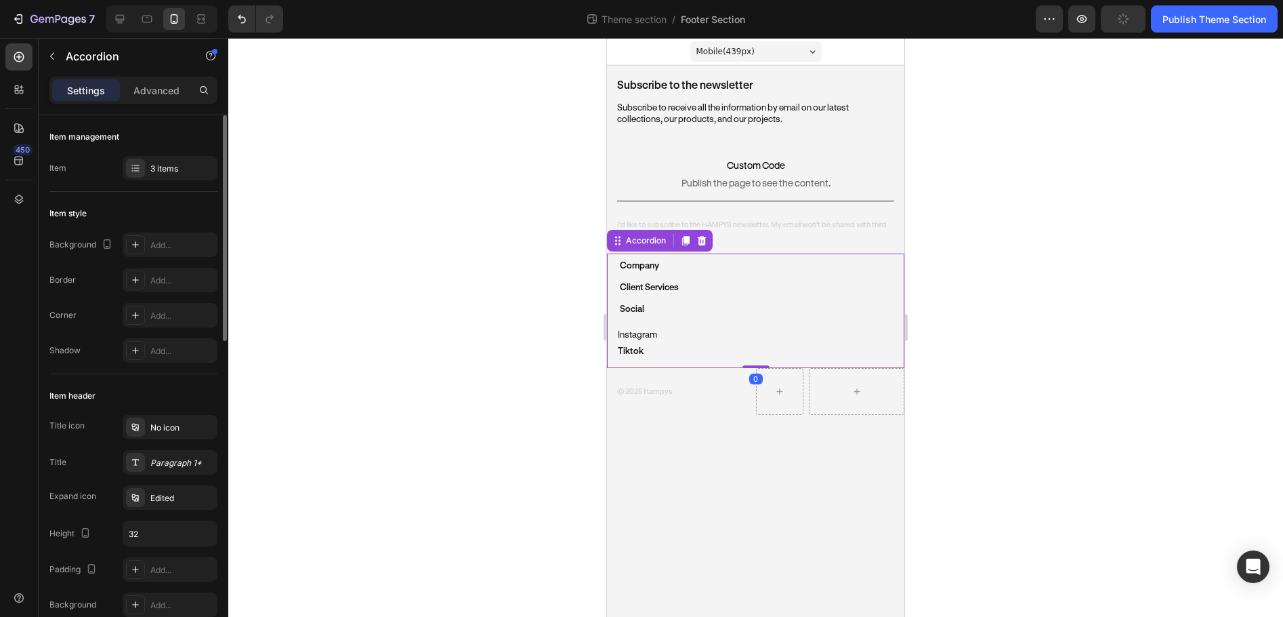
click at [659, 304] on div "Social" at bounding box center [750, 308] width 264 height 20
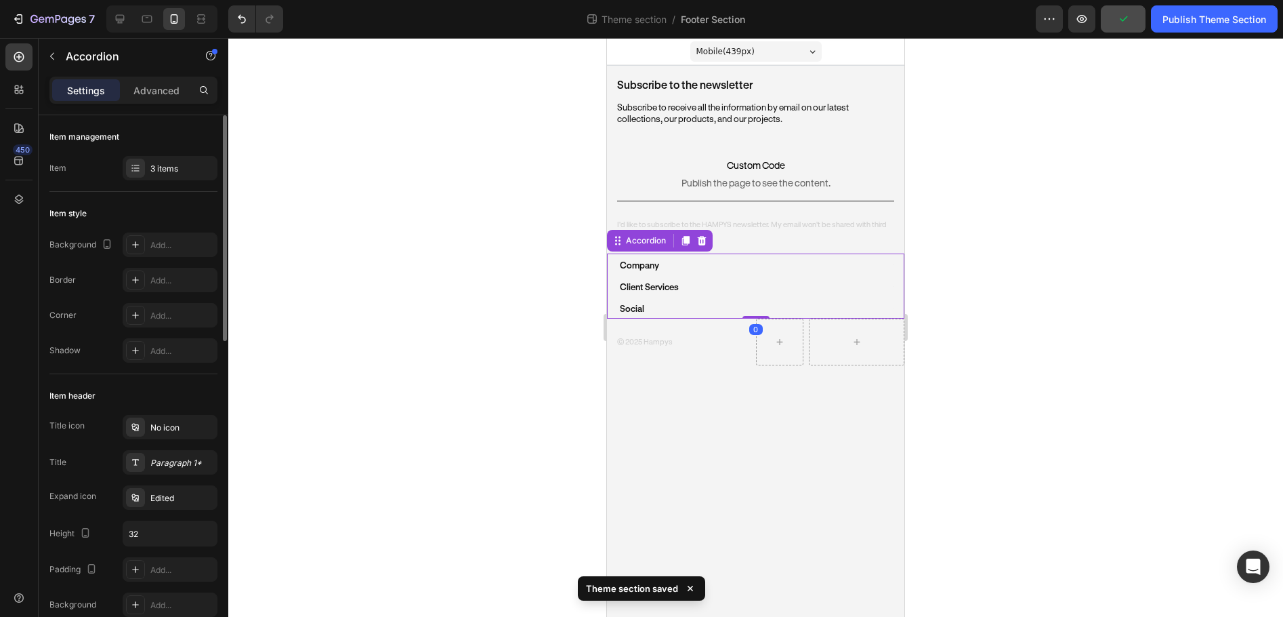
click at [657, 312] on div "Social" at bounding box center [750, 308] width 264 height 20
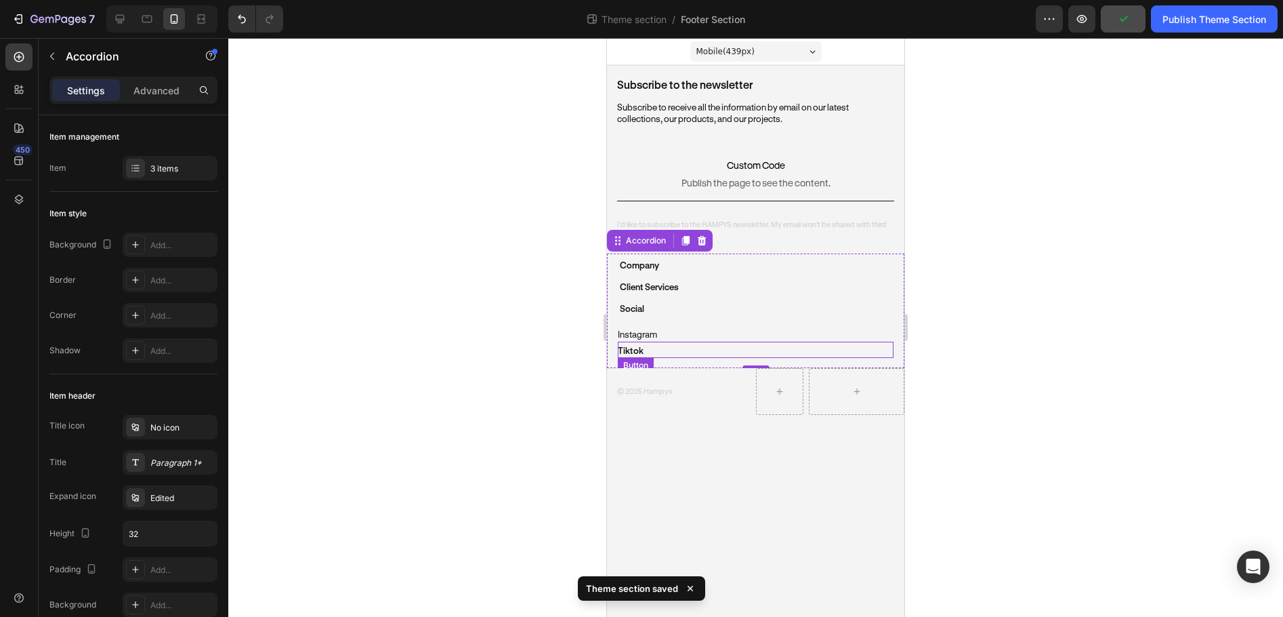
click at [670, 348] on div "tiktok Button" at bounding box center [756, 350] width 276 height 16
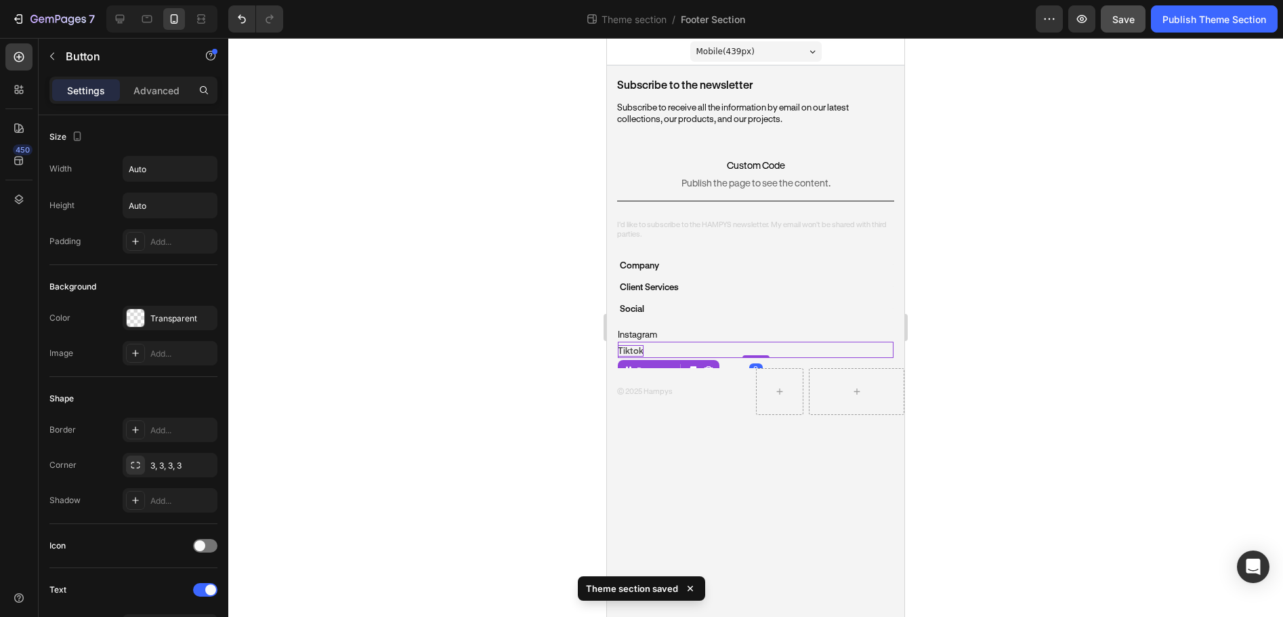
click at [629, 350] on p "tiktok" at bounding box center [631, 351] width 26 height 12
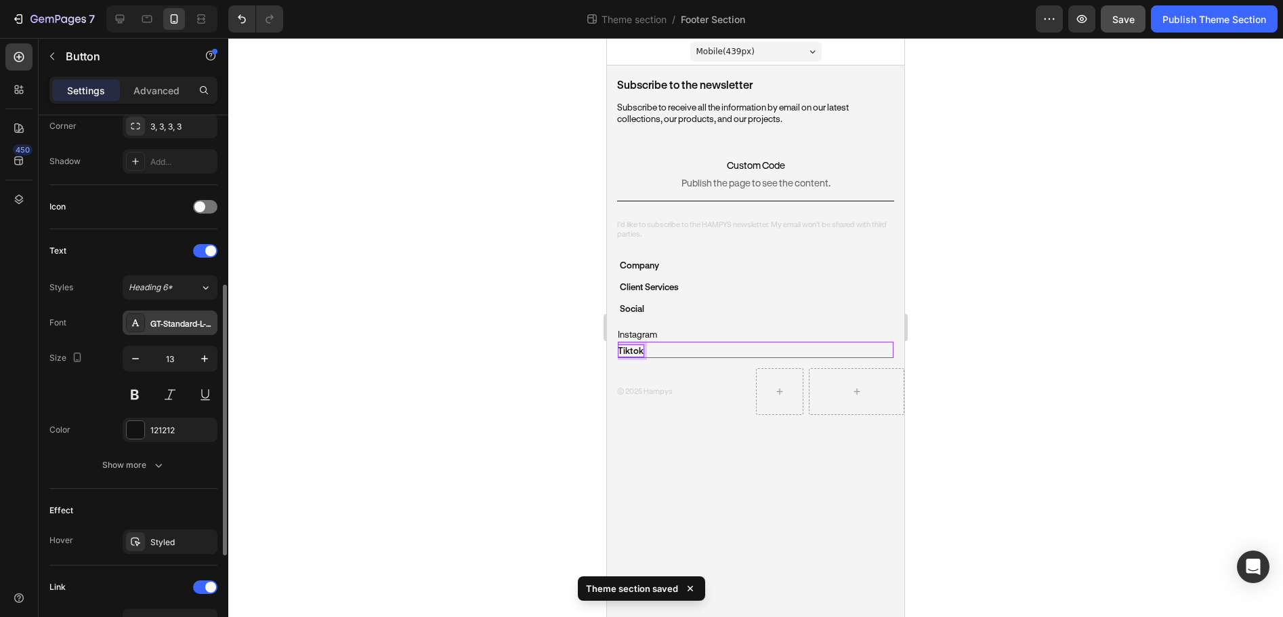
click at [179, 322] on div "GT-Standard-L-Standard-Semibold" at bounding box center [182, 323] width 64 height 12
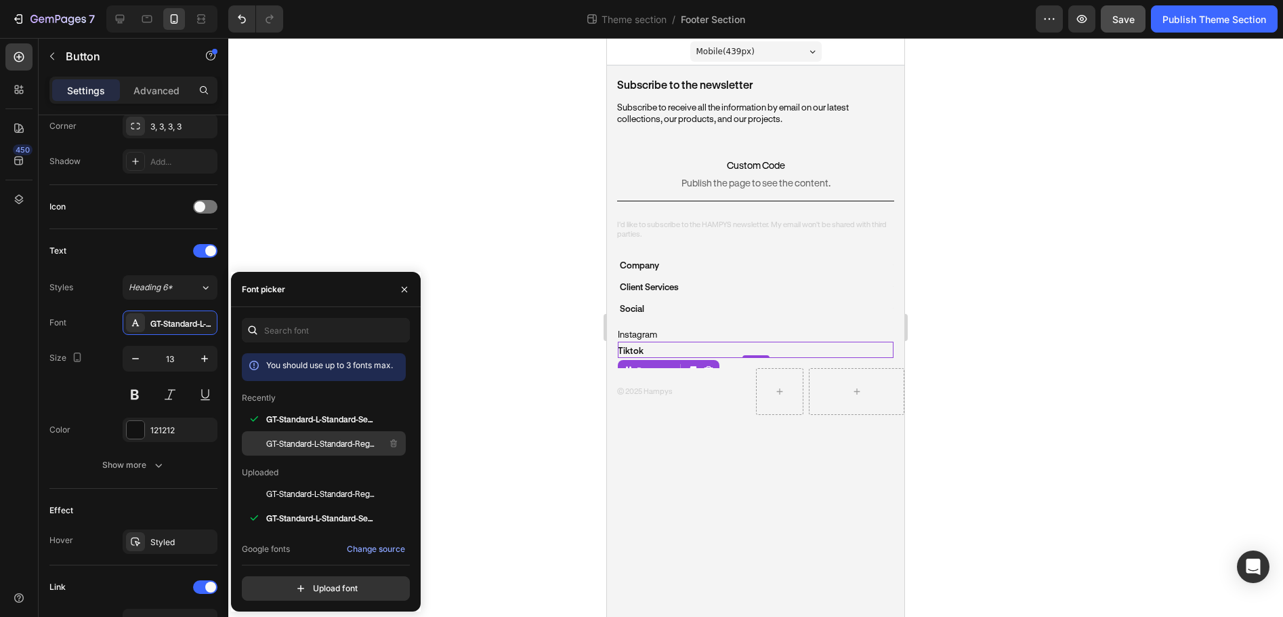
click at [291, 434] on div "GT-Standard-L-Standard-Regular" at bounding box center [324, 443] width 164 height 24
click at [675, 310] on div "Social" at bounding box center [750, 308] width 264 height 20
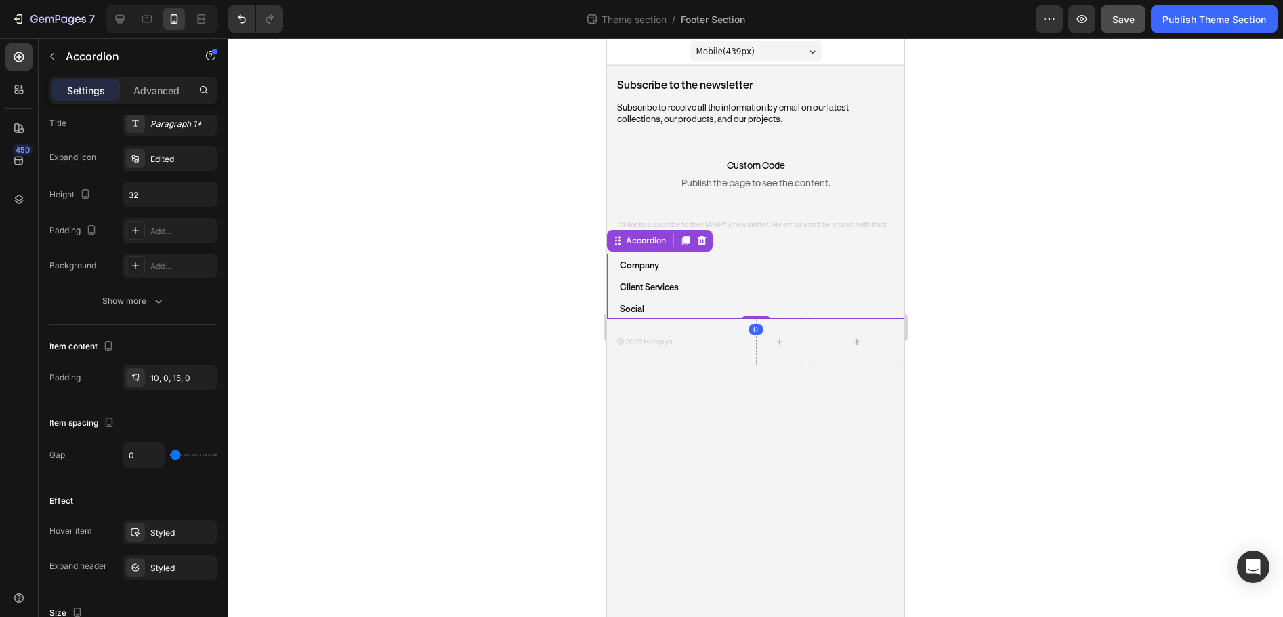
scroll to position [0, 0]
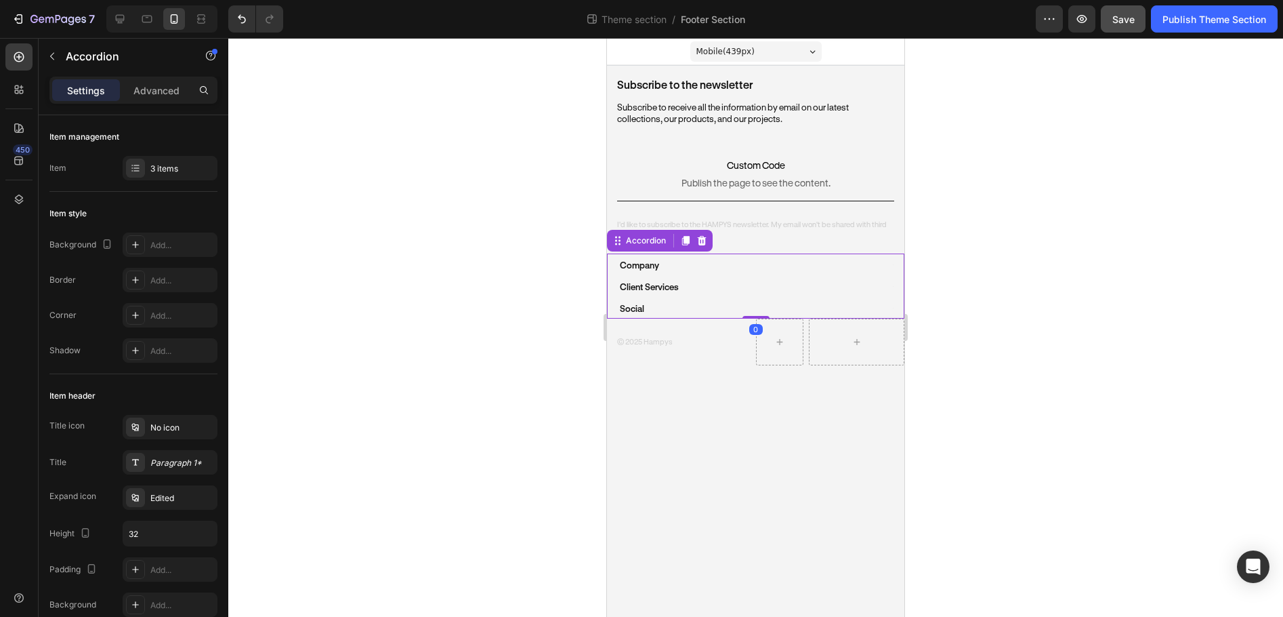
click at [704, 291] on div "Client Services" at bounding box center [750, 286] width 264 height 20
click at [636, 346] on p "Shipping" at bounding box center [635, 345] width 35 height 12
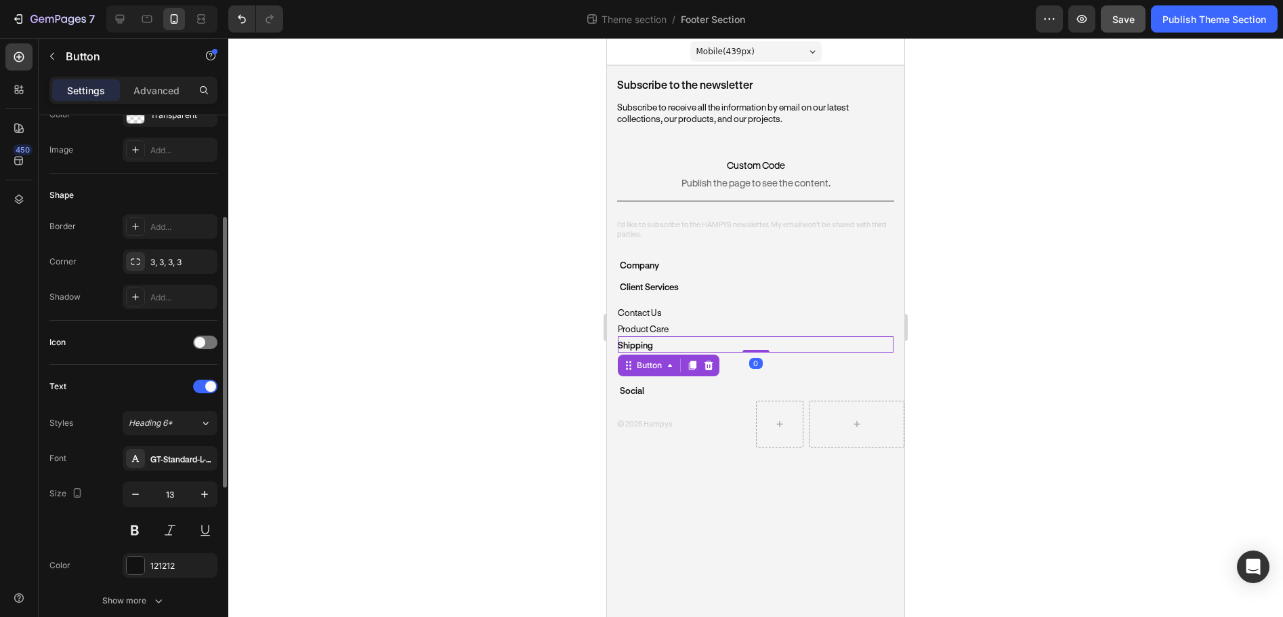
scroll to position [271, 0]
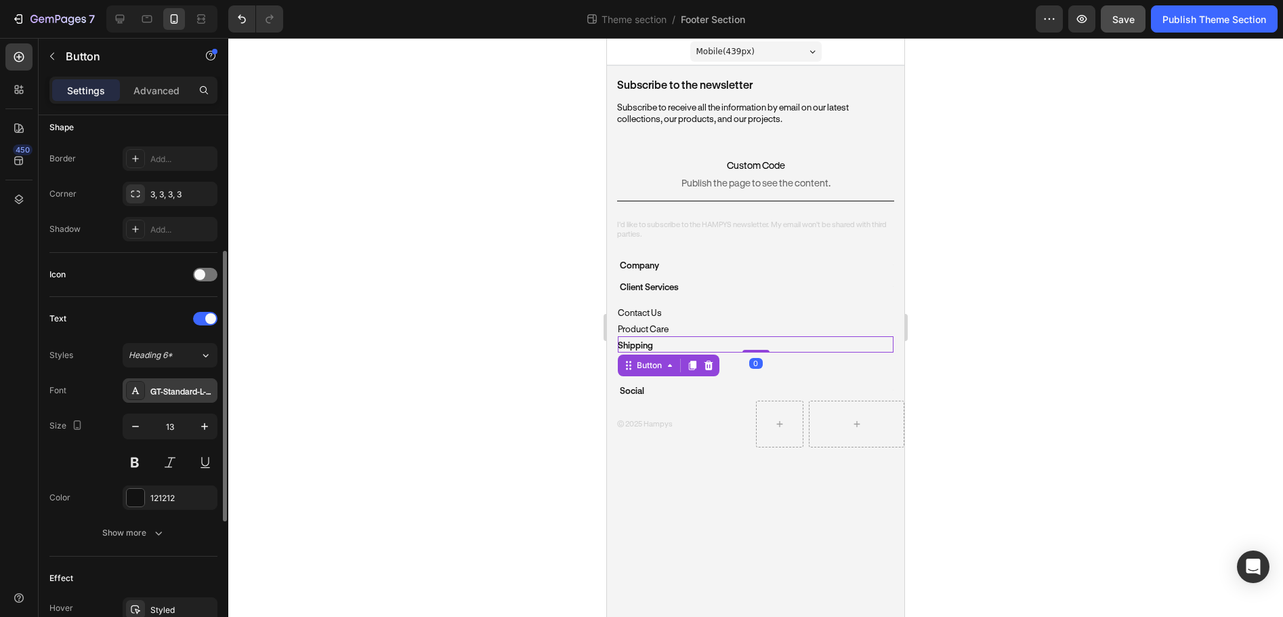
click at [154, 378] on div "GT-Standard-L-Standard-Semibold" at bounding box center [170, 390] width 95 height 24
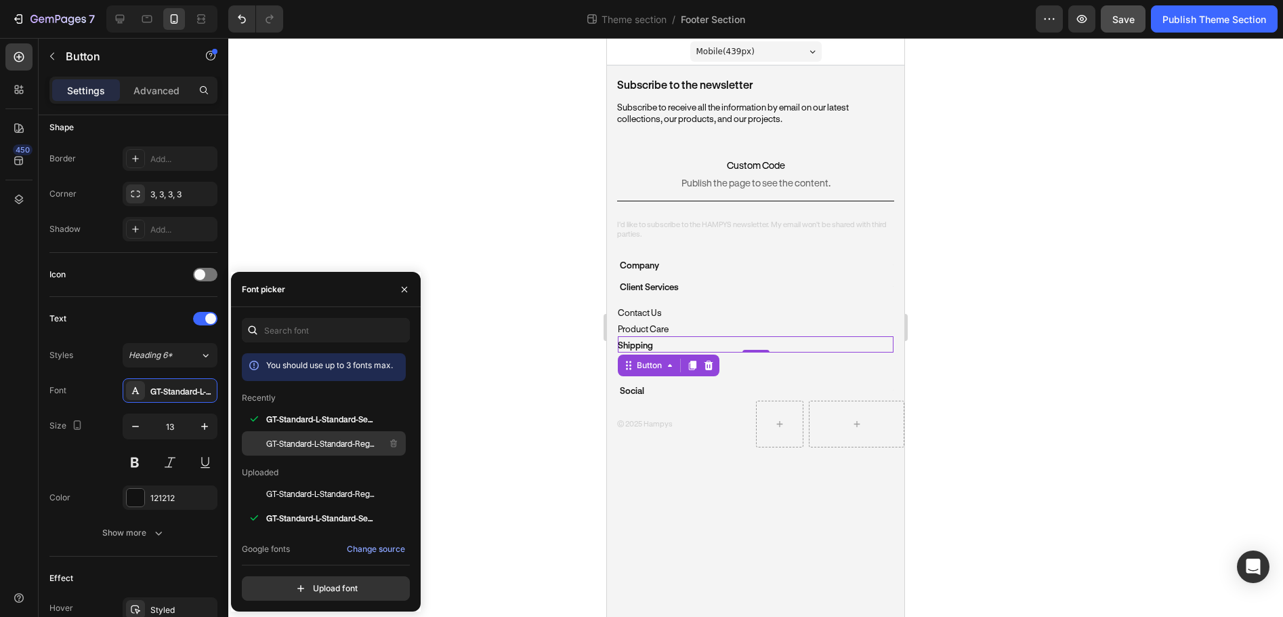
click at [314, 436] on div "GT-Standard-L-Standard-Regular" at bounding box center [334, 443] width 137 height 16
click at [1023, 258] on div at bounding box center [755, 327] width 1055 height 579
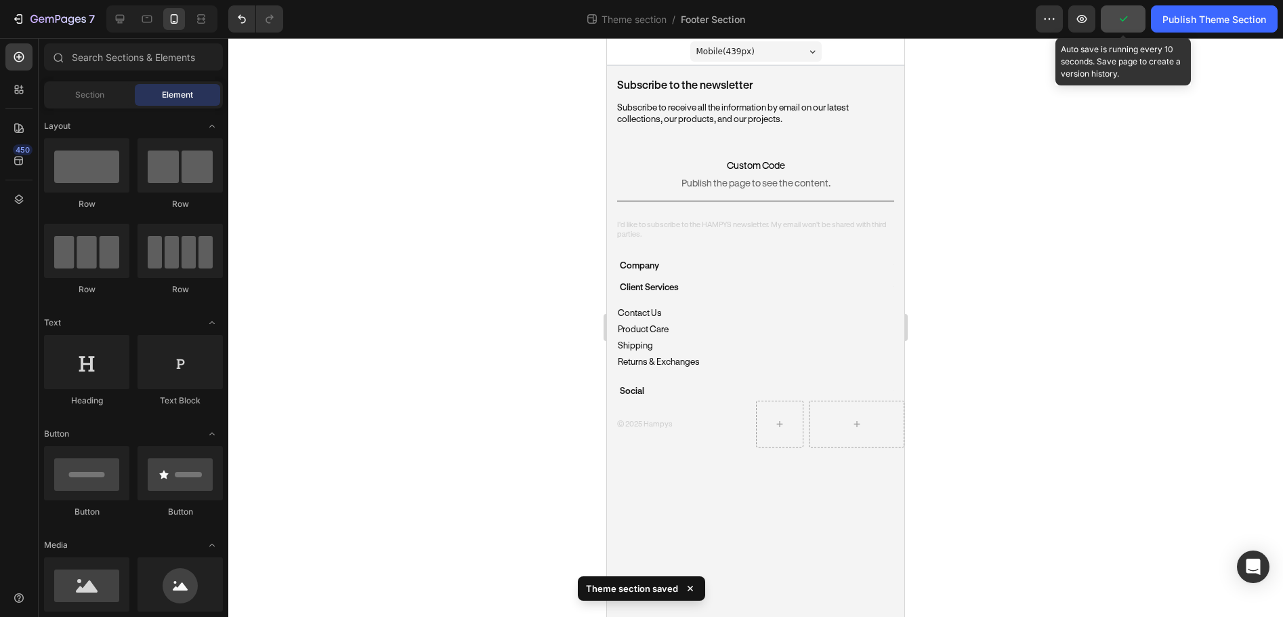
click at [1124, 24] on icon "button" at bounding box center [1124, 19] width 14 height 14
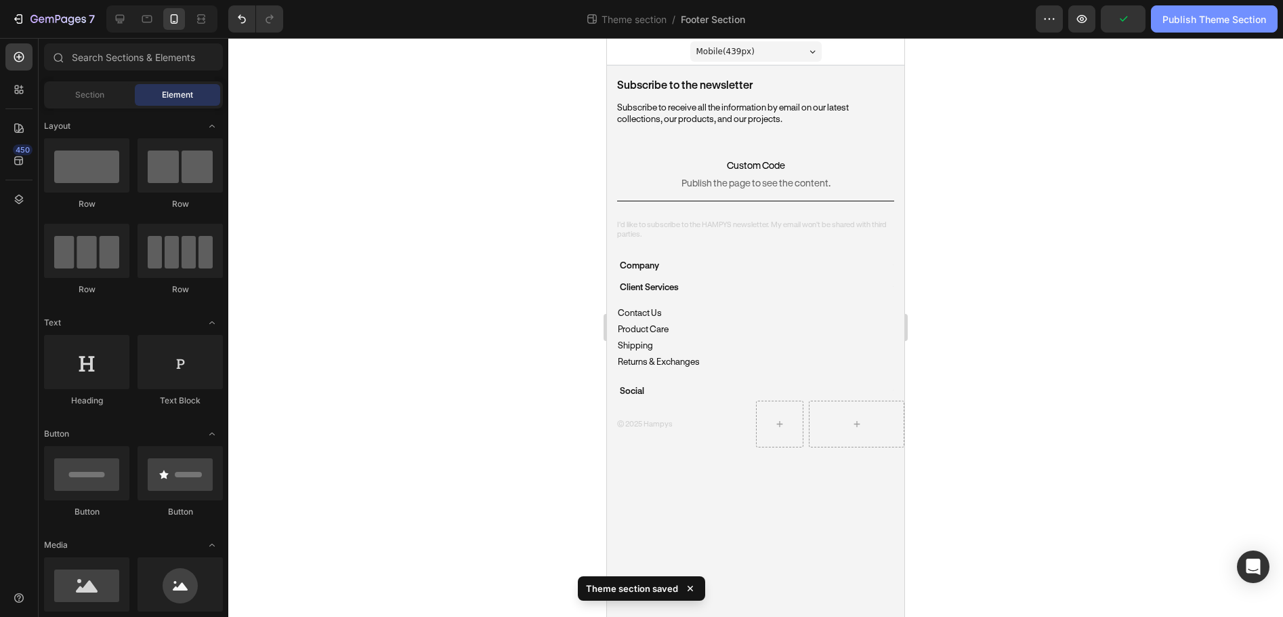
click at [1206, 27] on button "Publish Theme Section" at bounding box center [1214, 18] width 127 height 27
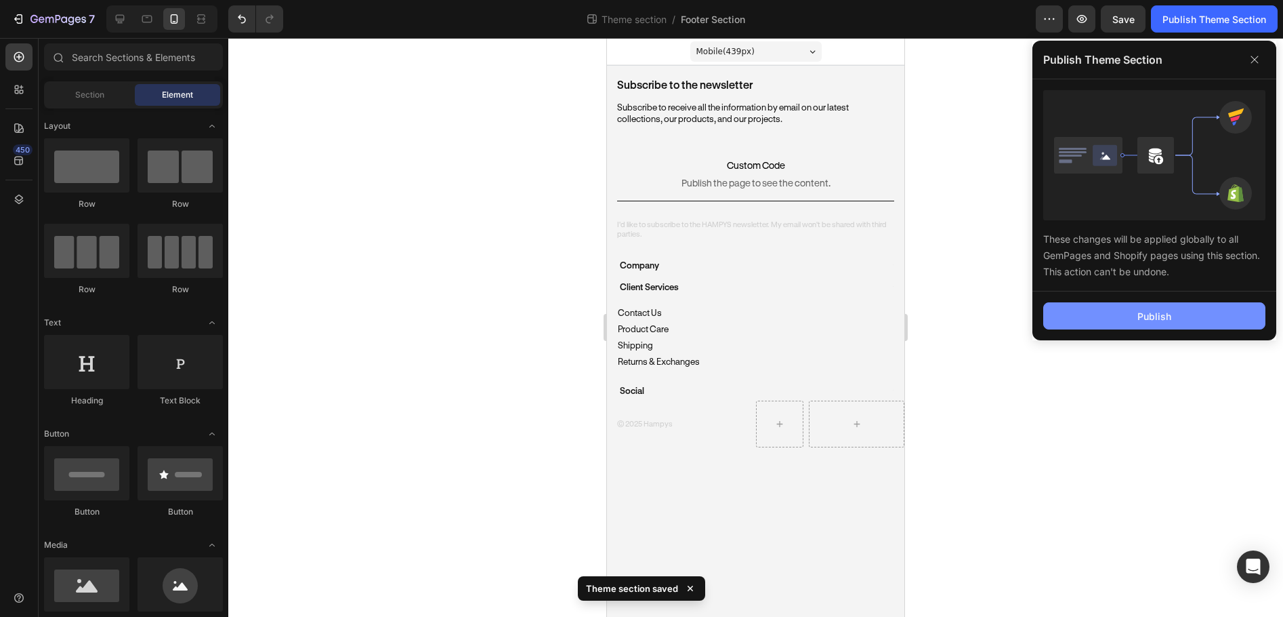
click at [1131, 318] on button "Publish" at bounding box center [1155, 315] width 222 height 27
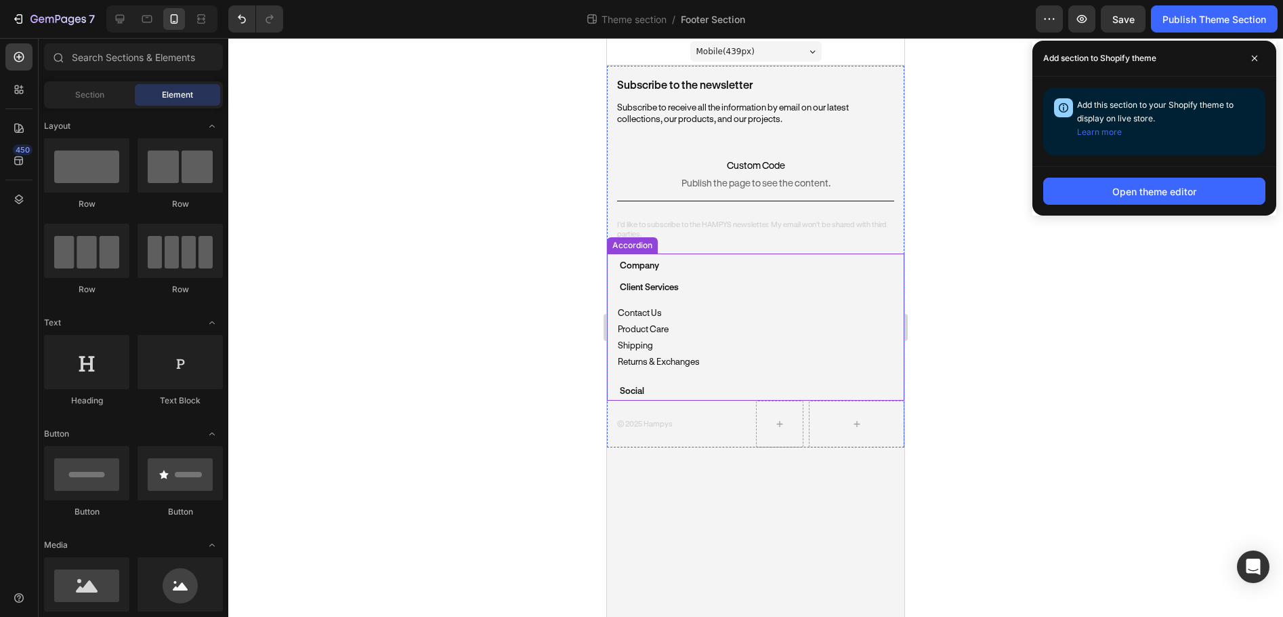
click at [674, 266] on div "Company" at bounding box center [750, 265] width 264 height 20
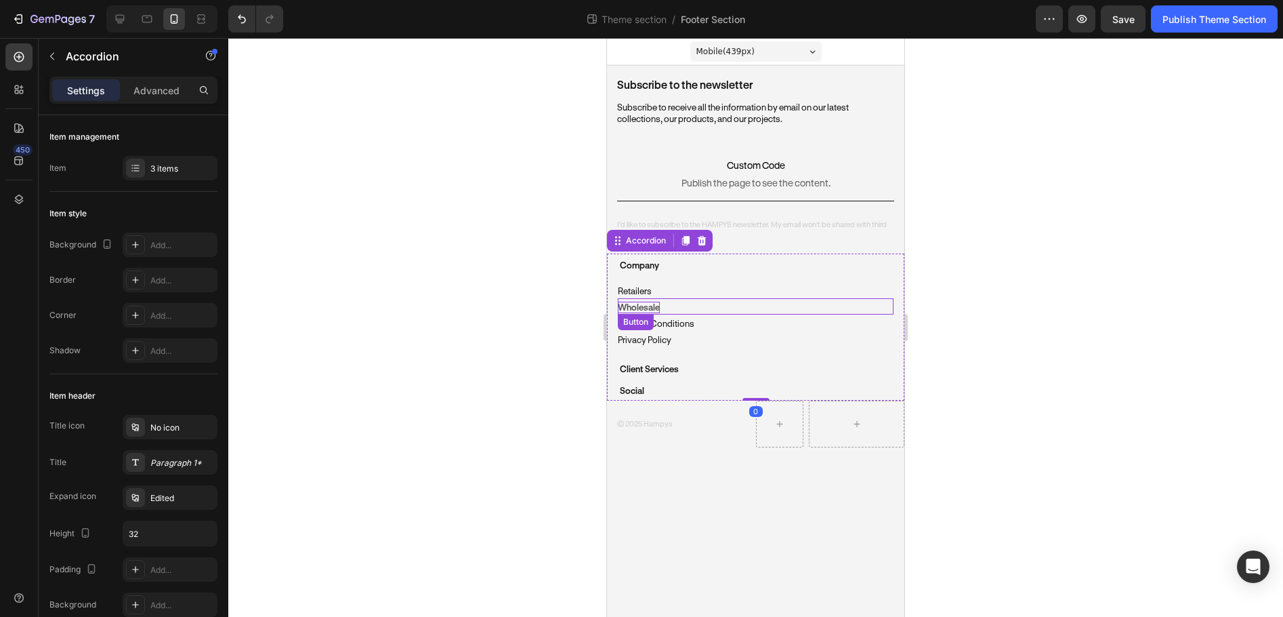
click at [657, 311] on p "Wholesale" at bounding box center [639, 308] width 42 height 12
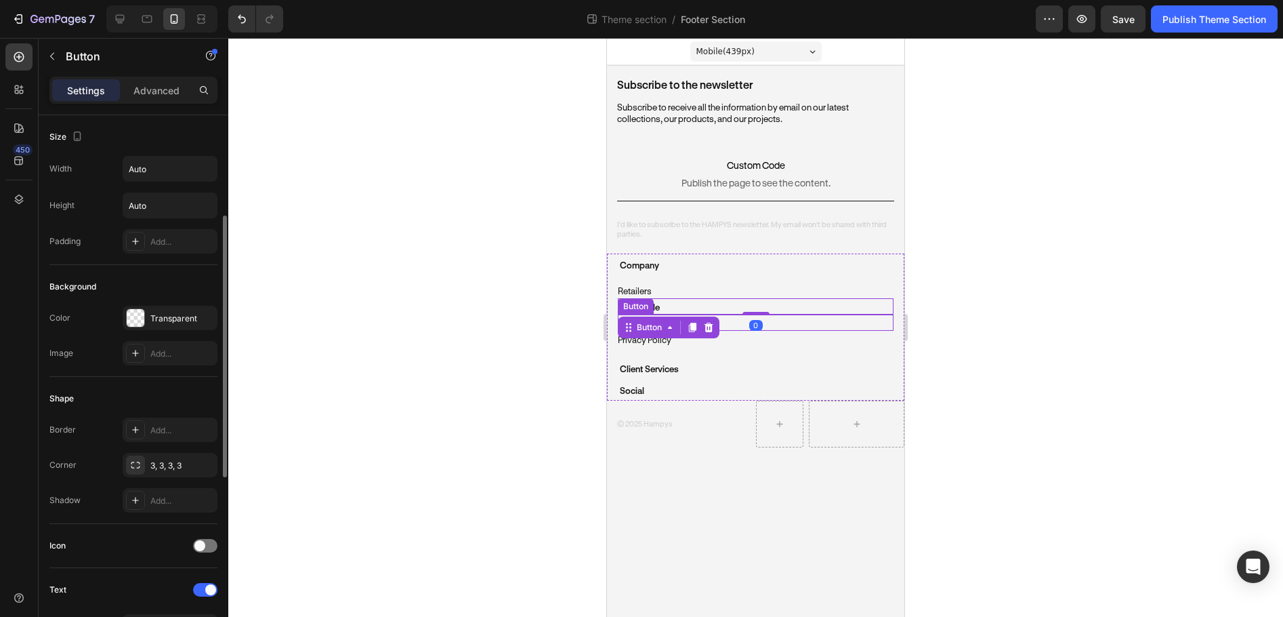
scroll to position [339, 0]
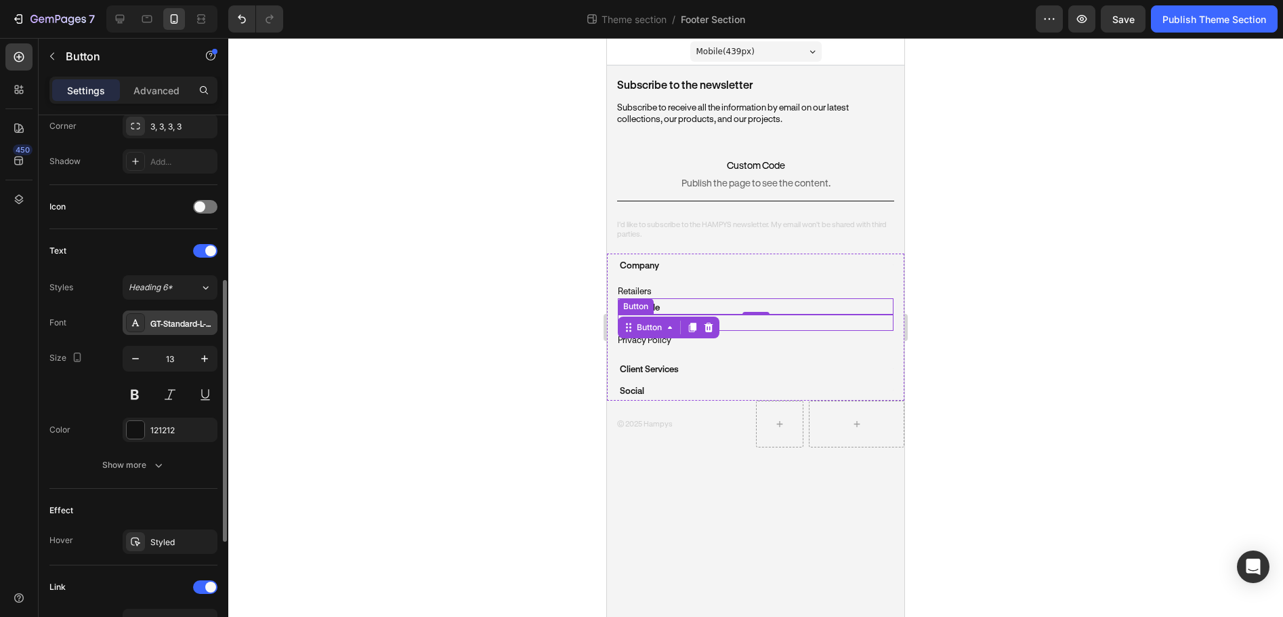
click at [167, 333] on div "GT-Standard-L-Standard-Semibold" at bounding box center [170, 322] width 95 height 24
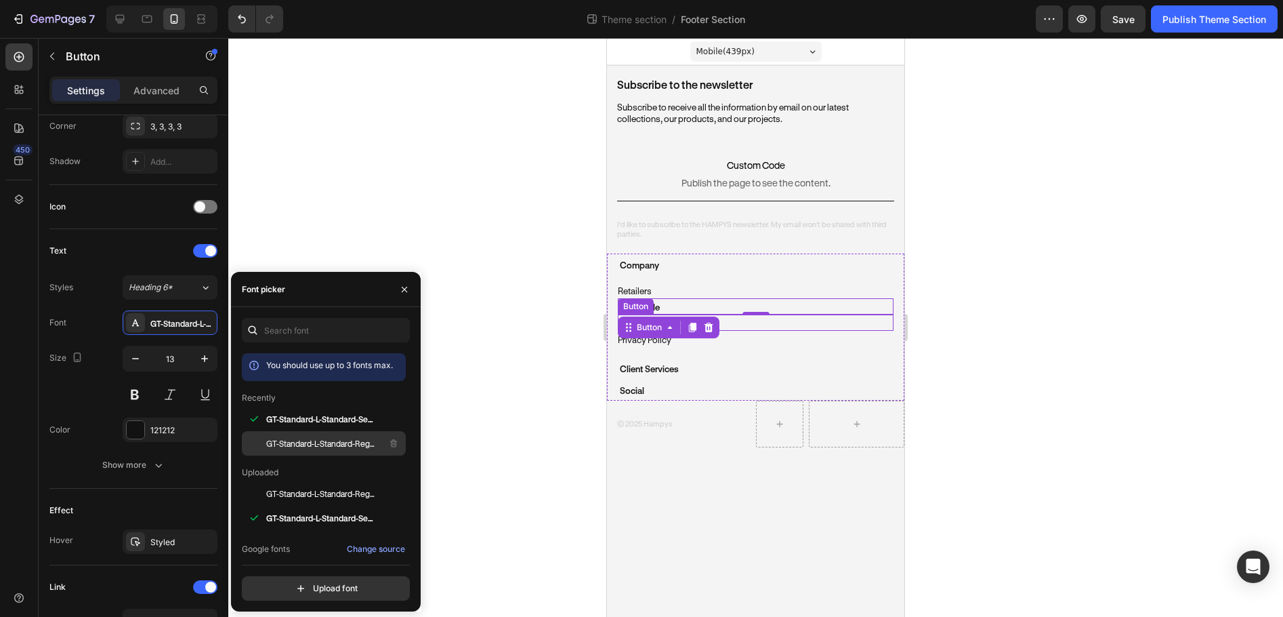
click at [334, 440] on span "GT-Standard-L-Standard-Regular" at bounding box center [322, 443] width 112 height 12
click at [646, 266] on p "Company" at bounding box center [639, 265] width 39 height 16
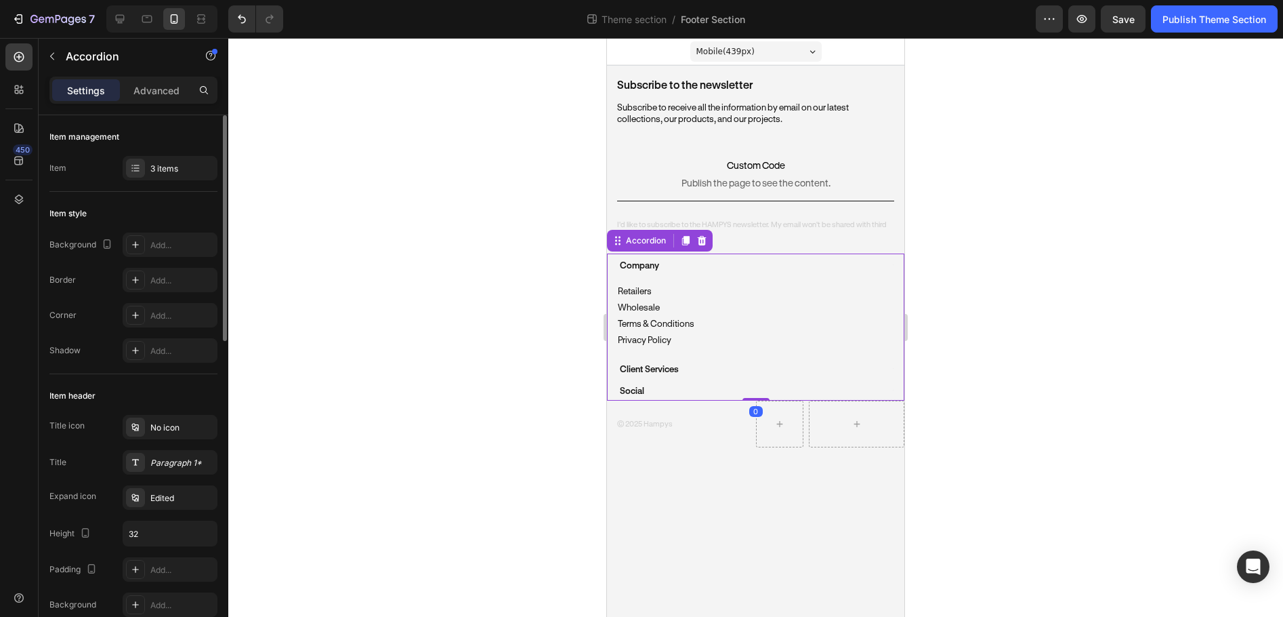
click at [665, 262] on div "Company" at bounding box center [750, 265] width 264 height 20
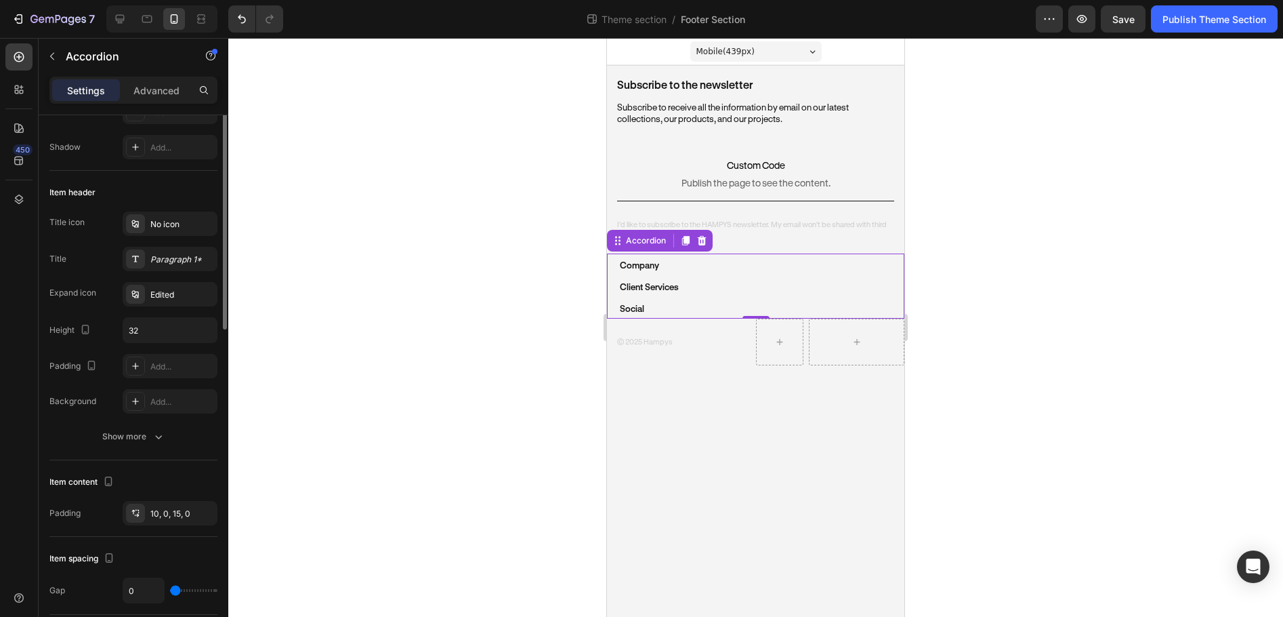
scroll to position [136, 0]
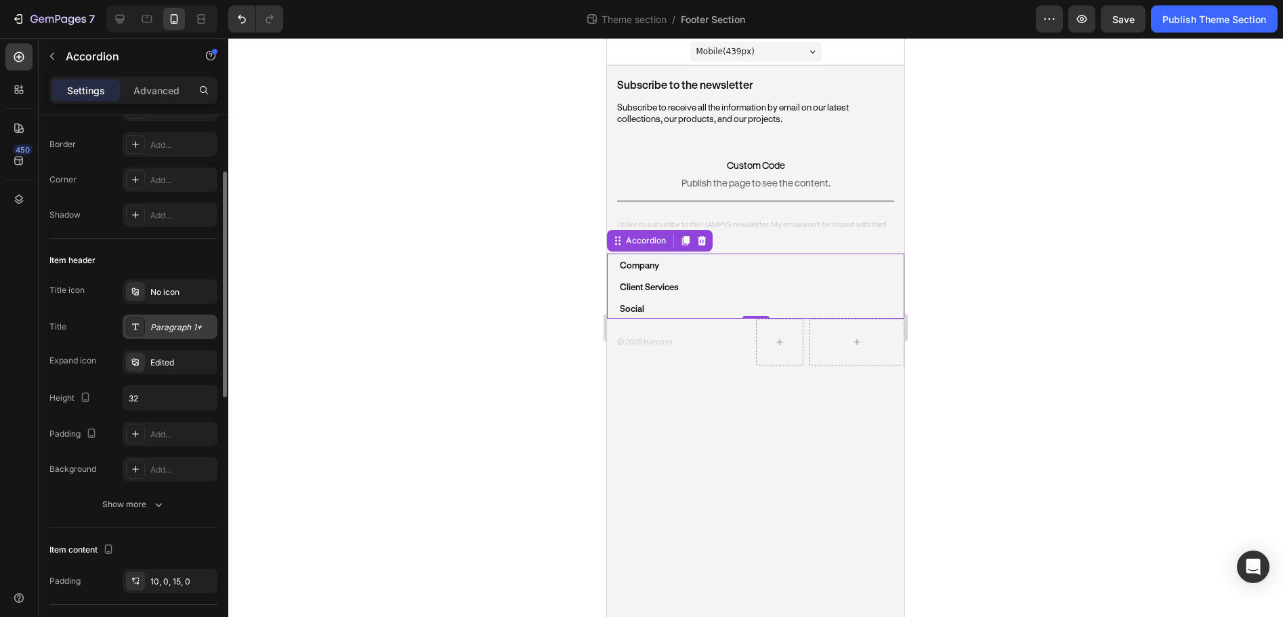
click at [174, 332] on div "Paragraph 1*" at bounding box center [182, 327] width 64 height 12
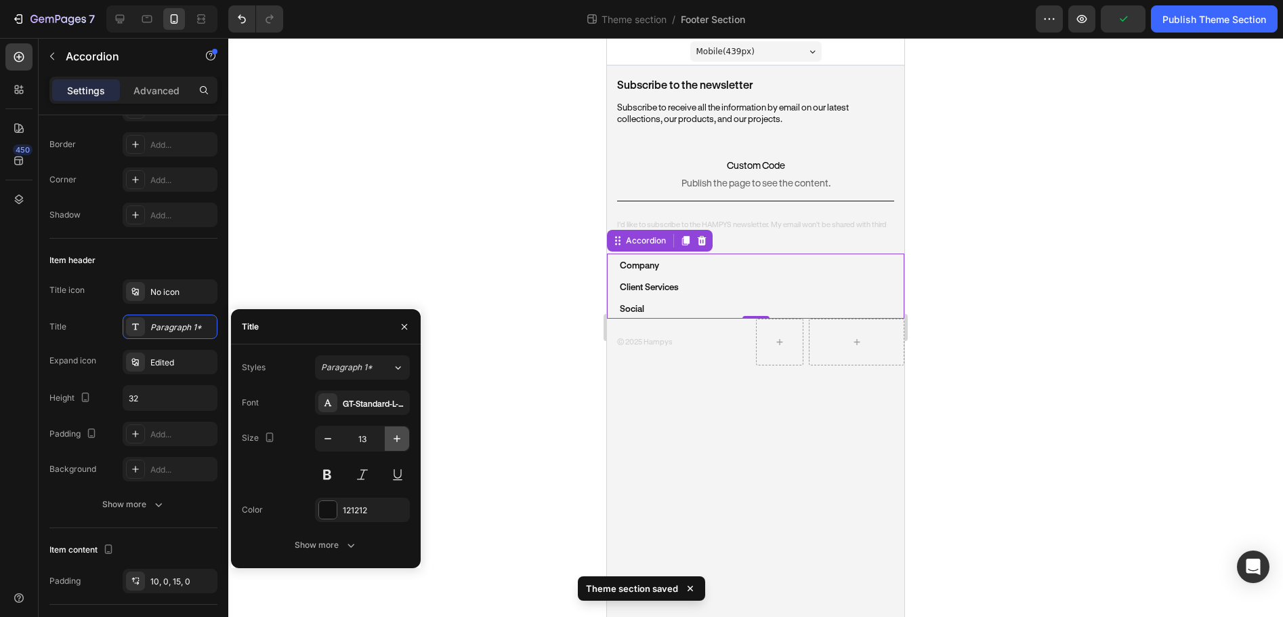
click at [398, 436] on icon "button" at bounding box center [397, 439] width 14 height 14
type input "14"
click at [669, 266] on div "Company" at bounding box center [750, 264] width 264 height 21
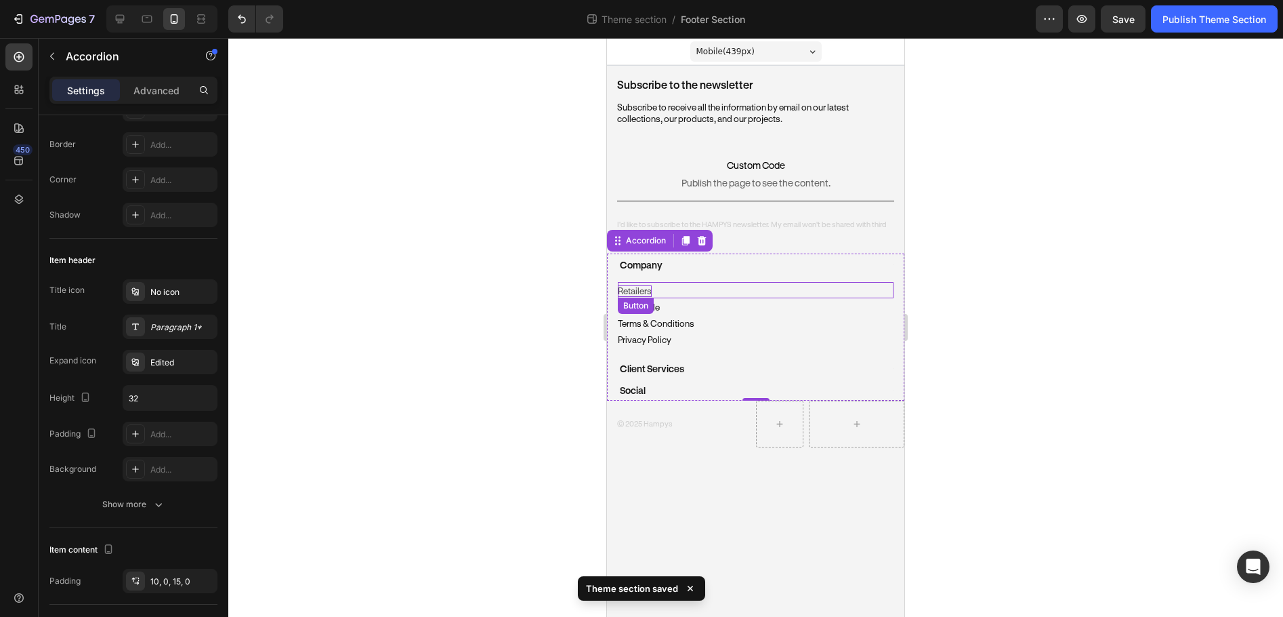
click at [646, 286] on p "Retailers" at bounding box center [635, 291] width 34 height 12
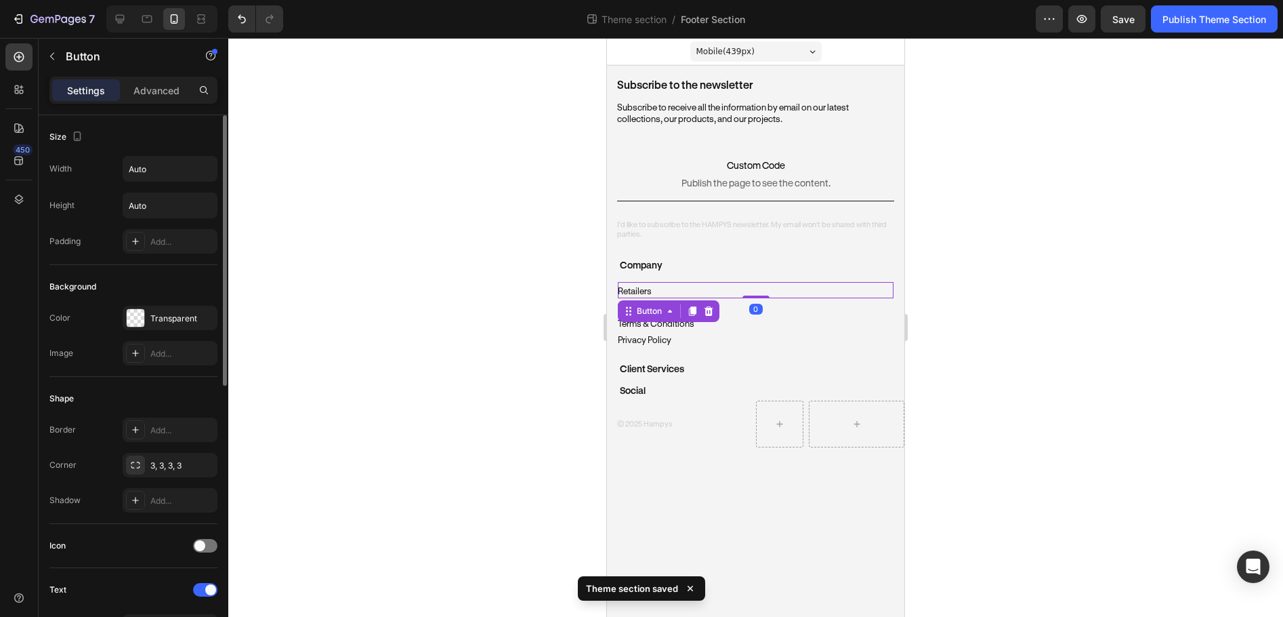
scroll to position [407, 0]
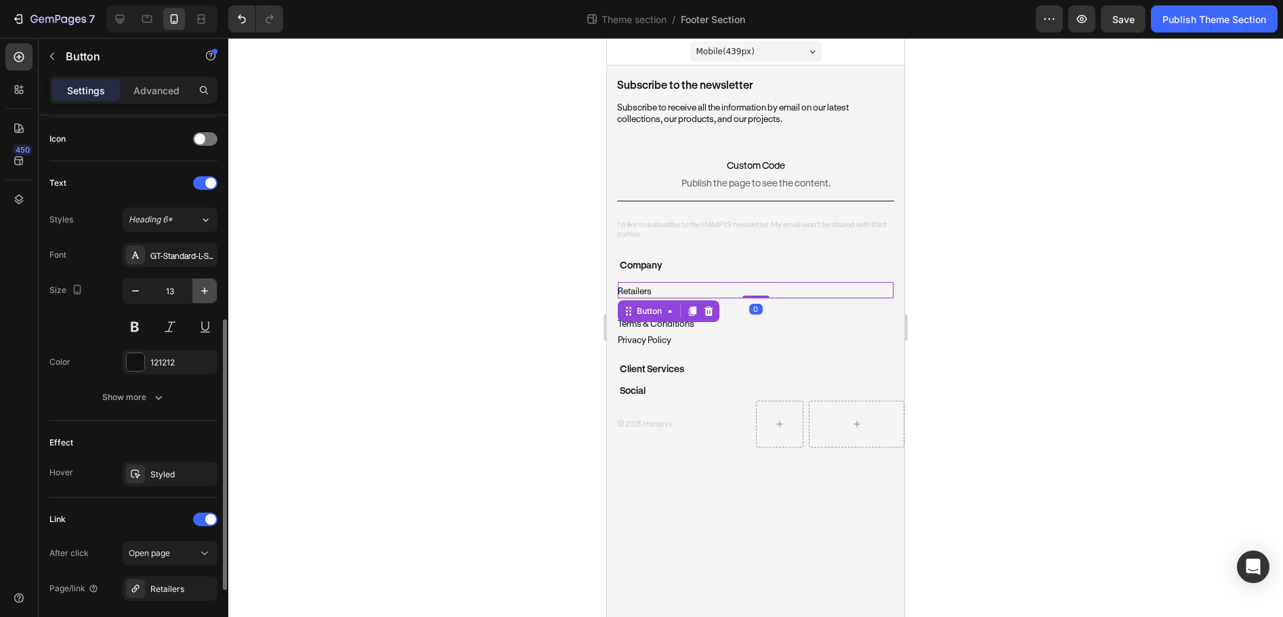
click at [210, 291] on icon "button" at bounding box center [205, 291] width 14 height 14
type input "14"
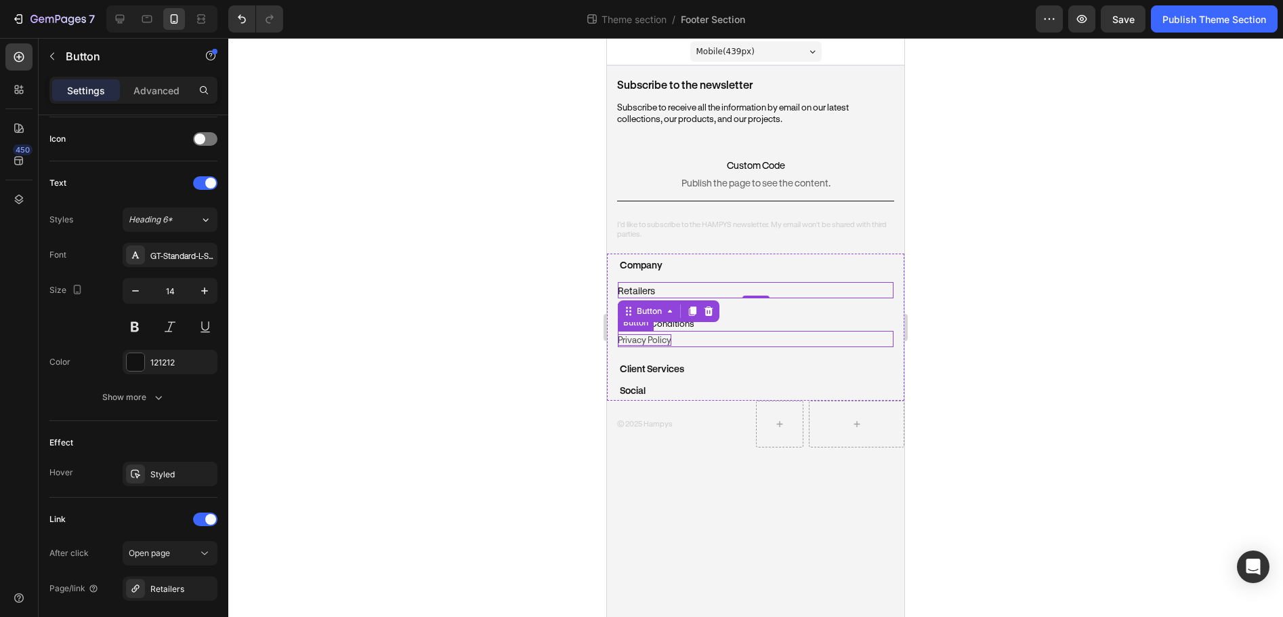
click at [665, 342] on p "Privacy Policy" at bounding box center [645, 340] width 54 height 12
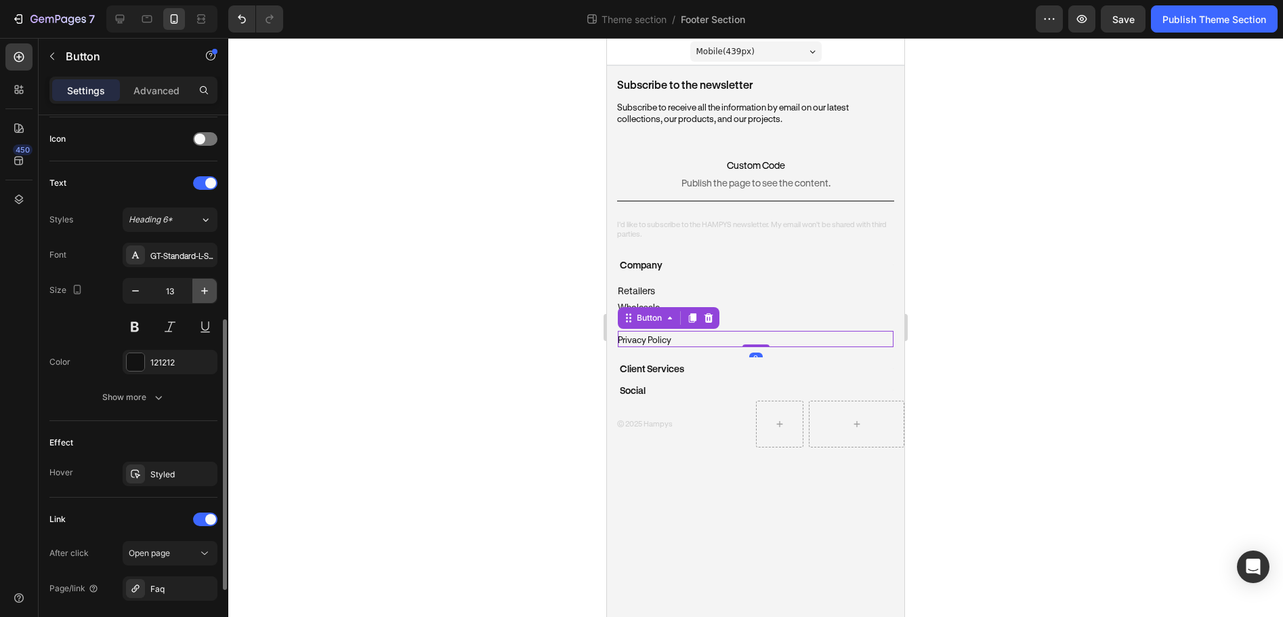
click at [198, 289] on icon "button" at bounding box center [205, 291] width 14 height 14
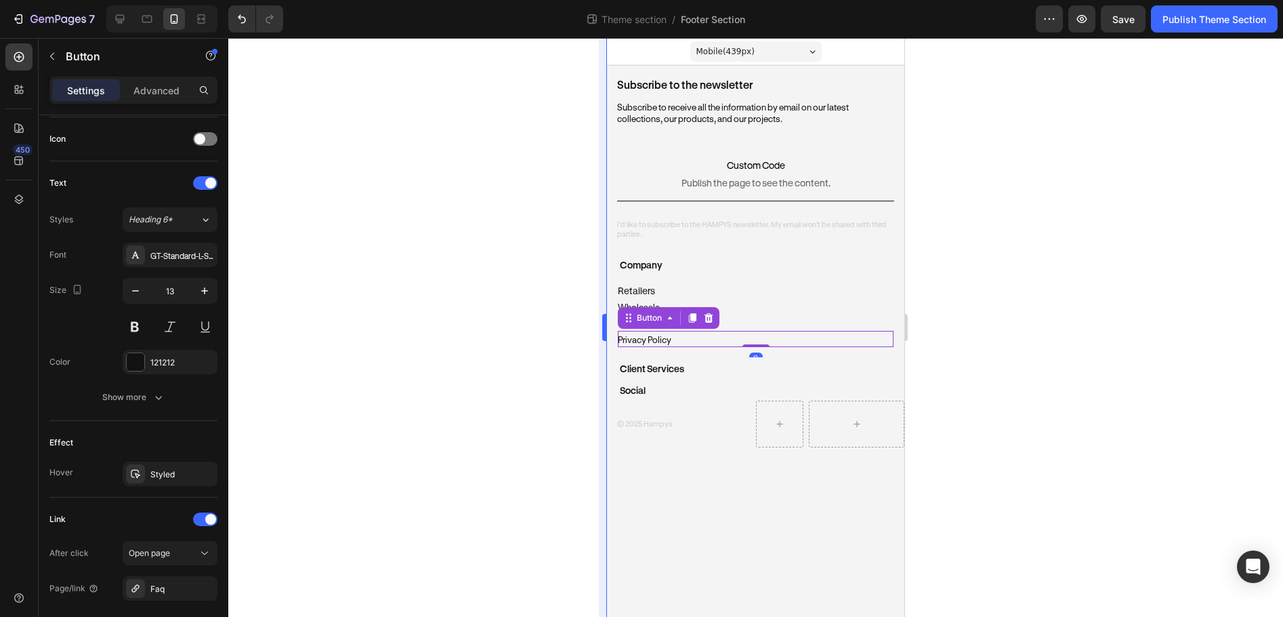
type input "14"
click at [728, 306] on div "Wholesale Button" at bounding box center [756, 306] width 276 height 16
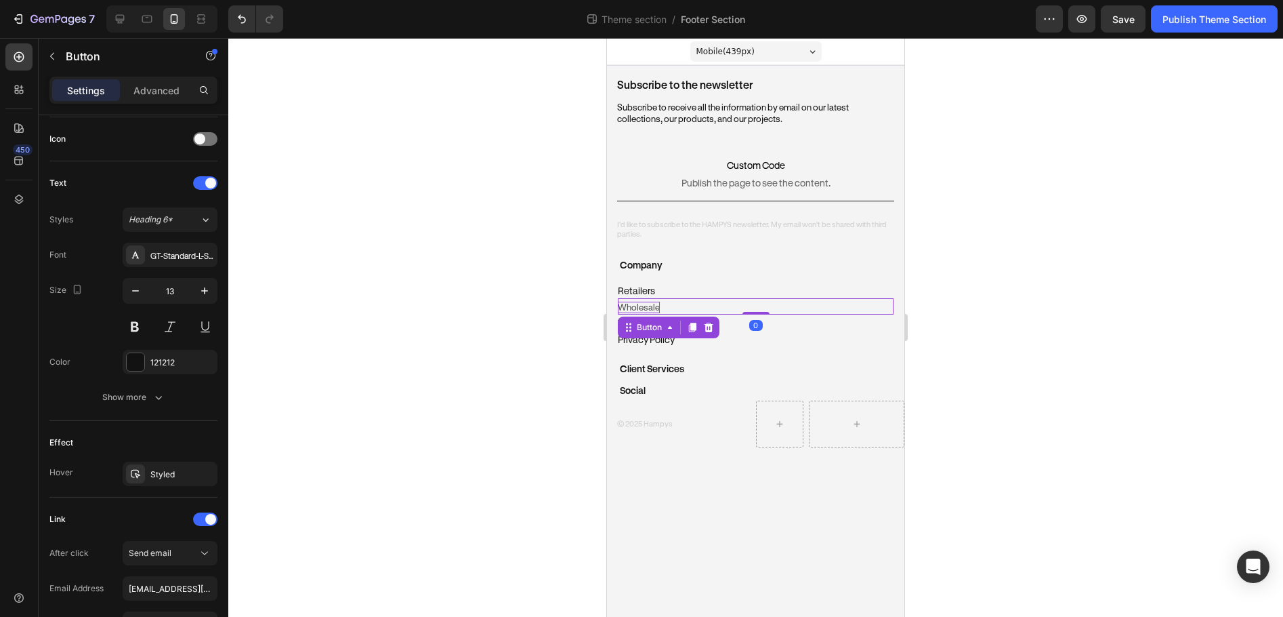
click at [652, 304] on p "Wholesale" at bounding box center [639, 308] width 42 height 12
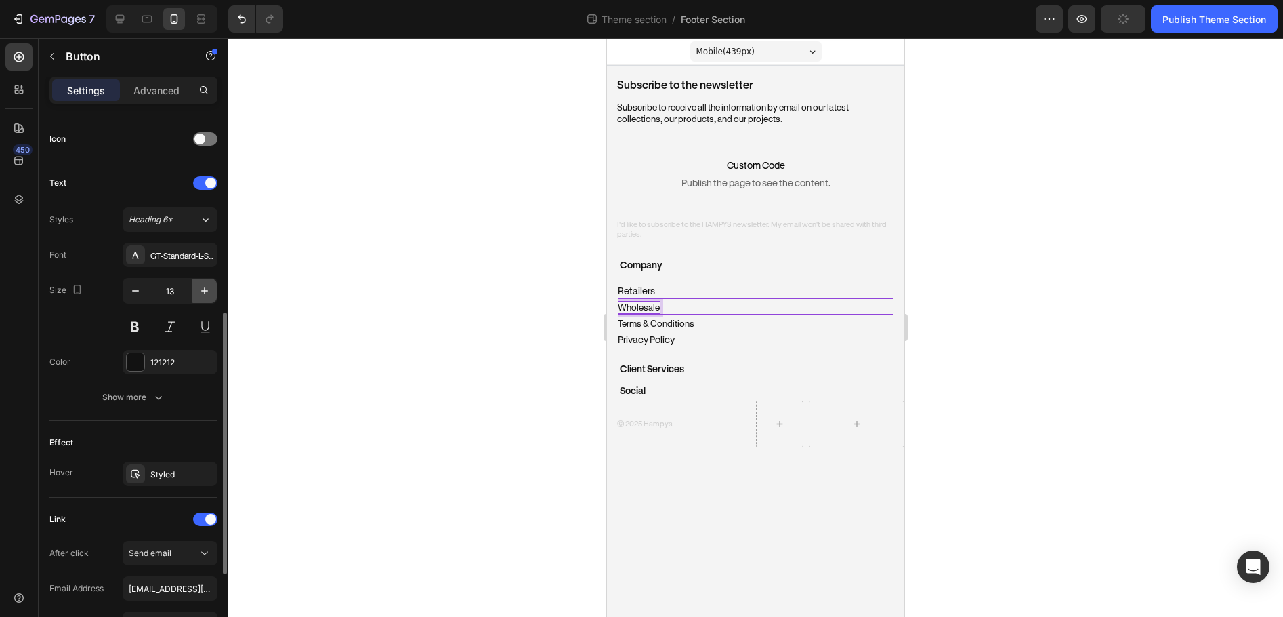
click at [209, 292] on icon "button" at bounding box center [205, 291] width 14 height 14
type input "14"
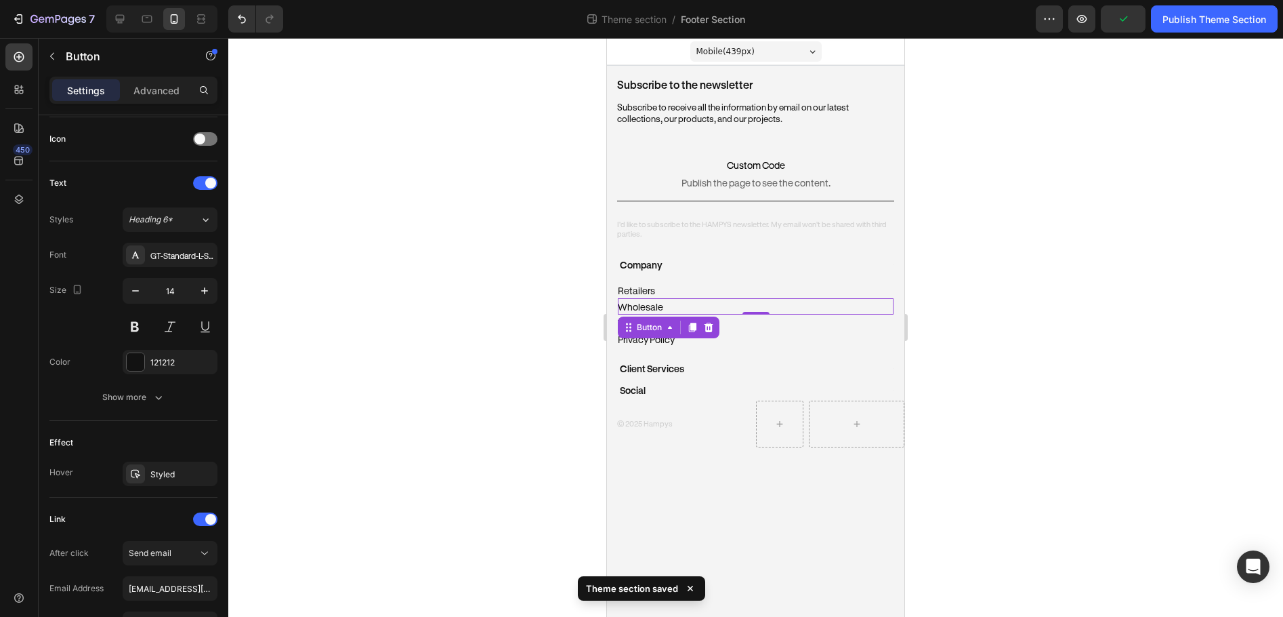
click at [888, 291] on div "Retailers Button" at bounding box center [756, 290] width 276 height 16
click at [747, 324] on div "Terms & Conditions Button" at bounding box center [756, 322] width 276 height 16
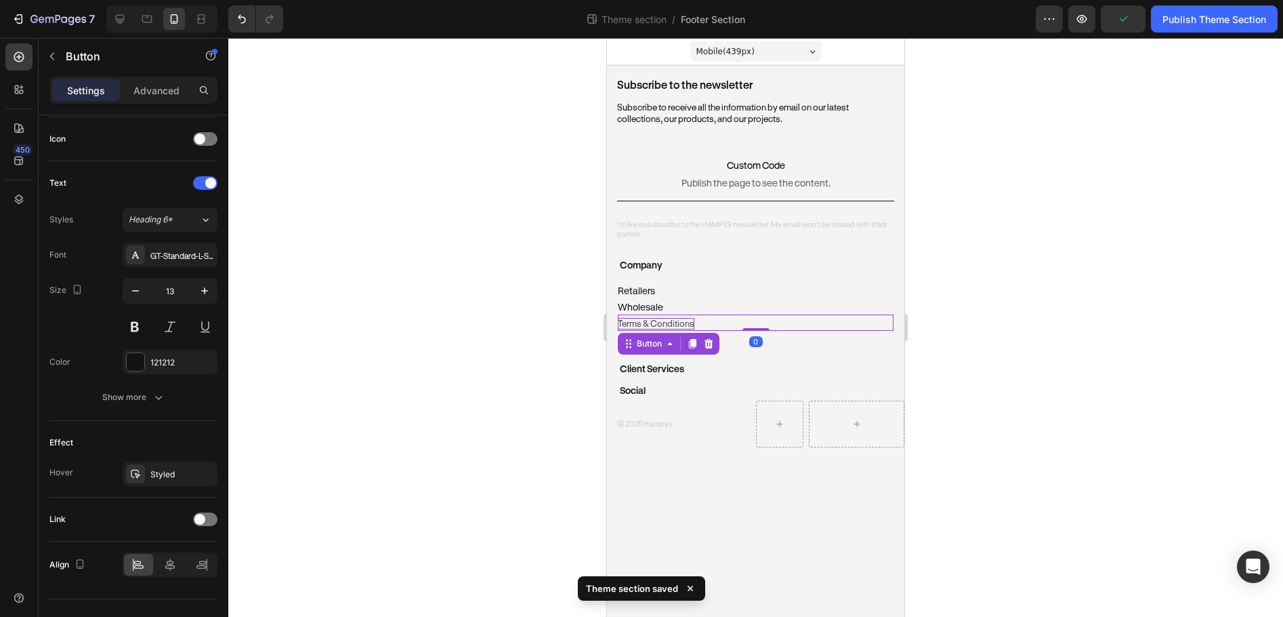
click at [652, 327] on p "Terms & Conditions" at bounding box center [656, 324] width 77 height 12
click at [203, 294] on icon "button" at bounding box center [205, 291] width 14 height 14
type input "14"
click at [1008, 319] on div at bounding box center [755, 327] width 1055 height 579
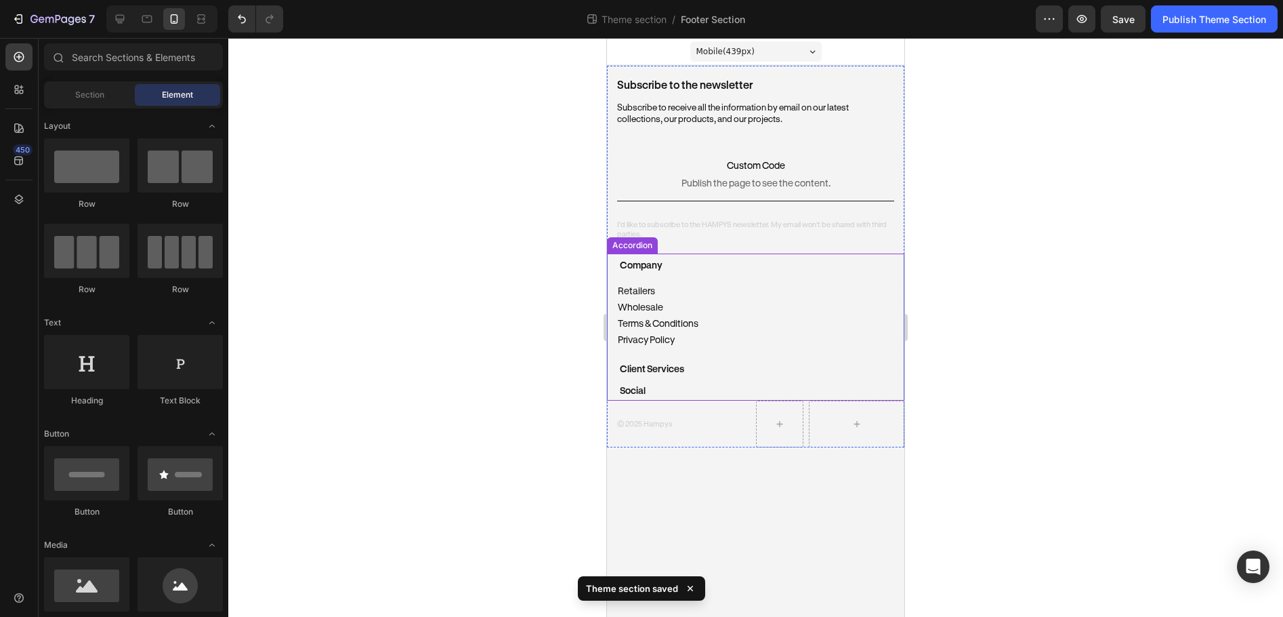
click at [697, 369] on div "Client Services" at bounding box center [750, 368] width 264 height 21
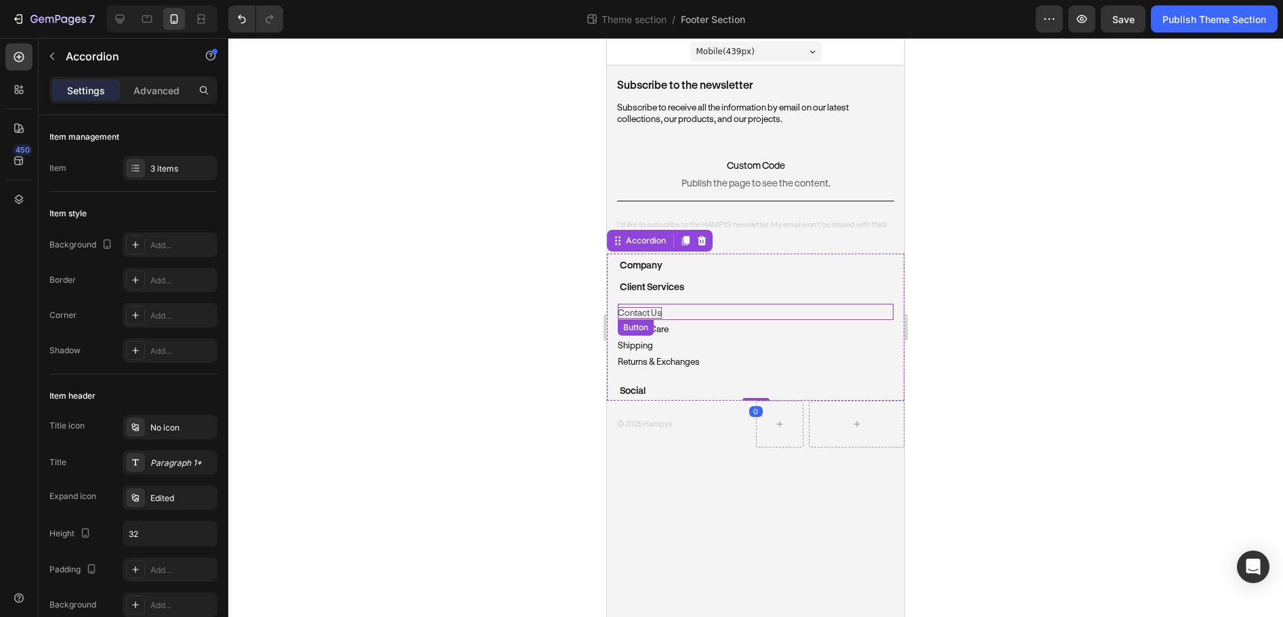
click at [648, 308] on p "Contact Us" at bounding box center [640, 313] width 44 height 12
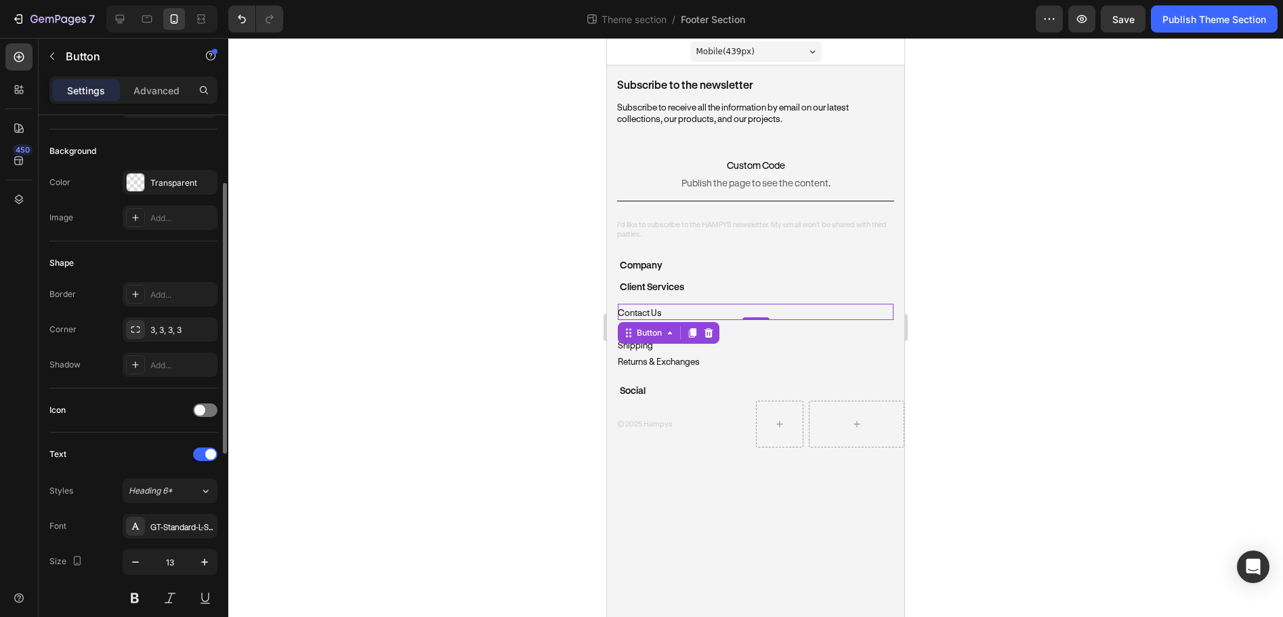
scroll to position [203, 0]
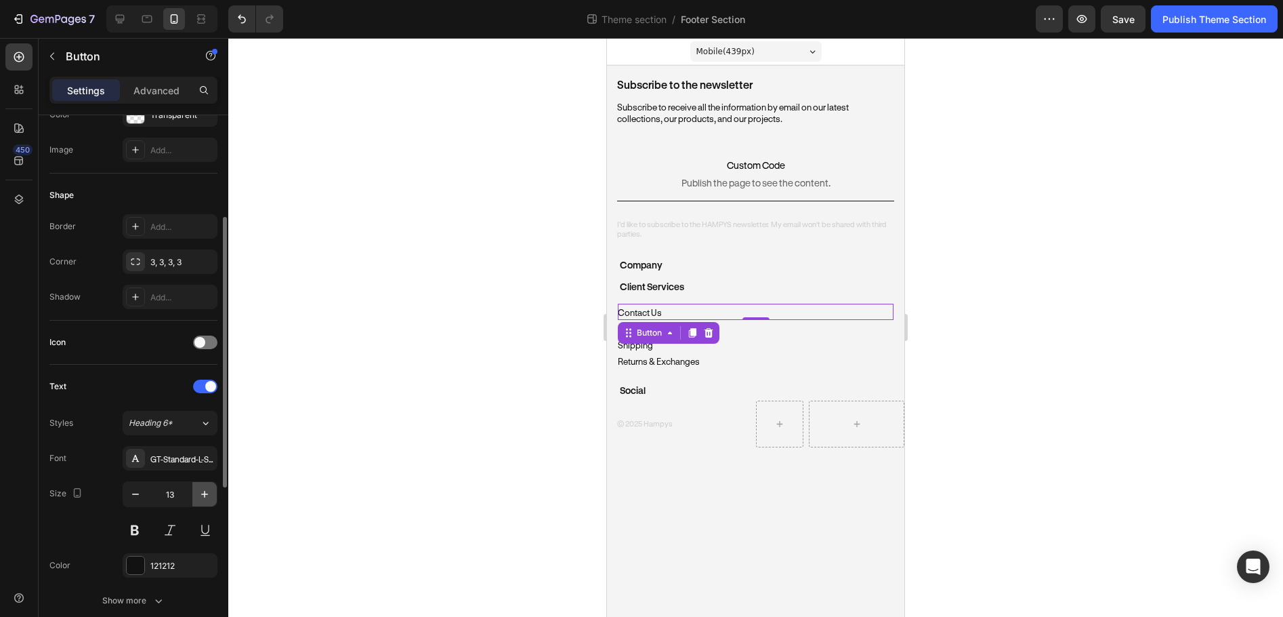
click at [197, 493] on button "button" at bounding box center [204, 494] width 24 height 24
type input "14"
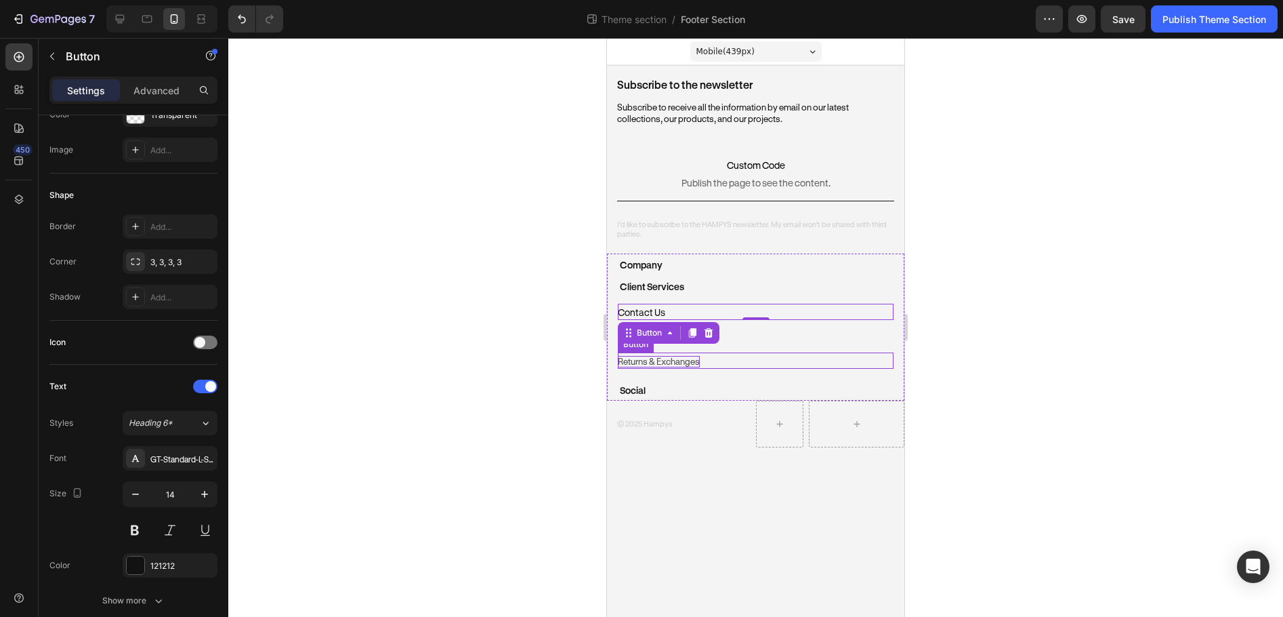
click at [651, 362] on p "Returns & Exchanges" at bounding box center [659, 362] width 82 height 12
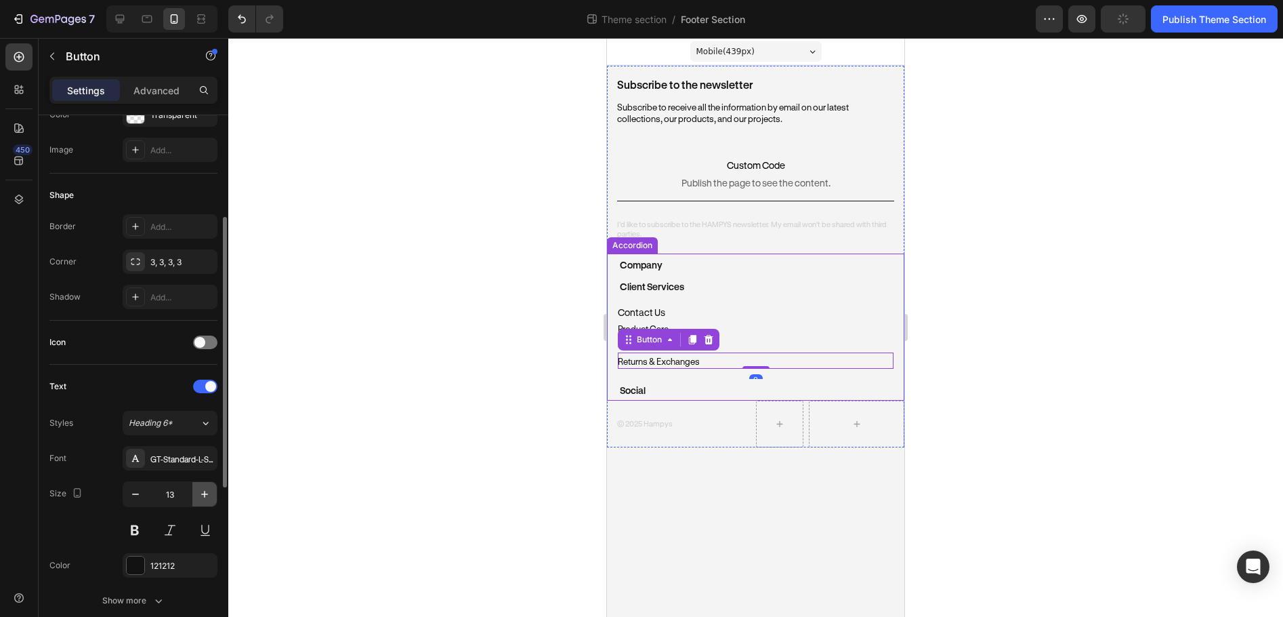
click at [204, 491] on icon "button" at bounding box center [205, 494] width 14 height 14
type input "14"
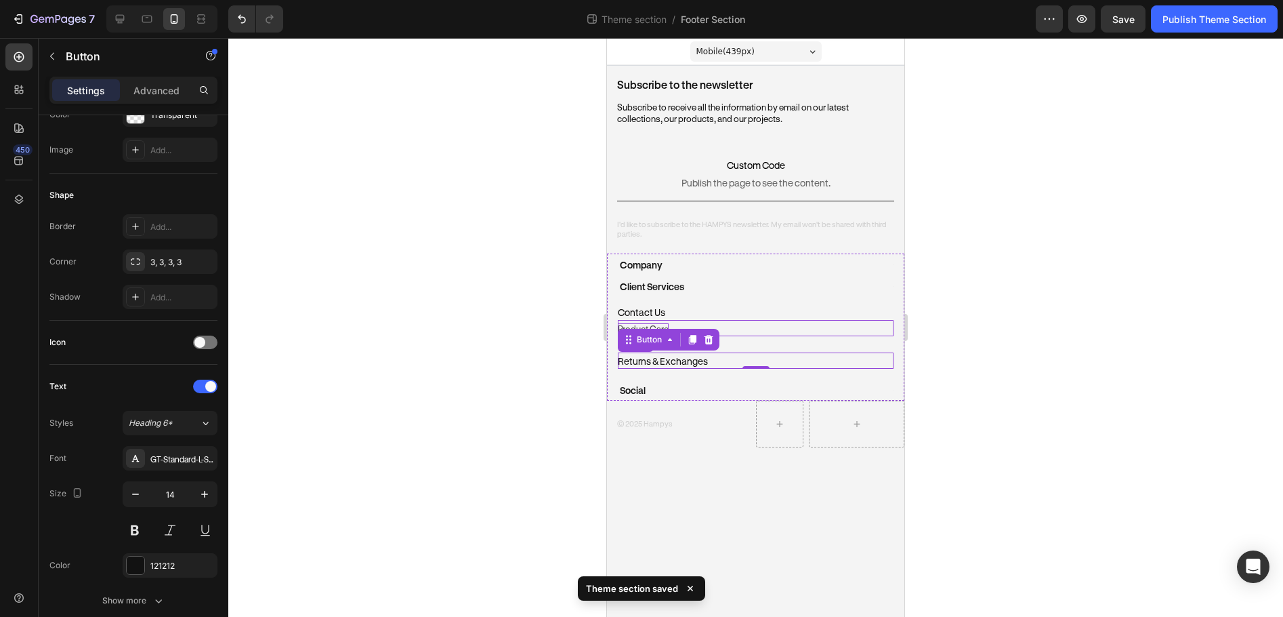
click at [665, 325] on p "Product Care" at bounding box center [643, 329] width 51 height 12
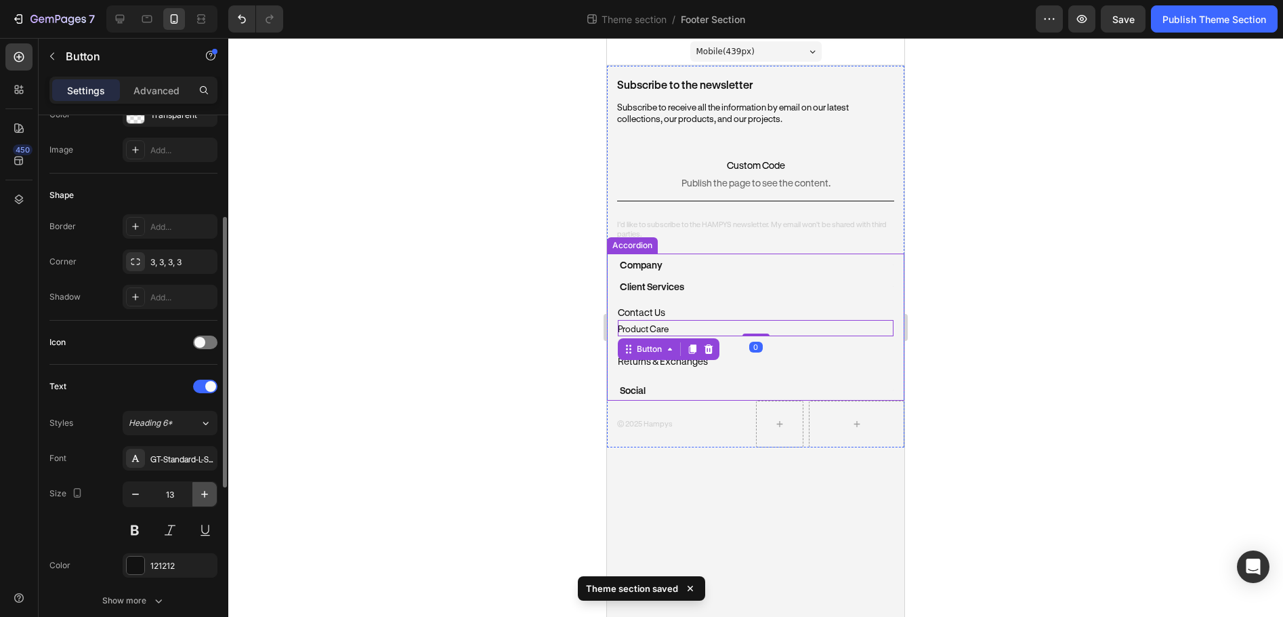
click at [207, 495] on icon "button" at bounding box center [205, 494] width 14 height 14
type input "14"
click at [1002, 349] on div at bounding box center [755, 327] width 1055 height 579
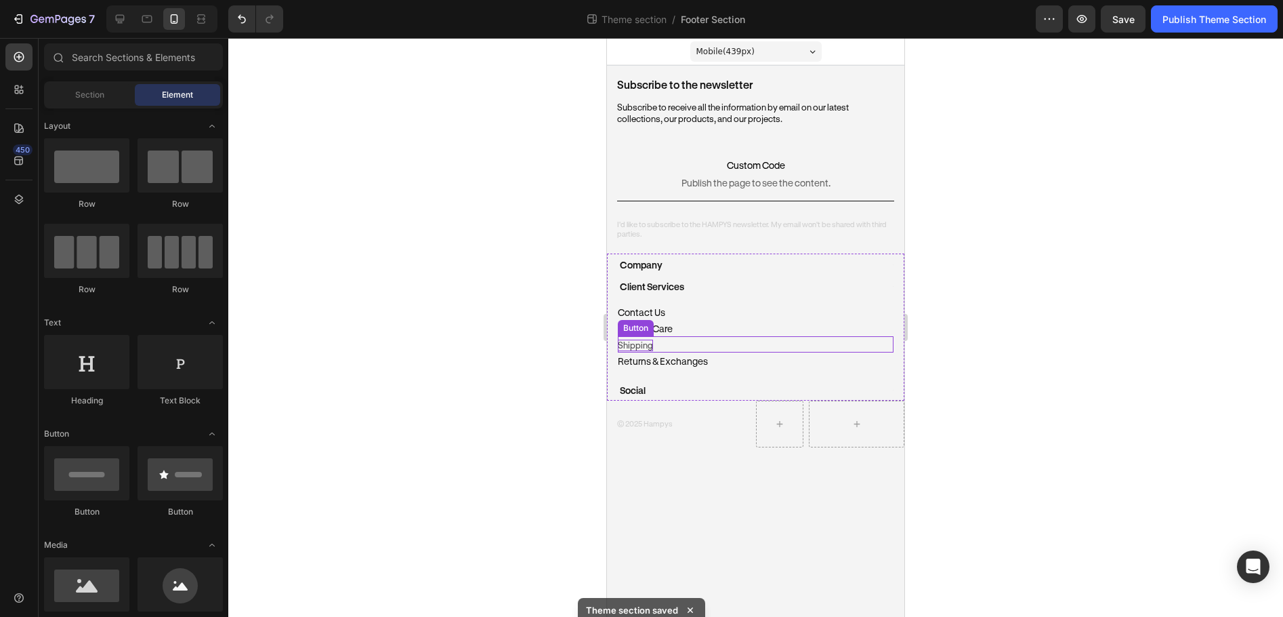
click at [644, 347] on p "Shipping" at bounding box center [635, 345] width 35 height 12
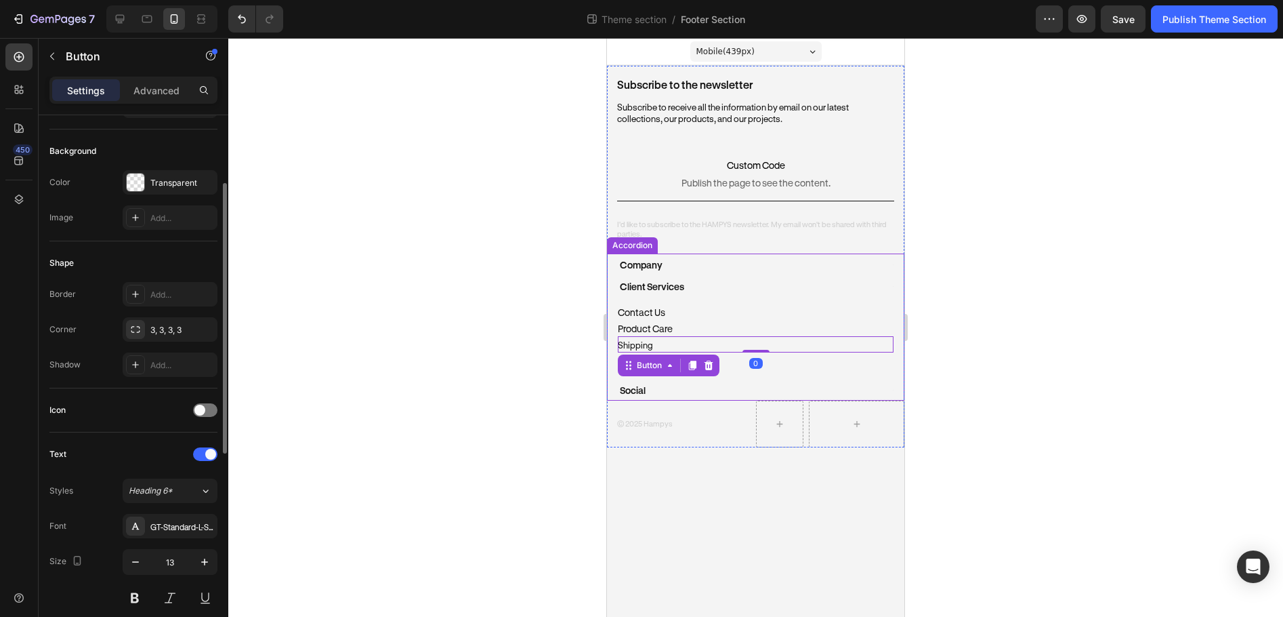
scroll to position [271, 0]
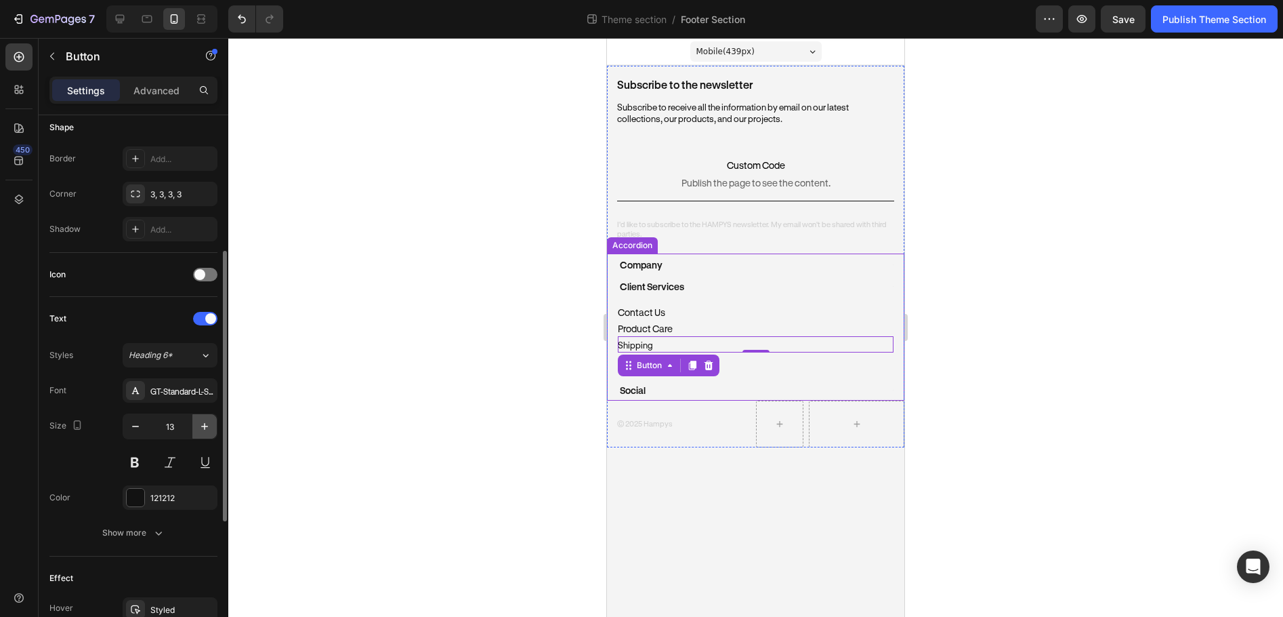
click at [200, 430] on icon "button" at bounding box center [205, 426] width 14 height 14
type input "14"
click at [653, 387] on div "Social" at bounding box center [750, 389] width 264 height 21
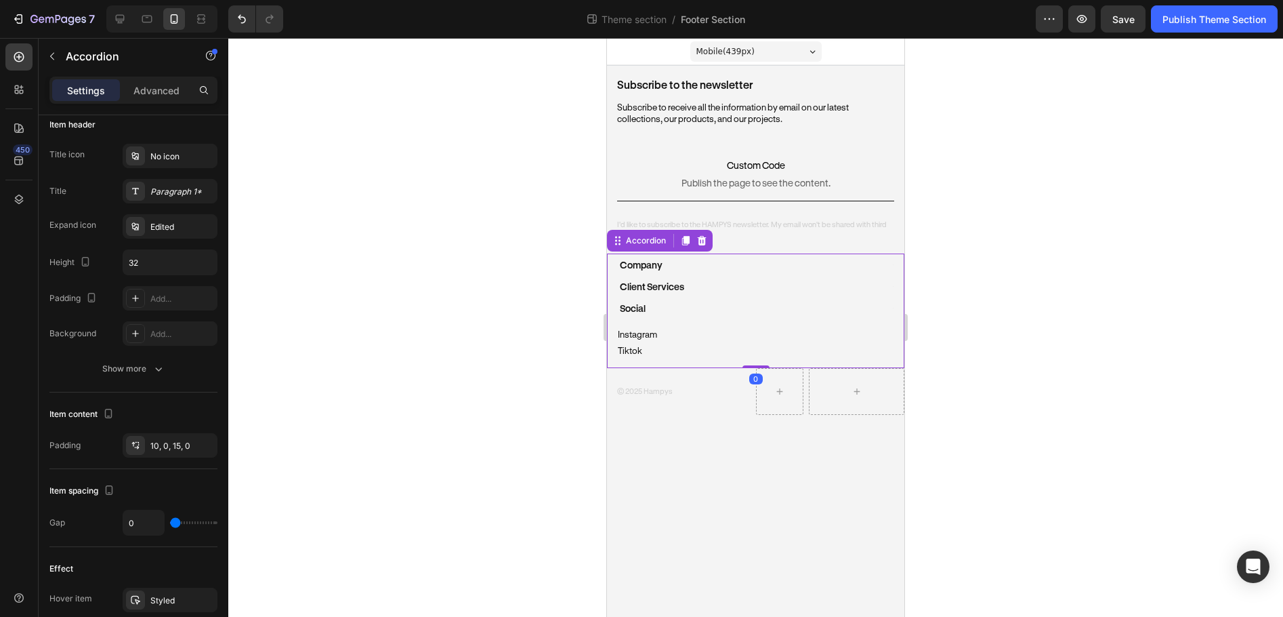
scroll to position [0, 0]
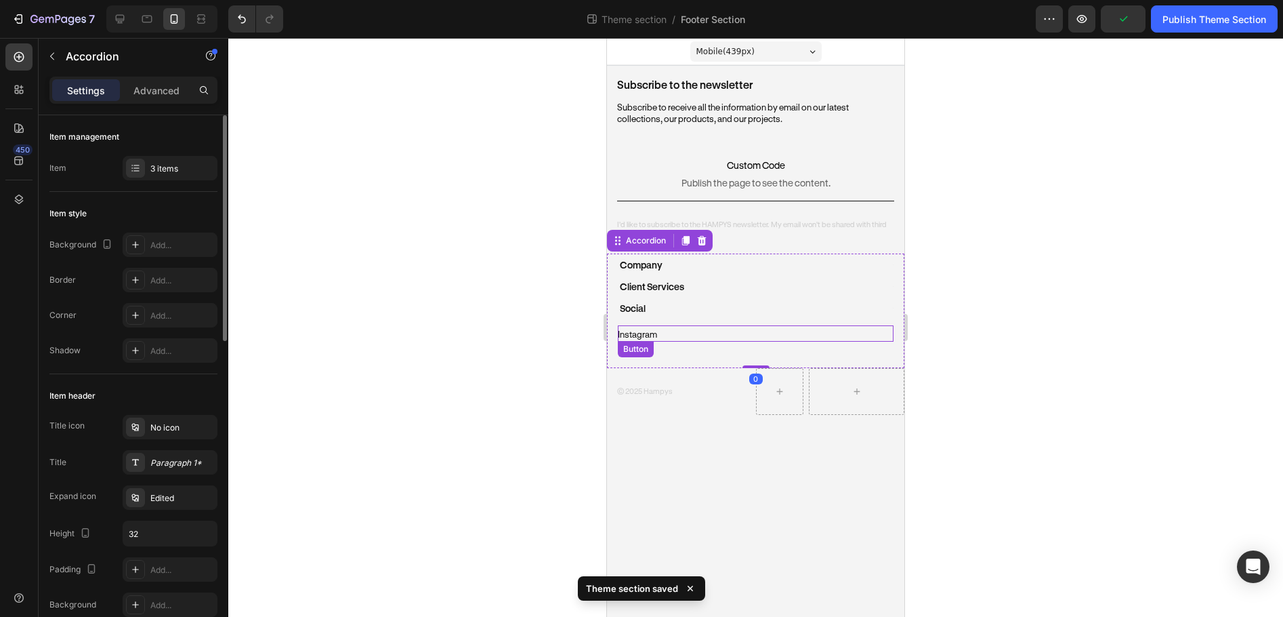
click at [661, 335] on div "Instagram Button" at bounding box center [756, 333] width 276 height 16
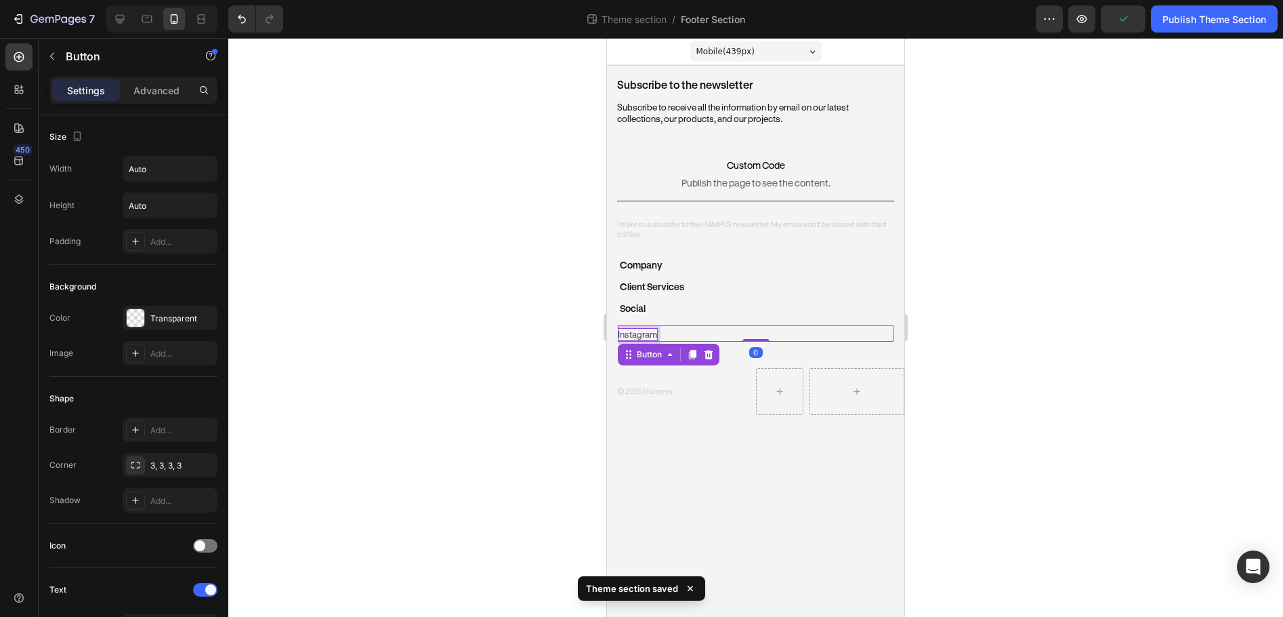
click at [646, 335] on p "Instagram" at bounding box center [637, 335] width 39 height 12
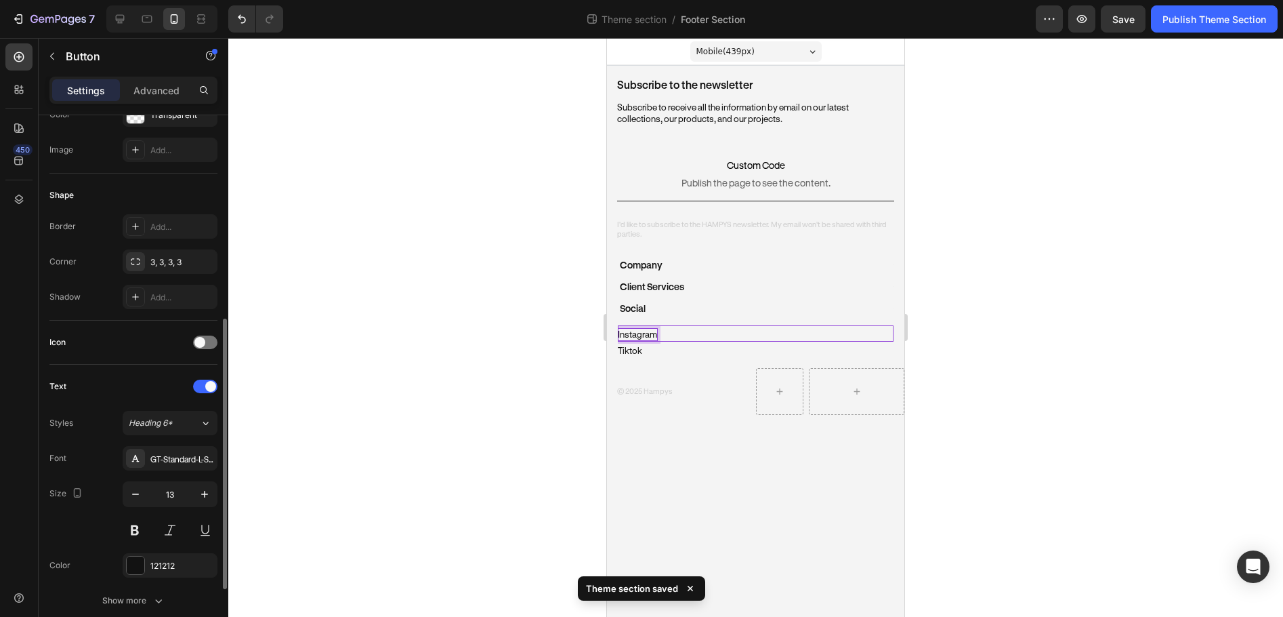
scroll to position [271, 0]
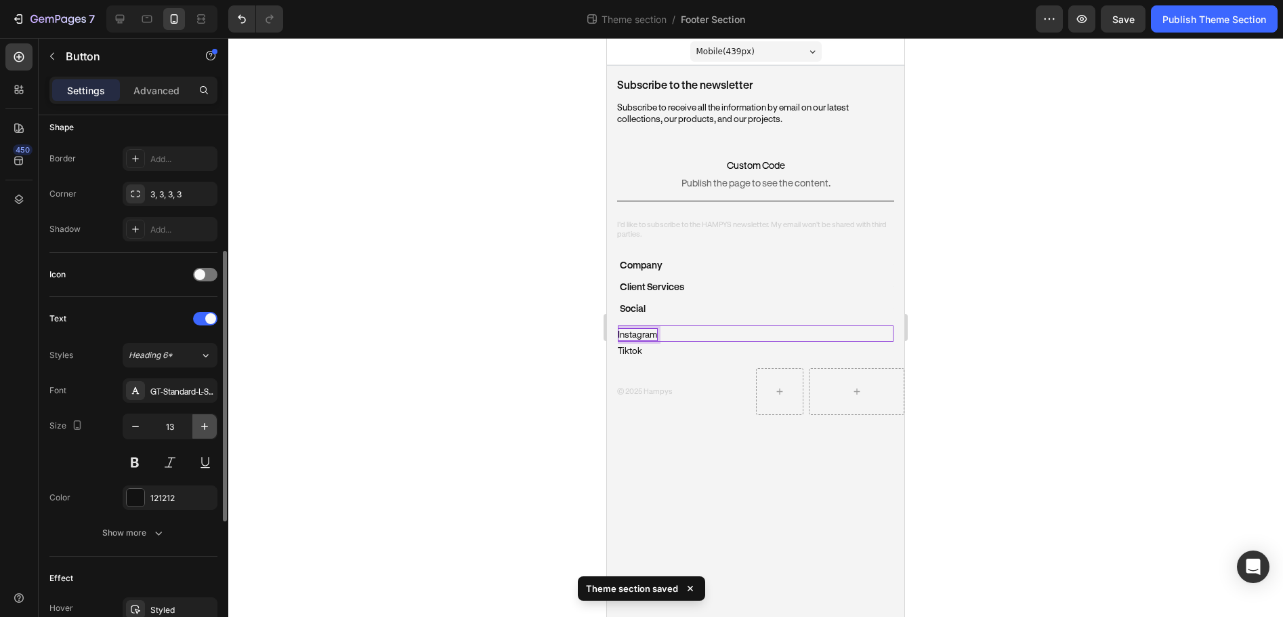
click at [207, 423] on icon "button" at bounding box center [205, 426] width 14 height 14
type input "14"
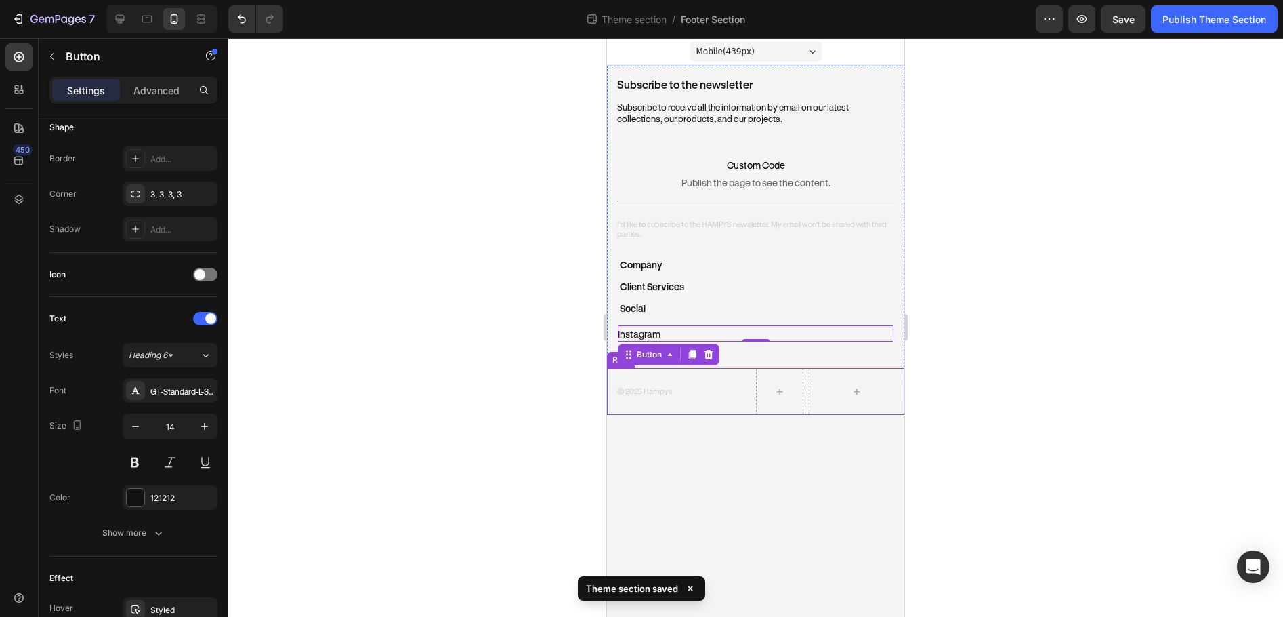
click at [993, 352] on div at bounding box center [755, 327] width 1055 height 579
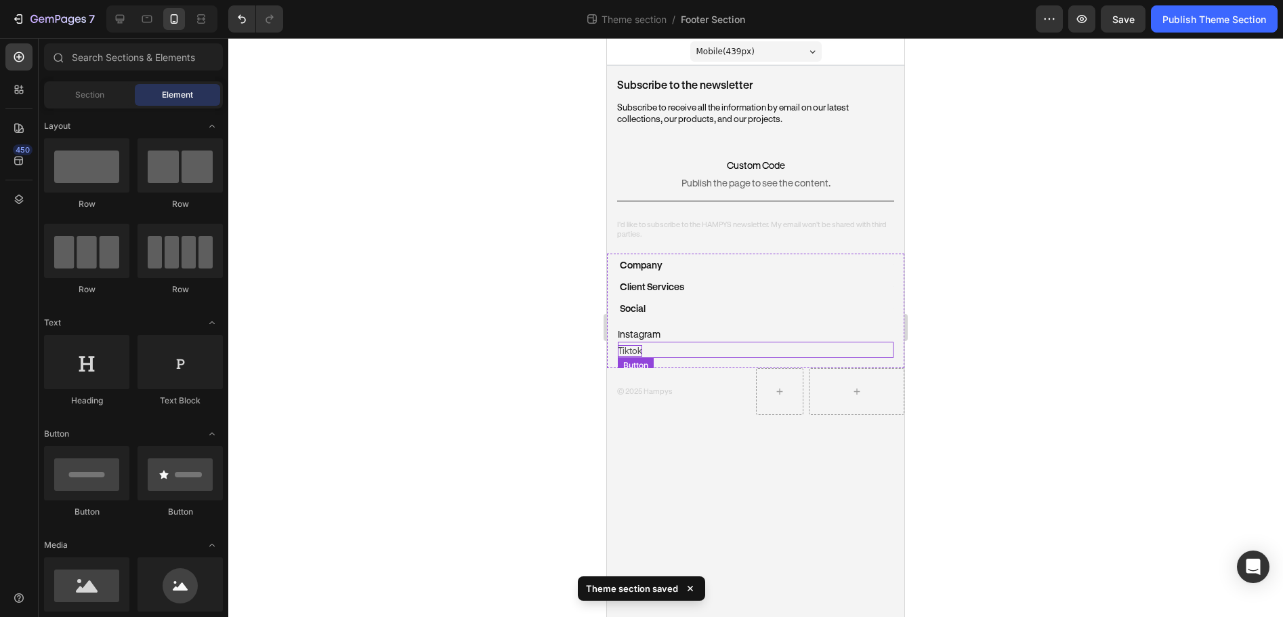
click at [638, 350] on p "tiktok" at bounding box center [630, 351] width 24 height 12
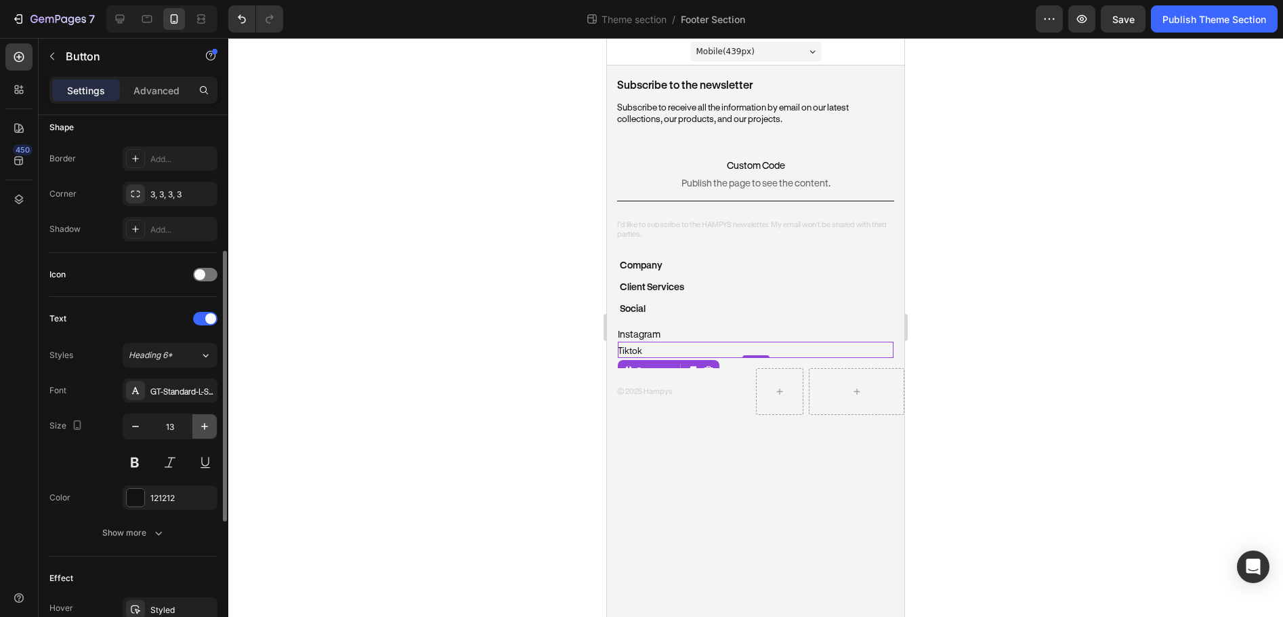
click at [205, 431] on icon "button" at bounding box center [205, 426] width 14 height 14
type input "14"
click at [1118, 329] on div at bounding box center [755, 327] width 1055 height 579
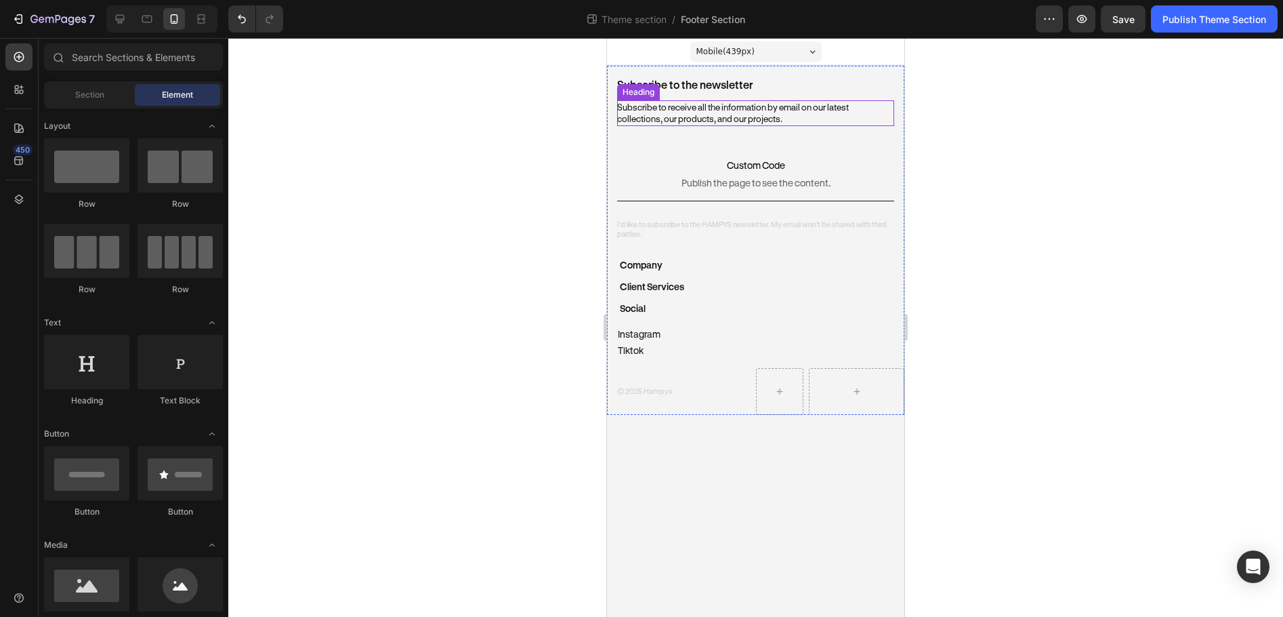
click at [696, 112] on h2 "Subscribe to receive all the information by email on our latest collections, ou…" at bounding box center [755, 113] width 277 height 26
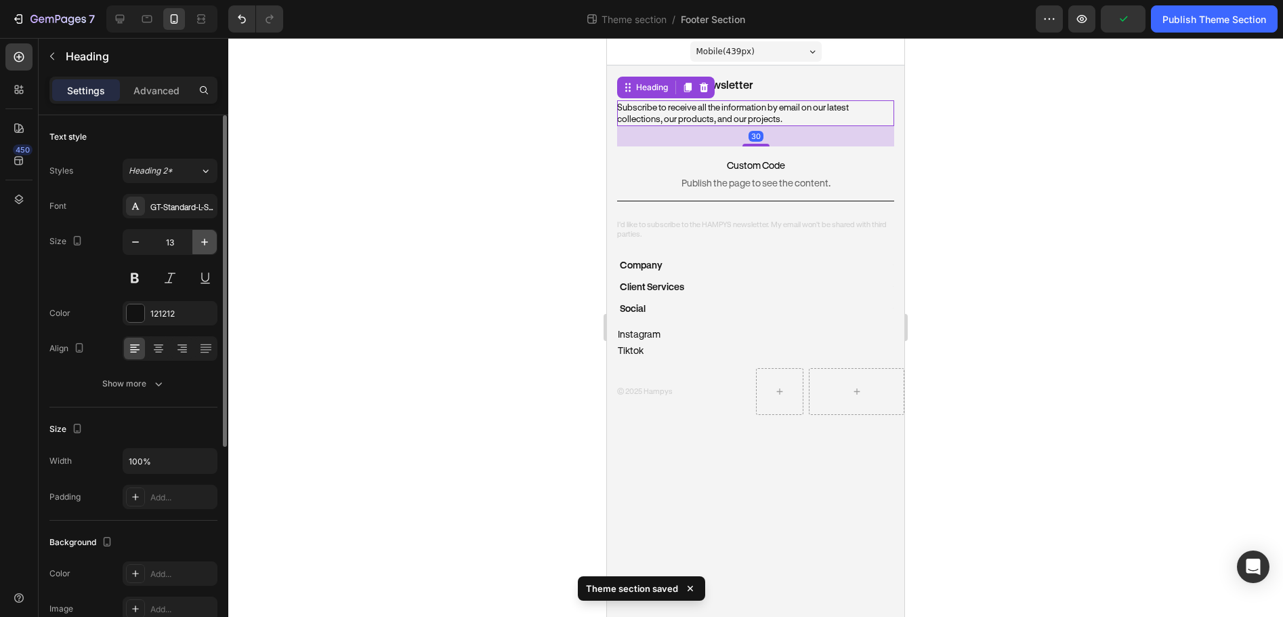
click at [207, 247] on icon "button" at bounding box center [205, 242] width 14 height 14
type input "14"
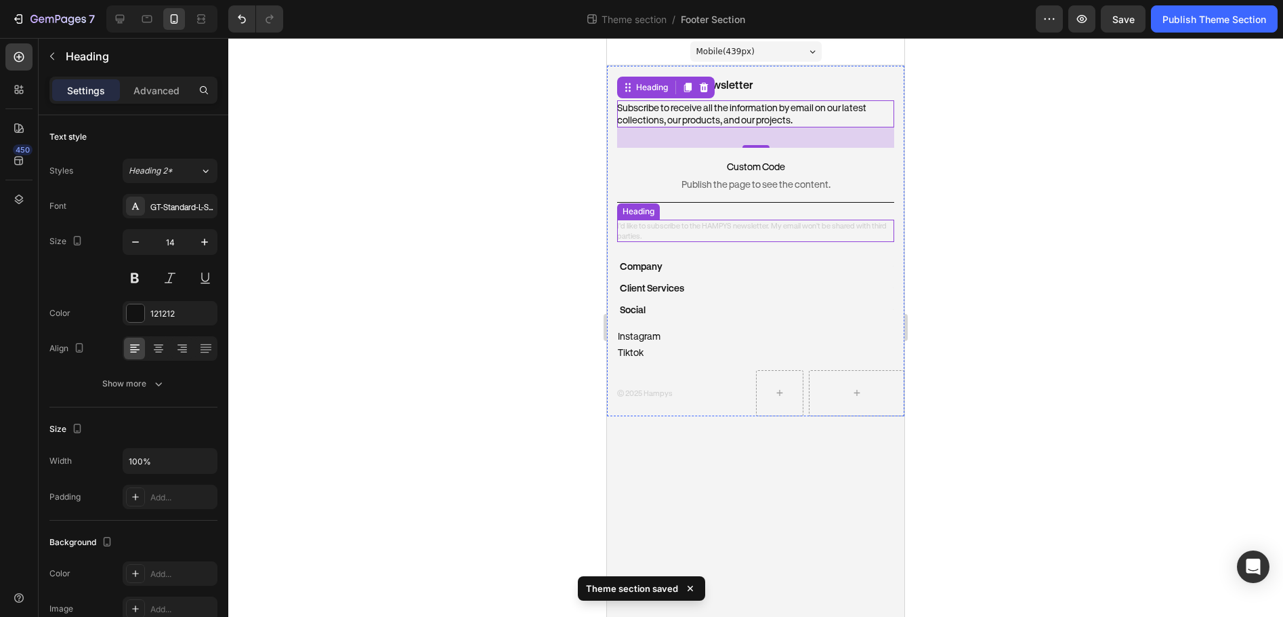
click at [741, 232] on h2 "I'd like to subscribe to the HAMPYS newsletter. My email won't be shared with t…" at bounding box center [755, 231] width 277 height 22
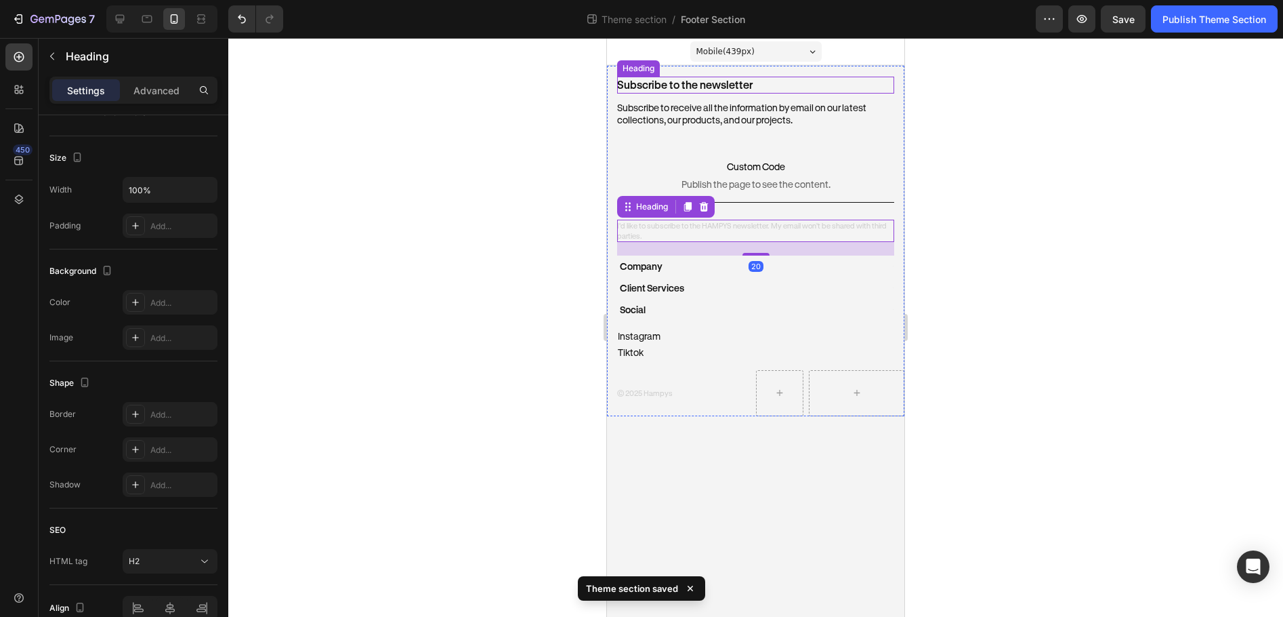
click at [703, 92] on h2 "Subscribe to the newsletter" at bounding box center [755, 85] width 277 height 17
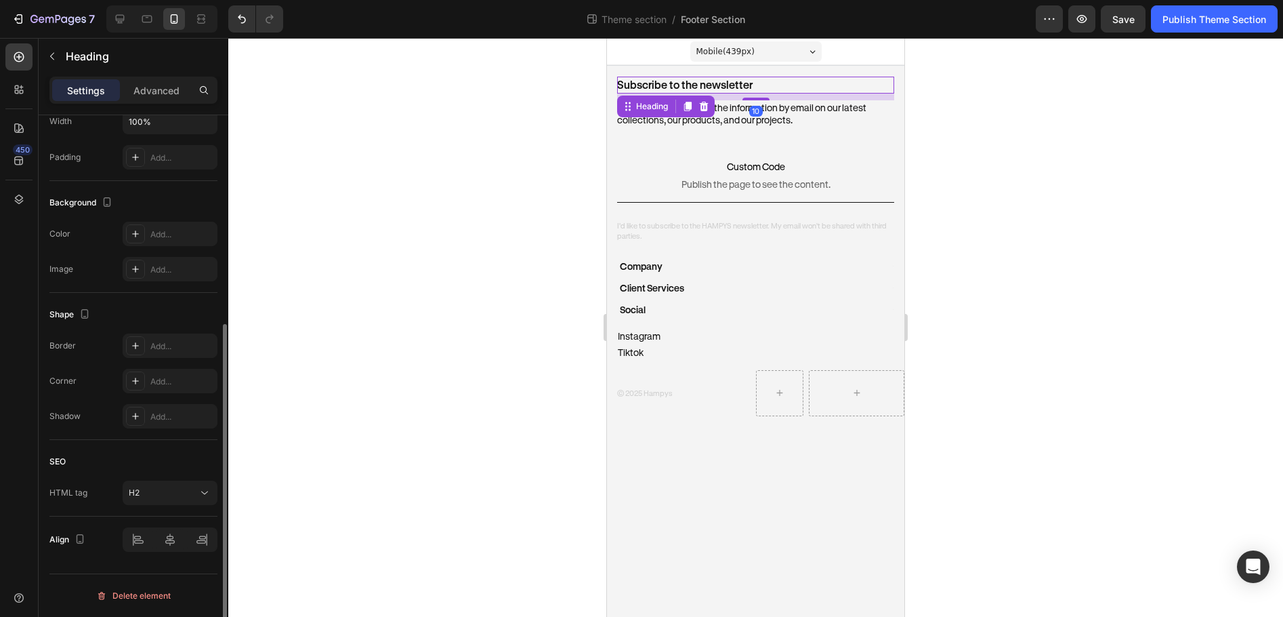
scroll to position [0, 0]
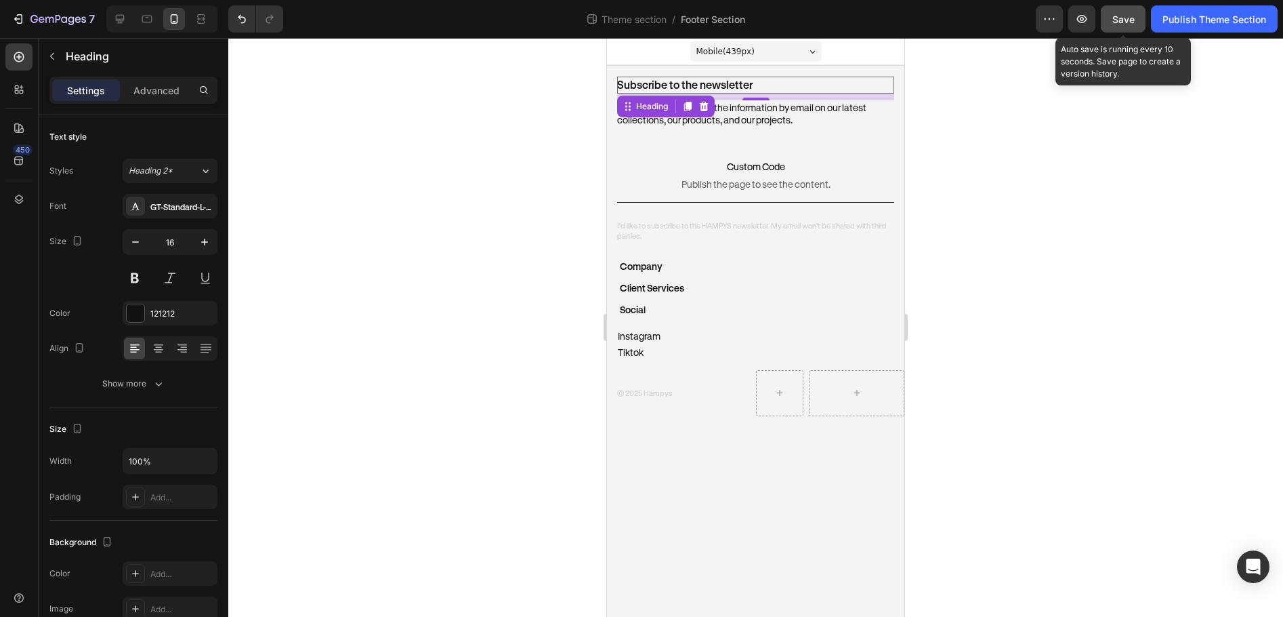
click at [1108, 25] on button "Save" at bounding box center [1123, 18] width 45 height 27
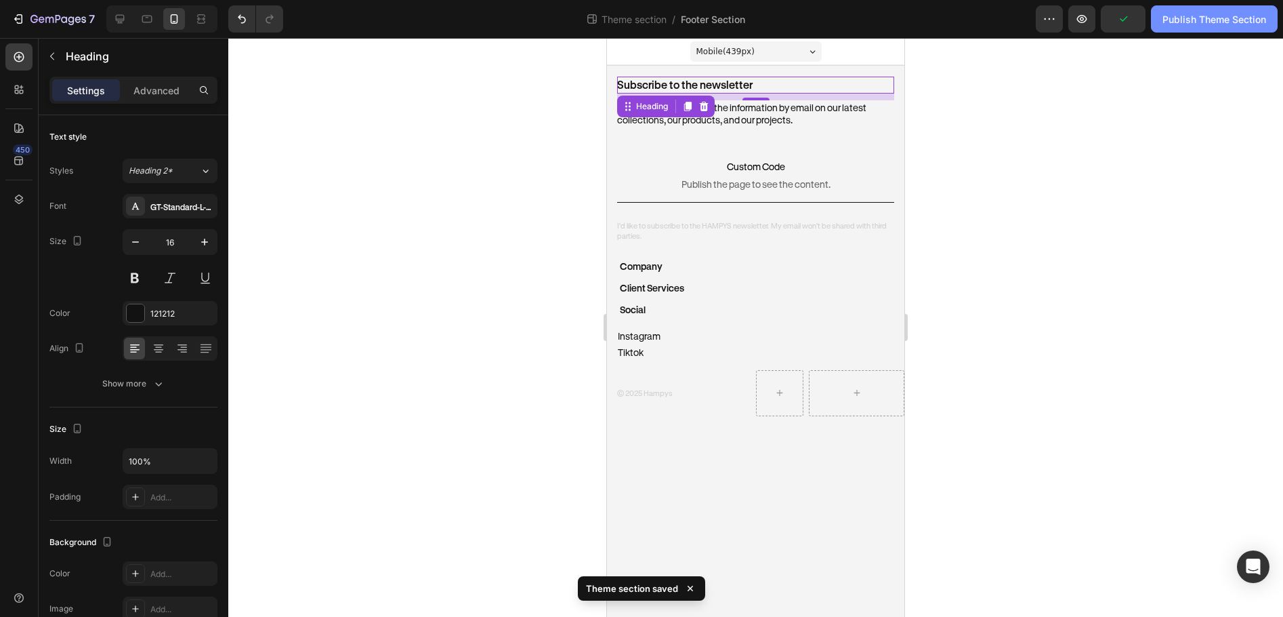
click at [1184, 24] on div "Publish Theme Section" at bounding box center [1215, 19] width 104 height 14
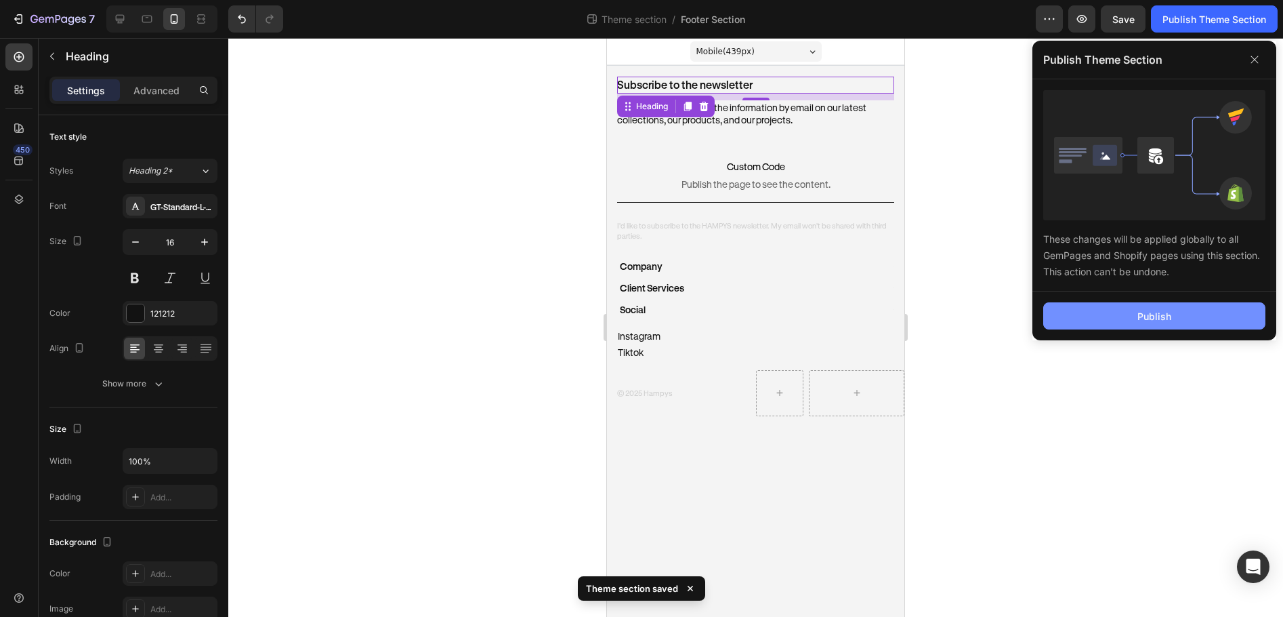
click at [1140, 305] on button "Publish" at bounding box center [1155, 315] width 222 height 27
